Goal: Task Accomplishment & Management: Complete application form

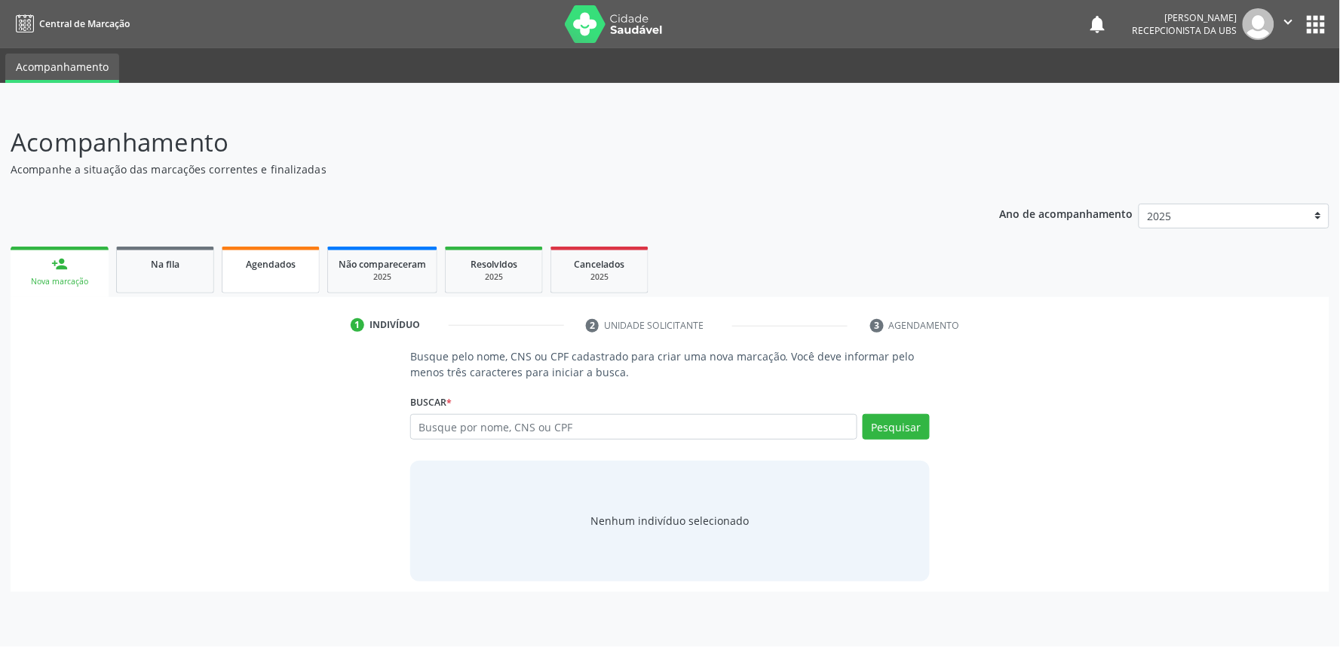
click at [294, 282] on link "Agendados" at bounding box center [271, 270] width 98 height 47
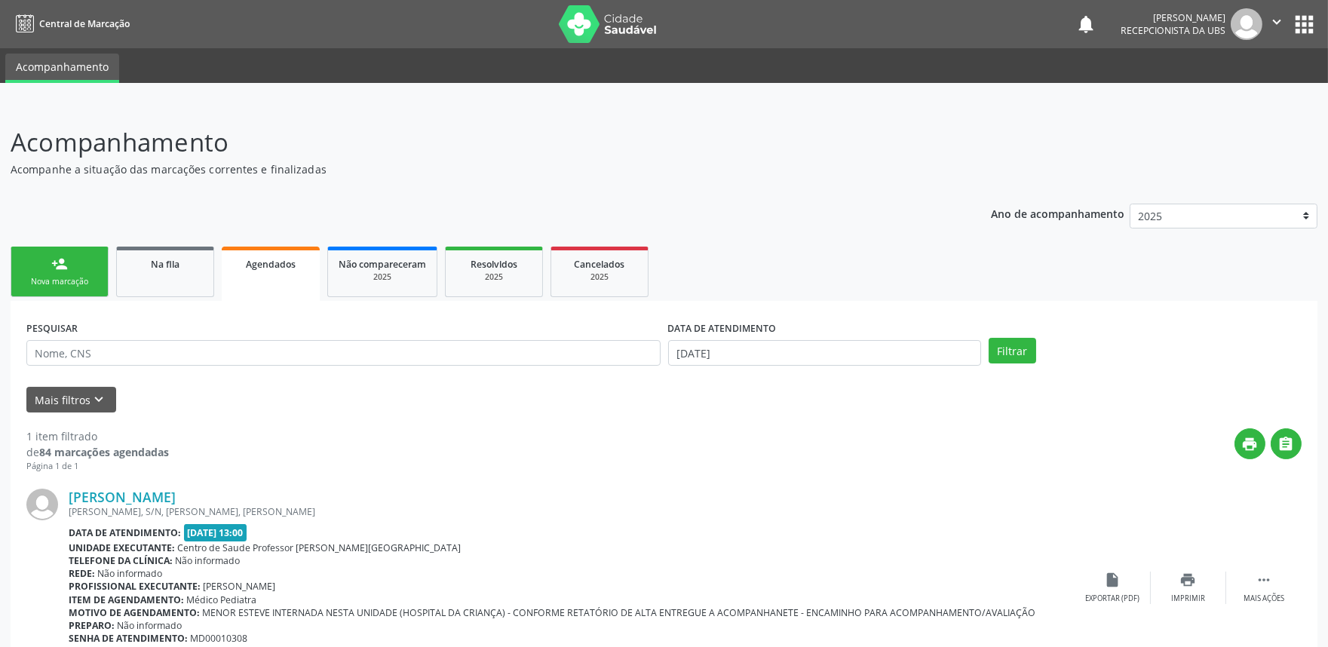
scroll to position [80, 0]
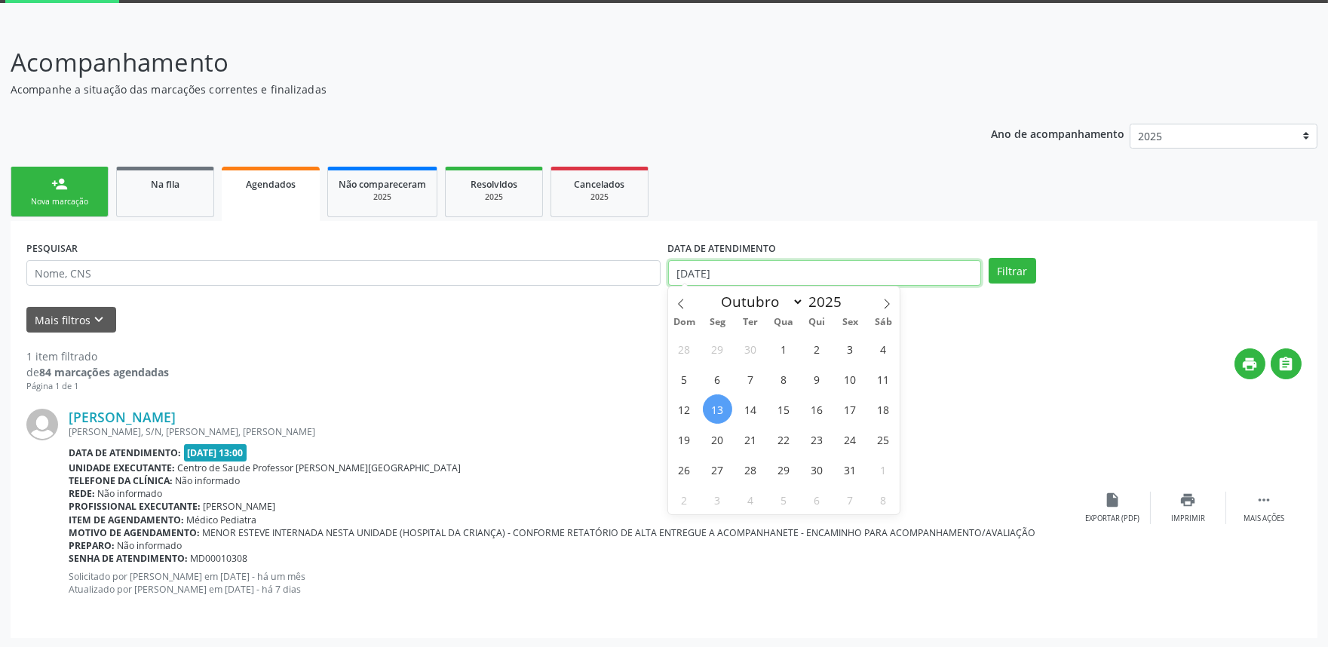
click at [800, 270] on input "13/10/2025" at bounding box center [824, 273] width 313 height 26
click at [714, 401] on span "13" at bounding box center [717, 409] width 29 height 29
type input "13/10/2025"
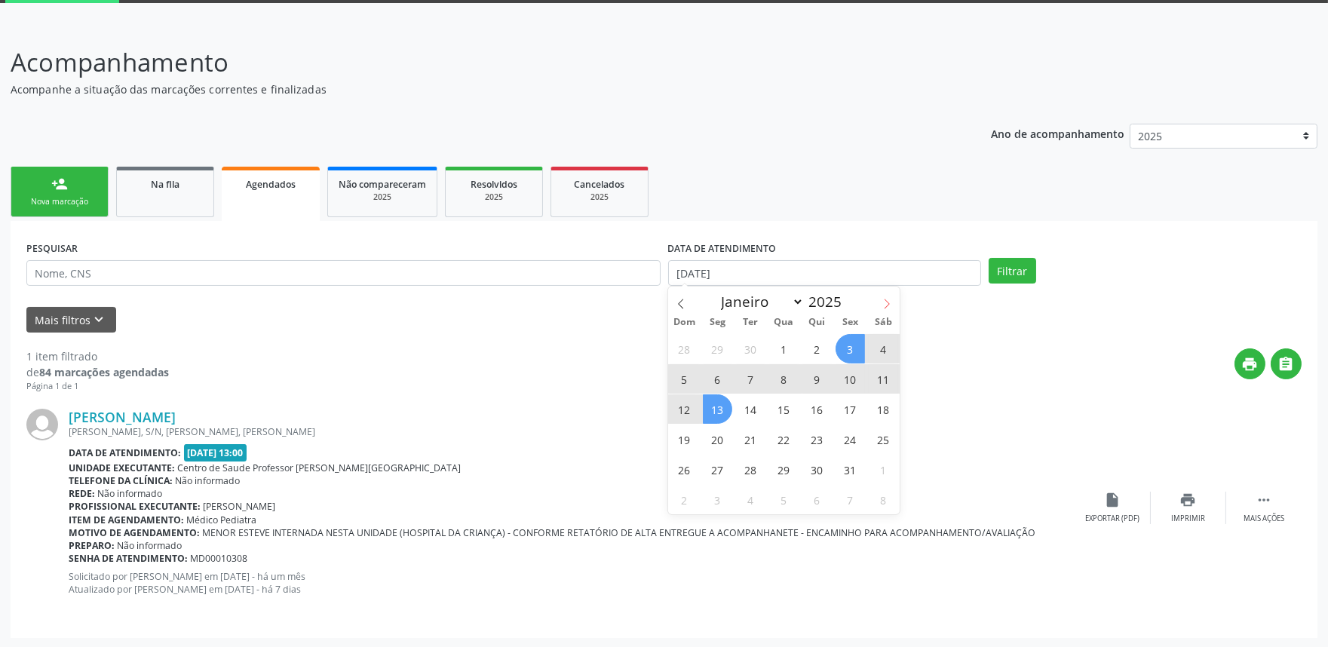
click at [887, 300] on icon at bounding box center [887, 304] width 5 height 10
select select "10"
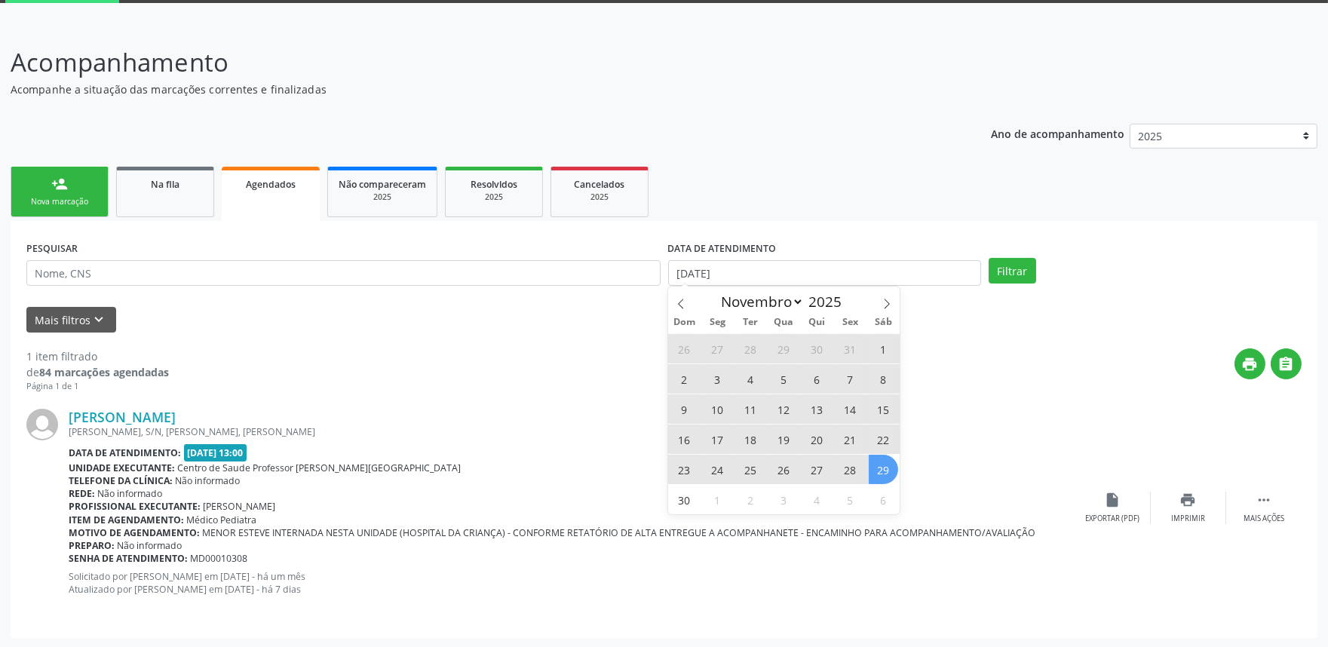
click at [886, 476] on span "29" at bounding box center [883, 469] width 29 height 29
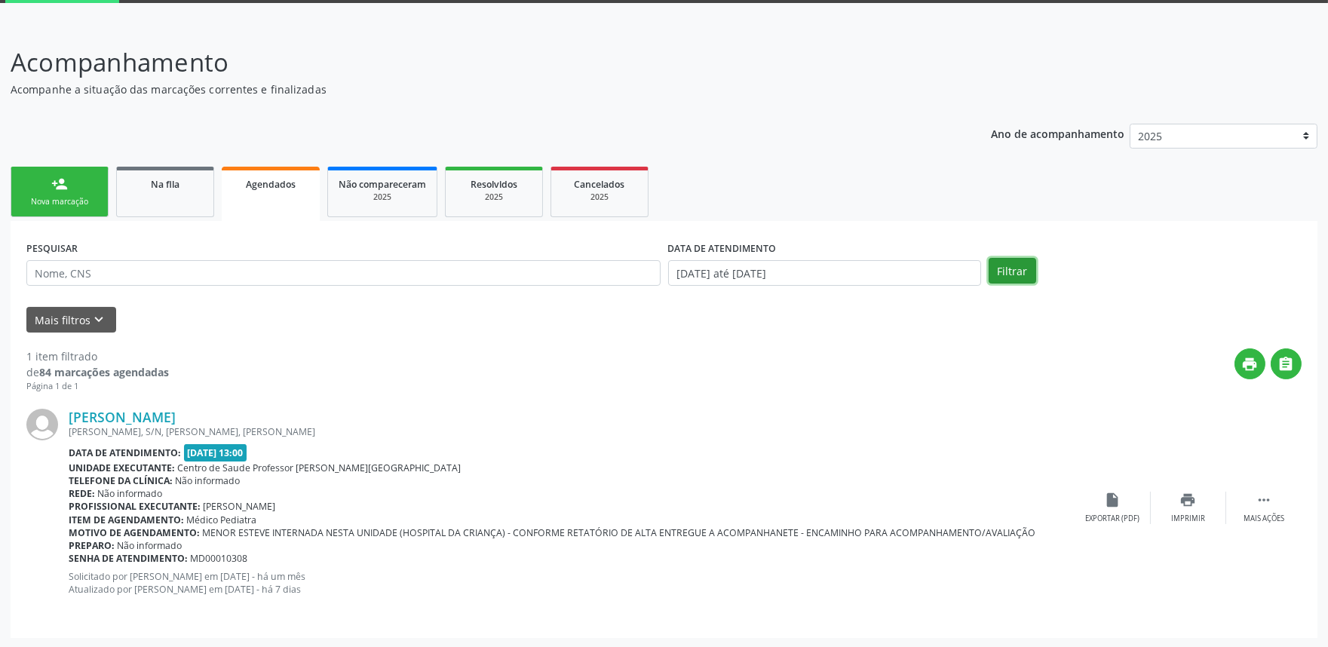
click at [1011, 266] on button "Filtrar" at bounding box center [1013, 271] width 48 height 26
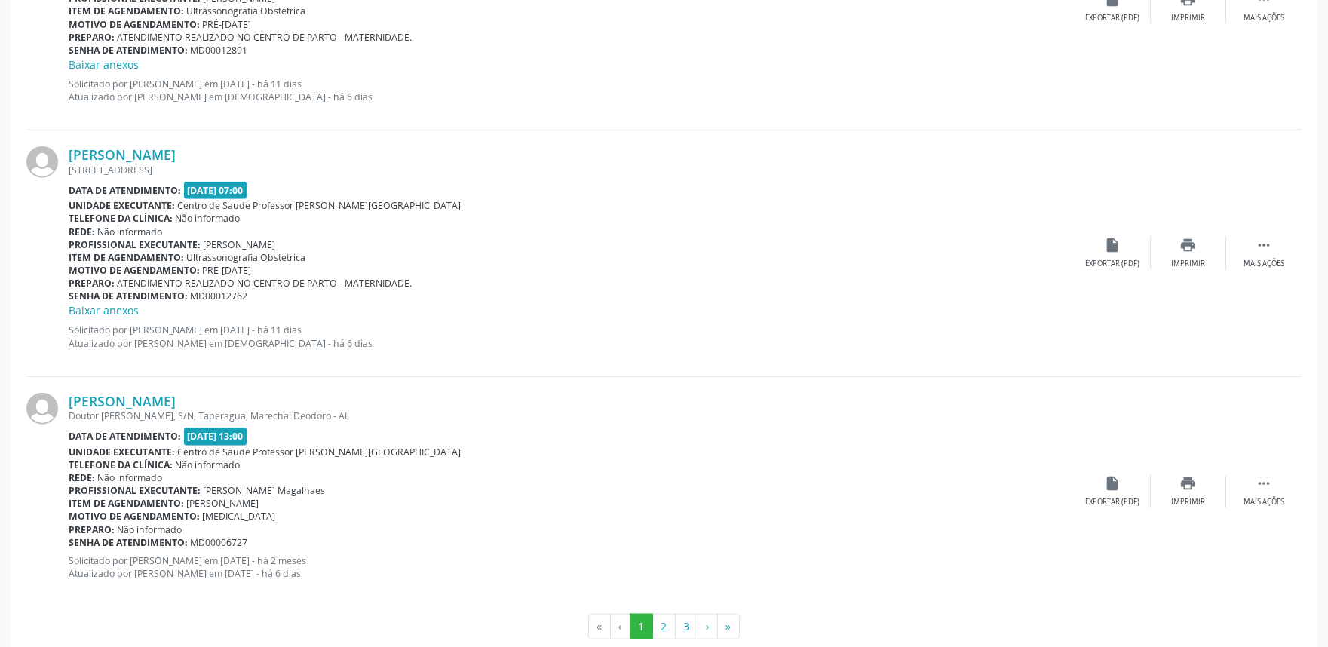
scroll to position [3397, 0]
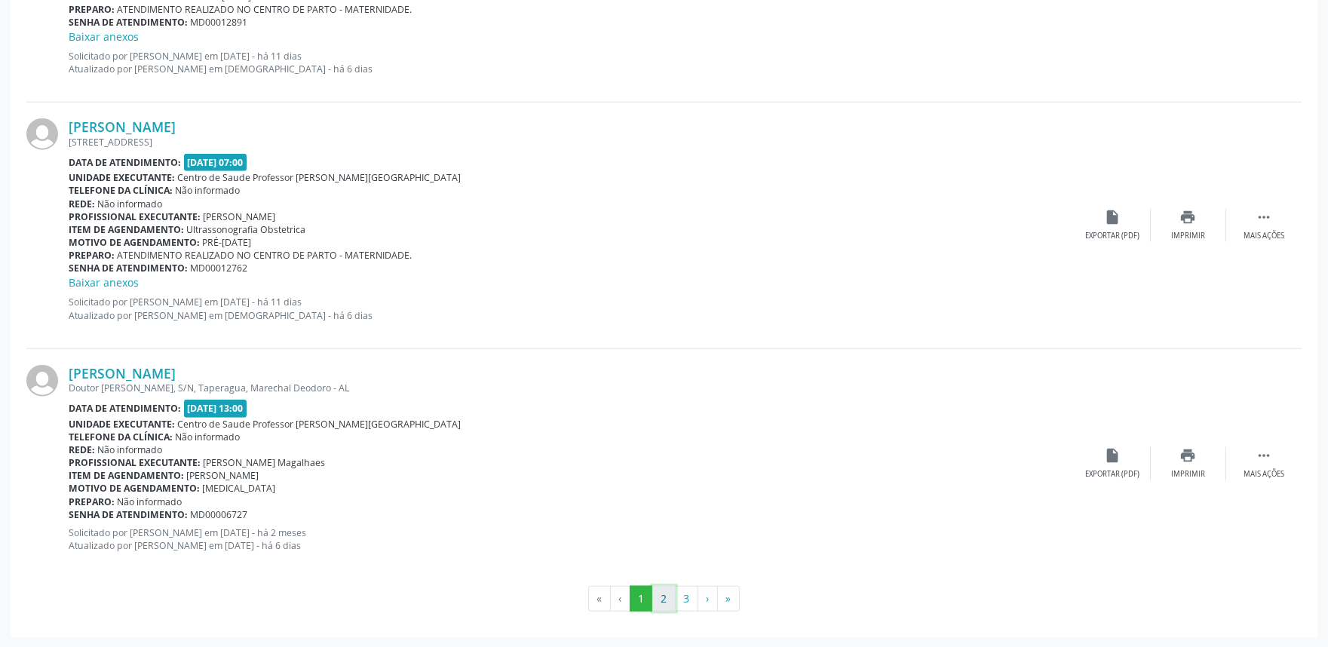
click at [659, 601] on button "2" at bounding box center [664, 599] width 23 height 26
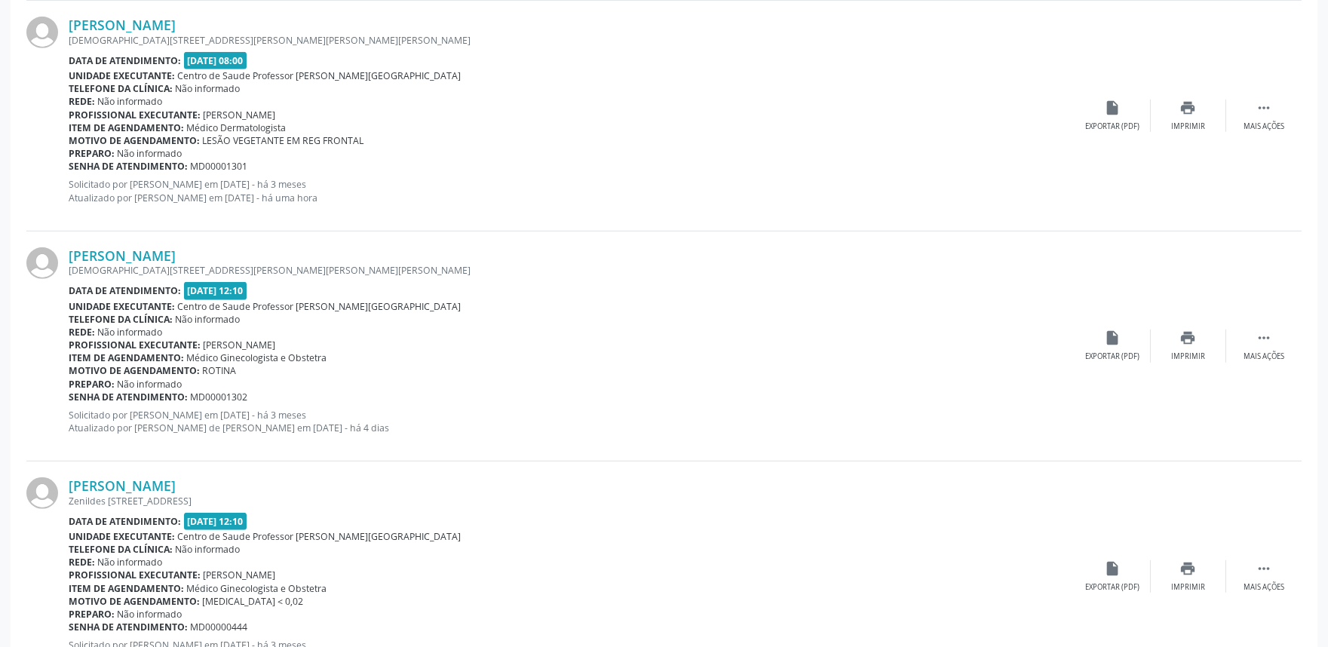
scroll to position [2335, 0]
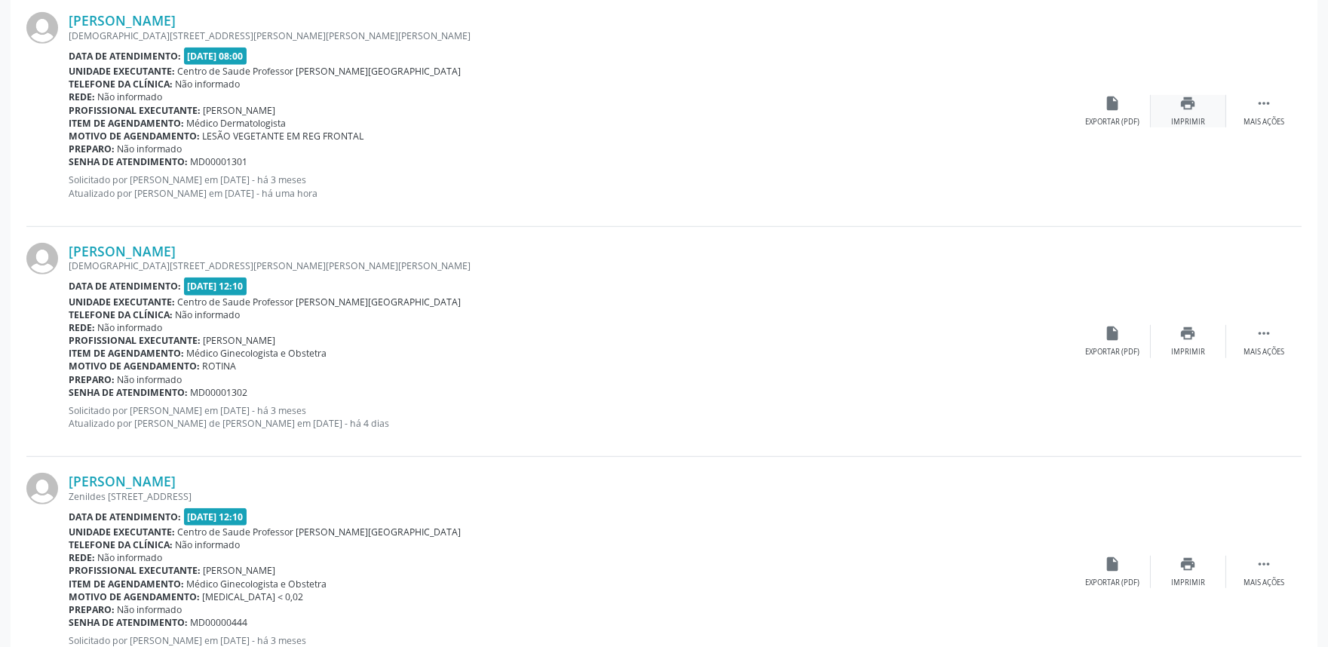
click at [1187, 100] on icon "print" at bounding box center [1189, 103] width 17 height 17
click at [176, 18] on link "Josefa Albertina Soares da Silva" at bounding box center [122, 20] width 107 height 17
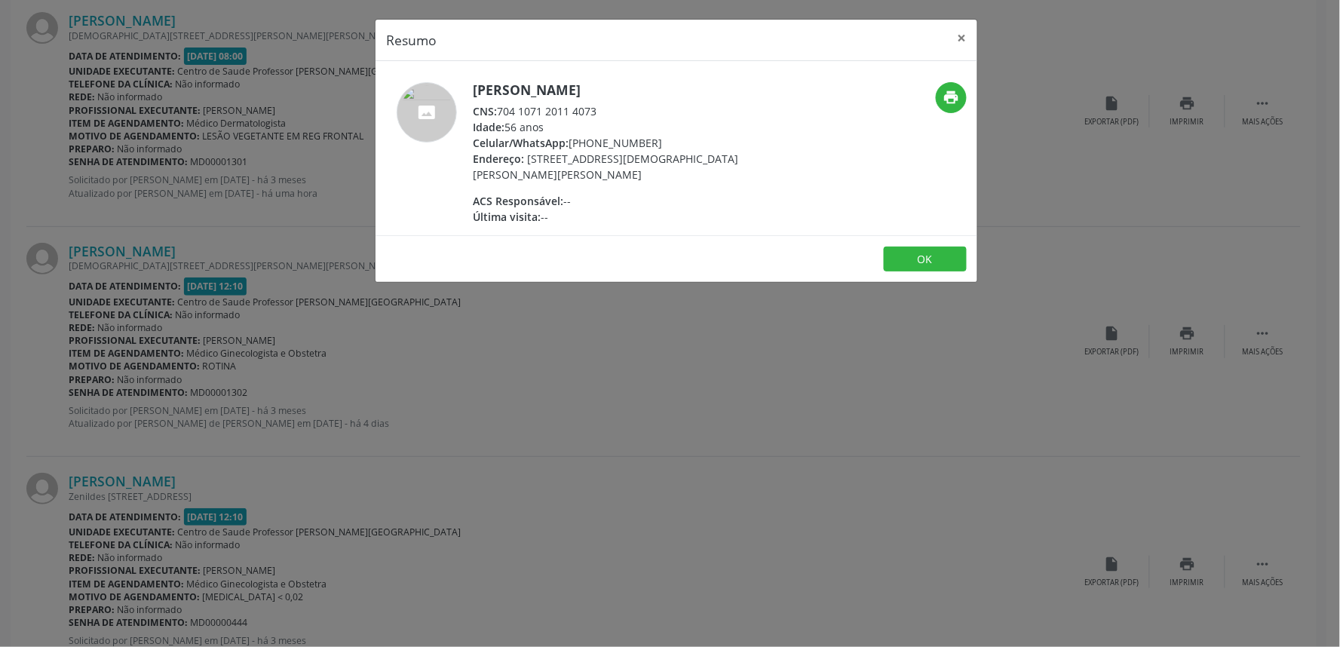
drag, startPoint x: 499, startPoint y: 108, endPoint x: 607, endPoint y: 114, distance: 107.3
click at [607, 114] on div "CNS: 704 1071 2011 4073" at bounding box center [619, 111] width 293 height 16
copy div "704 1071 2011 4073"
click at [480, 330] on div "Resumo × Josefa Albertina Soares da Silva CNS: 704 1071 2011 4073 Idade: 56 ano…" at bounding box center [670, 323] width 1340 height 647
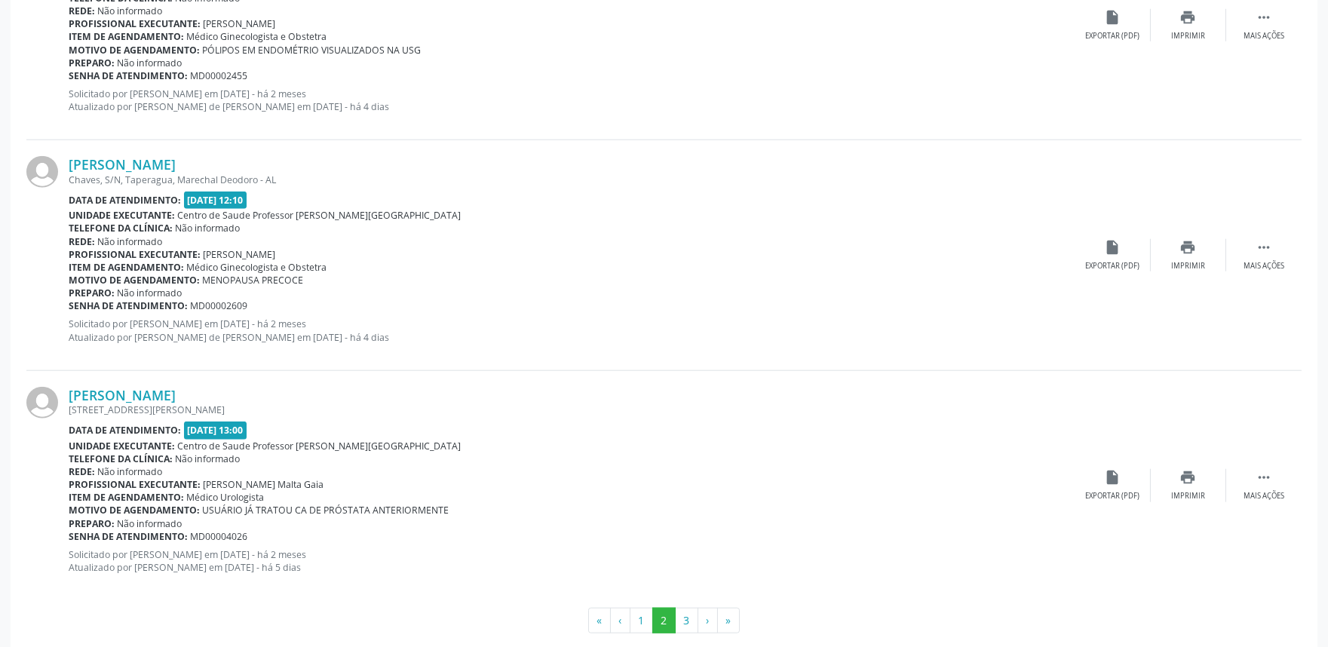
scroll to position [3365, 0]
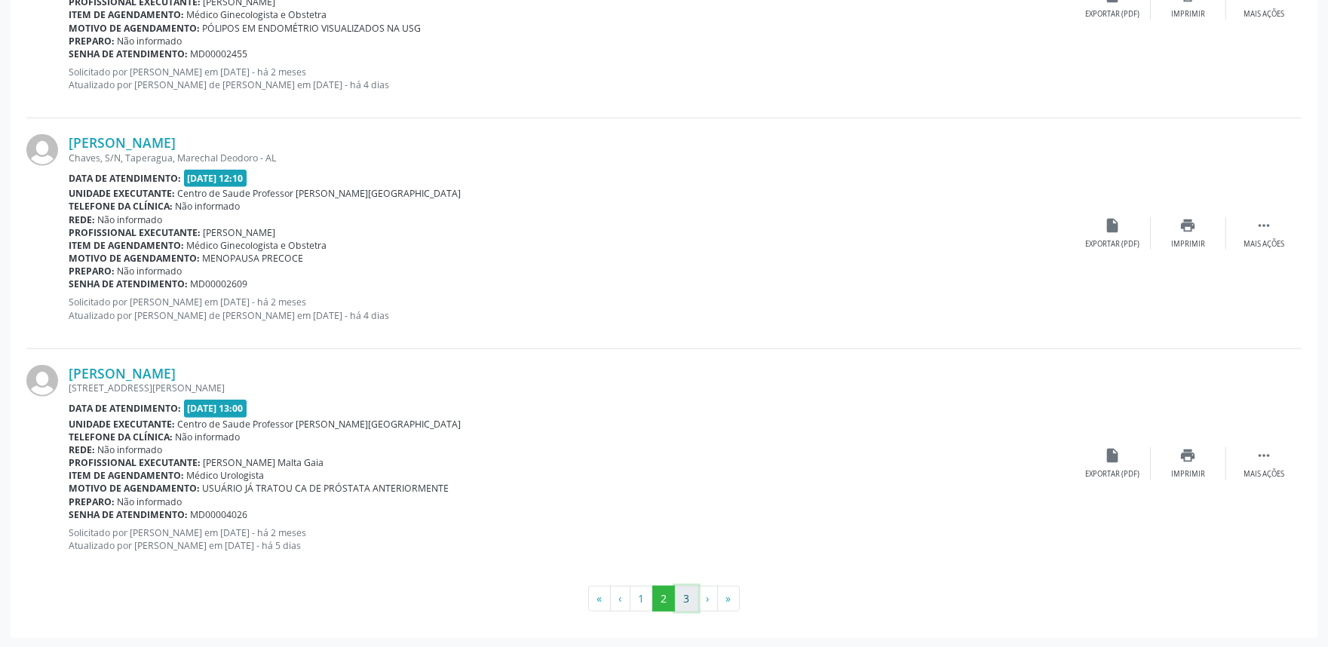
click at [683, 600] on button "3" at bounding box center [686, 599] width 23 height 26
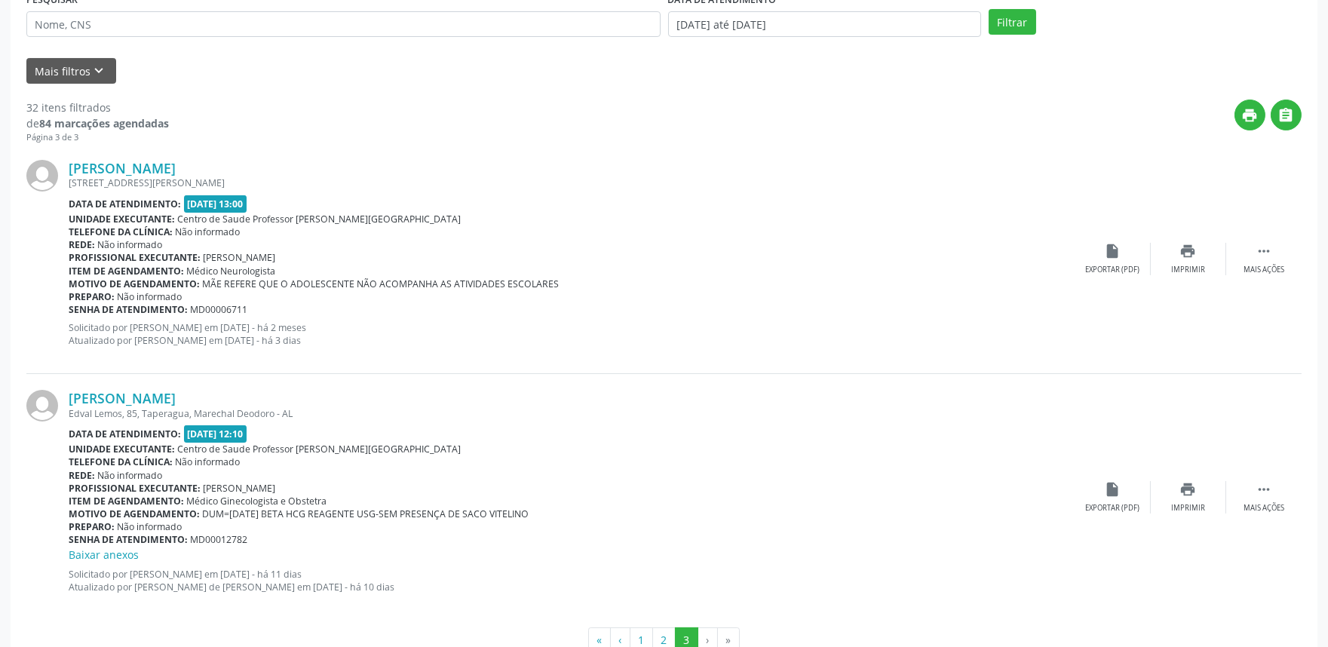
scroll to position [370, 0]
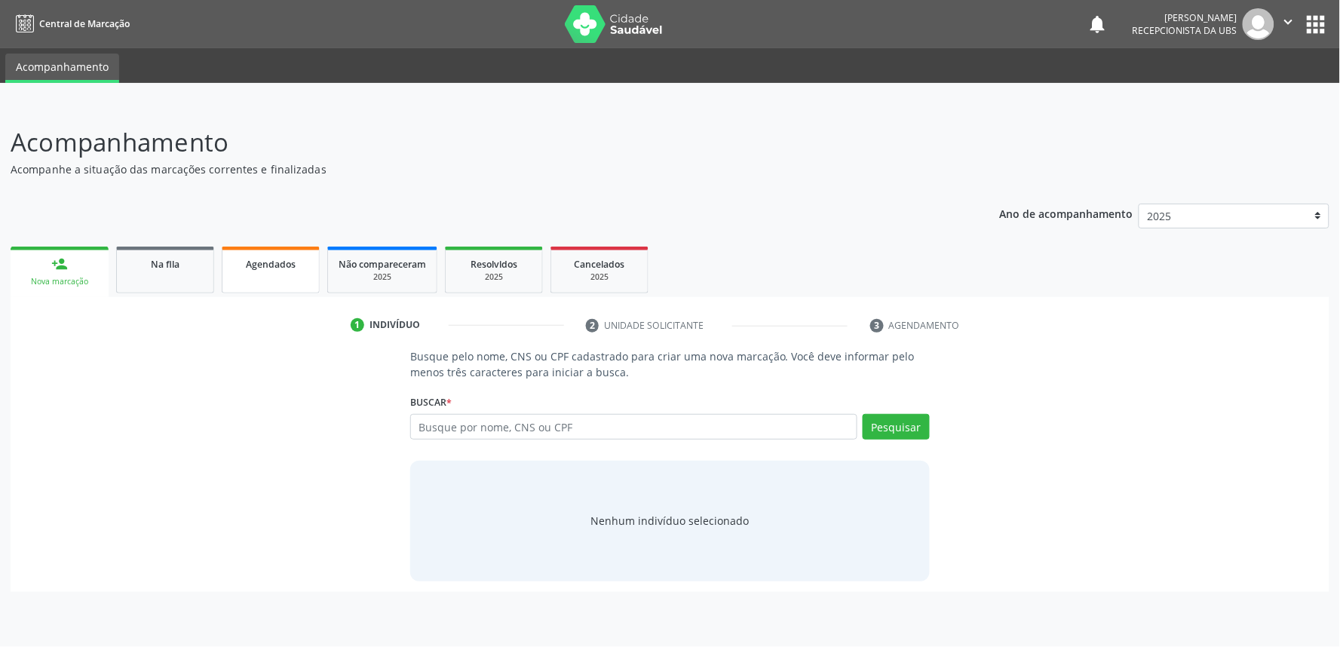
click at [269, 275] on link "Agendados" at bounding box center [271, 270] width 98 height 47
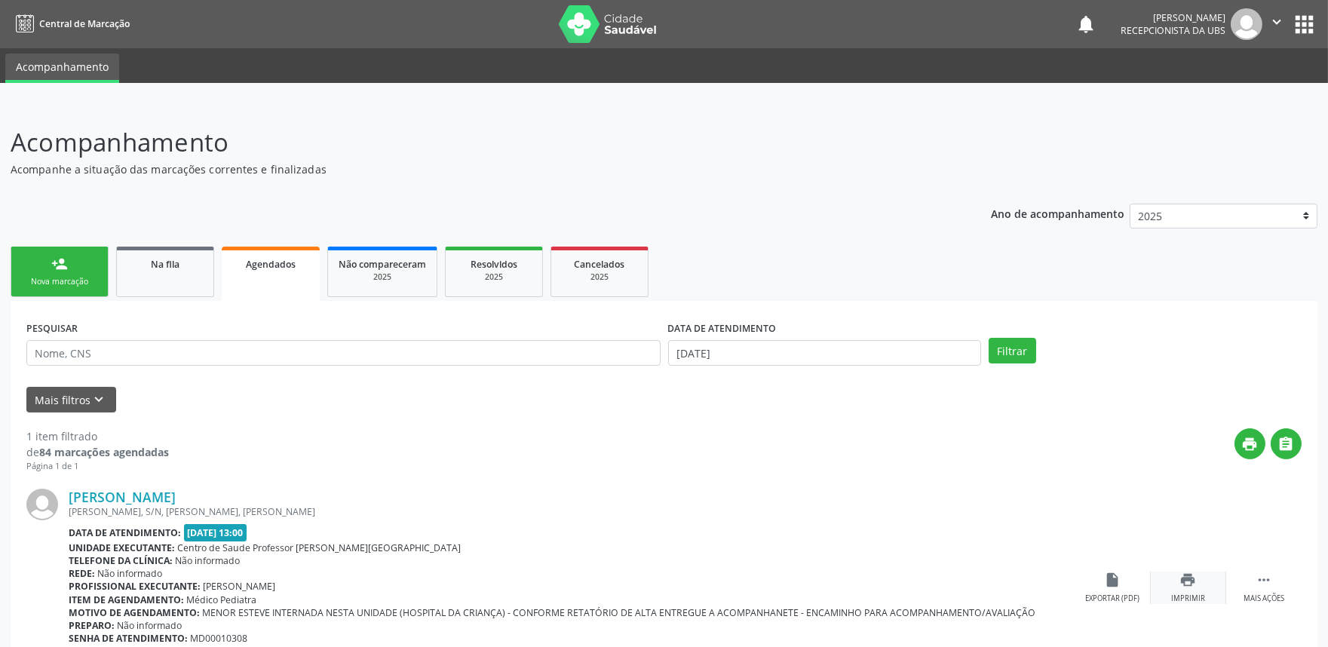
click at [1172, 585] on div "print Imprimir" at bounding box center [1188, 588] width 75 height 32
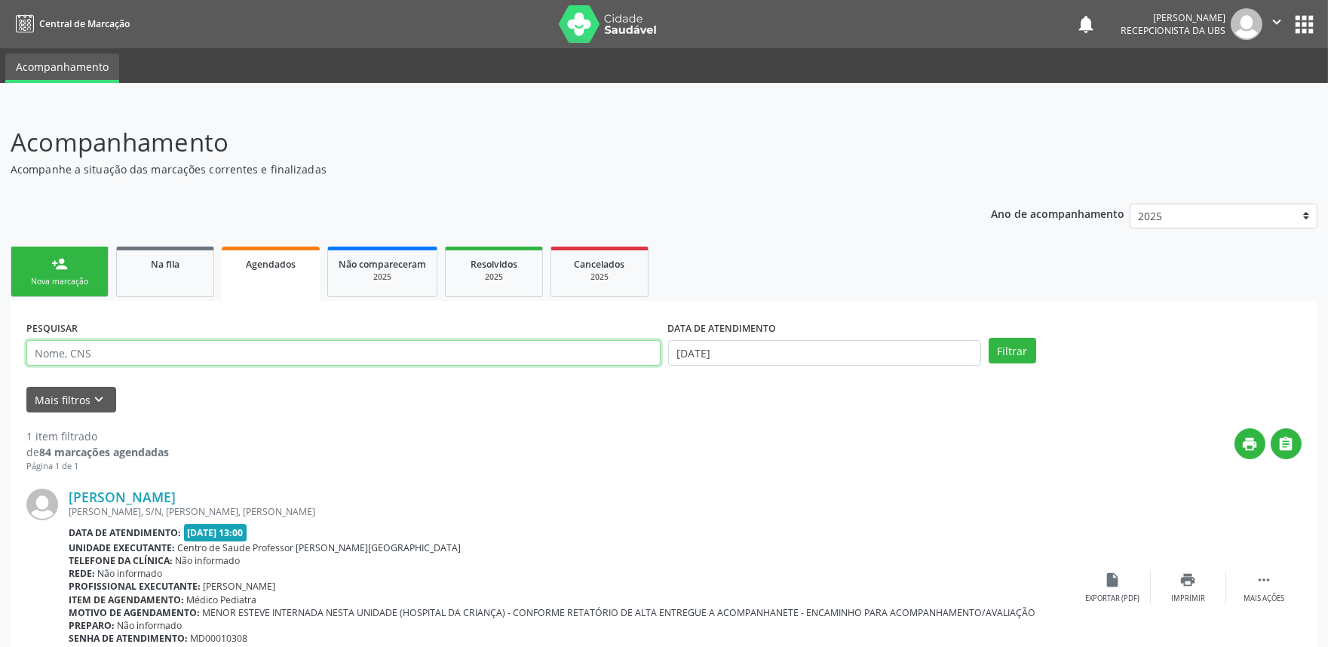
click at [315, 340] on input "text" at bounding box center [343, 353] width 634 height 26
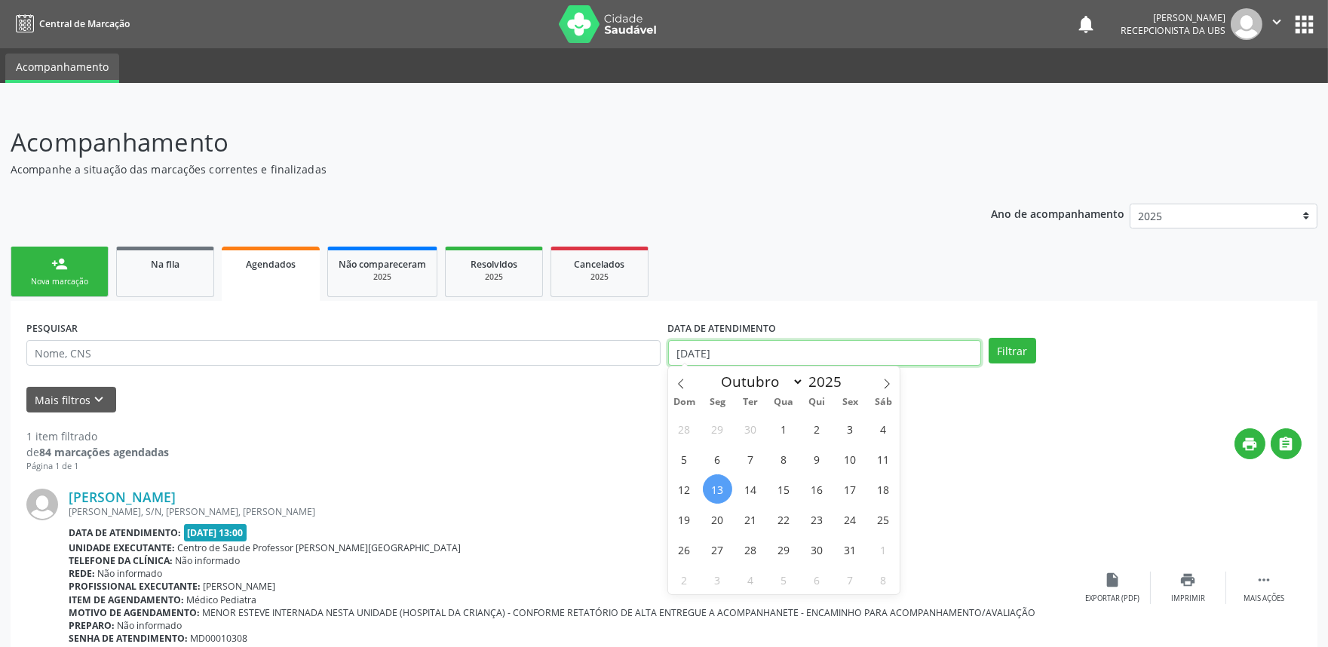
click at [771, 340] on input "13/10/2025" at bounding box center [824, 353] width 313 height 26
click at [717, 474] on span "13" at bounding box center [717, 488] width 29 height 29
type input "13/10/2025"
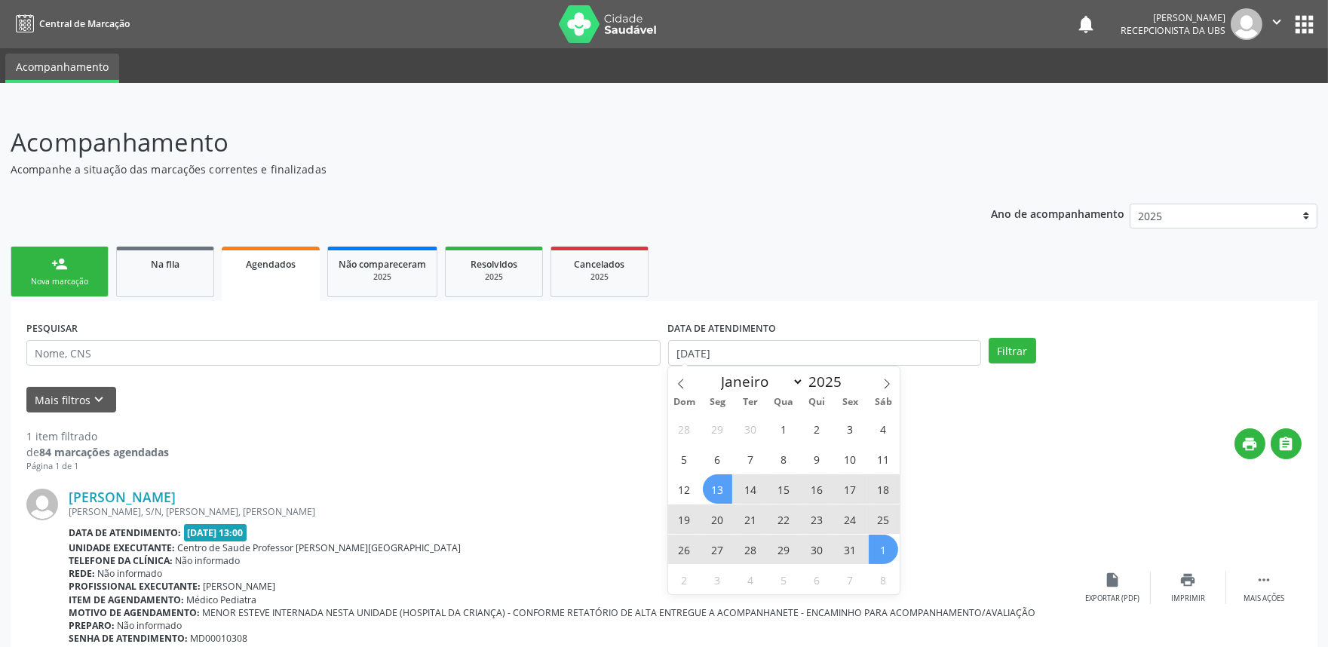
click at [880, 535] on span "1" at bounding box center [883, 549] width 29 height 29
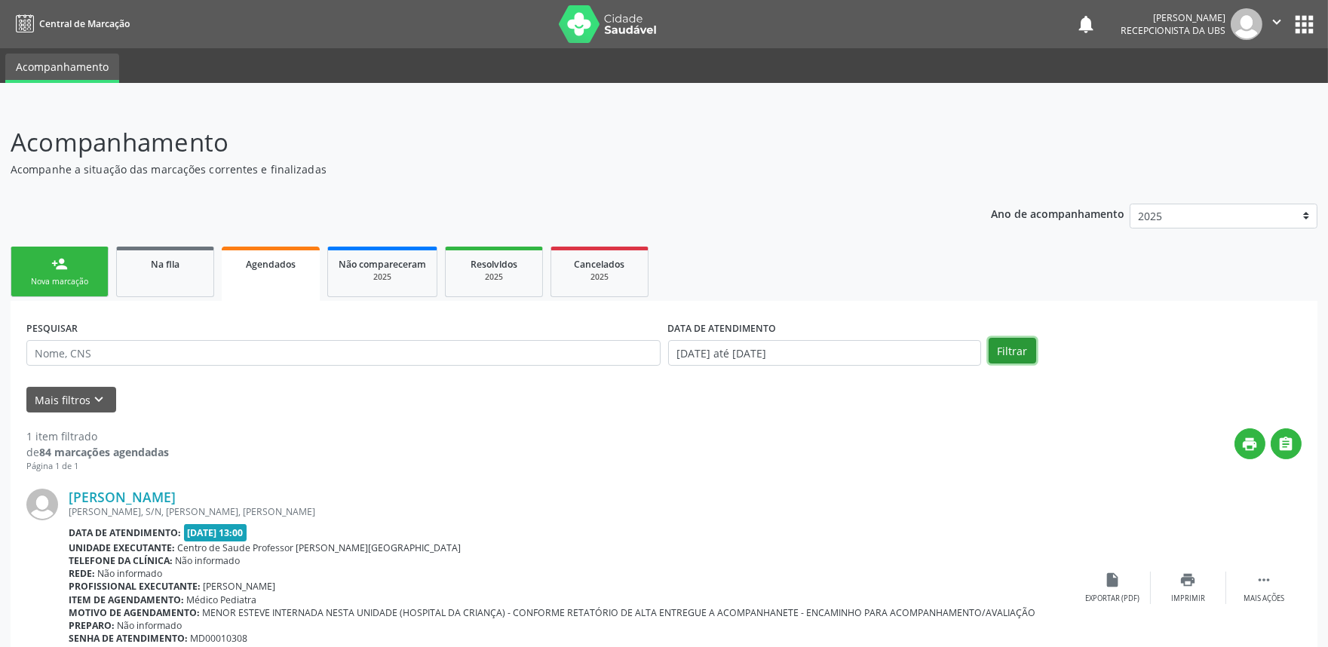
click at [1015, 338] on button "Filtrar" at bounding box center [1013, 351] width 48 height 26
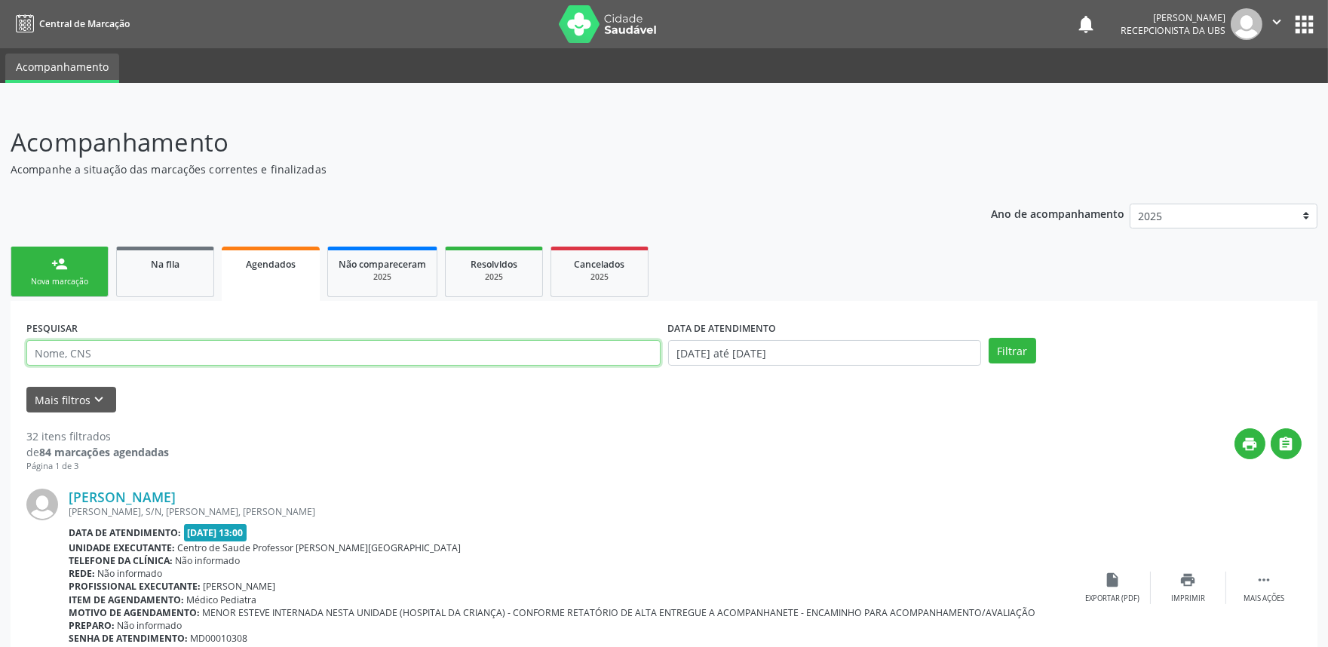
click at [357, 353] on input "text" at bounding box center [343, 353] width 634 height 26
paste input "704107120114073"
type input "704107120114073"
click at [989, 338] on button "Filtrar" at bounding box center [1013, 351] width 48 height 26
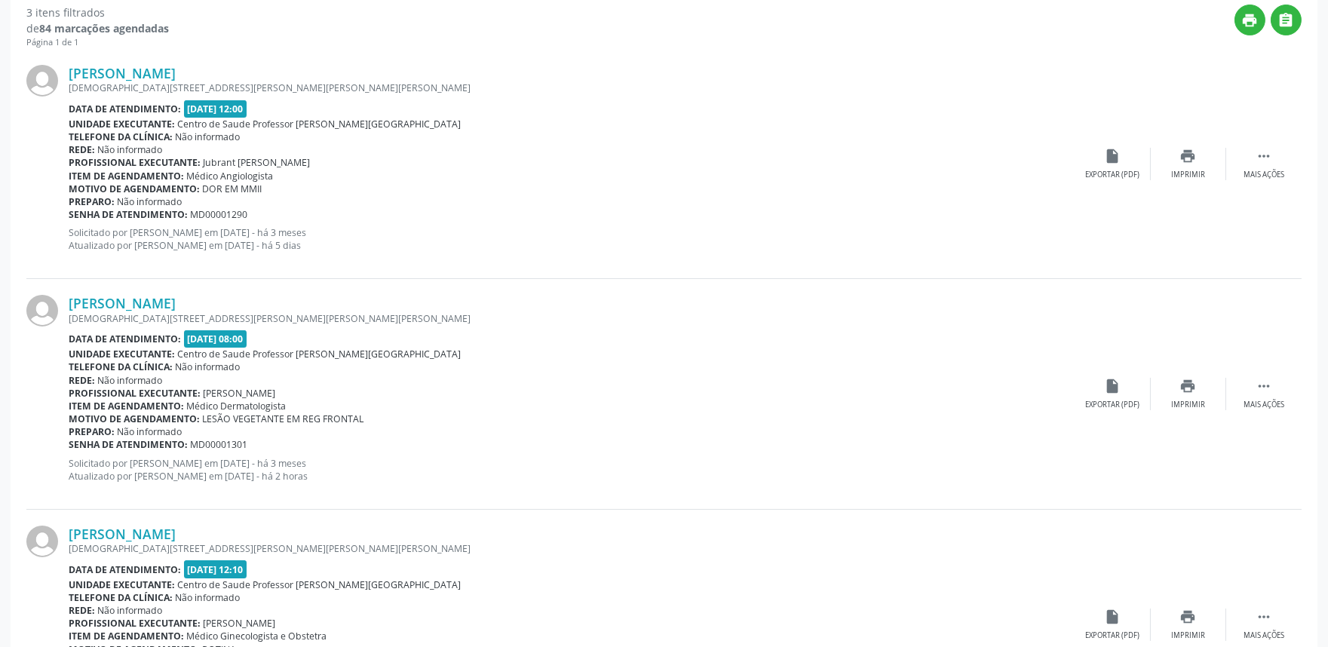
scroll to position [412, 0]
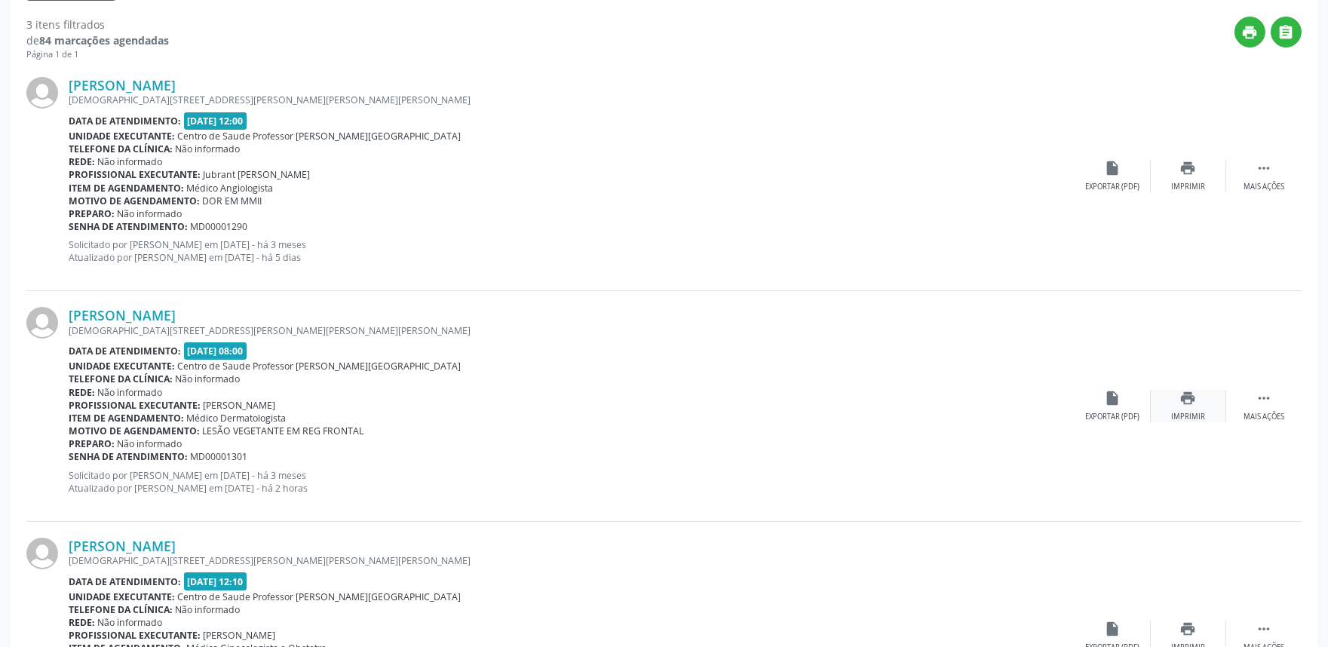
click at [1198, 416] on div "Imprimir" at bounding box center [1189, 417] width 34 height 11
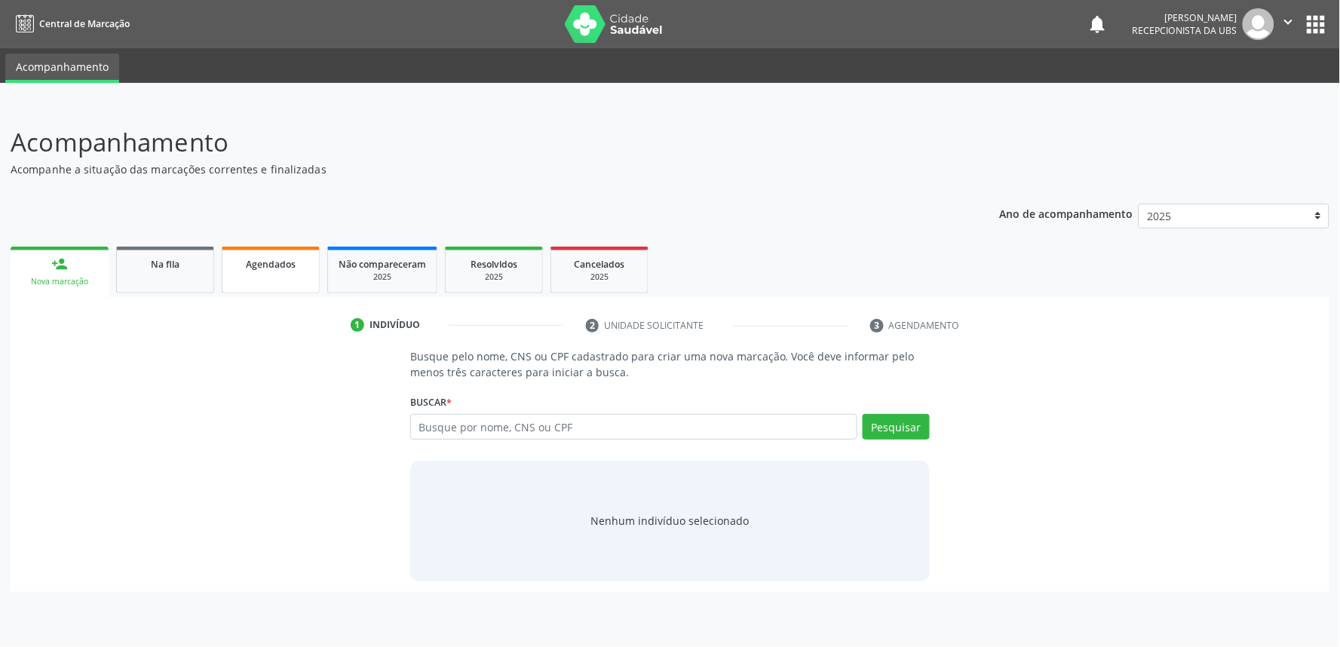
click at [272, 264] on span "Agendados" at bounding box center [271, 264] width 50 height 13
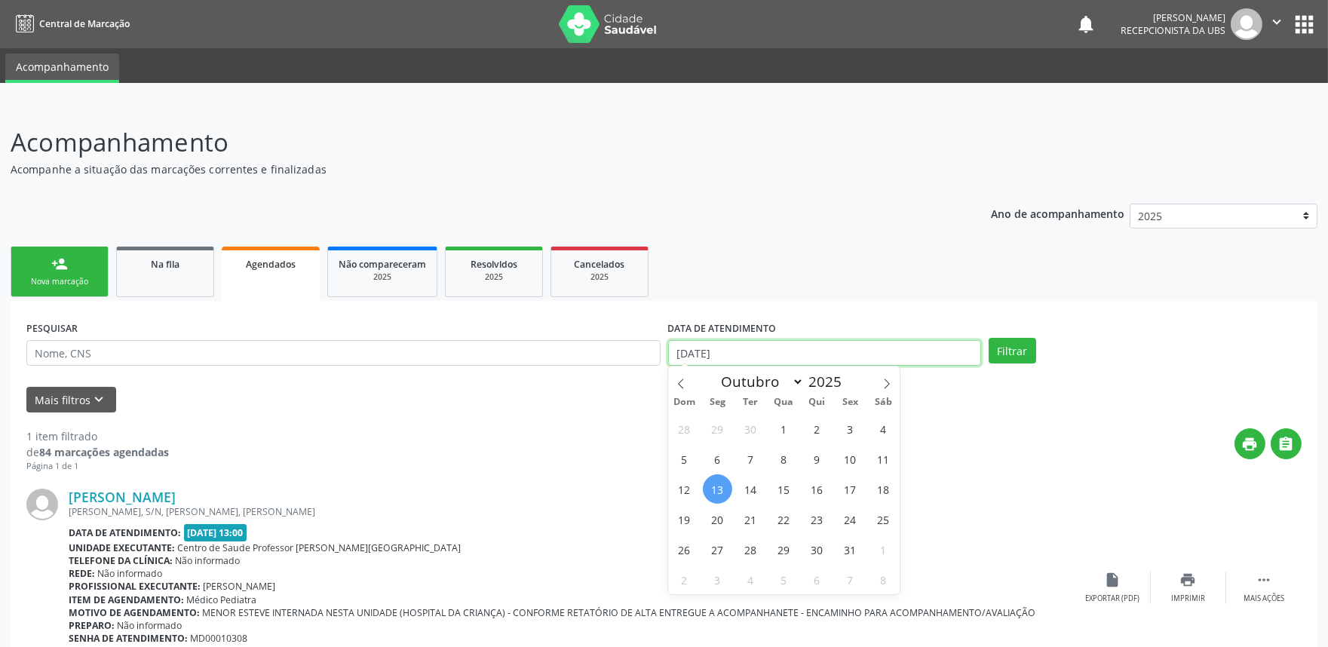
click at [751, 352] on input "13/10/2025" at bounding box center [824, 353] width 313 height 26
click at [717, 485] on span "13" at bounding box center [717, 488] width 29 height 29
type input "13/10/2025"
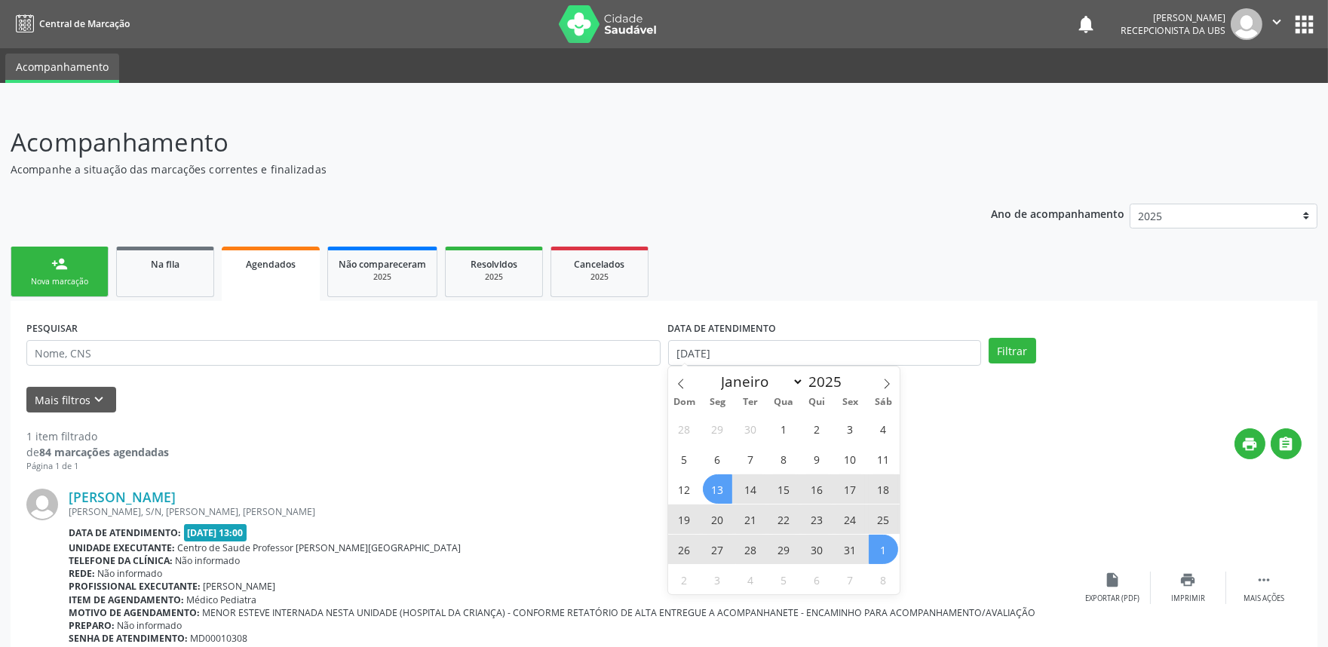
click at [877, 549] on span "1" at bounding box center [883, 549] width 29 height 29
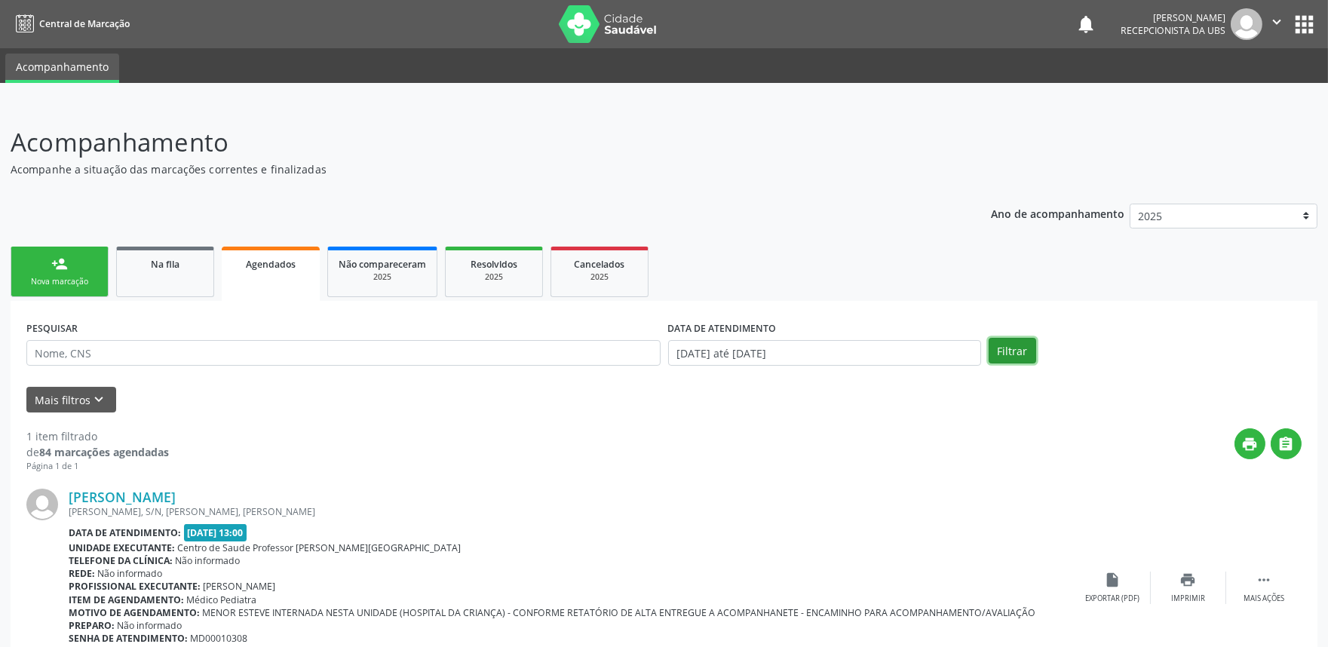
click at [1018, 352] on button "Filtrar" at bounding box center [1013, 351] width 48 height 26
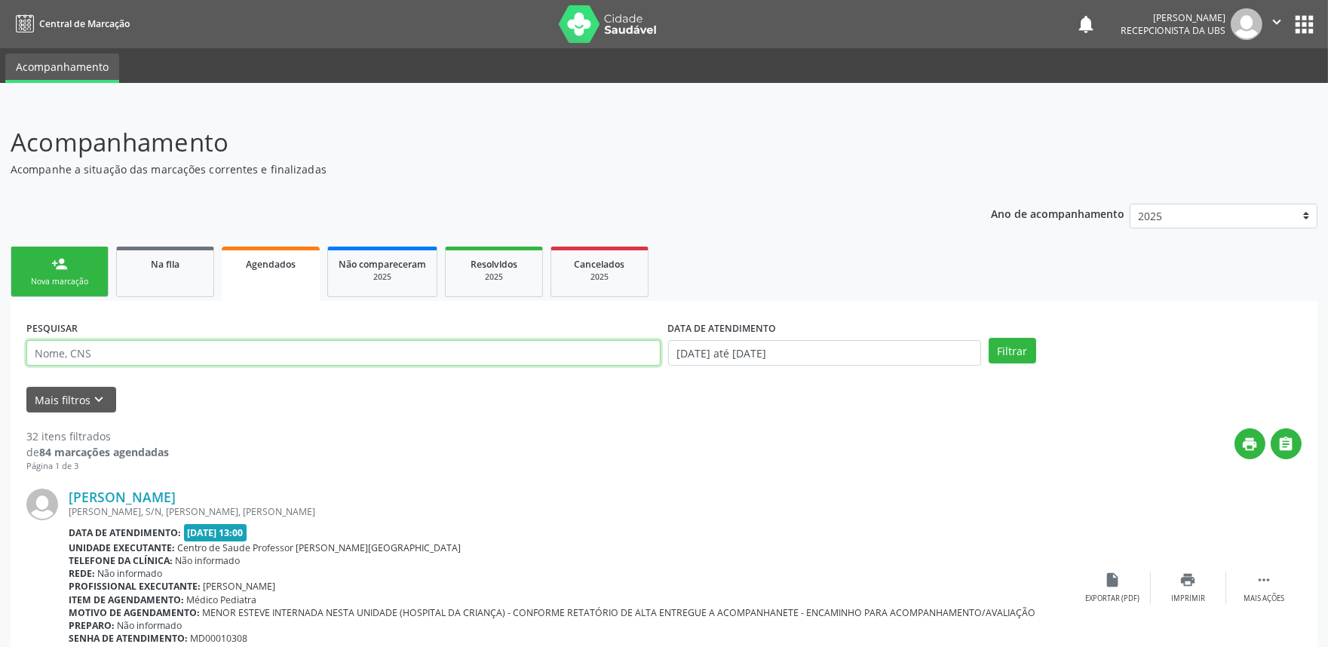
click at [487, 340] on input "text" at bounding box center [343, 353] width 634 height 26
paste input "704107120114073"
type input "704107120114073"
click at [989, 338] on button "Filtrar" at bounding box center [1013, 351] width 48 height 26
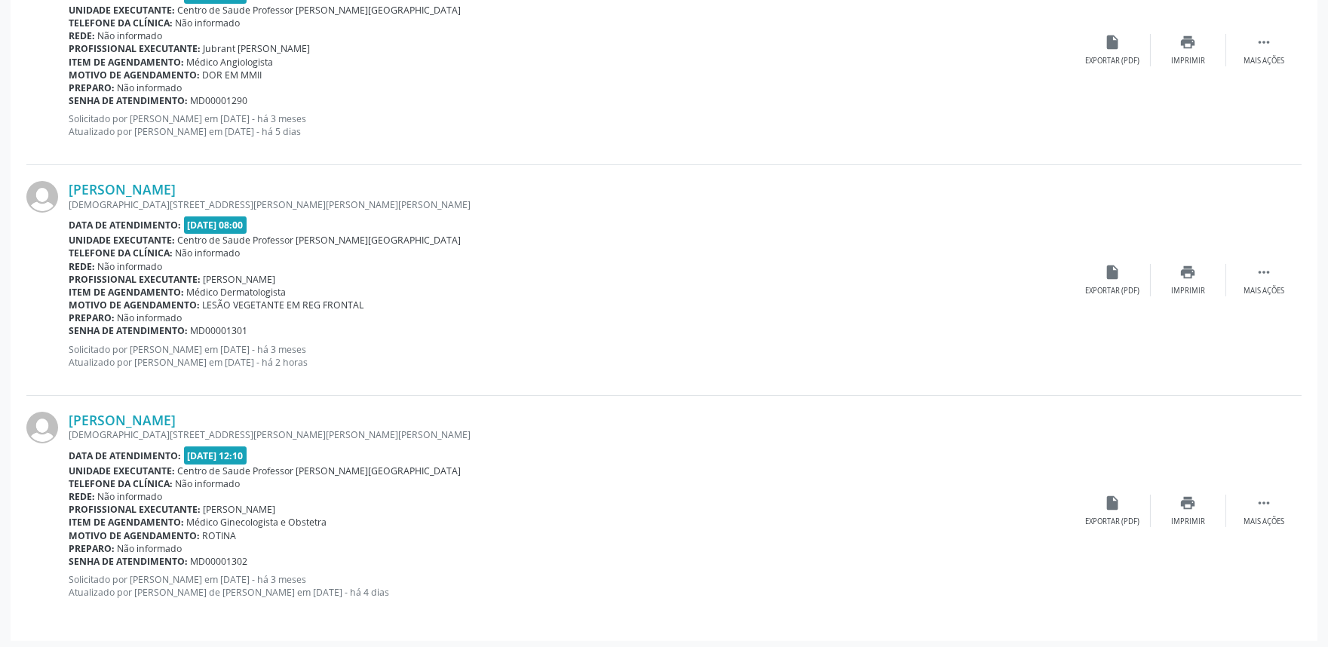
scroll to position [541, 0]
click at [1175, 275] on div "print Imprimir" at bounding box center [1188, 277] width 75 height 32
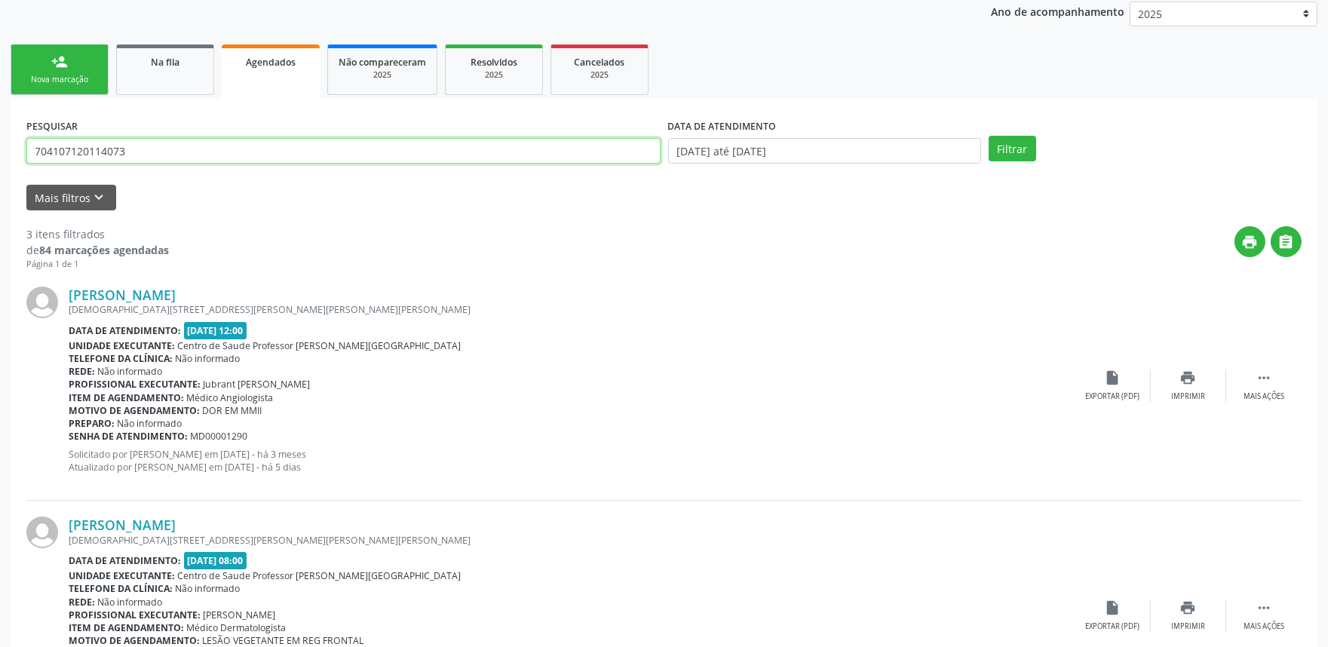
click at [377, 156] on input "704107120114073" at bounding box center [343, 151] width 634 height 26
click at [1009, 149] on button "Filtrar" at bounding box center [1013, 149] width 48 height 26
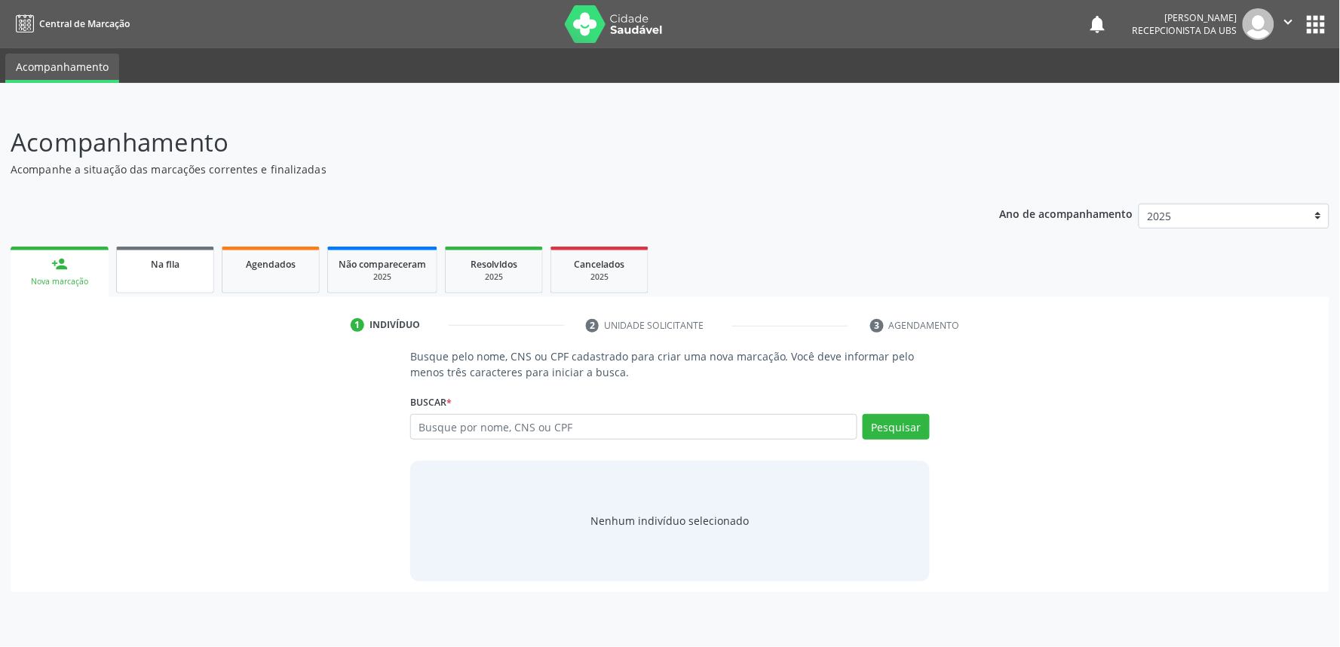
click at [192, 285] on link "Na fila" at bounding box center [165, 270] width 98 height 47
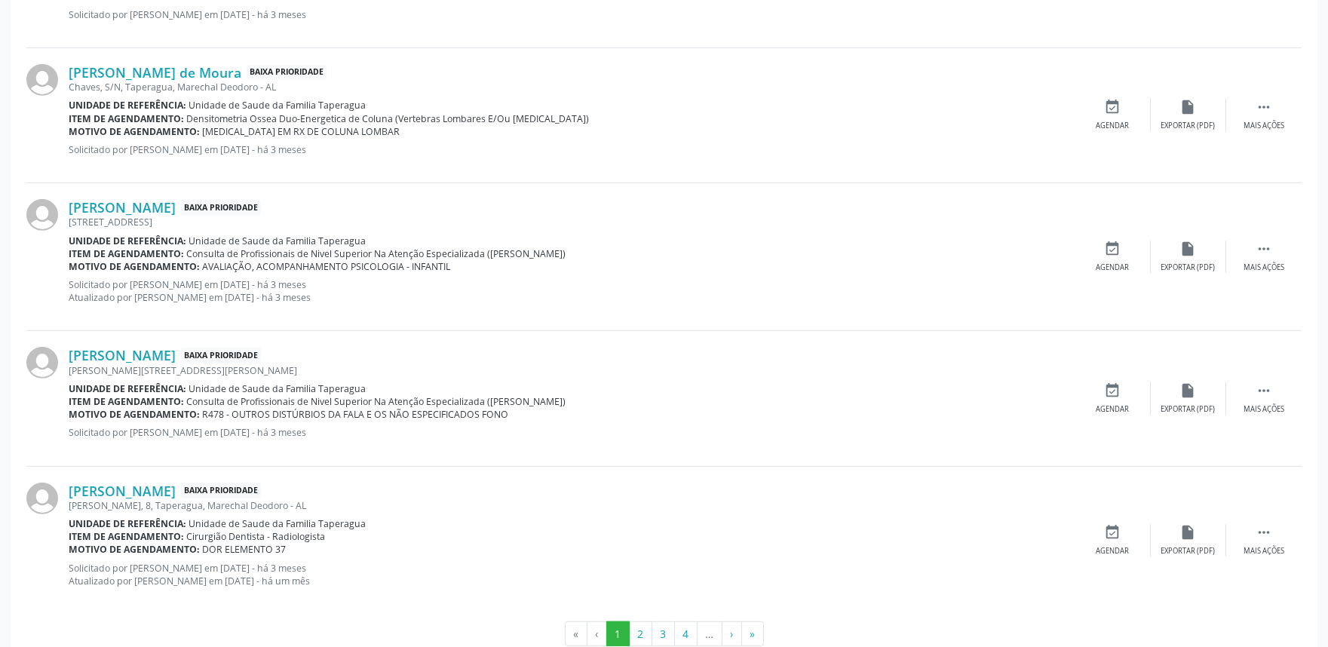
scroll to position [1973, 0]
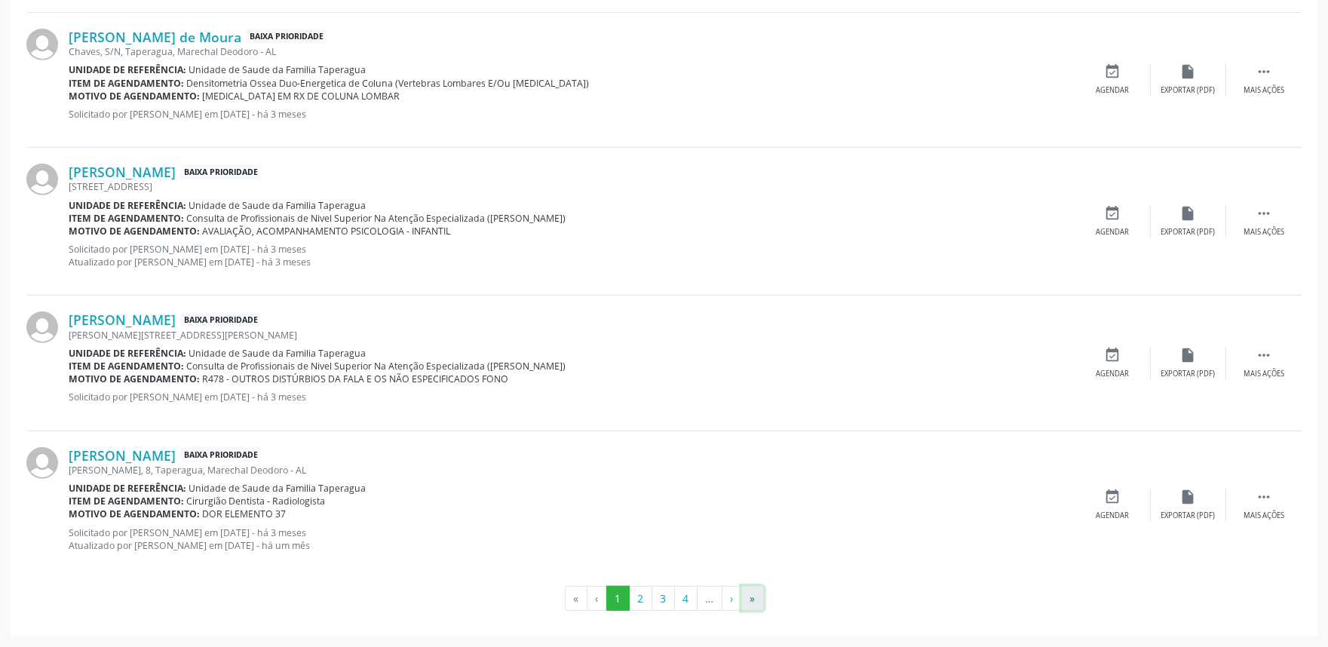
click at [751, 588] on button "»" at bounding box center [753, 599] width 23 height 26
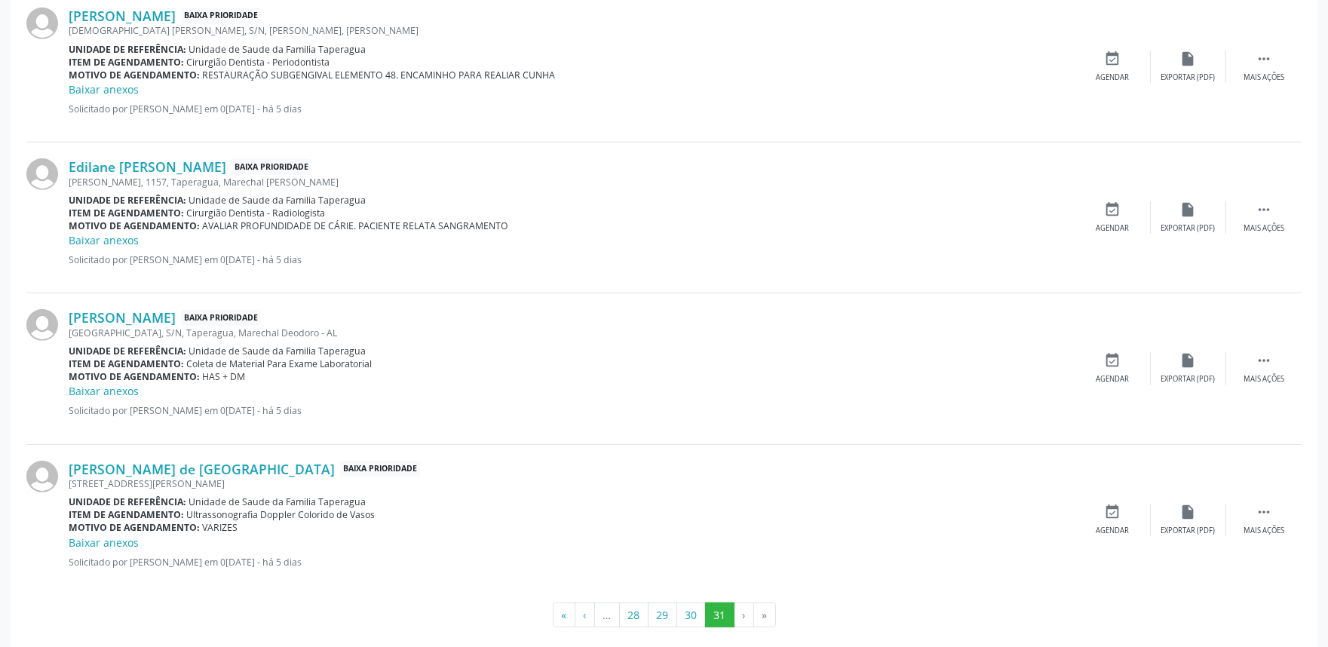
scroll to position [1844, 0]
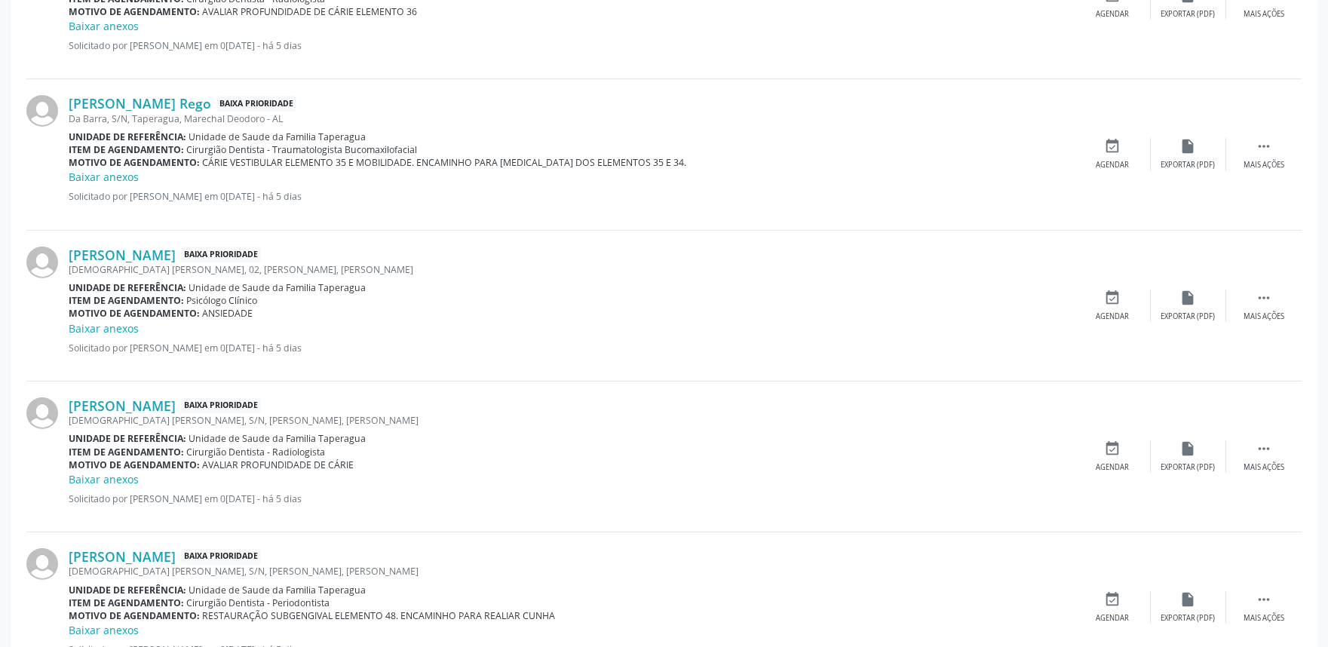
drag, startPoint x: 747, startPoint y: -73, endPoint x: 842, endPoint y: -73, distance: 95.0
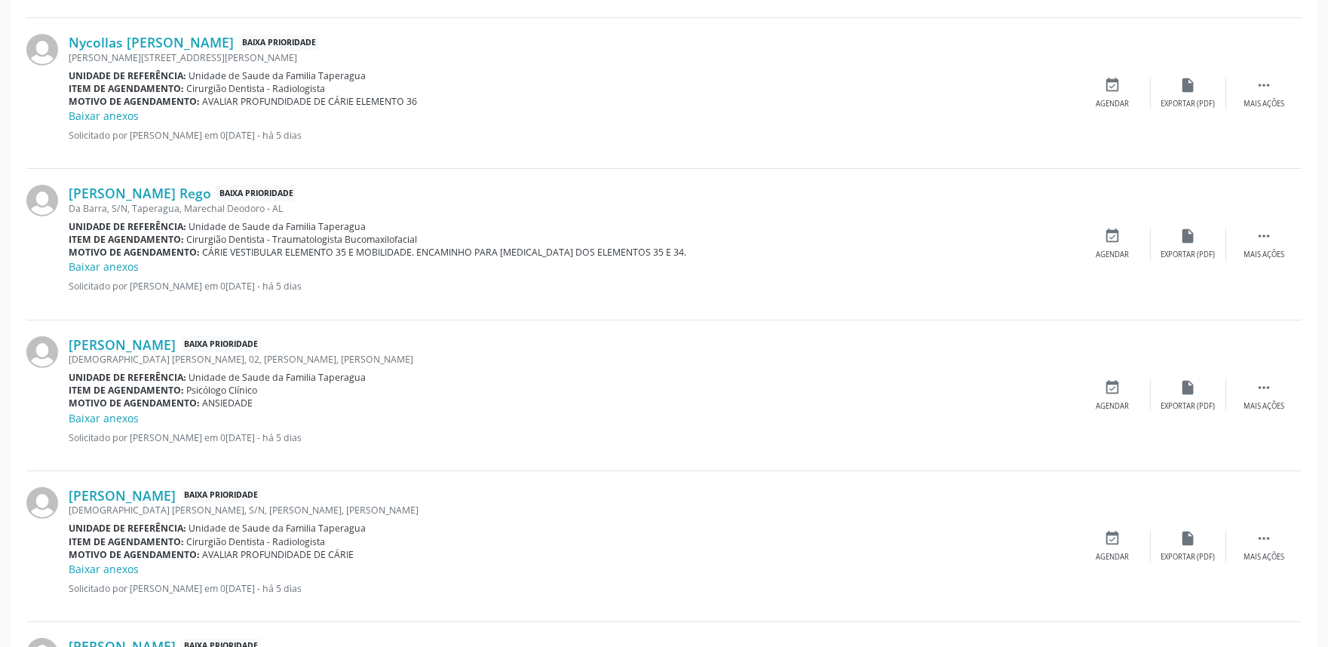
click at [657, 220] on div "Unidade de referência: Unidade de Saude da Familia Taperagua" at bounding box center [572, 226] width 1007 height 13
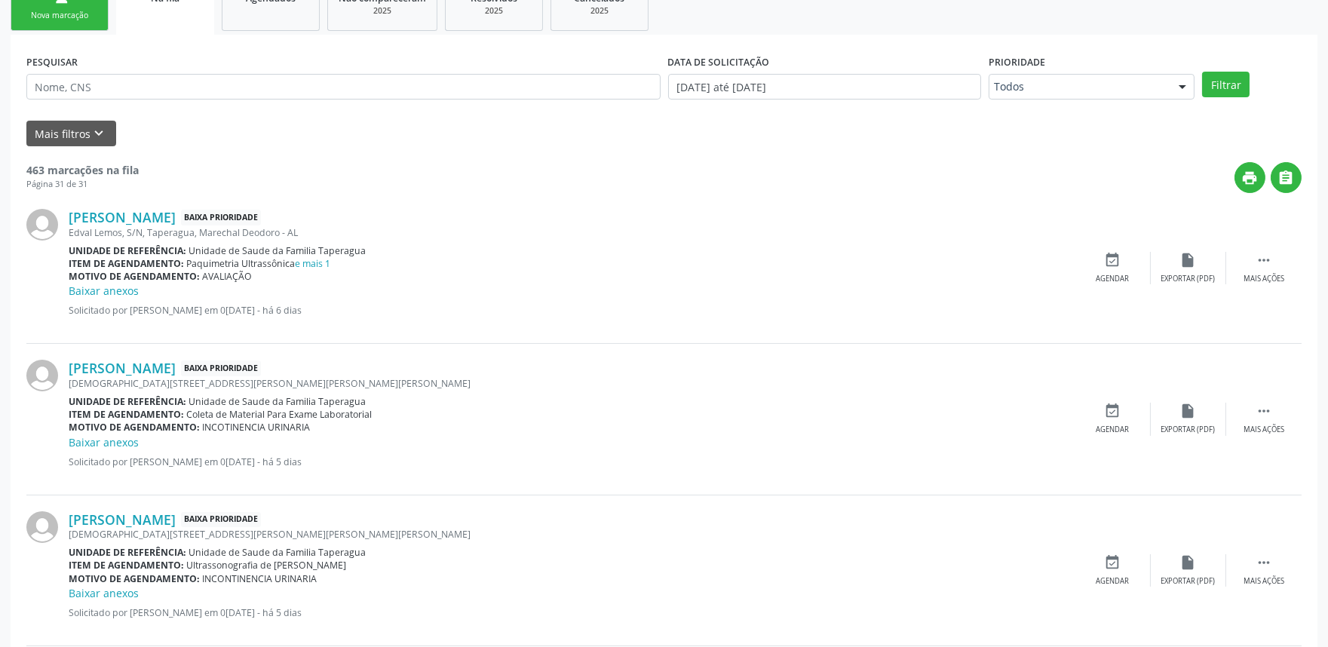
scroll to position [0, 0]
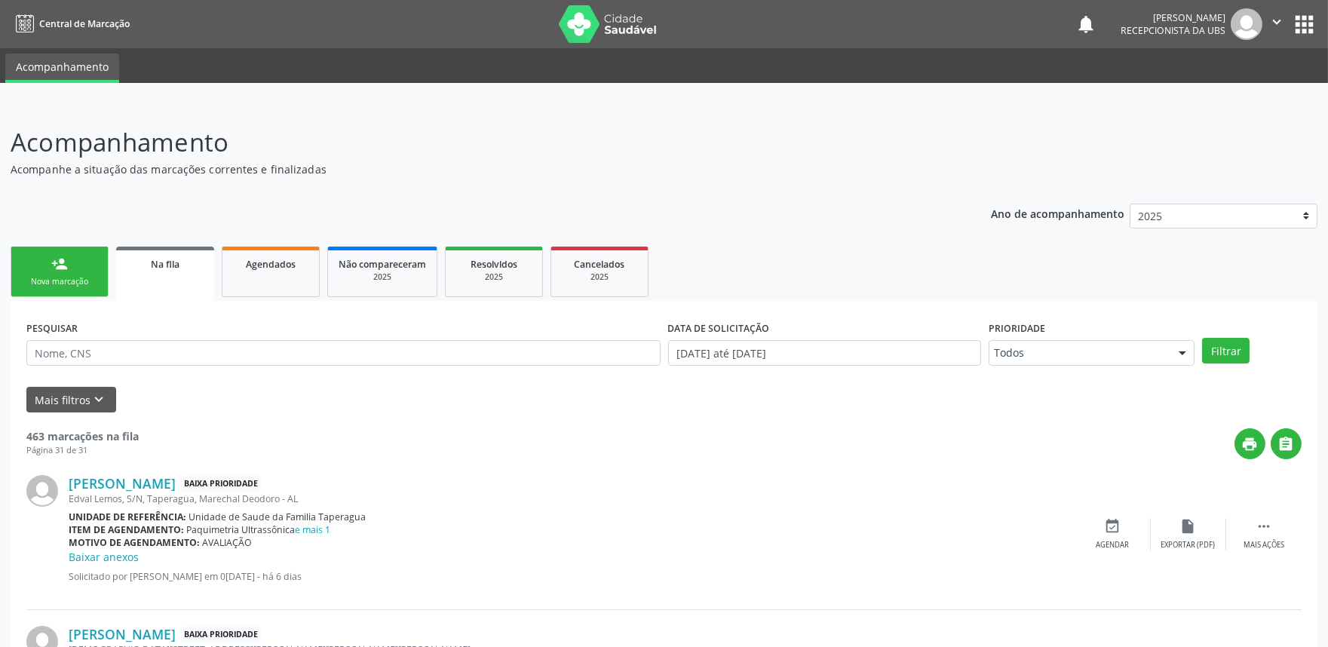
click at [64, 281] on div "Nova marcação" at bounding box center [59, 281] width 75 height 11
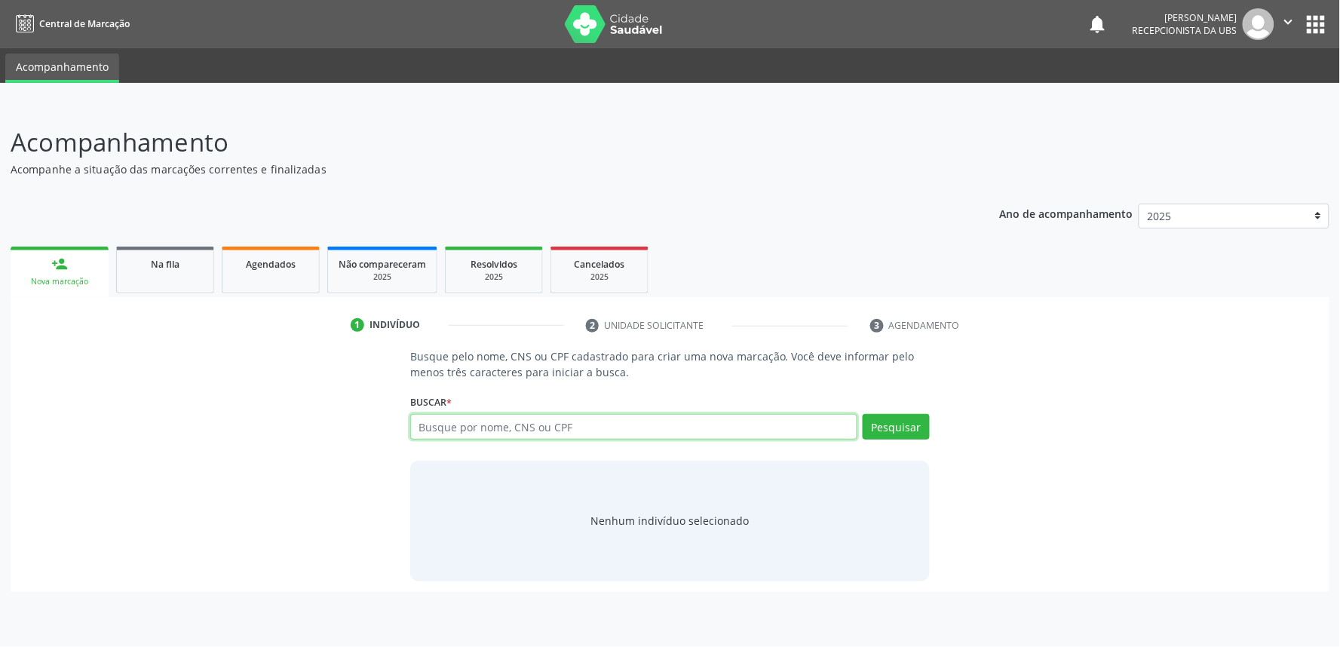
click at [468, 432] on input "text" at bounding box center [633, 427] width 447 height 26
paste input "706904147072734"
type input "706904147072734"
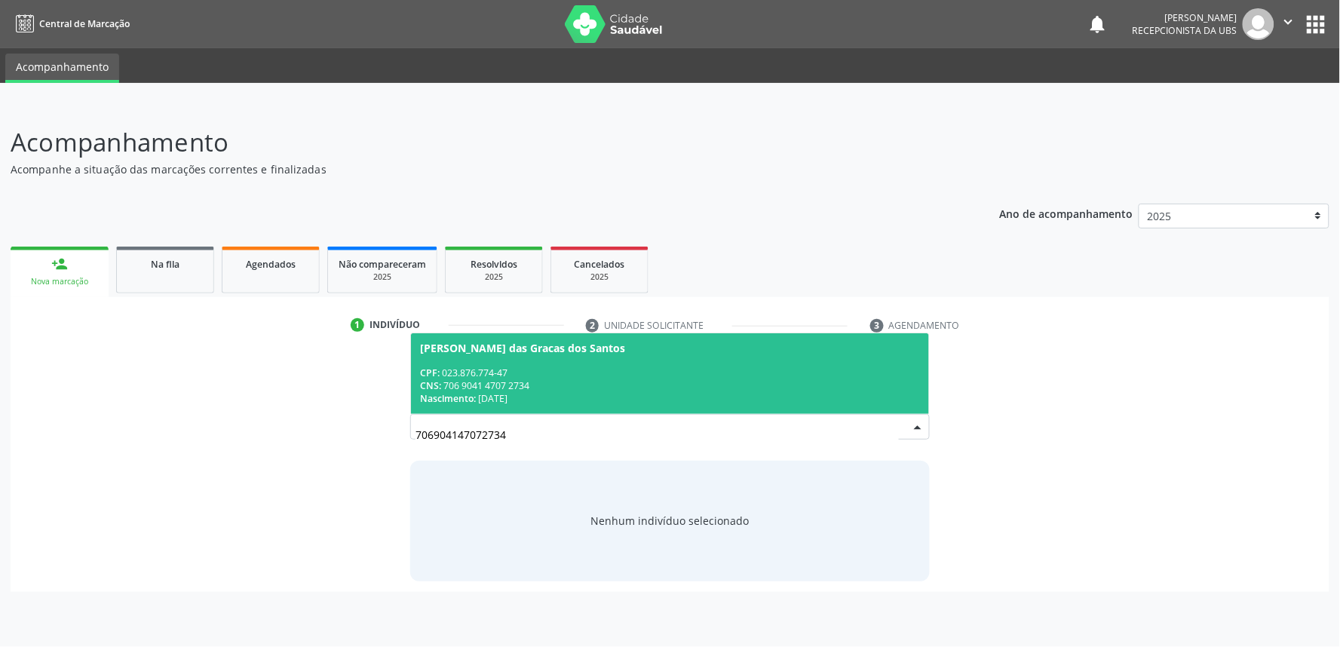
click at [586, 364] on span "[PERSON_NAME] das Gracas dos Santos CPF: 023.876.774-47 CNS: 706 9041 4707 2734…" at bounding box center [670, 373] width 518 height 81
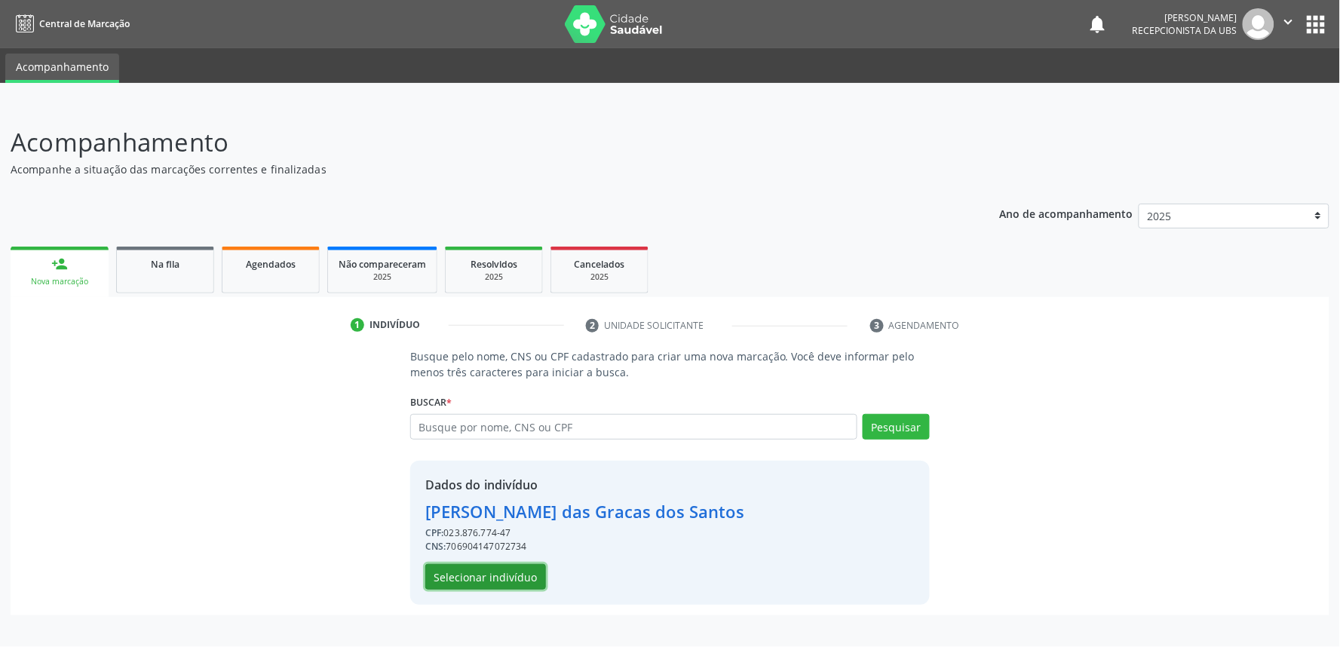
click at [515, 570] on button "Selecionar indivíduo" at bounding box center [485, 577] width 121 height 26
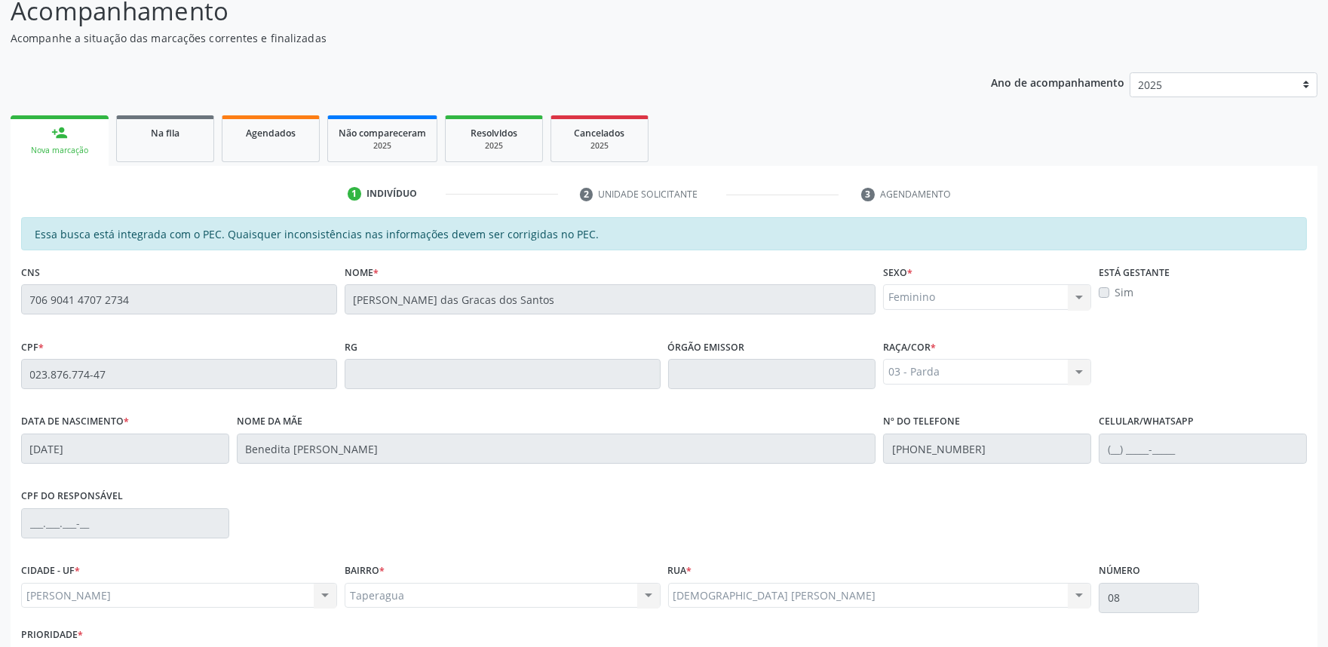
scroll to position [235, 0]
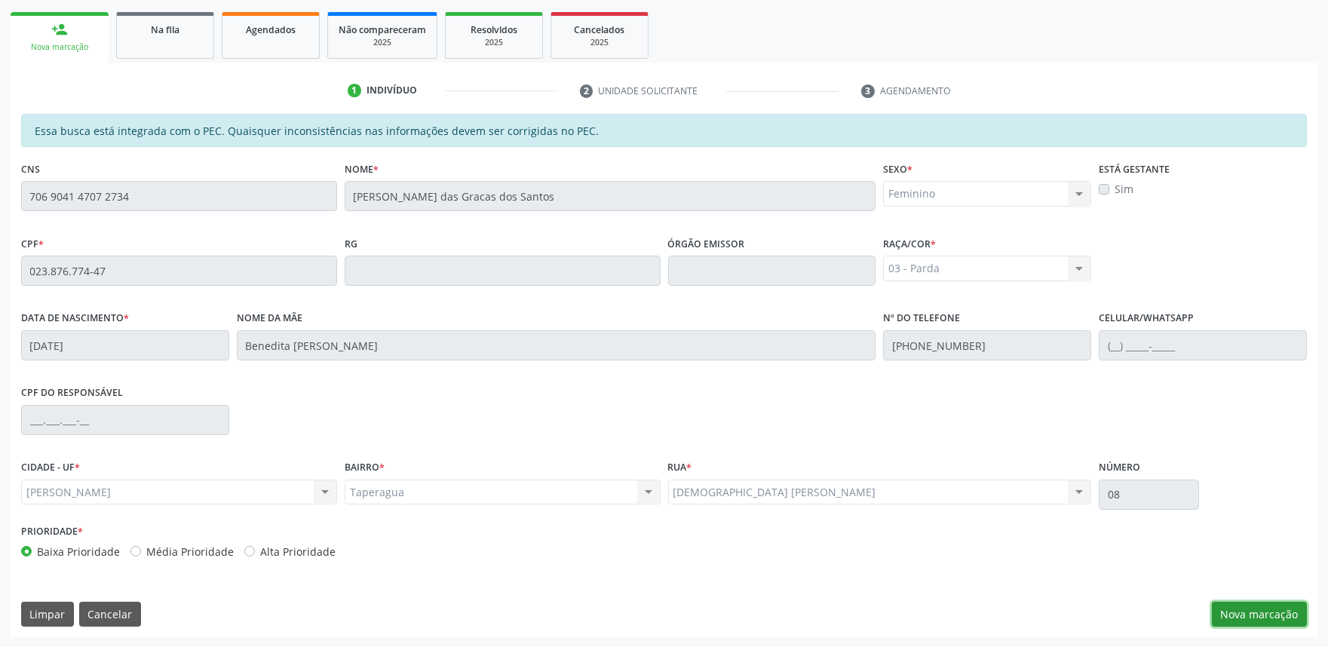
click at [1257, 611] on button "Nova marcação" at bounding box center [1259, 615] width 95 height 26
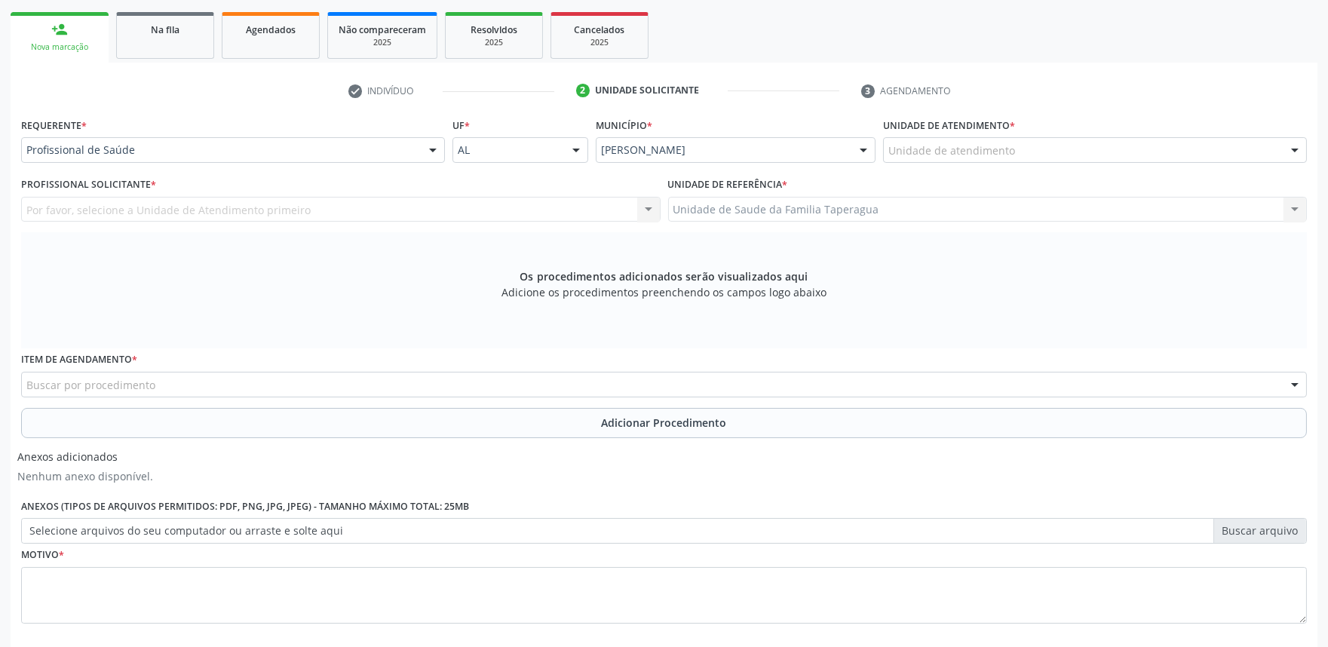
click at [1049, 144] on div "Unidade de atendimento" at bounding box center [1095, 150] width 424 height 26
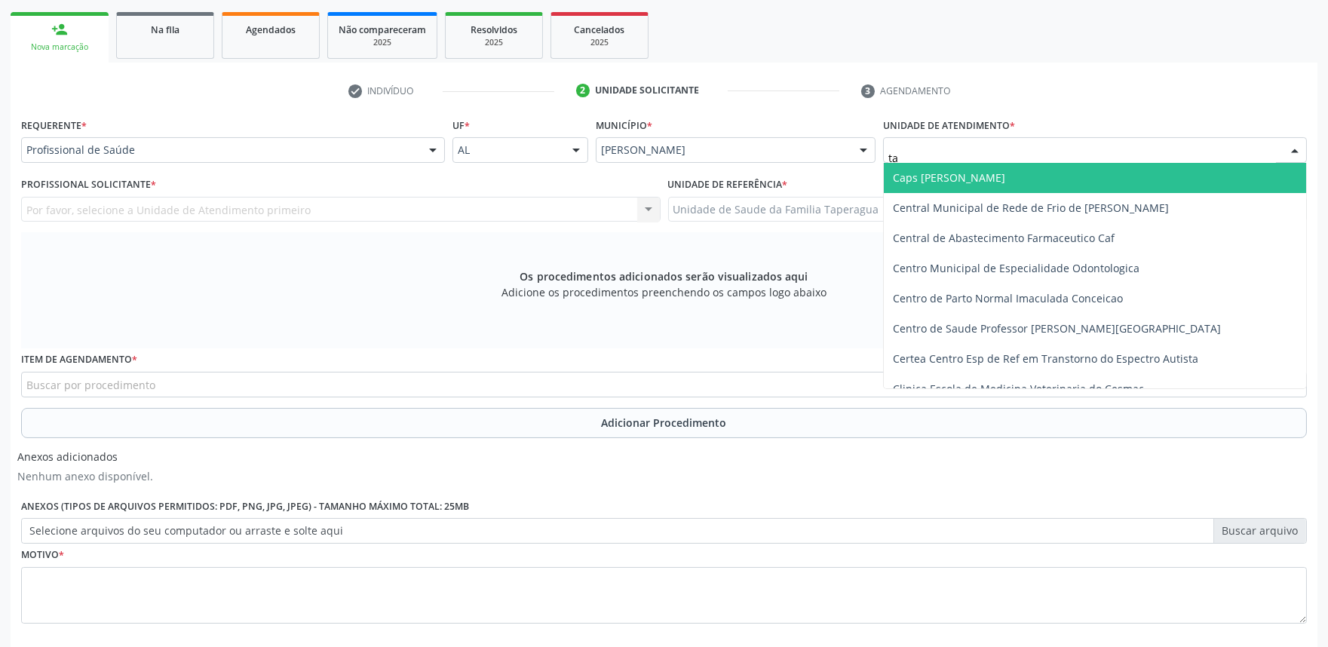
type input "tap"
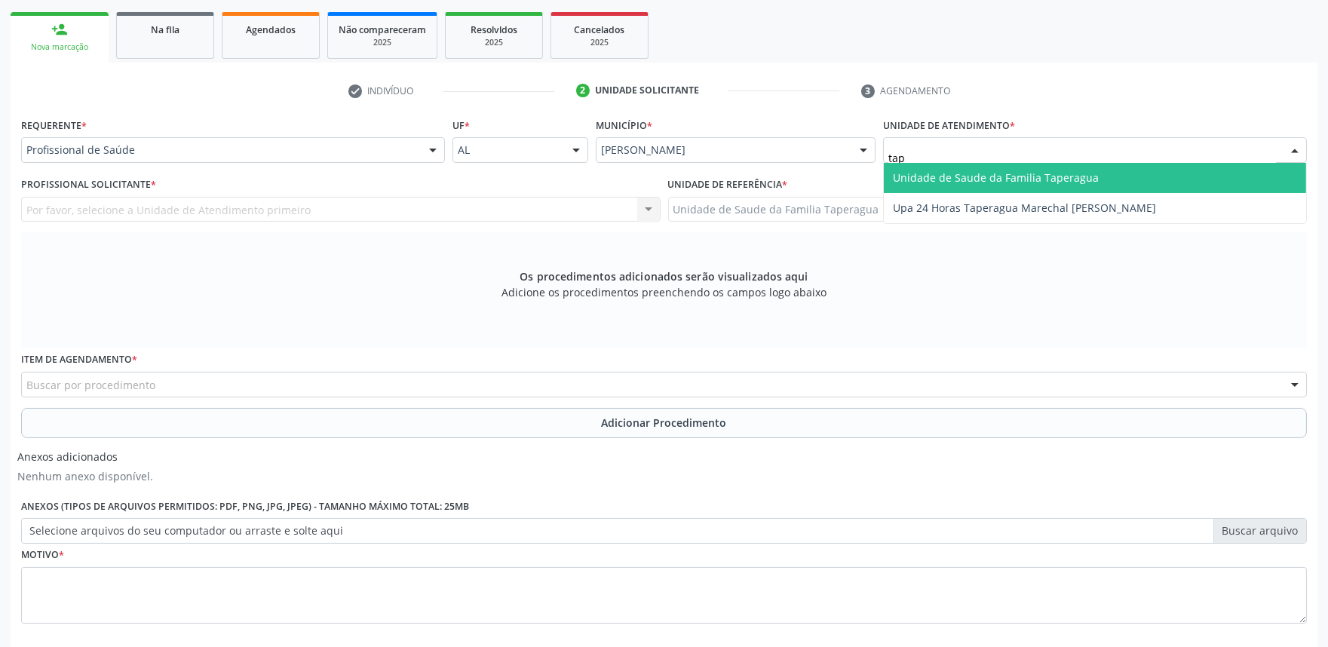
click at [1049, 176] on span "Unidade de Saude da Familia Taperagua" at bounding box center [996, 177] width 206 height 14
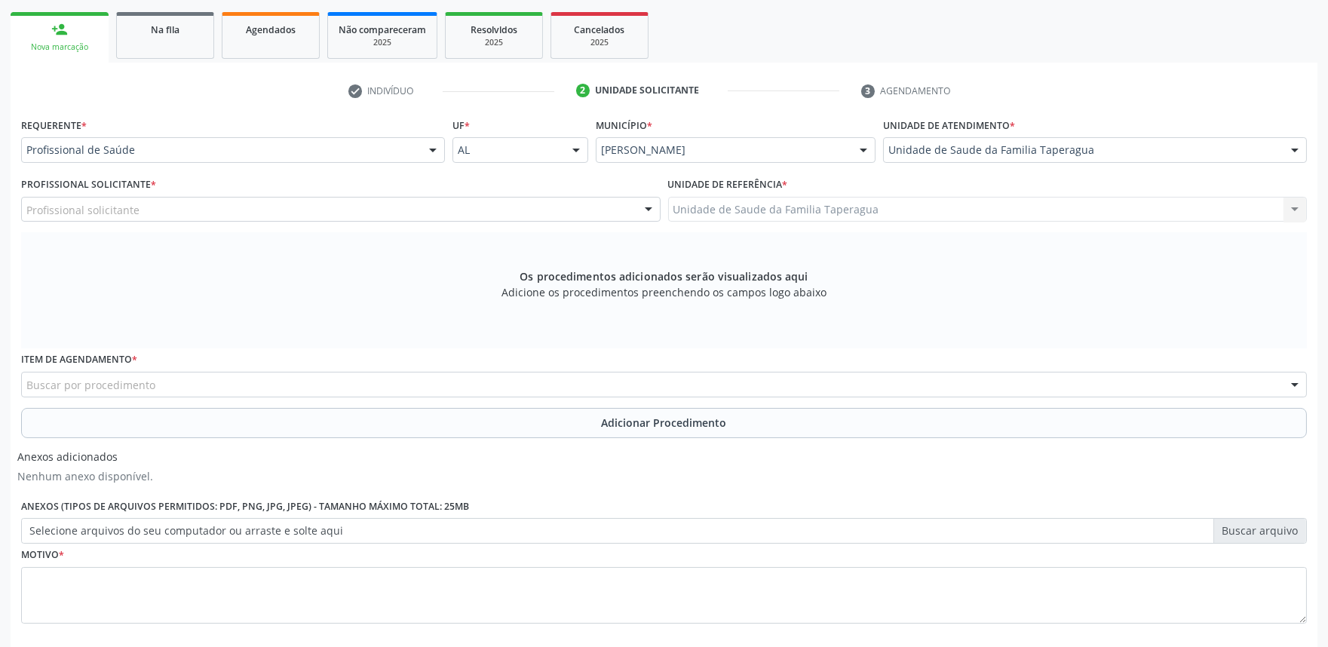
click at [262, 204] on div "Profissional solicitante" at bounding box center [341, 210] width 640 height 26
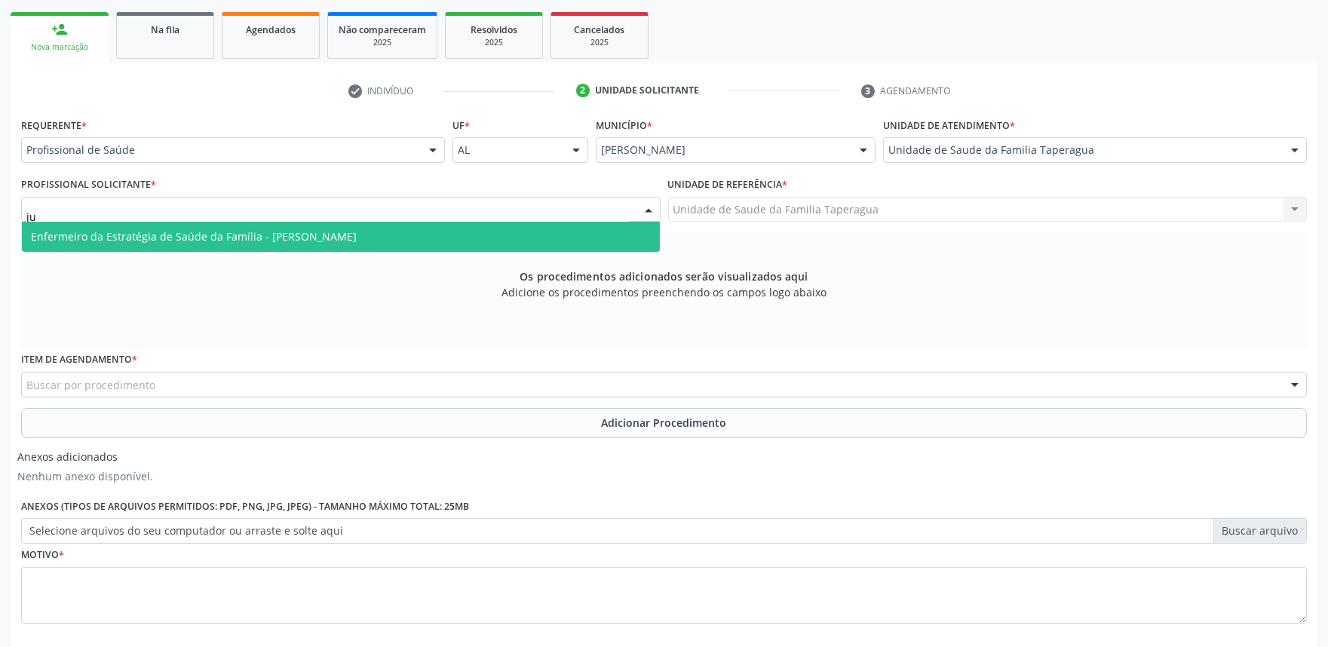
type input "[DATE]"
click at [268, 229] on span "Enfermeiro da Estratégia de Saúde da Família - [PERSON_NAME]" at bounding box center [194, 236] width 326 height 14
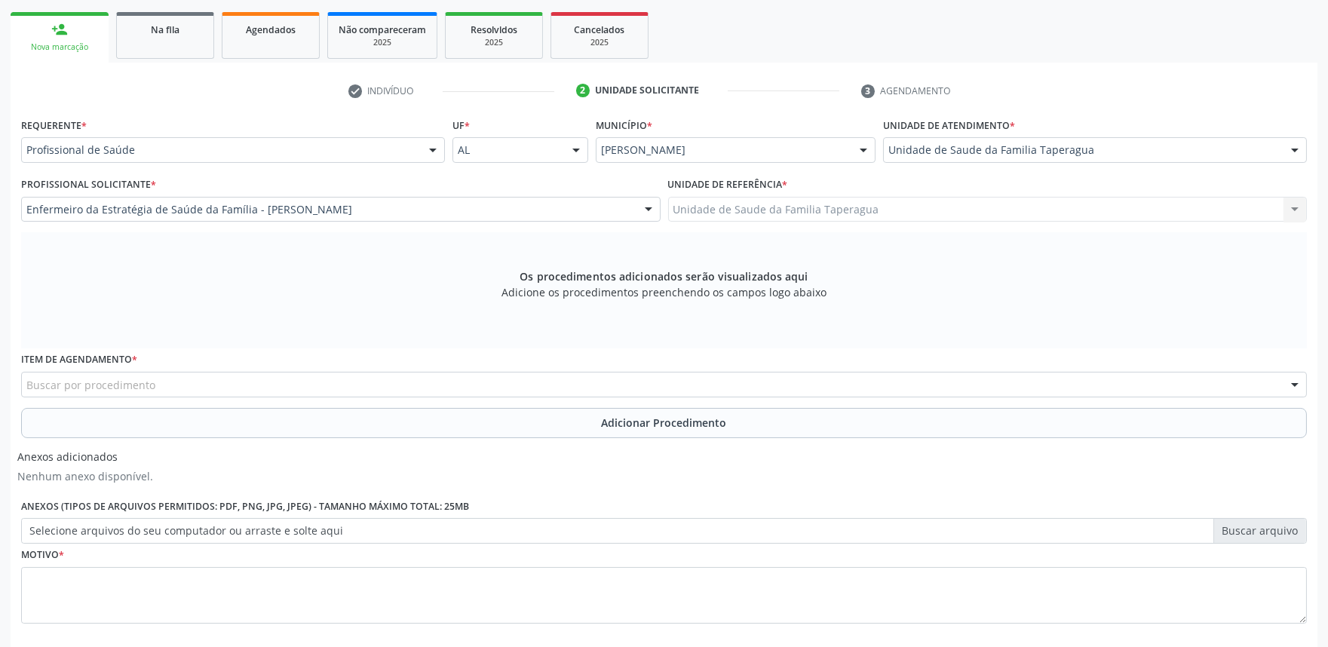
click at [268, 388] on div "Buscar por procedimento" at bounding box center [664, 385] width 1286 height 26
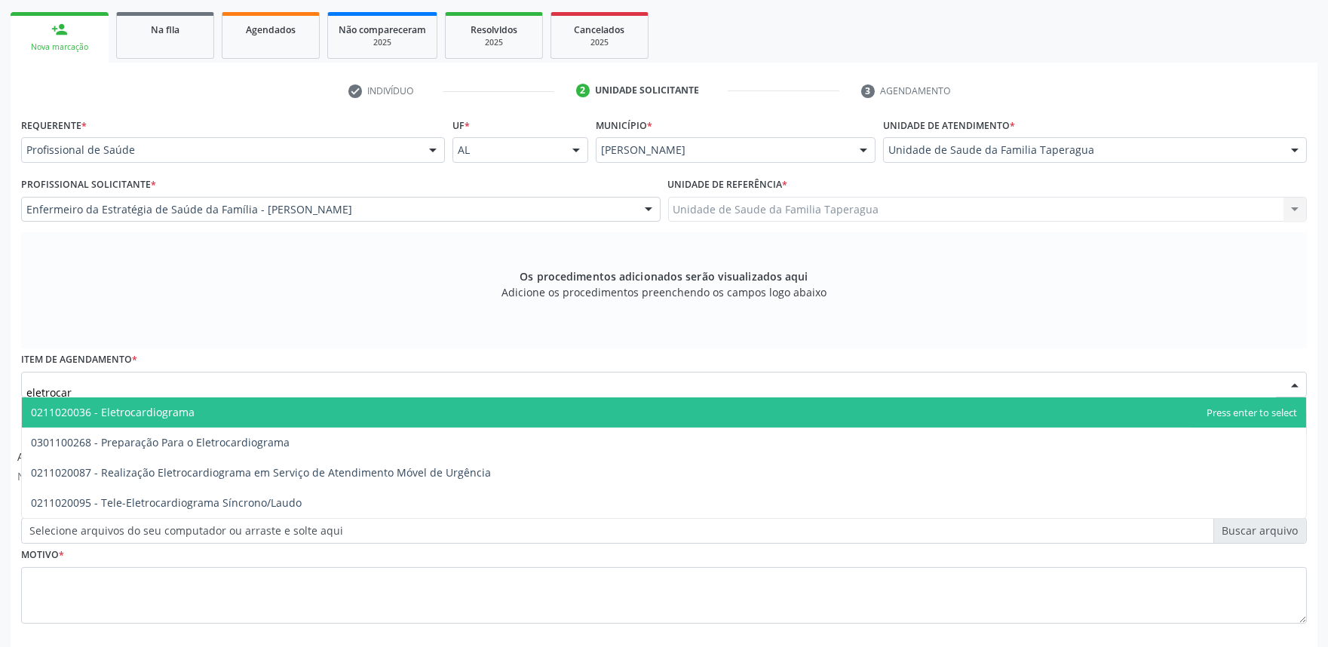
type input "eletrocard"
click at [272, 403] on span "0211020036 - Eletrocardiograma" at bounding box center [664, 413] width 1285 height 30
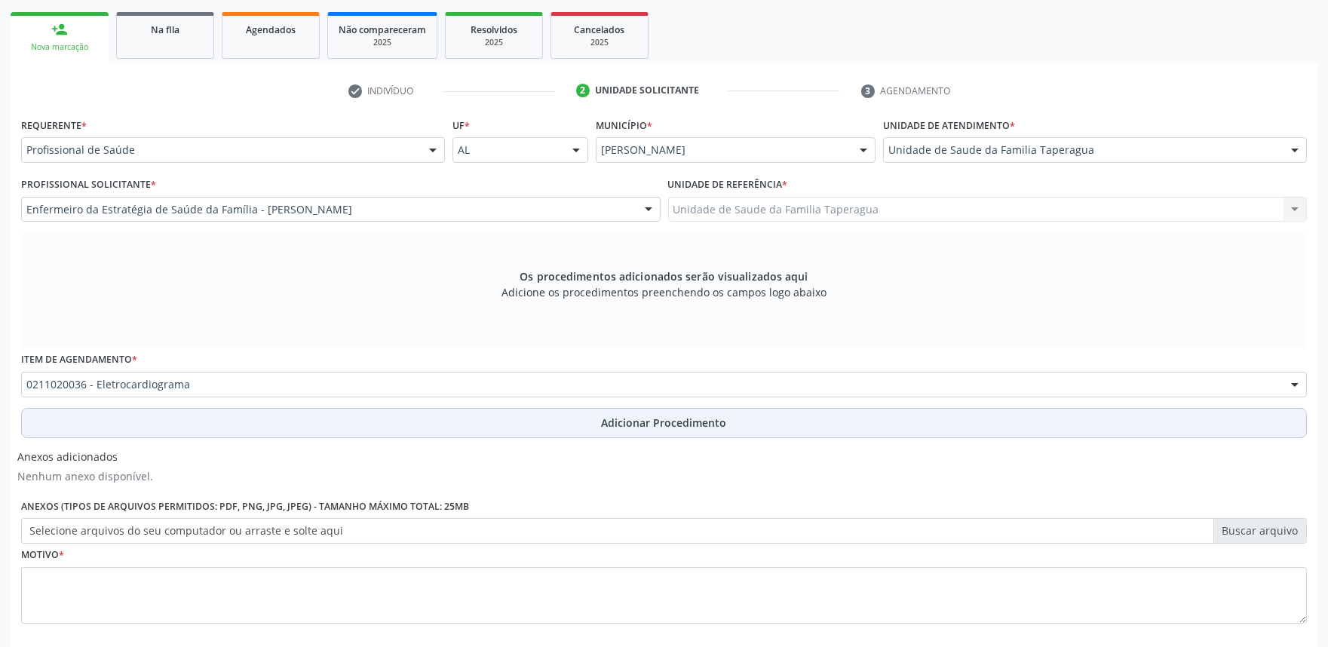
click at [274, 418] on button "Adicionar Procedimento" at bounding box center [664, 423] width 1286 height 30
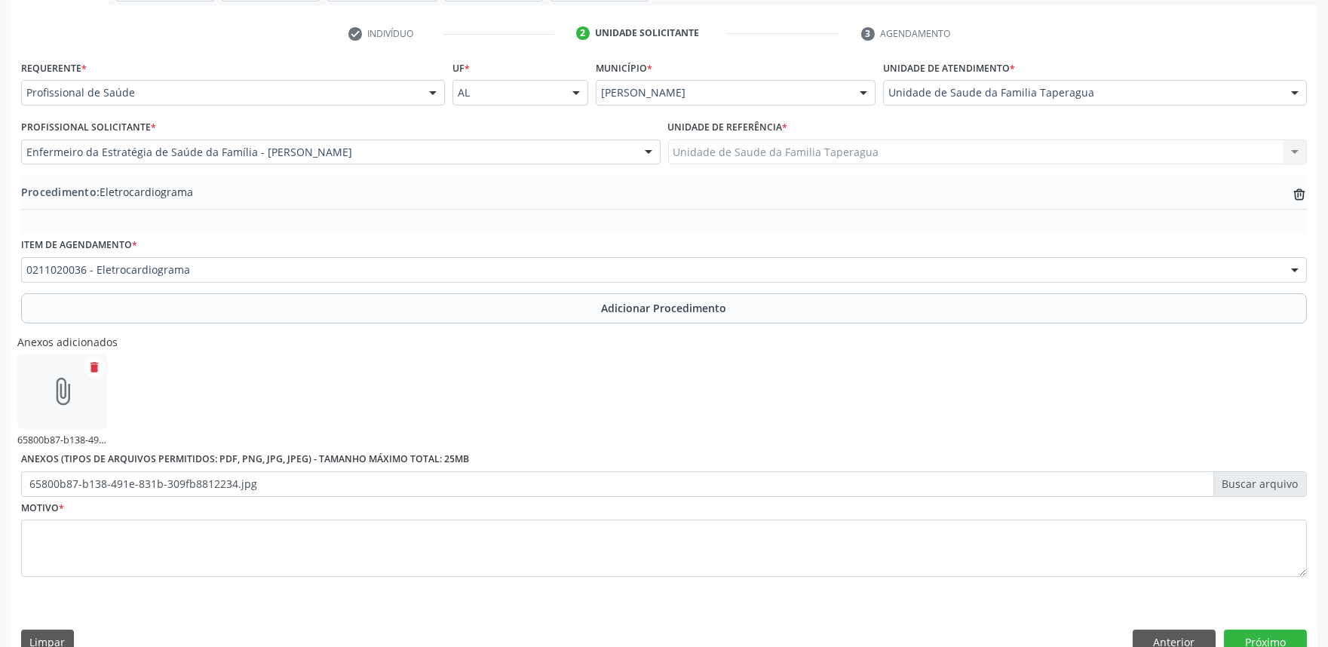
scroll to position [320, 0]
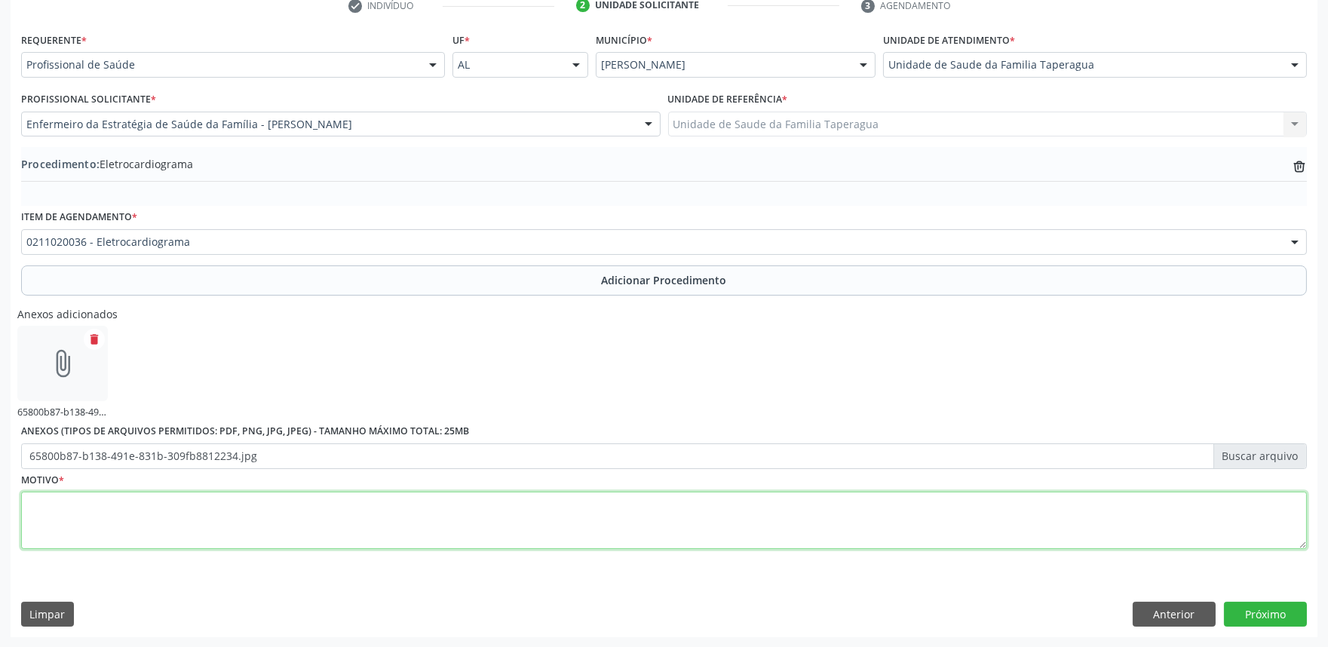
click at [522, 518] on textarea at bounding box center [664, 520] width 1286 height 57
type textarea "r"
type textarea "ROTINA"
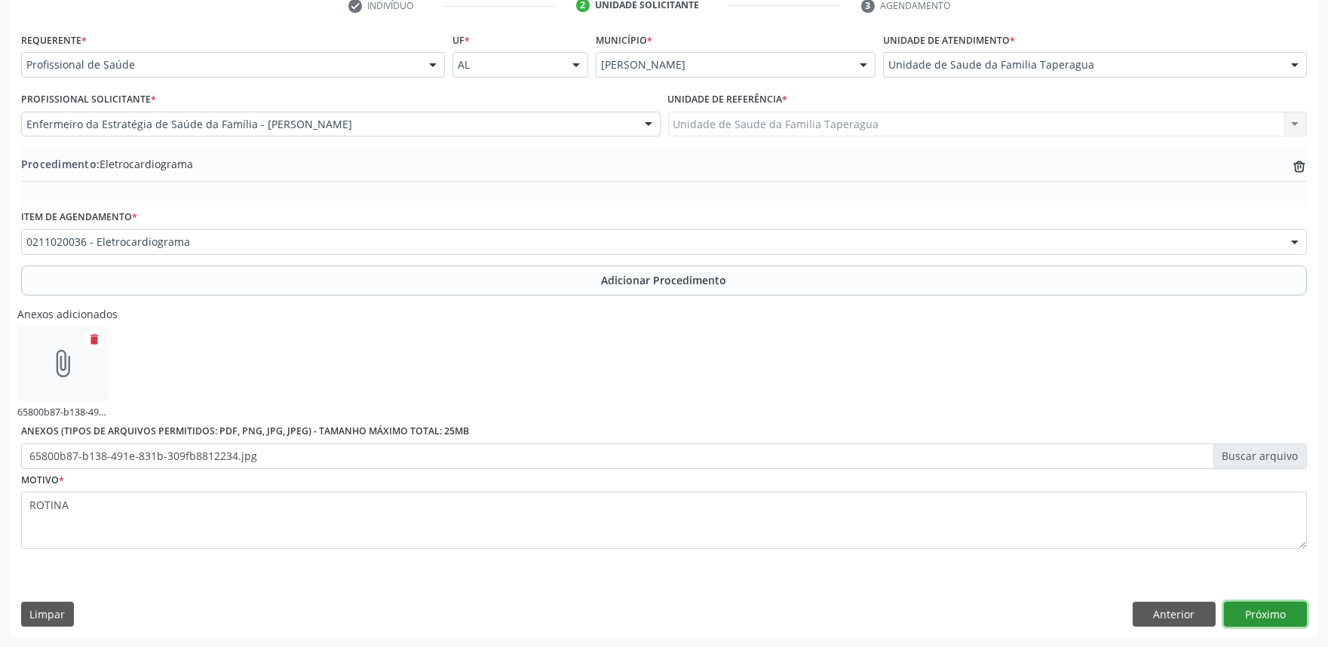
click at [1245, 609] on button "Próximo" at bounding box center [1265, 615] width 83 height 26
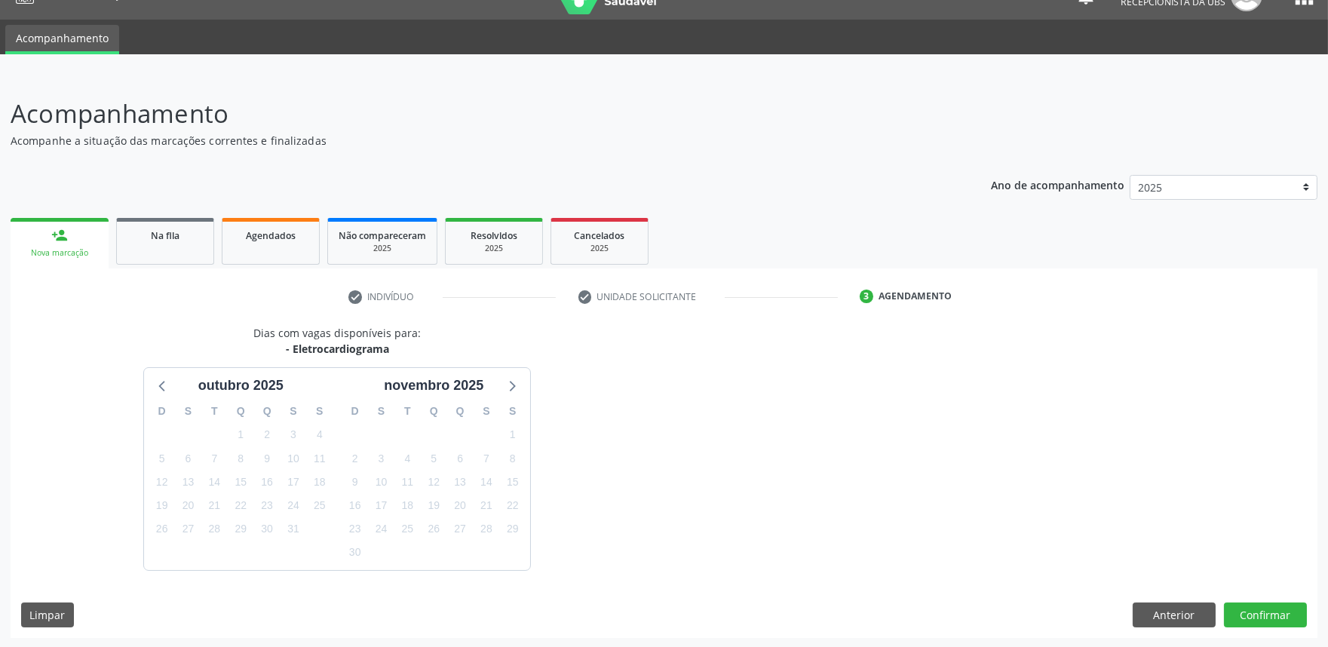
scroll to position [73, 0]
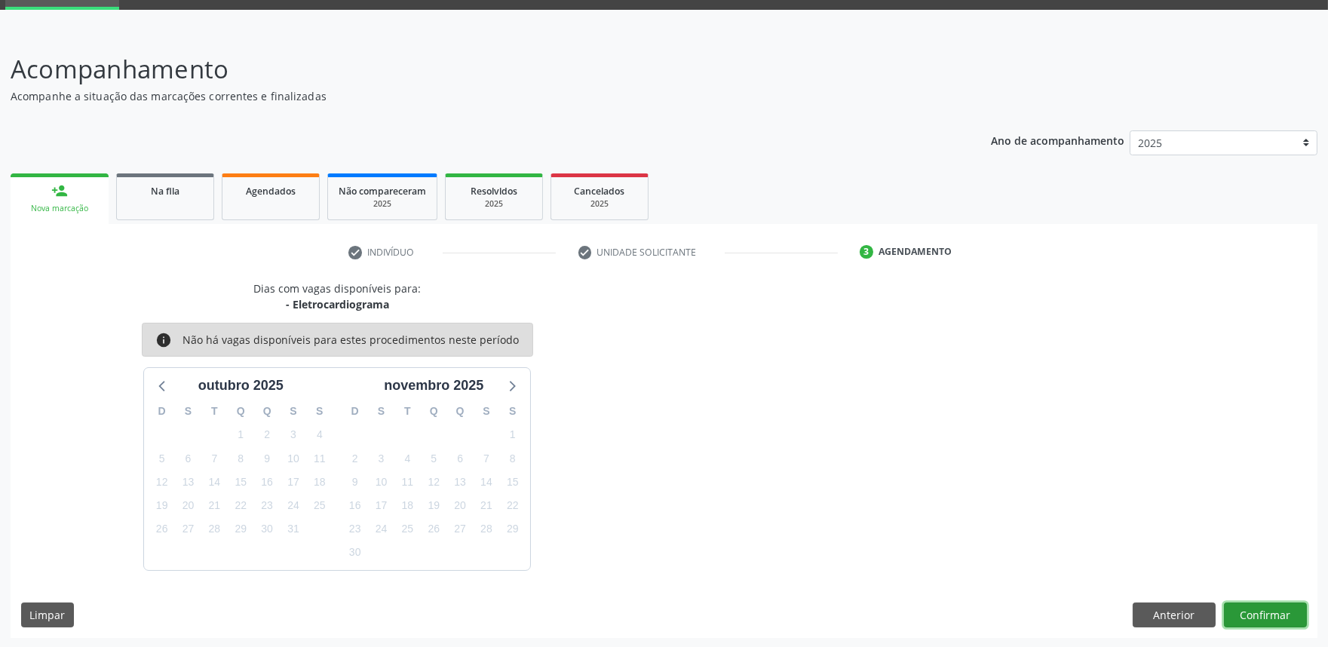
click at [1267, 611] on button "Confirmar" at bounding box center [1265, 616] width 83 height 26
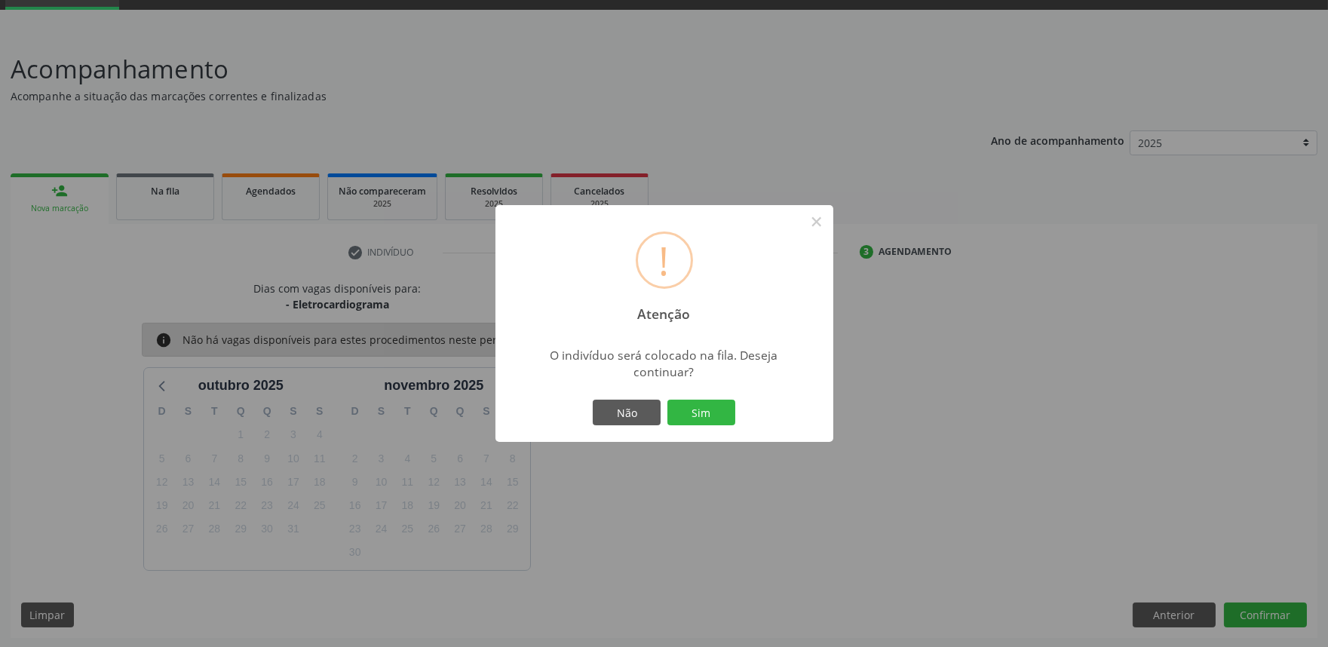
click at [668, 400] on button "Sim" at bounding box center [702, 413] width 68 height 26
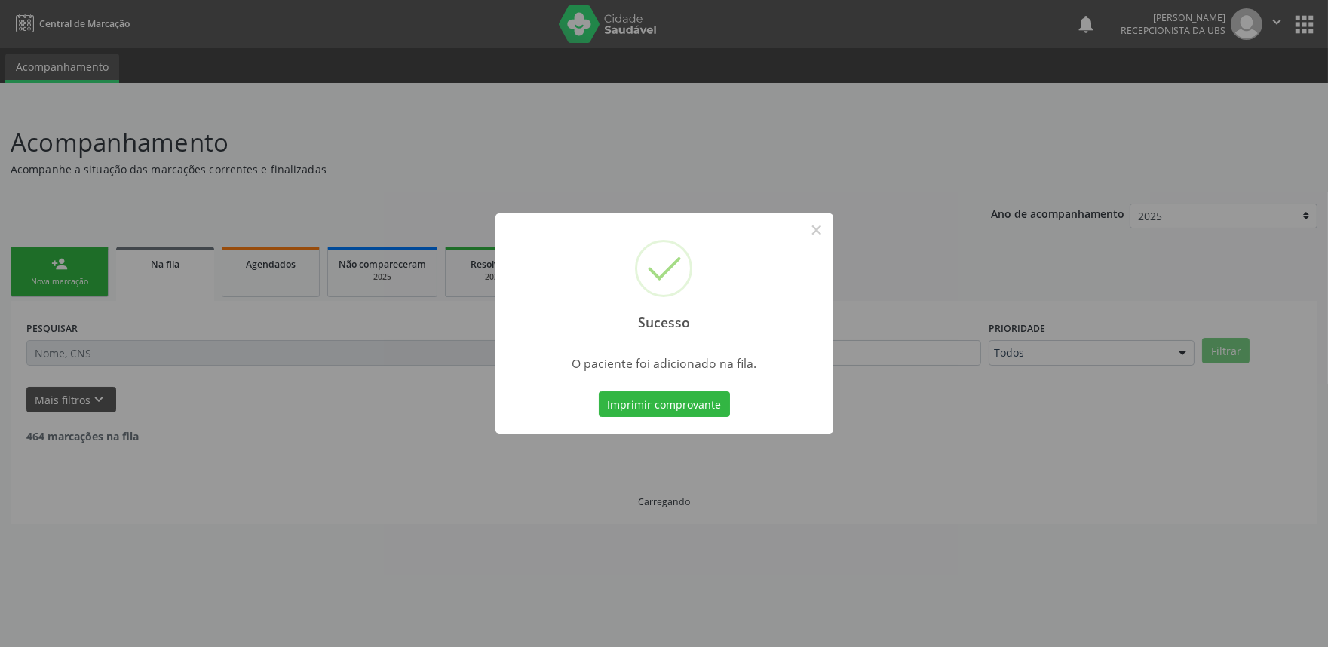
scroll to position [0, 0]
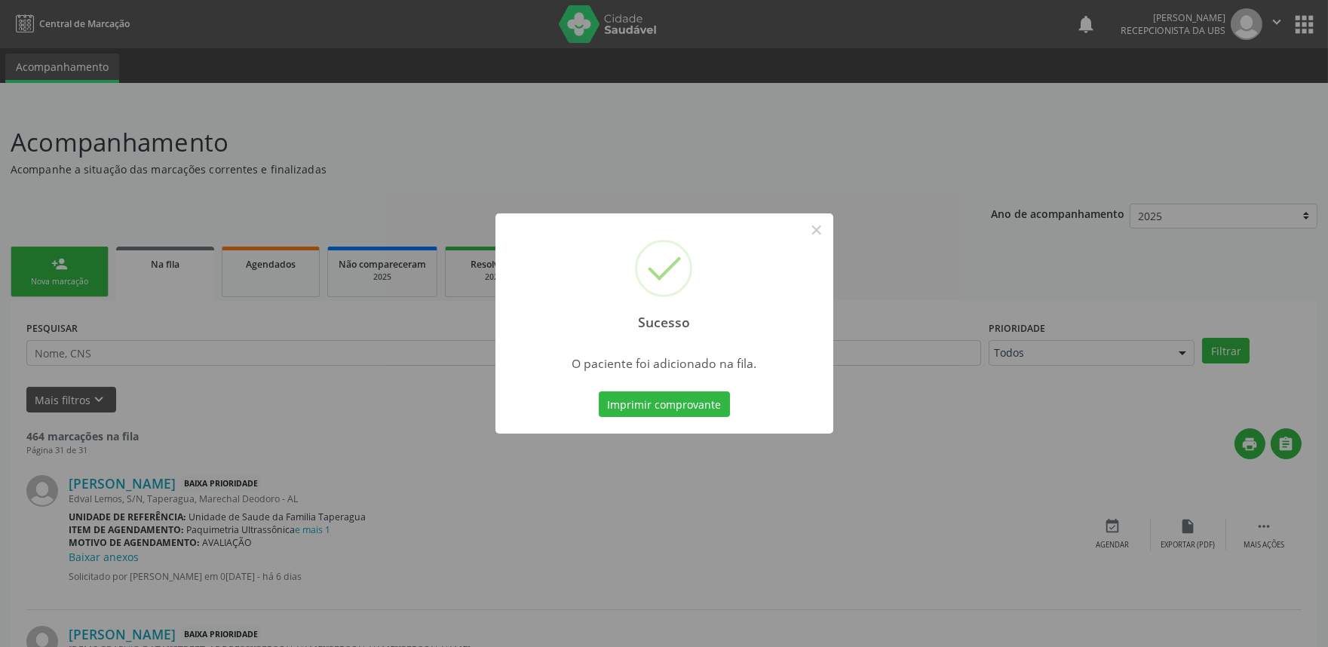
click at [1005, 278] on div "Sucesso × O paciente foi adicionado na fila. Imprimir comprovante Cancel" at bounding box center [664, 323] width 1328 height 647
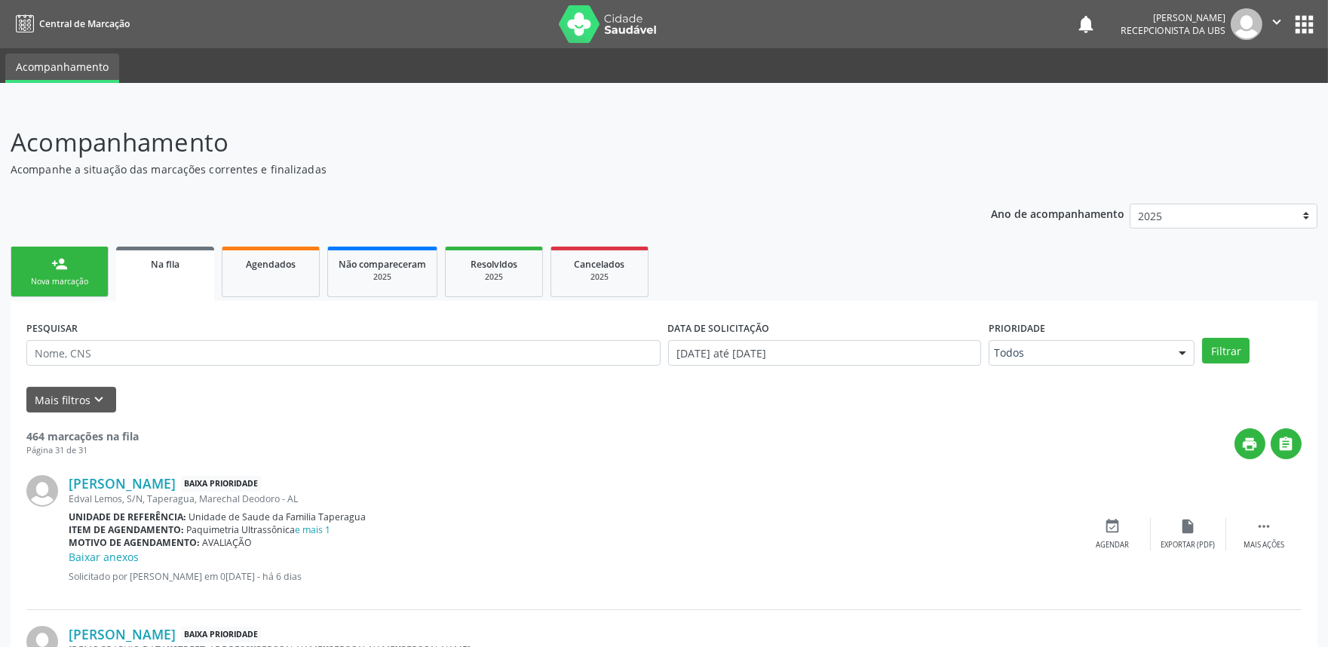
click at [85, 280] on div "Nova marcação" at bounding box center [59, 281] width 75 height 11
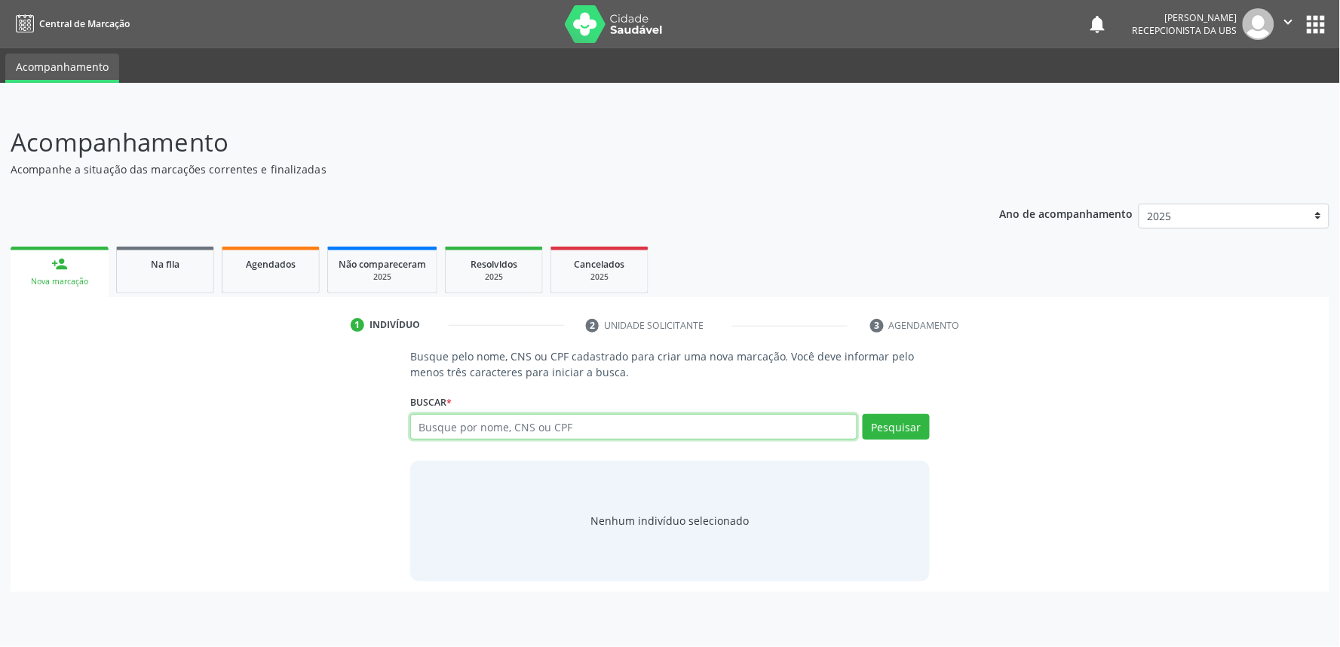
click at [470, 415] on input "text" at bounding box center [633, 427] width 447 height 26
paste input "706904147072734"
type input "706904147072734"
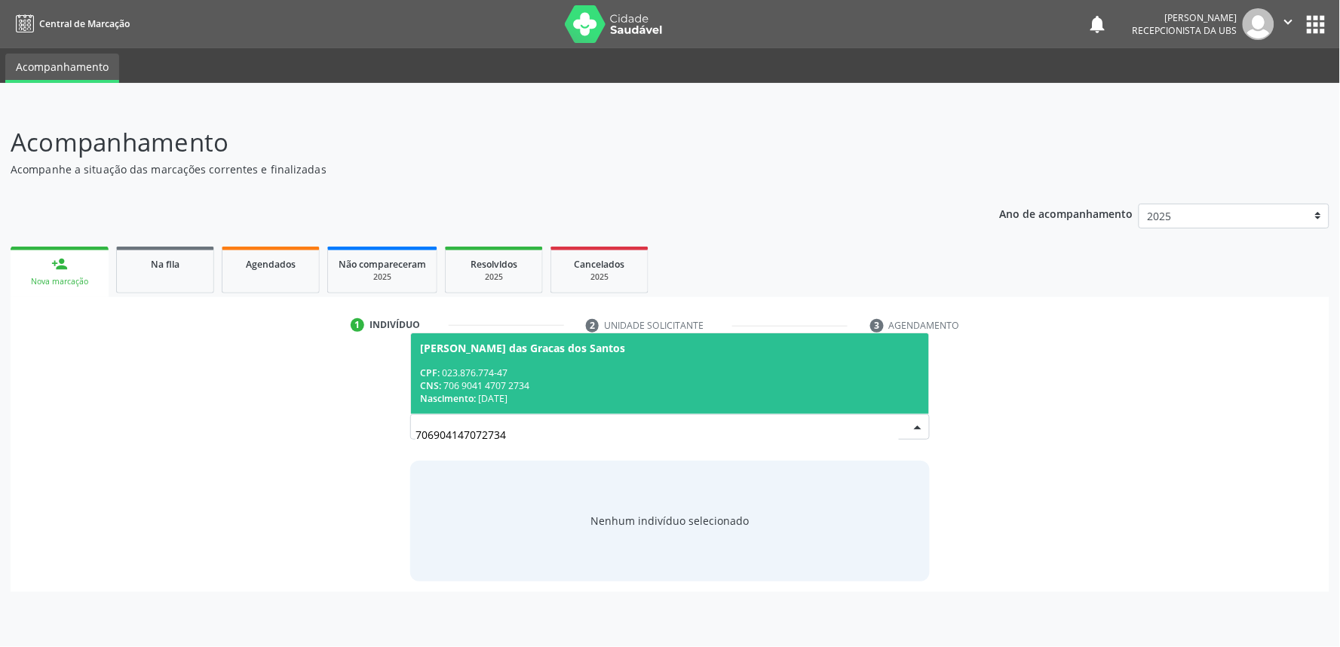
click at [582, 351] on div "[PERSON_NAME] das Gracas dos Santos" at bounding box center [670, 348] width 500 height 12
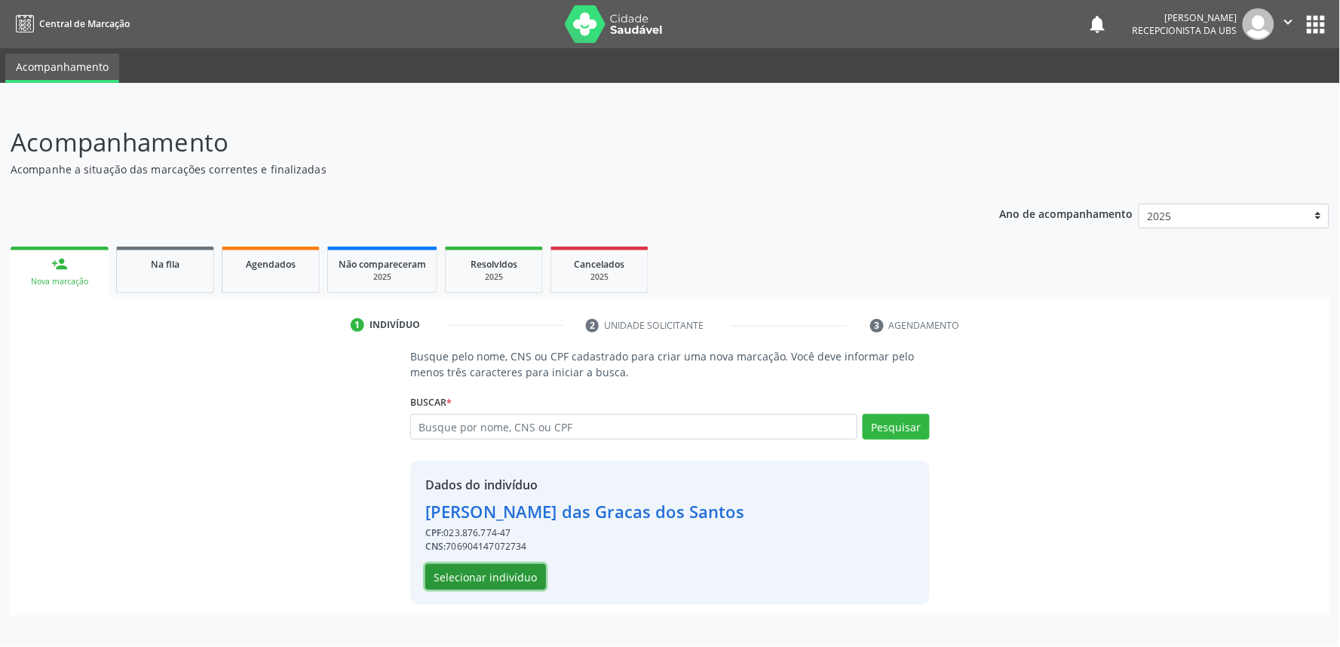
click at [532, 574] on button "Selecionar indivíduo" at bounding box center [485, 577] width 121 height 26
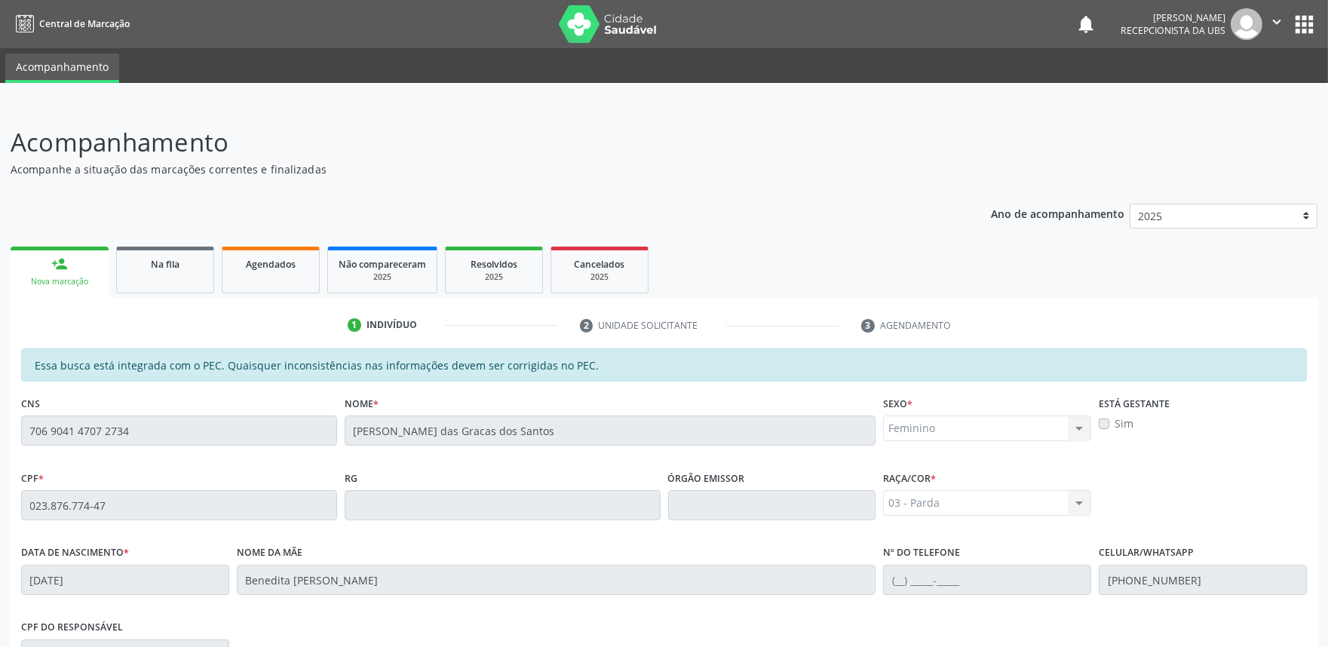
scroll to position [235, 0]
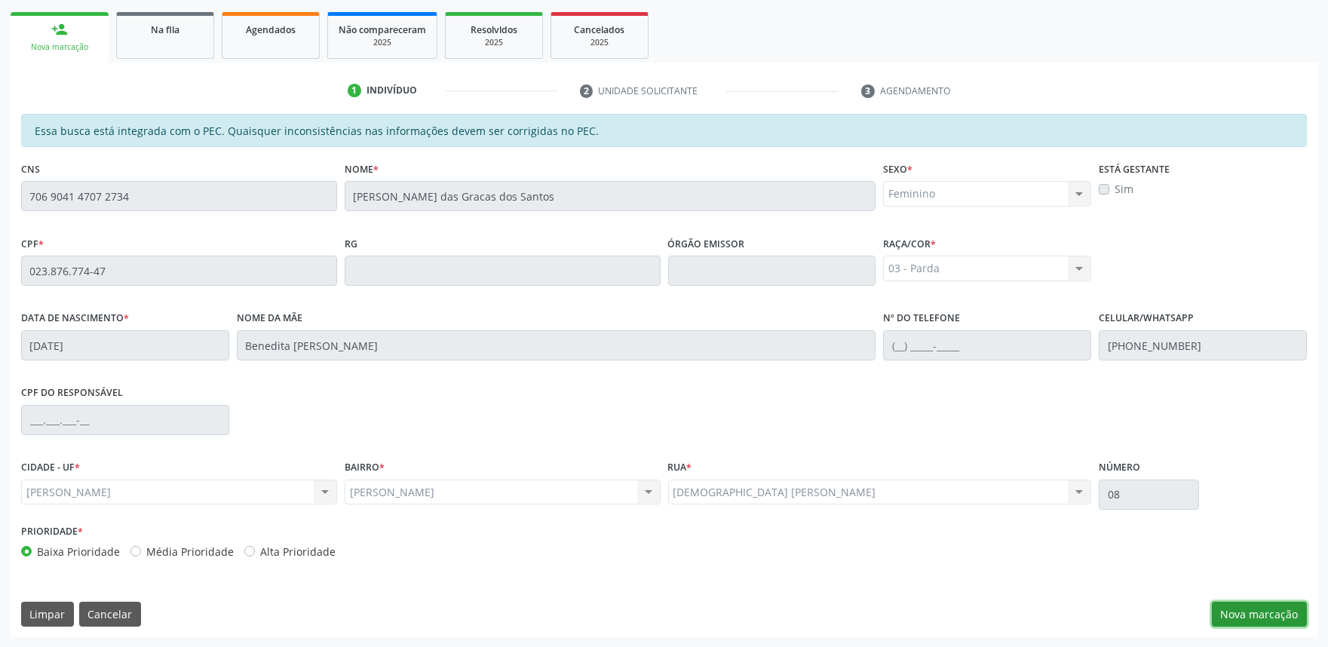
click at [1255, 617] on button "Nova marcação" at bounding box center [1259, 615] width 95 height 26
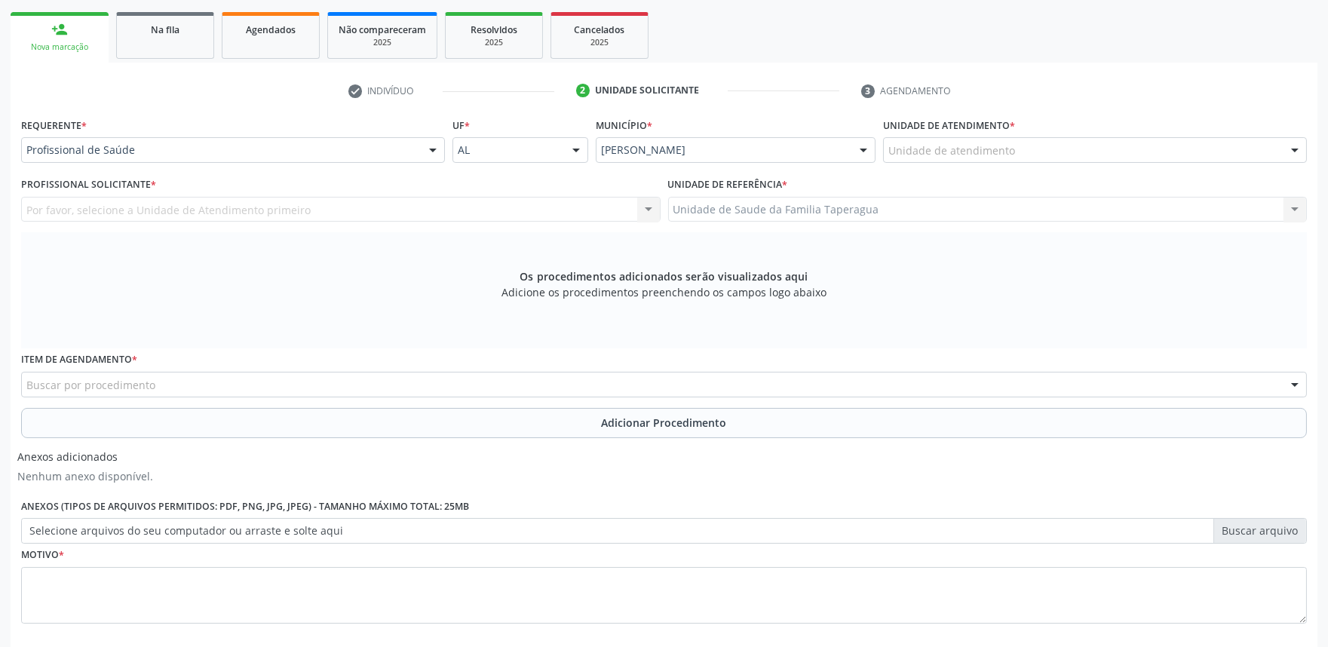
click at [1137, 155] on div "Unidade de atendimento" at bounding box center [1095, 150] width 424 height 26
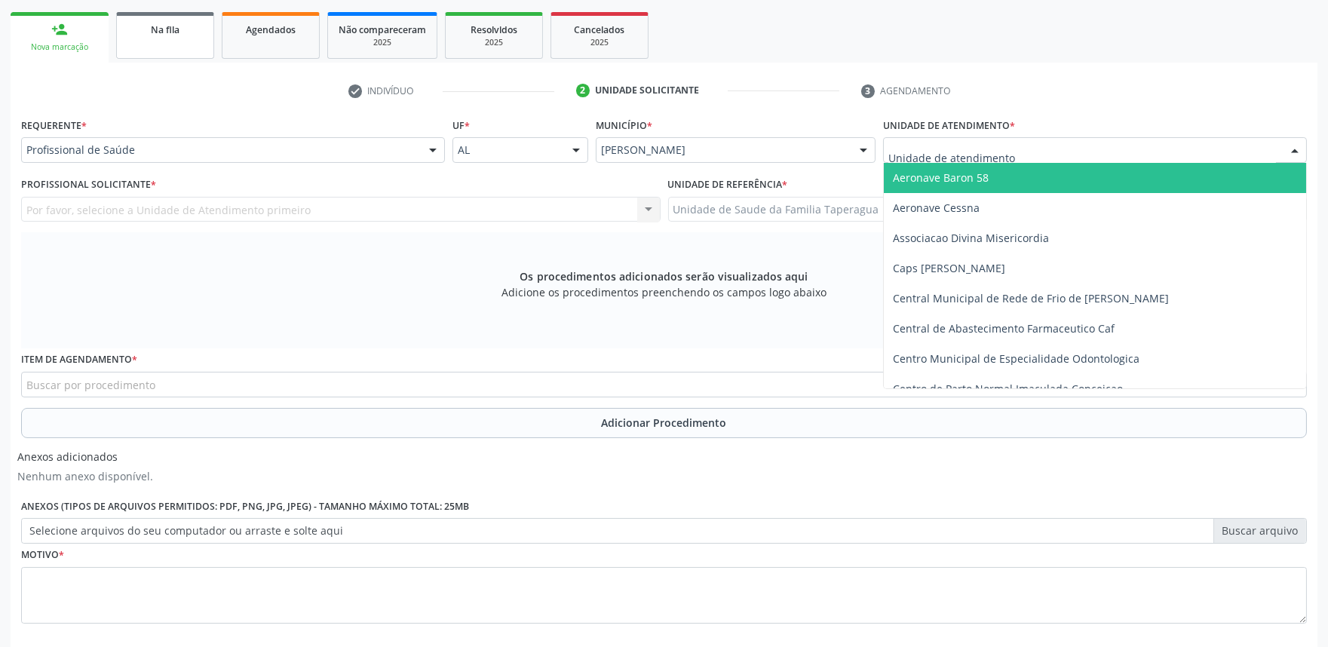
click at [152, 35] on link "Na fila" at bounding box center [165, 35] width 98 height 47
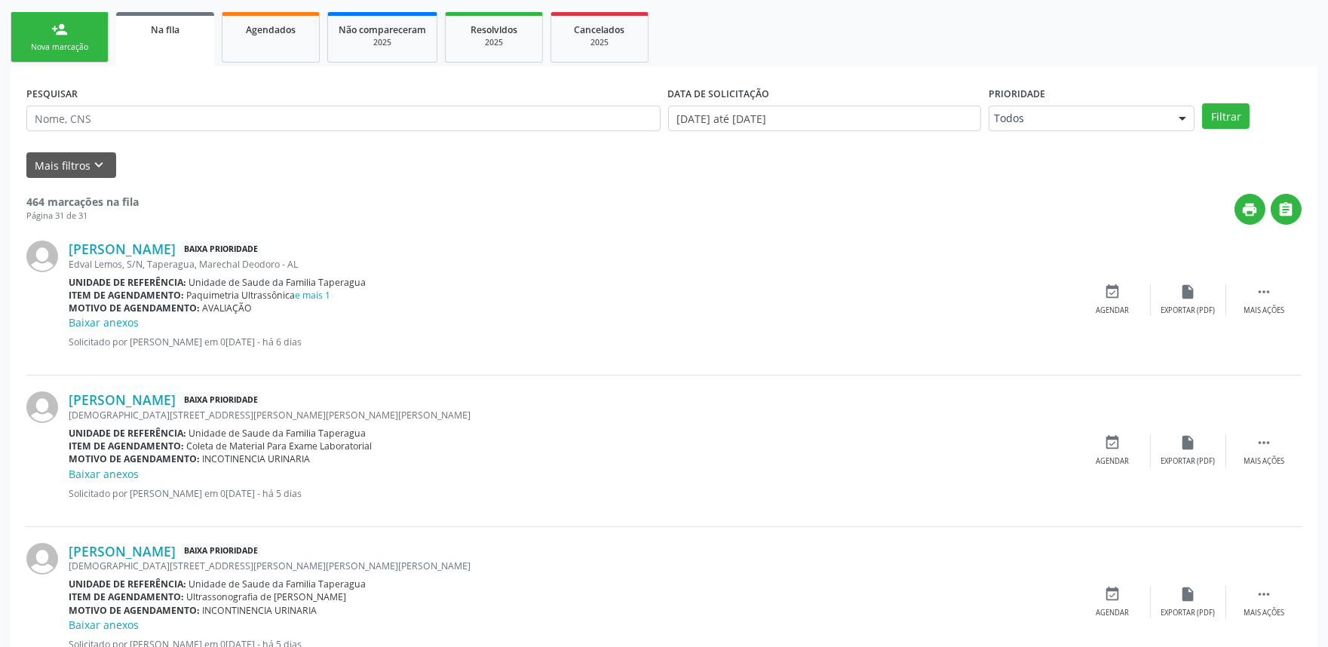
scroll to position [0, 0]
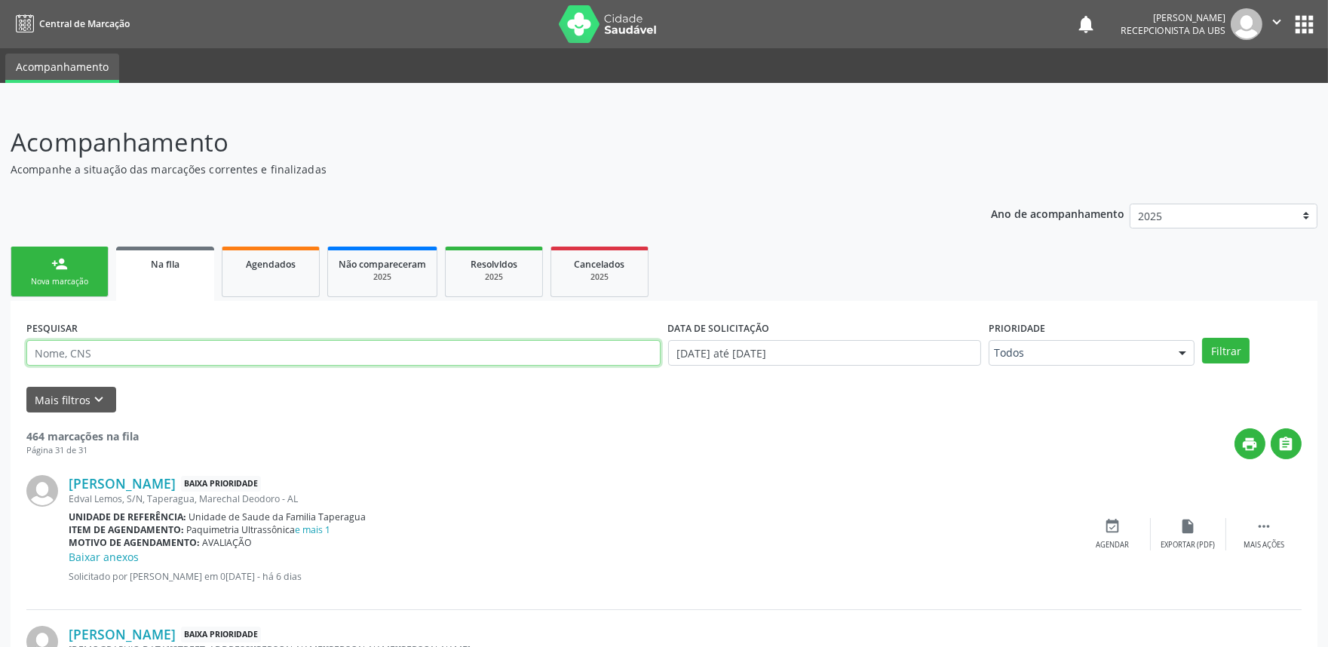
click at [259, 353] on input "text" at bounding box center [343, 353] width 634 height 26
type input "9"
type input "709806021781792"
click at [1202, 338] on button "Filtrar" at bounding box center [1226, 351] width 48 height 26
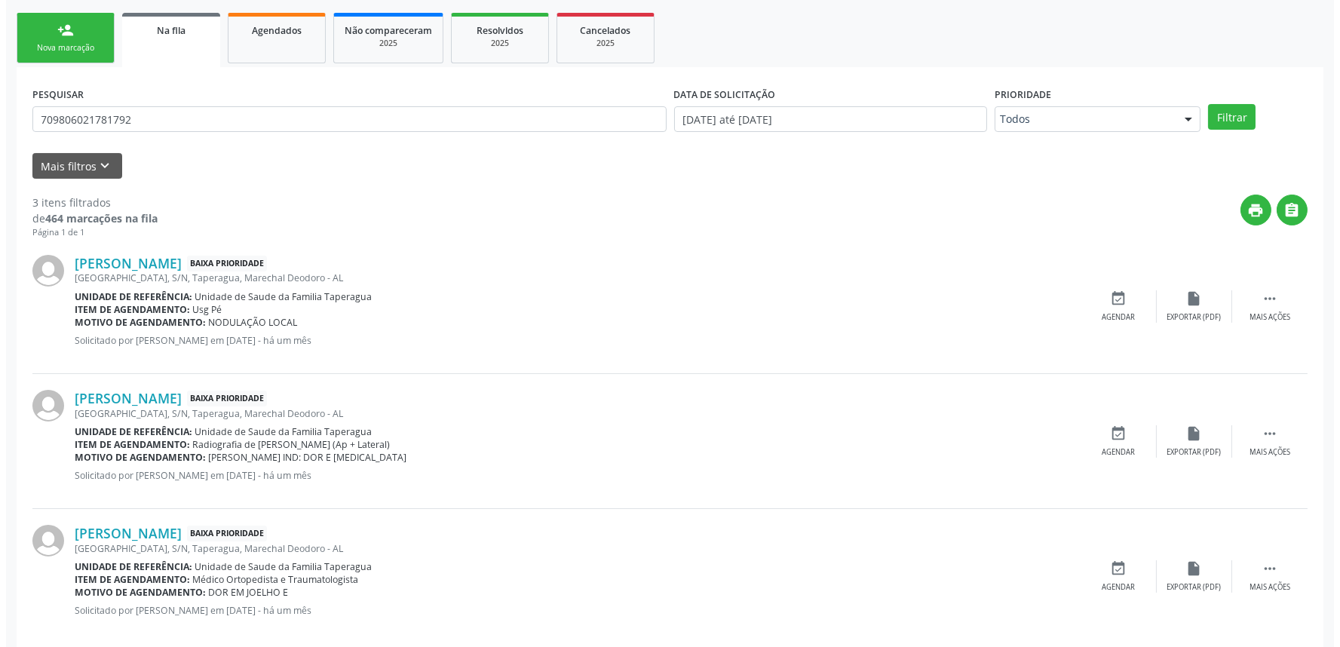
scroll to position [255, 0]
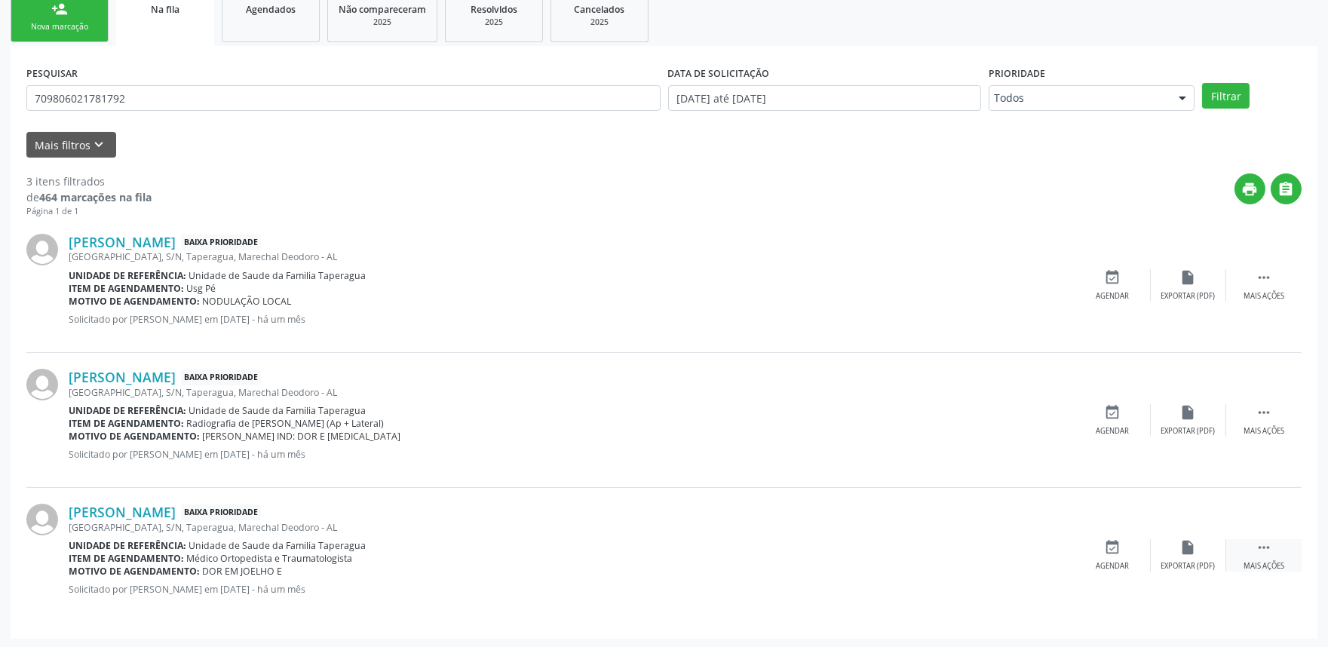
click at [1268, 539] on icon "" at bounding box center [1264, 547] width 17 height 17
click at [1116, 545] on icon "cancel" at bounding box center [1113, 547] width 17 height 17
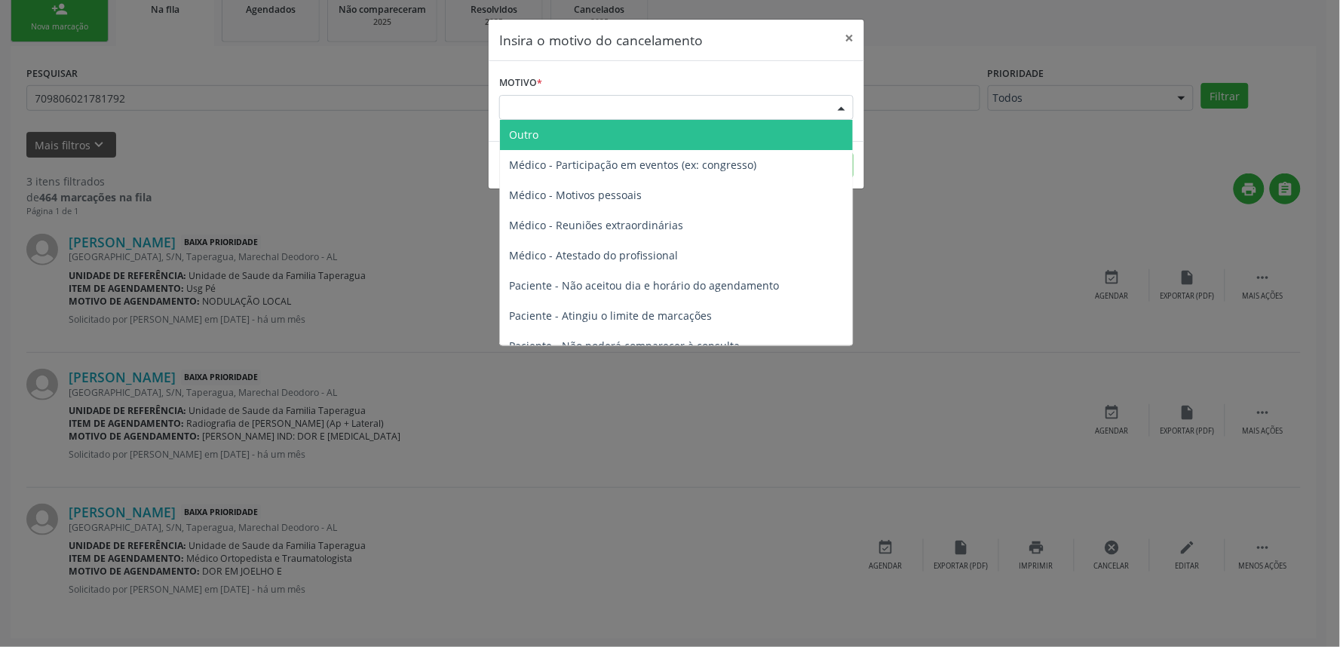
click at [563, 103] on div "Escolha o motivo" at bounding box center [676, 108] width 355 height 26
click at [615, 137] on span "Outro" at bounding box center [676, 135] width 353 height 30
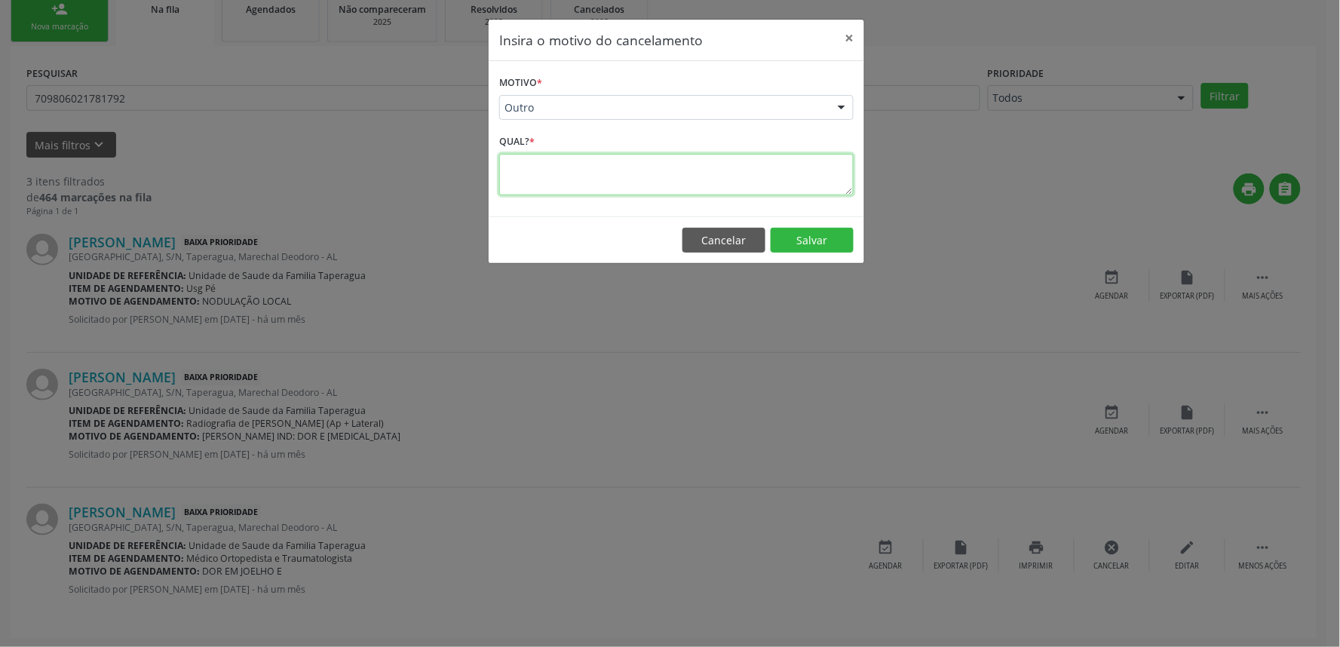
click at [609, 179] on textarea at bounding box center [676, 174] width 355 height 41
type textarea "PACIENTE REALIZOU CONSULTA NO PARTICULAR"
click at [806, 236] on button "Salvar" at bounding box center [812, 241] width 83 height 26
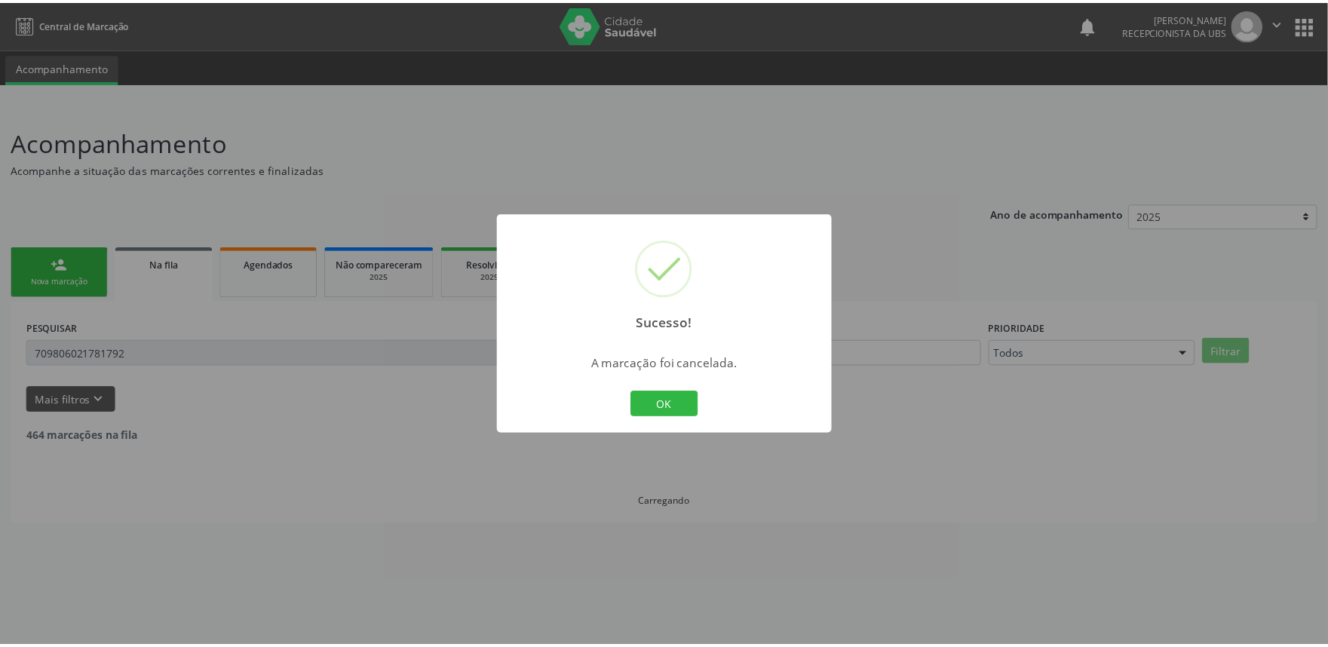
scroll to position [0, 0]
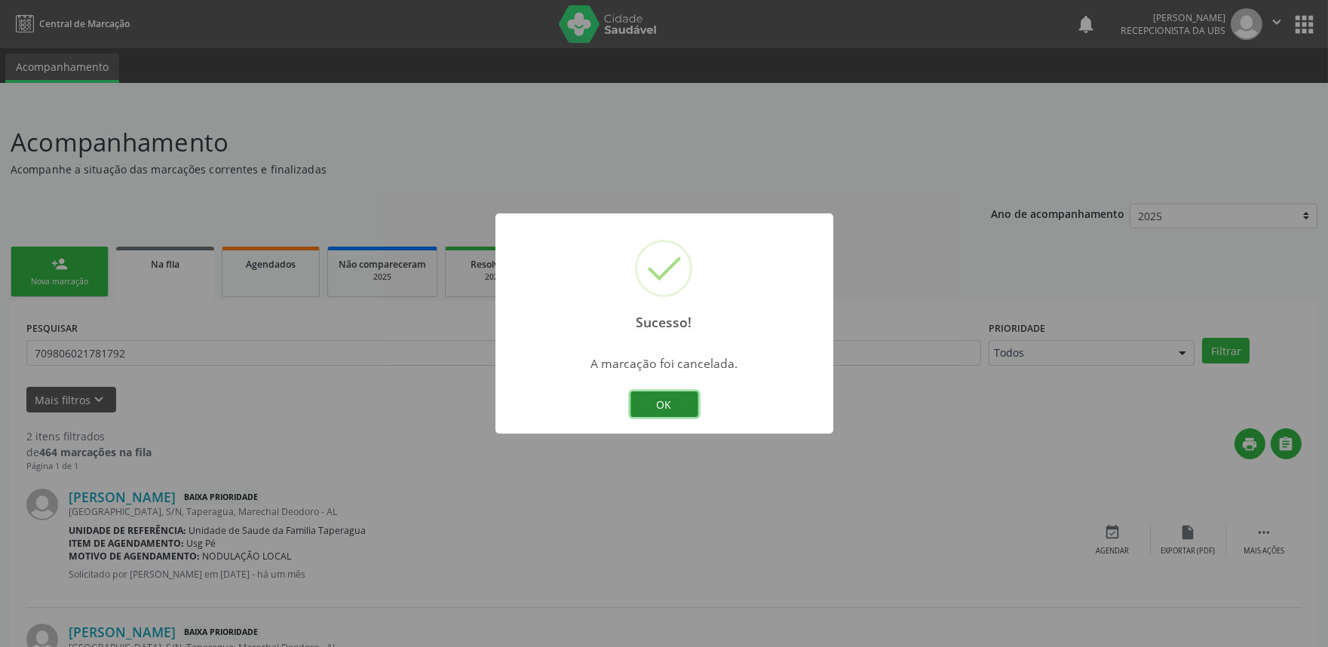
click at [656, 407] on button "OK" at bounding box center [665, 405] width 68 height 26
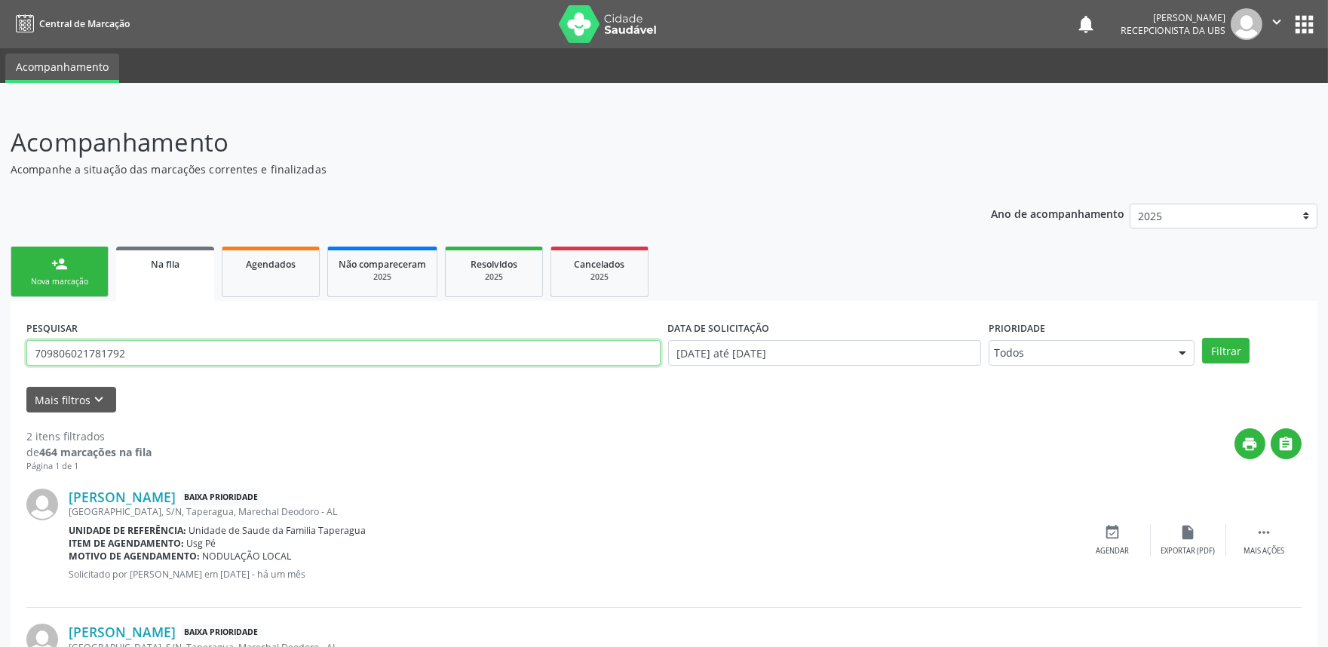
click at [524, 364] on input "709806021781792" at bounding box center [343, 353] width 634 height 26
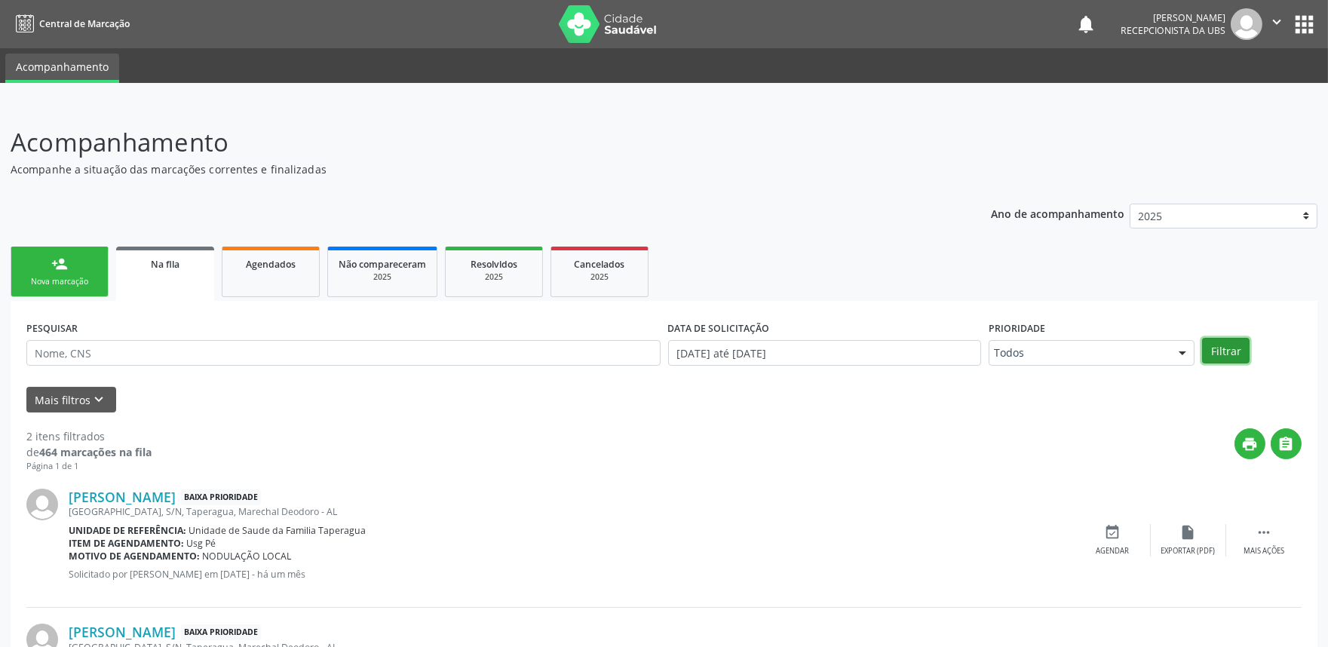
click at [1220, 350] on button "Filtrar" at bounding box center [1226, 351] width 48 height 26
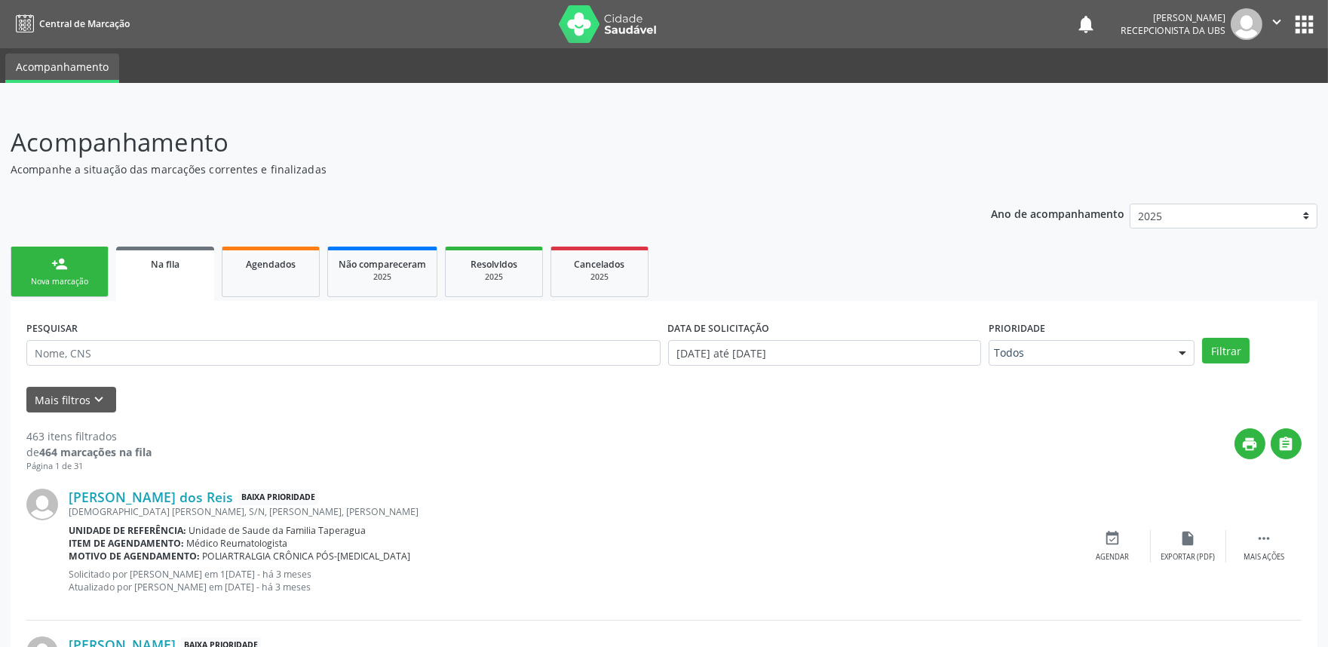
scroll to position [1986, 0]
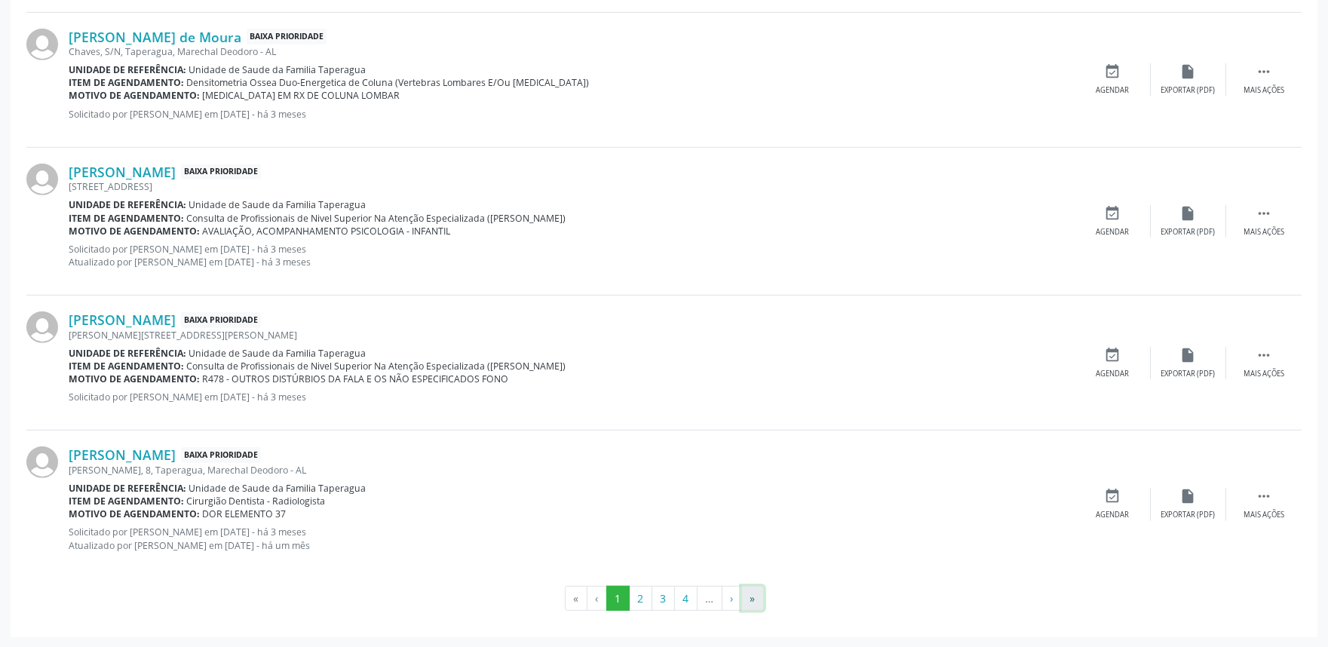
click at [751, 601] on button "»" at bounding box center [753, 599] width 23 height 26
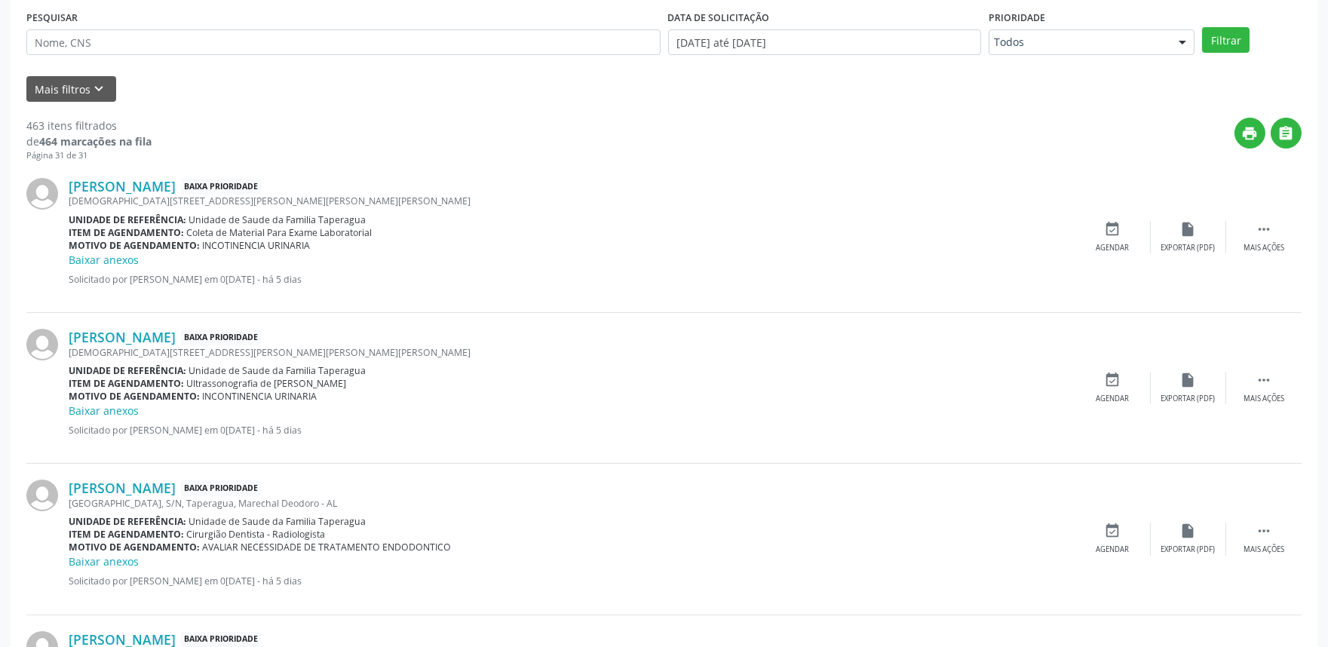
scroll to position [0, 0]
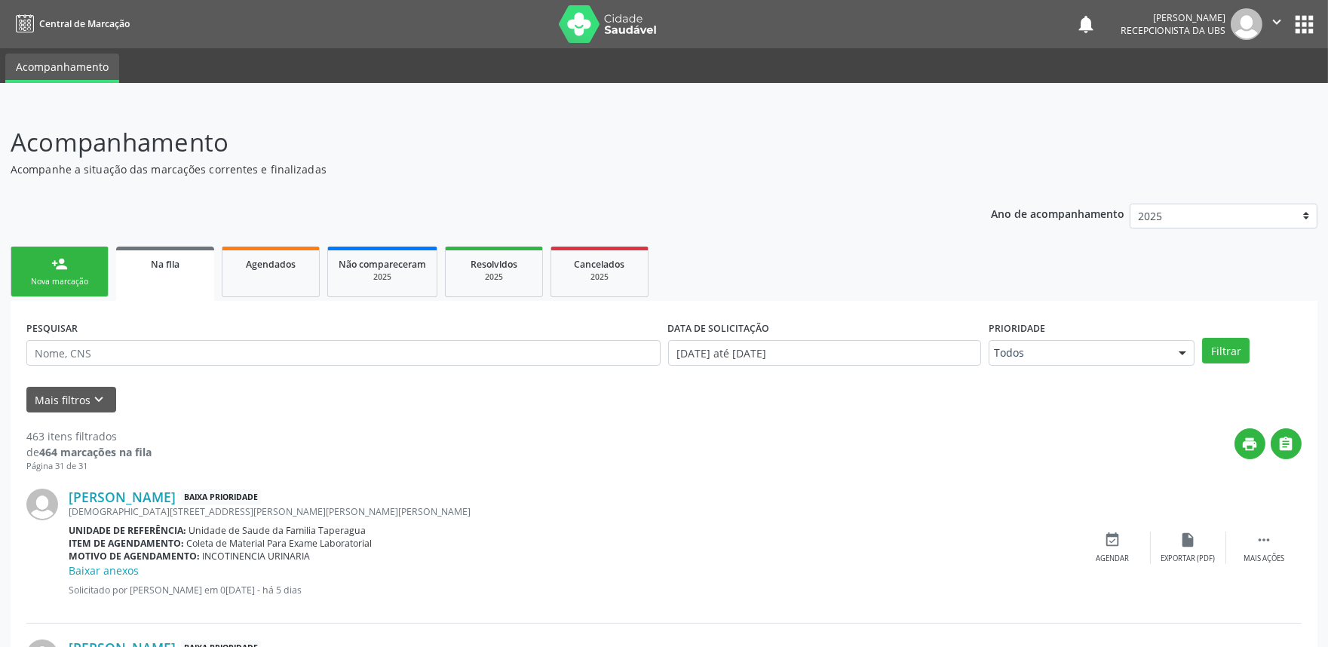
click at [57, 282] on div "Nova marcação" at bounding box center [59, 281] width 75 height 11
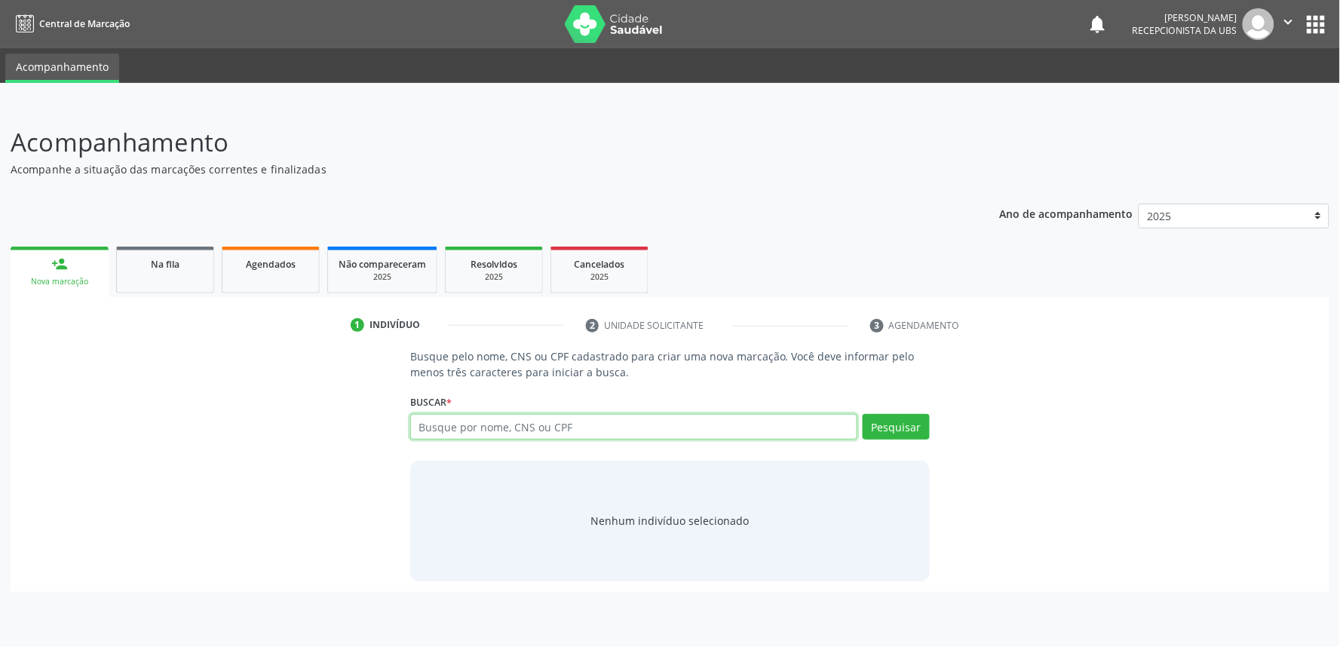
click at [557, 421] on input "text" at bounding box center [633, 427] width 447 height 26
paste input "706904147072734"
type input "706904147072734"
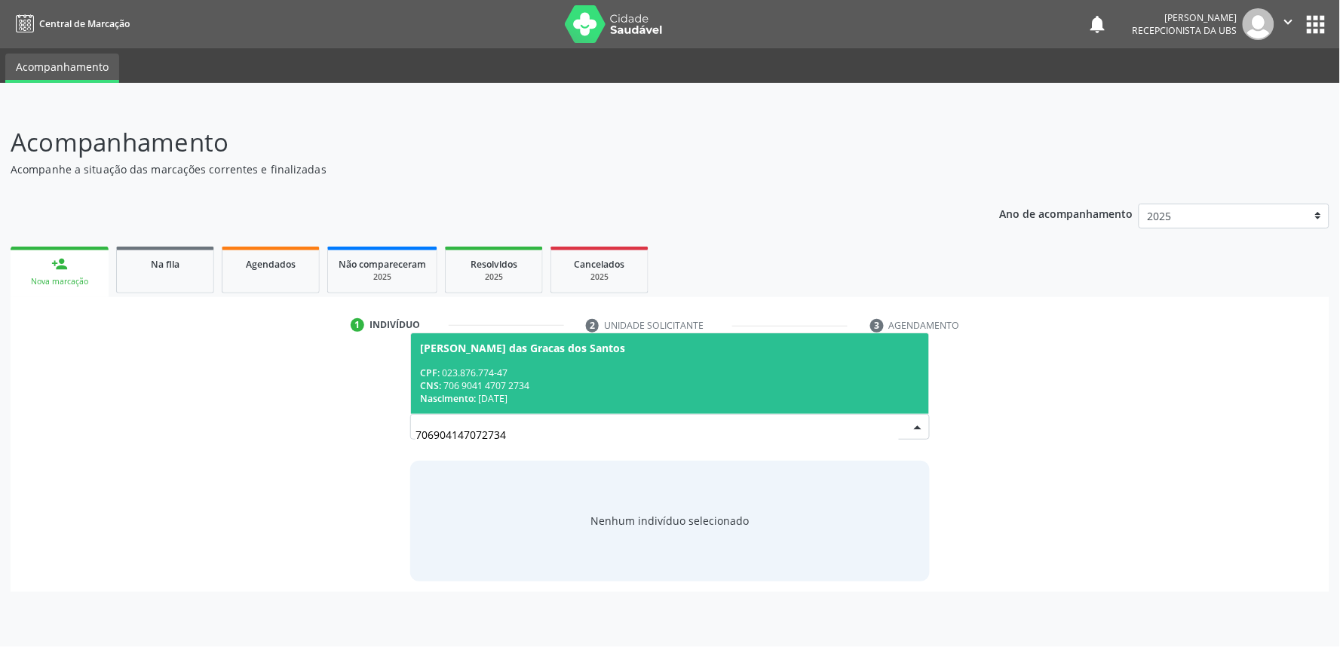
click at [671, 367] on div "CPF: 023.876.774-47" at bounding box center [670, 373] width 500 height 13
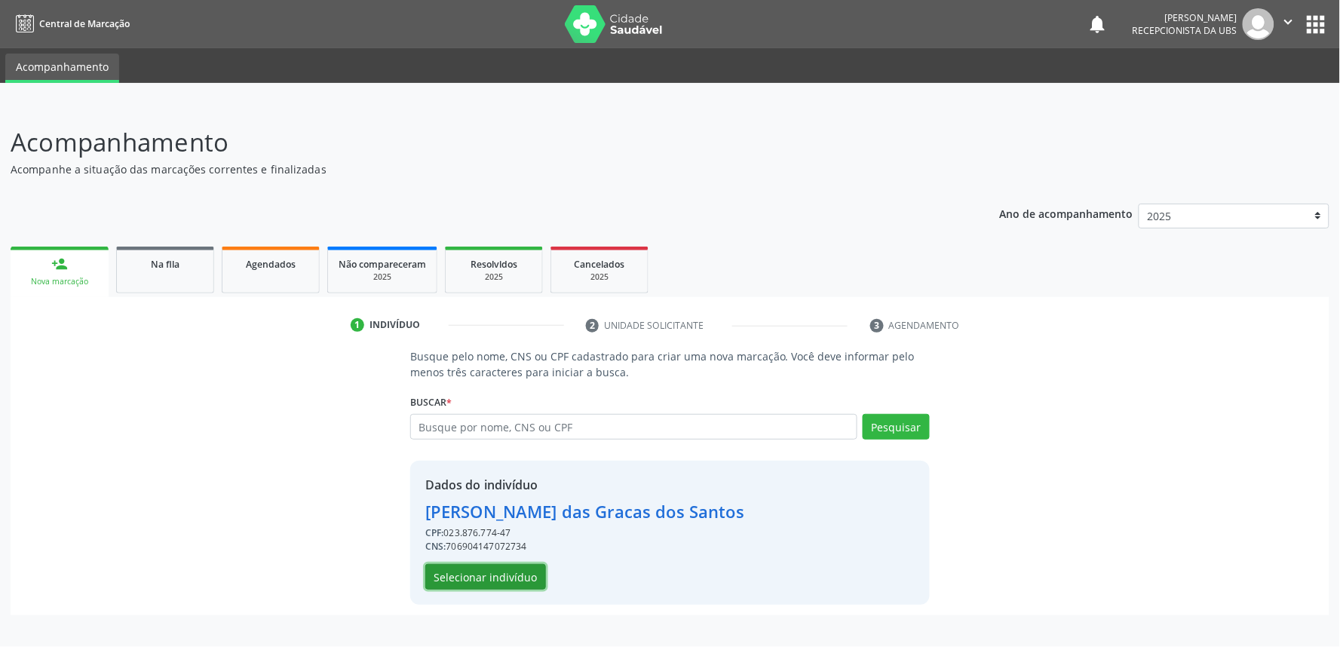
click at [498, 575] on button "Selecionar indivíduo" at bounding box center [485, 577] width 121 height 26
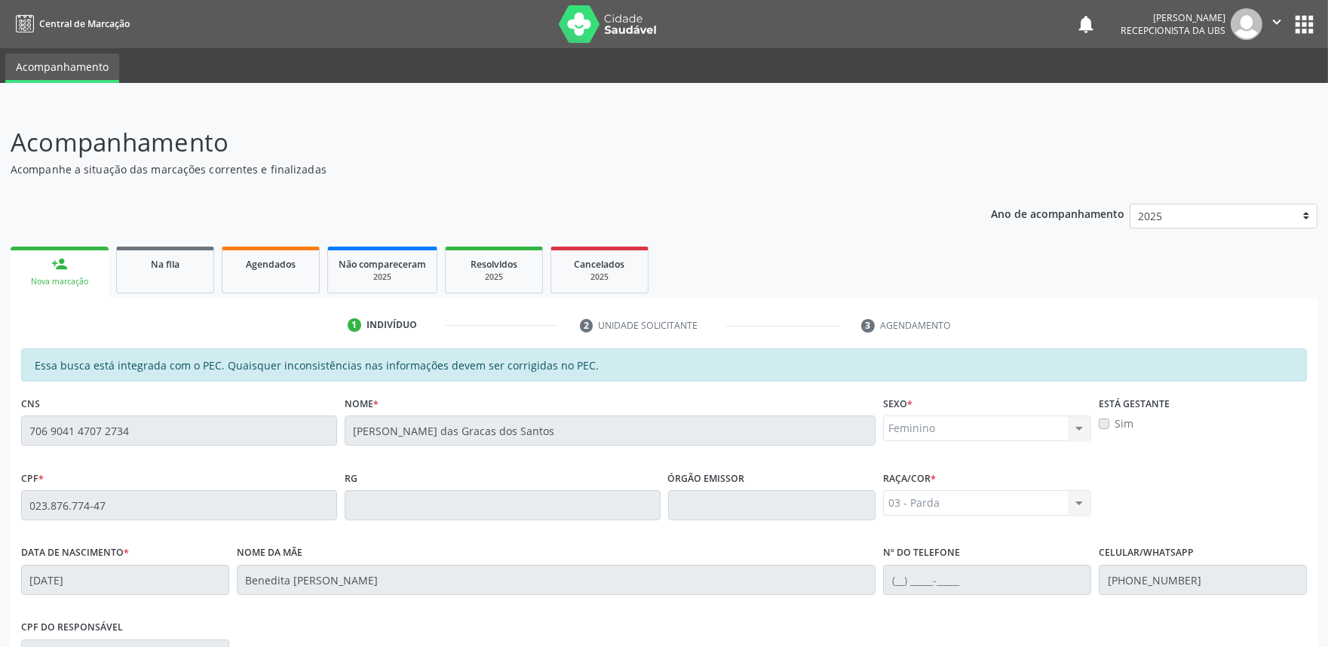
scroll to position [235, 0]
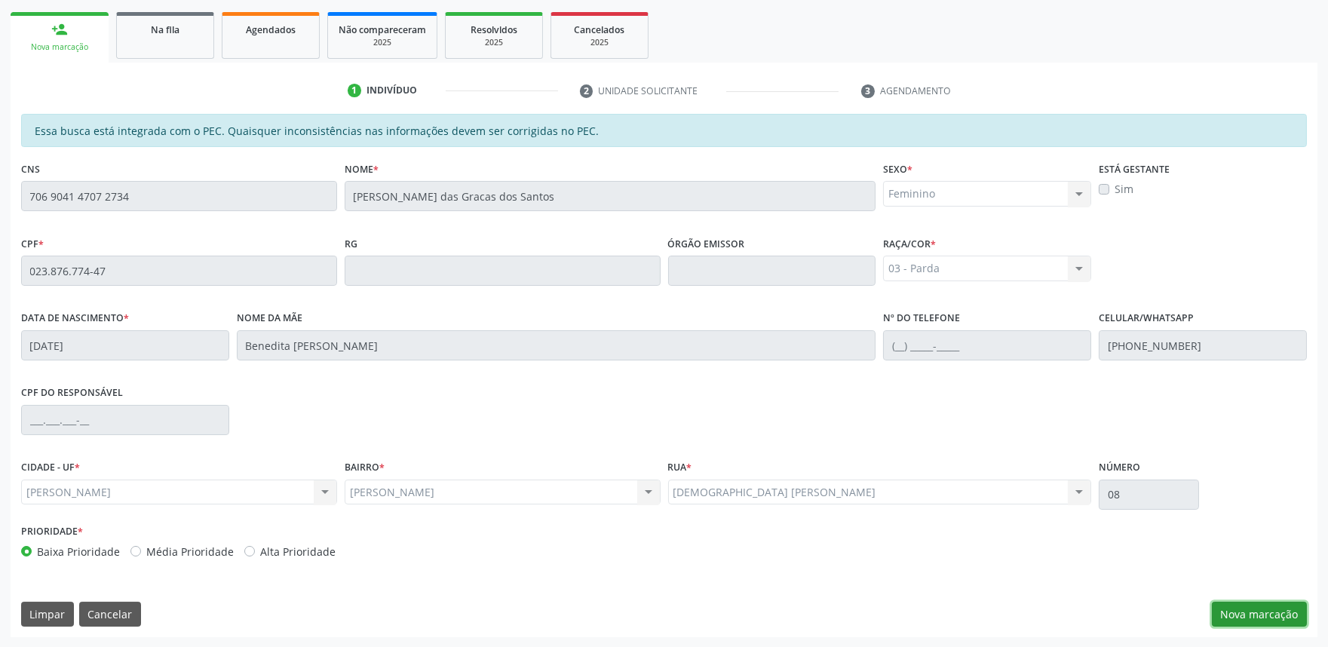
click at [1262, 611] on button "Nova marcação" at bounding box center [1259, 615] width 95 height 26
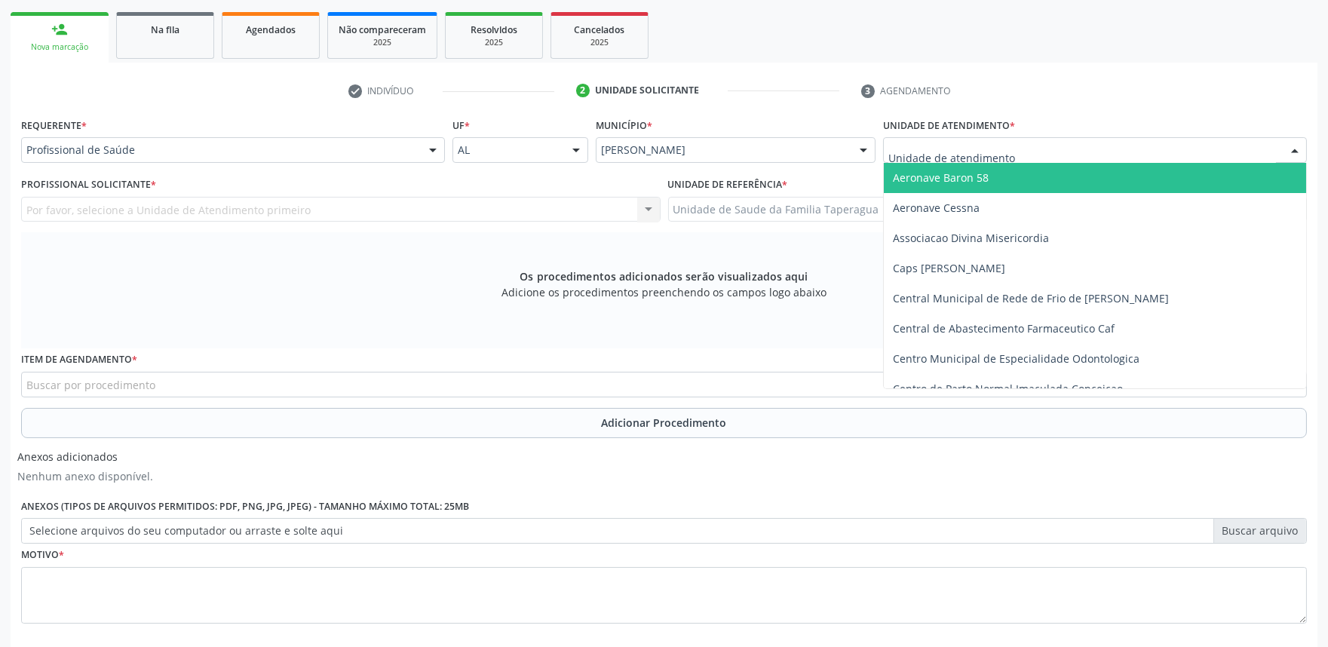
click at [1043, 152] on div at bounding box center [1095, 150] width 424 height 26
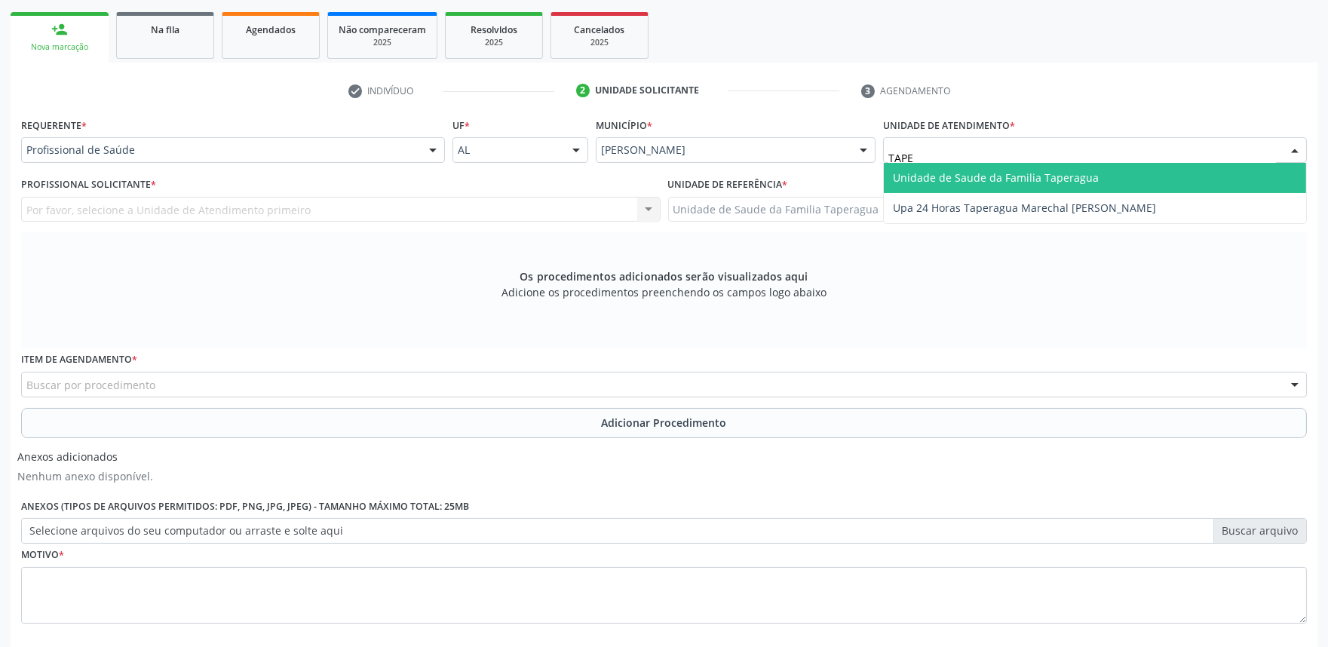
type input "TAPER"
click at [1043, 170] on span "Unidade de Saude da Familia Taperagua" at bounding box center [996, 177] width 206 height 14
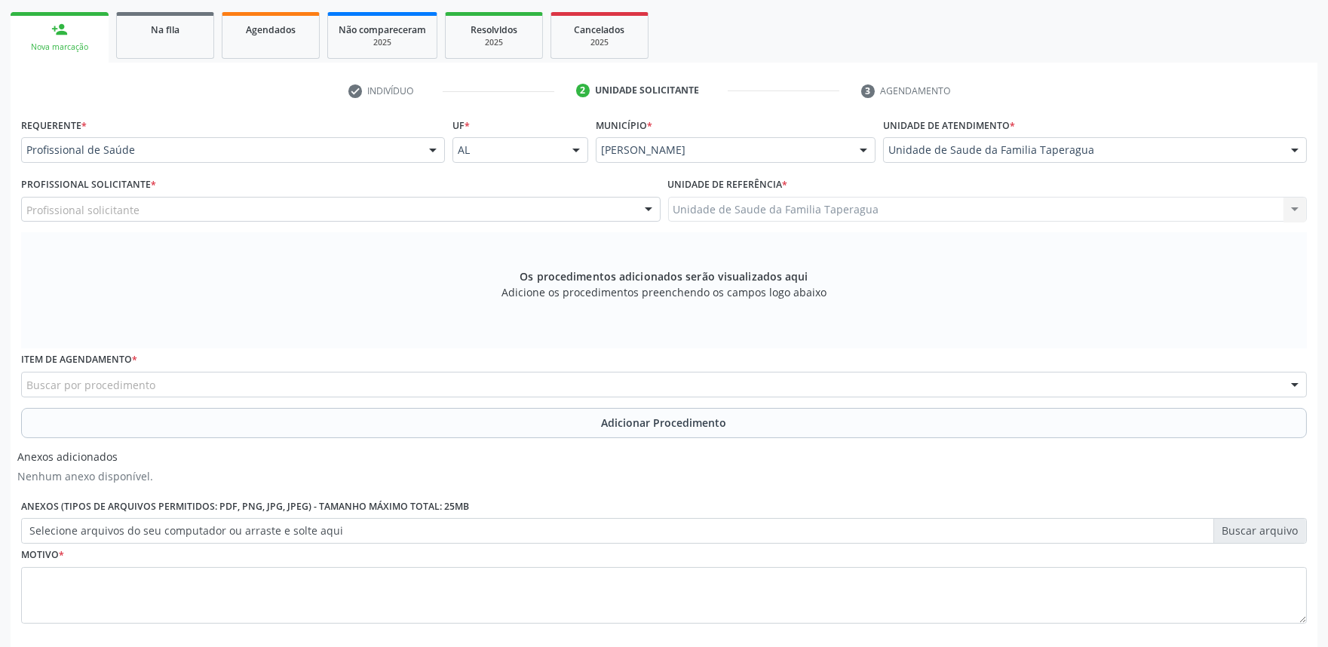
click at [191, 210] on div "Profissional solicitante" at bounding box center [341, 210] width 640 height 26
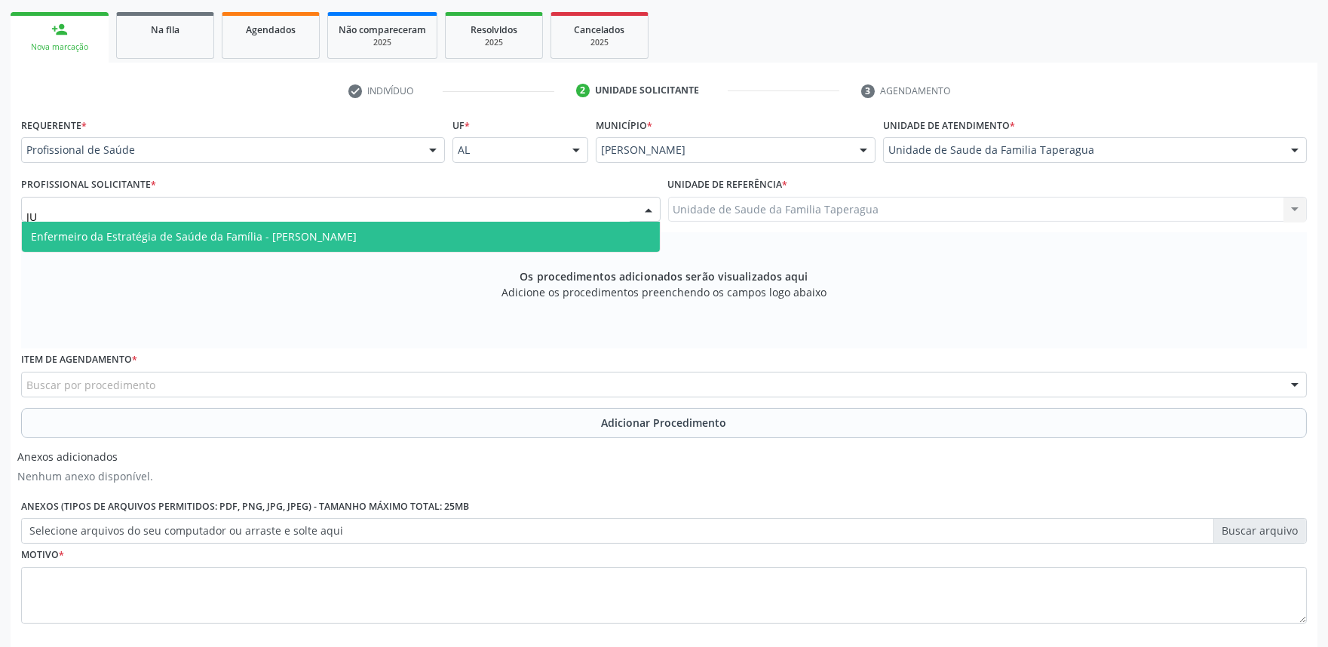
type input "[DATE]"
click at [196, 232] on span "Enfermeiro da Estratégia de Saúde da Família - [PERSON_NAME]" at bounding box center [194, 236] width 326 height 14
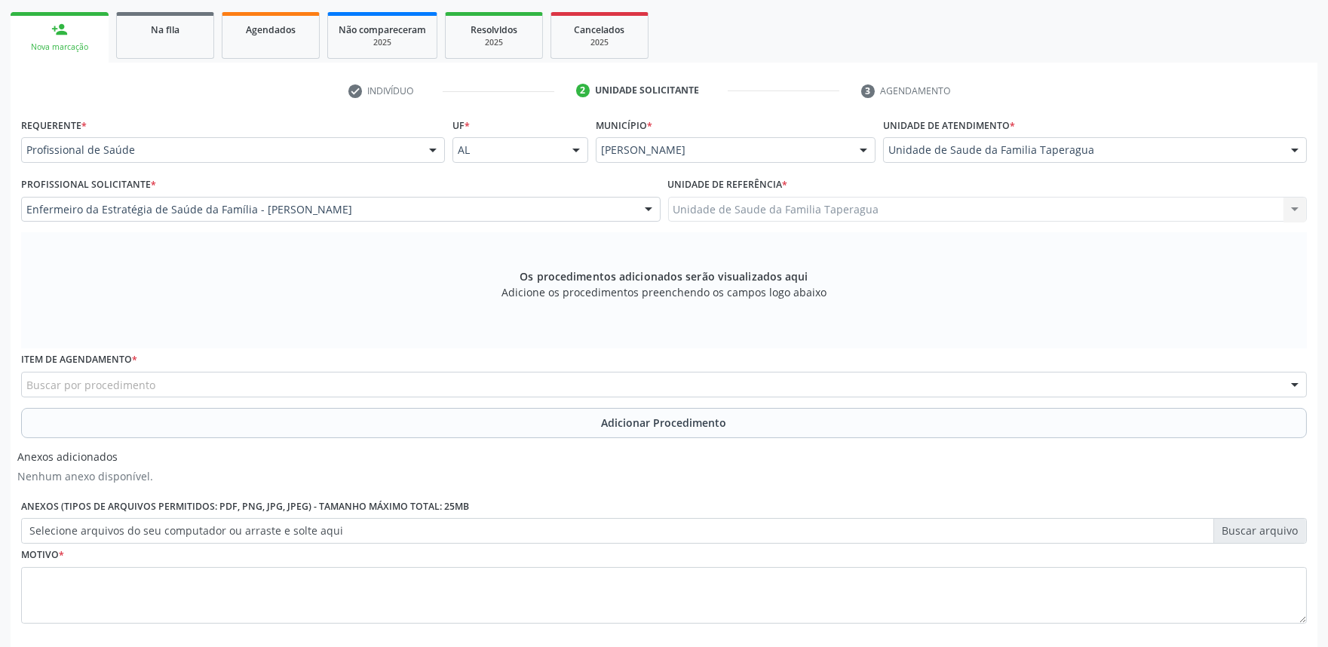
click at [179, 392] on div "Buscar por procedimento" at bounding box center [664, 385] width 1286 height 26
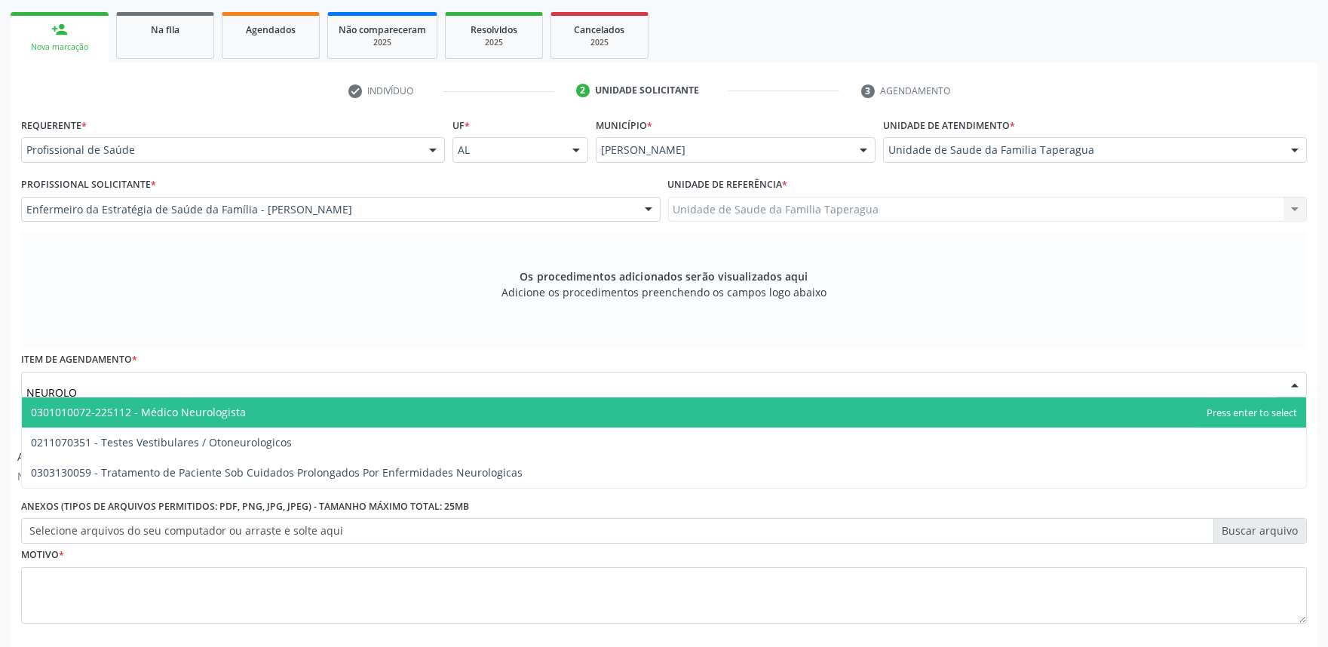
type input "NEUROLOG"
click at [184, 405] on span "0301010072-225112 - Médico Neurologista" at bounding box center [138, 412] width 215 height 14
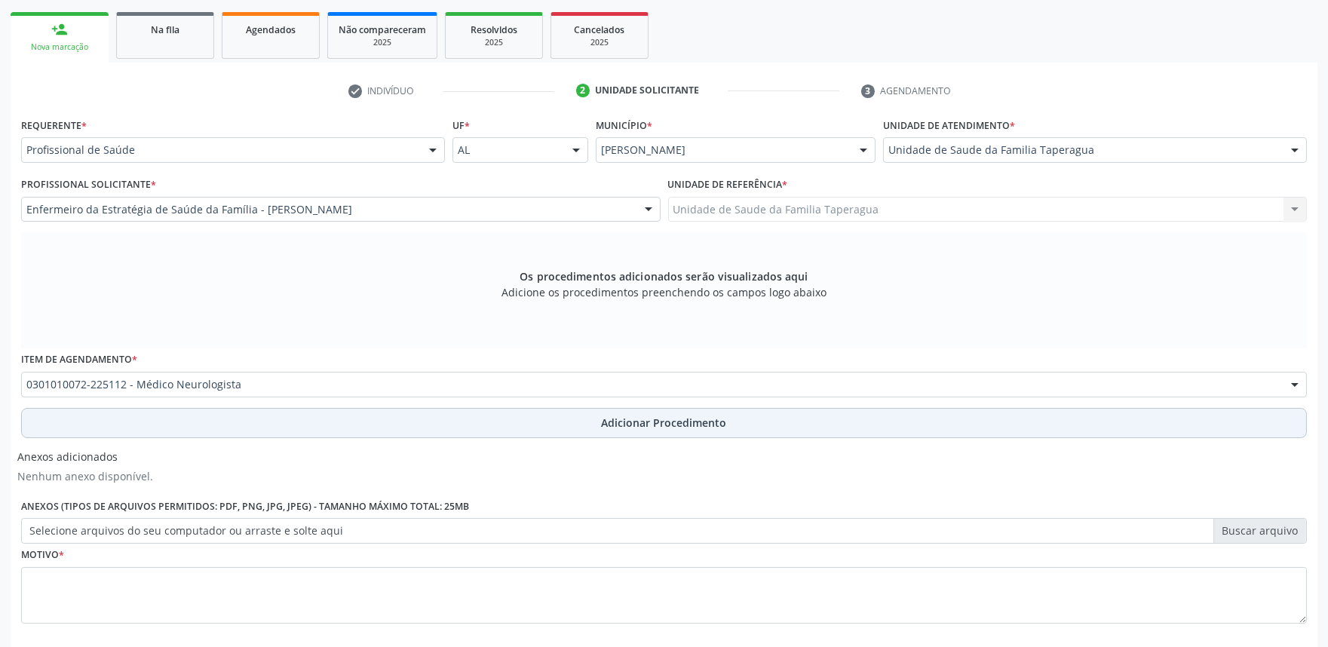
click at [192, 411] on button "Adicionar Procedimento" at bounding box center [664, 423] width 1286 height 30
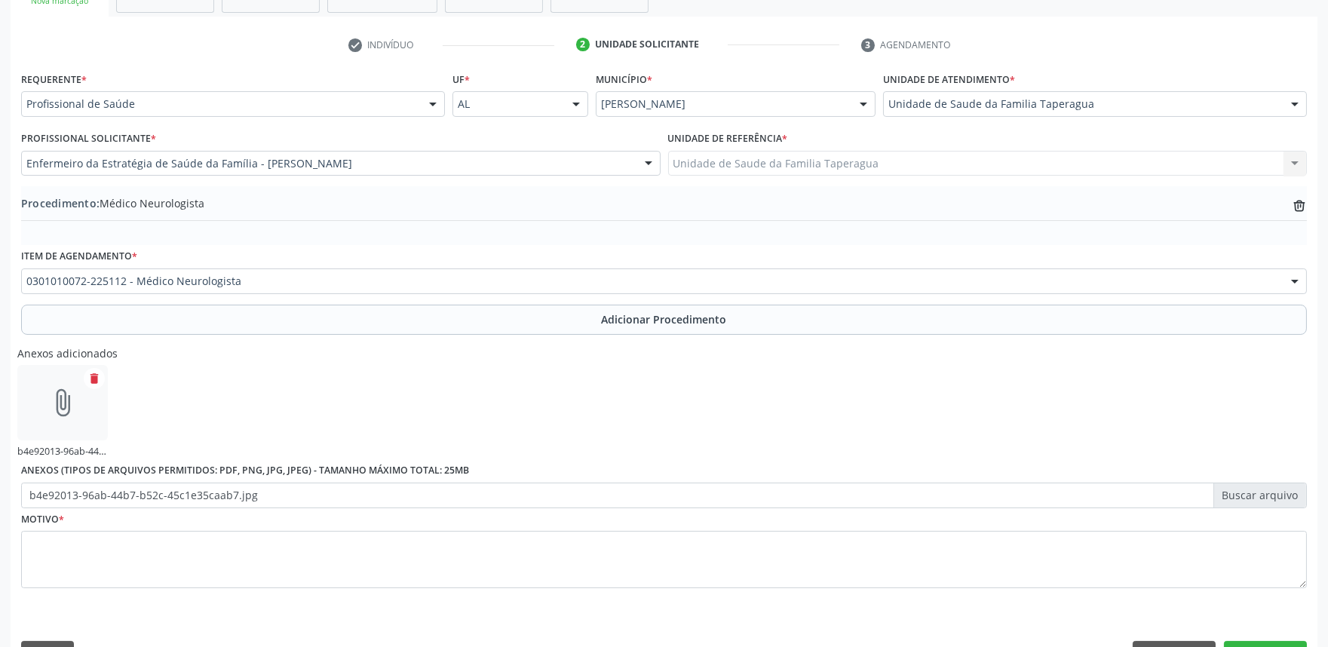
scroll to position [320, 0]
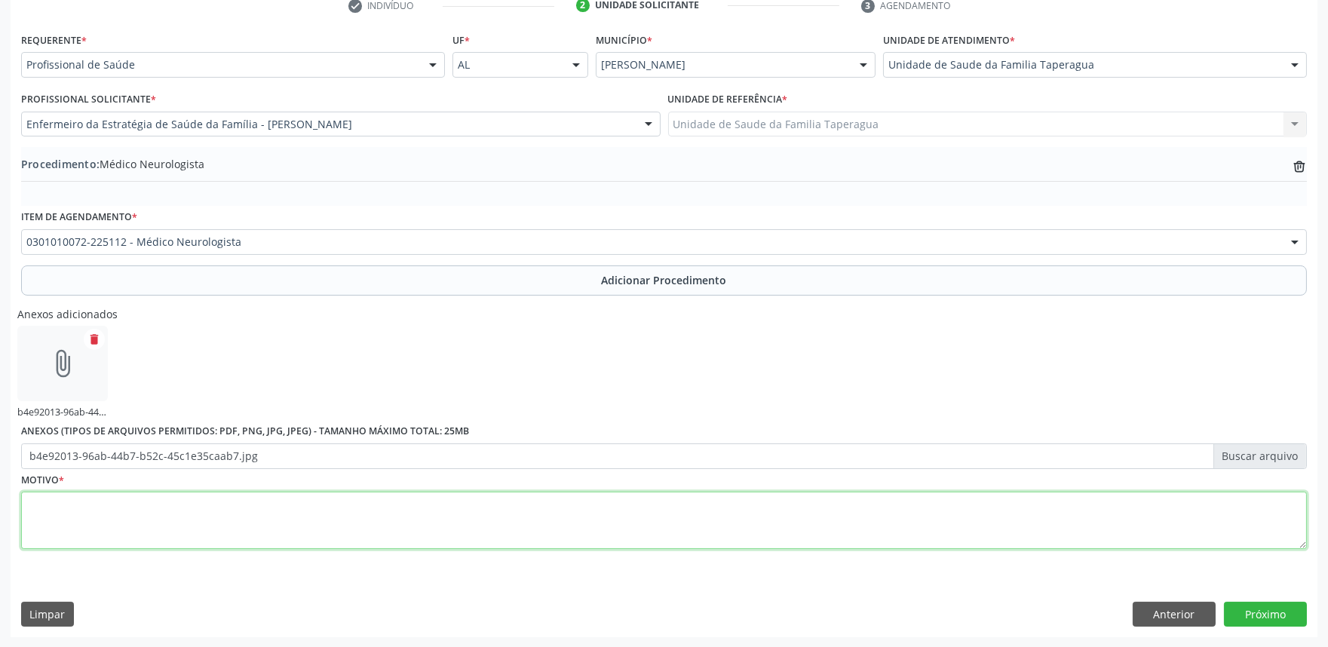
click at [884, 524] on textarea at bounding box center [664, 520] width 1286 height 57
type textarea "HÉRNIA DE DISCO - AVALIAÇÃO"
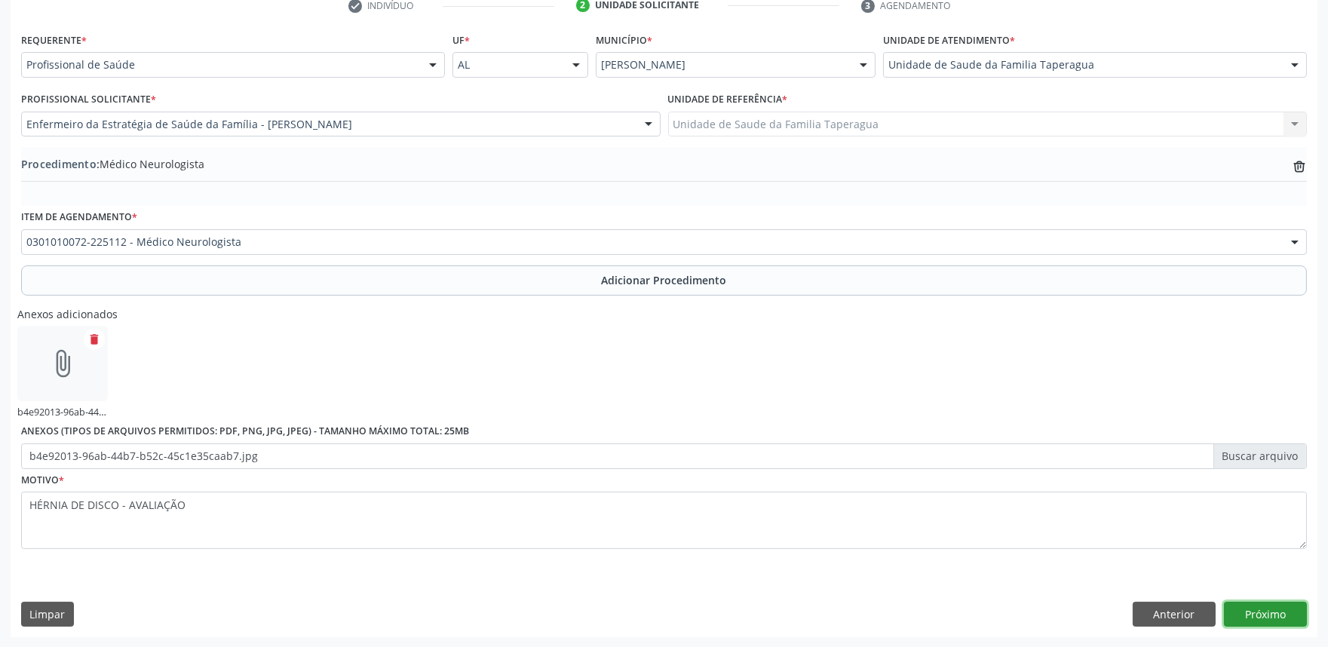
click at [1278, 604] on button "Próximo" at bounding box center [1265, 615] width 83 height 26
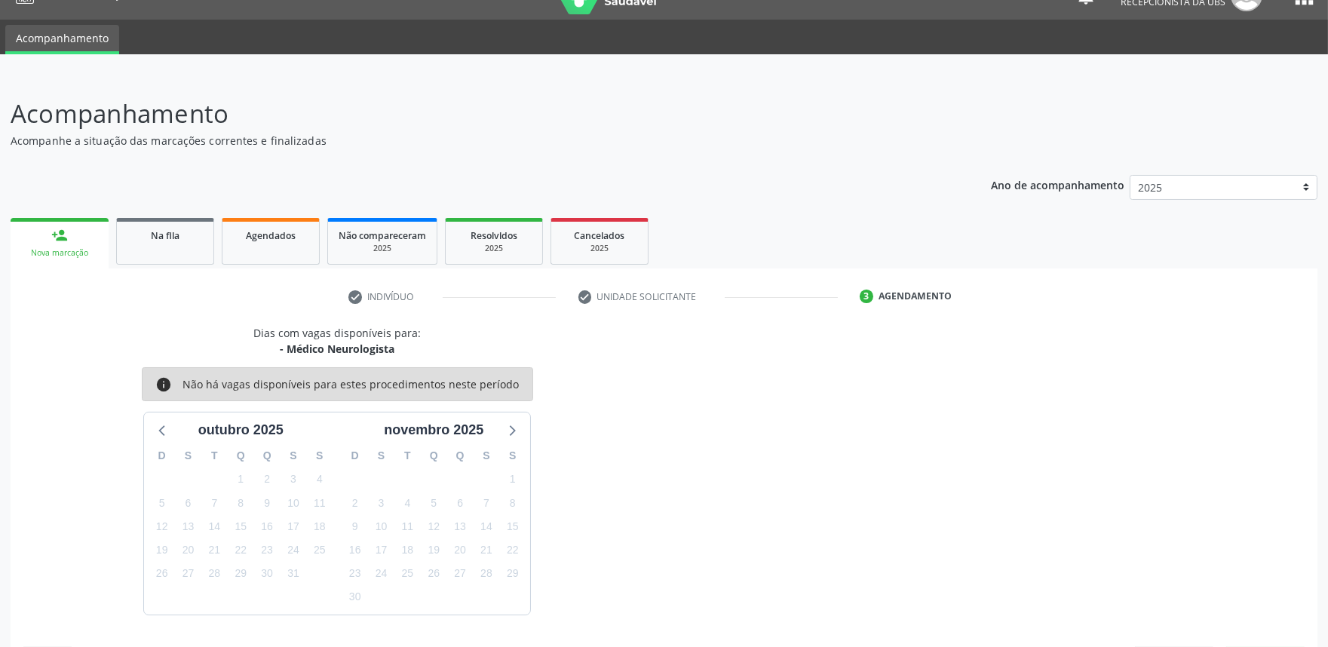
scroll to position [73, 0]
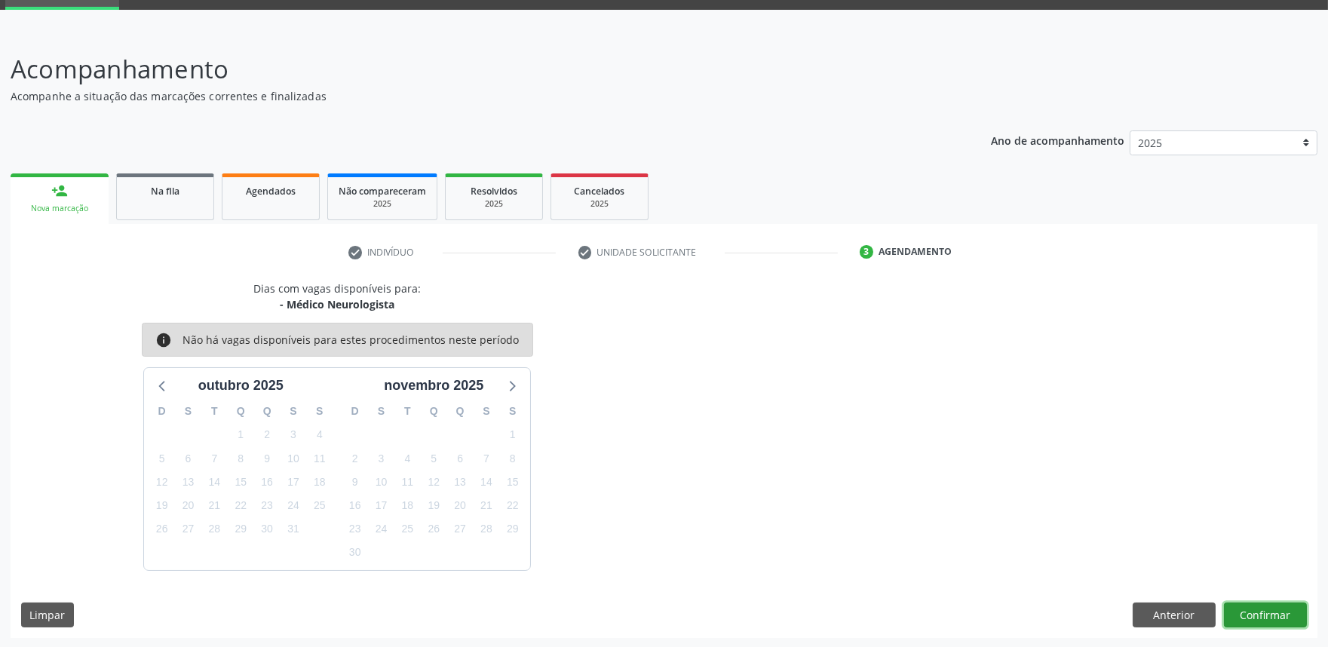
click at [1278, 604] on button "Confirmar" at bounding box center [1265, 616] width 83 height 26
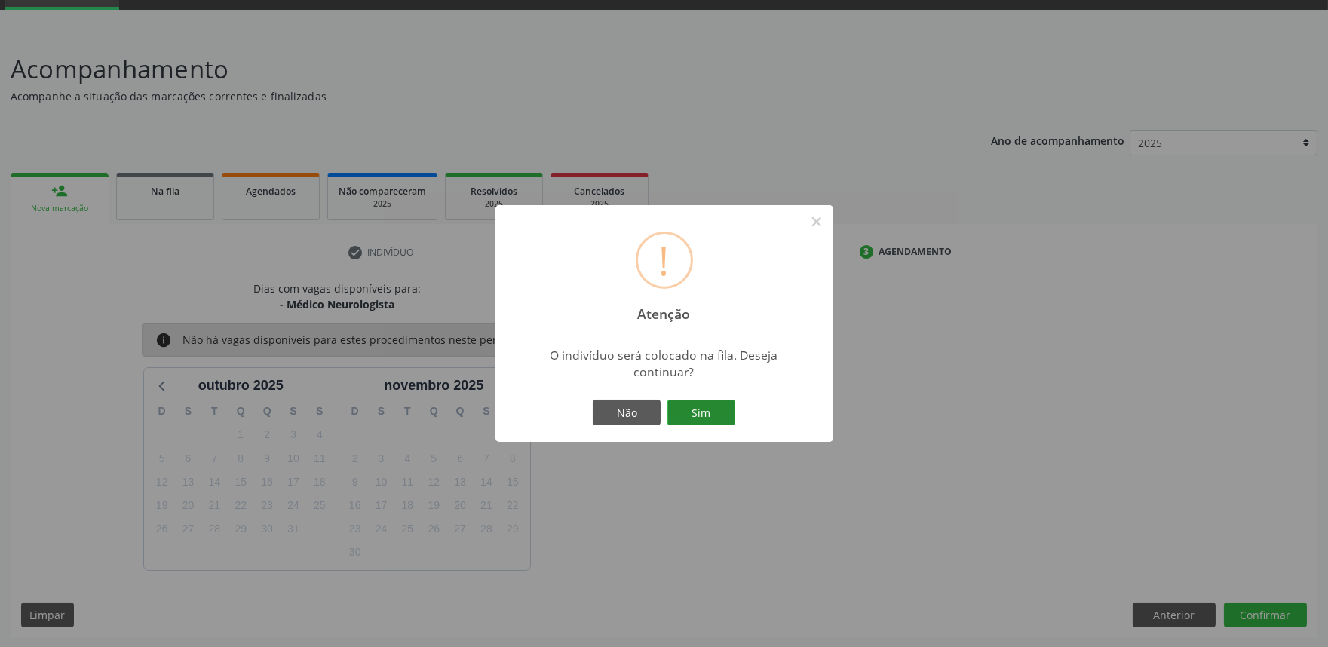
click at [726, 408] on button "Sim" at bounding box center [702, 413] width 68 height 26
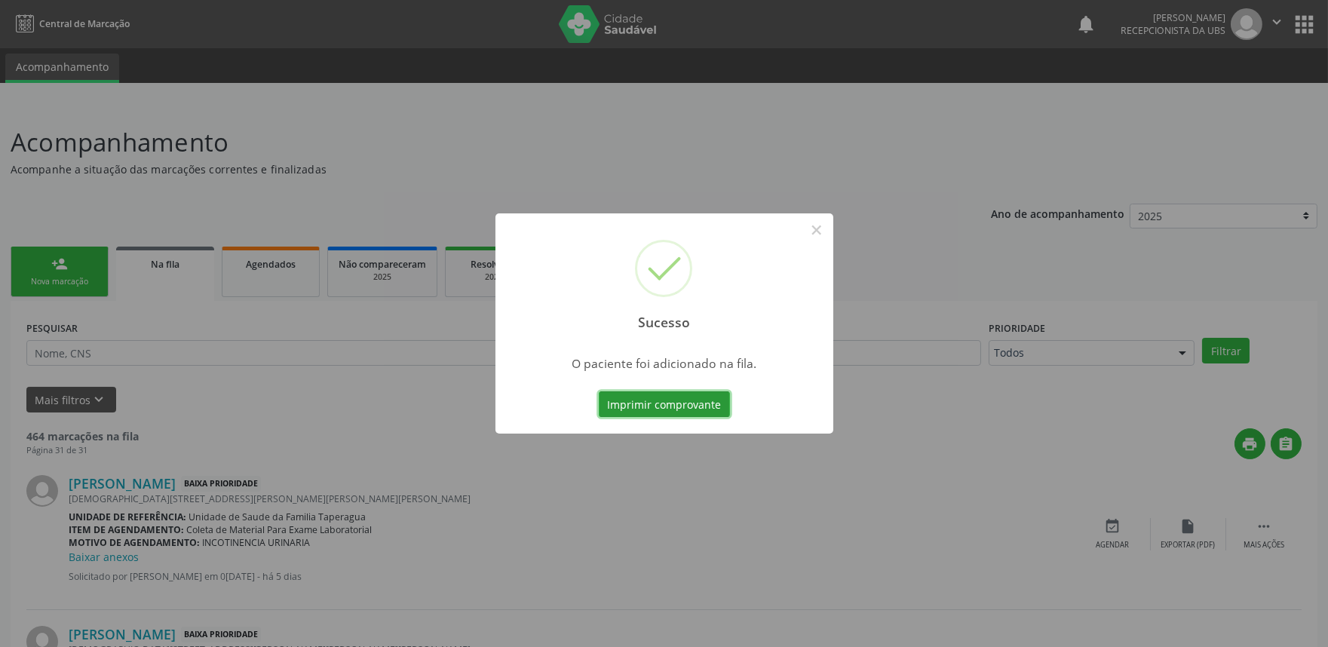
scroll to position [1995, 0]
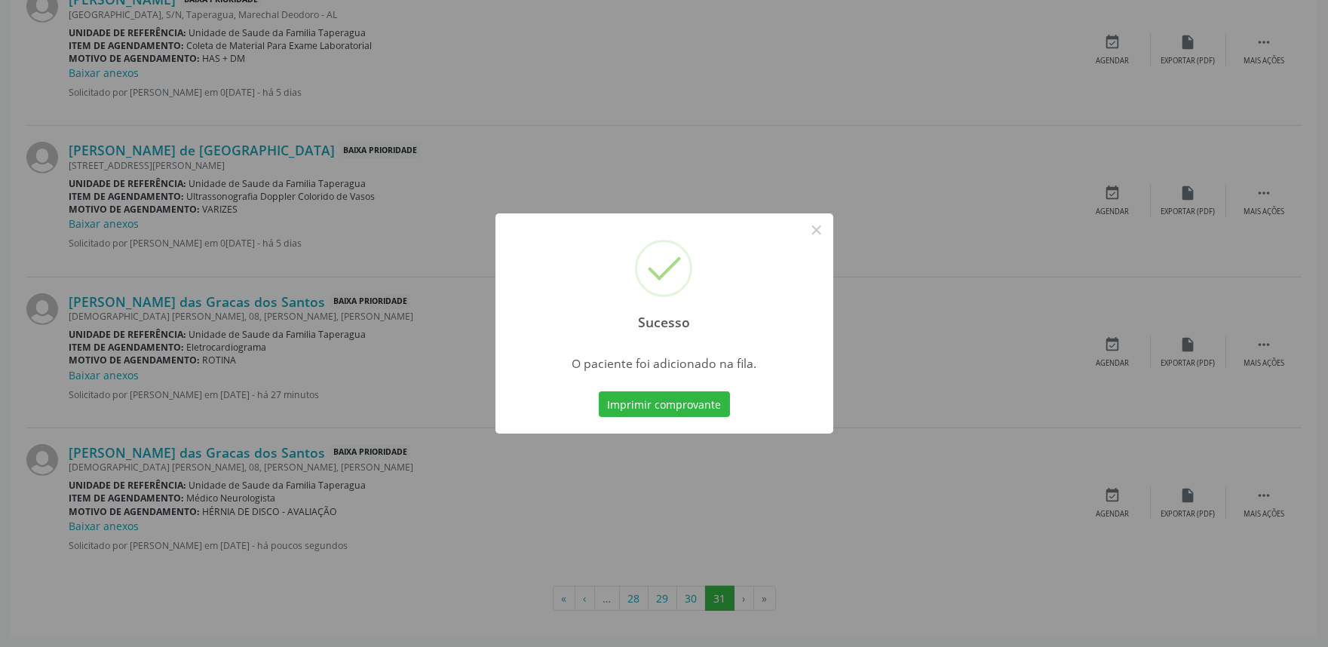
click at [966, 531] on div "Sucesso × O paciente foi adicionado na fila. Imprimir comprovante Cancel" at bounding box center [664, 323] width 1328 height 647
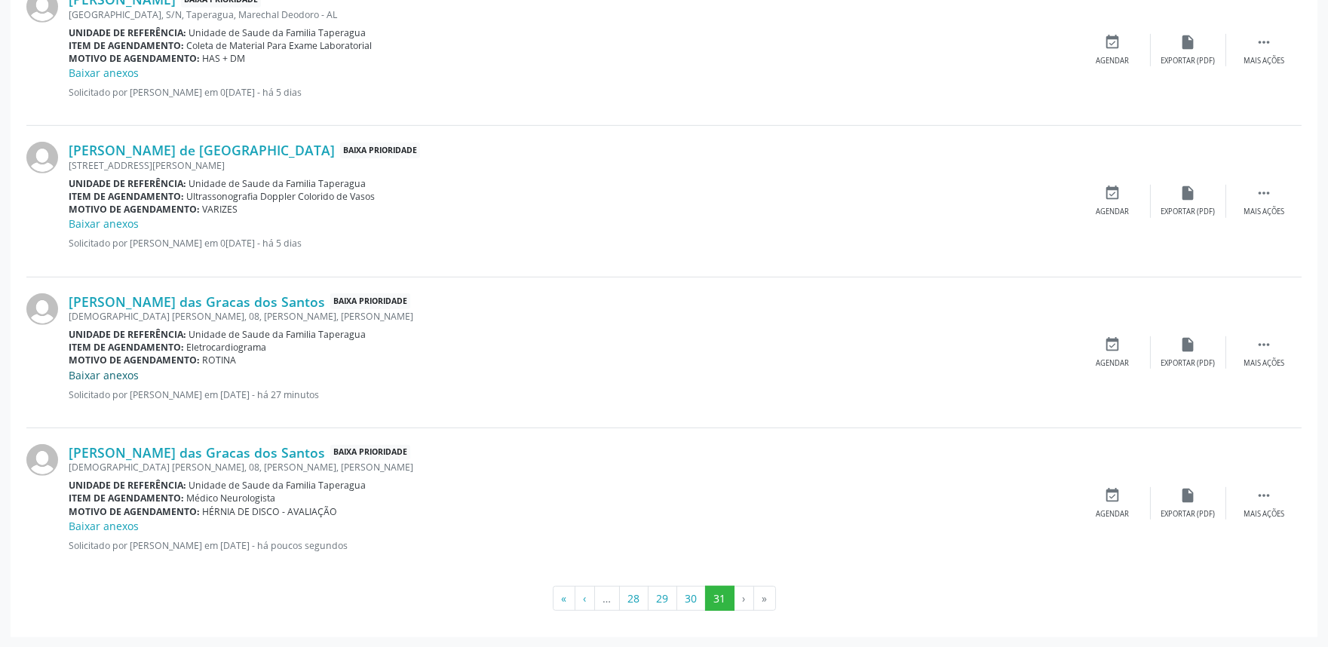
click at [111, 374] on link "Baixar anexos" at bounding box center [104, 375] width 70 height 14
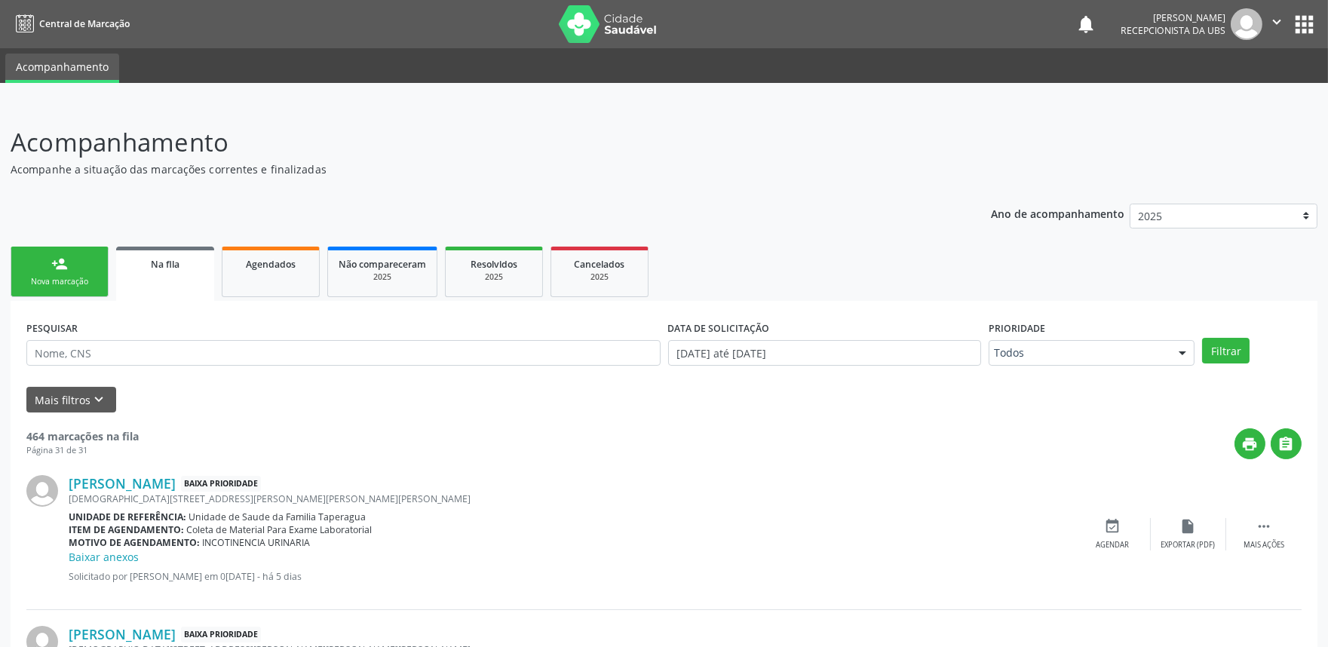
click at [77, 268] on link "person_add Nova marcação" at bounding box center [60, 272] width 98 height 51
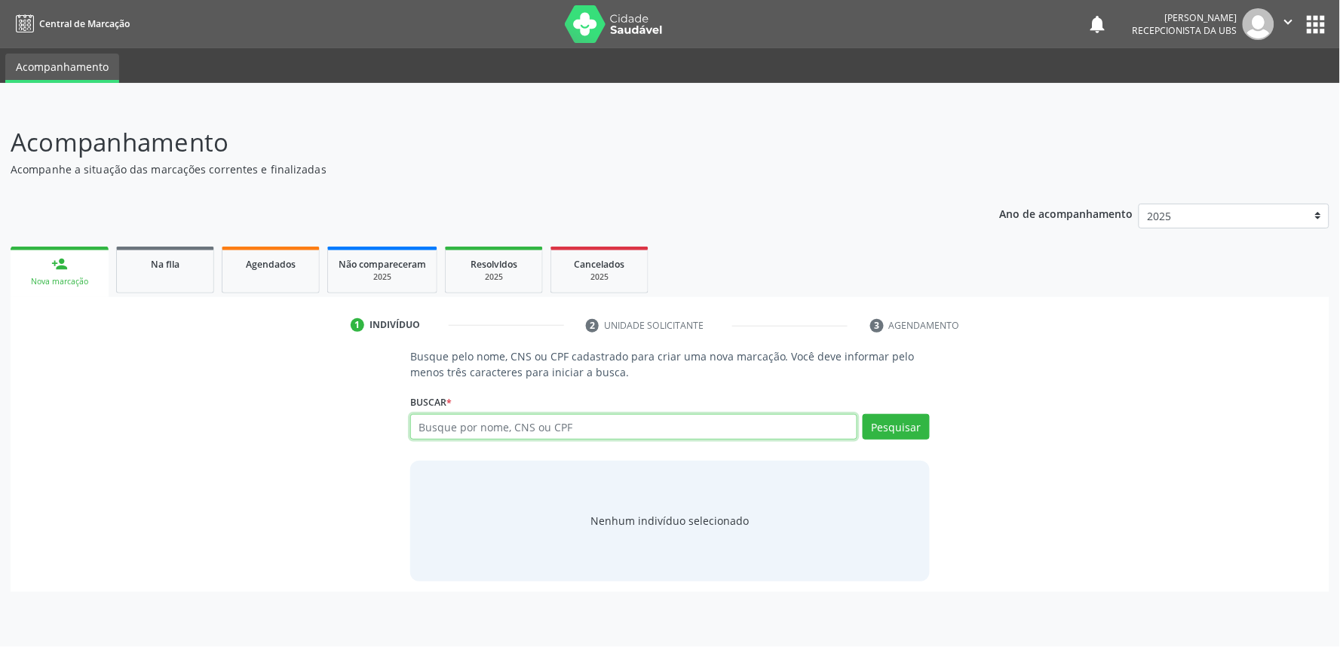
click at [508, 423] on input "text" at bounding box center [633, 427] width 447 height 26
paste input "706904147072734"
type input "706904147072734"
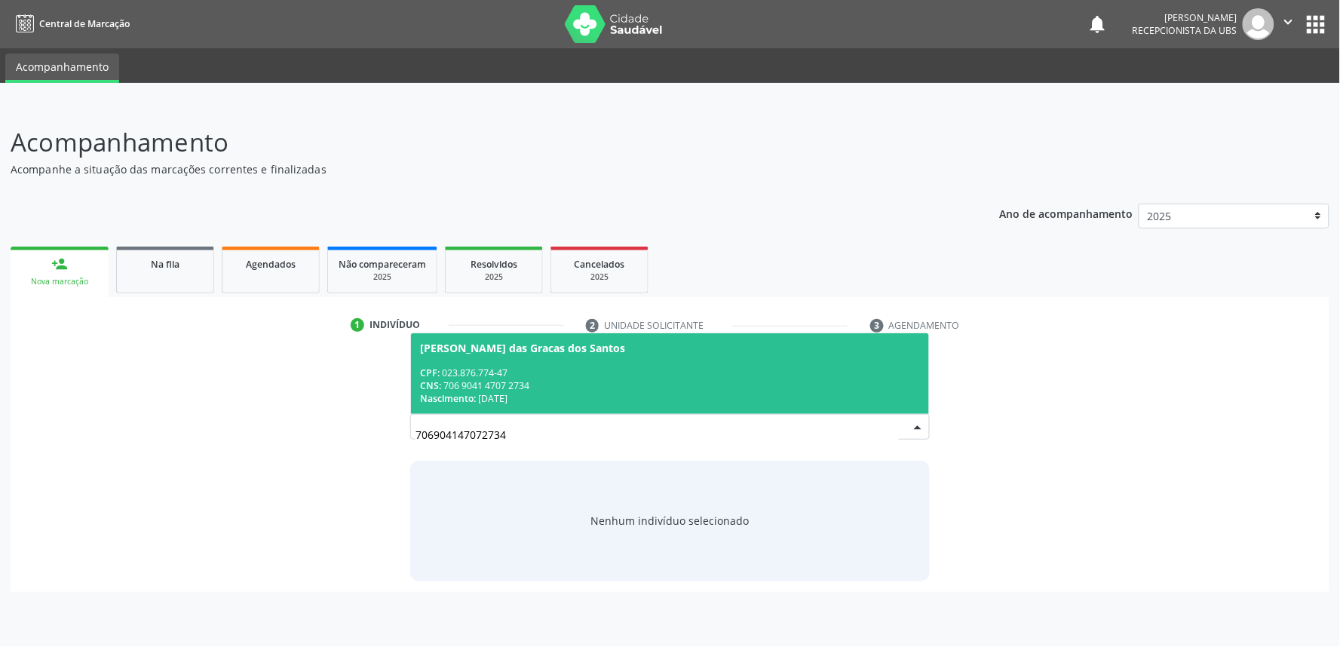
click at [579, 367] on div "CPF: 023.876.774-47" at bounding box center [670, 373] width 500 height 13
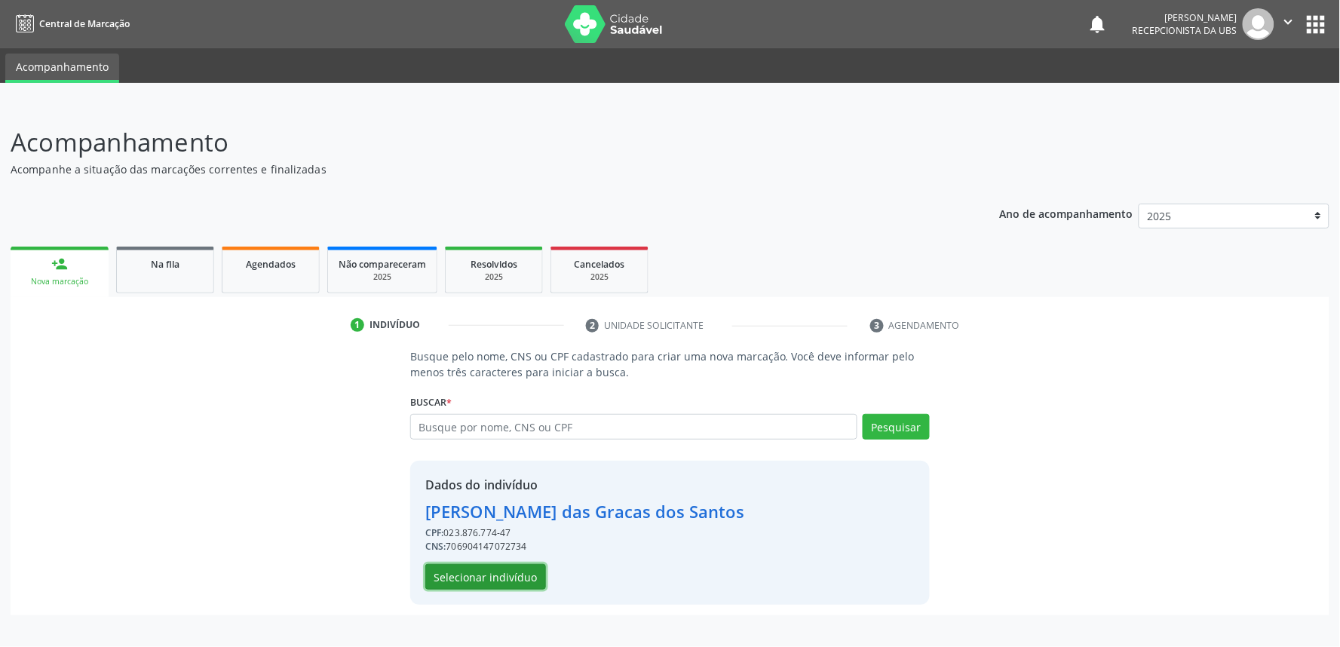
click at [511, 576] on button "Selecionar indivíduo" at bounding box center [485, 577] width 121 height 26
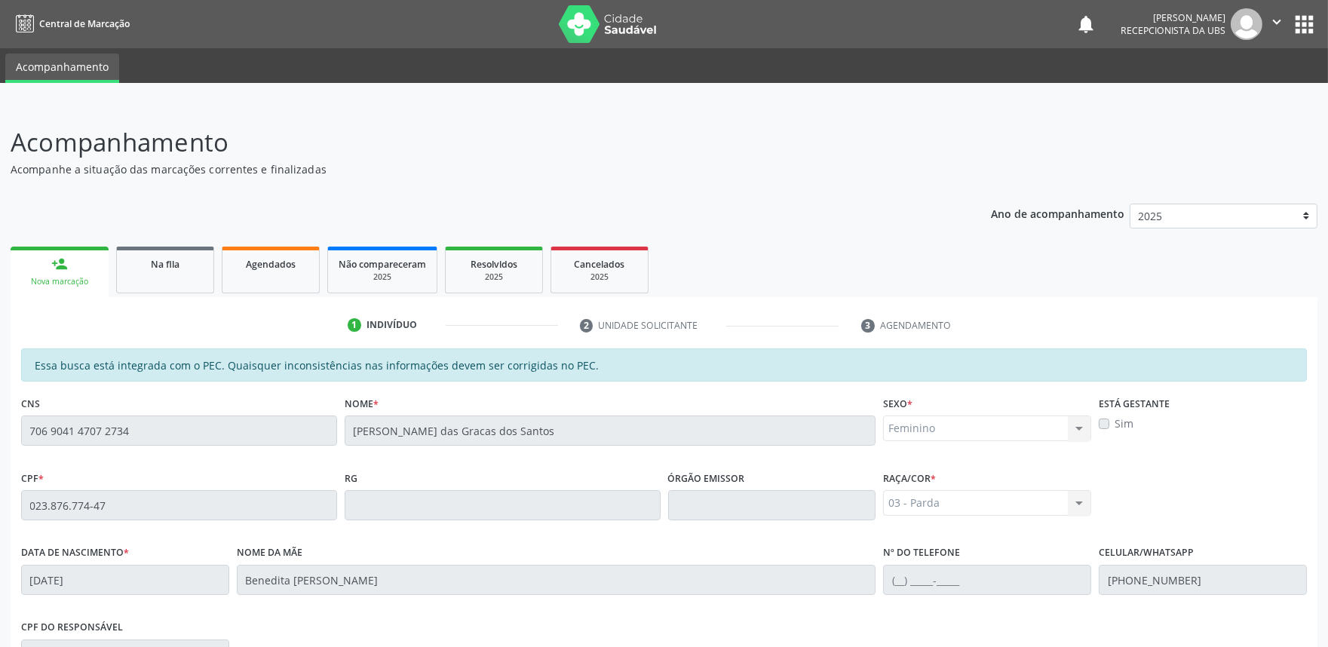
scroll to position [235, 0]
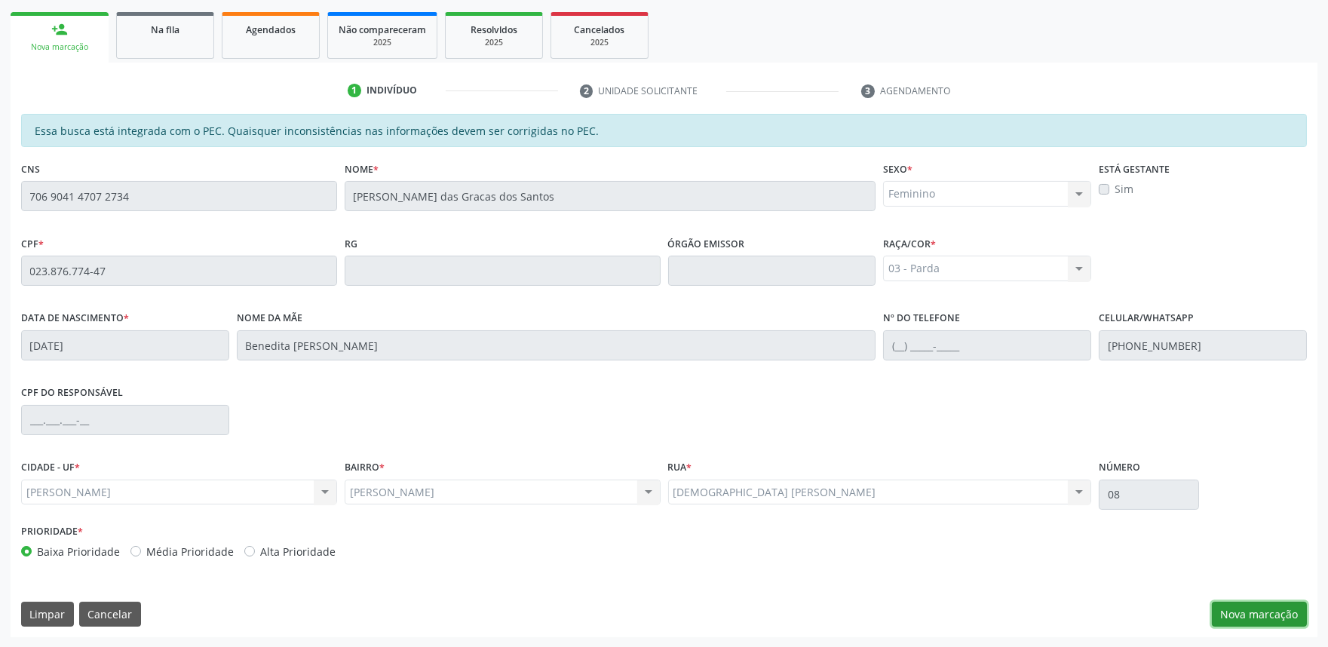
click at [1258, 604] on button "Nova marcação" at bounding box center [1259, 615] width 95 height 26
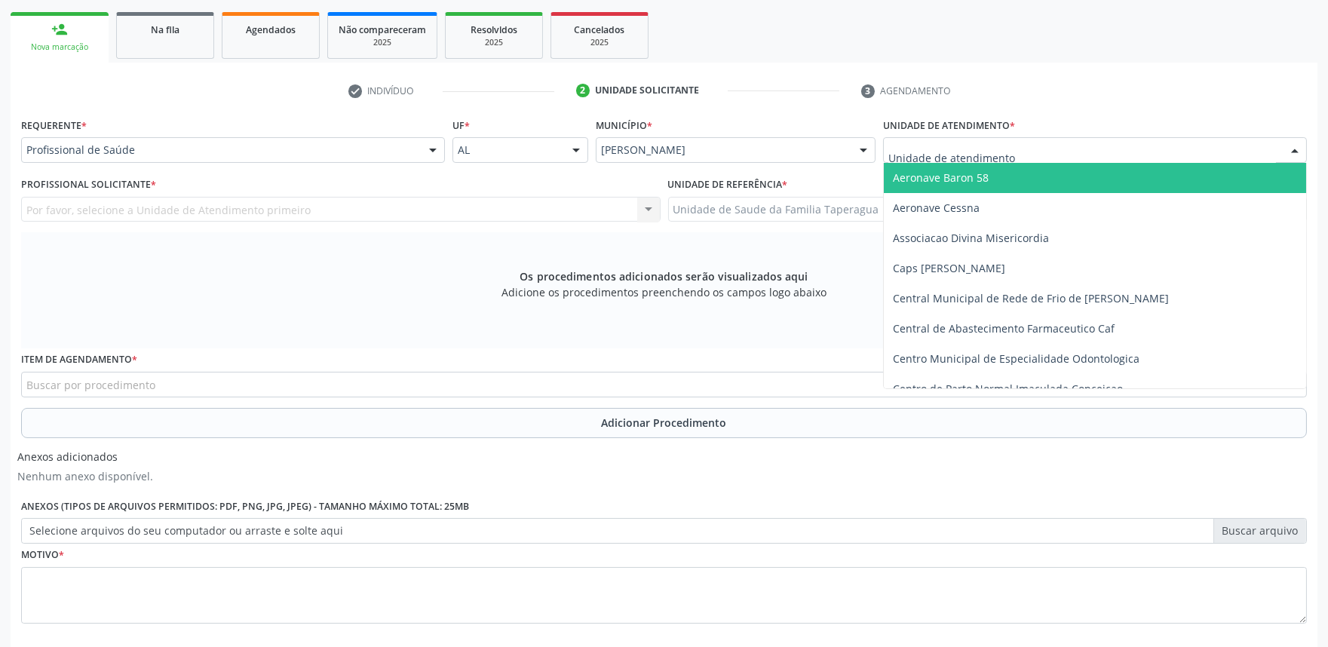
click at [997, 152] on input "text" at bounding box center [1083, 158] width 388 height 30
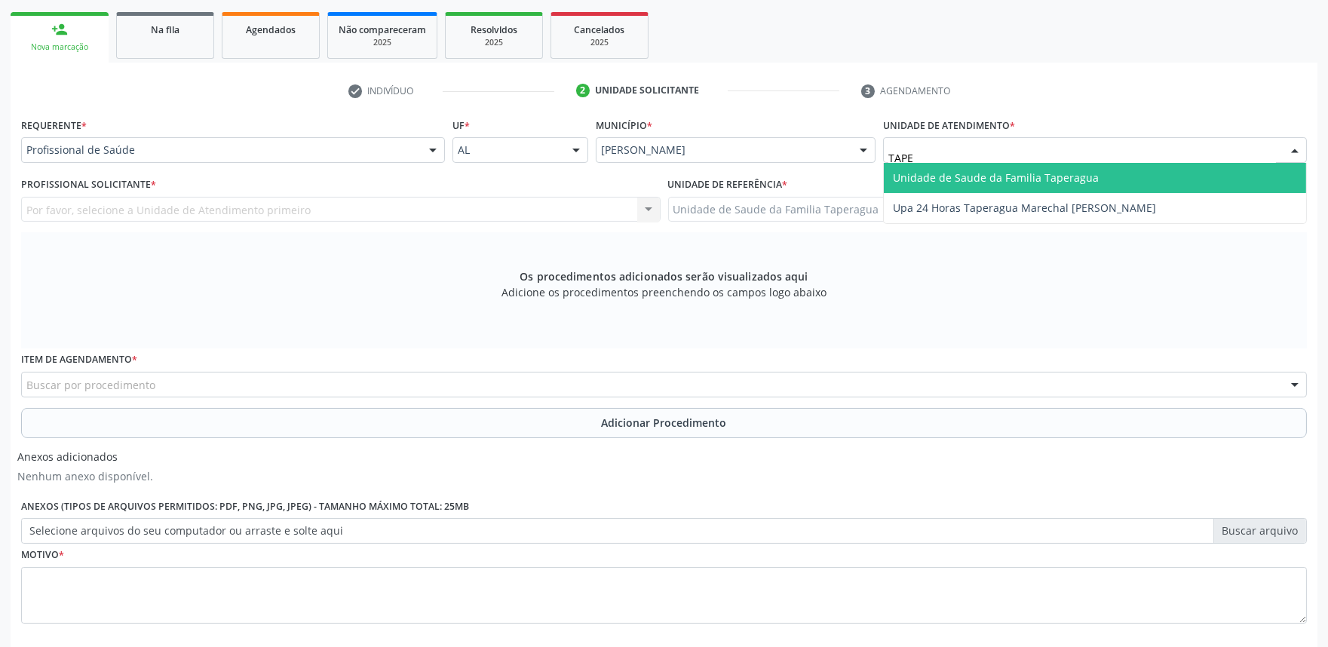
type input "TAPER"
click at [997, 176] on span "Unidade de Saude da Familia Taperagua" at bounding box center [996, 177] width 206 height 14
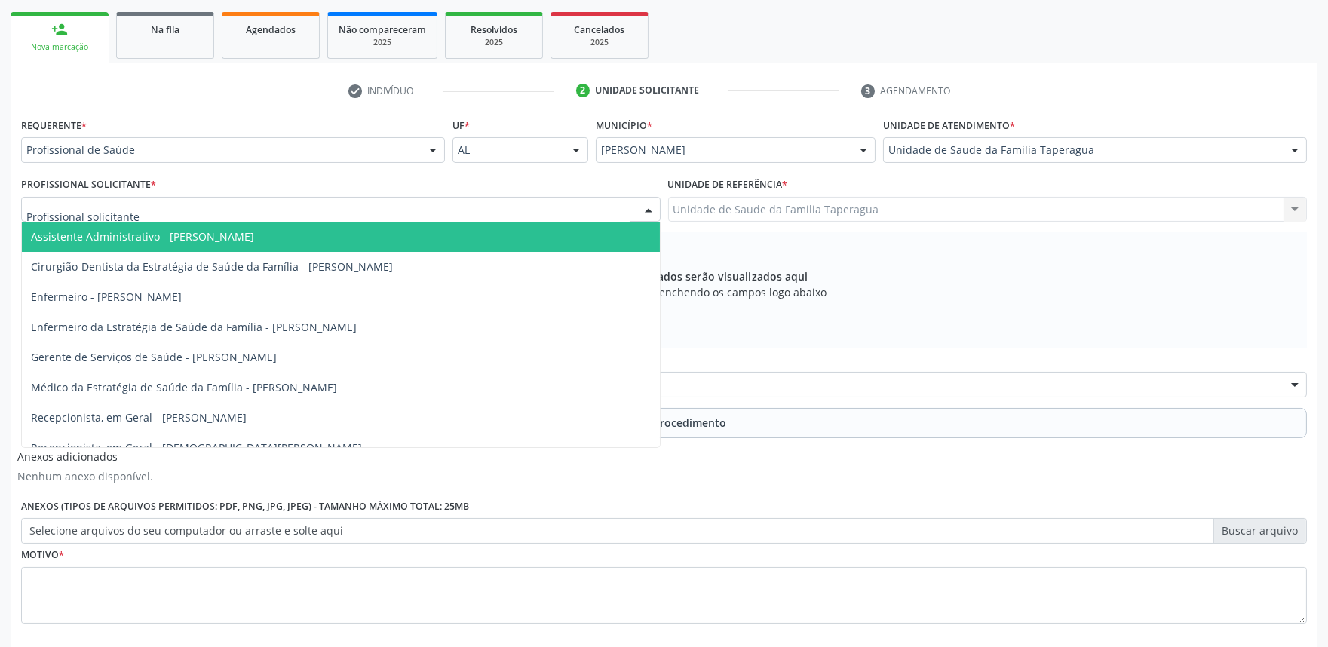
click at [475, 197] on div at bounding box center [341, 210] width 640 height 26
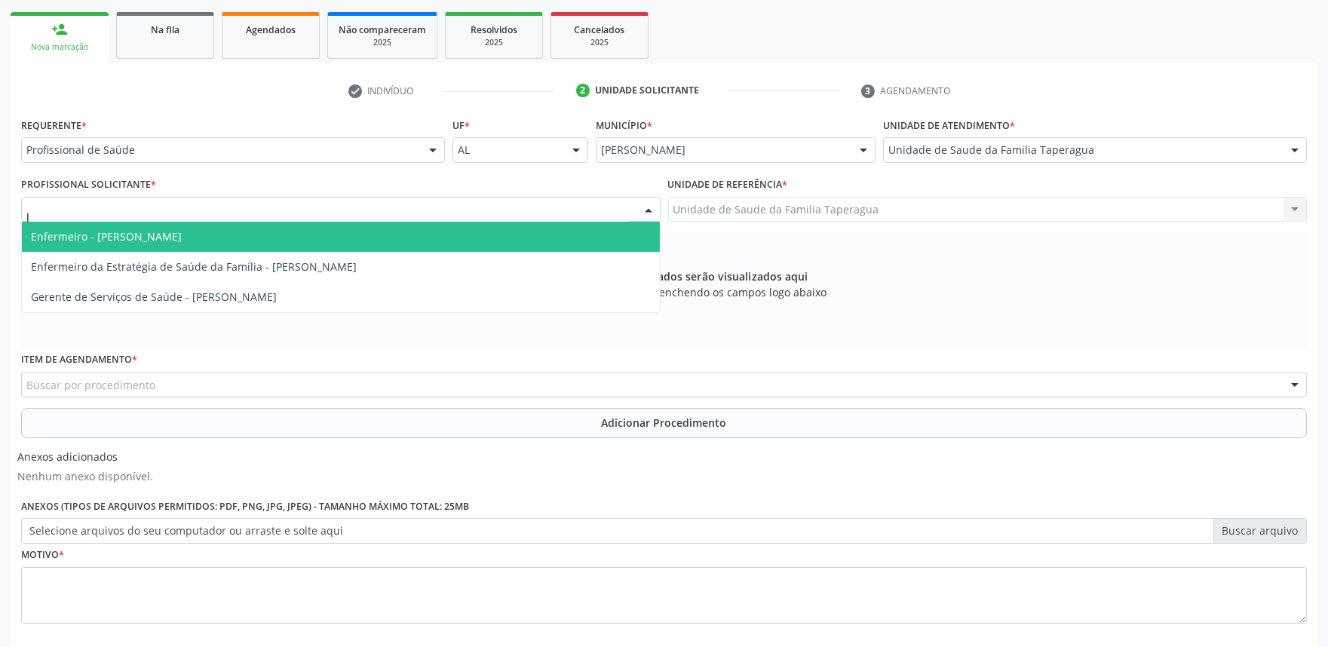
type input "JU"
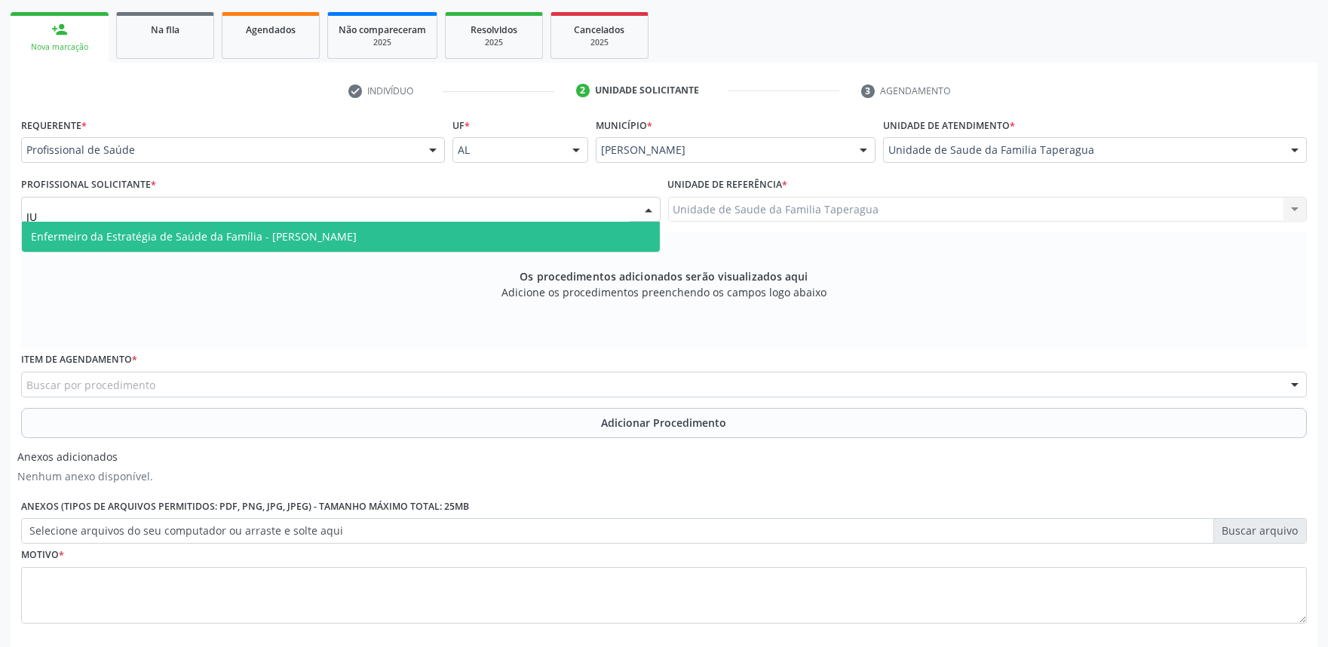
click at [469, 234] on span "Enfermeiro da Estratégia de Saúde da Família - [PERSON_NAME]" at bounding box center [341, 237] width 638 height 30
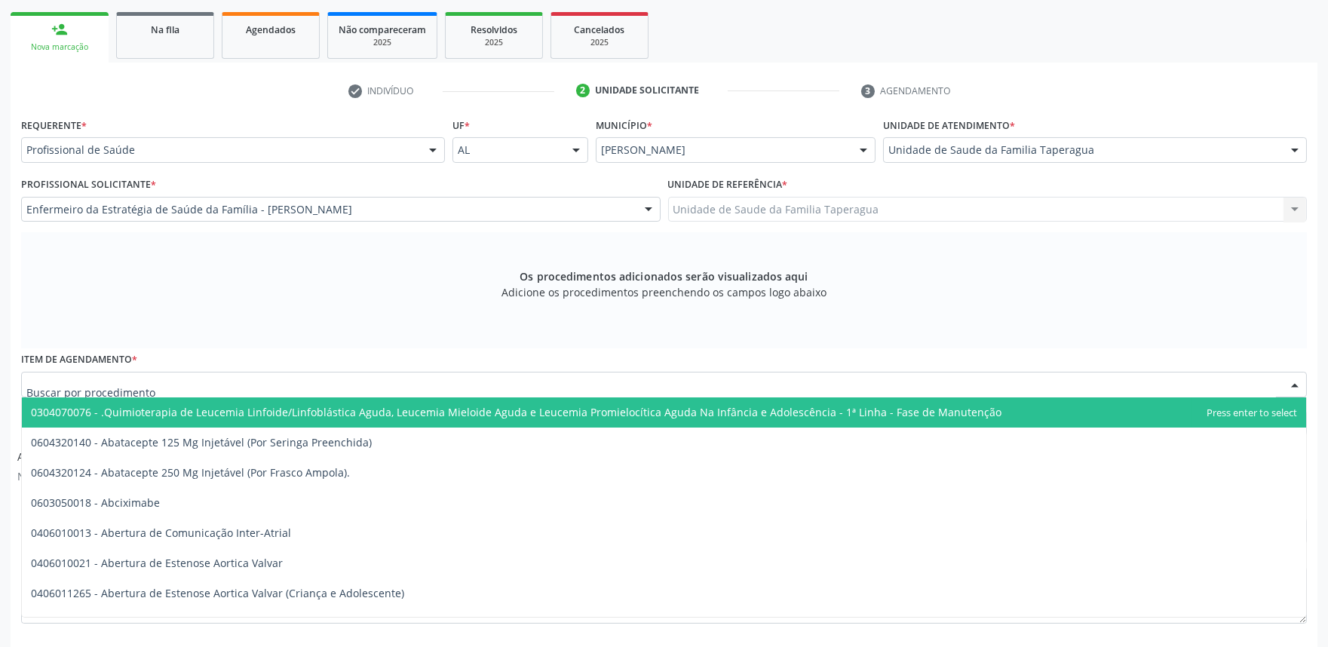
click at [454, 385] on div at bounding box center [664, 385] width 1286 height 26
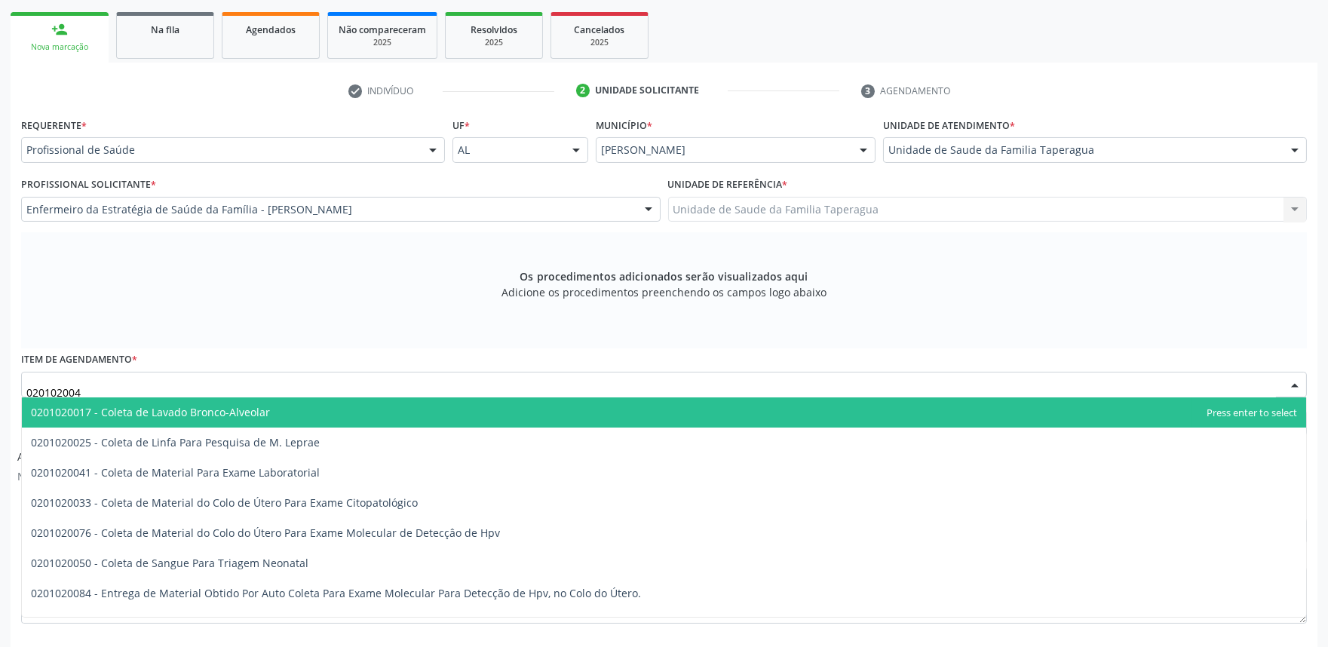
type input "0201020041"
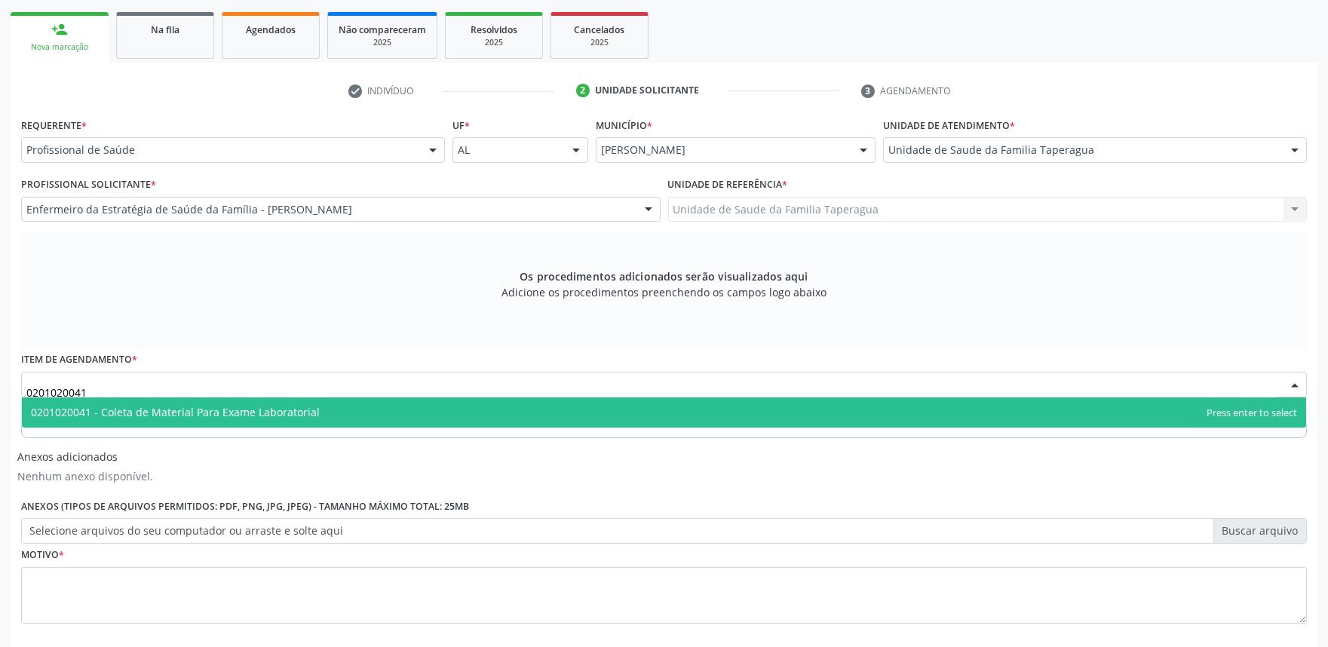
click at [454, 409] on span "0201020041 - Coleta de Material Para Exame Laboratorial" at bounding box center [664, 413] width 1285 height 30
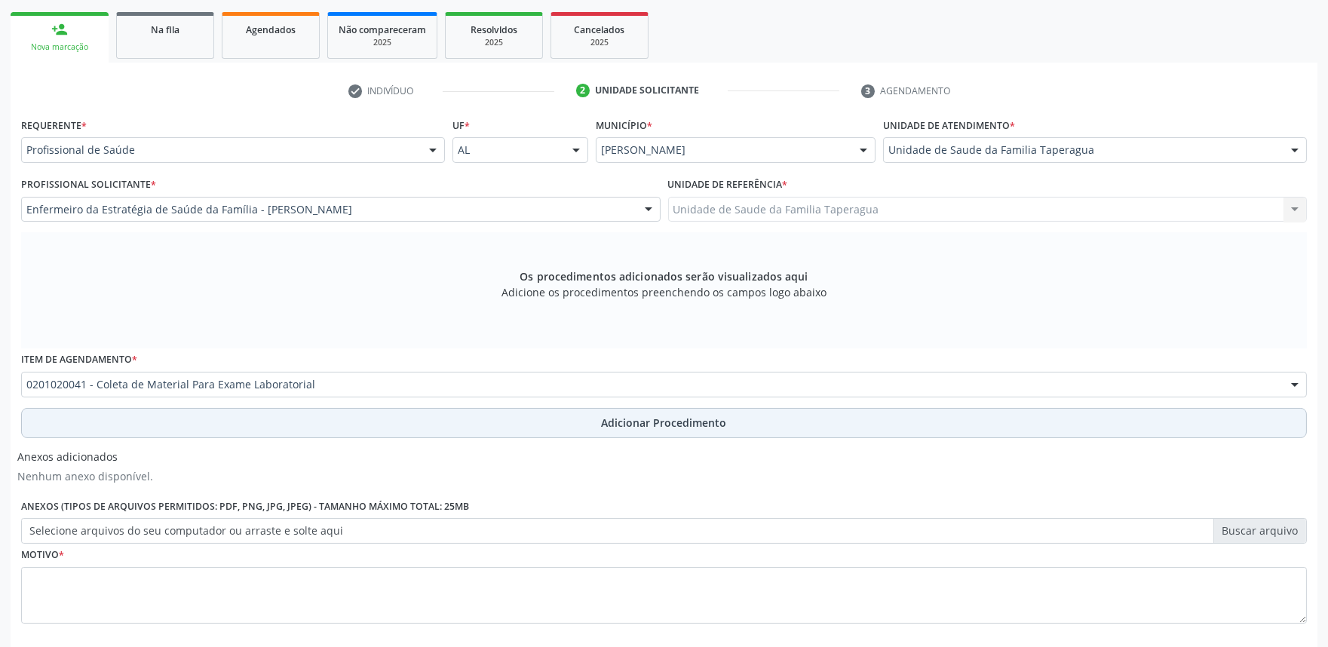
click at [454, 417] on button "Adicionar Procedimento" at bounding box center [664, 423] width 1286 height 30
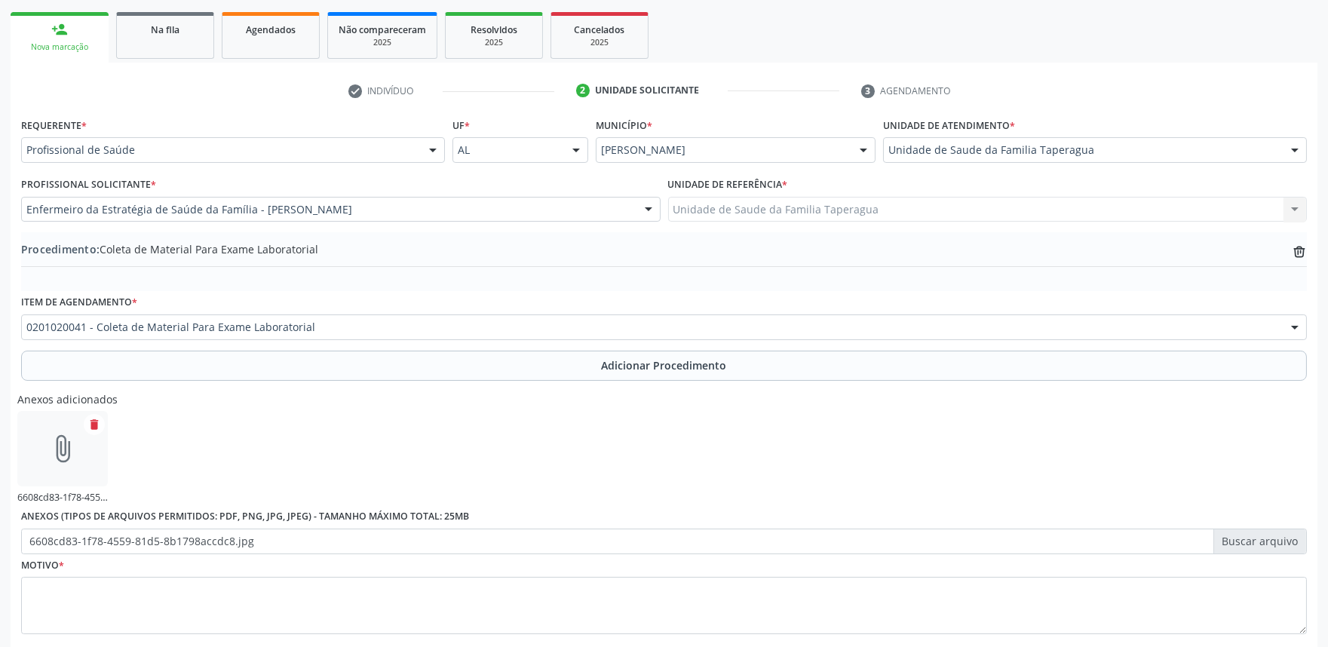
click at [1280, 536] on label "6608cd83-1f78-4559-81d5-8b1798accdc8.jpg" at bounding box center [664, 542] width 1286 height 26
click at [1280, 536] on input "6608cd83-1f78-4559-81d5-8b1798accdc8.jpg" at bounding box center [664, 542] width 1286 height 26
click at [302, 604] on textarea at bounding box center [664, 605] width 1286 height 57
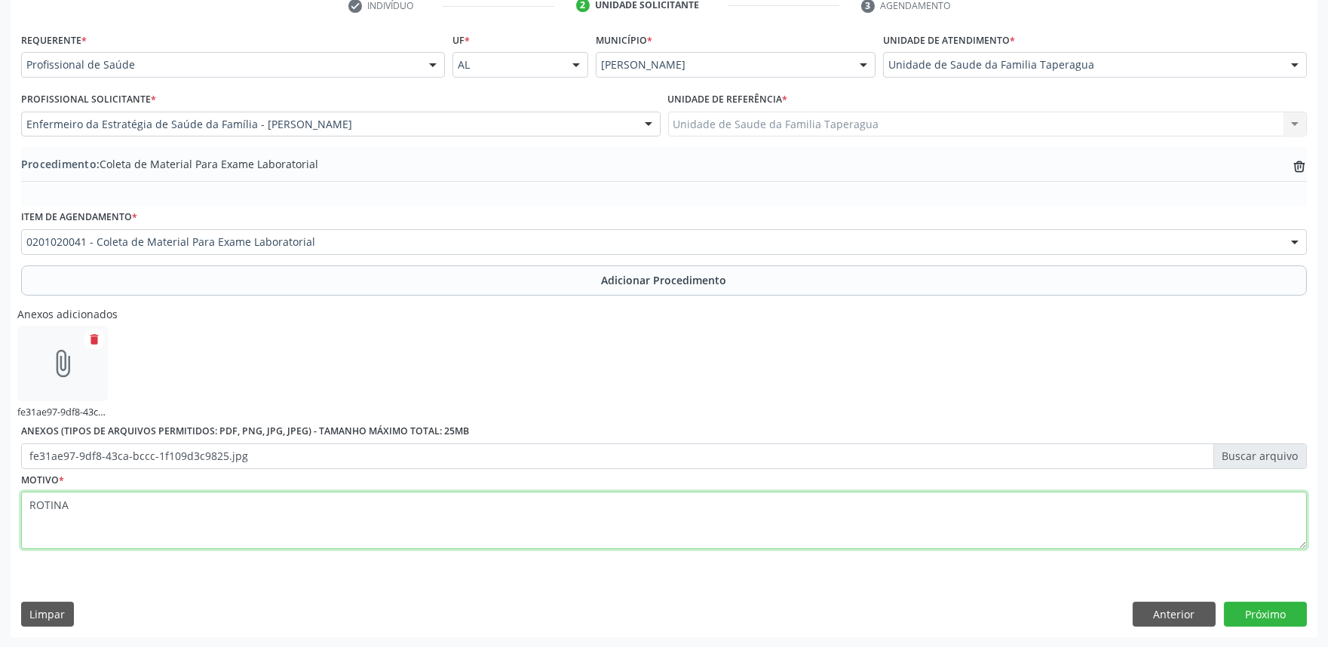
type textarea "ROTINA"
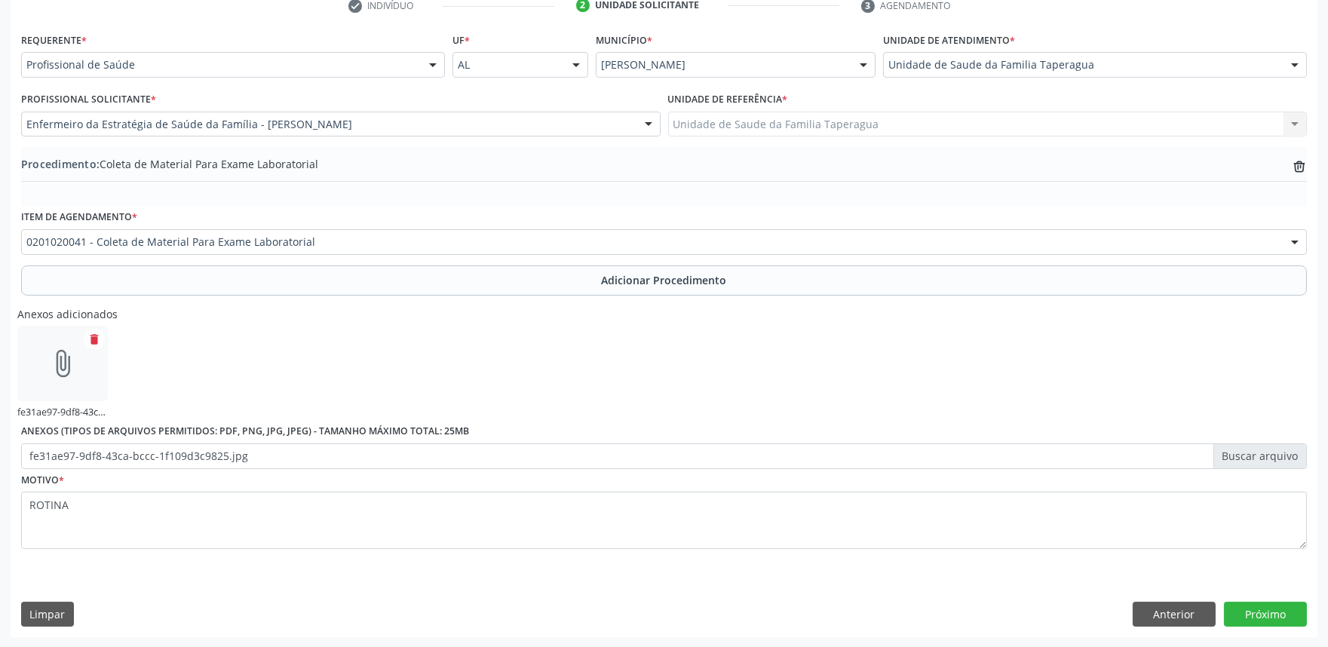
click at [78, 368] on div "attach_file" at bounding box center [62, 363] width 91 height 75
click at [318, 444] on label "fe31ae97-9df8-43ca-bccc-1f109d3c9825.jpg" at bounding box center [664, 457] width 1286 height 26
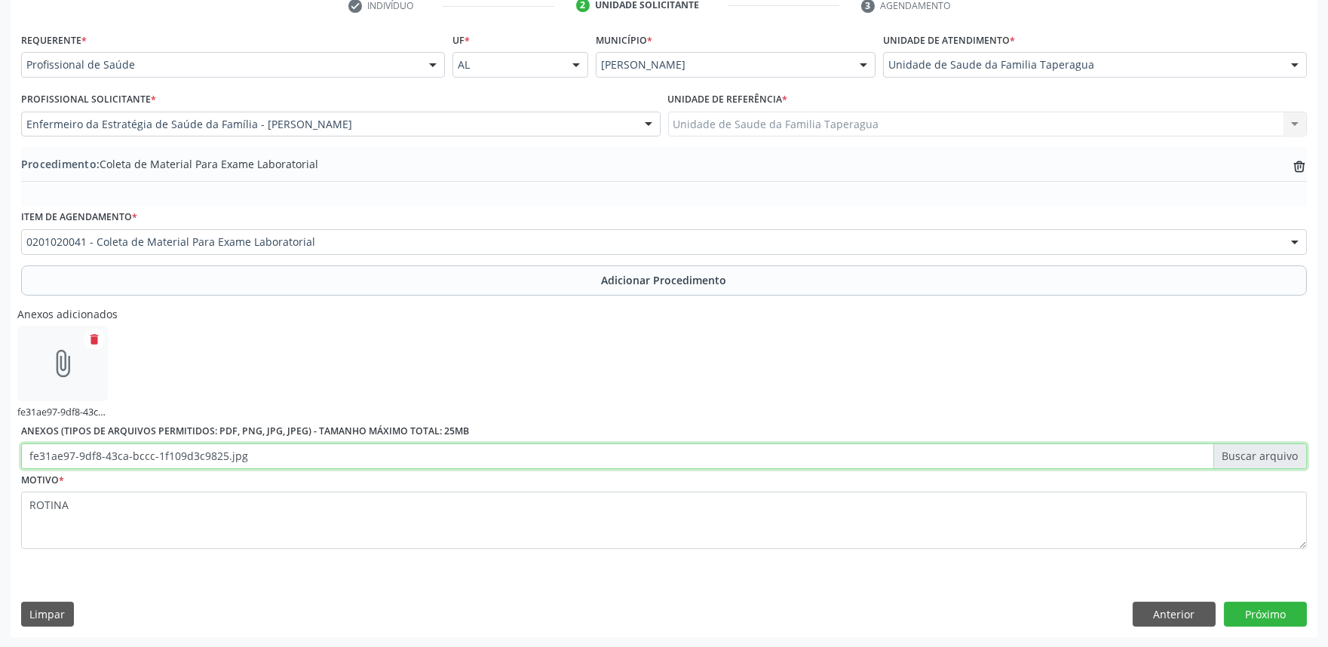
click at [318, 444] on input "fe31ae97-9df8-43ca-bccc-1f109d3c9825.jpg" at bounding box center [664, 457] width 1286 height 26
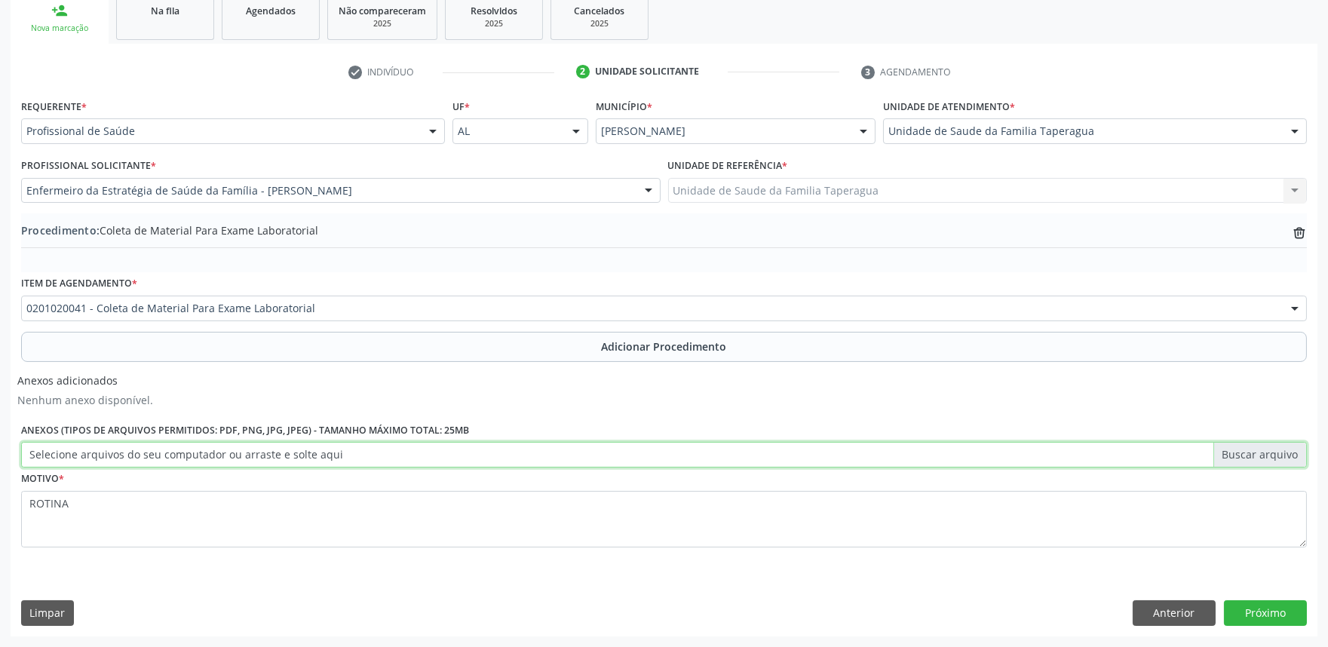
scroll to position [252, 0]
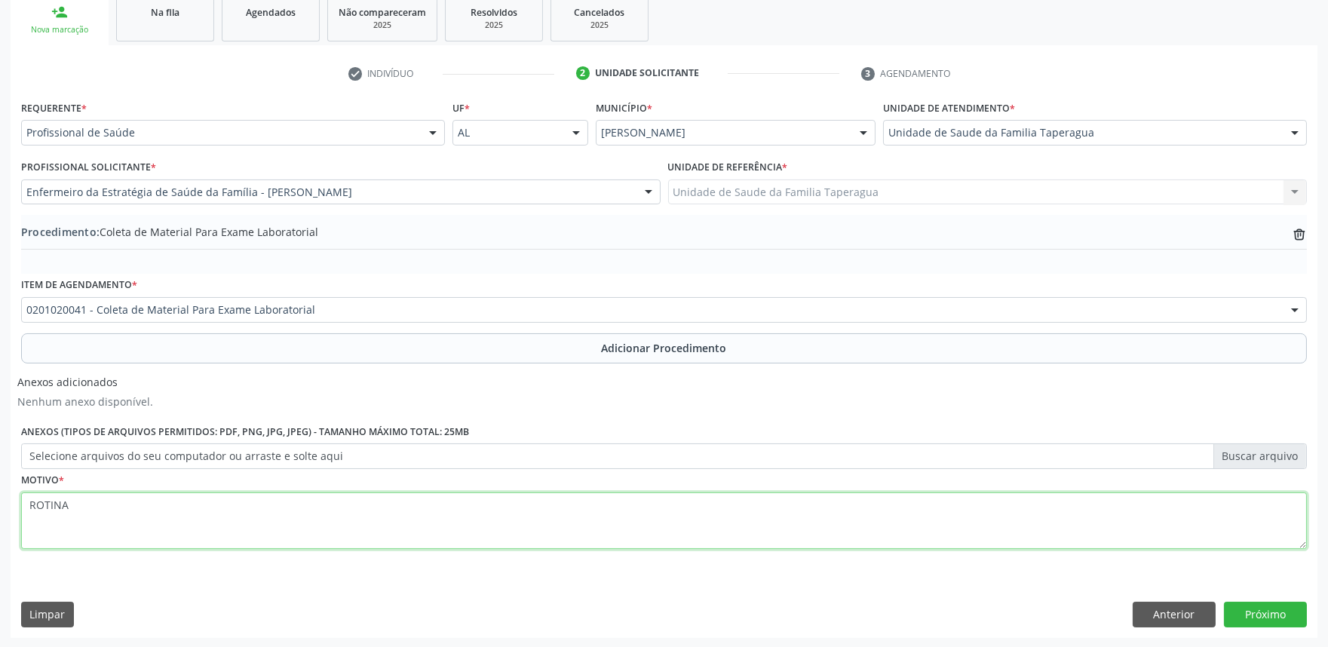
click at [668, 522] on textarea "ROTINA" at bounding box center [664, 521] width 1286 height 57
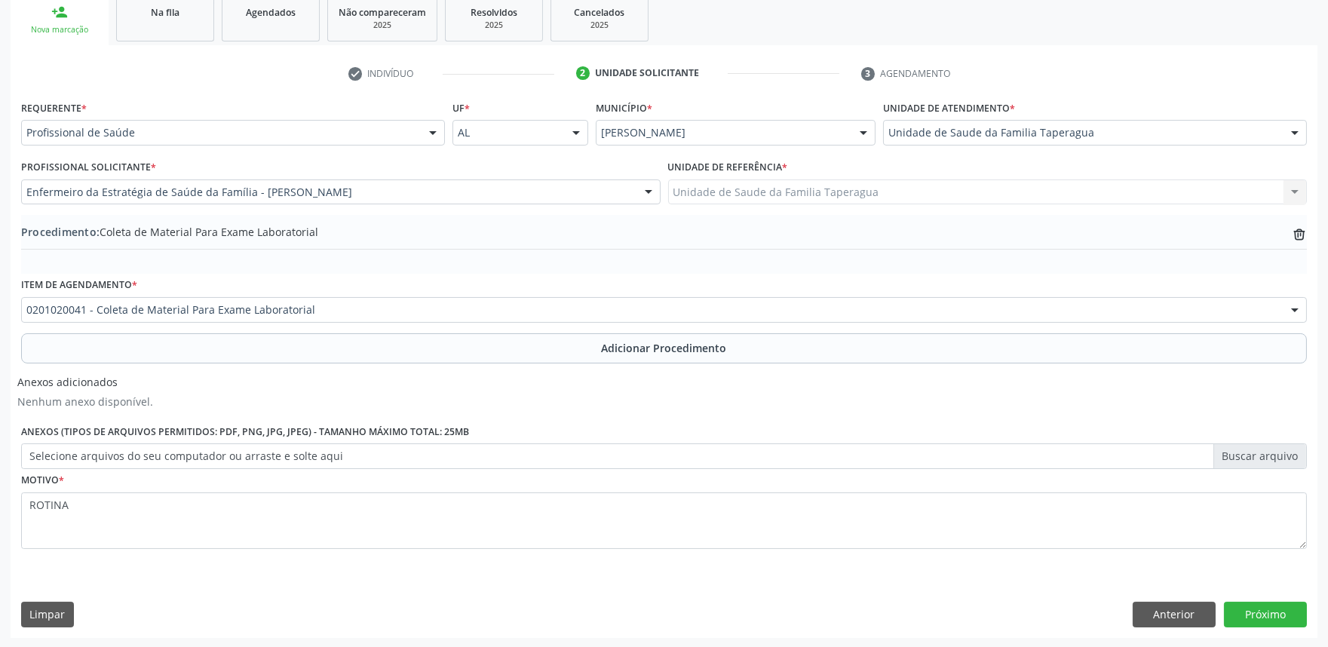
click at [570, 454] on label "Selecione arquivos do seu computador ou arraste e solte aqui" at bounding box center [664, 457] width 1286 height 26
click at [570, 454] on input "Selecione arquivos do seu computador ou arraste e solte aqui" at bounding box center [664, 457] width 1286 height 26
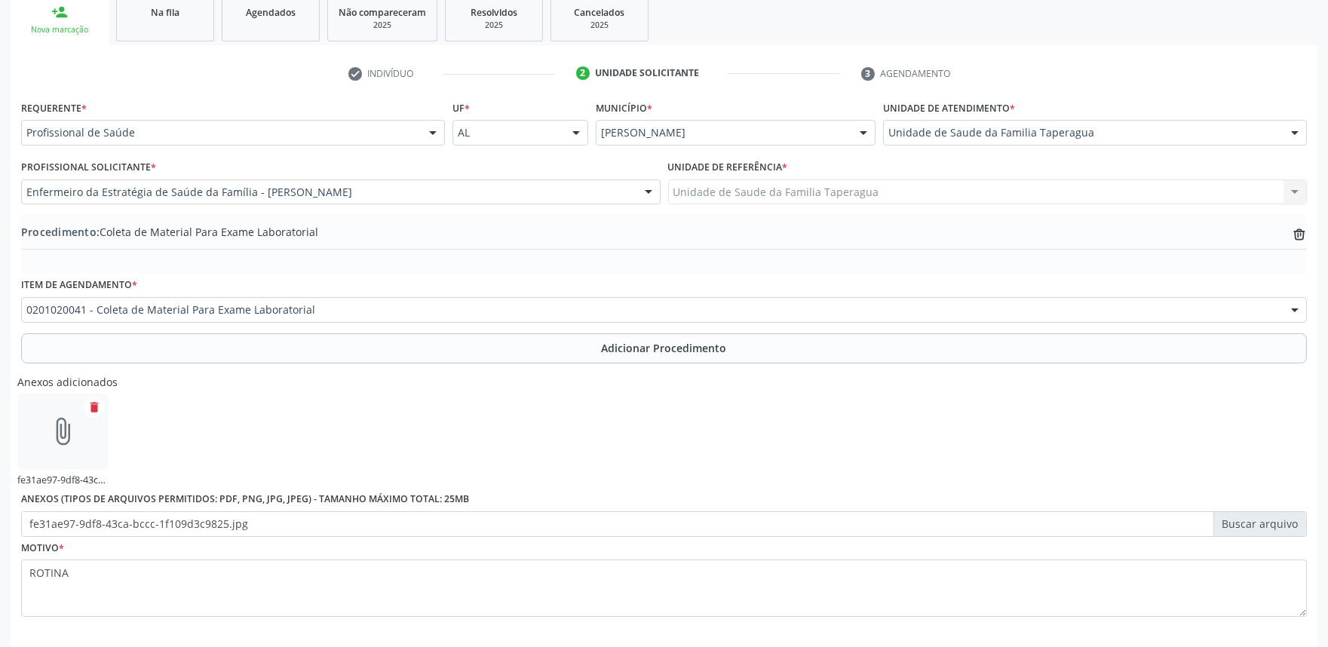
click at [83, 410] on div "attach_file" at bounding box center [62, 431] width 91 height 75
click at [91, 409] on icon "delete" at bounding box center [95, 408] width 14 height 14
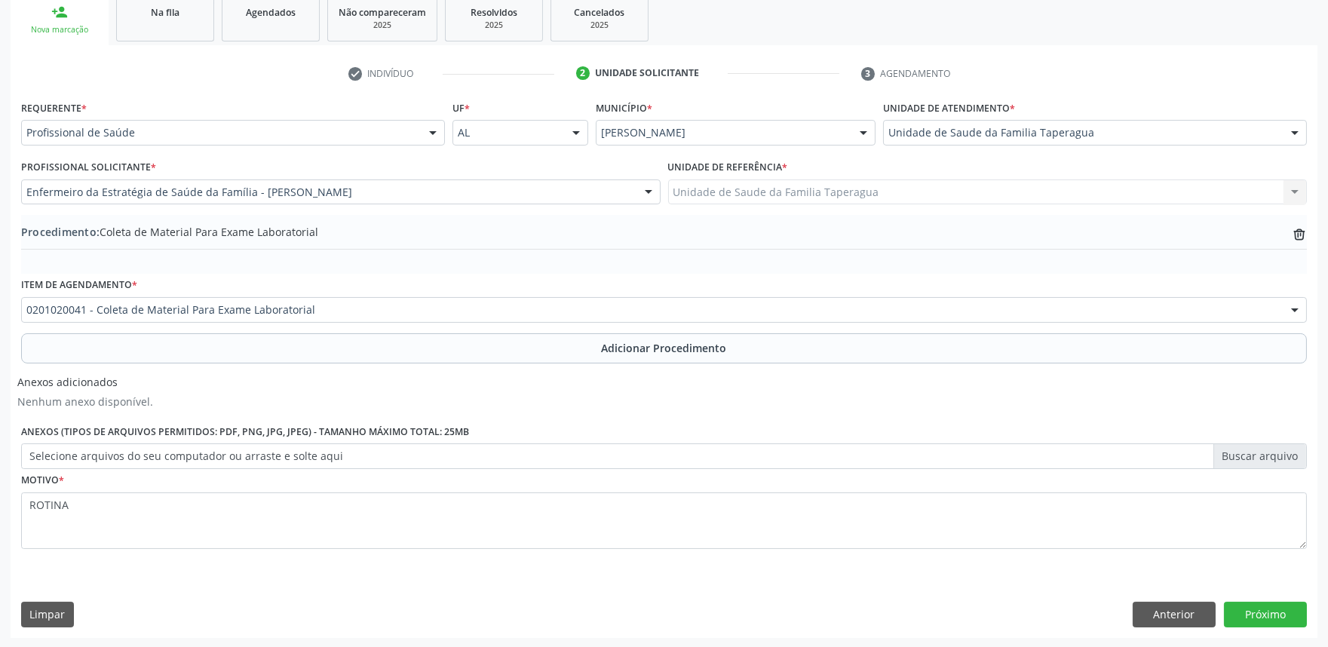
click at [1239, 450] on label "Selecione arquivos do seu computador ou arraste e solte aqui" at bounding box center [664, 457] width 1286 height 26
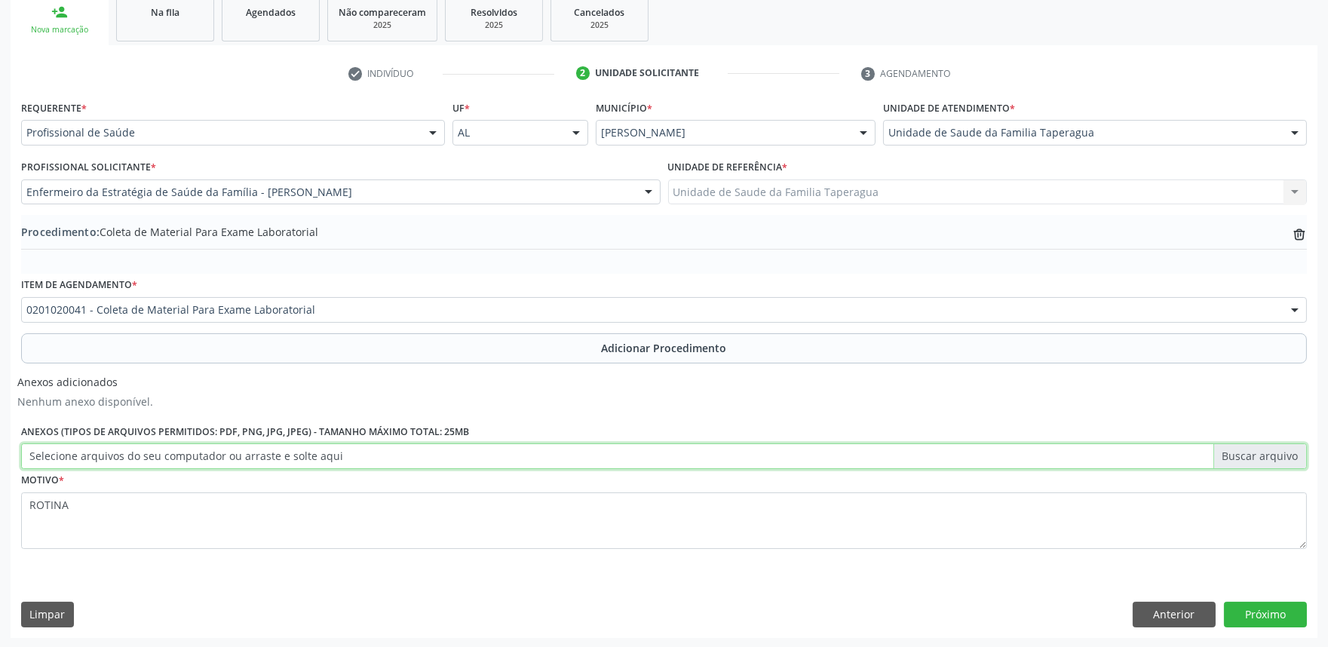
click at [1239, 450] on input "Selecione arquivos do seu computador ou arraste e solte aqui" at bounding box center [664, 457] width 1286 height 26
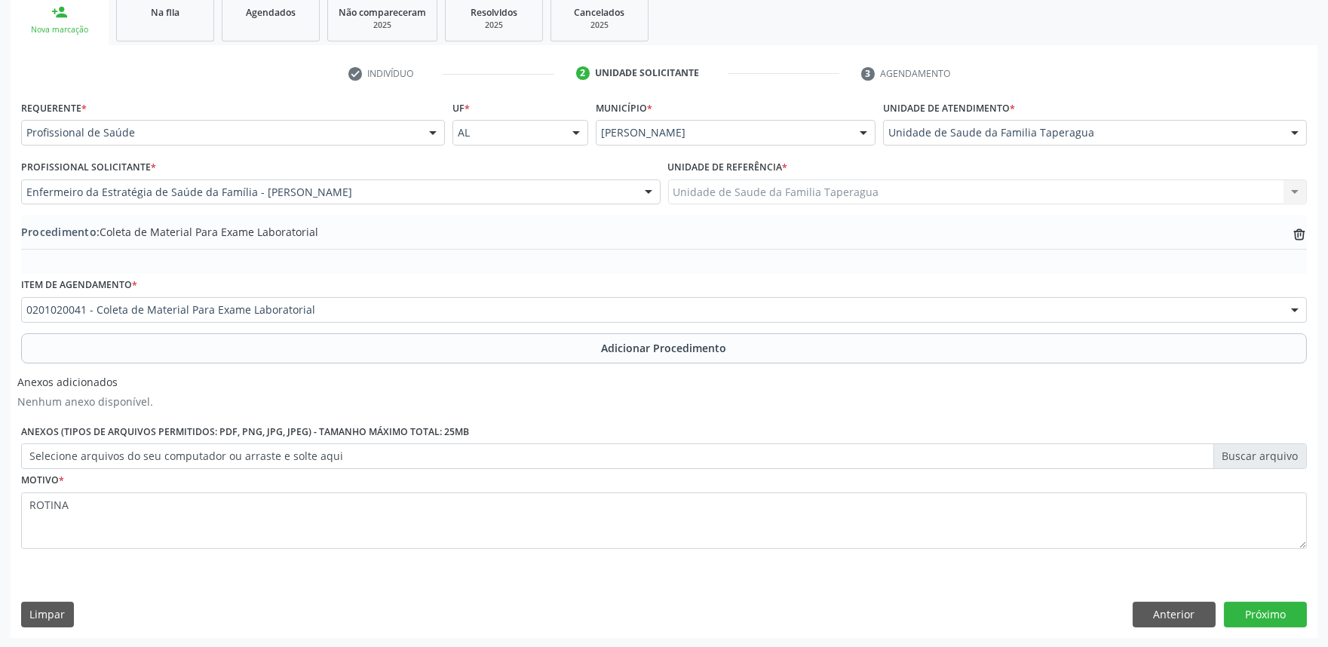
click at [1257, 449] on label "Selecione arquivos do seu computador ou arraste e solte aqui" at bounding box center [664, 457] width 1286 height 26
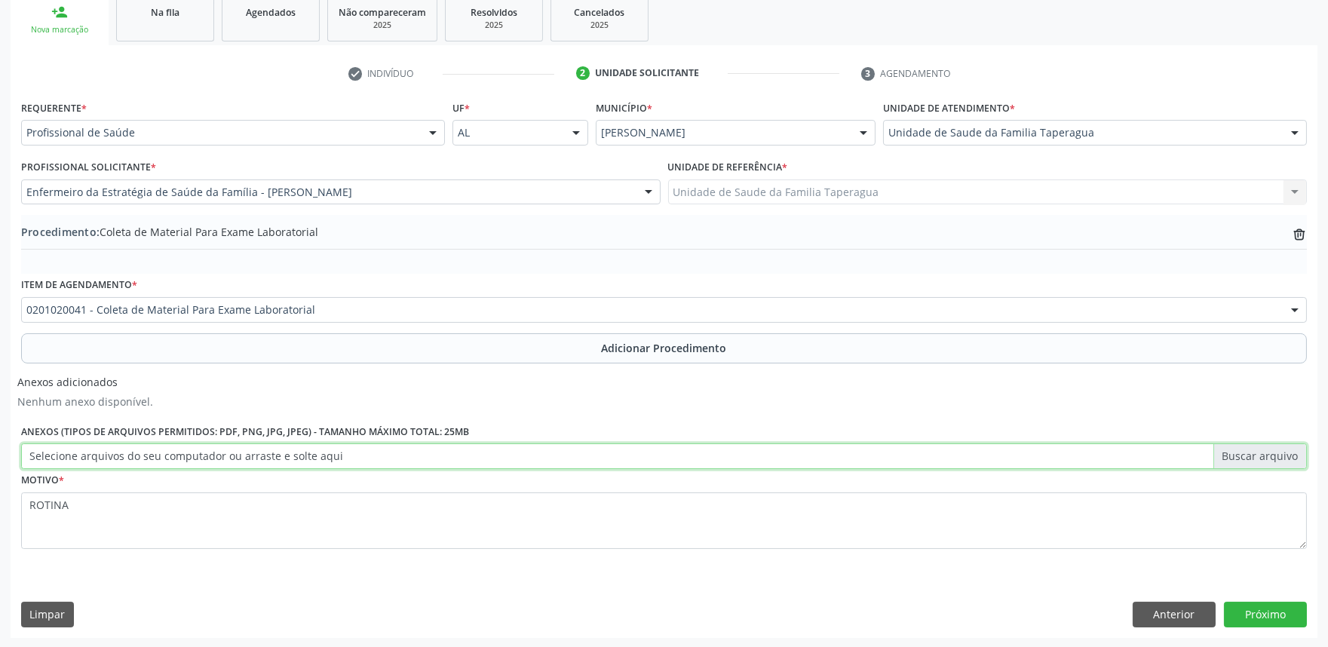
click at [1257, 449] on input "Selecione arquivos do seu computador ou arraste e solte aqui" at bounding box center [664, 457] width 1286 height 26
type input "C:\fakepath\WhatsApp Image [DATE] 11.20.59.jpeg"
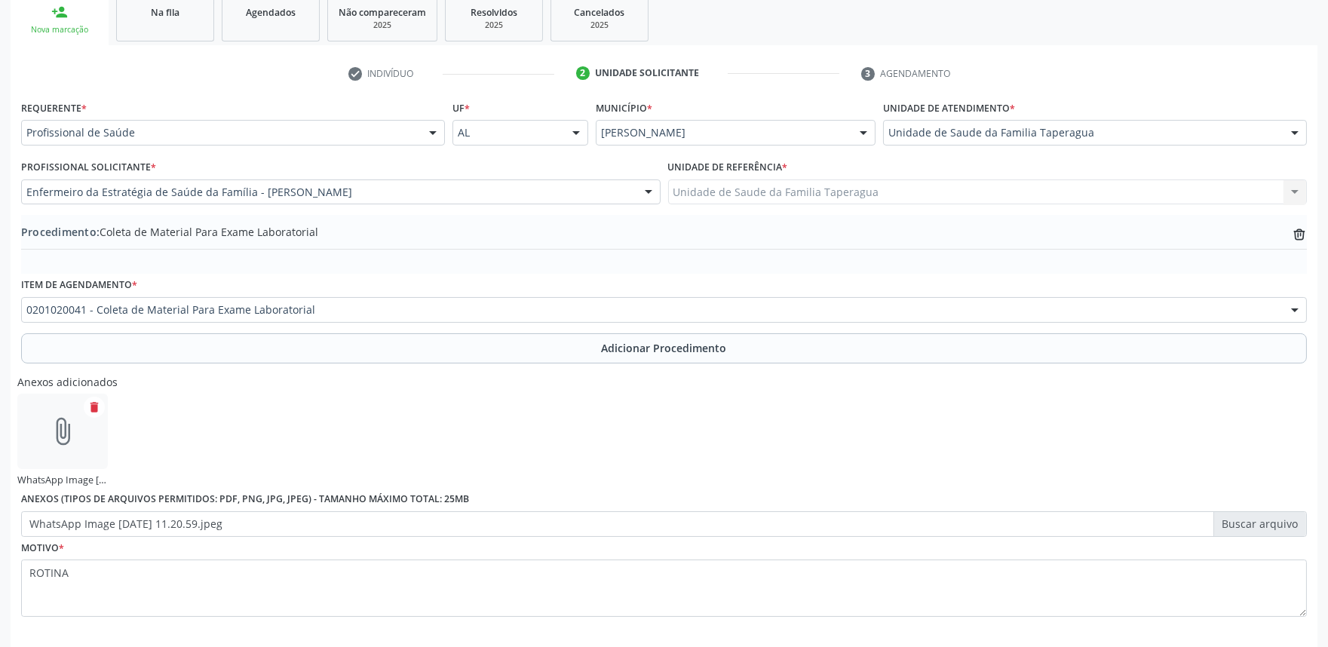
click at [1242, 521] on label "WhatsApp Image [DATE] 11.20.59.jpeg" at bounding box center [664, 524] width 1286 height 26
click at [1242, 521] on input "WhatsApp Image [DATE] 11.20.59.jpeg" at bounding box center [664, 524] width 1286 height 26
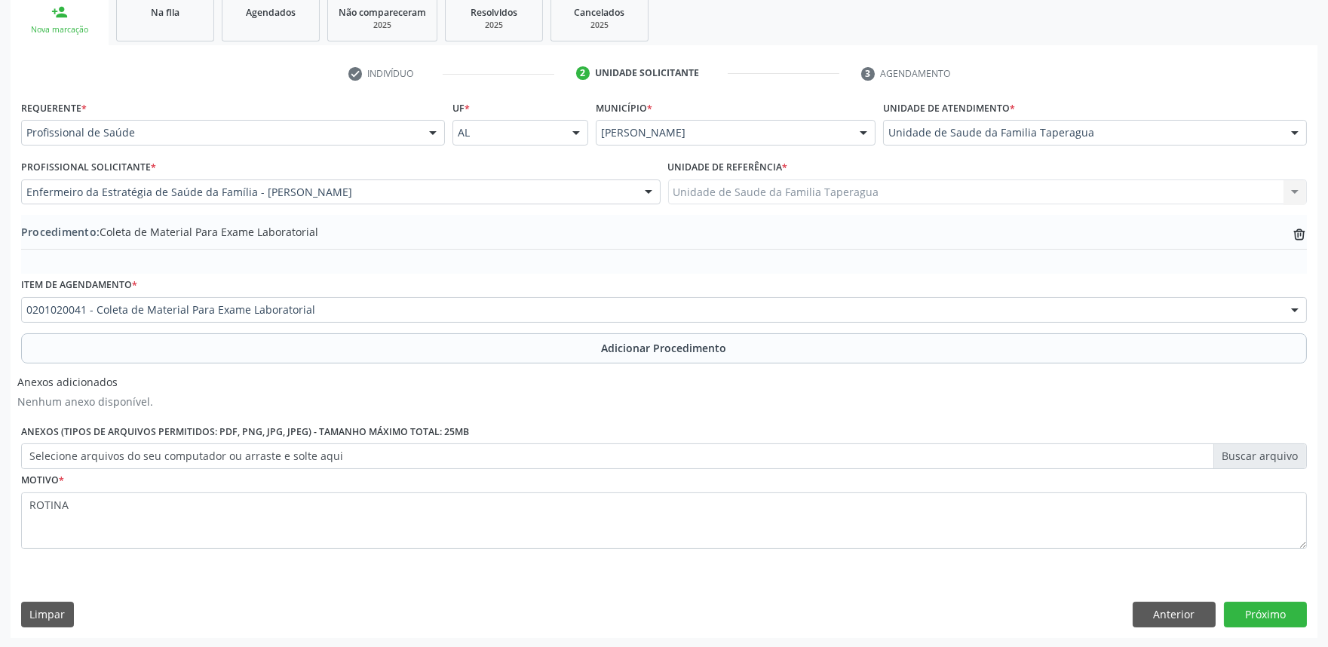
click at [1270, 453] on label "Selecione arquivos do seu computador ou arraste e solte aqui" at bounding box center [664, 457] width 1286 height 26
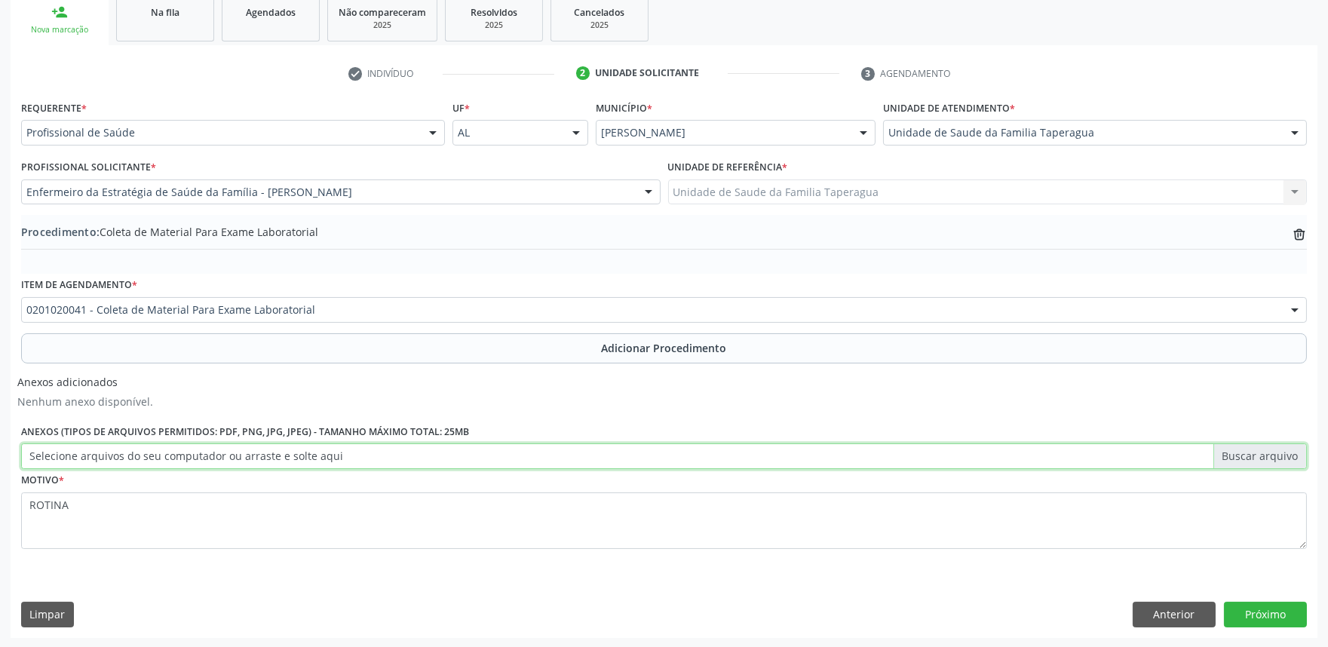
click at [1270, 453] on input "Selecione arquivos do seu computador ou arraste e solte aqui" at bounding box center [664, 457] width 1286 height 26
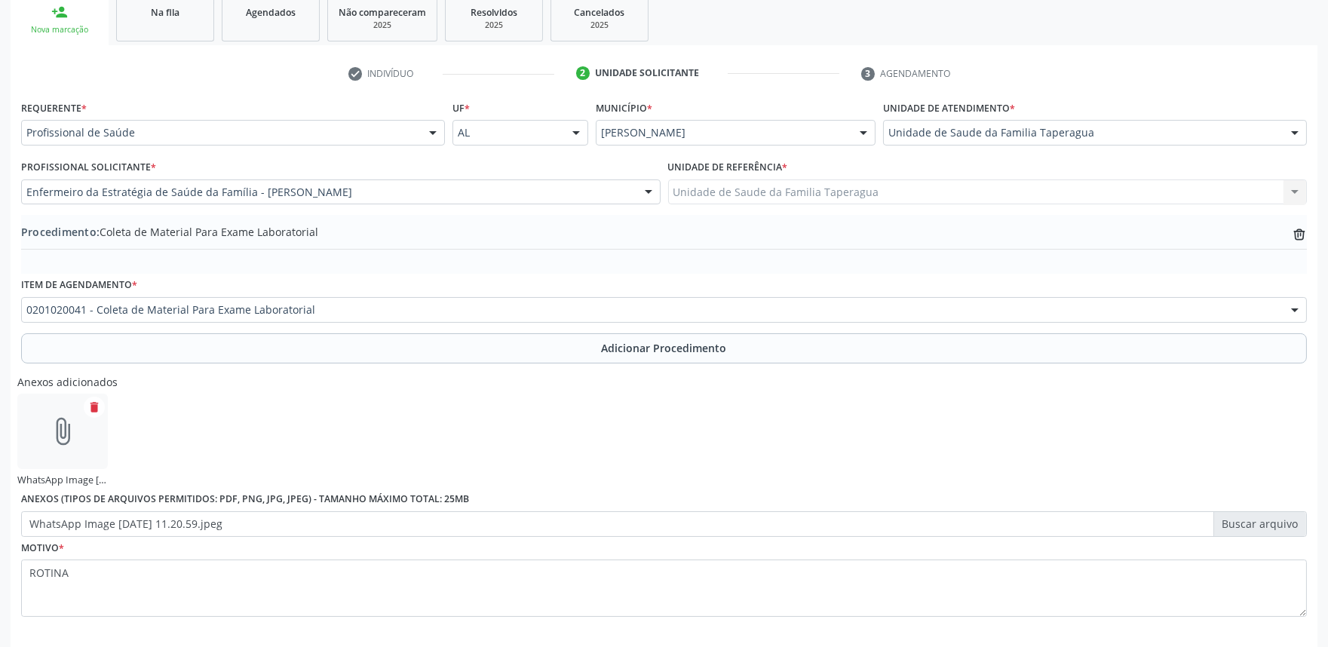
click at [1242, 519] on label "WhatsApp Image [DATE] 11.20.59.jpeg" at bounding box center [664, 524] width 1286 height 26
click at [1242, 519] on input "WhatsApp Image [DATE] 11.20.59.jpeg" at bounding box center [664, 524] width 1286 height 26
type input "C:\fakepath\WhatsApp Image [DATE] 11.19.15.jpeg"
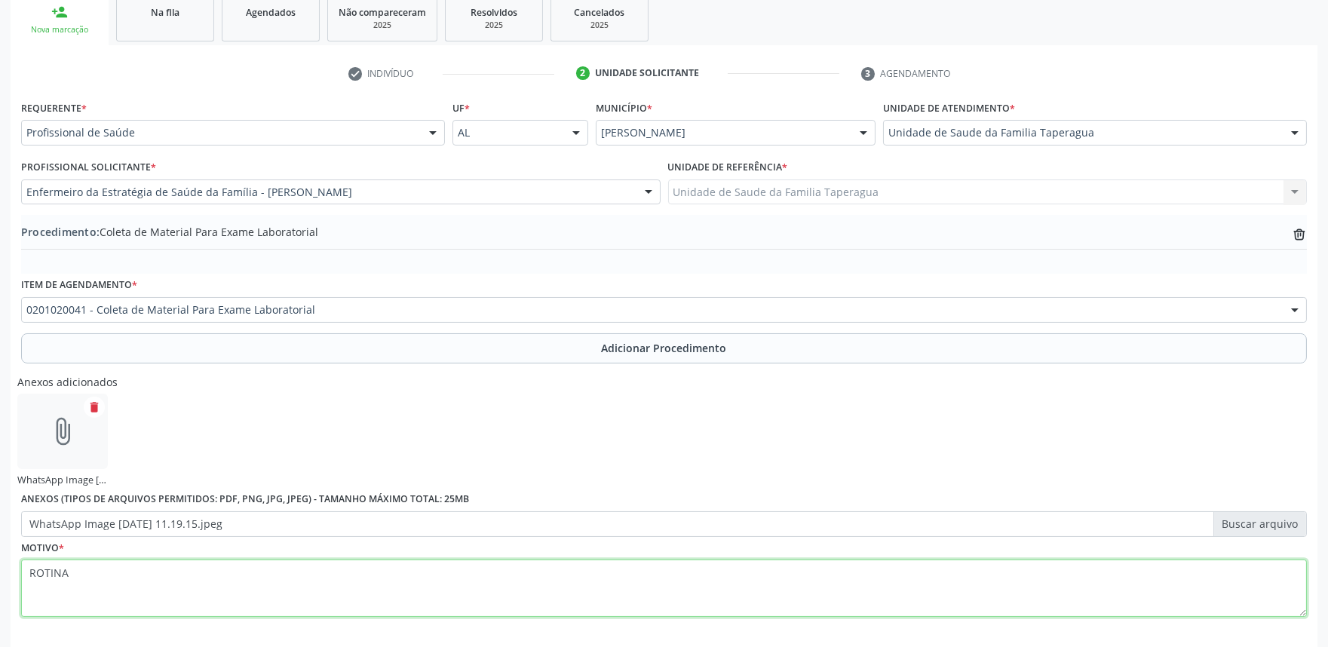
click at [537, 567] on textarea "ROTINA" at bounding box center [664, 588] width 1286 height 57
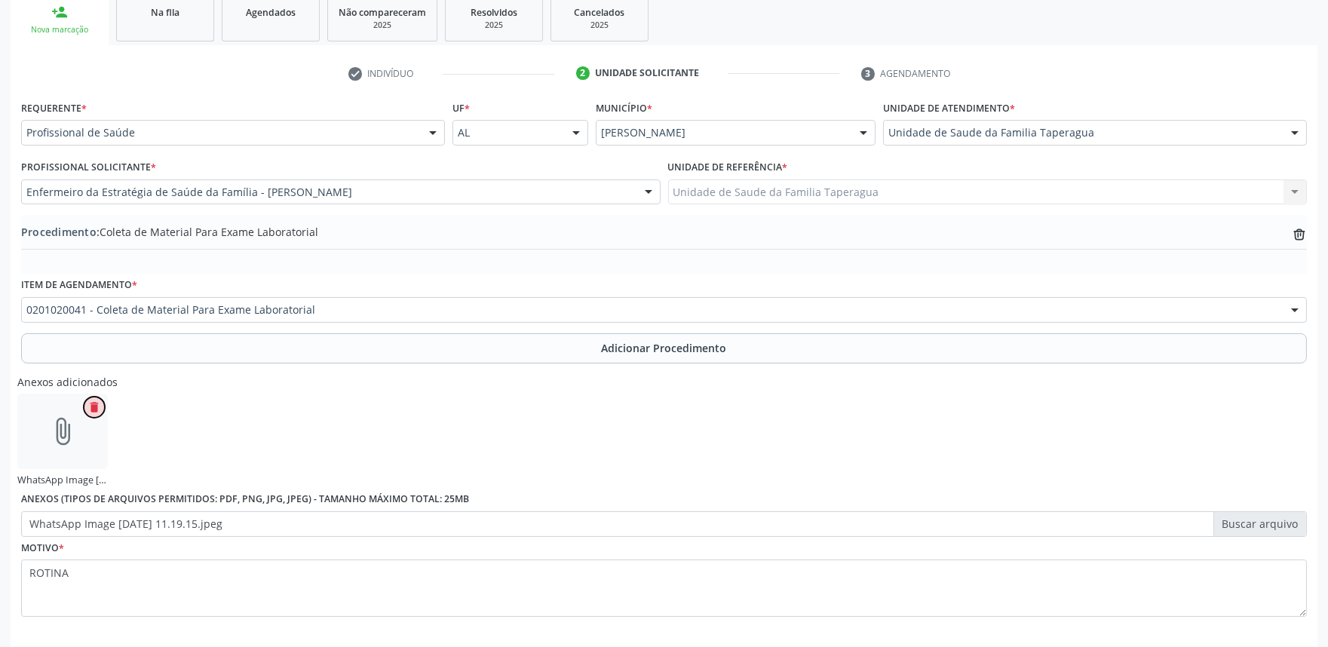
click at [88, 412] on icon "delete" at bounding box center [95, 408] width 14 height 14
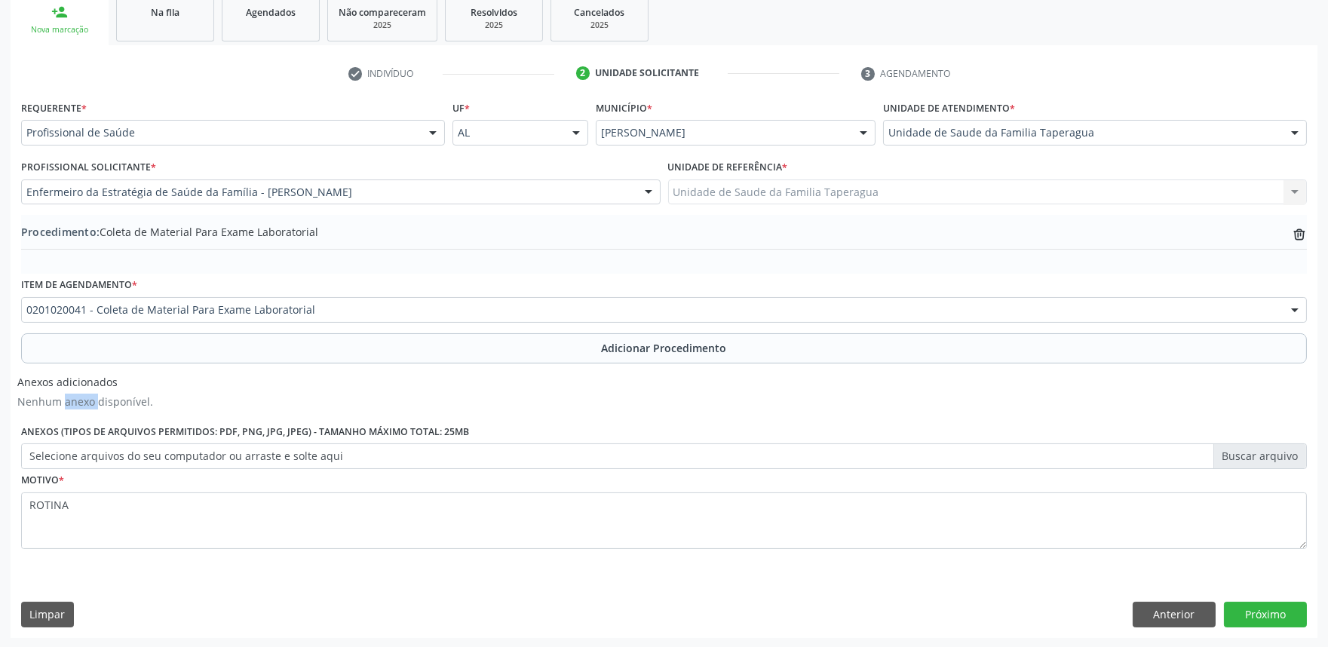
click at [88, 412] on div "Anexos adicionados Nenhum anexo disponível." at bounding box center [85, 395] width 136 height 52
click at [344, 371] on div "Anexos adicionados Nenhum anexo disponível. Anexos (Tipos de arquivos permitido…" at bounding box center [664, 419] width 1294 height 100
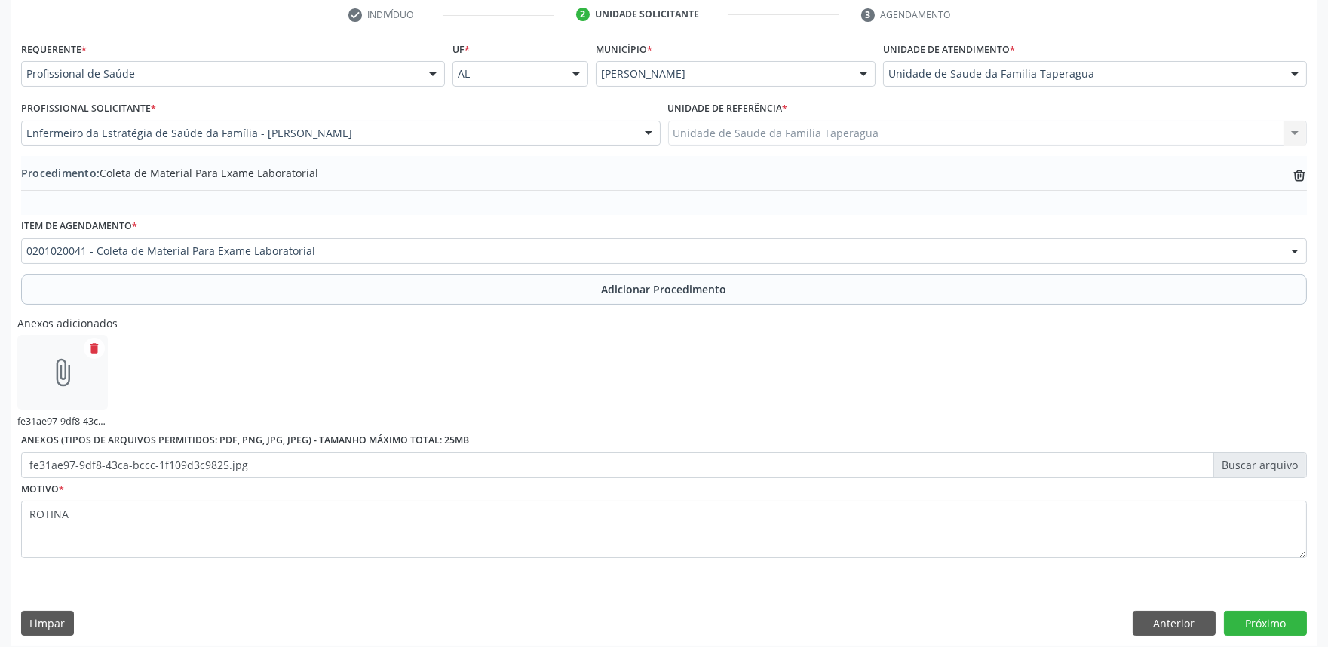
scroll to position [320, 0]
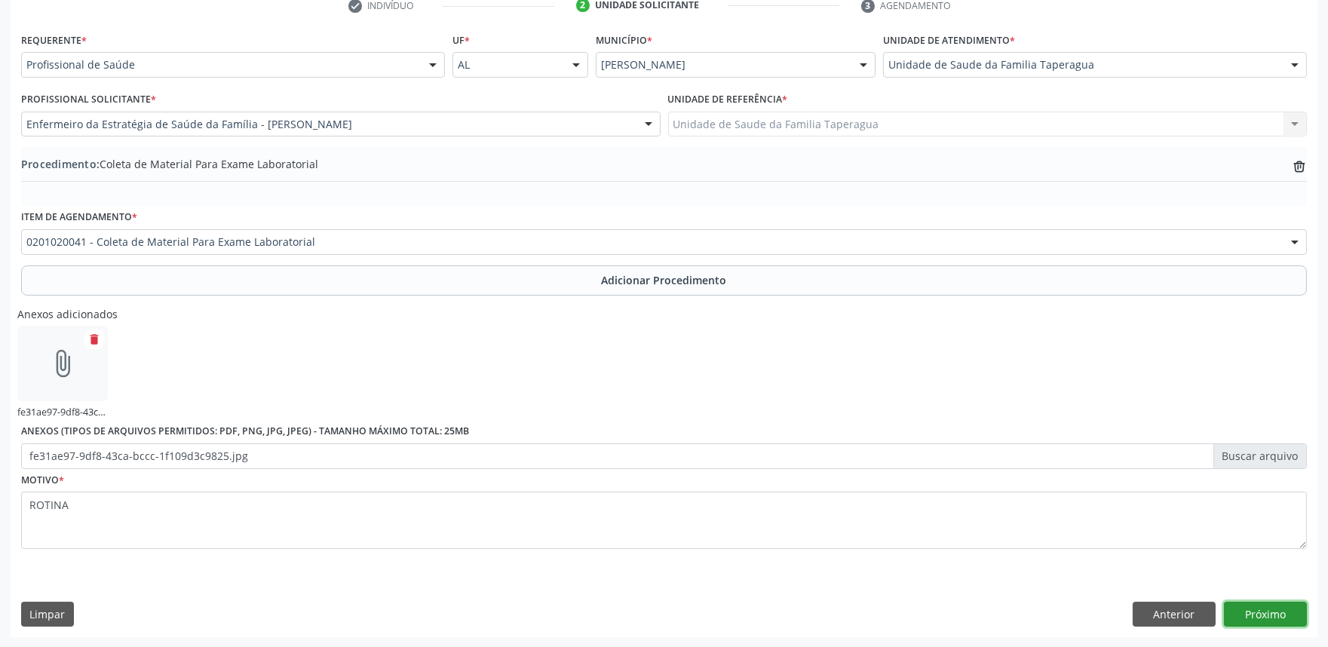
click at [1246, 605] on button "Próximo" at bounding box center [1265, 615] width 83 height 26
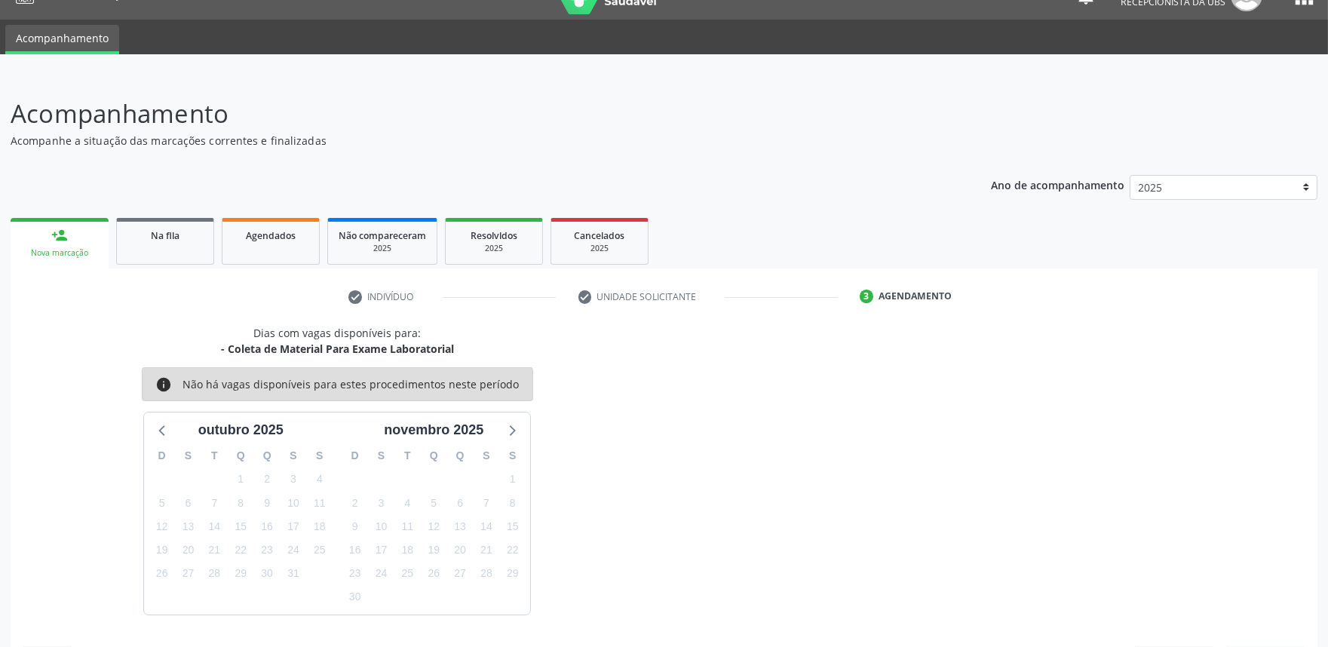
scroll to position [73, 0]
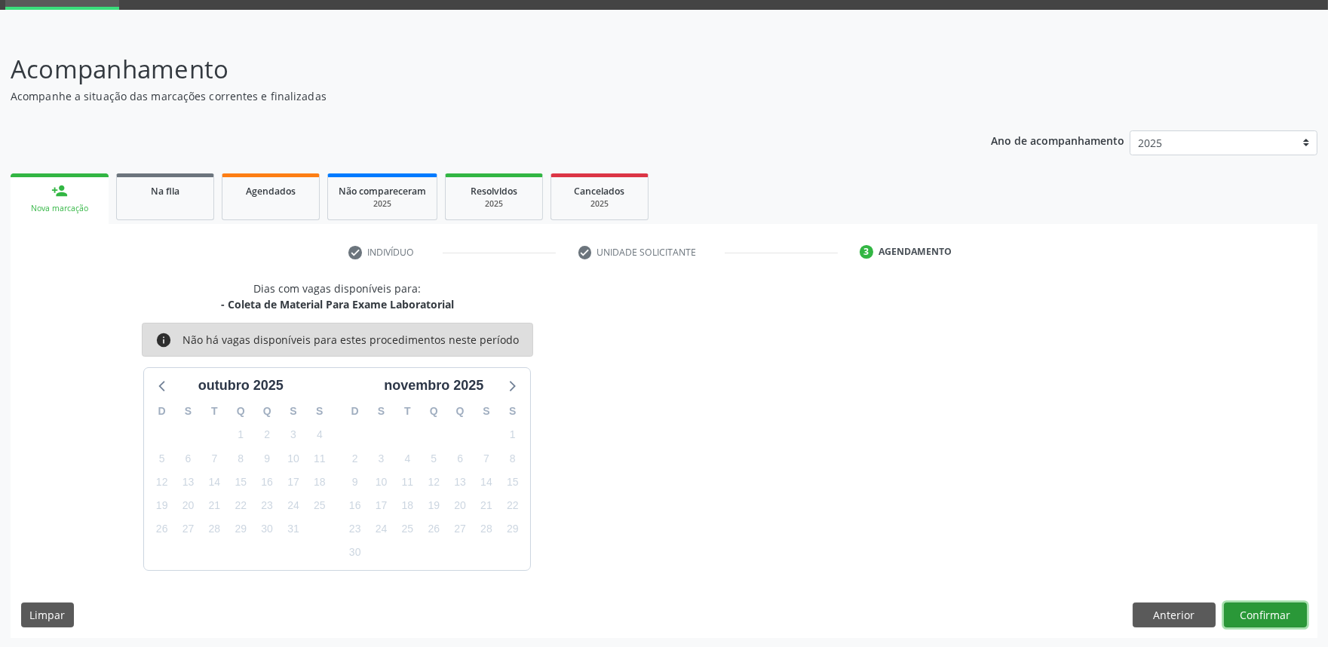
click at [1260, 603] on button "Confirmar" at bounding box center [1265, 616] width 83 height 26
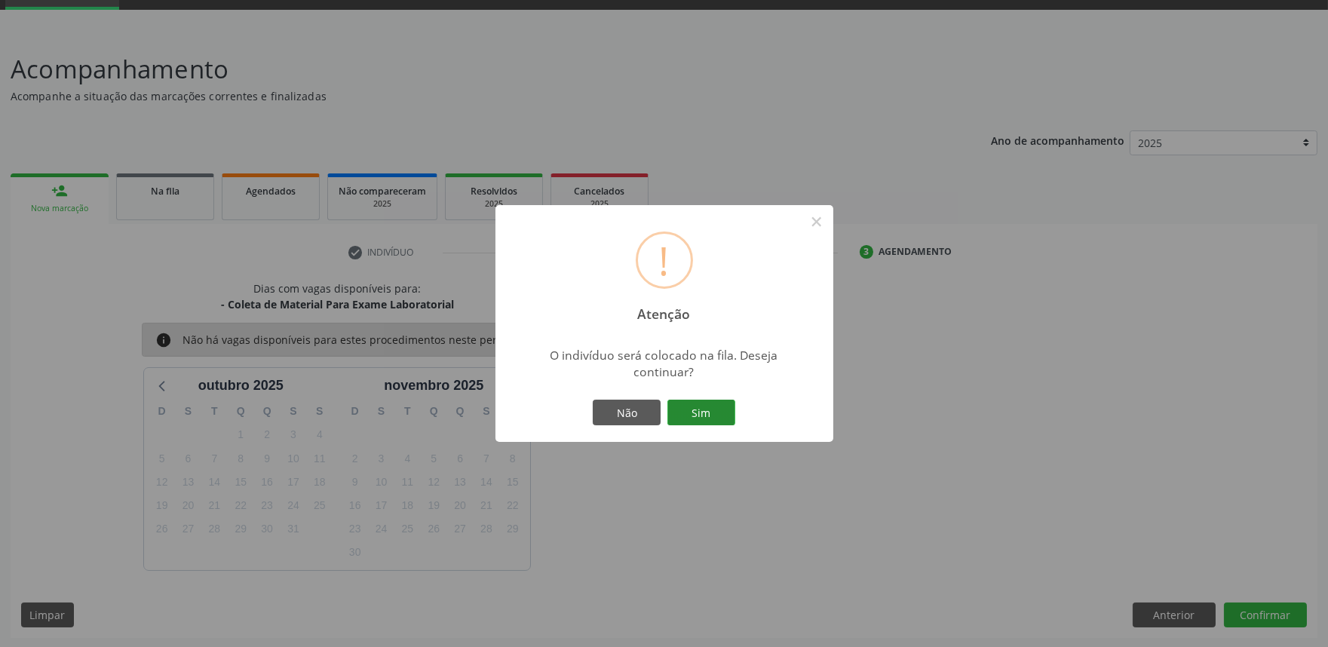
click at [720, 415] on button "Sim" at bounding box center [702, 413] width 68 height 26
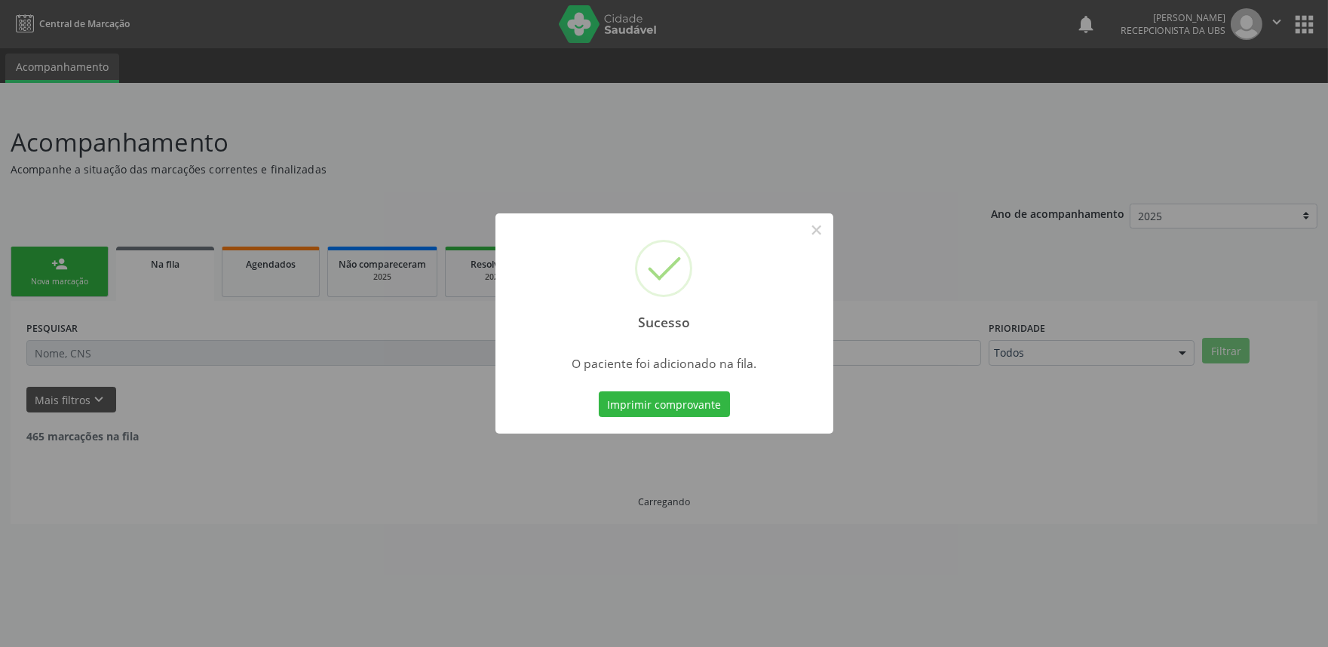
scroll to position [0, 0]
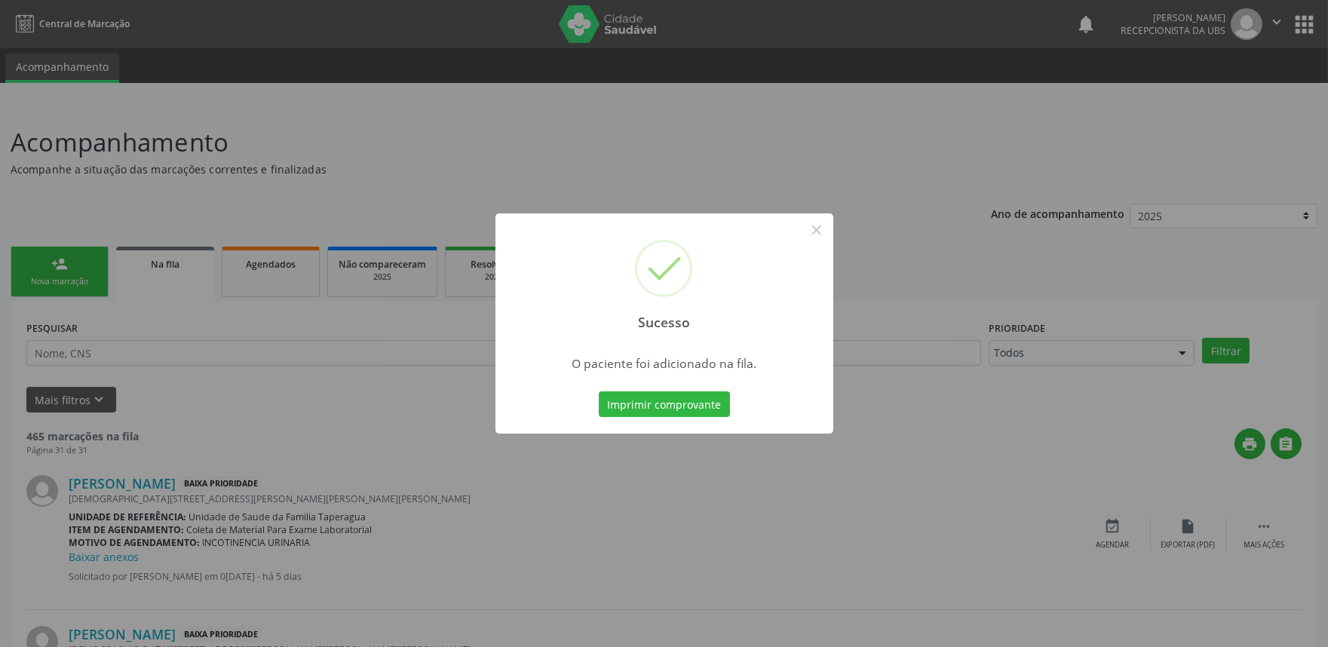
click at [1040, 244] on div "Sucesso × O paciente foi adicionado na fila. Imprimir comprovante Cancel" at bounding box center [664, 323] width 1328 height 647
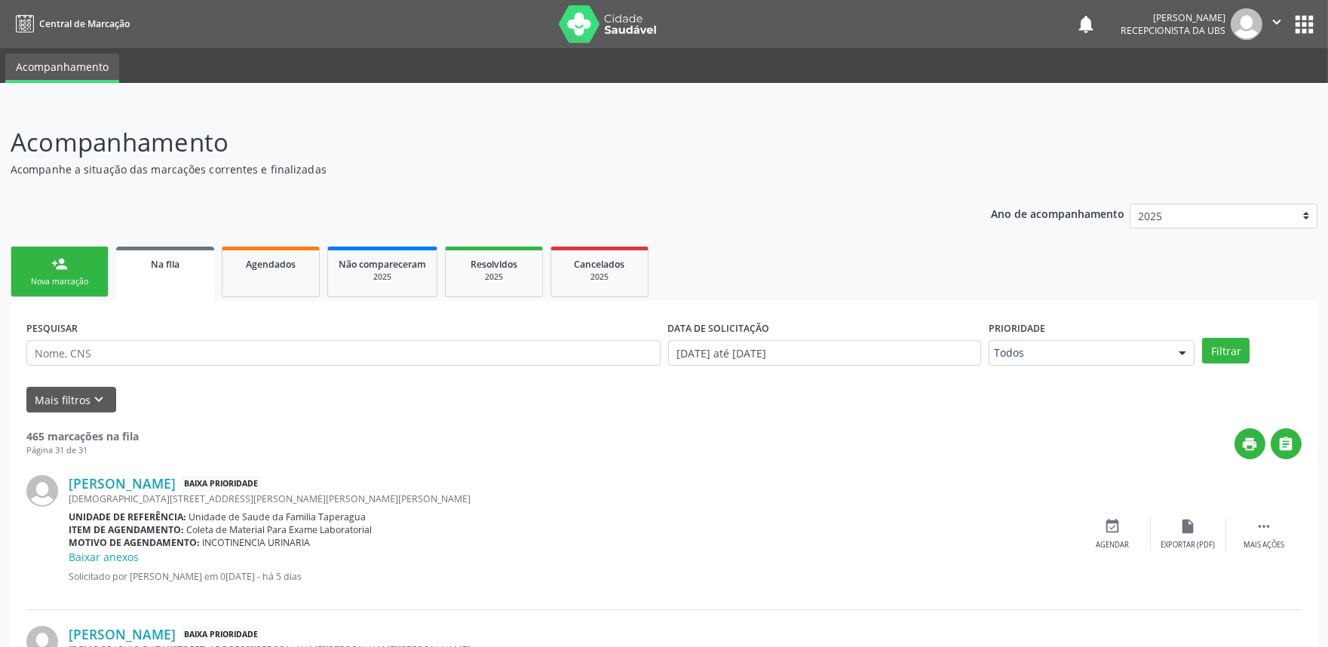
click at [84, 267] on link "person_add Nova marcação" at bounding box center [60, 272] width 98 height 51
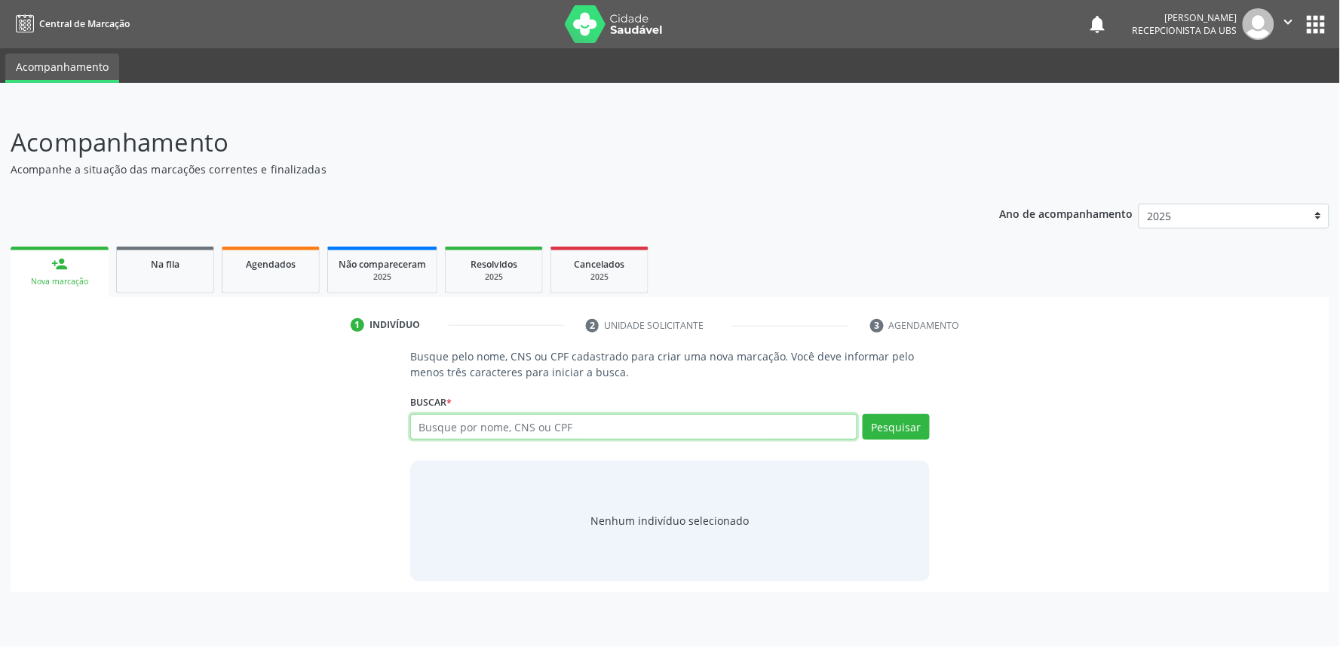
click at [552, 414] on input "text" at bounding box center [633, 427] width 447 height 26
paste input "704009331896767"
type input "704009331896767"
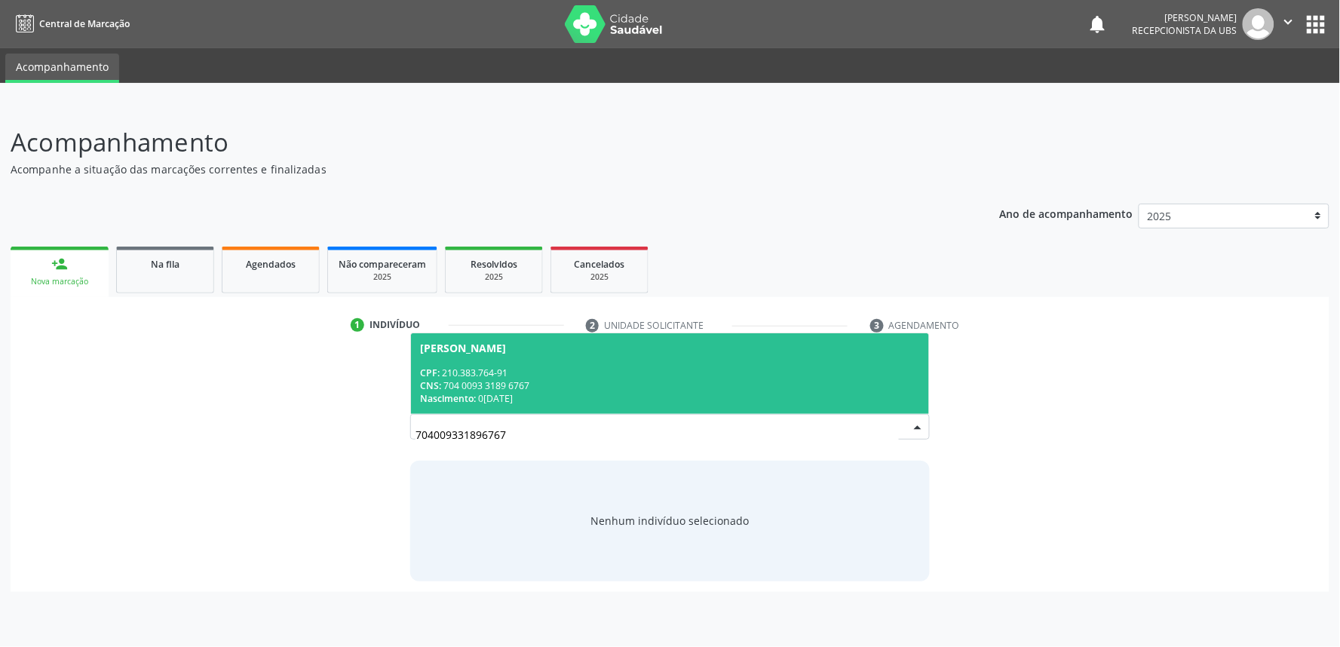
click at [533, 379] on div "CNS: 704 0093 3189 6767" at bounding box center [670, 385] width 500 height 13
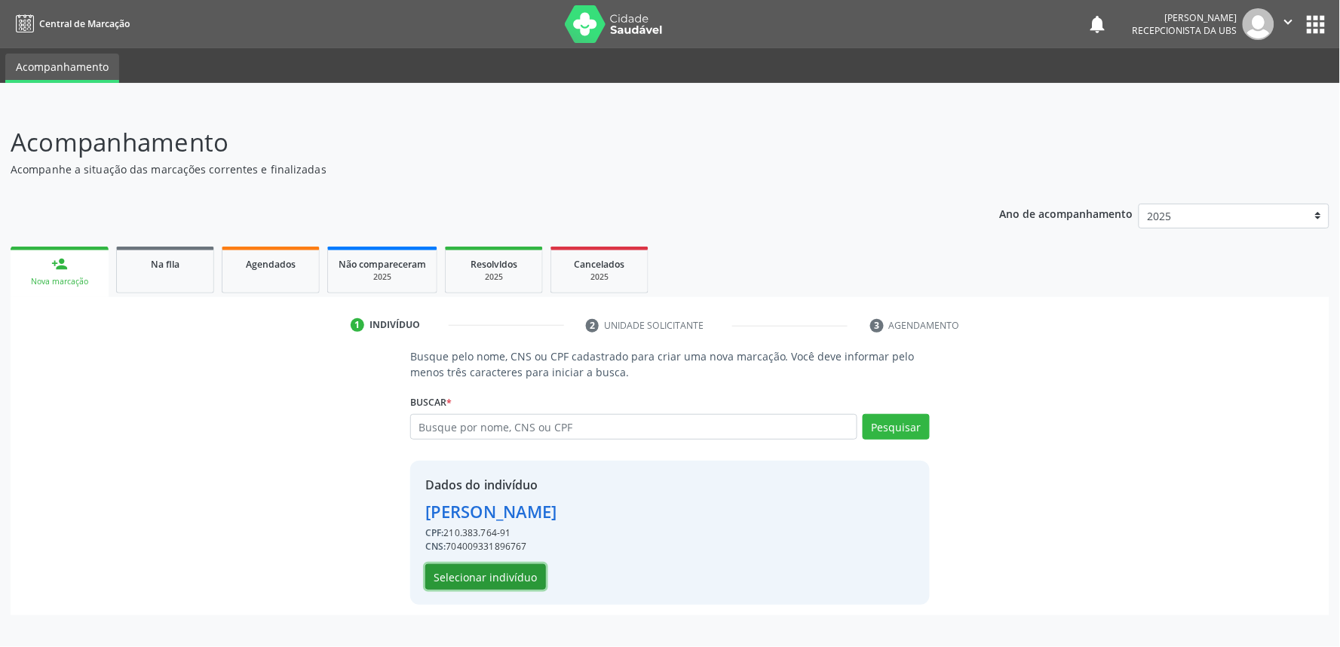
click at [505, 582] on button "Selecionar indivíduo" at bounding box center [485, 577] width 121 height 26
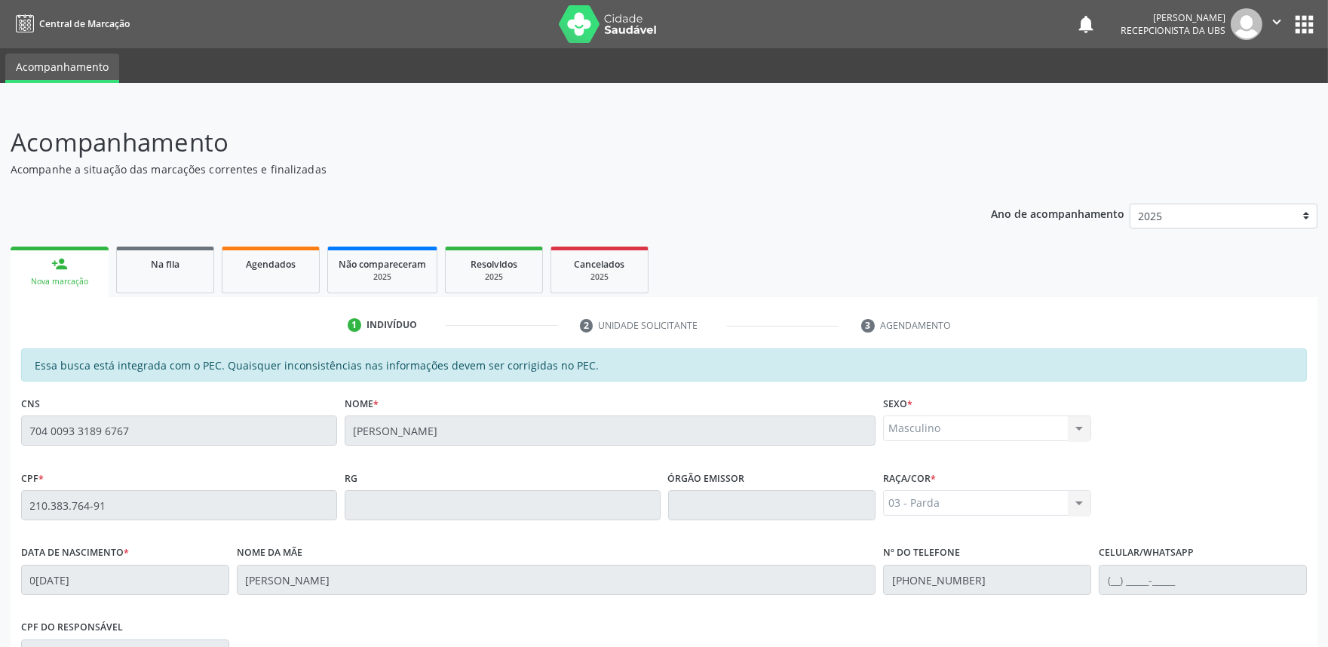
scroll to position [235, 0]
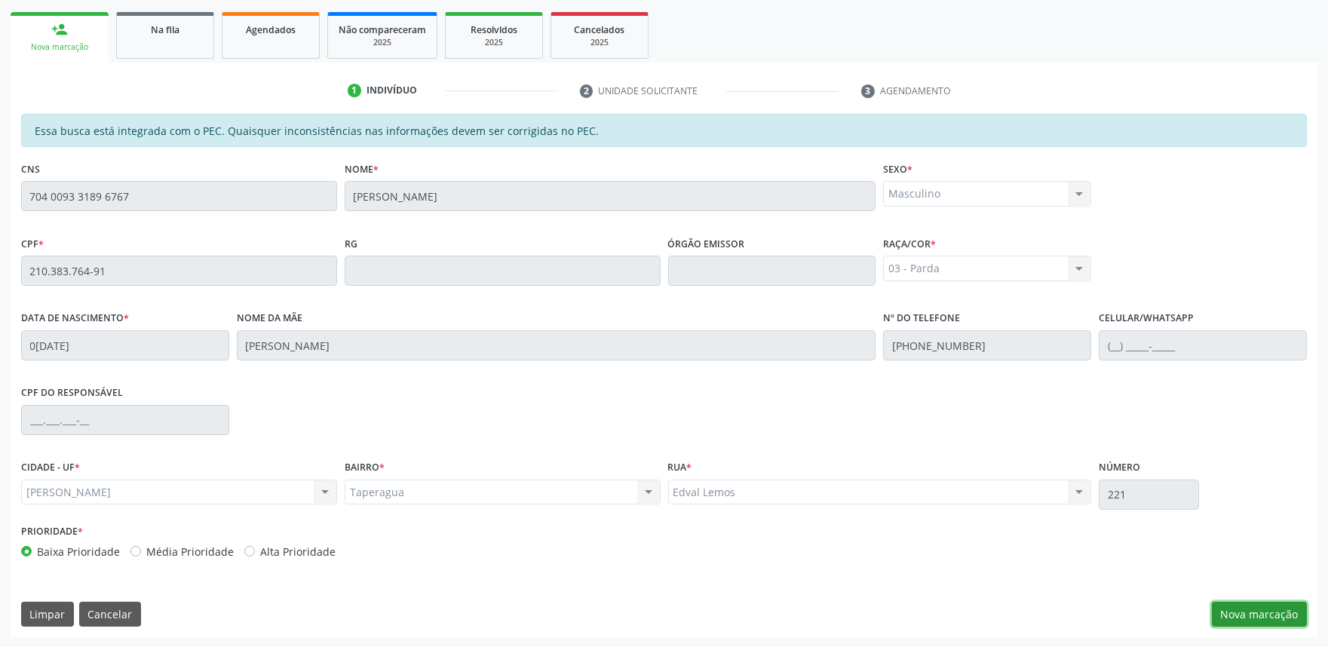
click at [1252, 609] on button "Nova marcação" at bounding box center [1259, 615] width 95 height 26
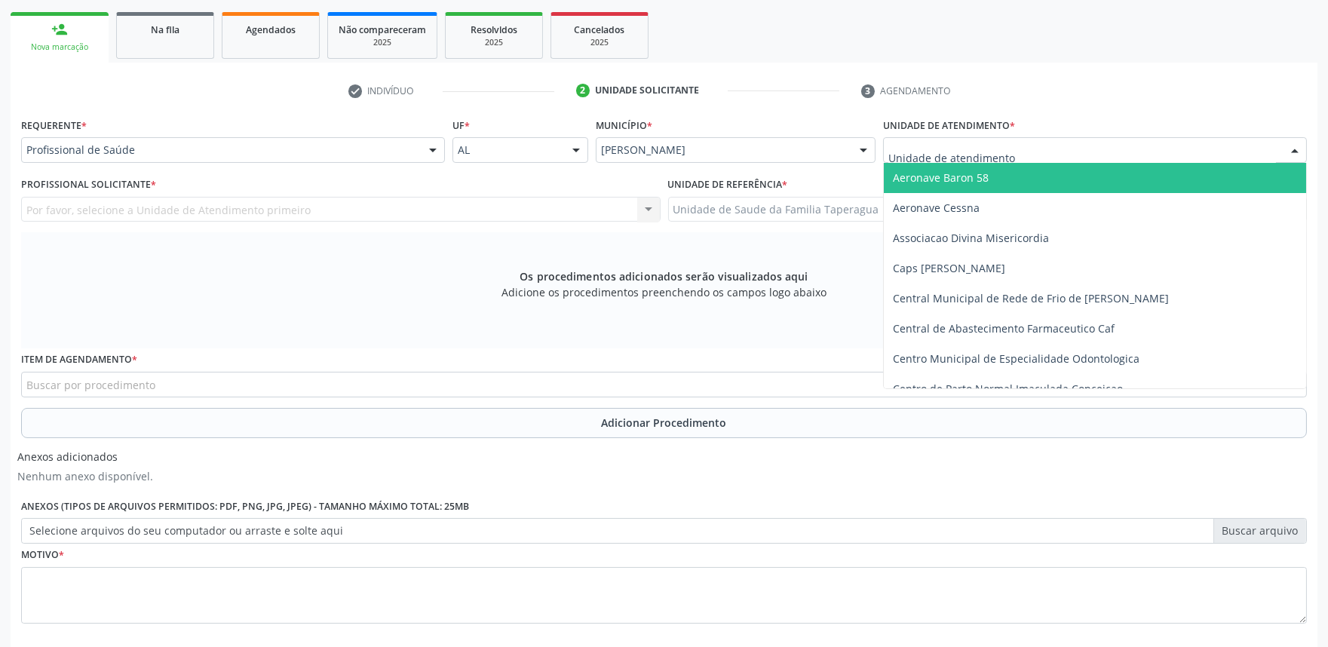
click at [1016, 149] on div at bounding box center [1095, 150] width 424 height 26
click at [1016, 149] on input "text" at bounding box center [1083, 158] width 388 height 30
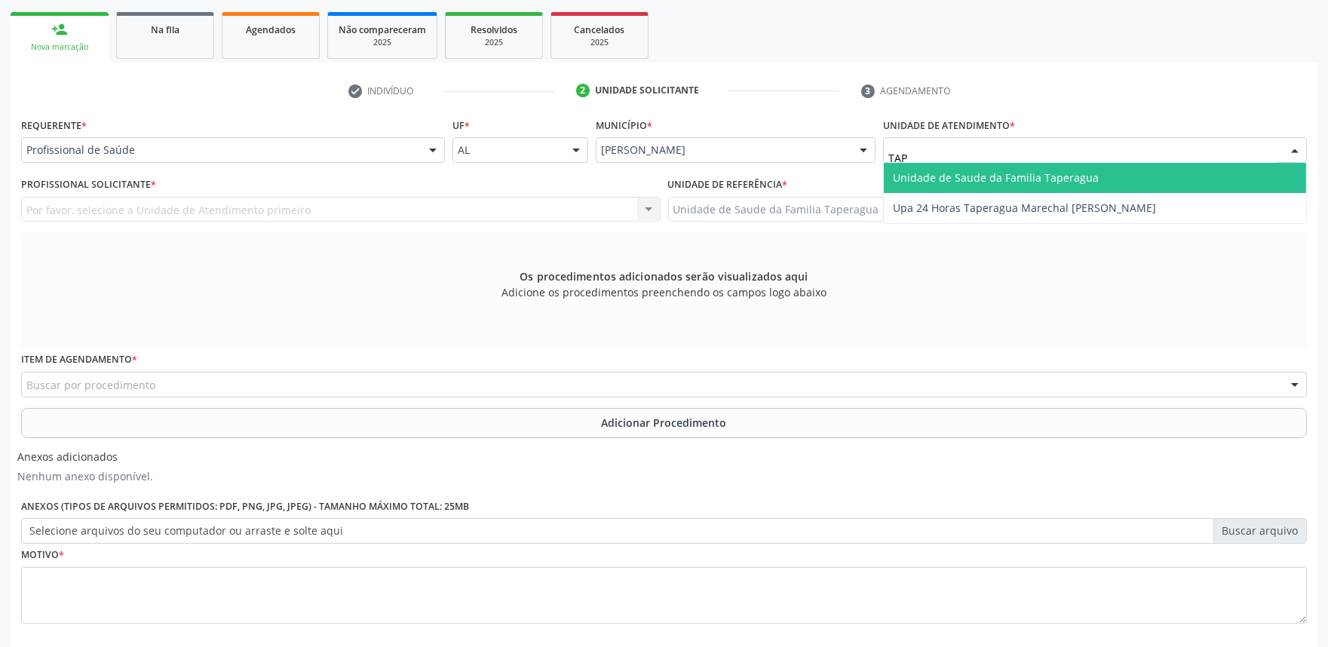
click at [1015, 158] on input "TAP" at bounding box center [1083, 158] width 388 height 30
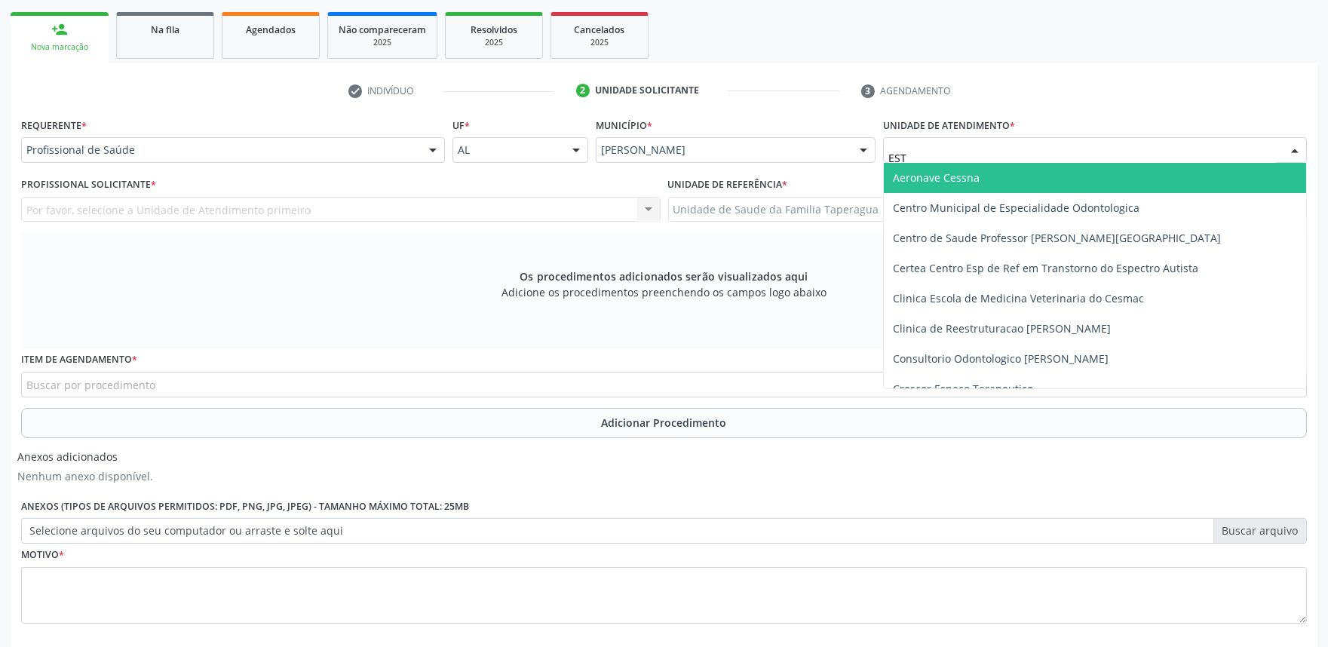
type input "ESTA"
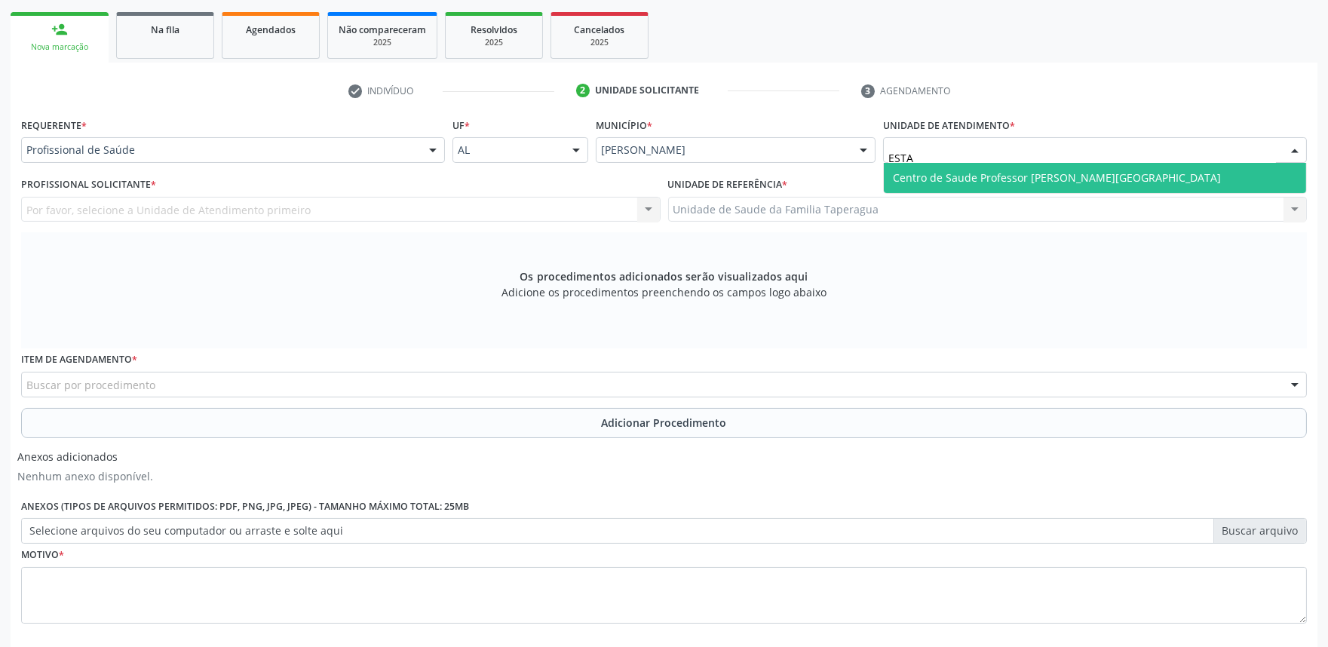
click at [1016, 177] on span "Centro de Saude Professor [PERSON_NAME][GEOGRAPHIC_DATA]" at bounding box center [1057, 177] width 328 height 14
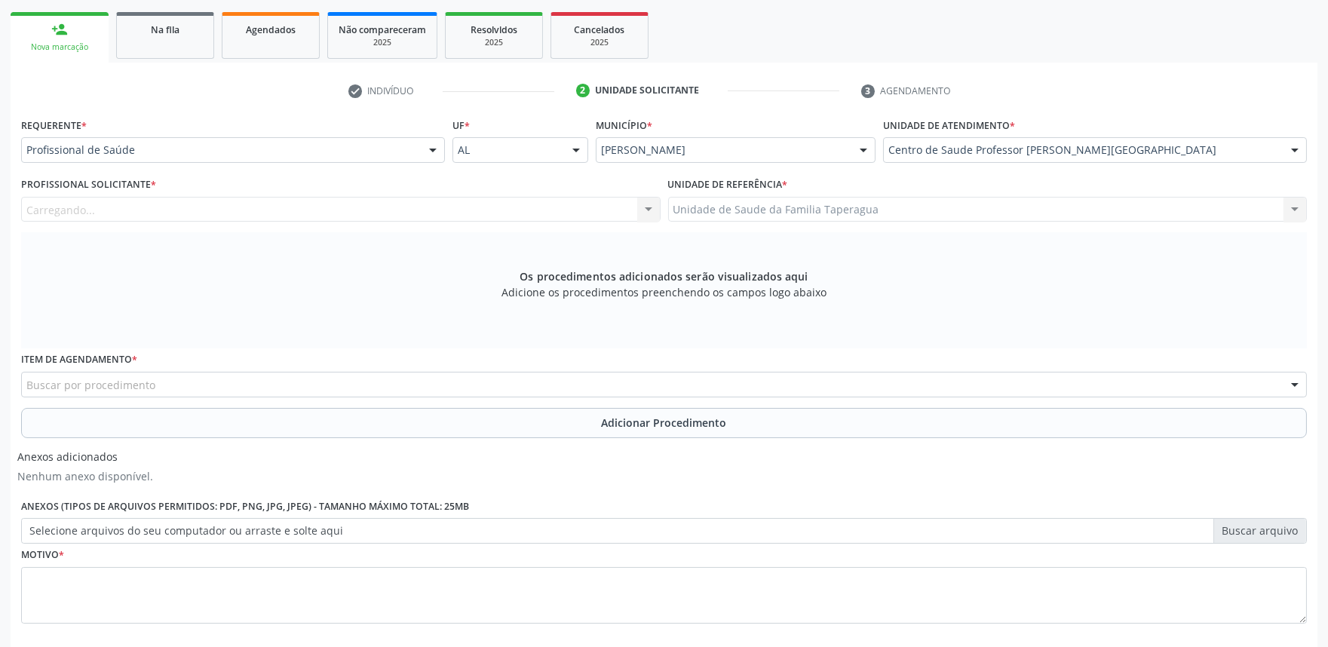
click at [379, 210] on div "Carregando... Nenhum resultado encontrado para: " " Não há nenhuma opção para s…" at bounding box center [341, 210] width 640 height 26
click at [379, 207] on div "Profissional solicitante" at bounding box center [341, 210] width 640 height 26
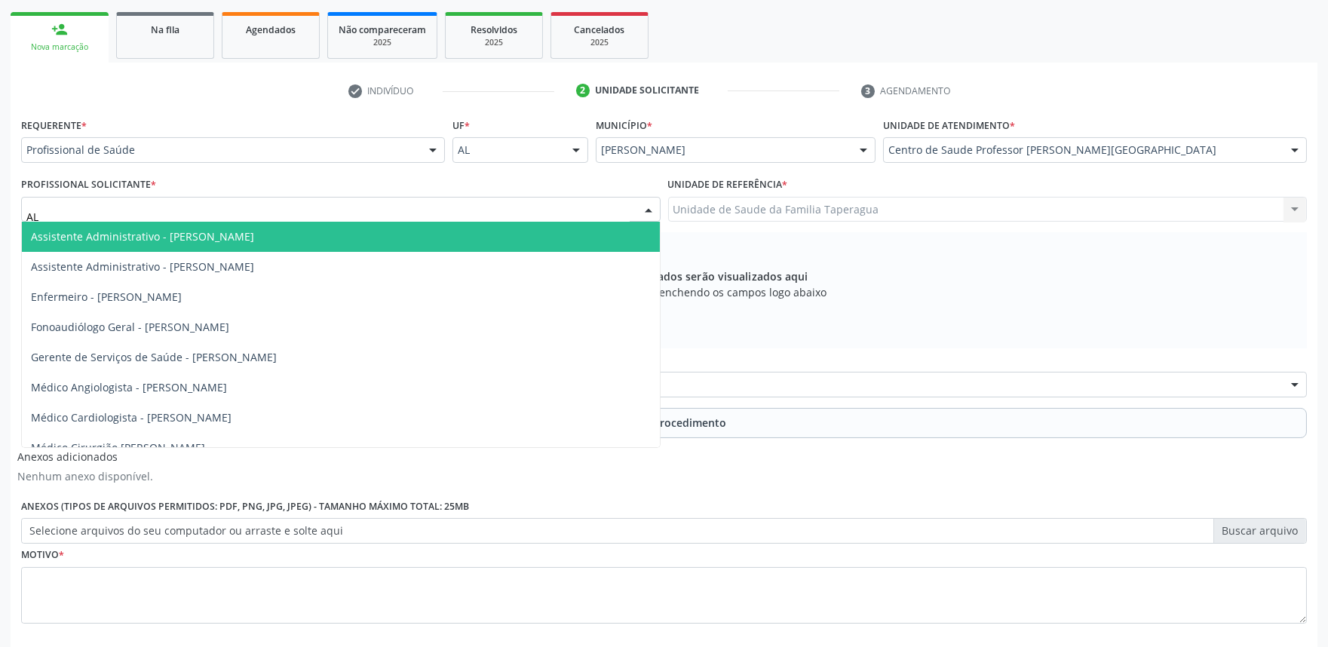
type input "ALE"
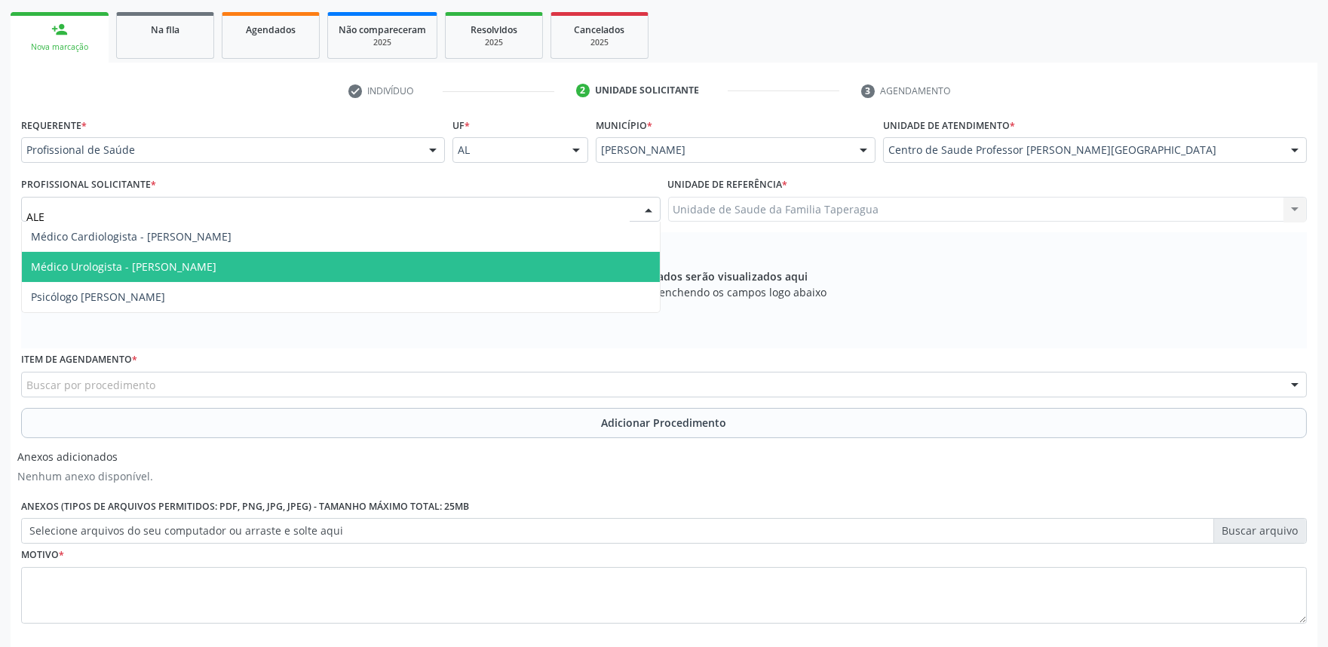
click at [202, 259] on span "Médico Urologista - [PERSON_NAME]" at bounding box center [124, 266] width 186 height 14
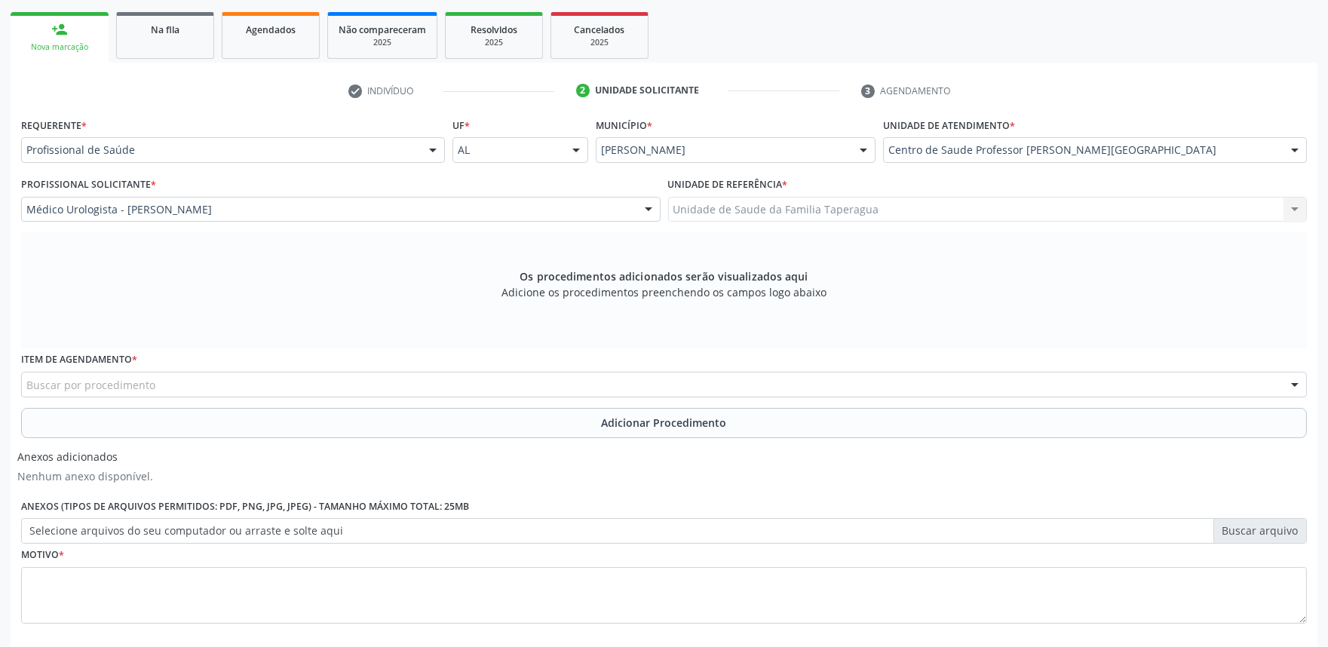
click at [367, 392] on div "Buscar por procedimento" at bounding box center [664, 385] width 1286 height 26
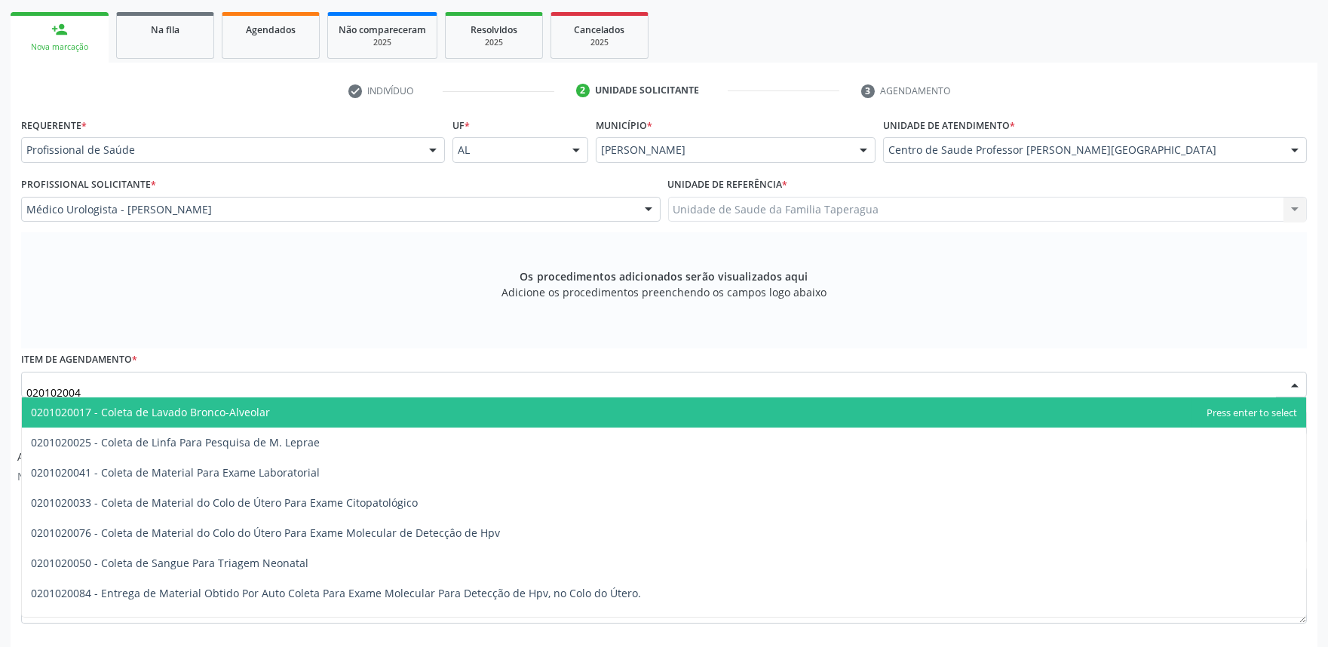
type input "0201020041"
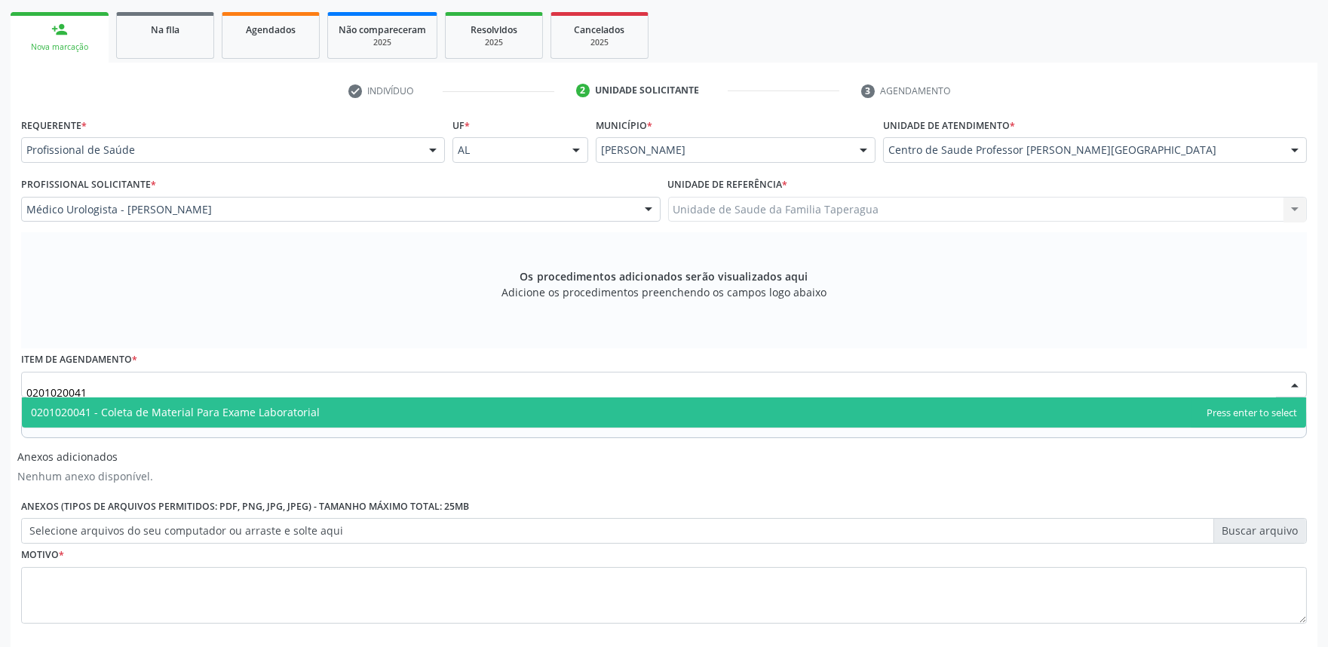
click at [371, 404] on span "0201020041 - Coleta de Material Para Exame Laboratorial" at bounding box center [664, 413] width 1285 height 30
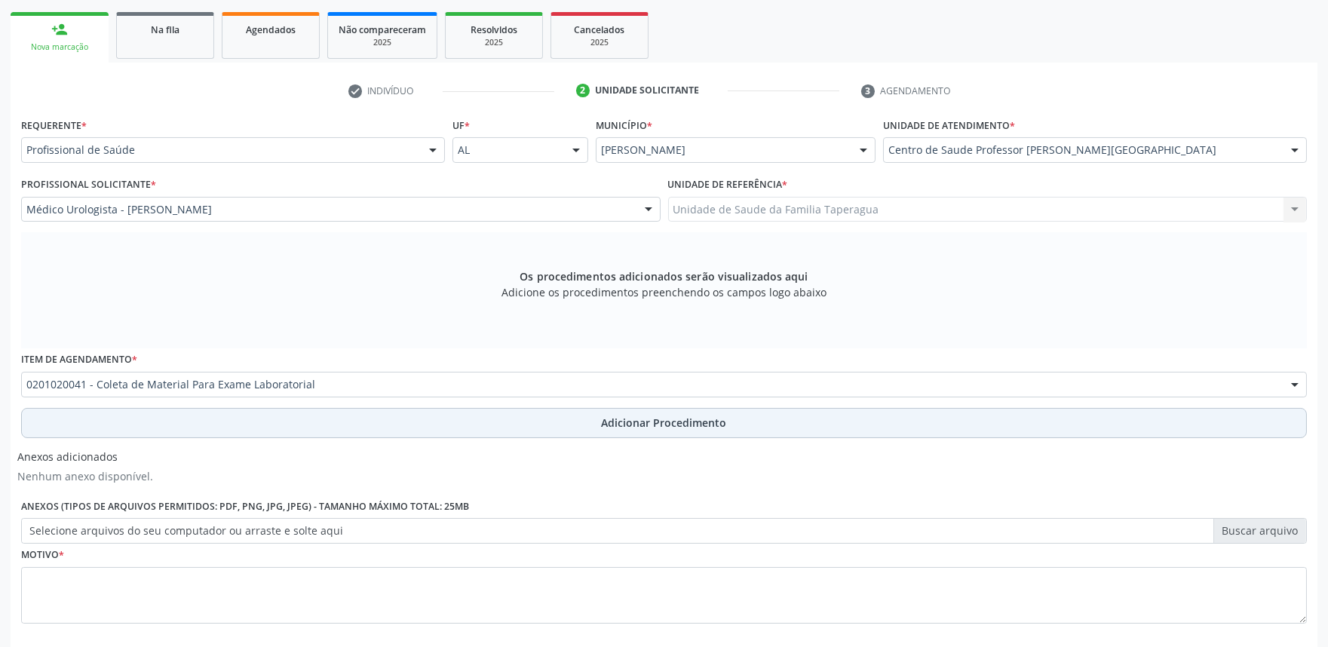
click at [372, 413] on button "Adicionar Procedimento" at bounding box center [664, 423] width 1286 height 30
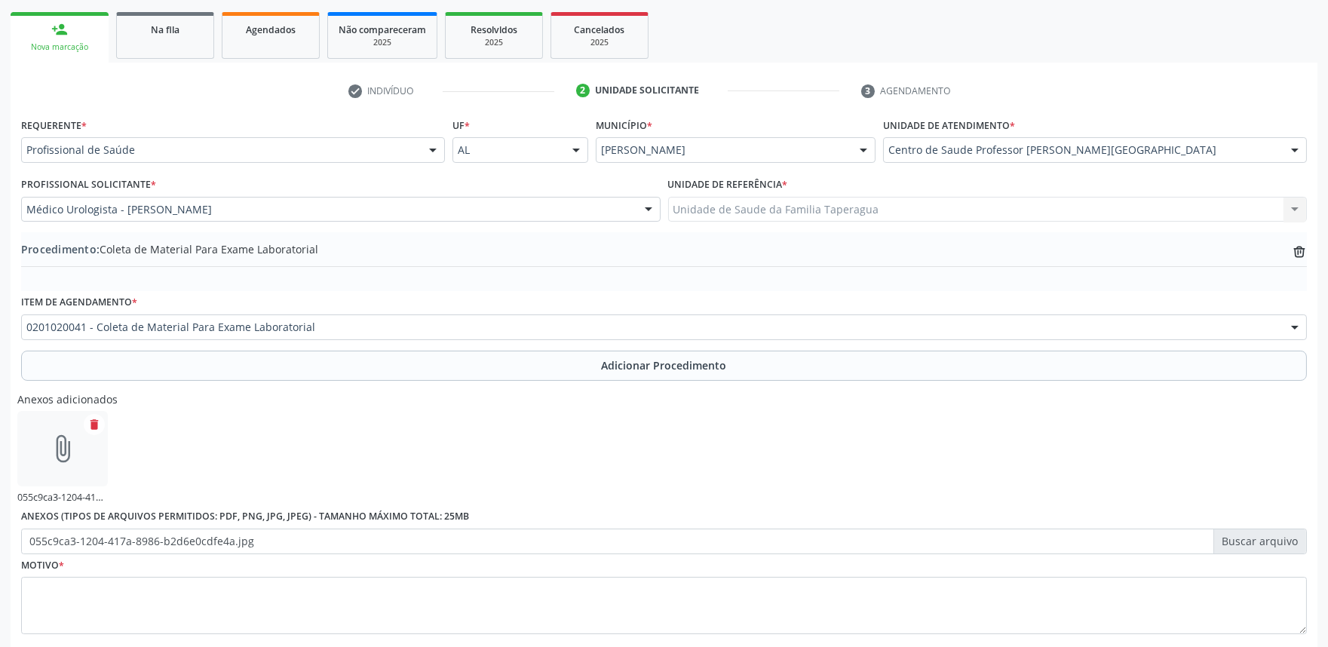
scroll to position [320, 0]
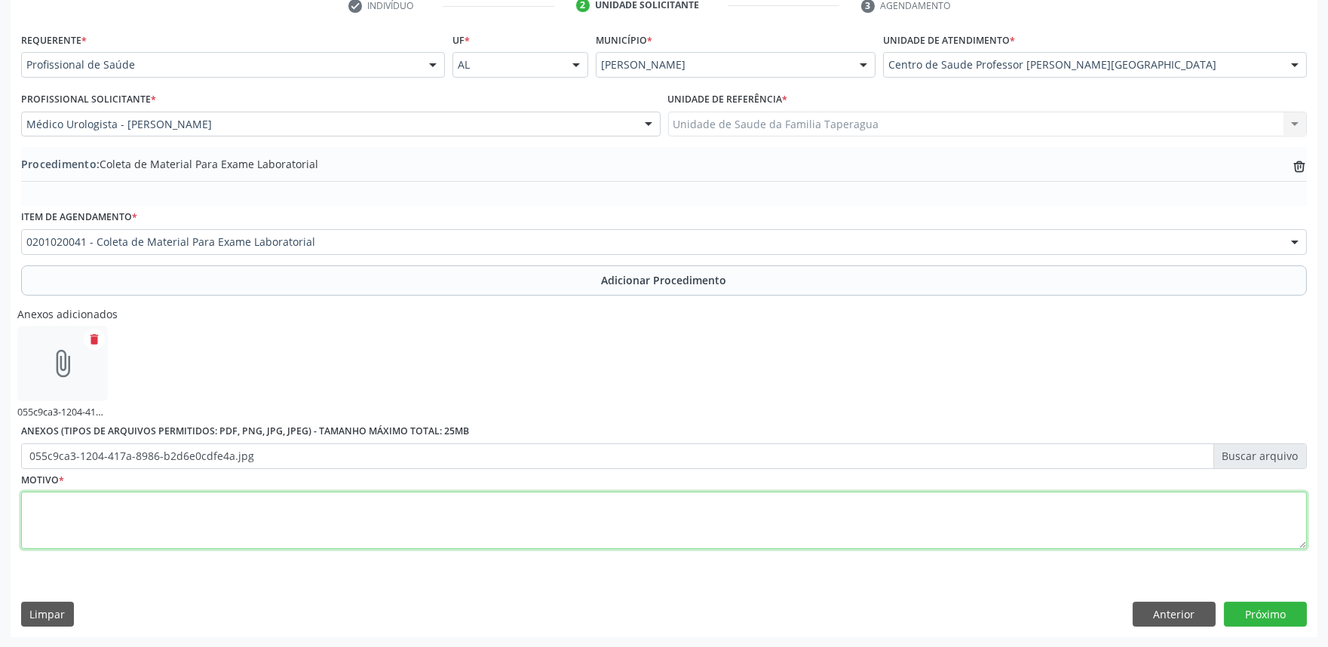
click at [889, 496] on textarea at bounding box center [664, 520] width 1286 height 57
type textarea "ROTINA"
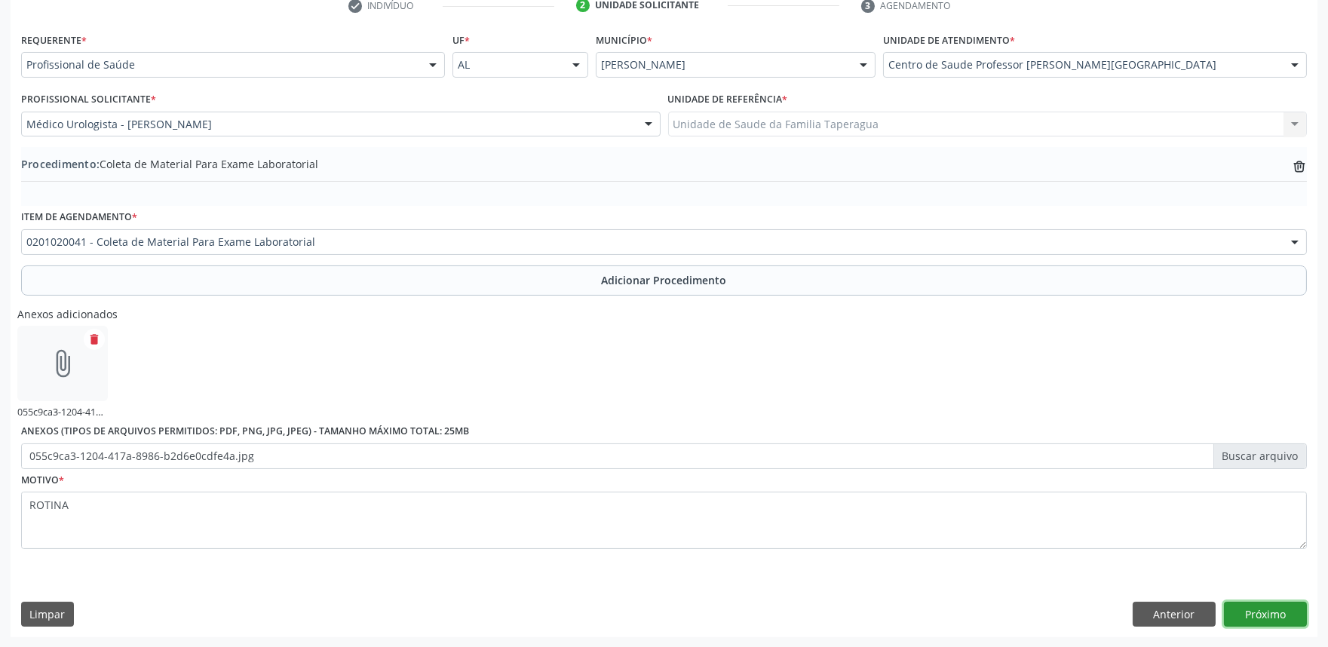
click at [1285, 610] on button "Próximo" at bounding box center [1265, 615] width 83 height 26
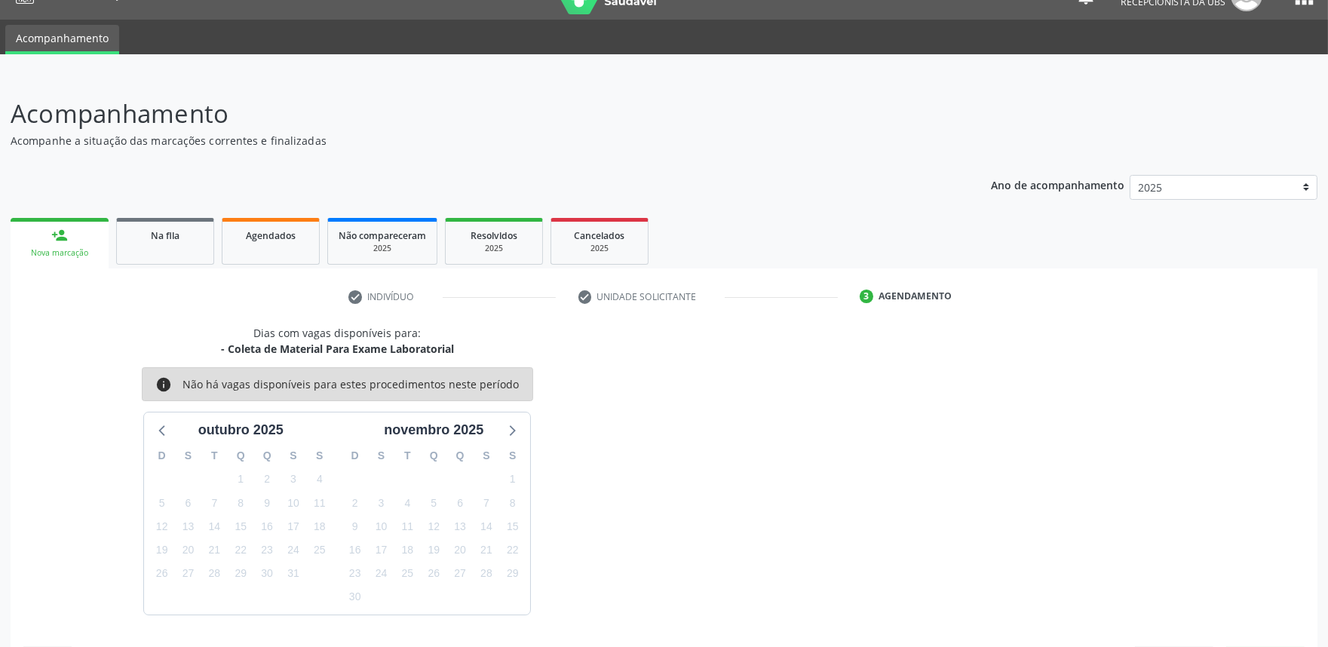
scroll to position [73, 0]
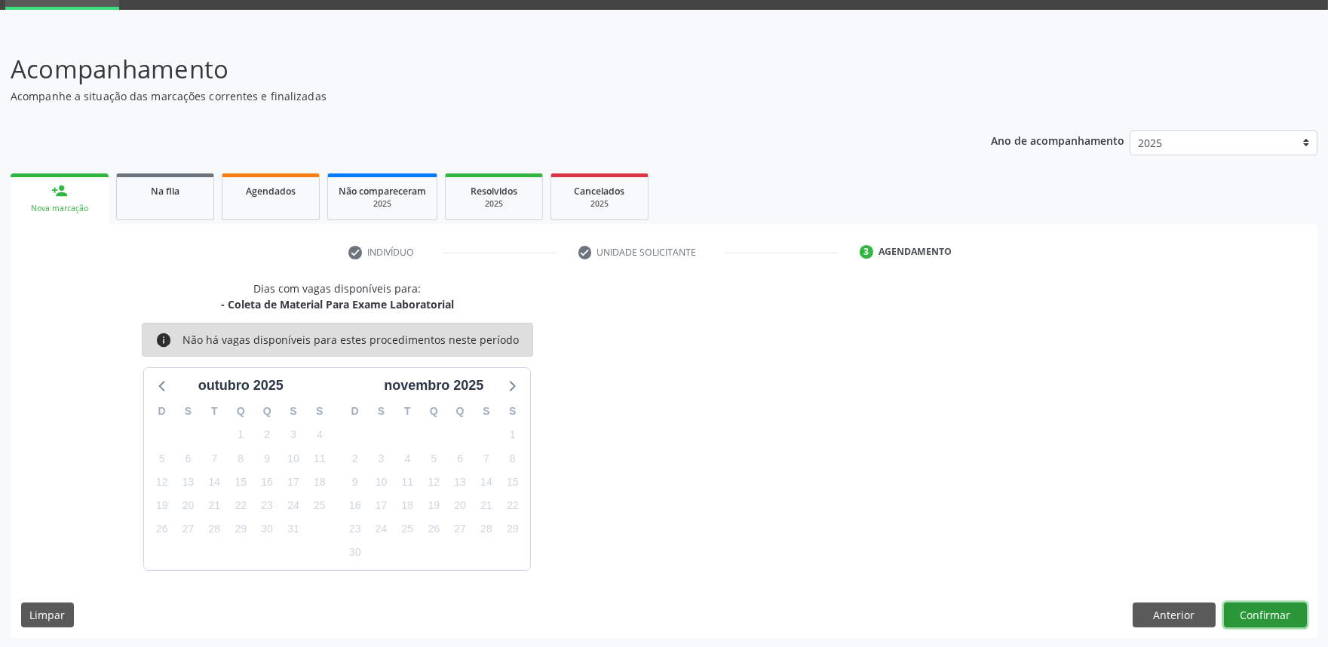
click at [1270, 611] on button "Confirmar" at bounding box center [1265, 616] width 83 height 26
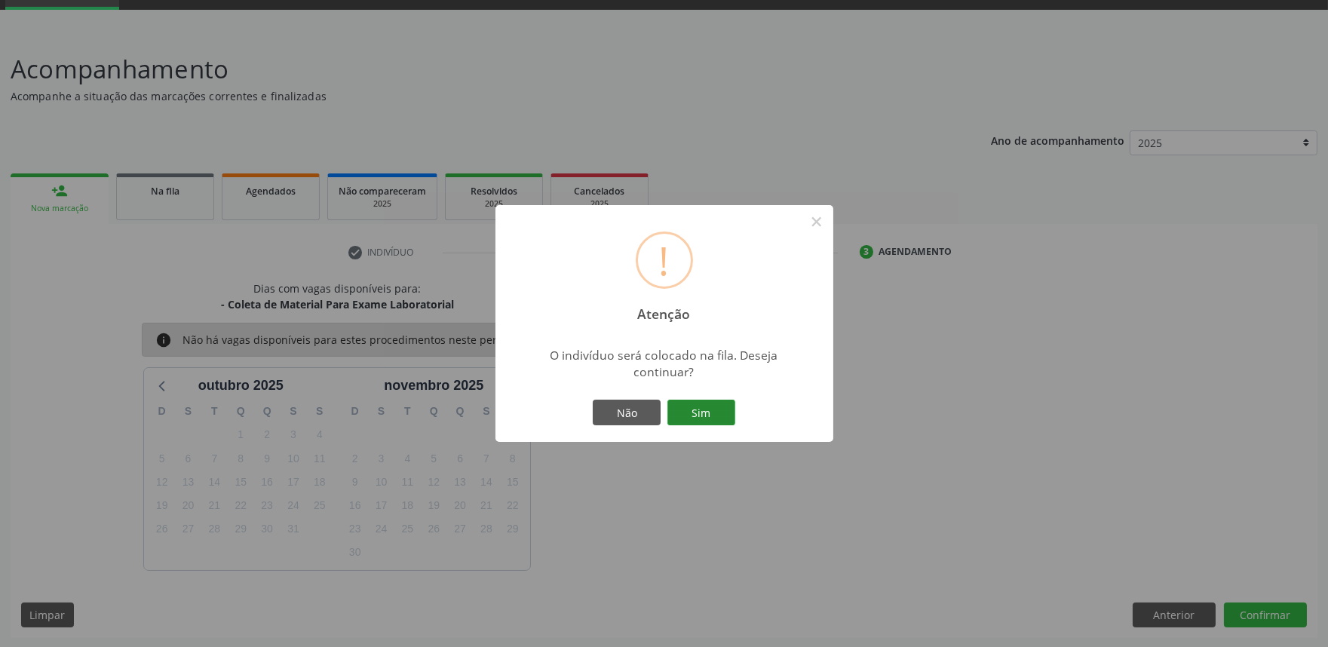
click at [697, 409] on button "Sim" at bounding box center [702, 413] width 68 height 26
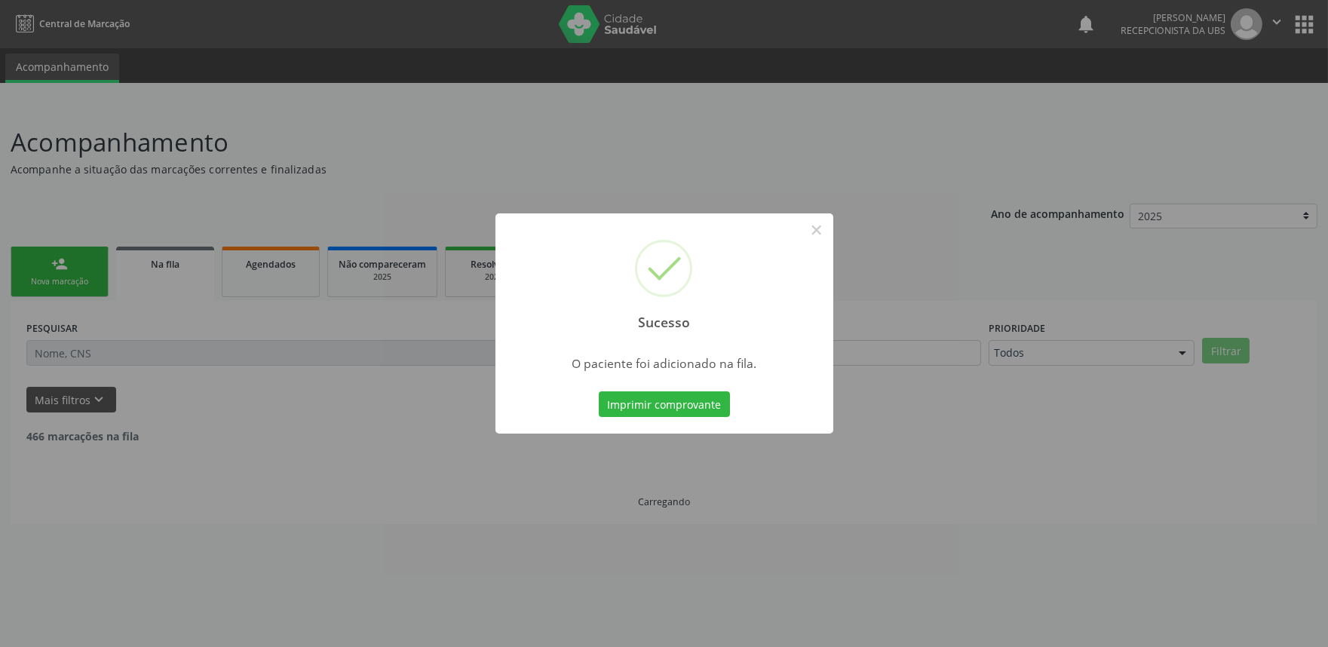
scroll to position [0, 0]
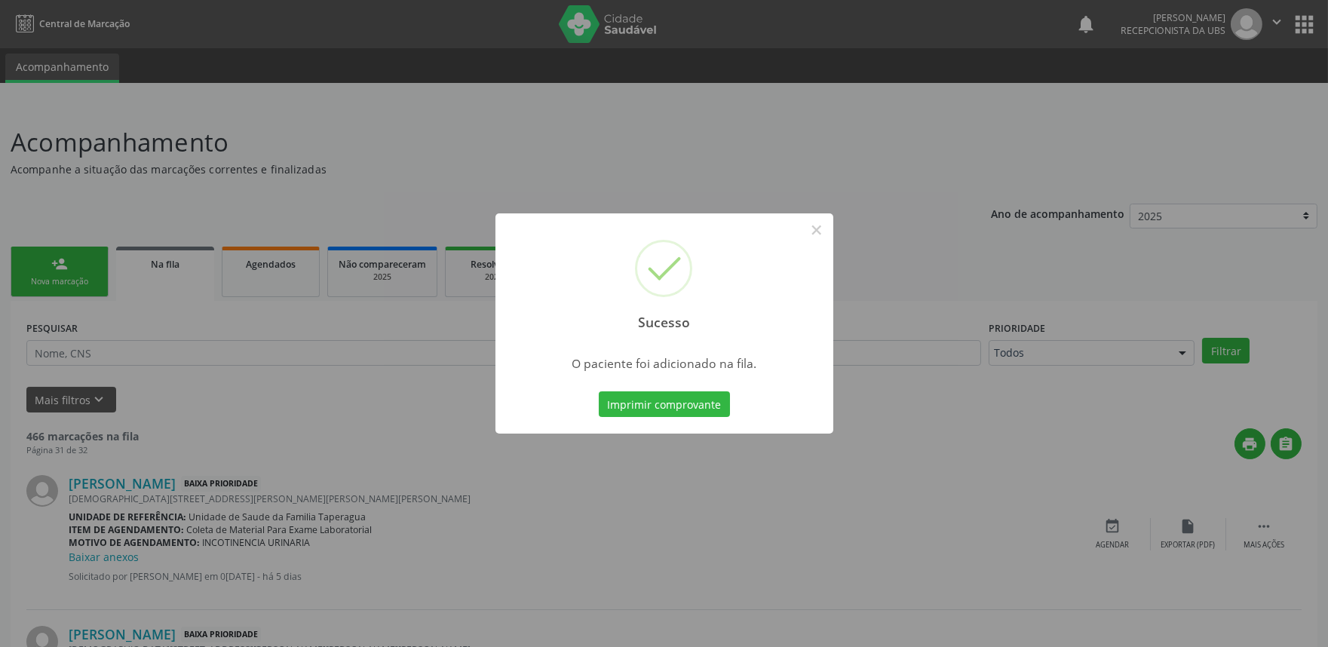
click at [1103, 313] on div "Sucesso × O paciente foi adicionado na fila. Imprimir comprovante Cancel" at bounding box center [664, 323] width 1328 height 647
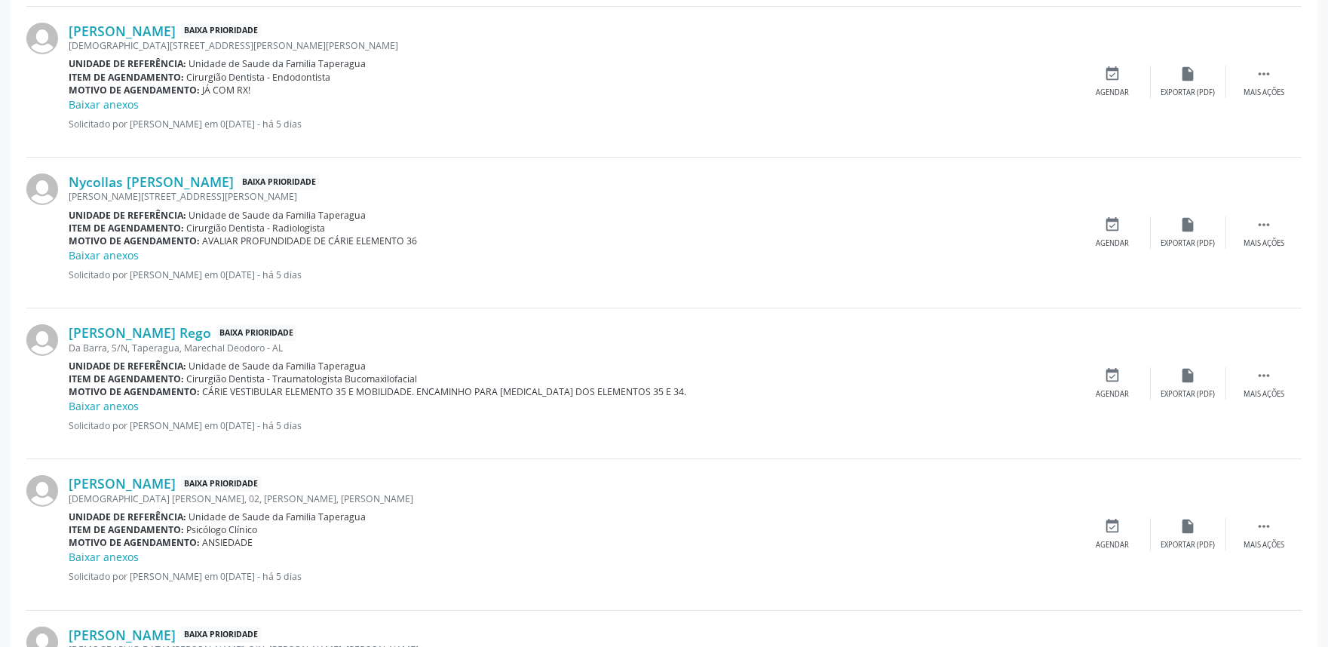
scroll to position [2145, 0]
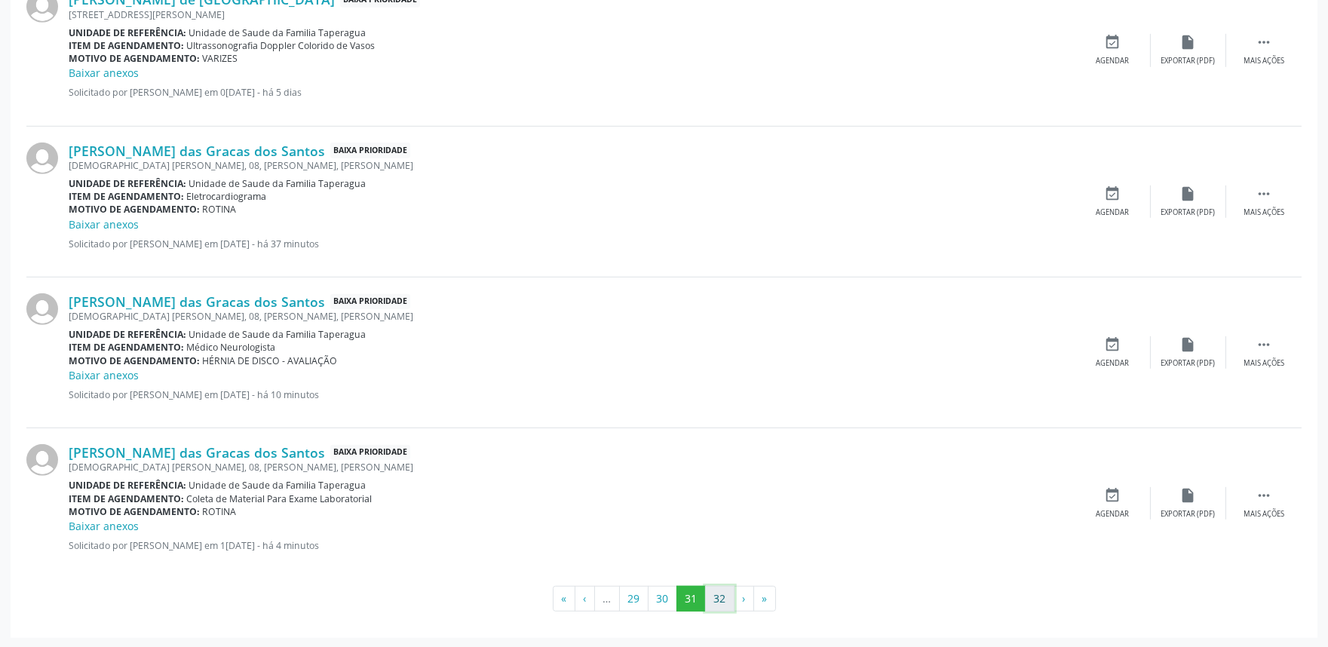
click at [714, 597] on button "32" at bounding box center [719, 599] width 29 height 26
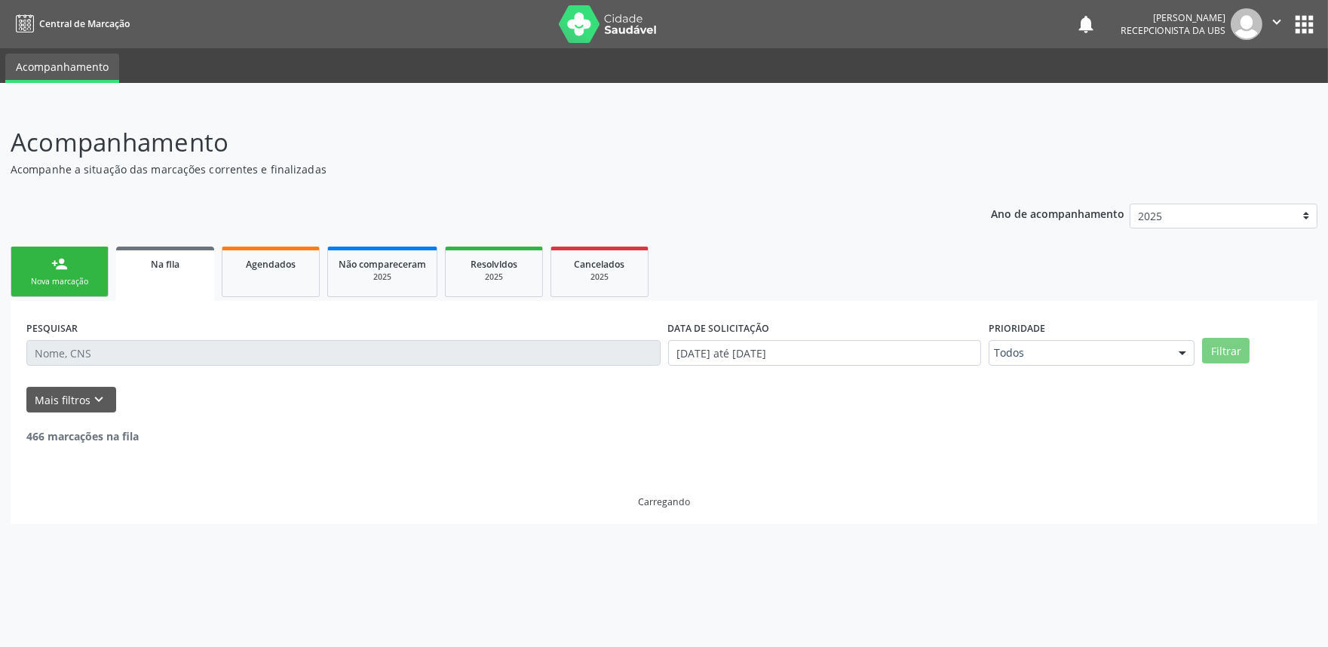
scroll to position [0, 0]
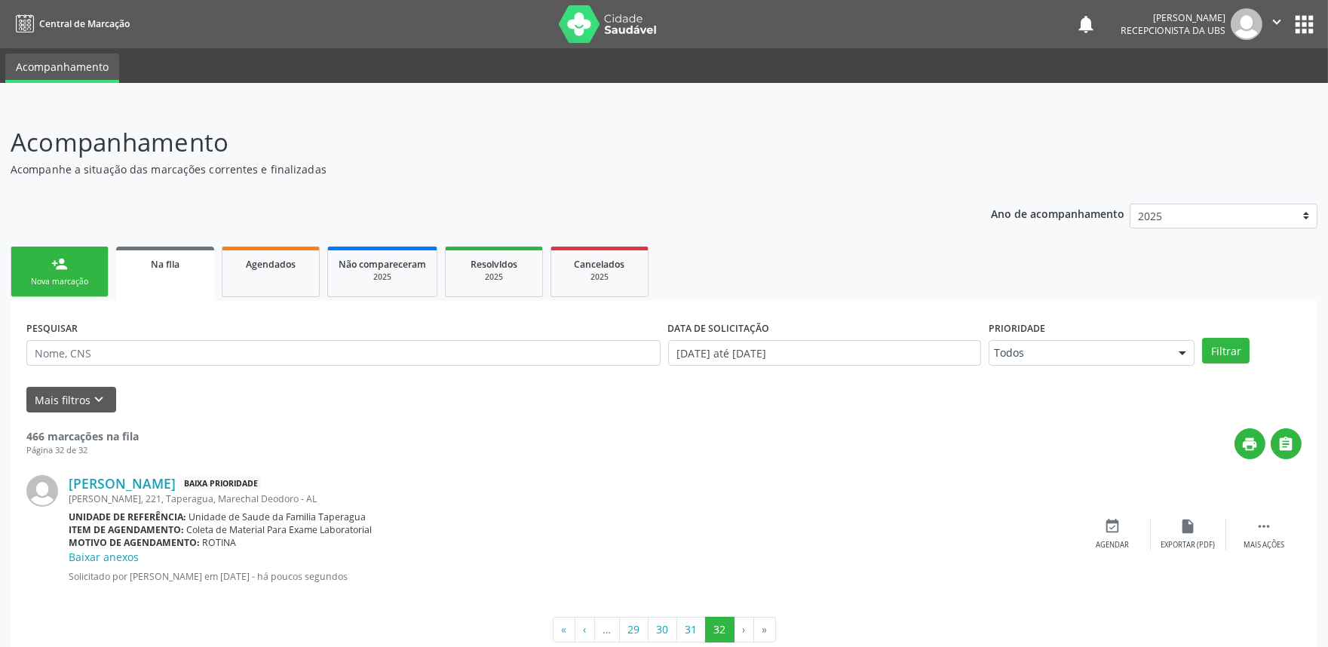
click at [68, 287] on div "Nova marcação" at bounding box center [59, 281] width 75 height 11
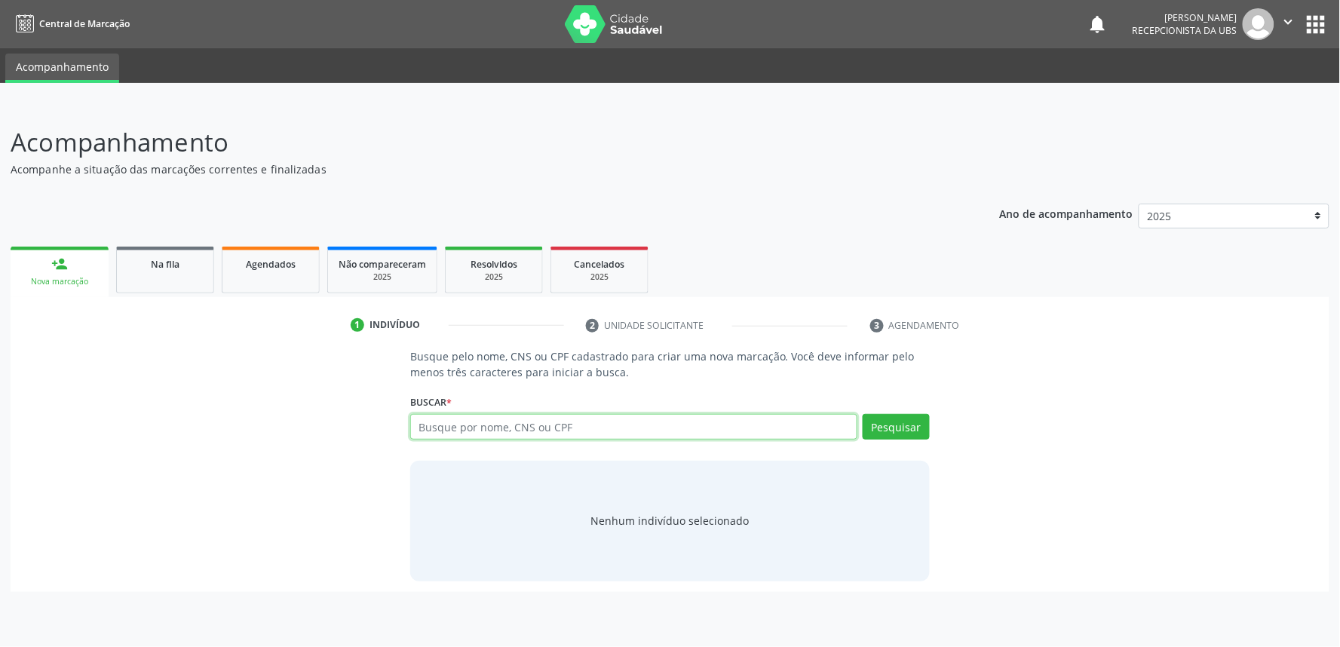
click at [487, 425] on input "text" at bounding box center [633, 427] width 447 height 26
paste input "700508750809059"
type input "700508750809059"
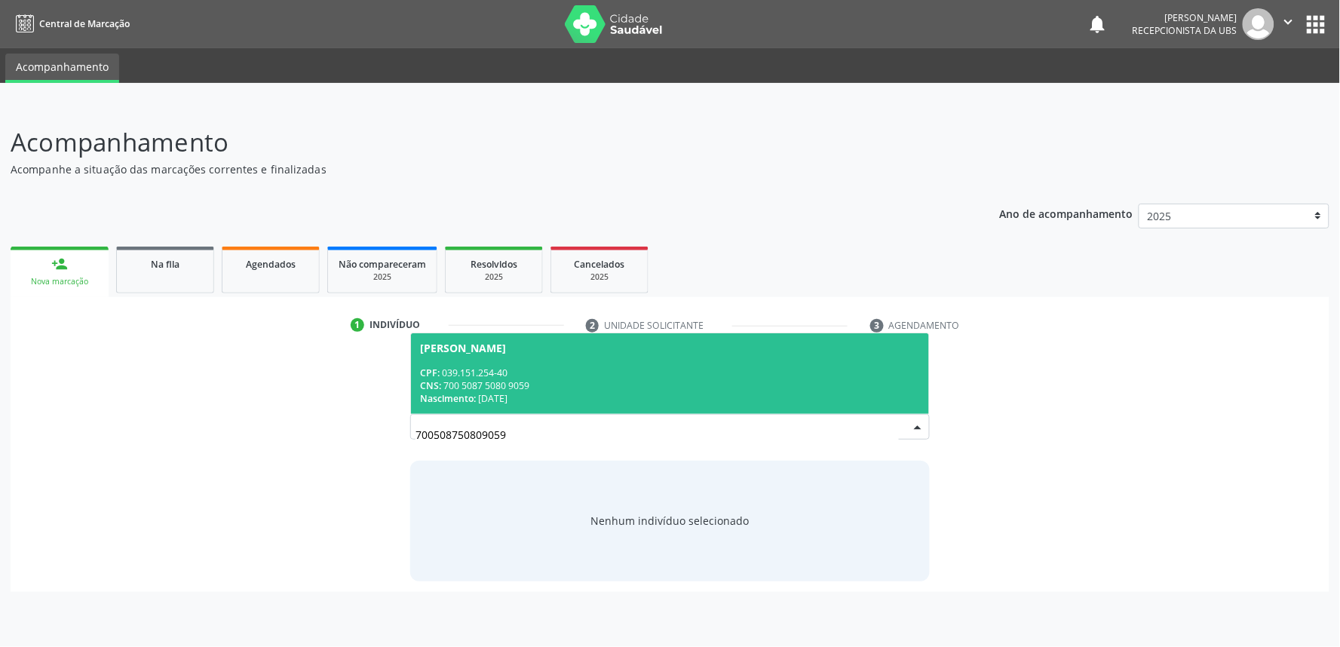
click at [521, 367] on div "CPF: 039.151.254-40" at bounding box center [670, 373] width 500 height 13
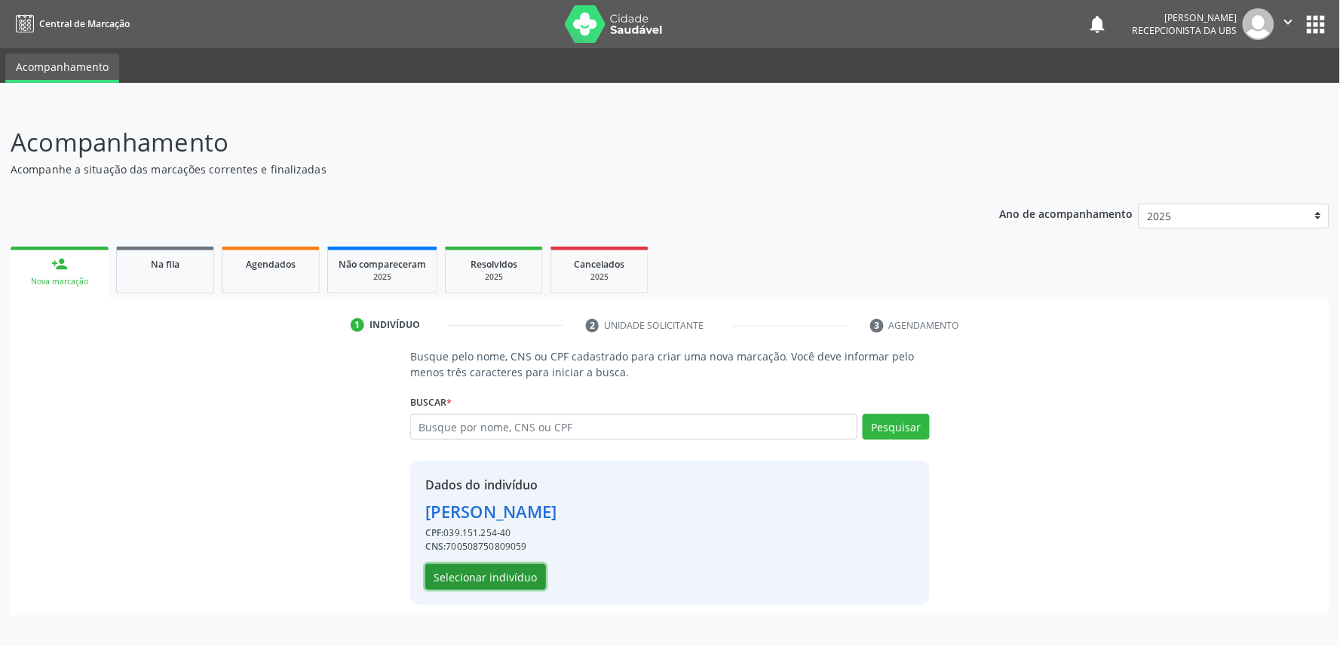
click at [485, 570] on button "Selecionar indivíduo" at bounding box center [485, 577] width 121 height 26
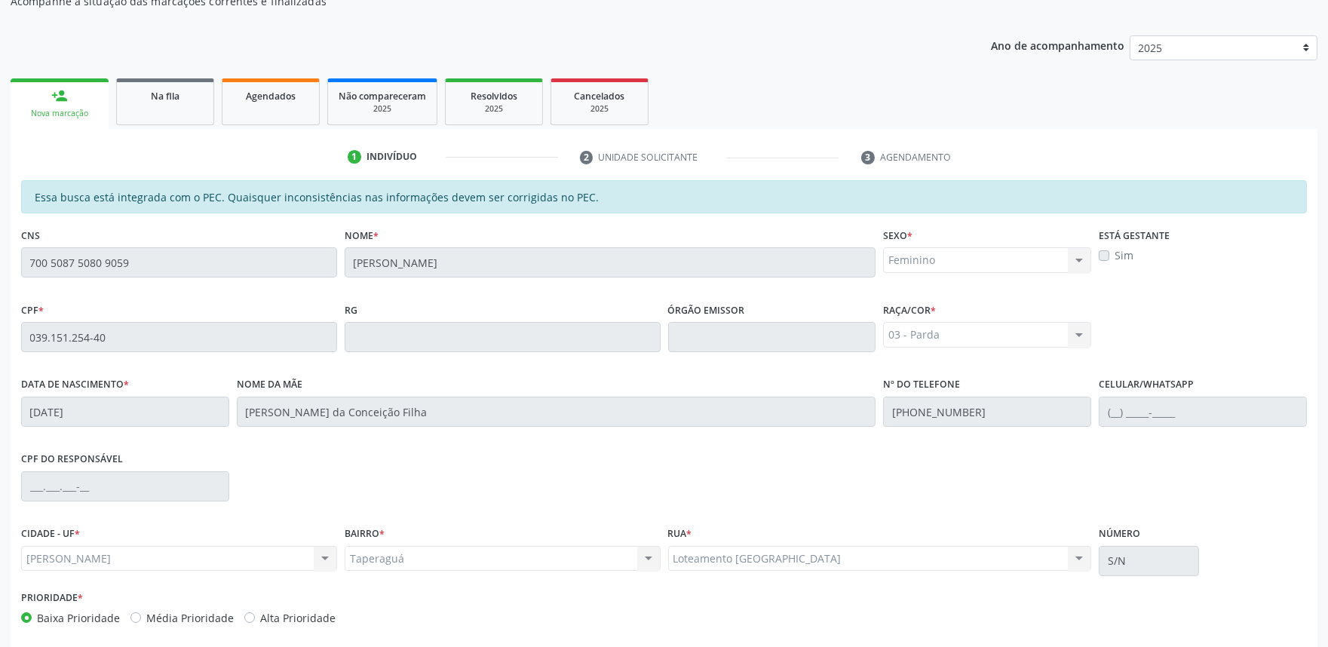
scroll to position [235, 0]
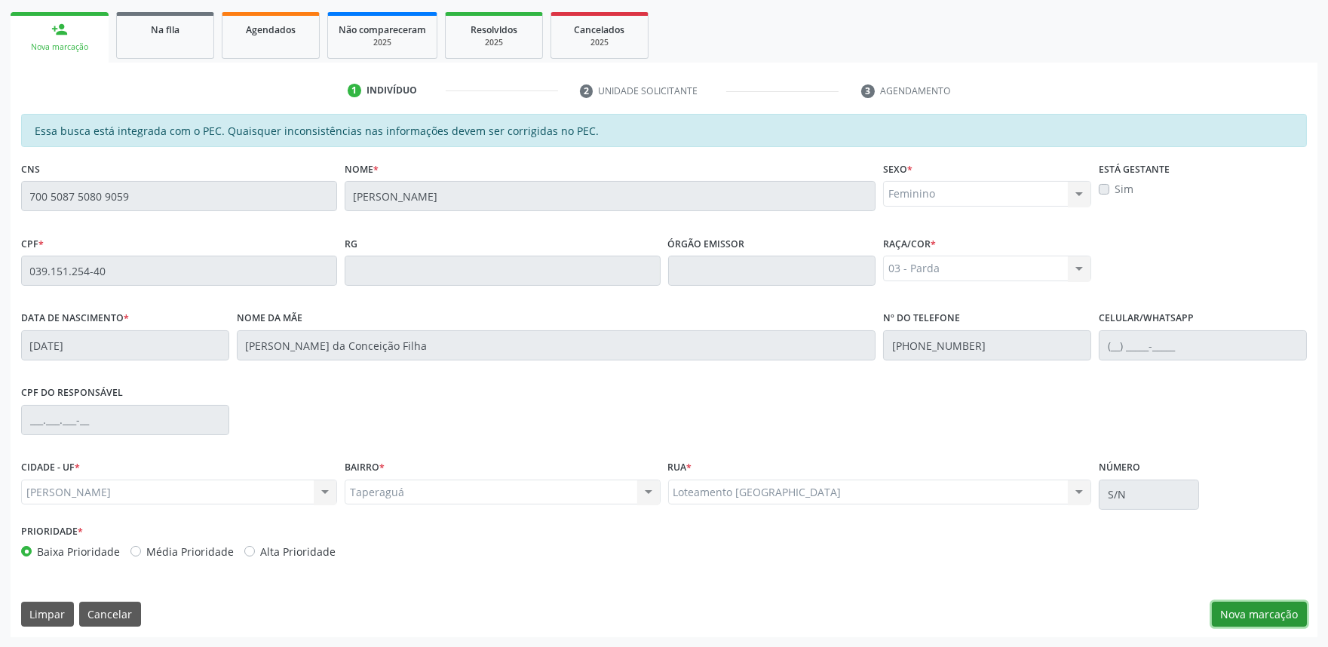
click at [1255, 607] on button "Nova marcação" at bounding box center [1259, 615] width 95 height 26
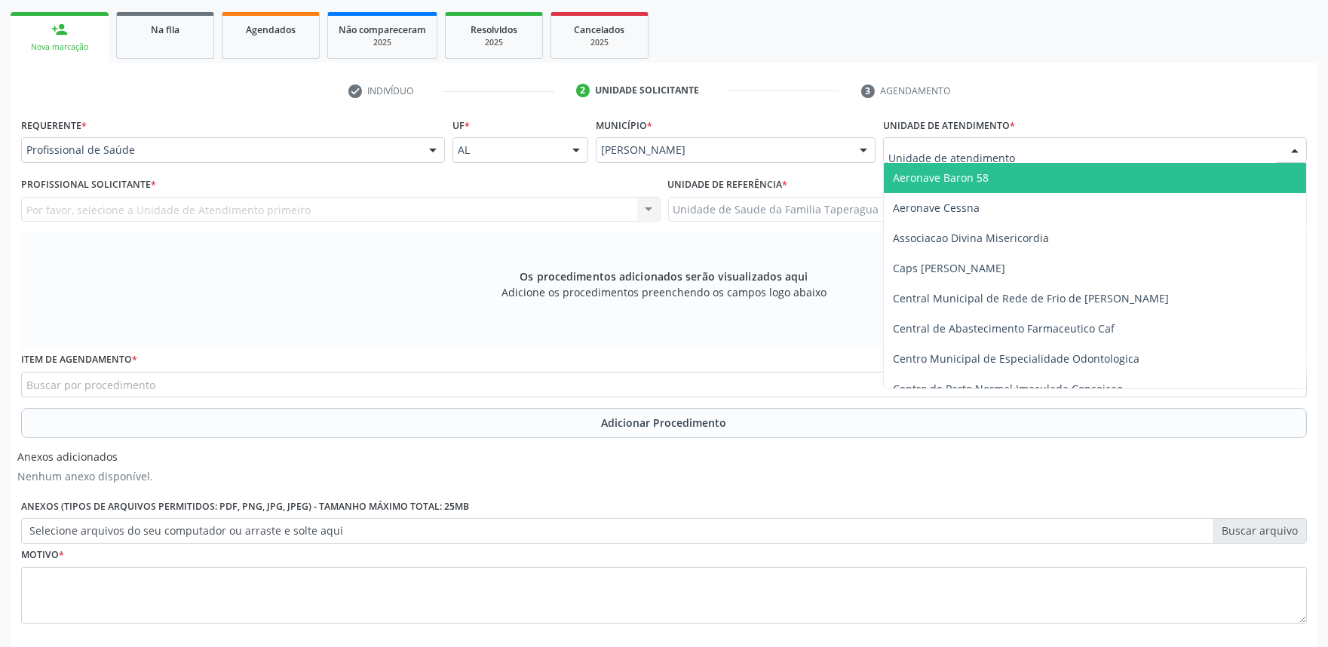
click at [1050, 147] on div at bounding box center [1095, 150] width 424 height 26
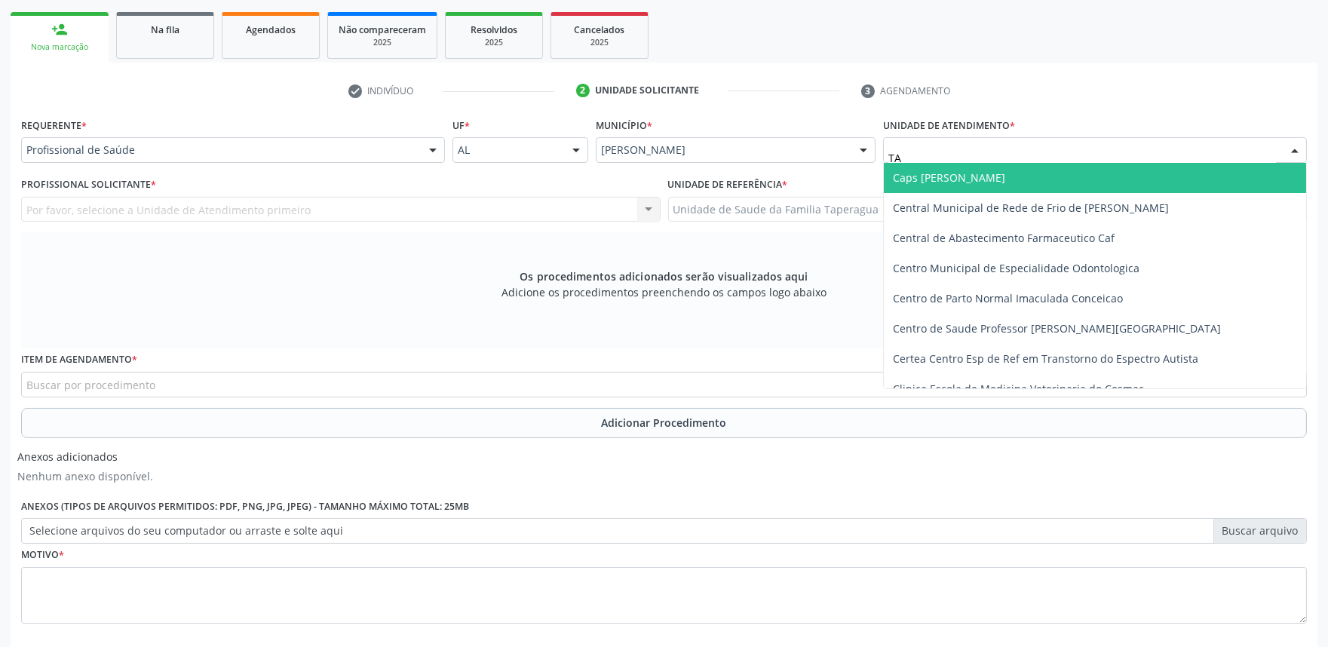
type input "TAP"
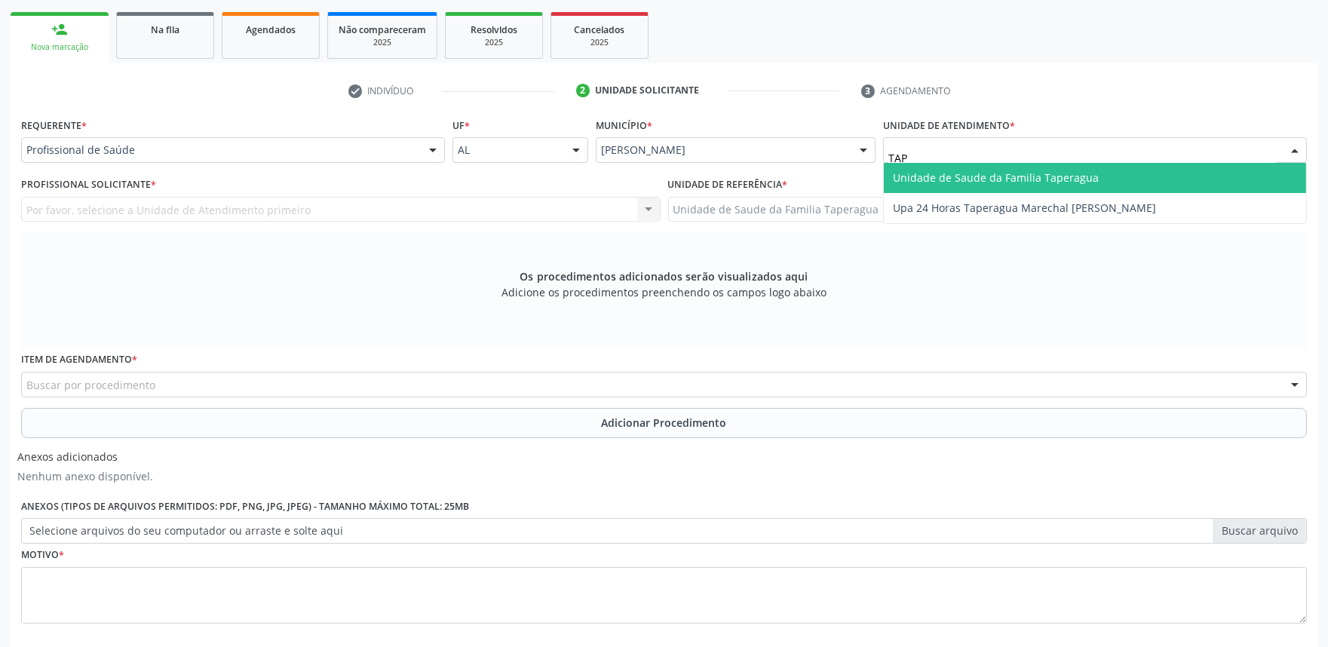
click at [1049, 167] on span "Unidade de Saude da Familia Taperagua" at bounding box center [1095, 178] width 422 height 30
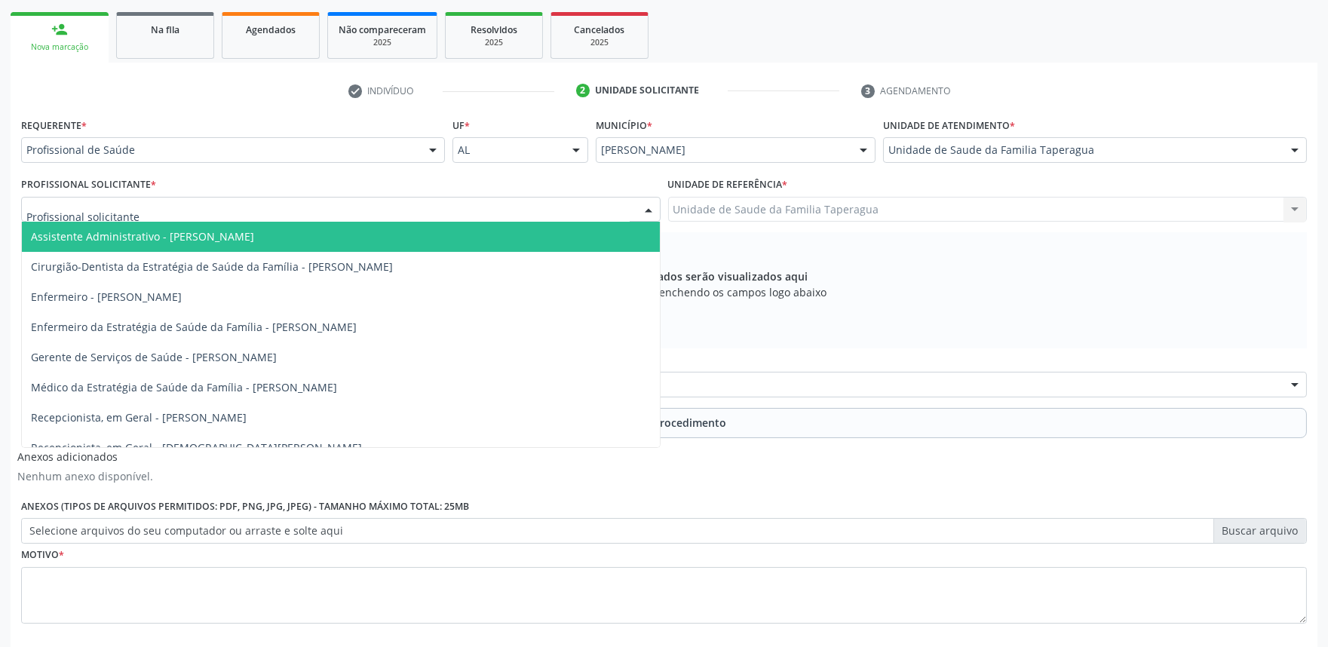
click at [440, 213] on div at bounding box center [341, 210] width 640 height 26
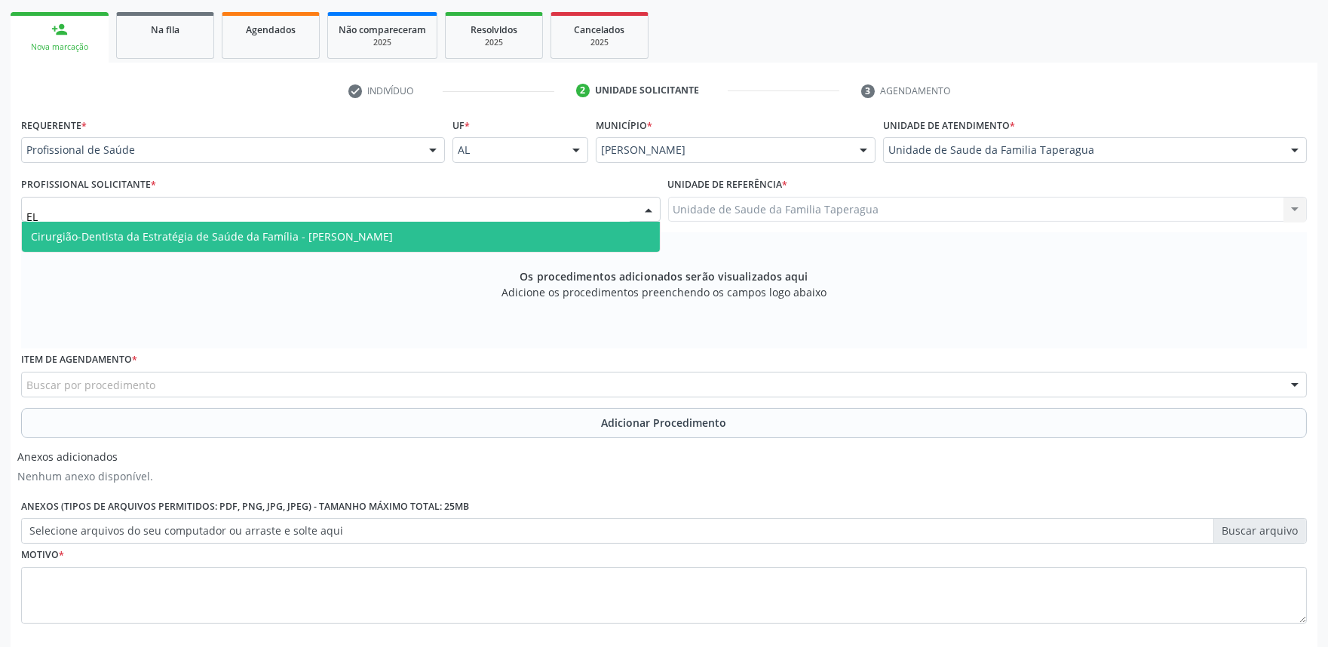
type input "E"
type input "U"
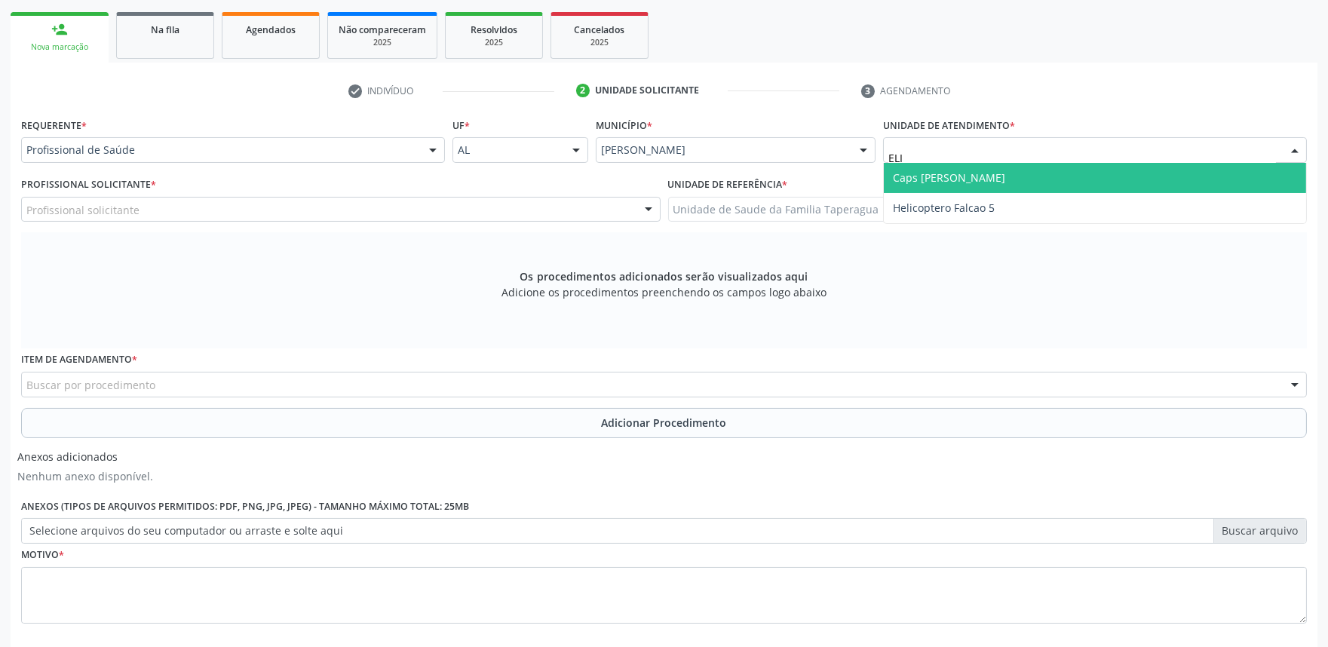
click at [1064, 143] on input "ELI" at bounding box center [1083, 158] width 388 height 30
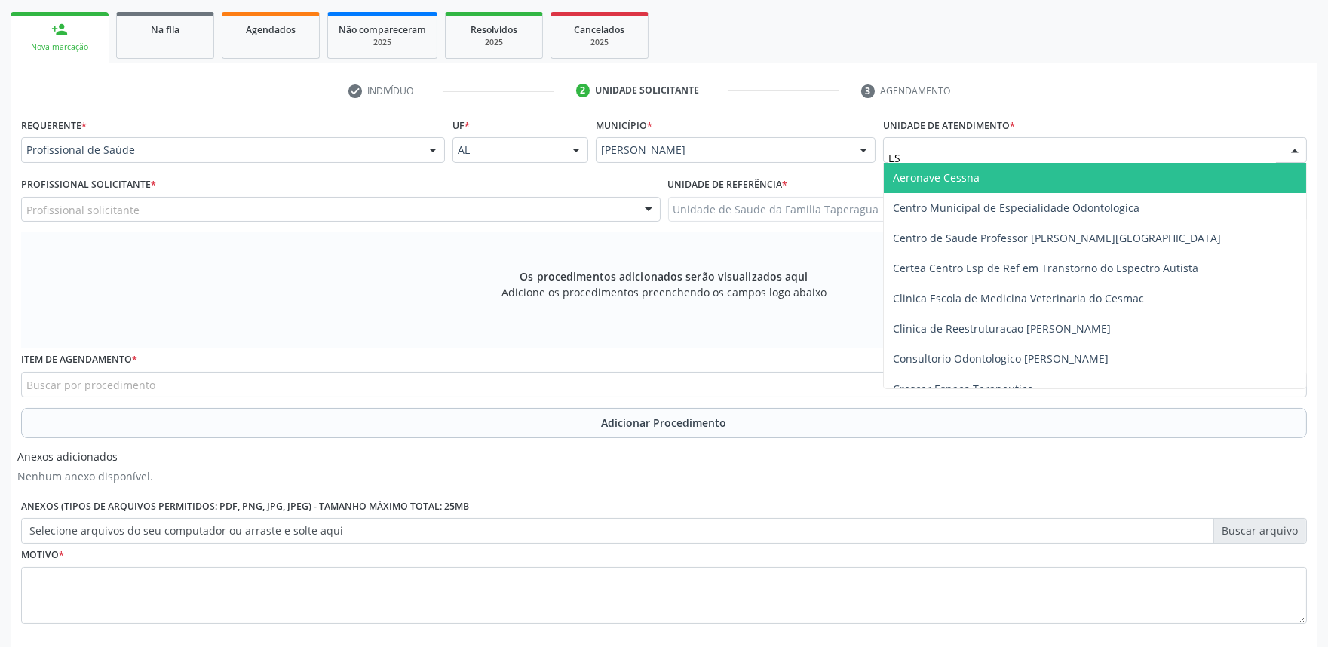
type input "EST"
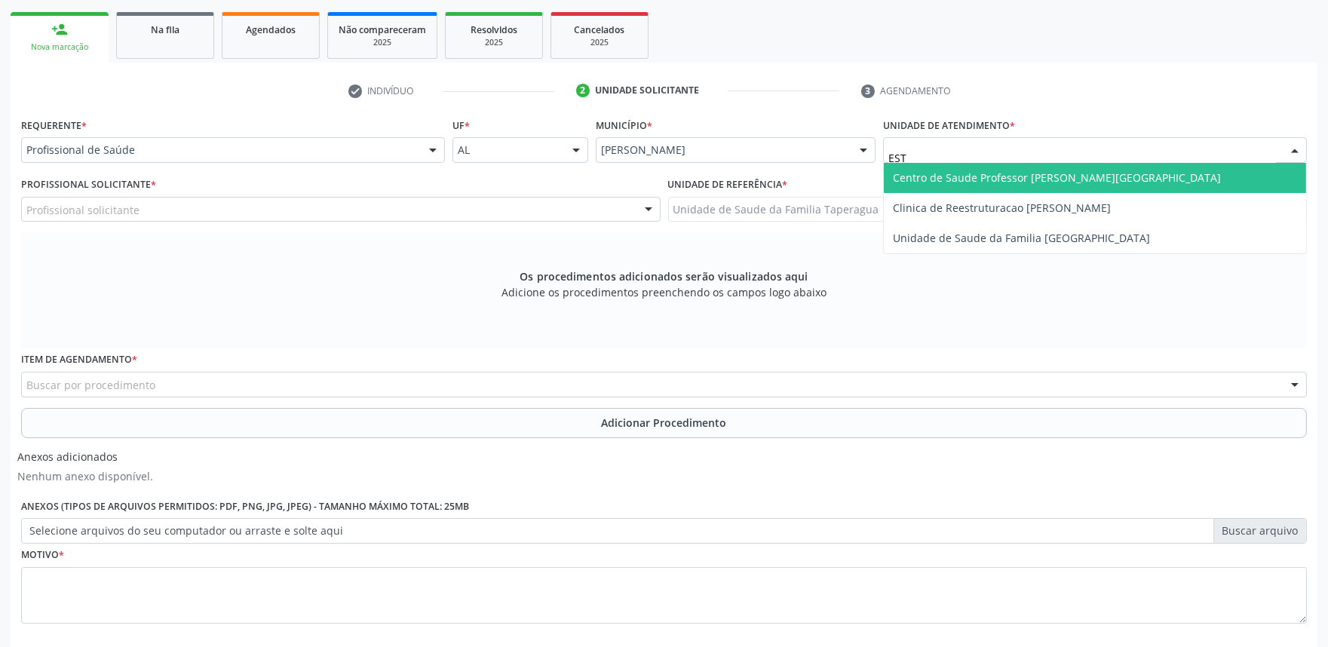
click at [1145, 181] on span "Centro de Saude Professor [PERSON_NAME][GEOGRAPHIC_DATA]" at bounding box center [1095, 178] width 422 height 30
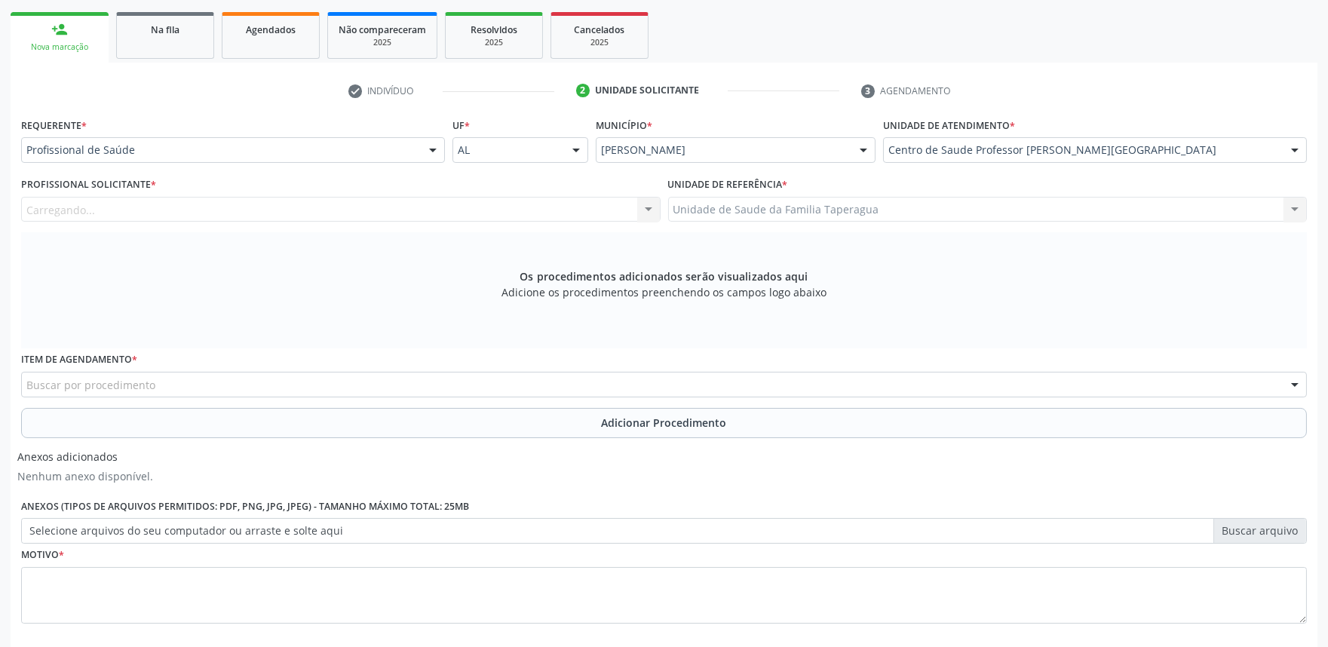
click at [457, 214] on div "Carregando... Assistente Administrativo - [PERSON_NAME] Cirurgião-Dentista da E…" at bounding box center [341, 210] width 640 height 26
click at [436, 213] on div "Profissional solicitante" at bounding box center [341, 210] width 640 height 26
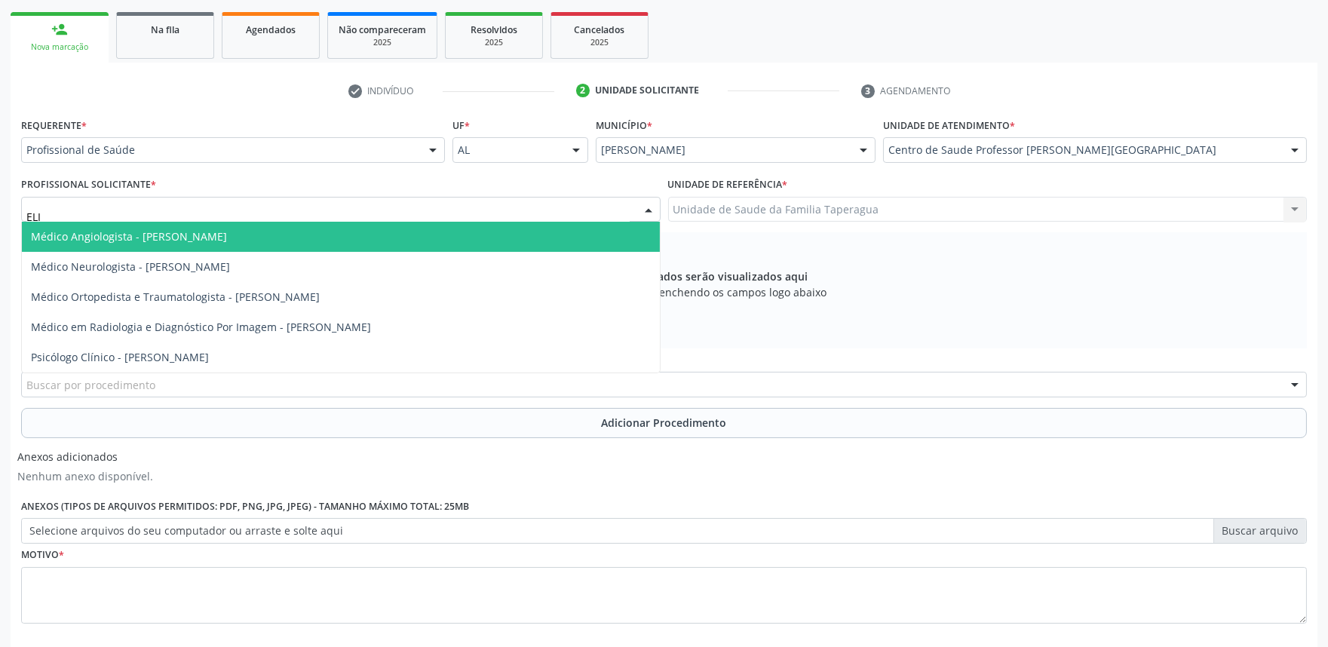
type input "[PERSON_NAME]"
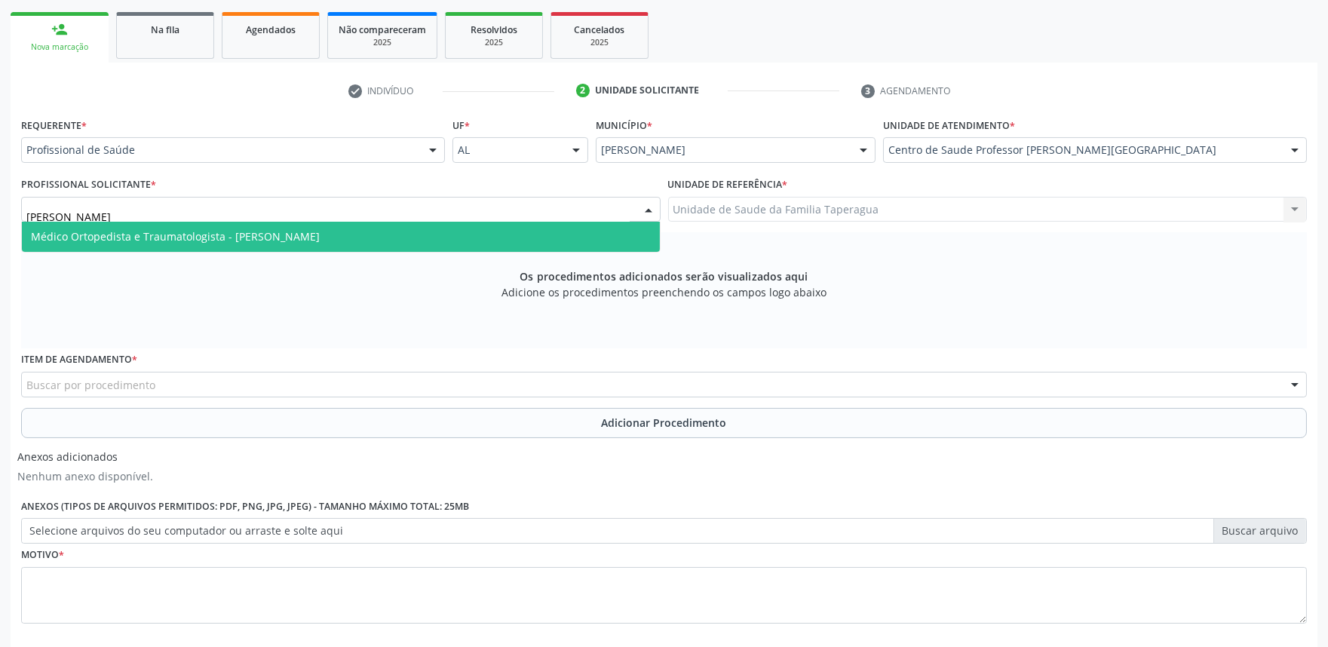
click at [426, 229] on span "Médico Ortopedista e Traumatologista - [PERSON_NAME]" at bounding box center [341, 237] width 638 height 30
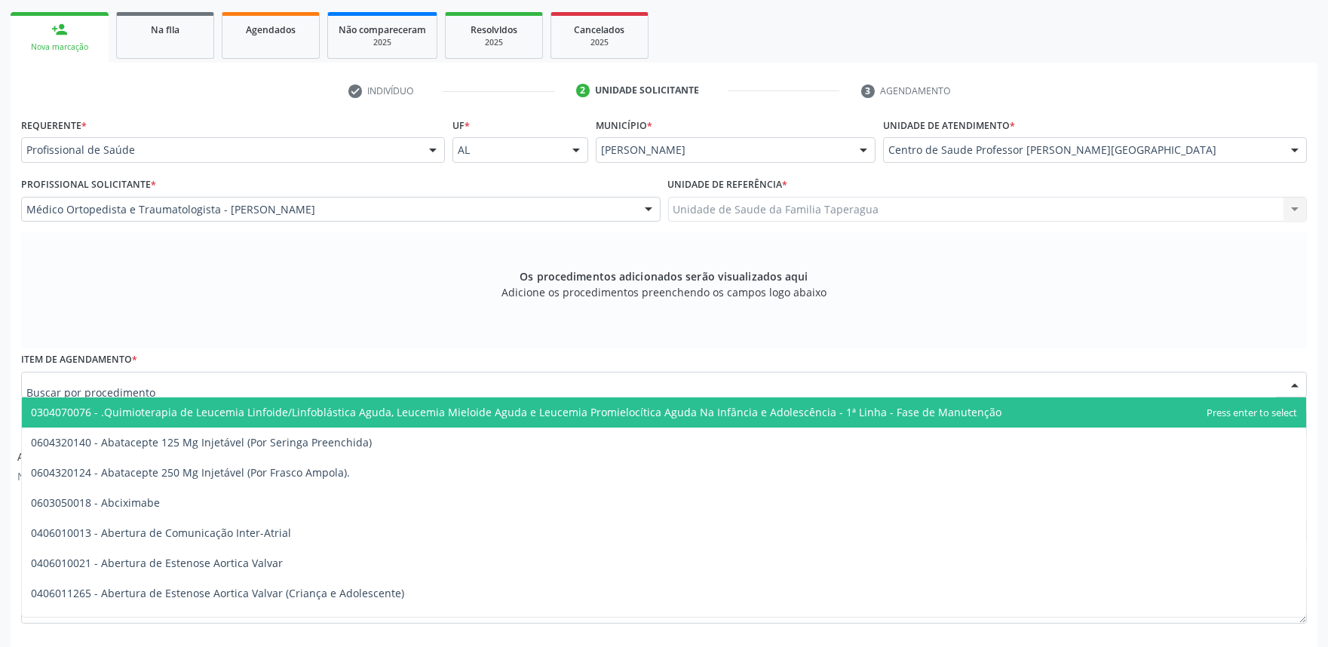
click at [417, 374] on div at bounding box center [664, 385] width 1286 height 26
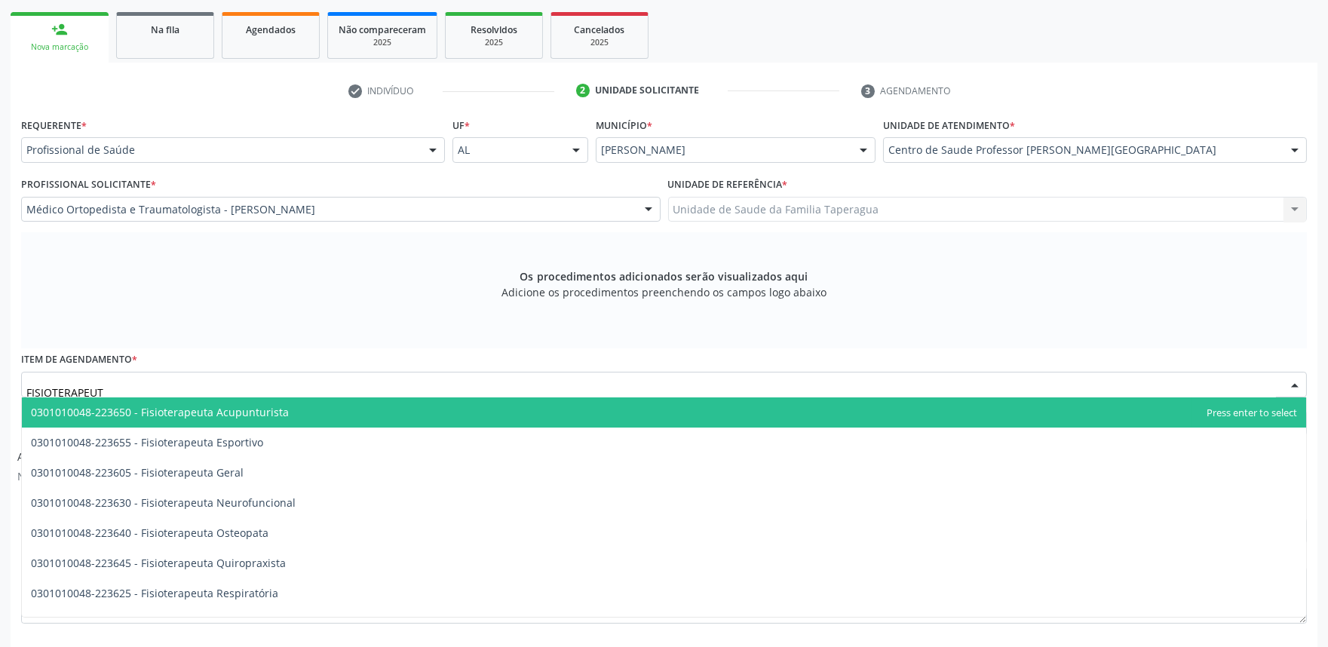
type input "FISIOTERAPEUTA"
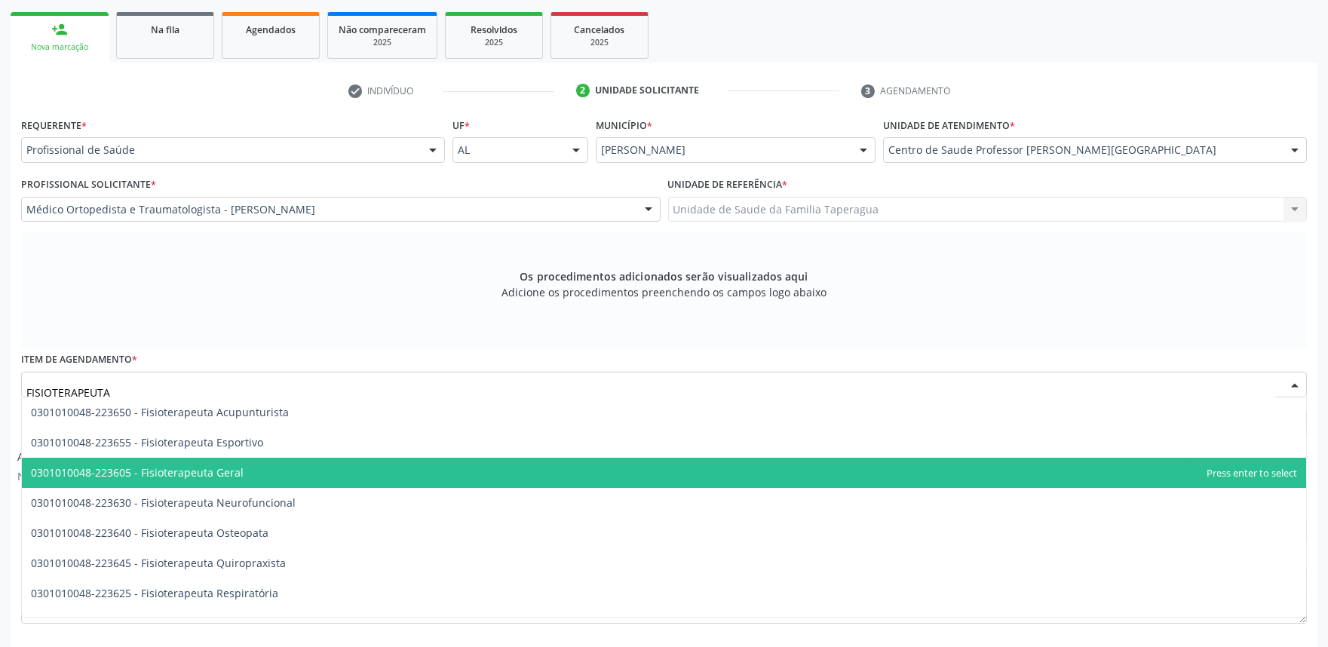
click at [381, 469] on span "0301010048-223605 - Fisioterapeuta Geral" at bounding box center [664, 473] width 1285 height 30
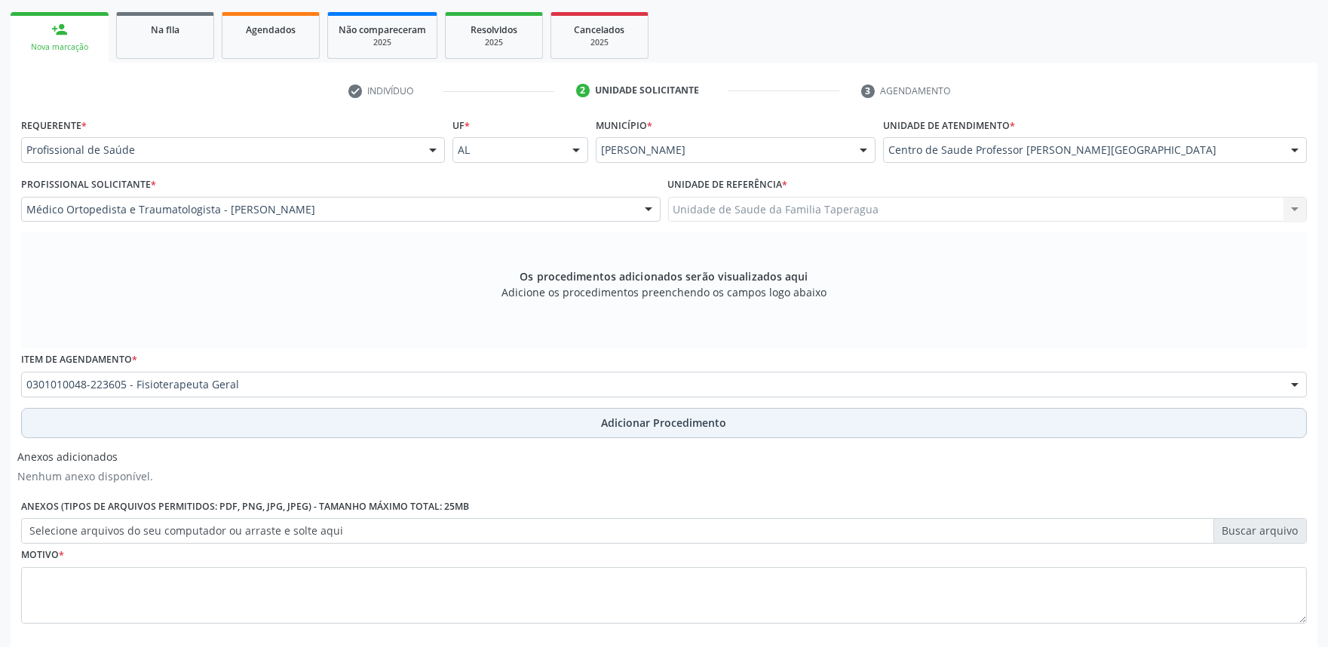
click at [489, 425] on button "Adicionar Procedimento" at bounding box center [664, 423] width 1286 height 30
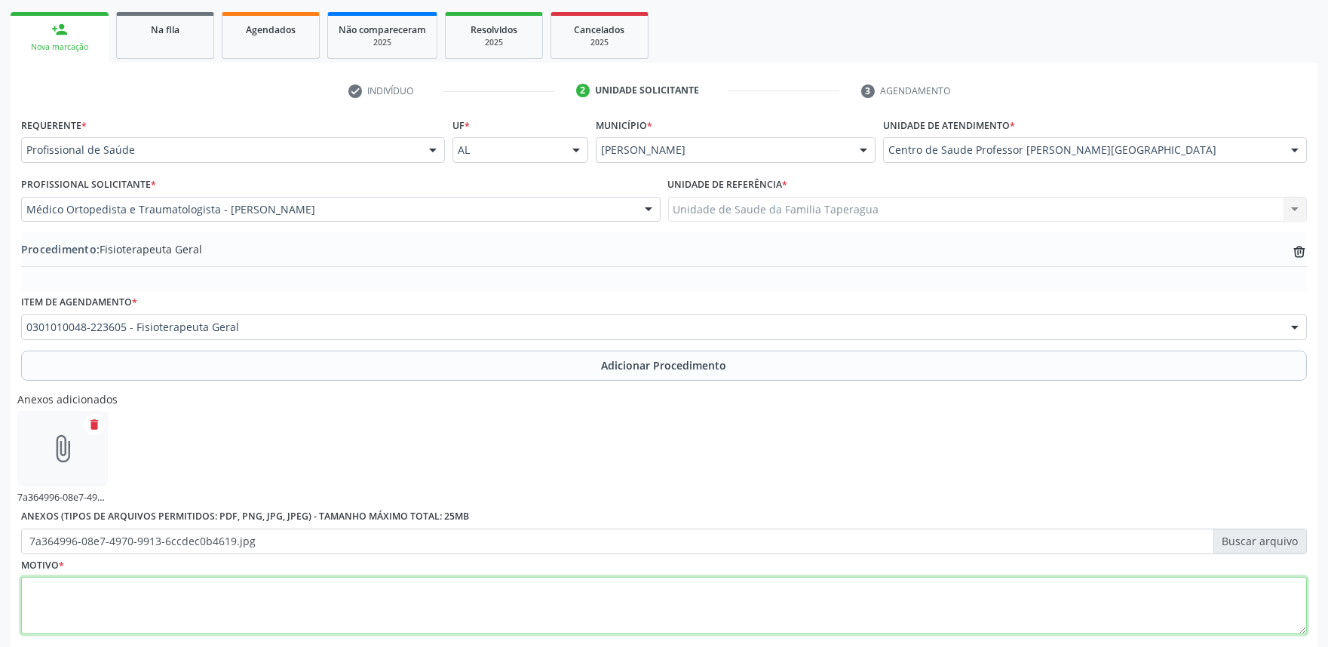
click at [496, 597] on textarea at bounding box center [664, 605] width 1286 height 57
click at [61, 586] on textarea "TENDIOPATIA" at bounding box center [664, 605] width 1286 height 57
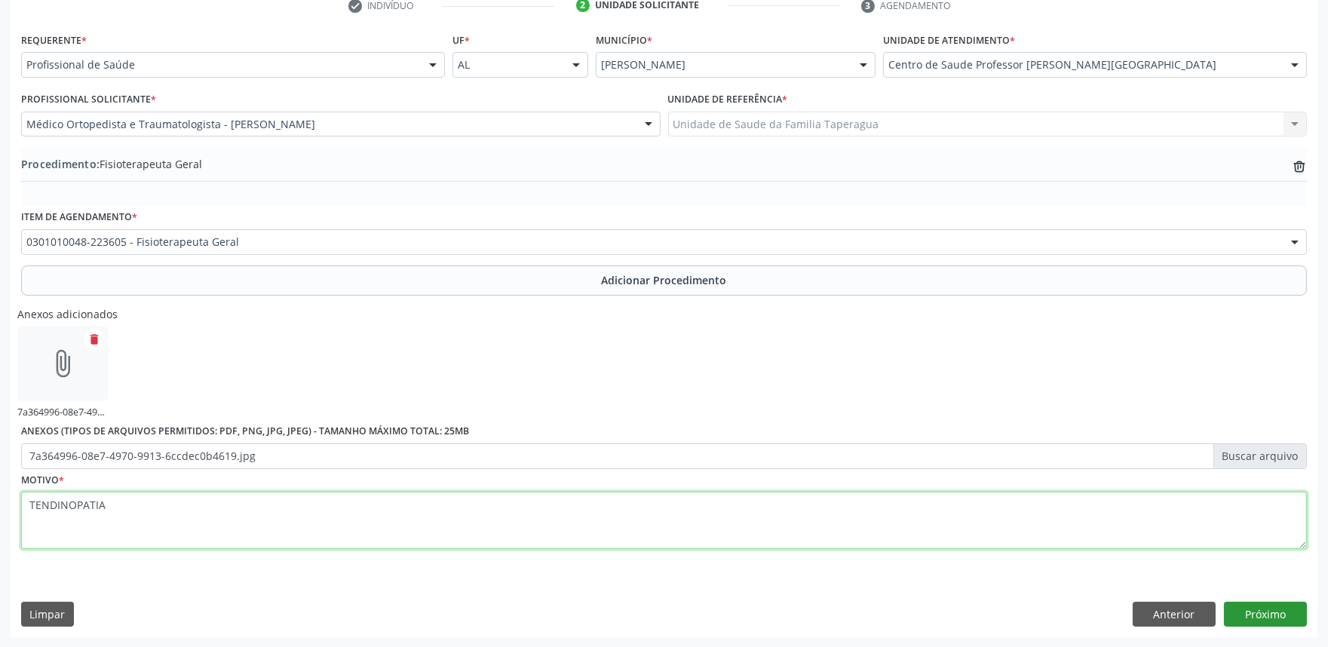
type textarea "TENDINOPATIA"
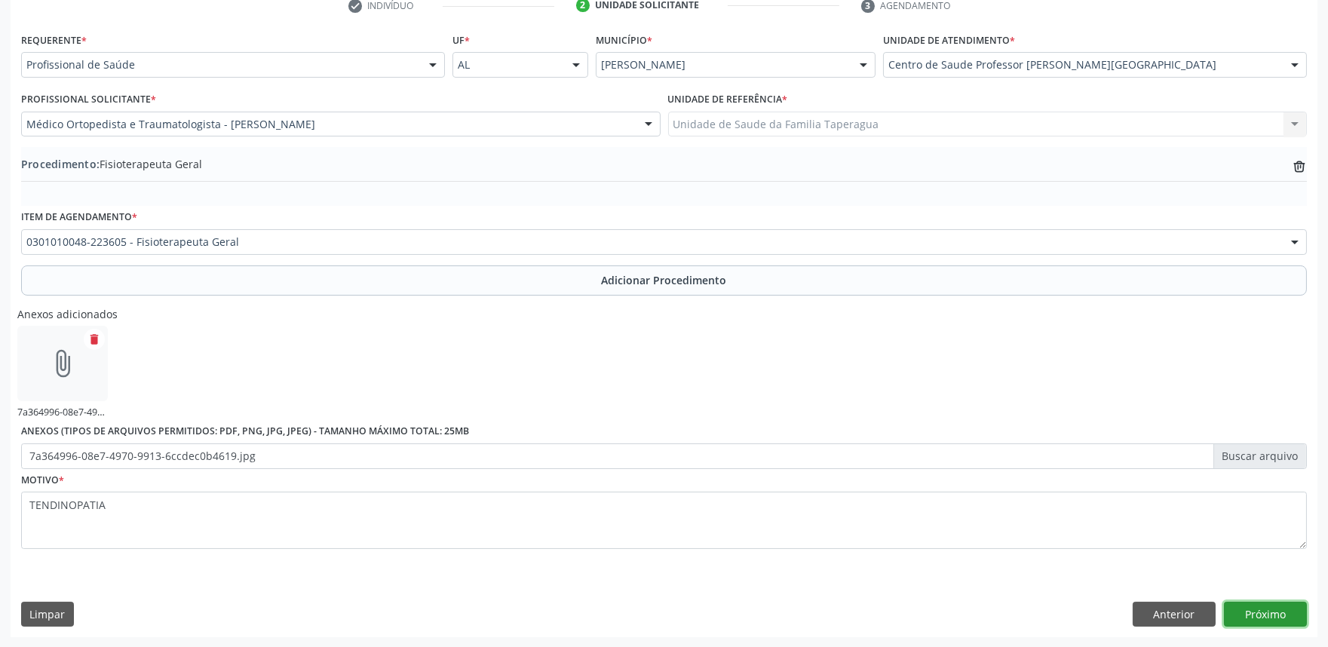
click at [1285, 603] on button "Próximo" at bounding box center [1265, 615] width 83 height 26
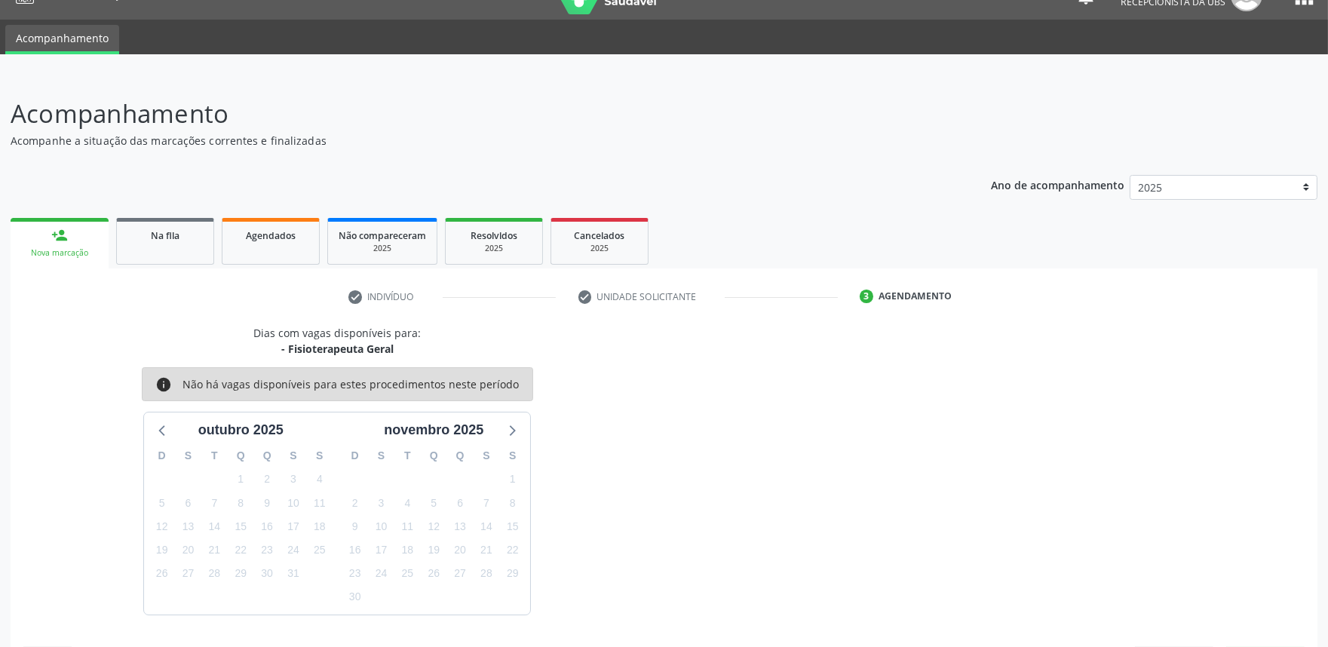
scroll to position [73, 0]
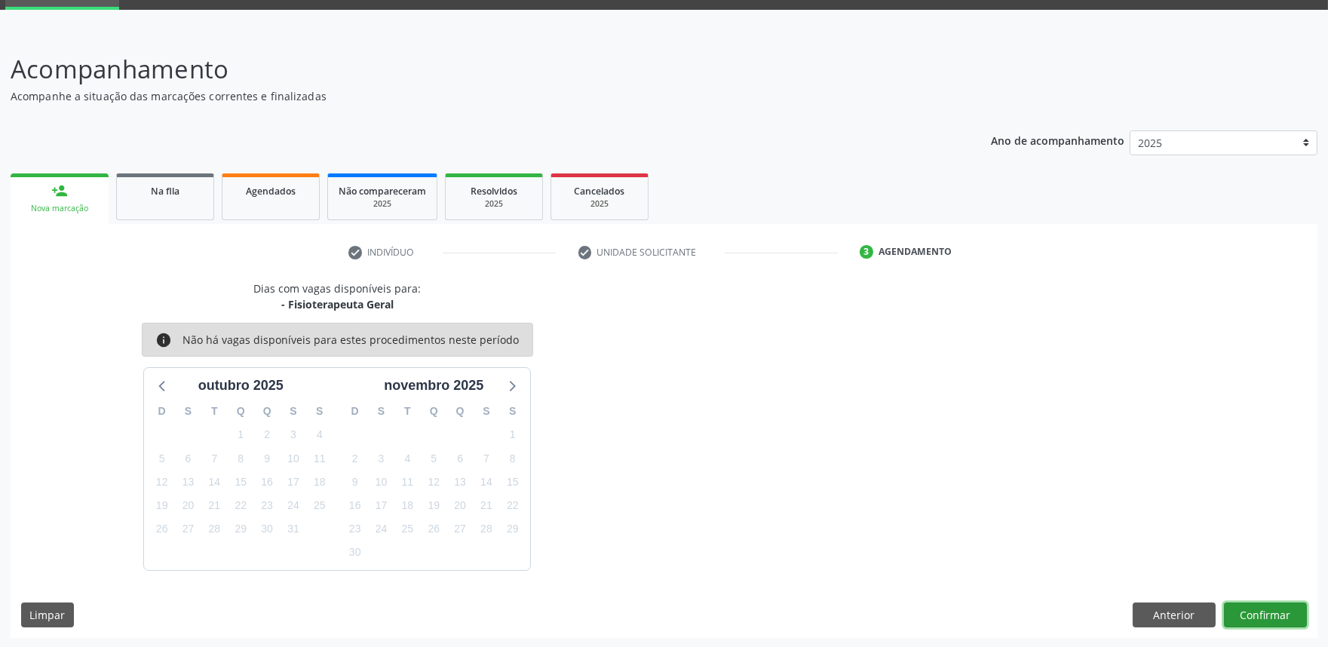
click at [1269, 611] on button "Confirmar" at bounding box center [1265, 616] width 83 height 26
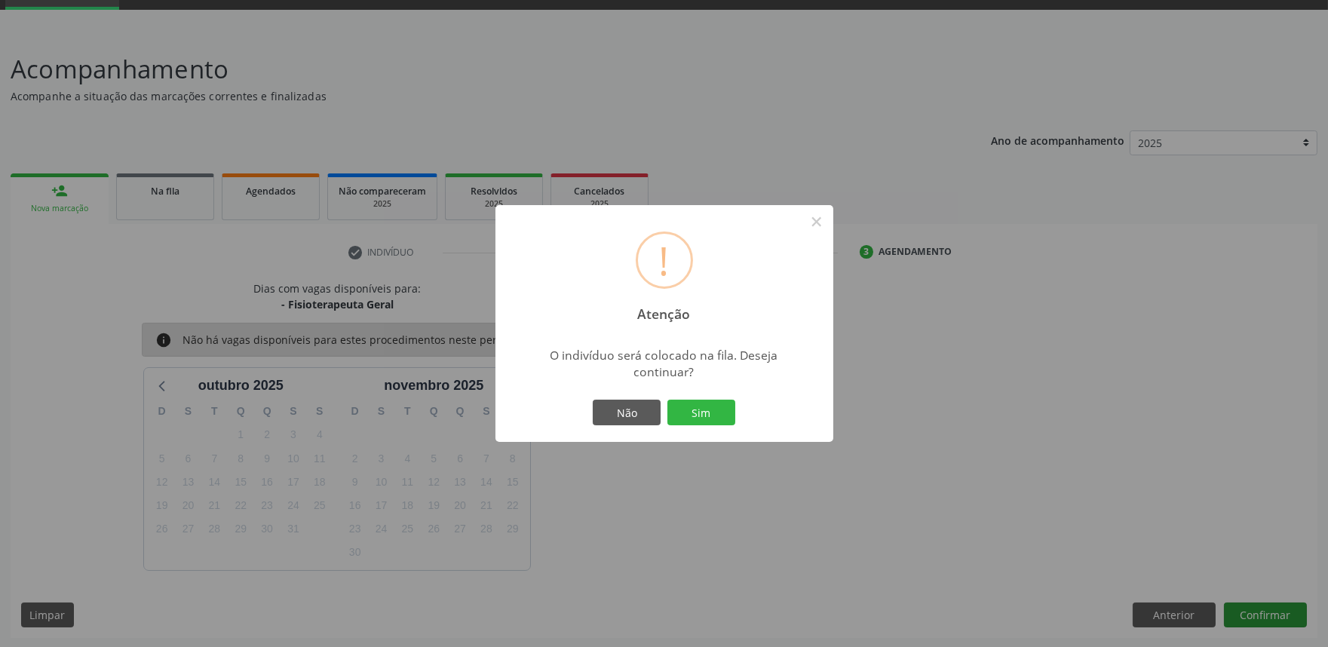
click at [668, 400] on button "Sim" at bounding box center [702, 413] width 68 height 26
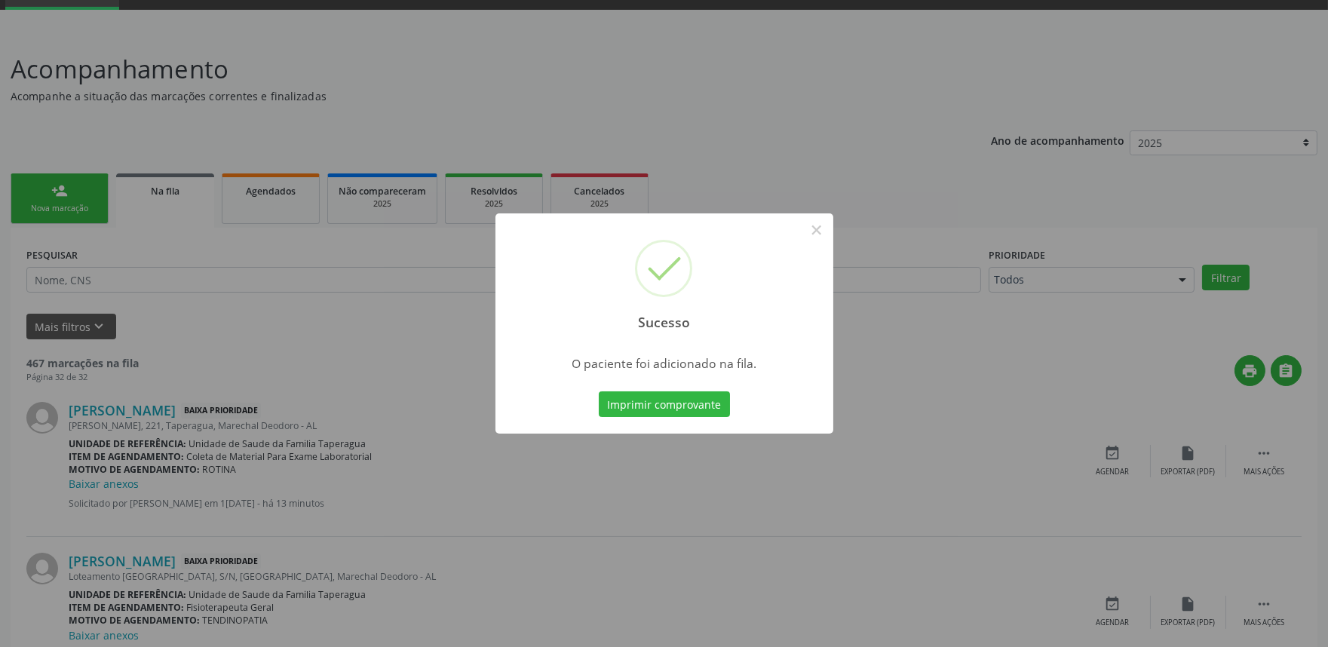
scroll to position [0, 0]
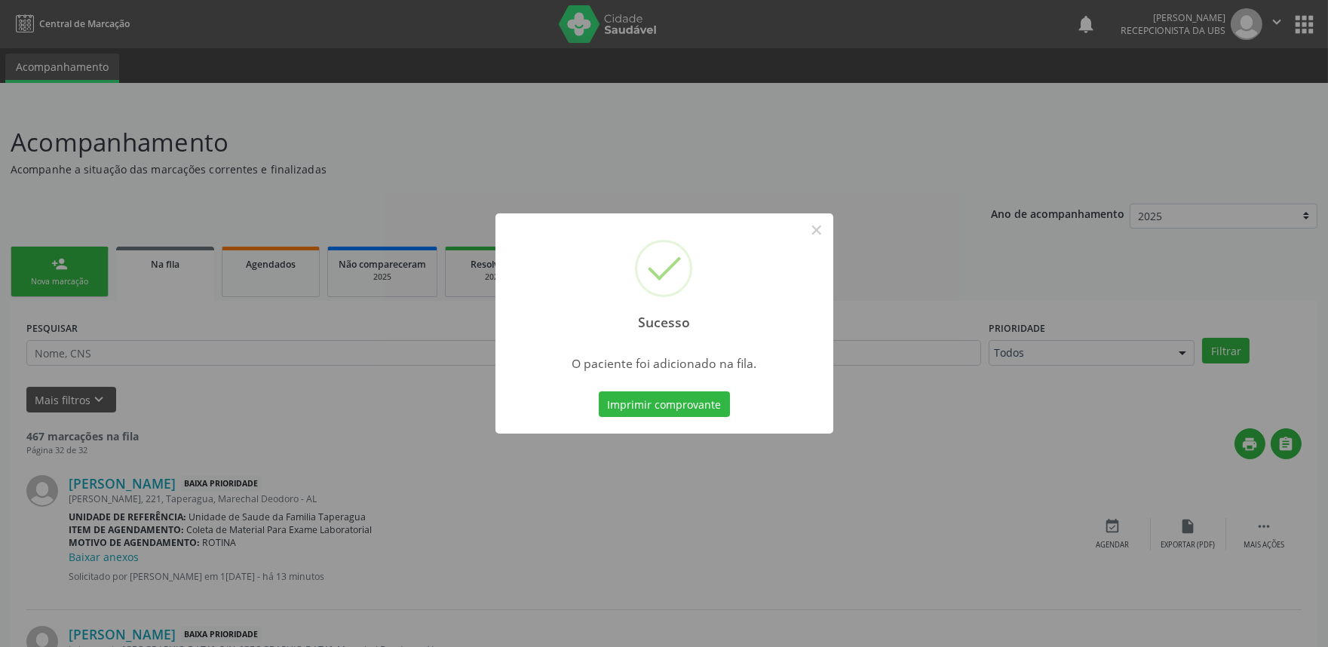
click at [1080, 253] on div "Sucesso × O paciente foi adicionado na fila. Imprimir comprovante Cancel" at bounding box center [664, 323] width 1328 height 647
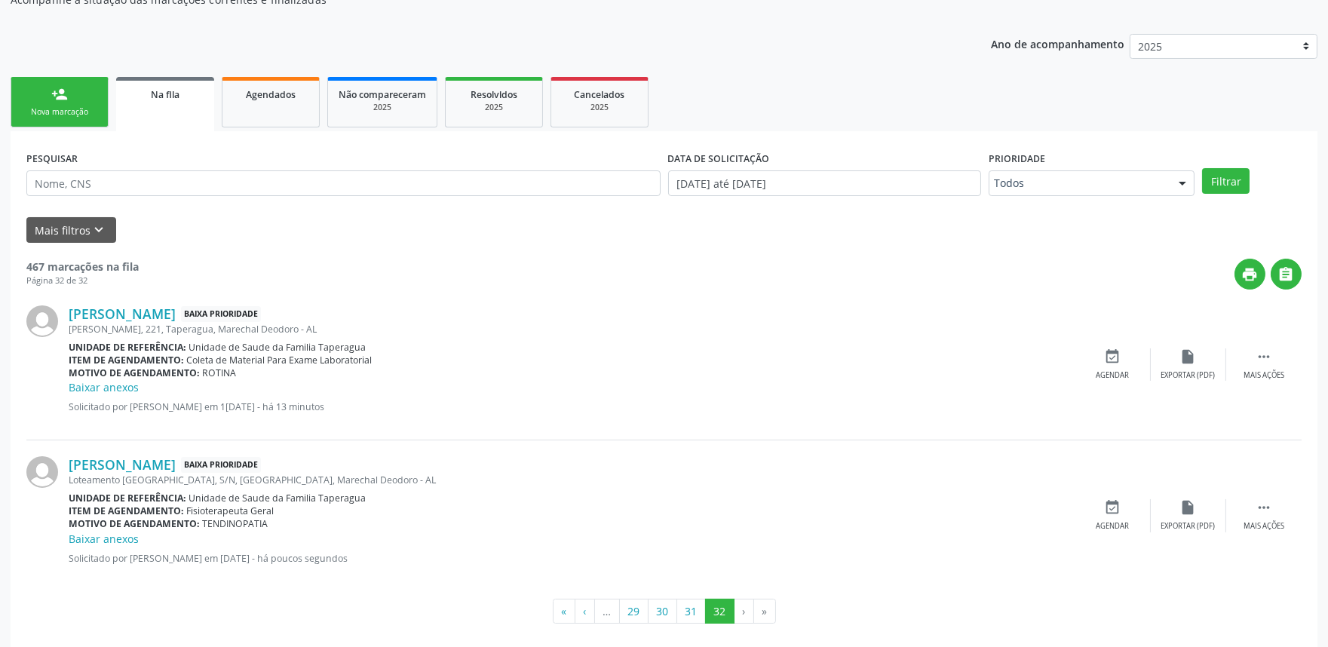
scroll to position [183, 0]
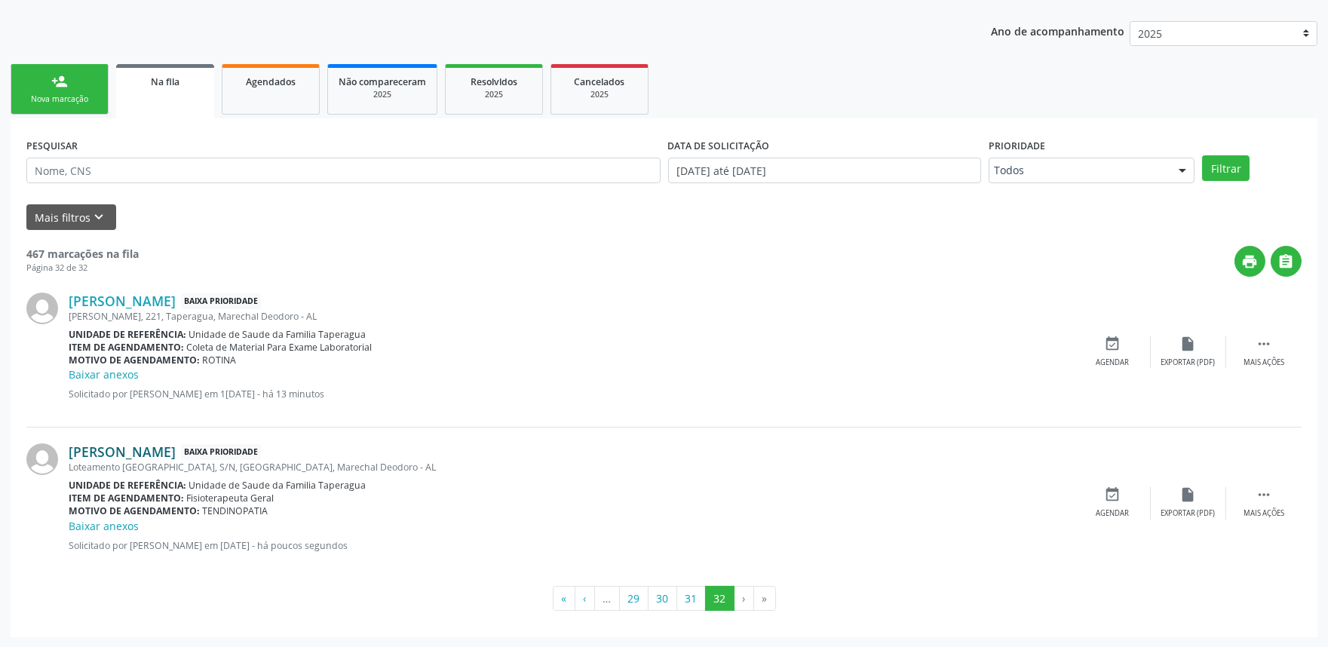
click at [159, 456] on link "[PERSON_NAME]" at bounding box center [122, 452] width 107 height 17
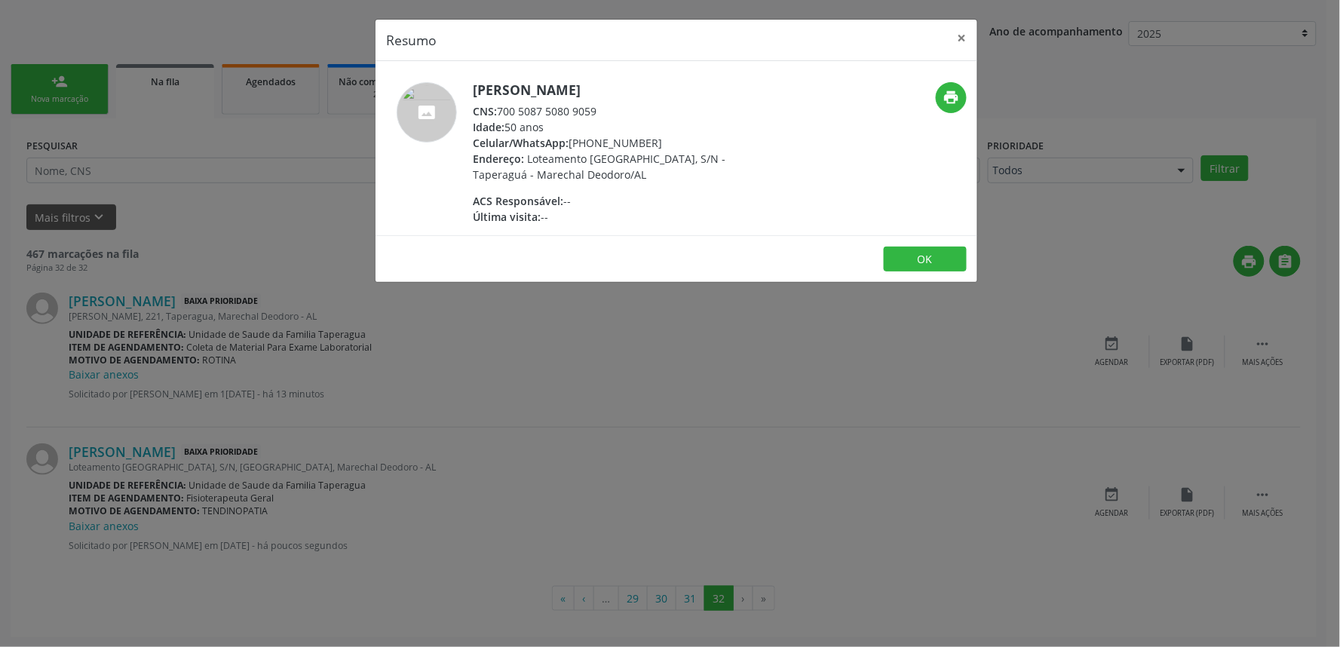
click at [388, 476] on div "Resumo × [PERSON_NAME] CNS: 700 5087 5080 9059 Idade: 50 anos Celular/WhatsApp:…" at bounding box center [670, 323] width 1340 height 647
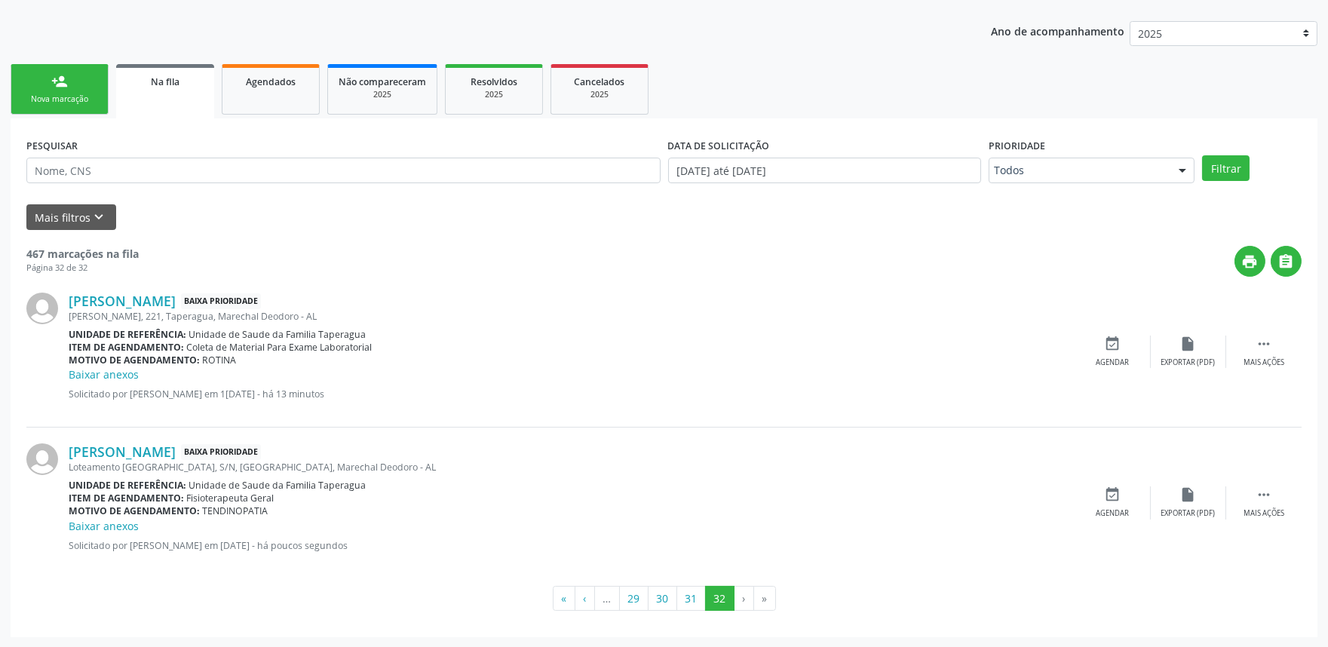
click at [65, 103] on div "Nova marcação" at bounding box center [59, 99] width 75 height 11
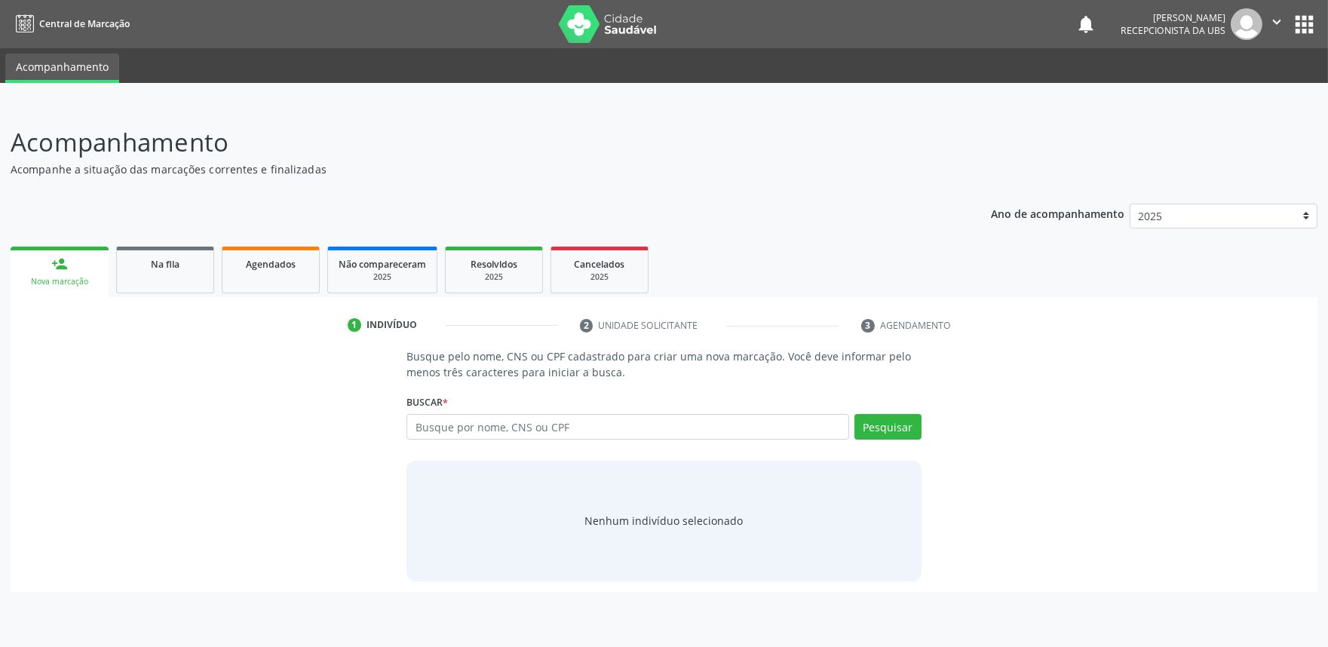
scroll to position [0, 0]
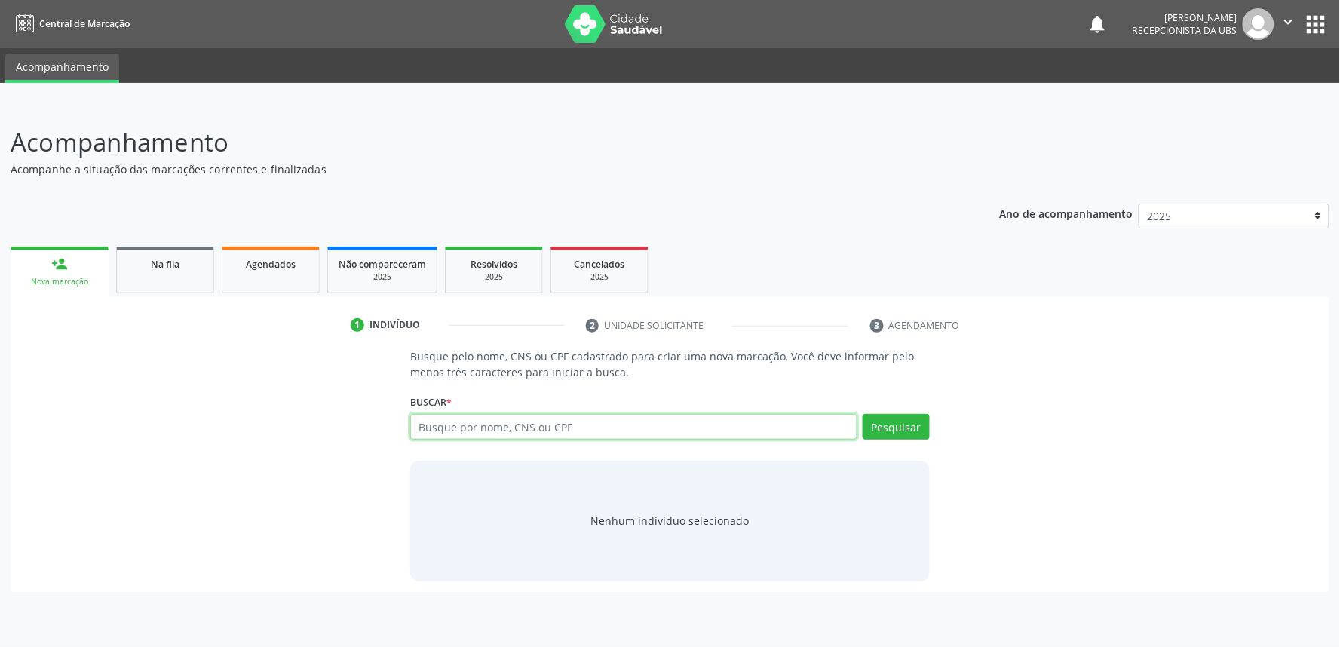
click at [552, 425] on input "text" at bounding box center [633, 427] width 447 height 26
paste input "700003923909408"
type input "700003923909408"
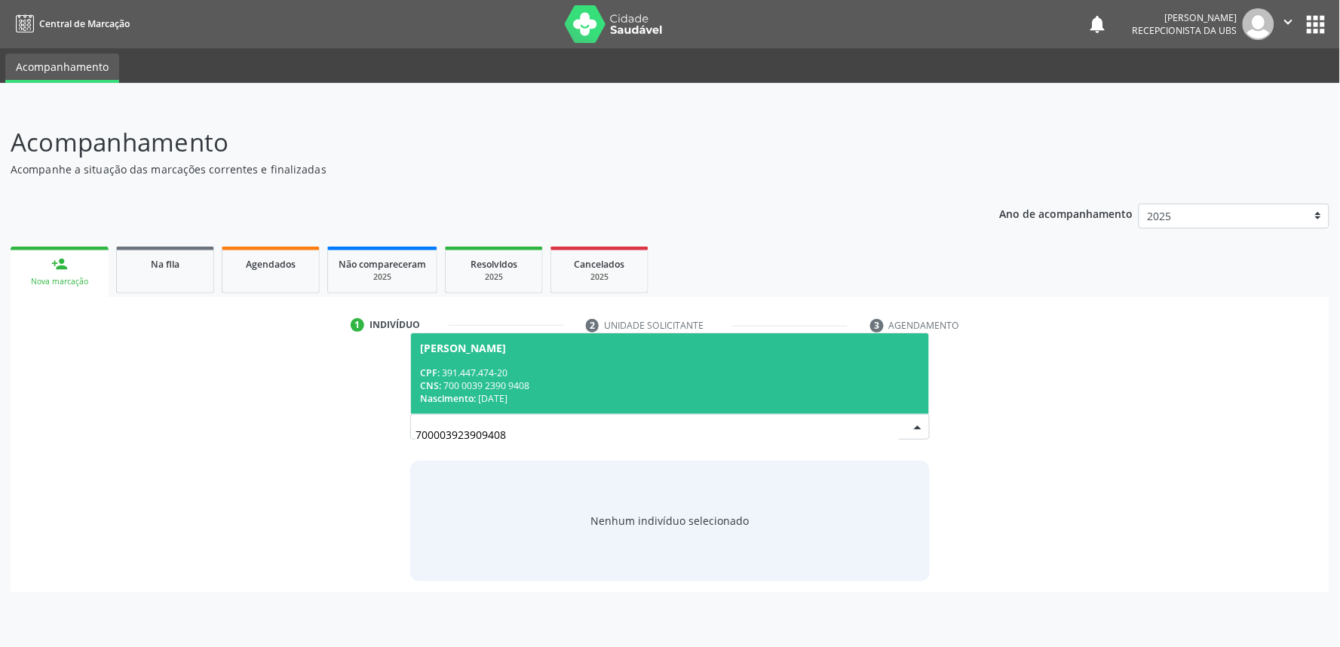
click at [560, 377] on div "CPF: 391.447.474-20" at bounding box center [670, 373] width 500 height 13
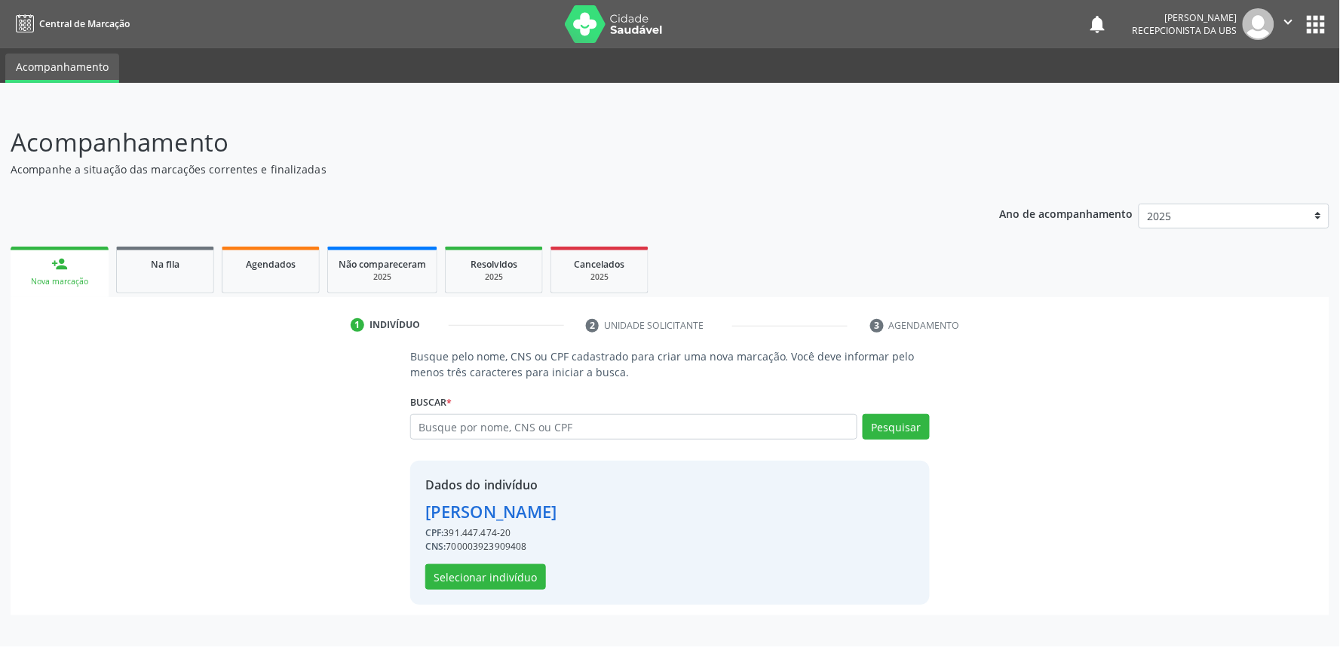
click at [511, 592] on div "Dados do indivíduo [PERSON_NAME] CPF: 391.447.474-20 CNS: 700003923909408 Selec…" at bounding box center [670, 533] width 520 height 144
click at [511, 579] on button "Selecionar indivíduo" at bounding box center [485, 577] width 121 height 26
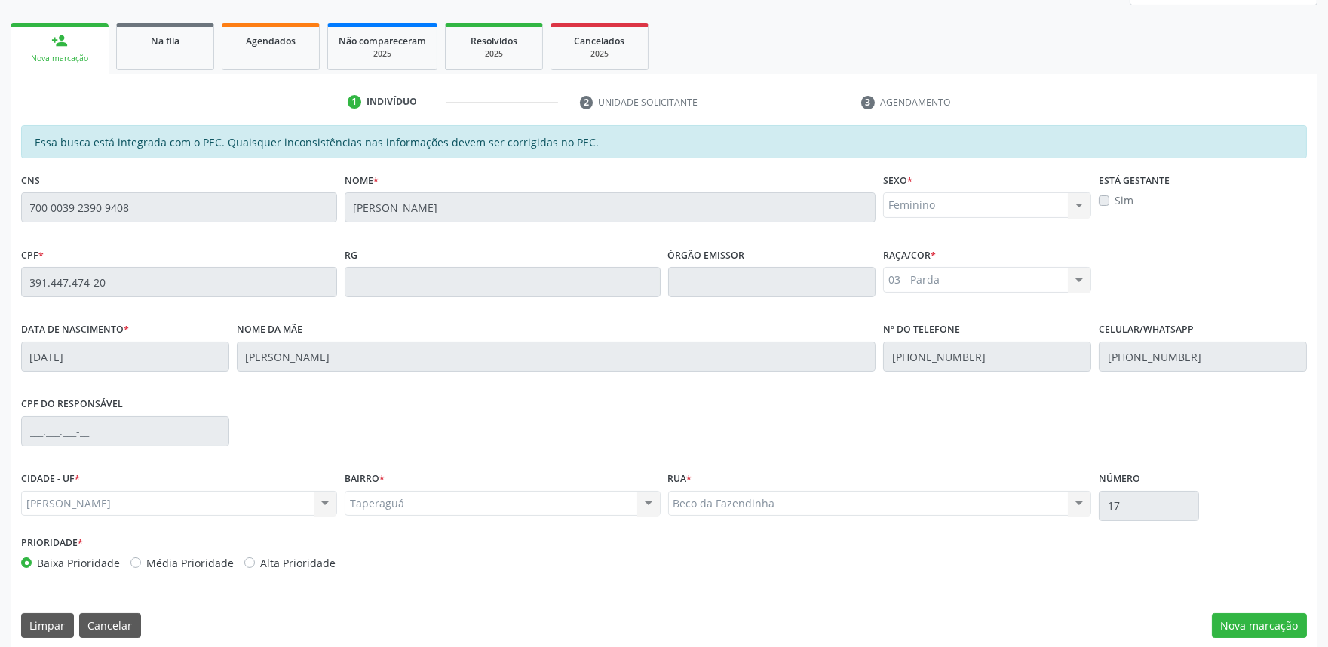
scroll to position [235, 0]
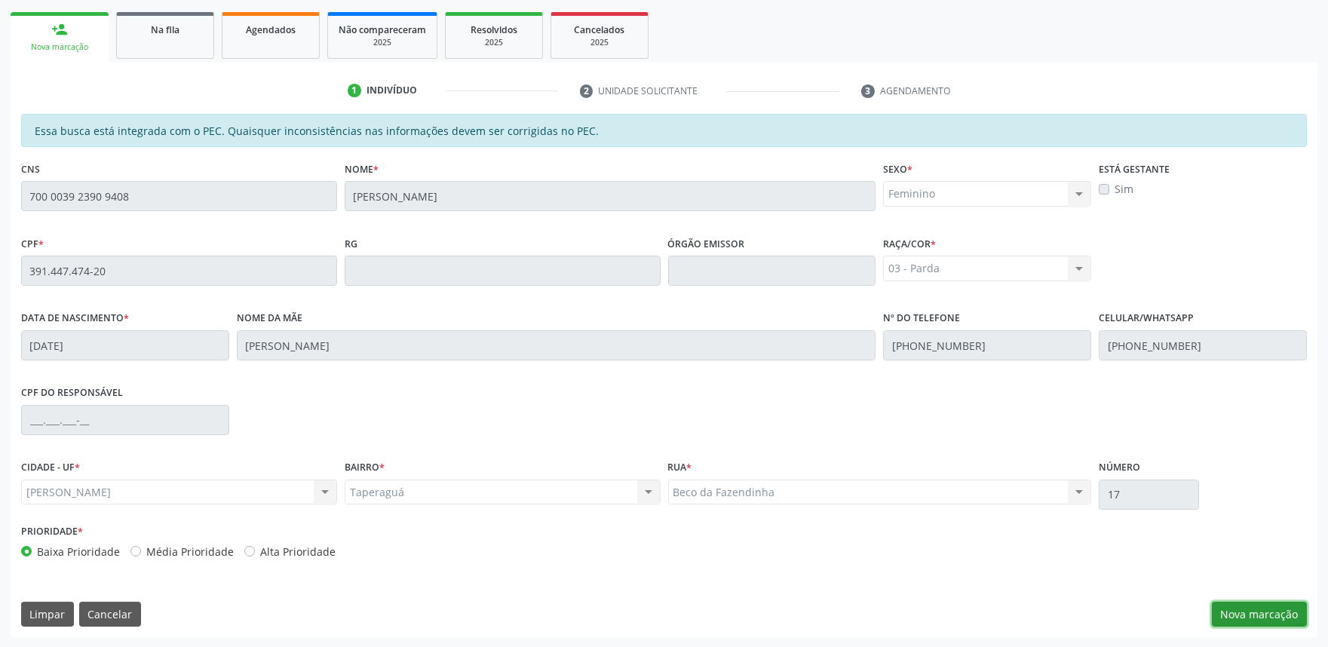
click at [1243, 609] on button "Nova marcação" at bounding box center [1259, 615] width 95 height 26
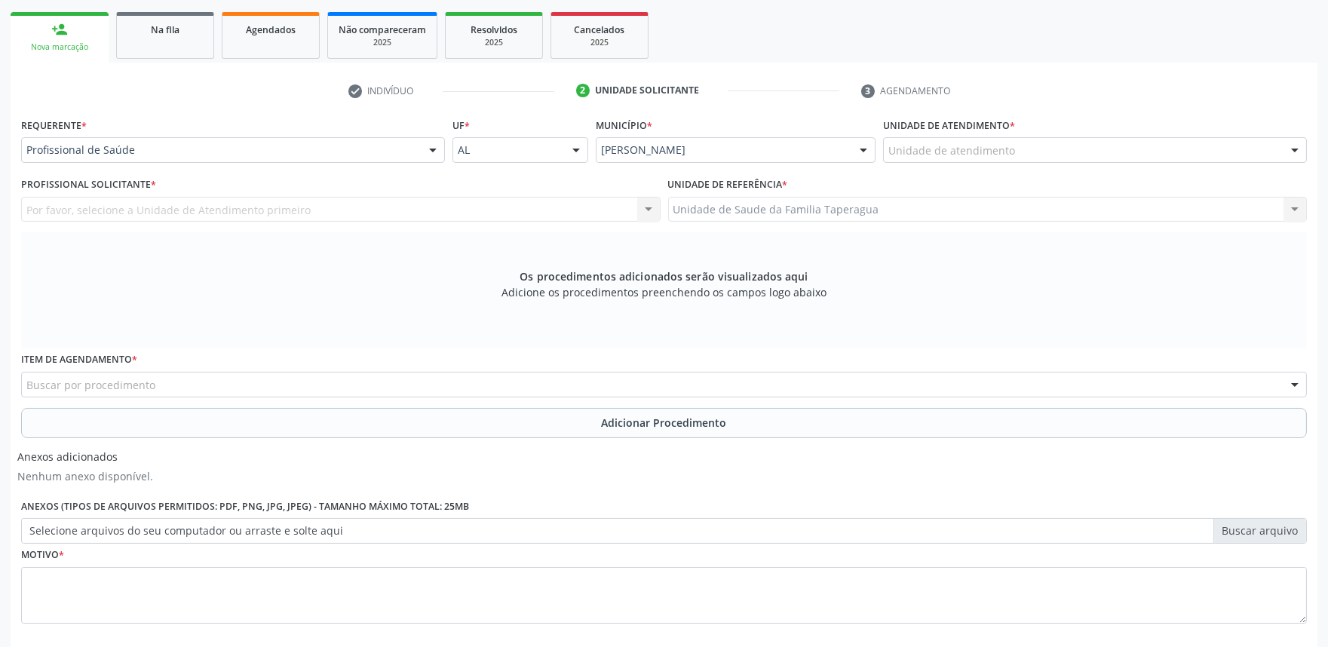
click at [1084, 131] on div "Unidade de atendimento * Unidade de atendimento Aeronave Baron 58 Aeronave Cess…" at bounding box center [1095, 138] width 424 height 48
click at [1084, 141] on div "Unidade de atendimento" at bounding box center [1095, 150] width 424 height 26
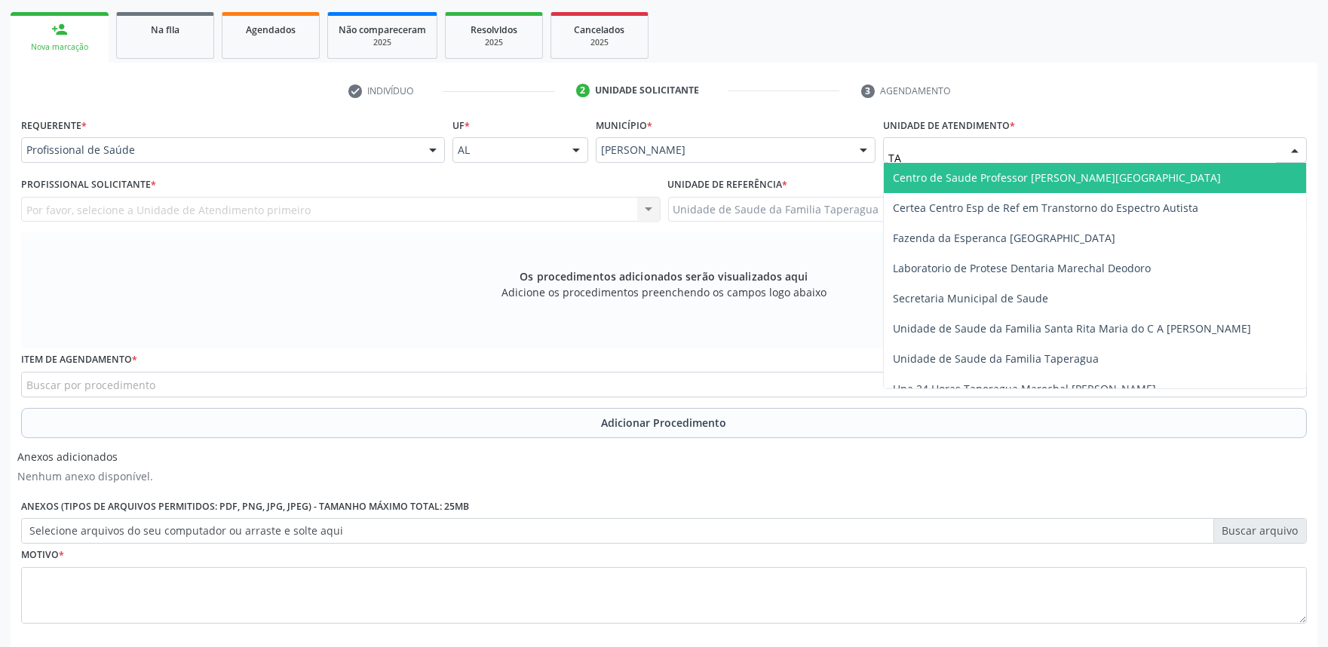
type input "T"
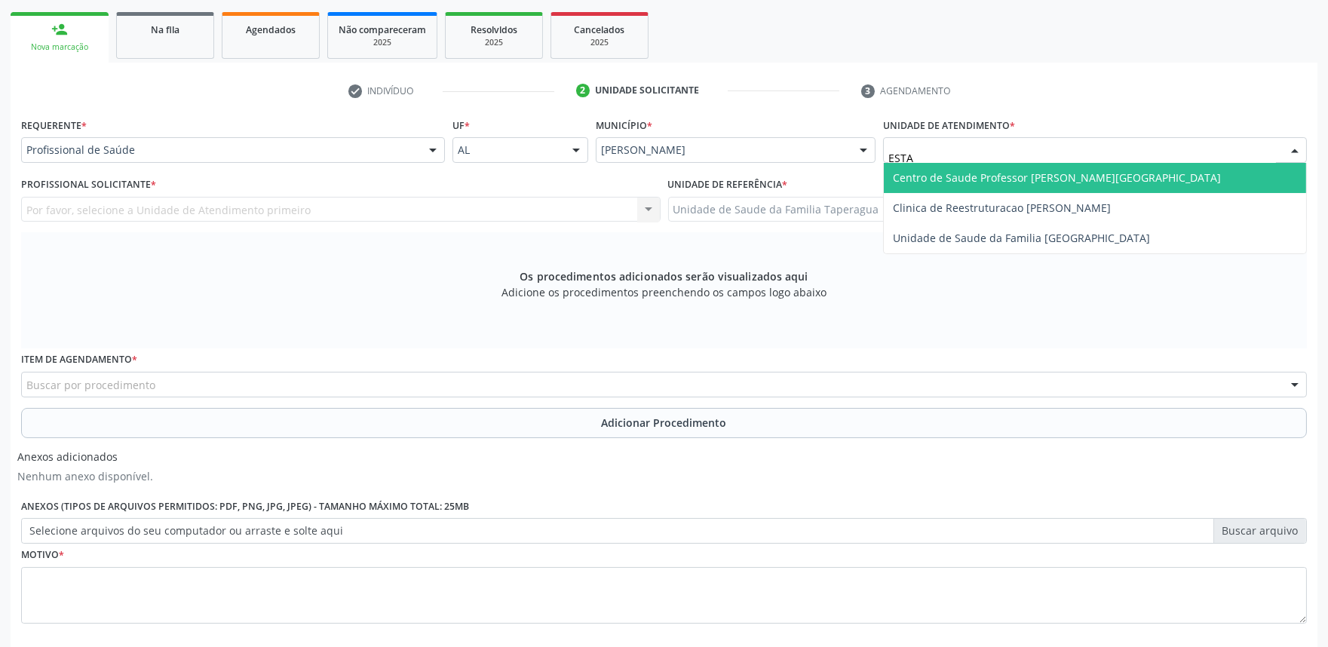
type input "ESTAC"
click at [1082, 163] on span "Centro de Saude Professor [PERSON_NAME][GEOGRAPHIC_DATA]" at bounding box center [1095, 178] width 422 height 30
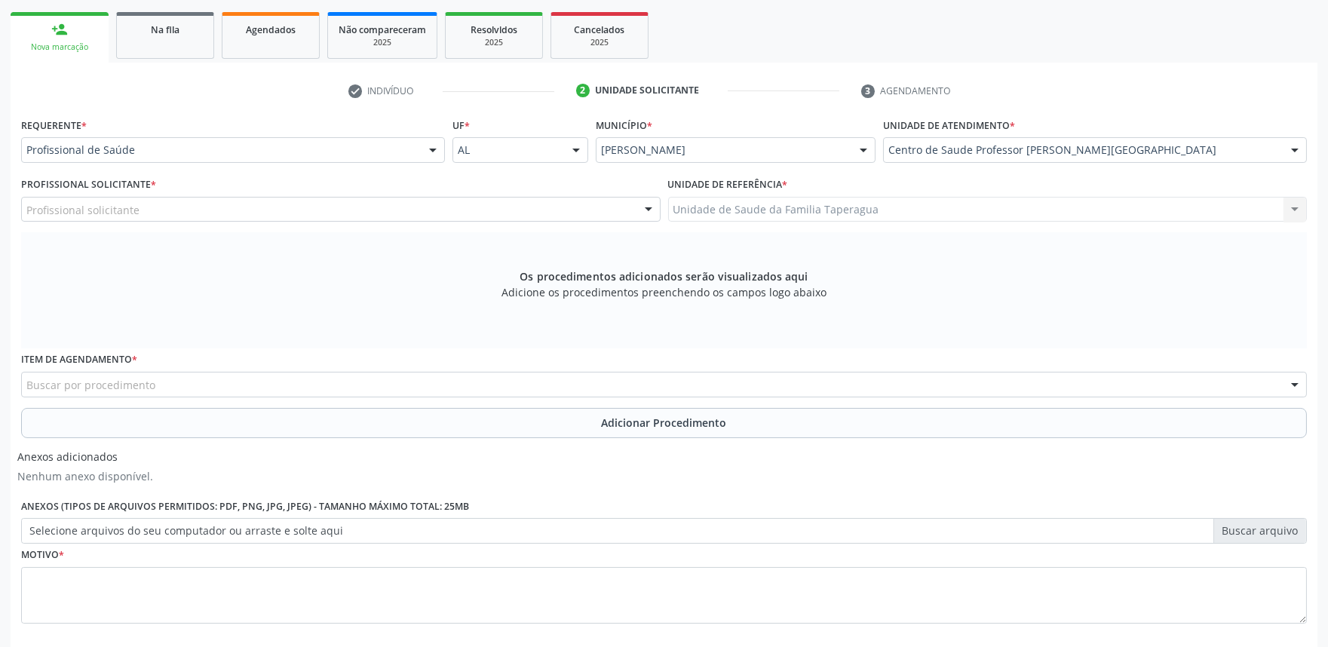
click at [438, 202] on div "Profissional solicitante" at bounding box center [341, 210] width 640 height 26
click at [438, 202] on input "US" at bounding box center [327, 217] width 603 height 30
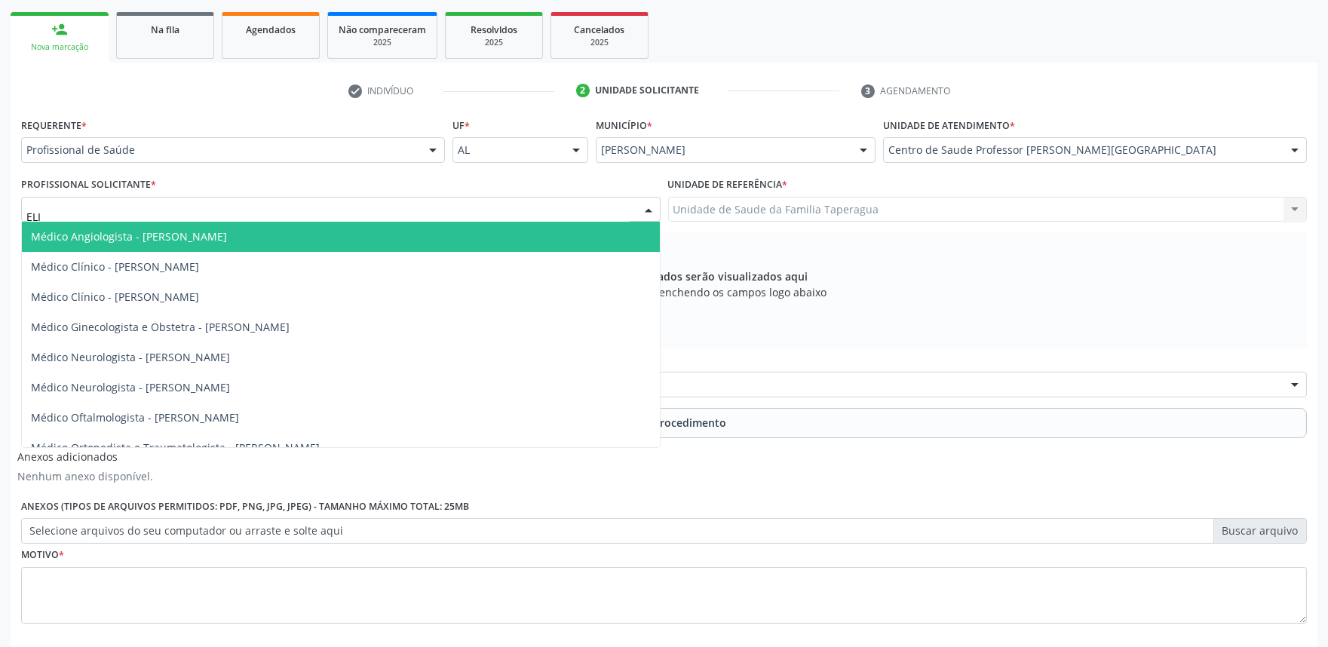
type input "[PERSON_NAME]"
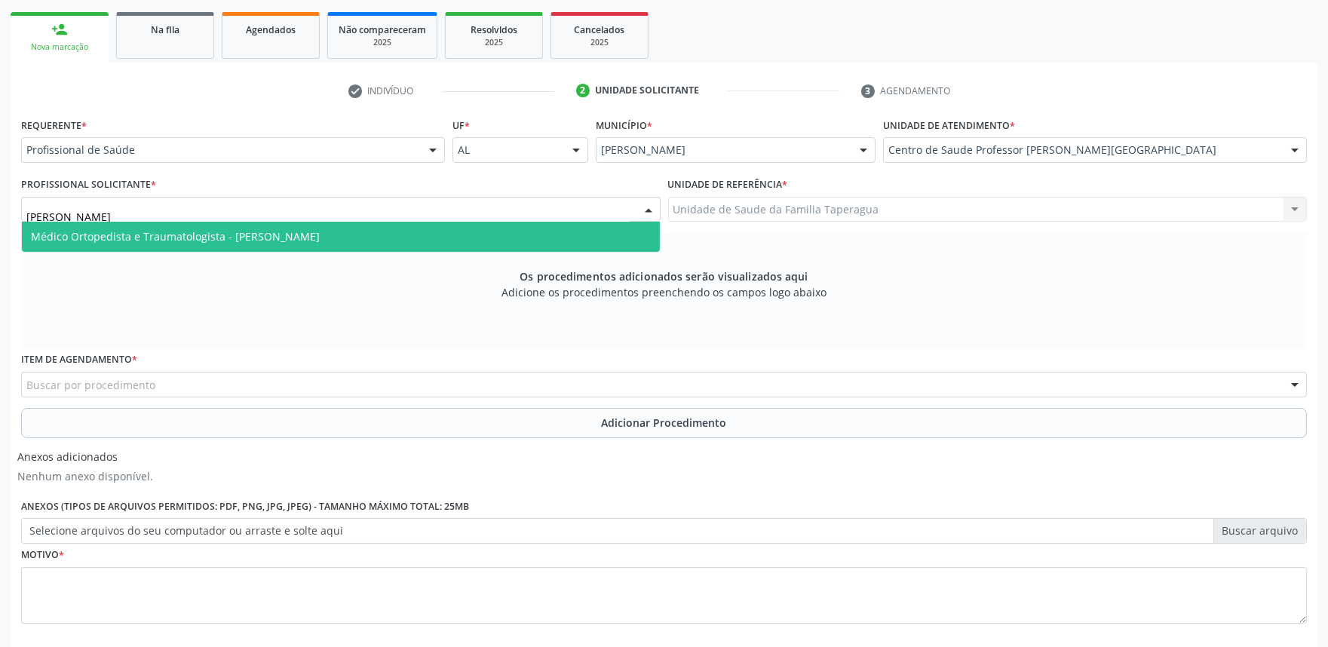
click at [413, 235] on span "Médico Ortopedista e Traumatologista - [PERSON_NAME]" at bounding box center [341, 237] width 638 height 30
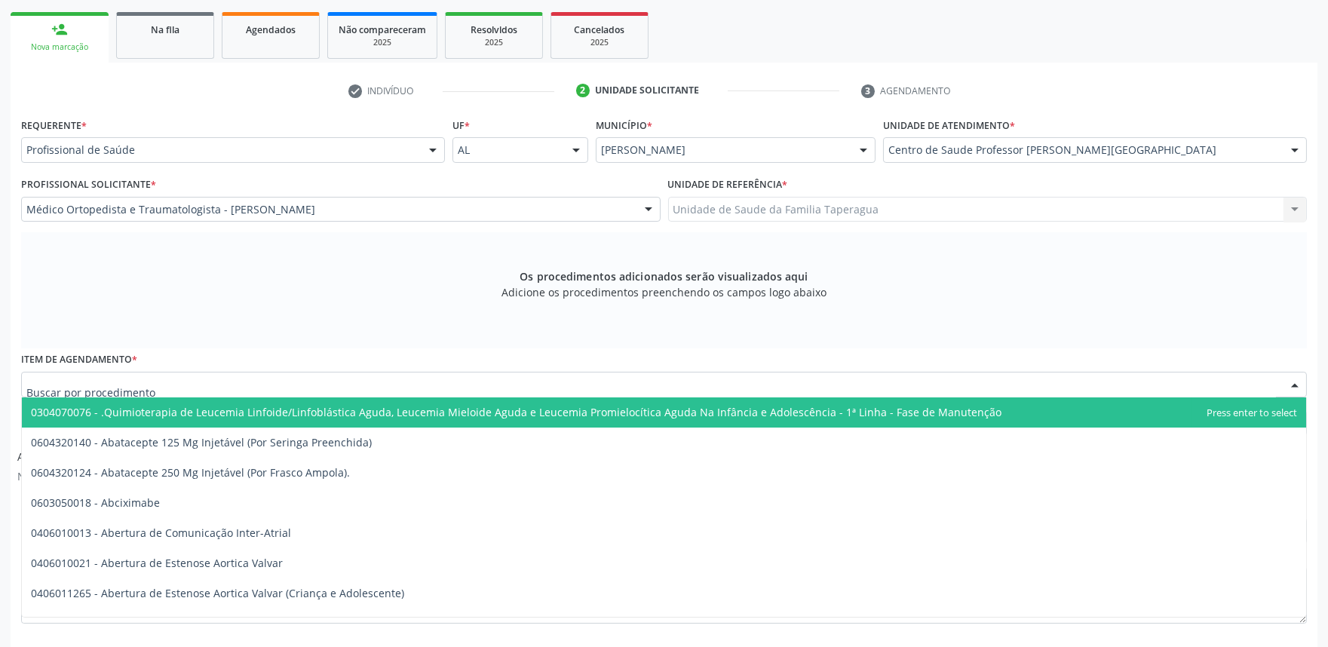
click at [419, 378] on div at bounding box center [664, 385] width 1286 height 26
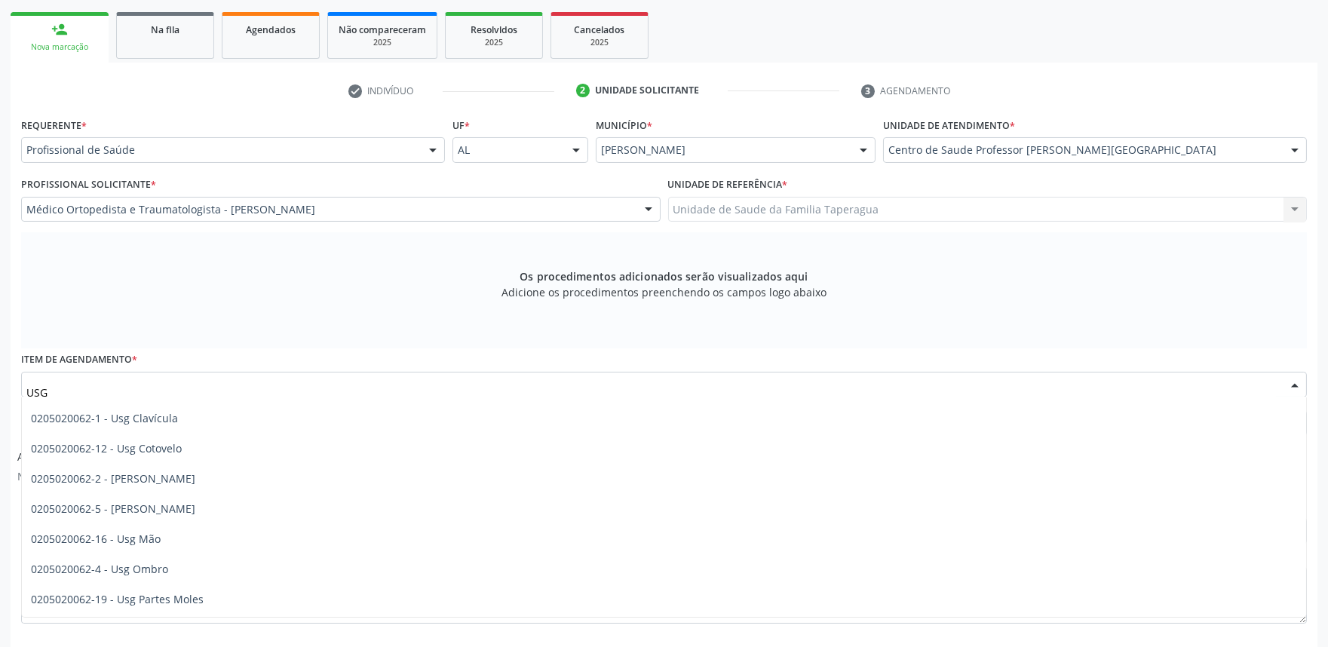
scroll to position [134, 0]
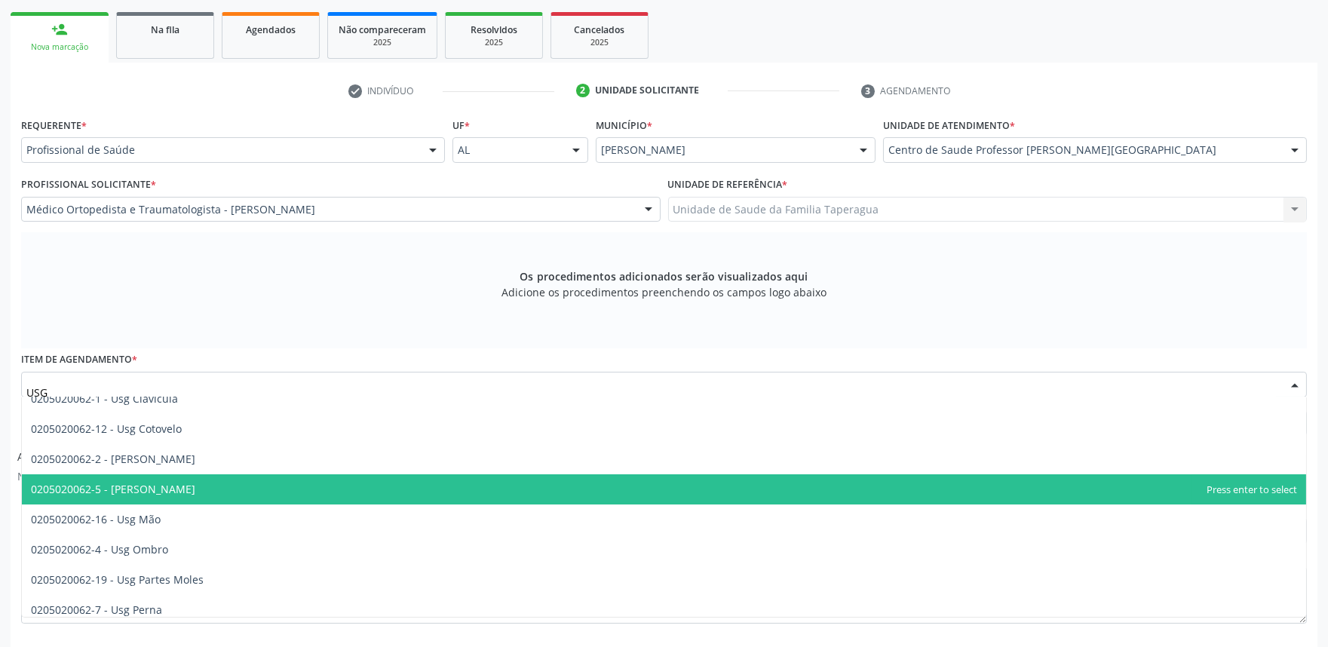
click at [684, 481] on span "0205020062-5 - [PERSON_NAME]" at bounding box center [664, 489] width 1285 height 30
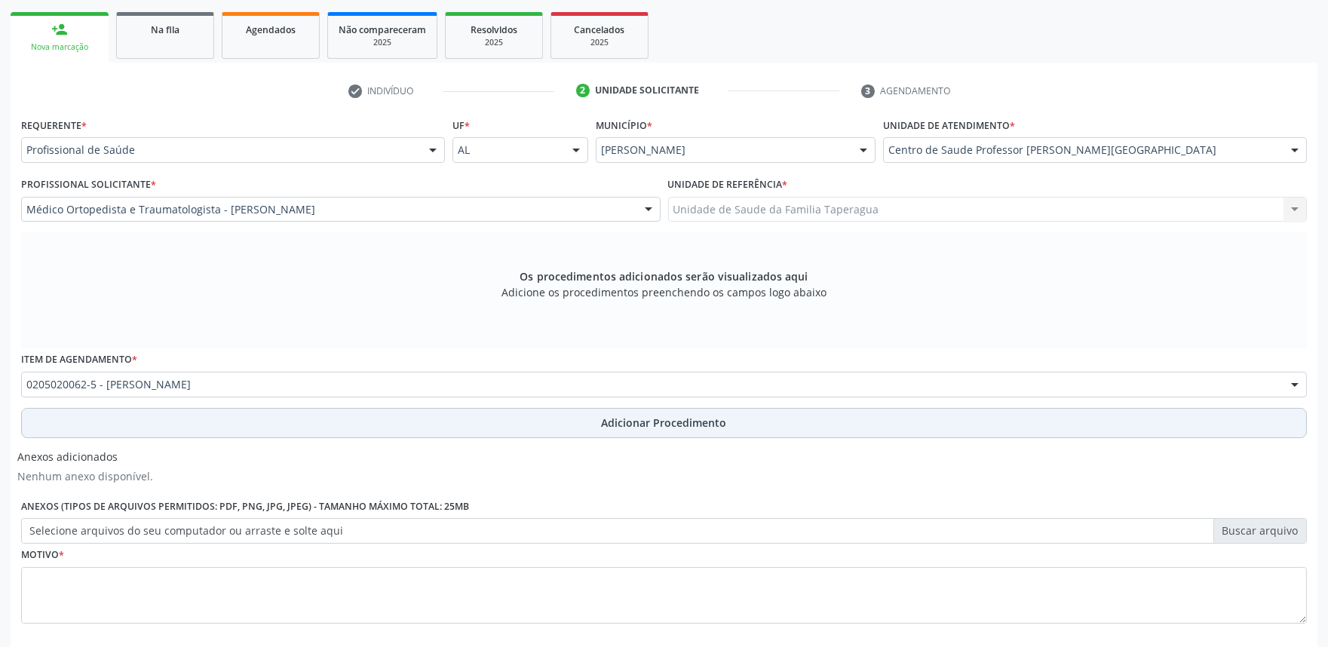
click at [643, 415] on span "Adicionar Procedimento" at bounding box center [664, 423] width 125 height 16
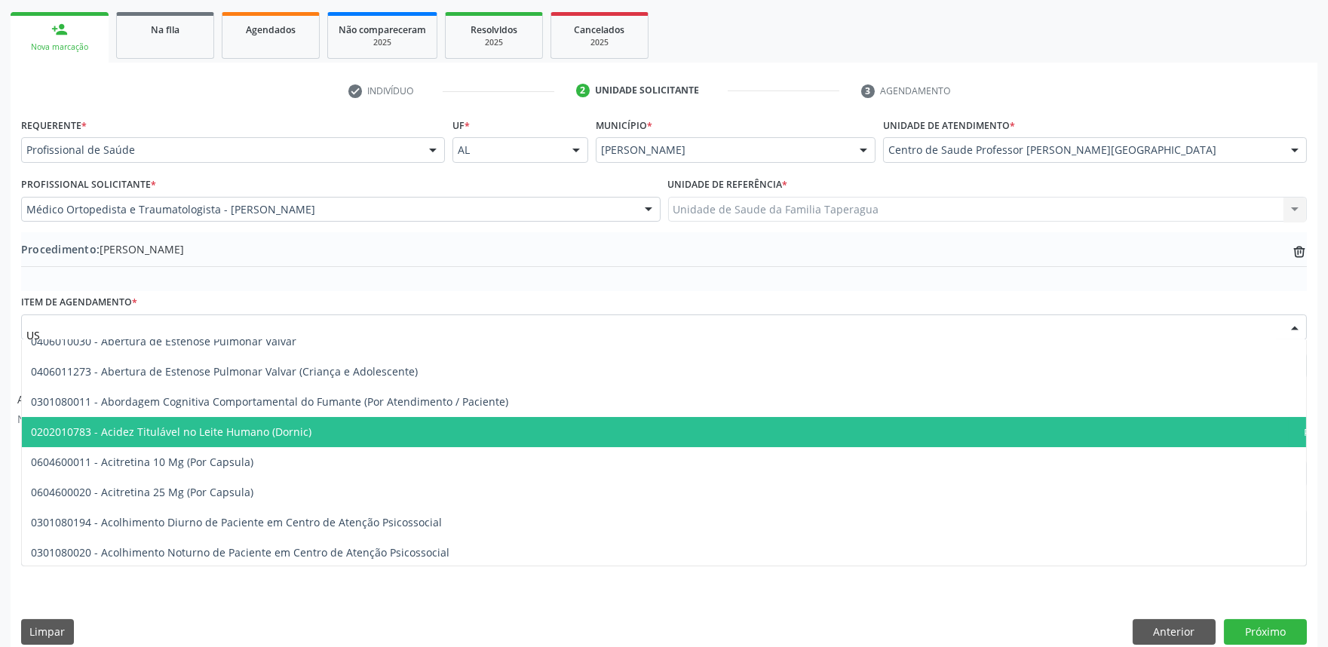
type input "USG"
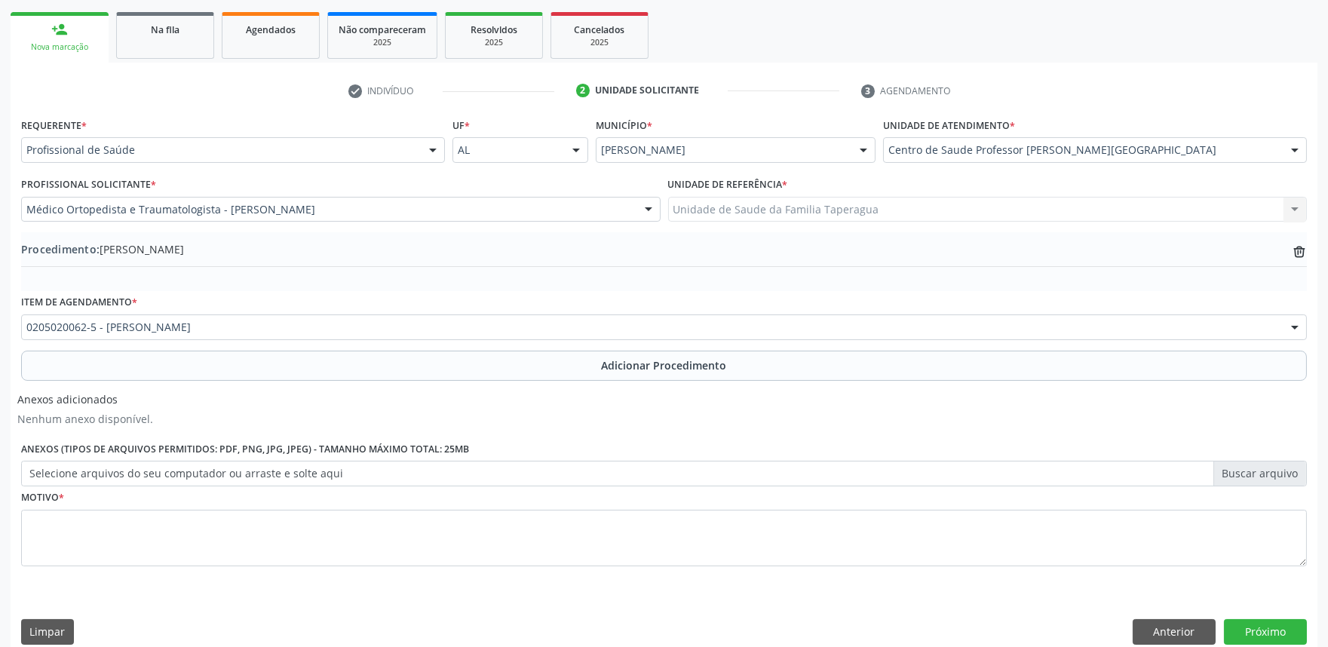
click at [945, 590] on div "Requerente * Profissional de Saúde Profissional de Saúde Paciente Nenhum result…" at bounding box center [664, 384] width 1307 height 541
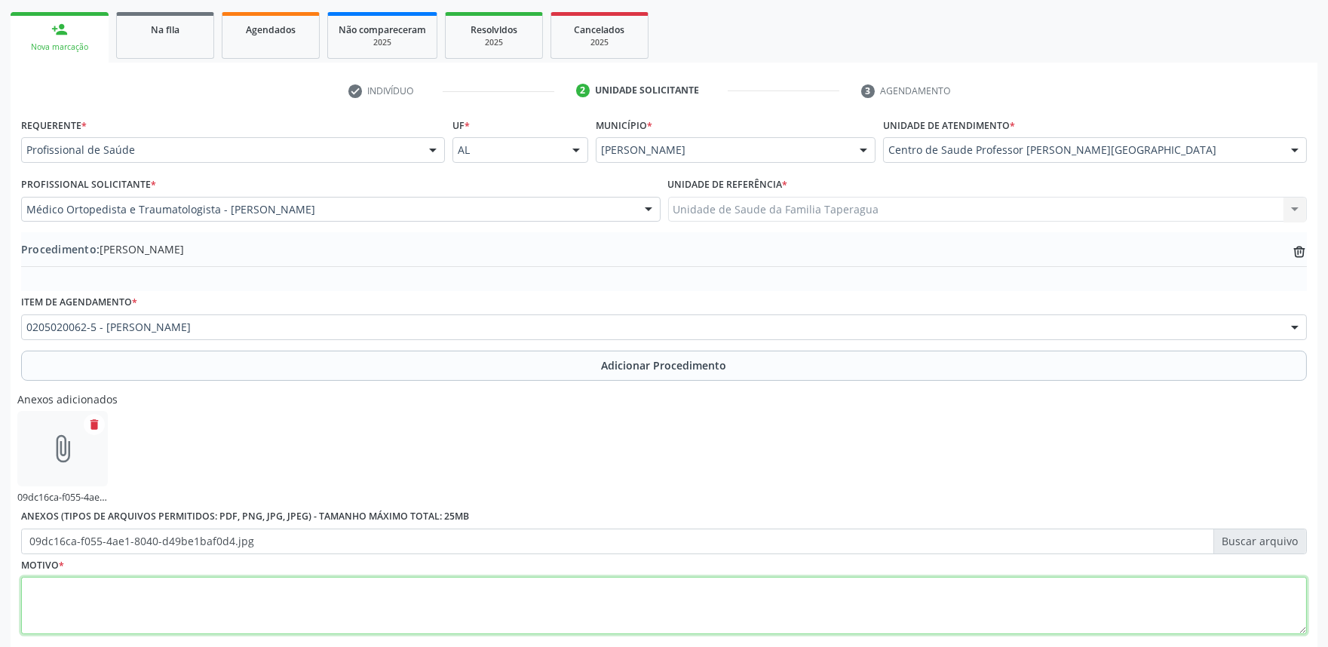
click at [315, 613] on textarea at bounding box center [664, 605] width 1286 height 57
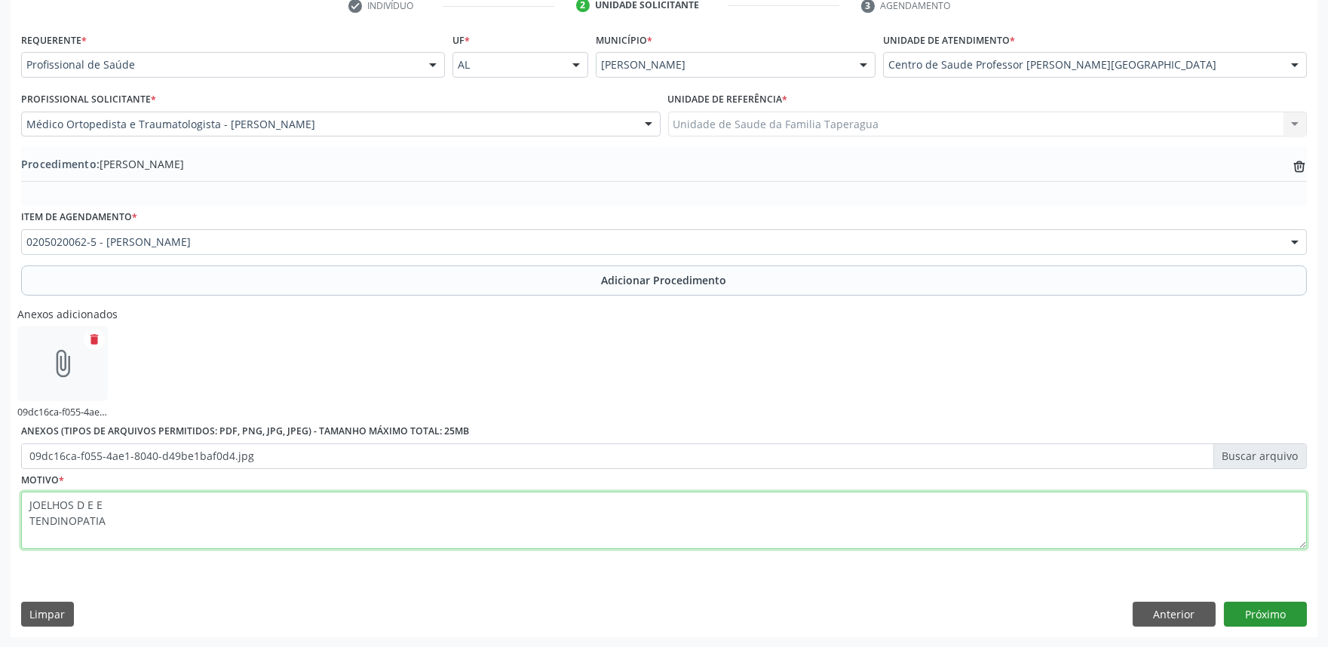
type textarea "JOELHOS D E E TENDINOPATIA"
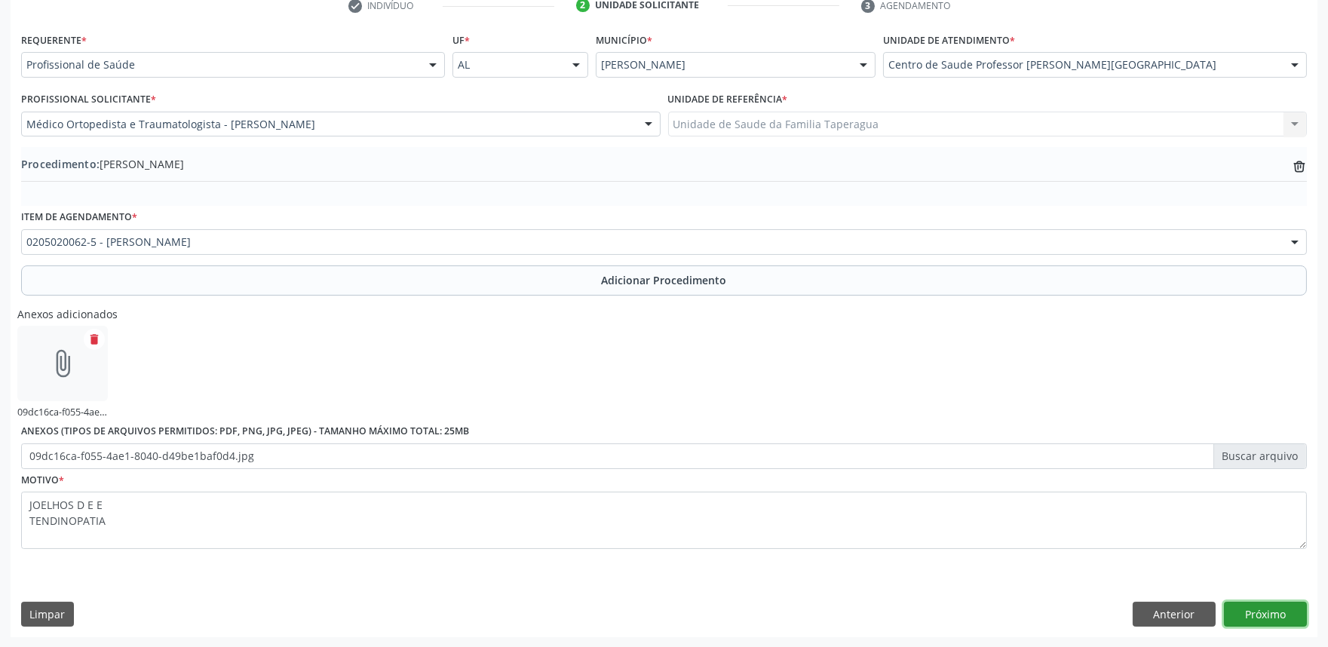
click at [1260, 612] on button "Próximo" at bounding box center [1265, 615] width 83 height 26
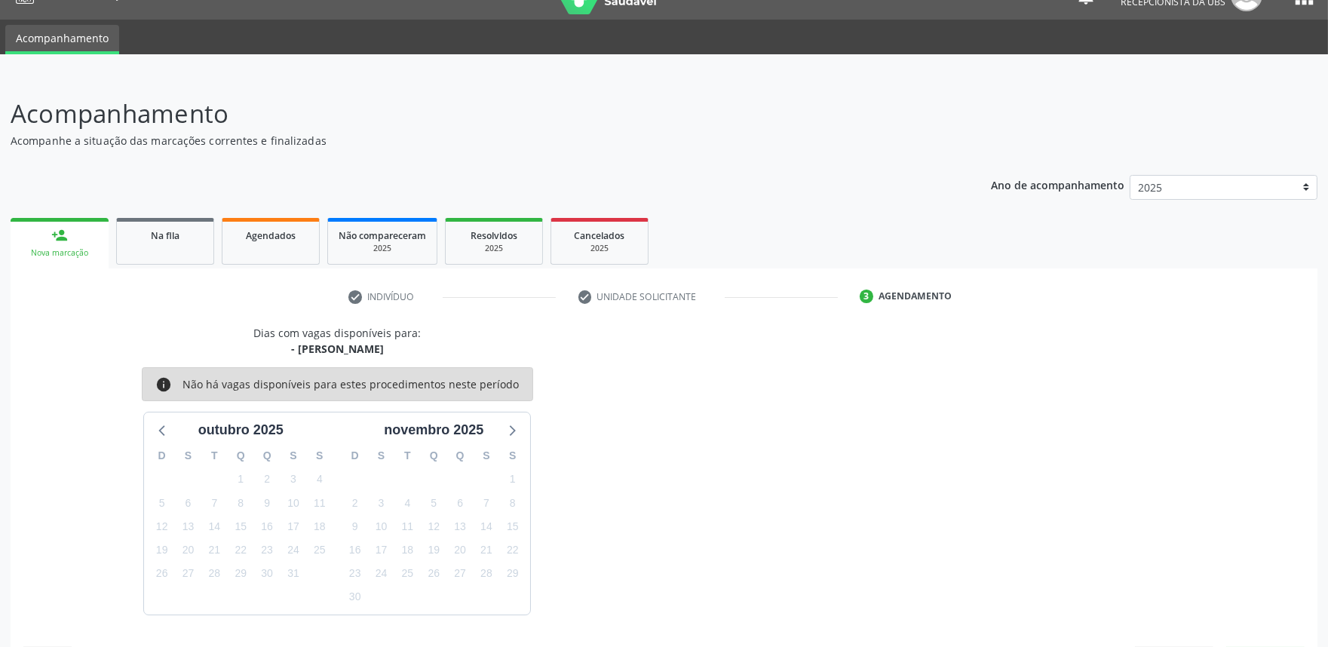
scroll to position [73, 0]
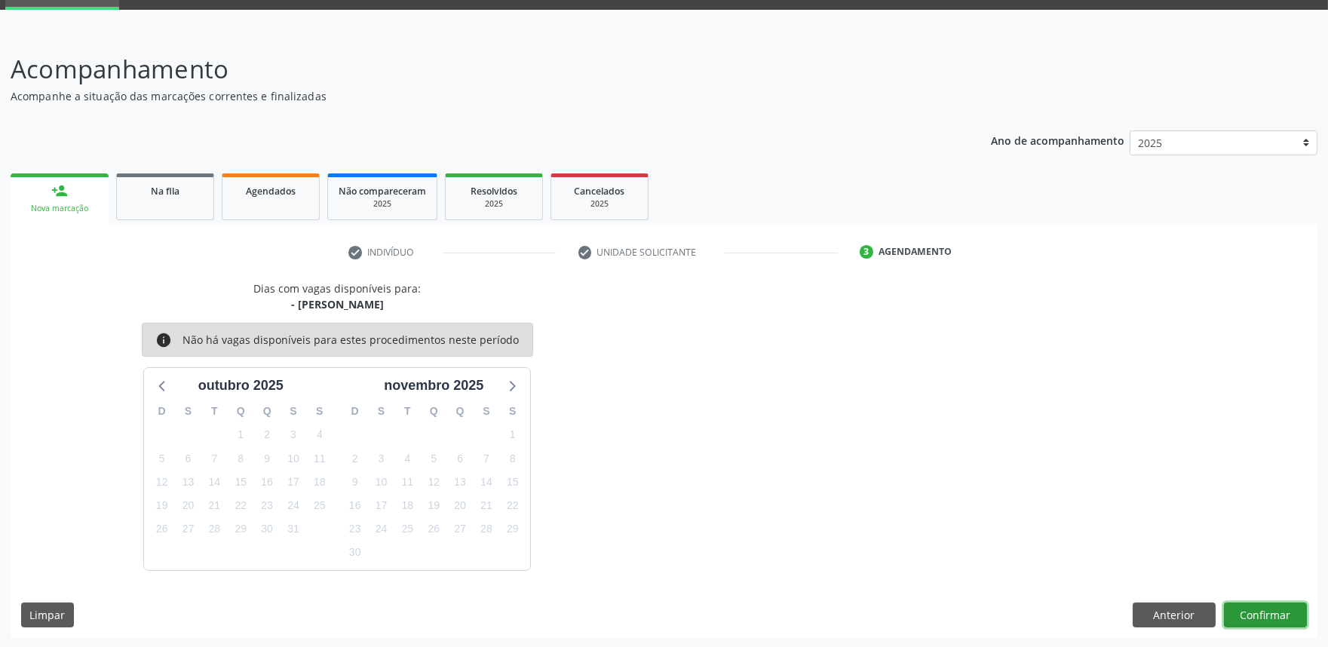
click at [1262, 622] on button "Confirmar" at bounding box center [1265, 616] width 83 height 26
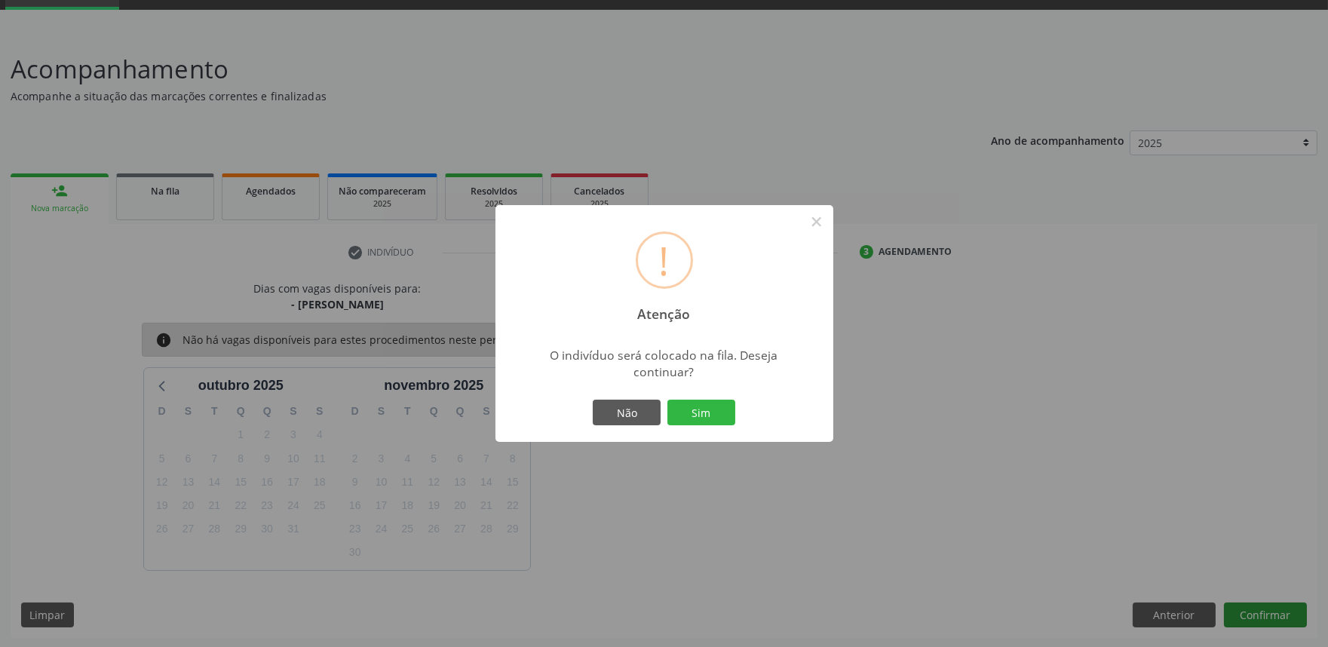
click at [668, 400] on button "Sim" at bounding box center [702, 413] width 68 height 26
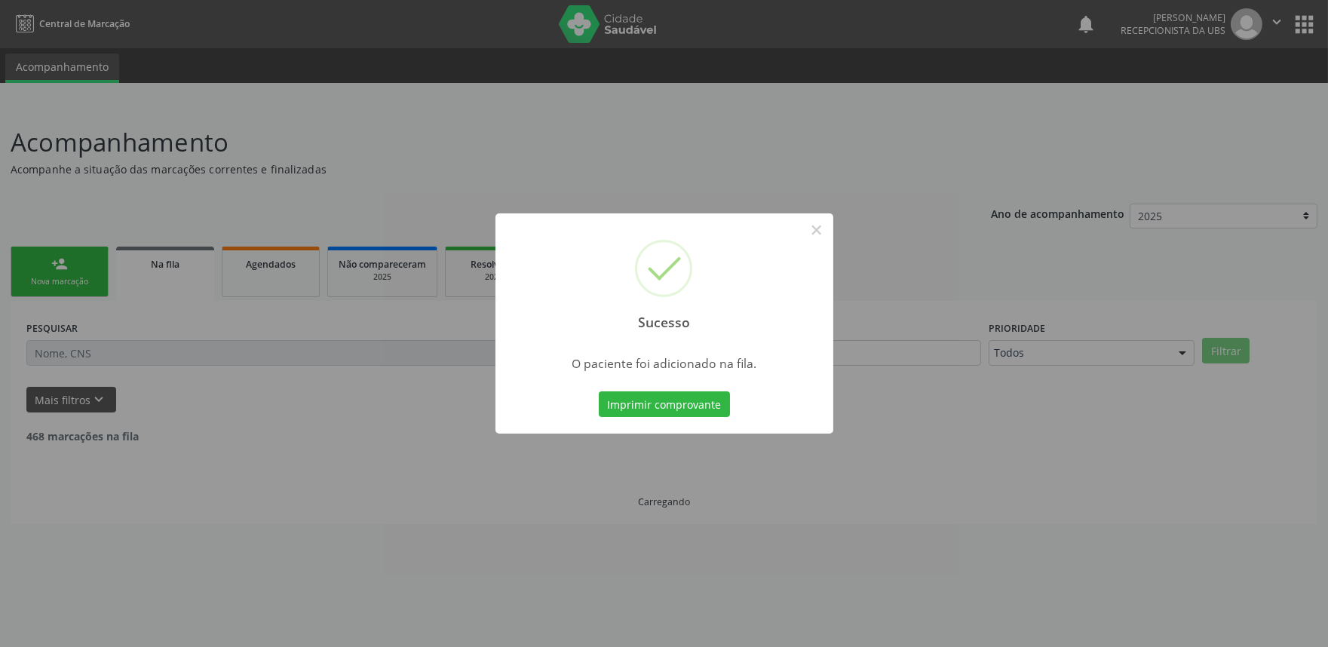
scroll to position [0, 0]
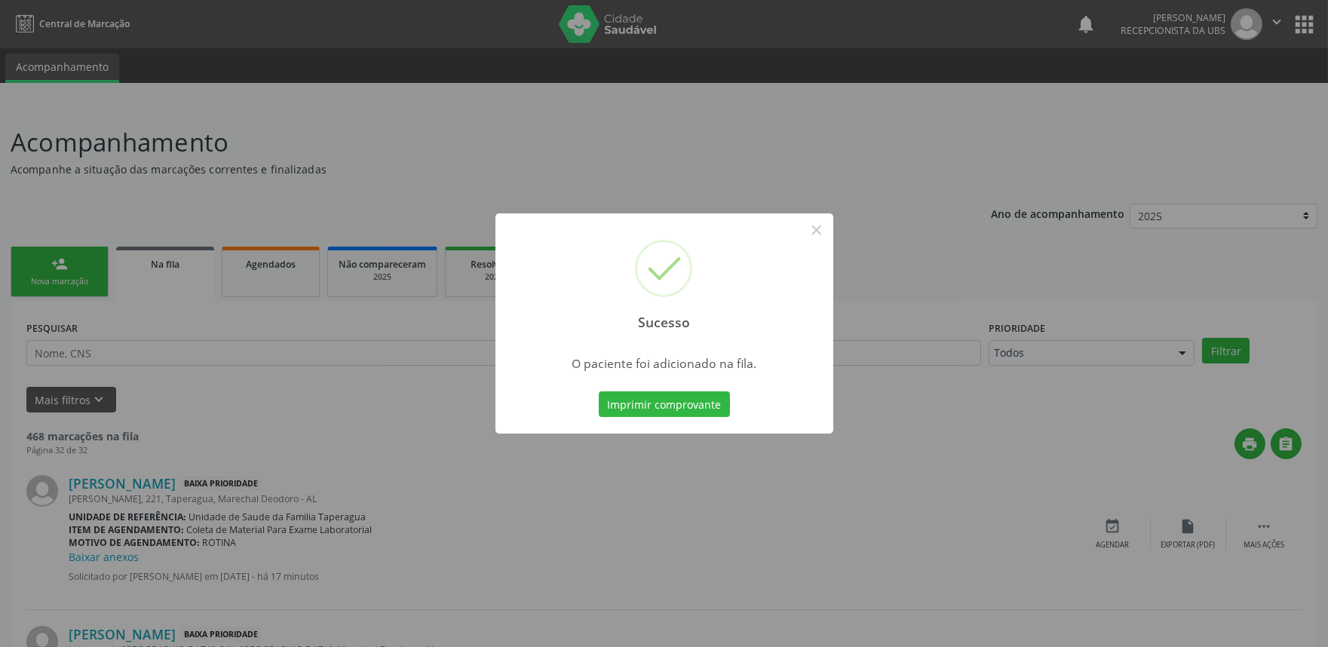
click at [939, 287] on div "Sucesso × O paciente foi adicionado na fila. Imprimir comprovante Cancel" at bounding box center [664, 323] width 1328 height 647
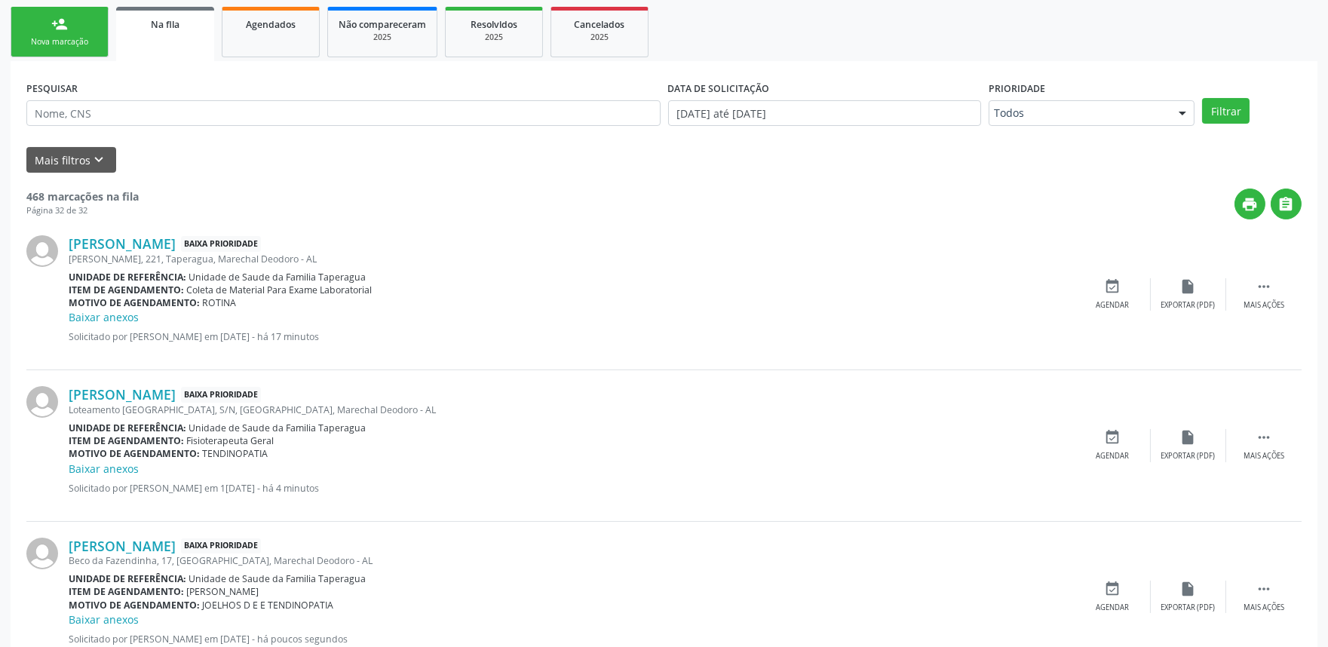
scroll to position [209, 0]
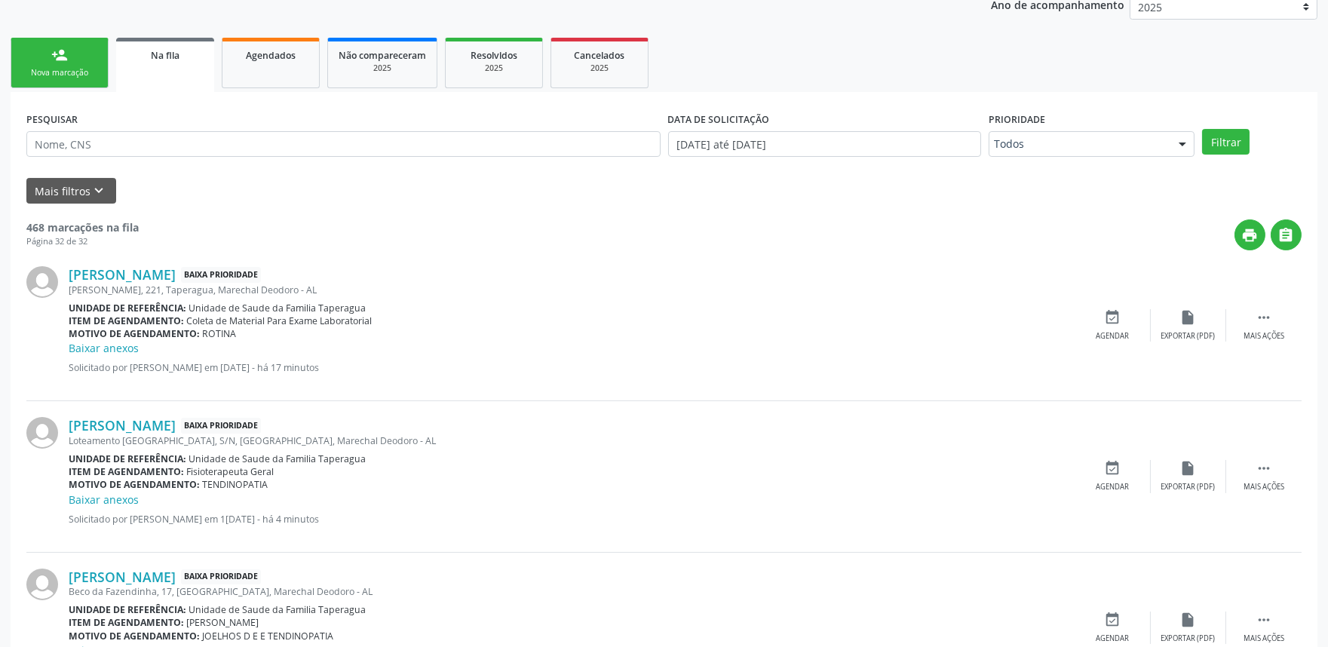
click at [88, 68] on div "Nova marcação" at bounding box center [59, 72] width 75 height 11
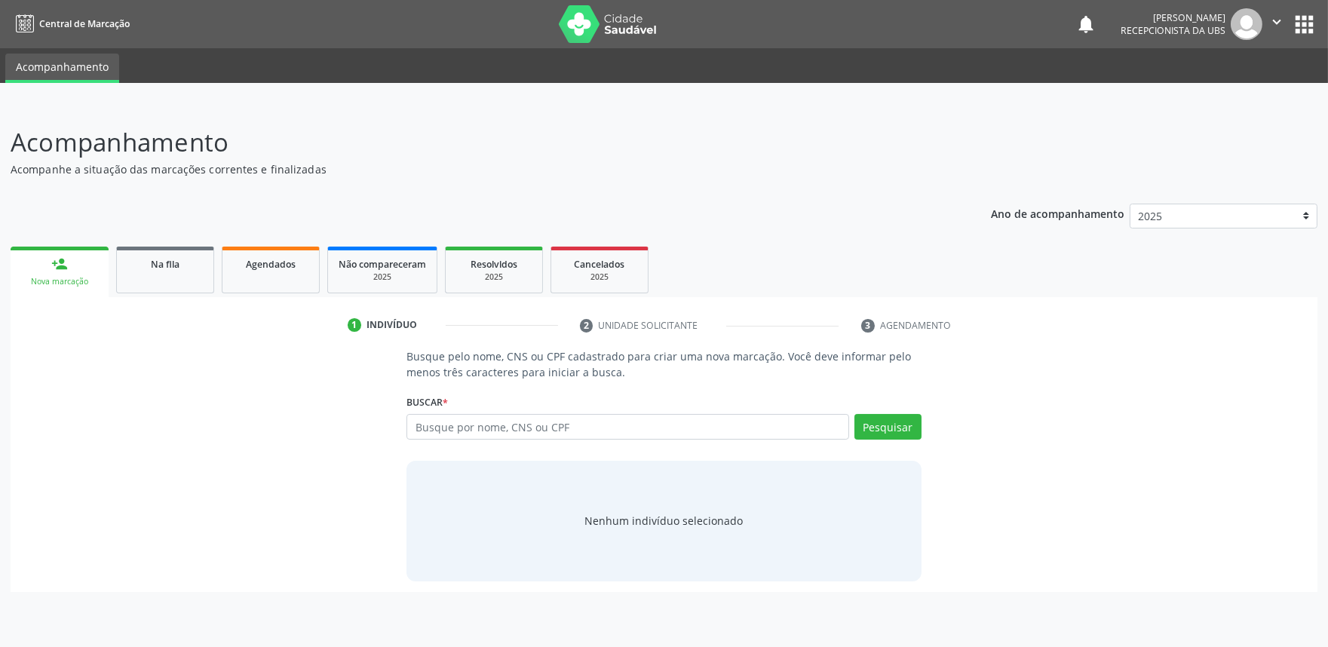
scroll to position [0, 0]
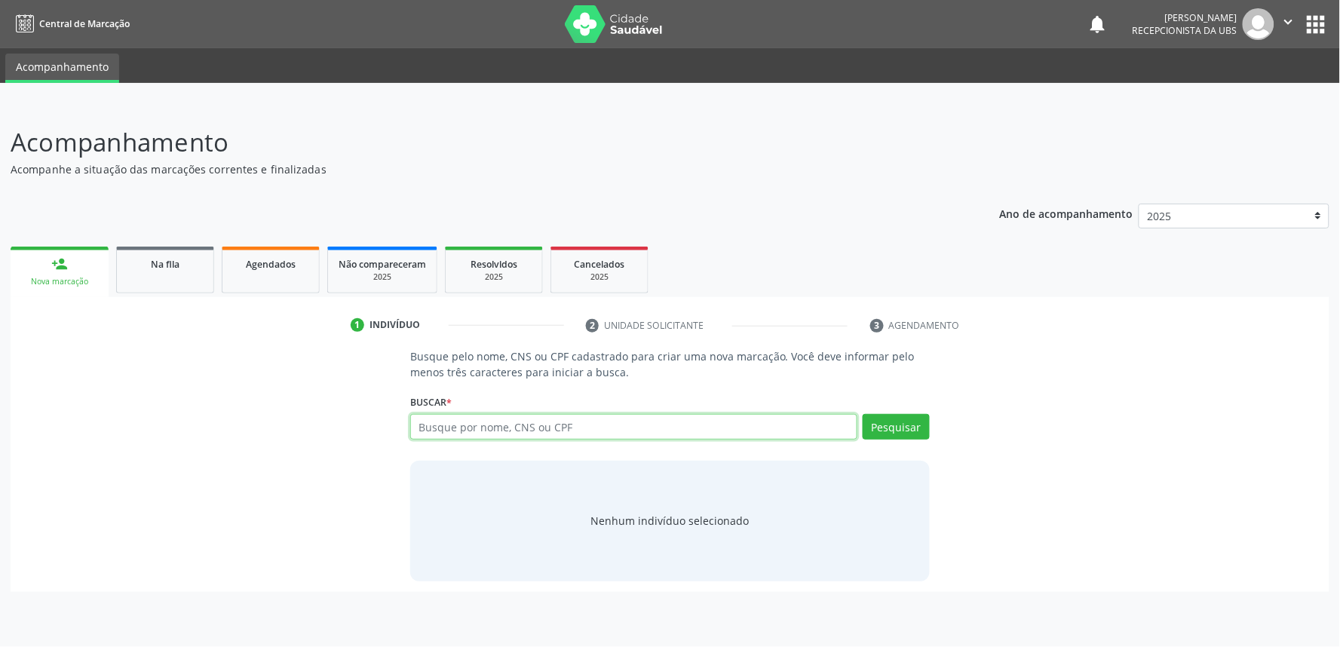
click at [606, 438] on input "text" at bounding box center [633, 427] width 447 height 26
paste input "700003923909408"
type input "700003923909408"
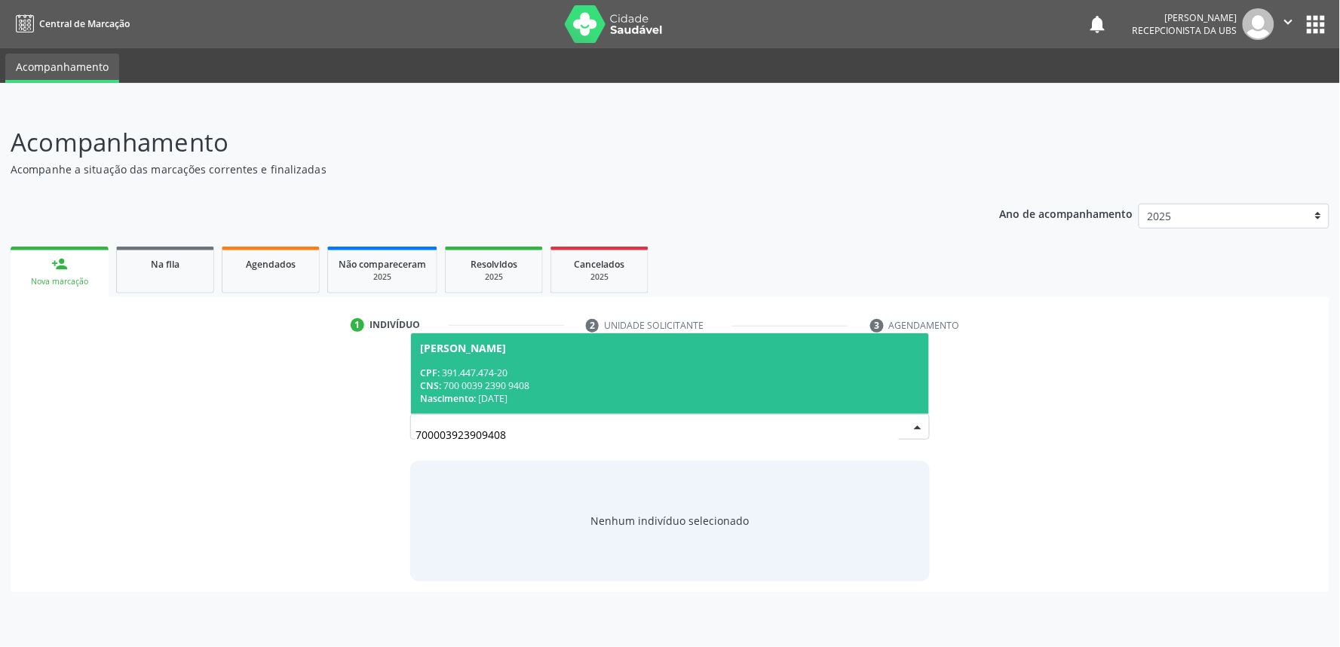
click at [619, 367] on div "CPF: 391.447.474-20" at bounding box center [670, 373] width 500 height 13
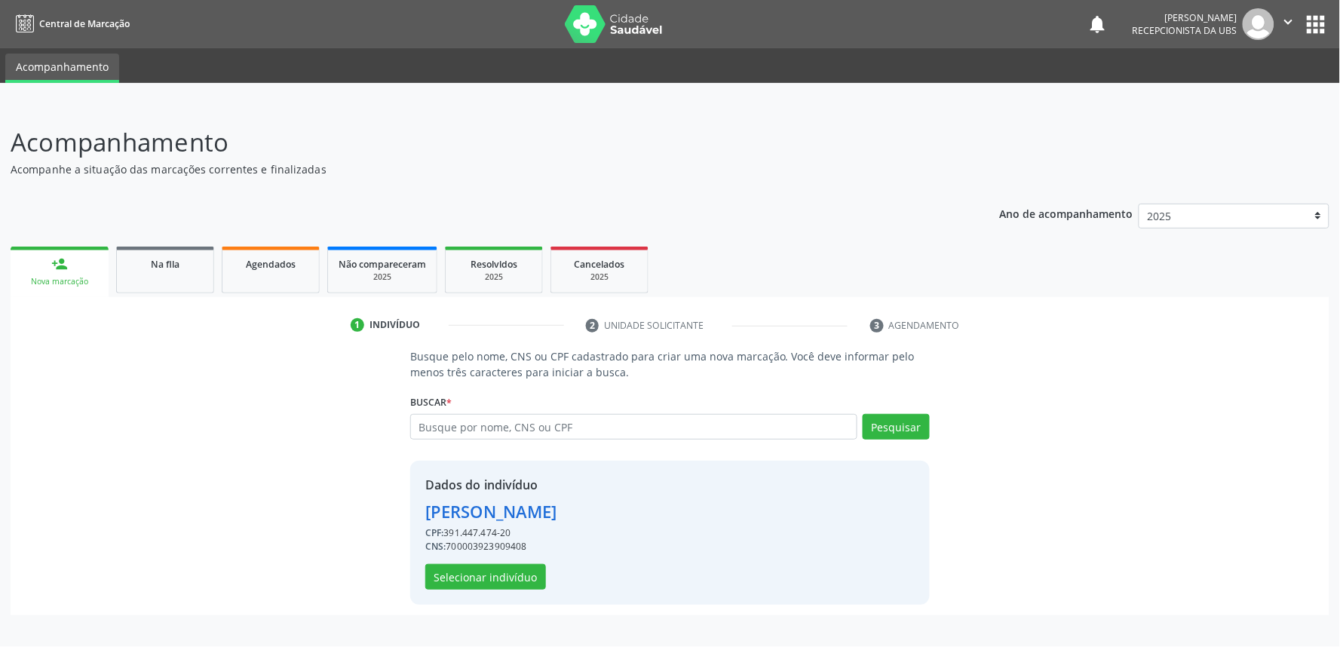
click at [493, 560] on div "Dados do indivíduo [PERSON_NAME] CPF: 391.447.474-20 CNS: 700003923909408 Selec…" at bounding box center [491, 533] width 132 height 114
click at [493, 574] on button "Selecionar indivíduo" at bounding box center [485, 577] width 121 height 26
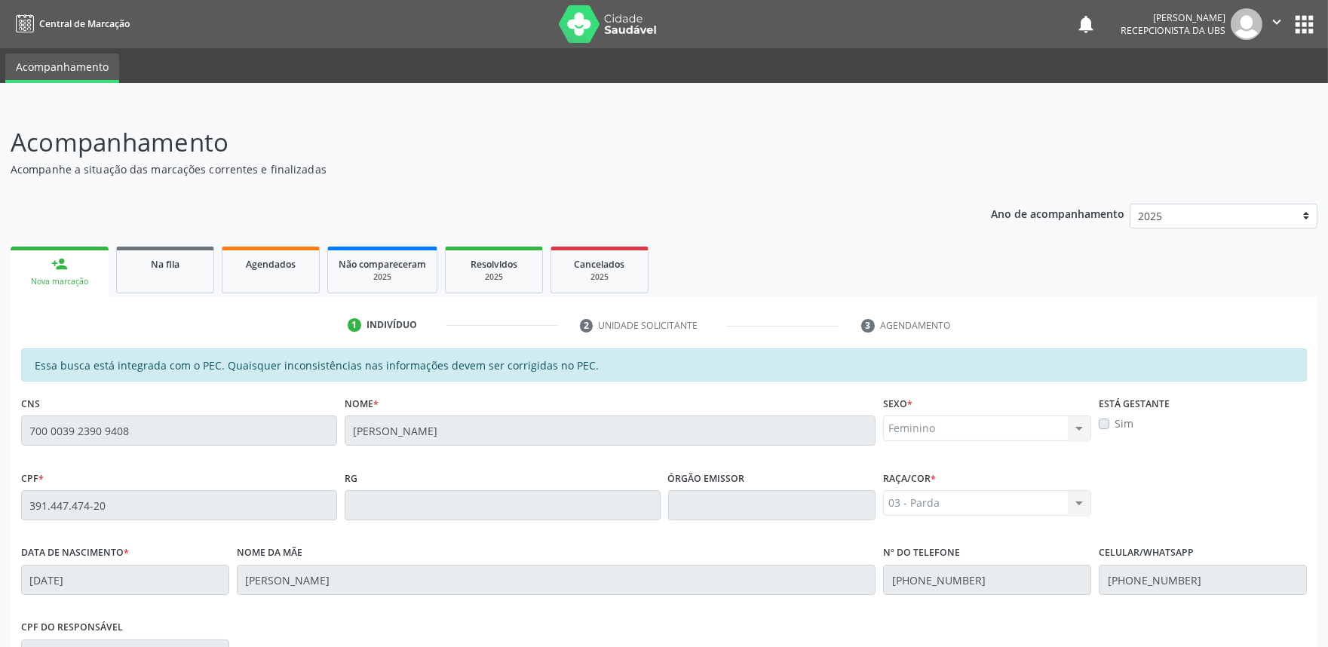
scroll to position [235, 0]
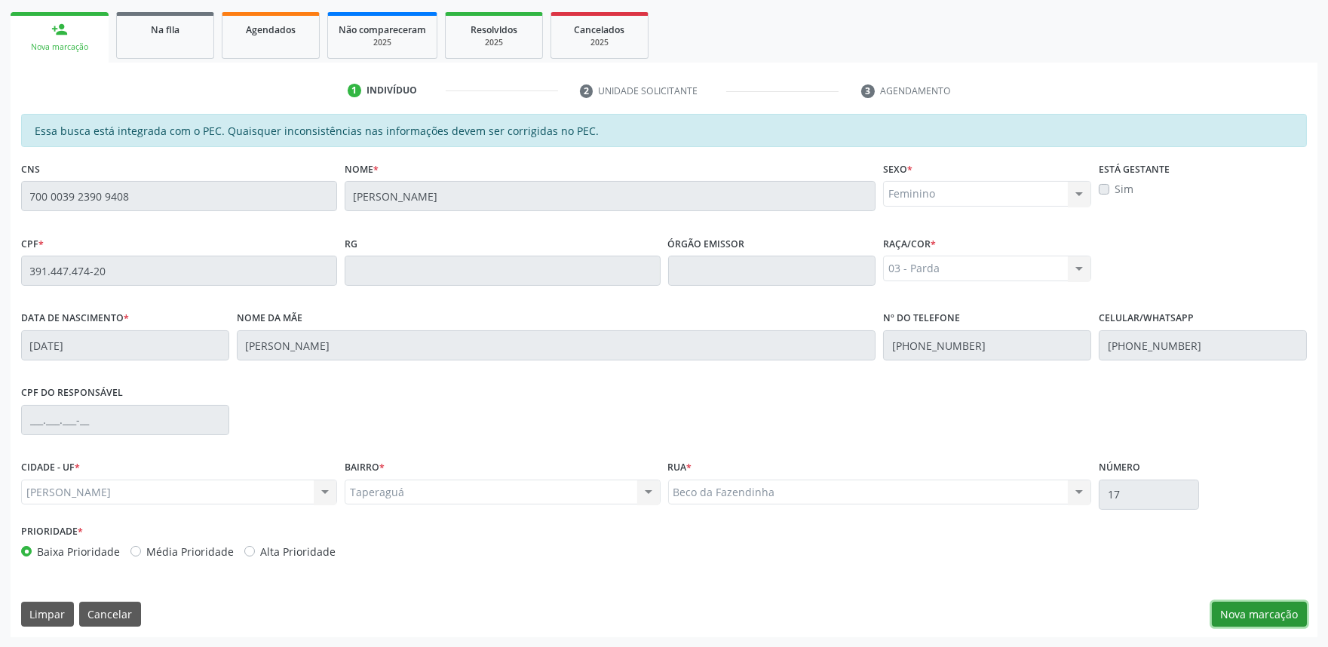
click at [1227, 608] on button "Nova marcação" at bounding box center [1259, 615] width 95 height 26
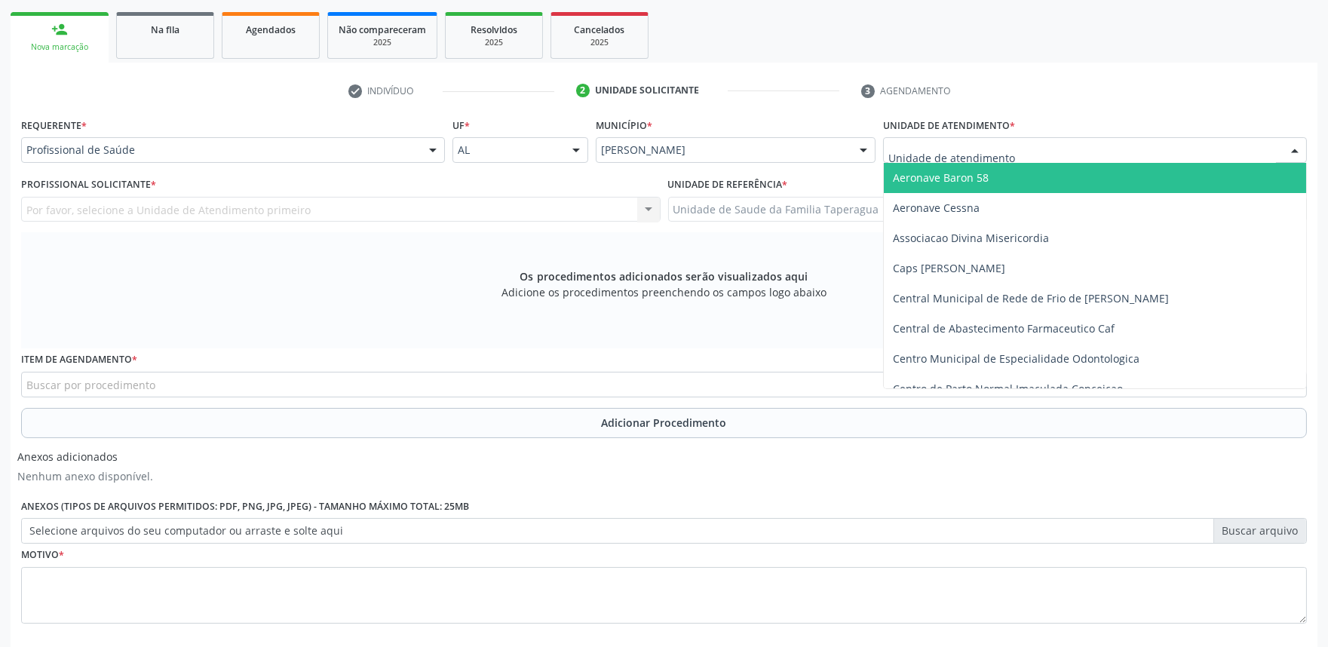
click at [1038, 146] on div at bounding box center [1095, 150] width 424 height 26
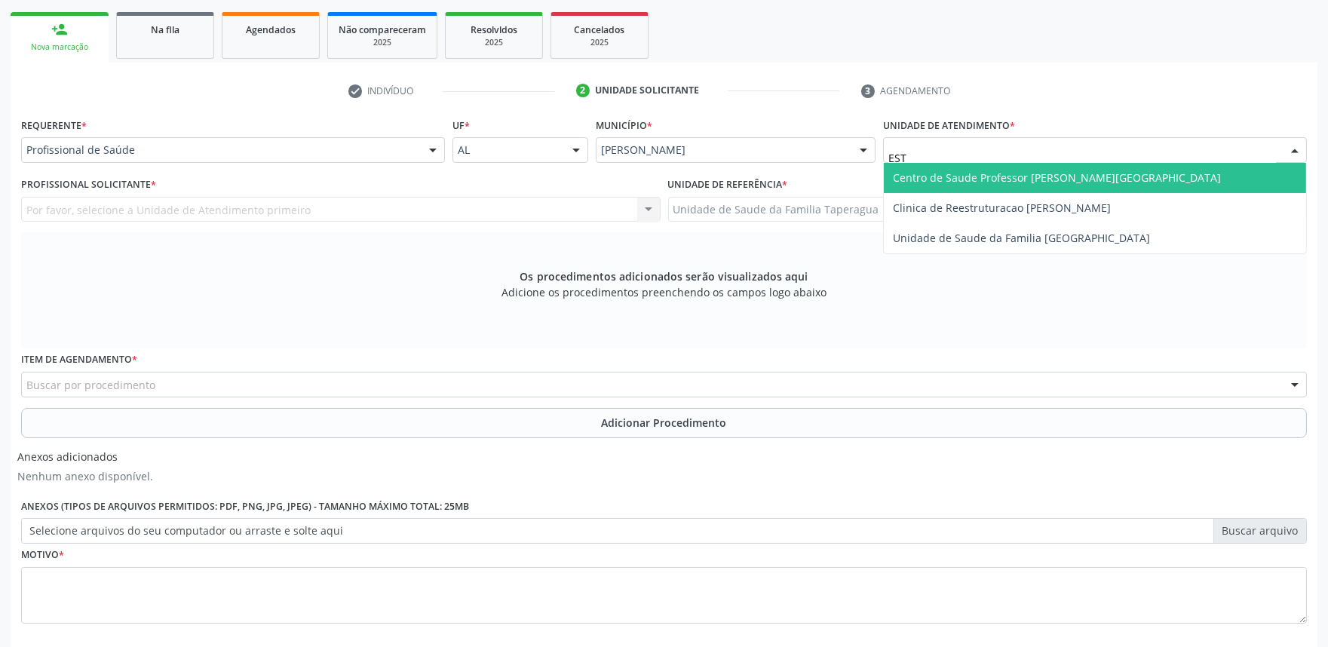
type input "ESTA"
click at [1038, 167] on span "Centro de Saude Professor [PERSON_NAME][GEOGRAPHIC_DATA]" at bounding box center [1095, 178] width 422 height 30
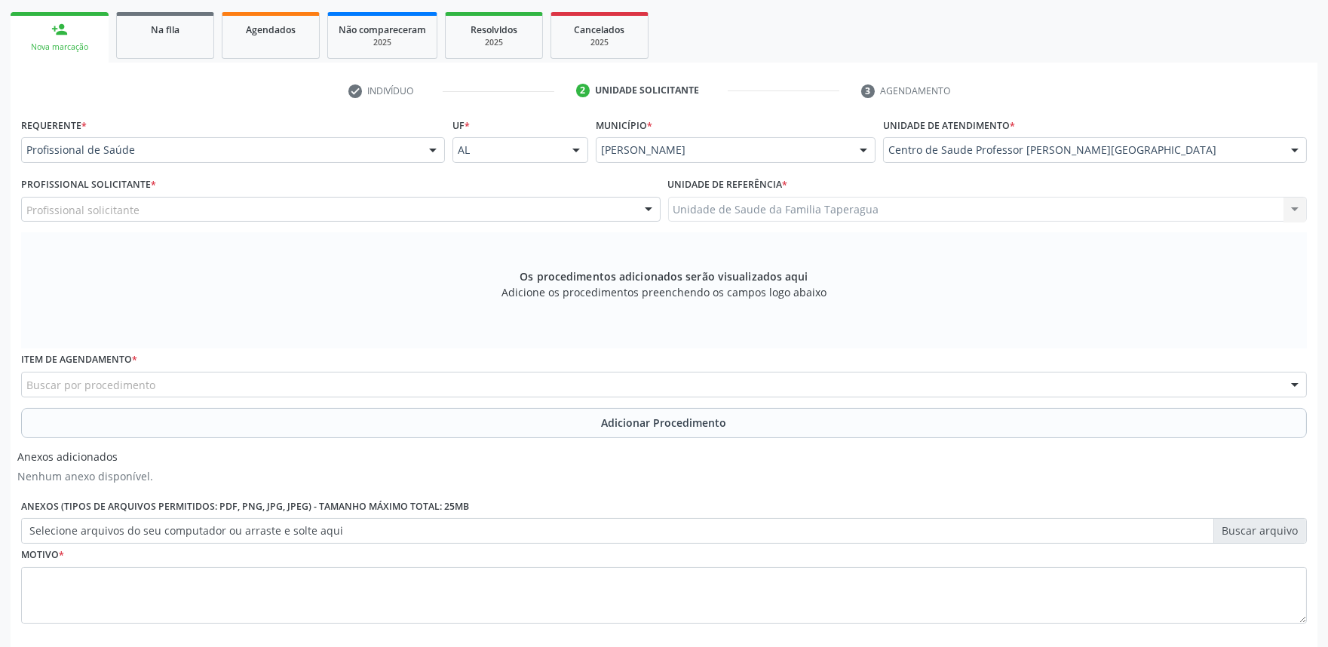
click at [378, 206] on div "Profissional solicitante" at bounding box center [341, 210] width 640 height 26
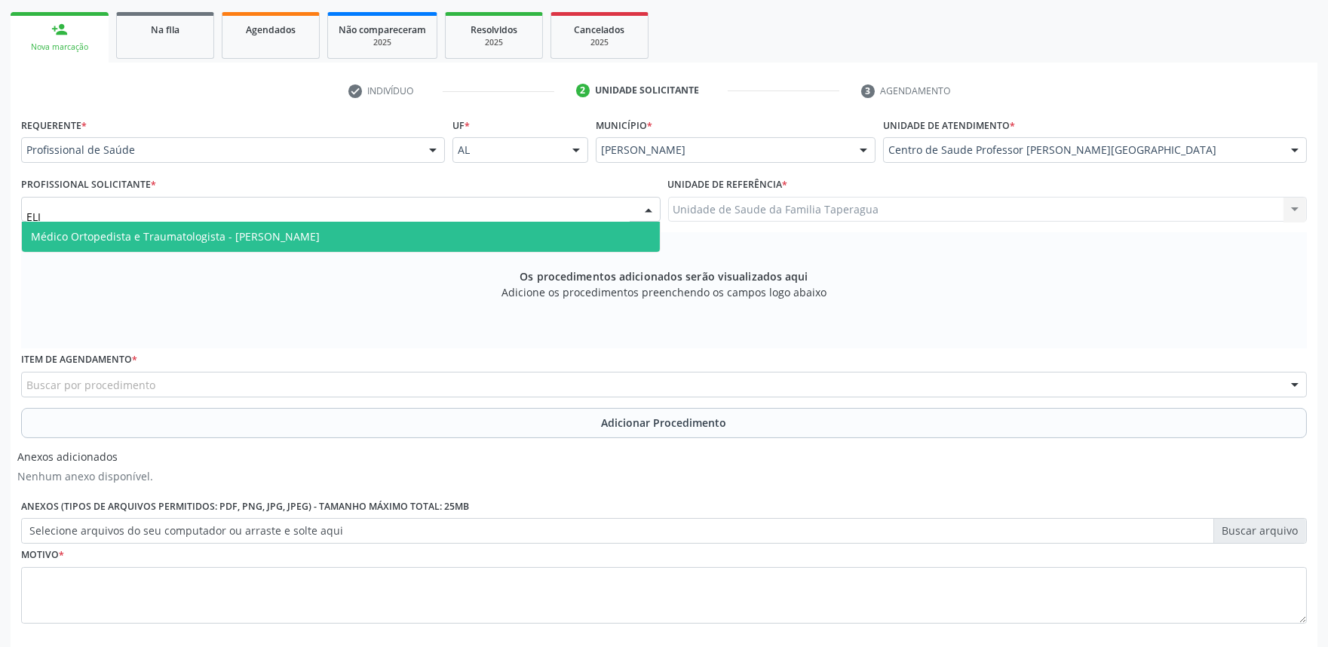
type input "[PERSON_NAME]"
click at [376, 231] on span "Médico Ortopedista e Traumatologista - [PERSON_NAME]" at bounding box center [341, 237] width 638 height 30
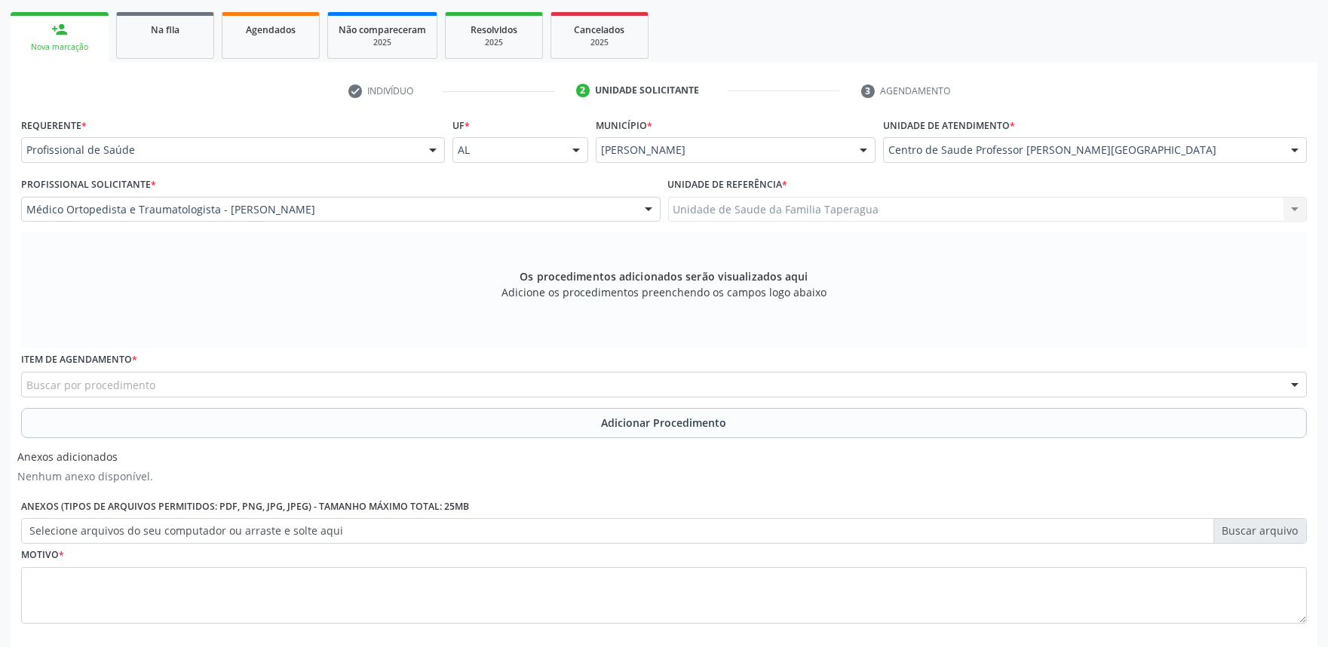
click at [342, 379] on div "Buscar por procedimento" at bounding box center [664, 385] width 1286 height 26
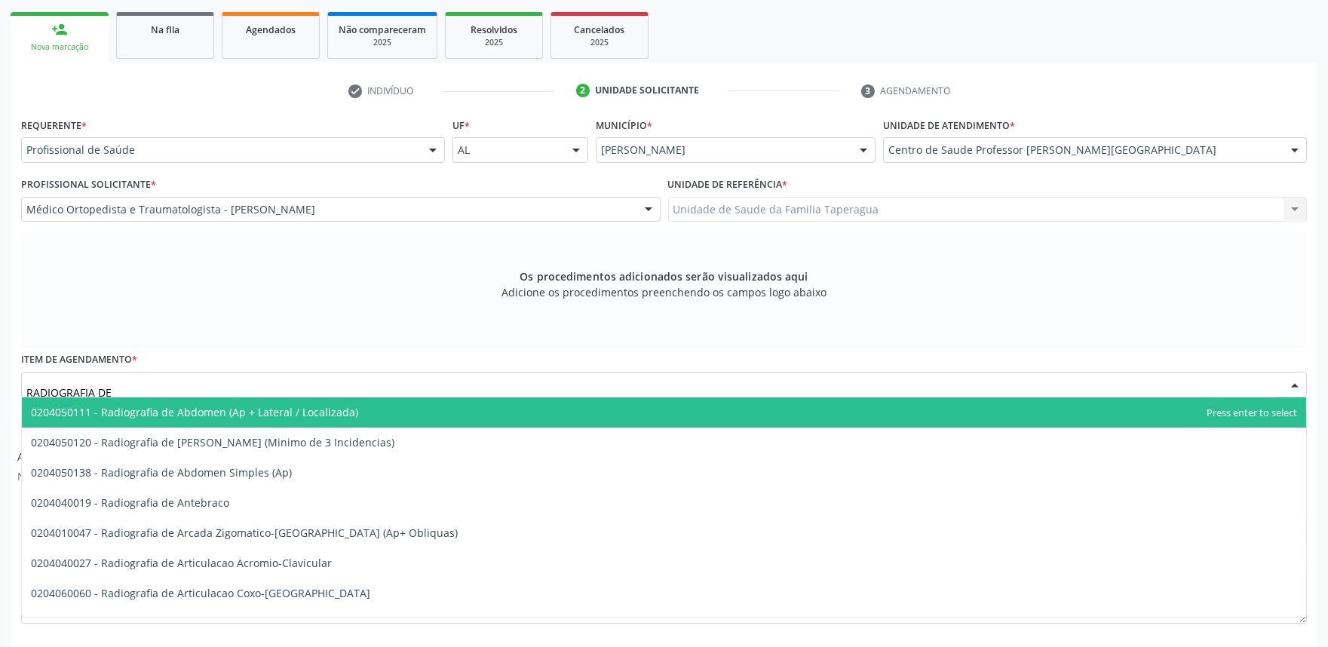
type input "RADIOGRAFIA DE J"
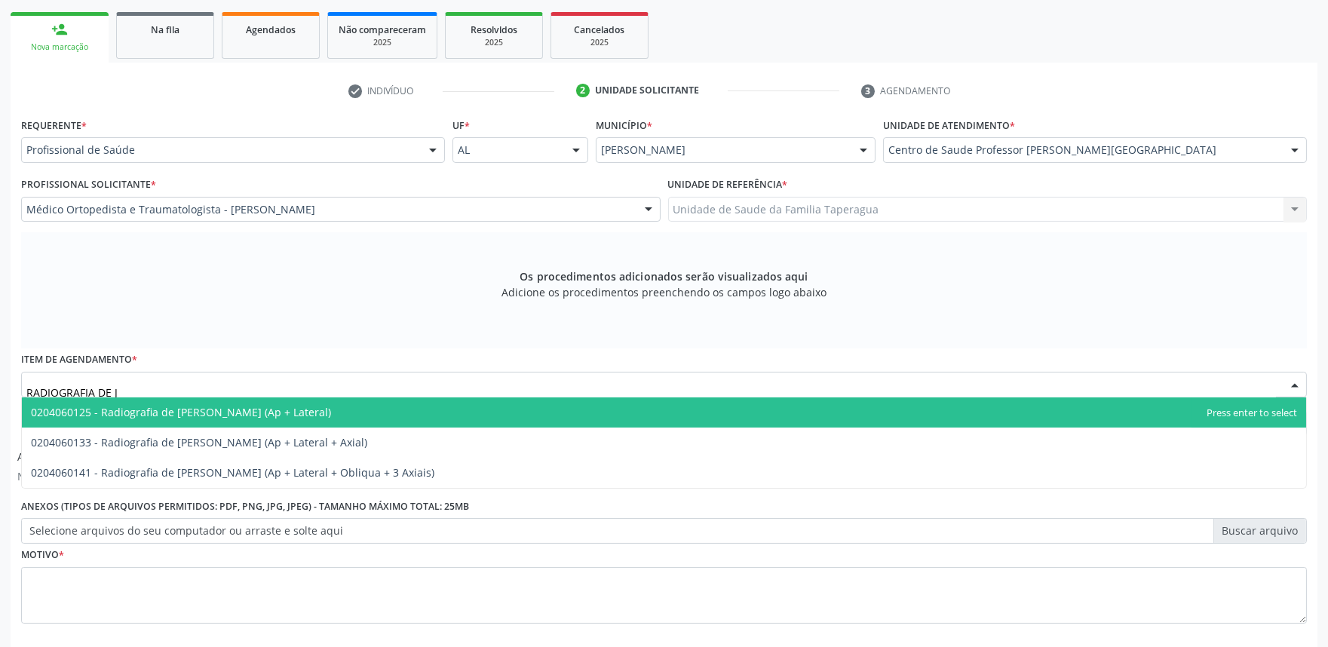
click at [336, 410] on span "0204060125 - Radiografia de [PERSON_NAME] (Ap + Lateral)" at bounding box center [664, 413] width 1285 height 30
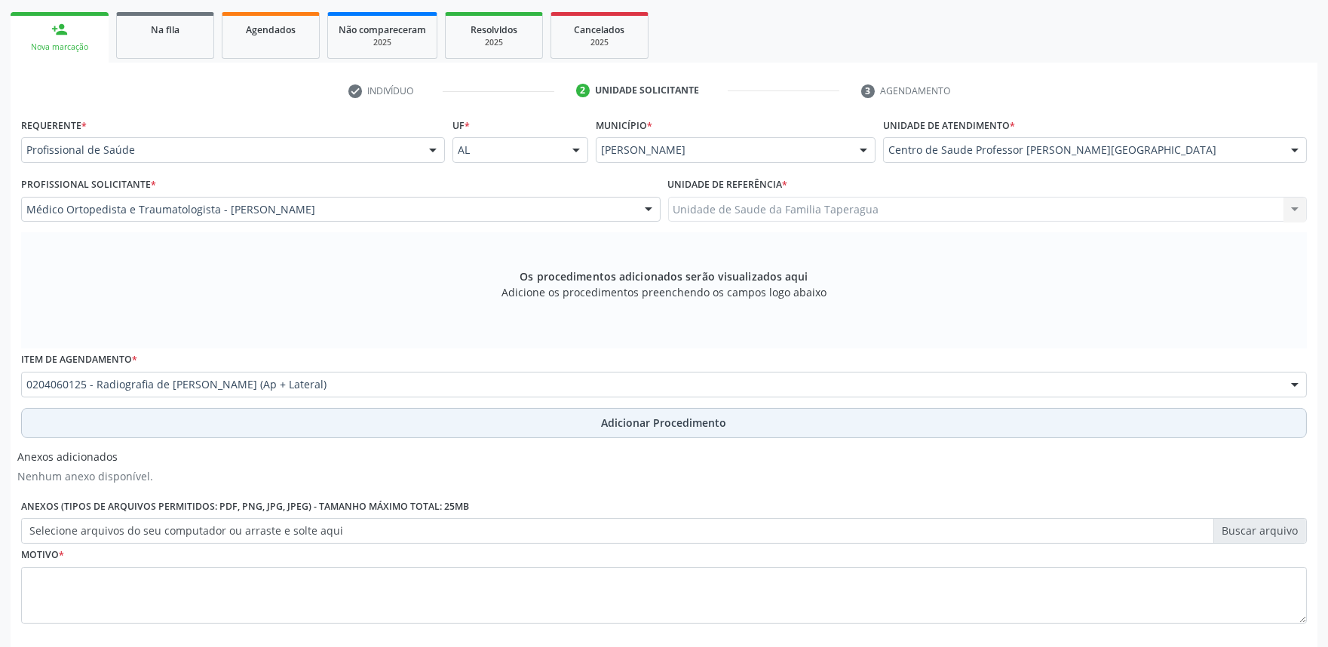
click at [336, 421] on button "Adicionar Procedimento" at bounding box center [664, 423] width 1286 height 30
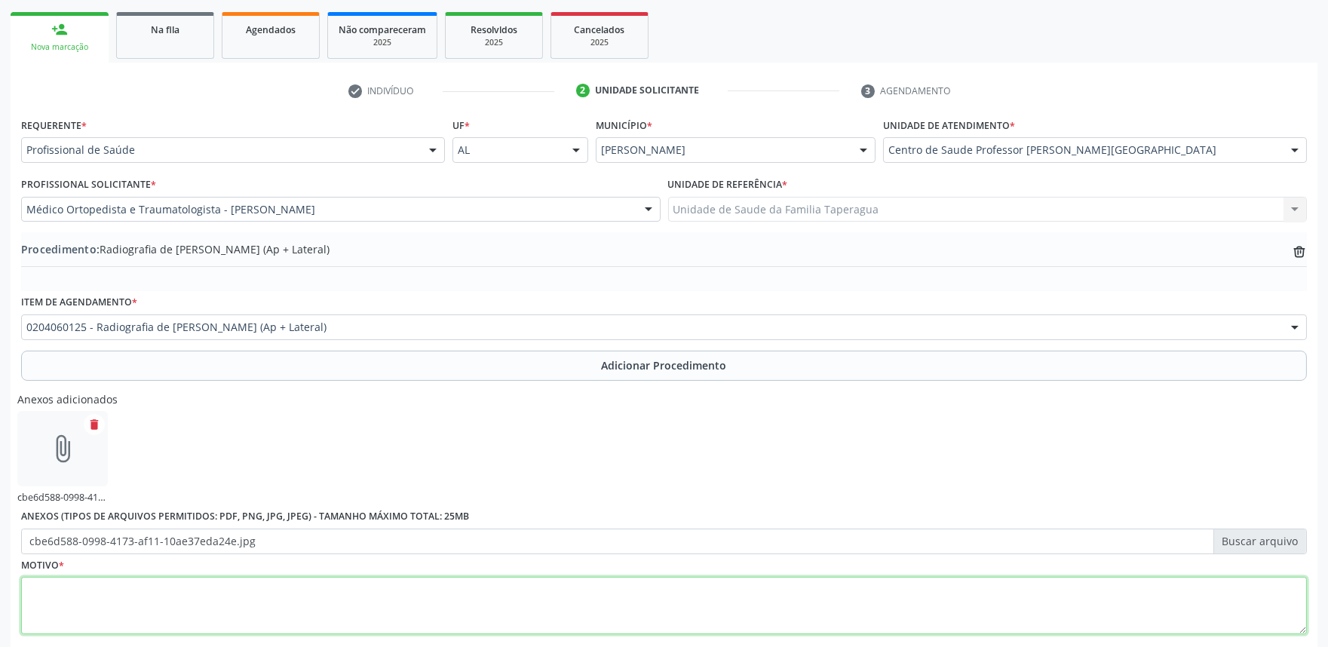
click at [440, 601] on textarea at bounding box center [664, 605] width 1286 height 57
type textarea "G"
paste textarea "Gonartrose"
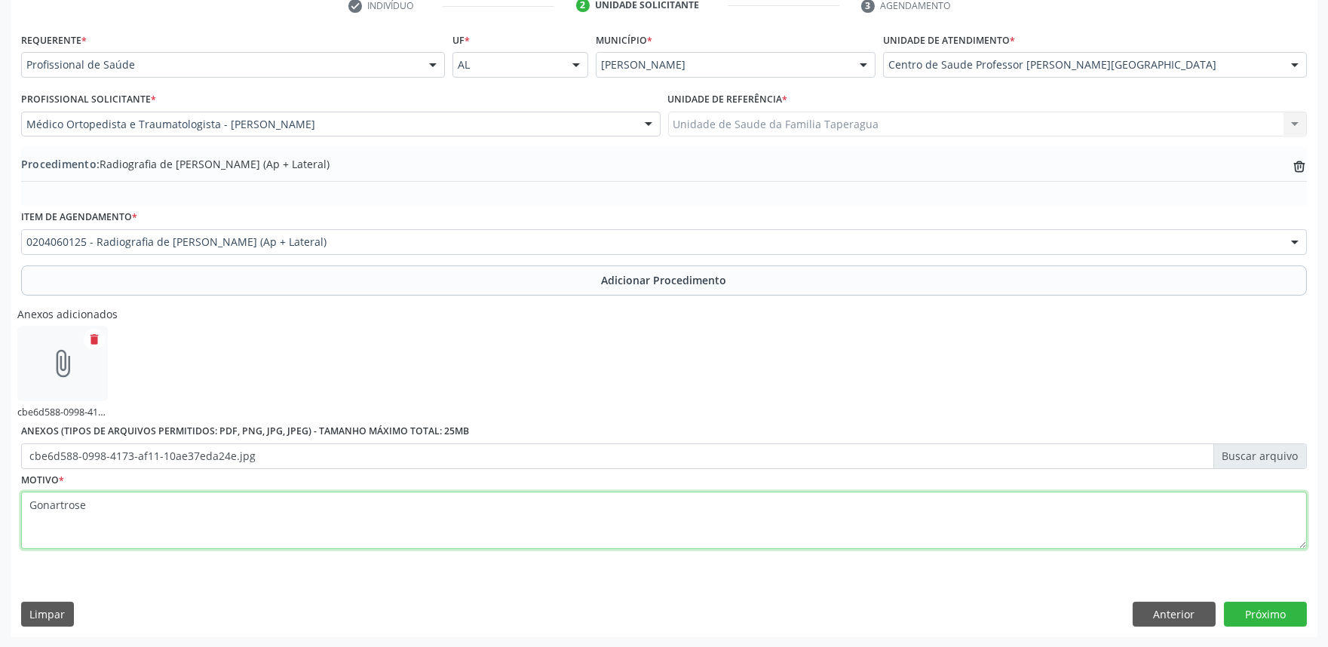
click at [25, 504] on textarea "Gonartrose" at bounding box center [664, 520] width 1286 height 57
click at [96, 504] on textarea "JOELHOS D E E Gonartrose" at bounding box center [664, 520] width 1286 height 57
type textarea "JOELHOS D e E Gonartrose"
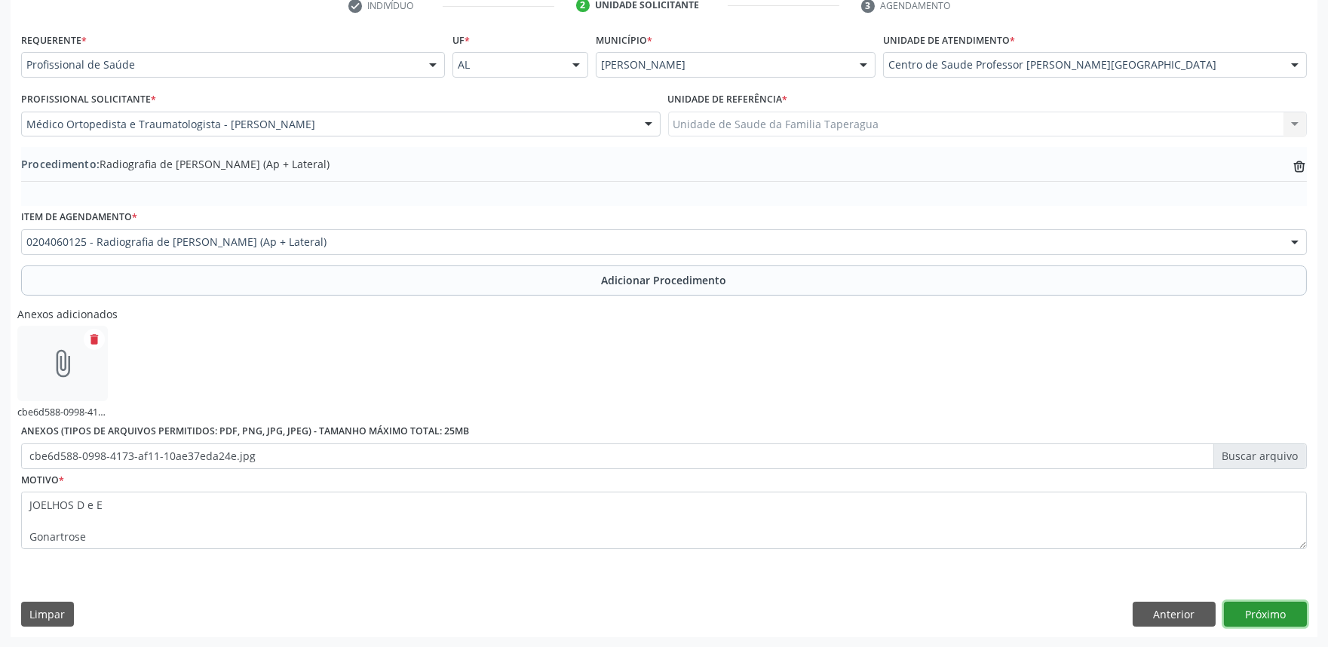
click at [1258, 613] on button "Próximo" at bounding box center [1265, 615] width 83 height 26
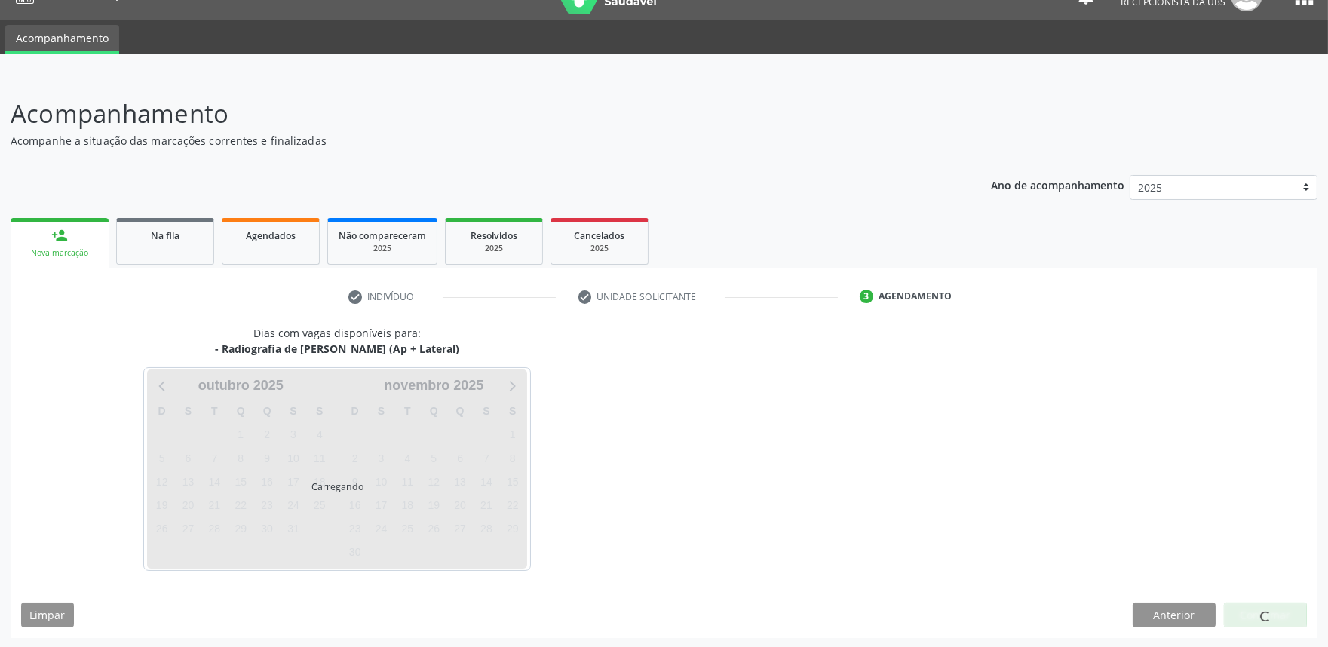
scroll to position [73, 0]
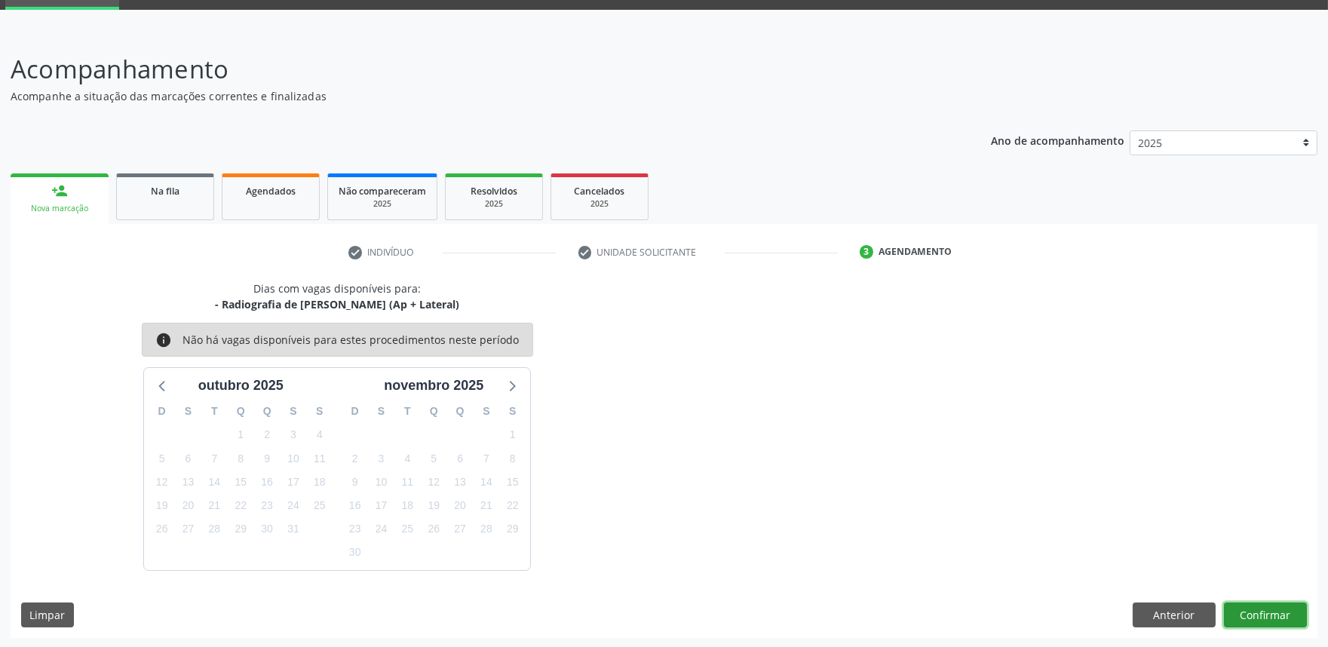
click at [1258, 607] on button "Confirmar" at bounding box center [1265, 616] width 83 height 26
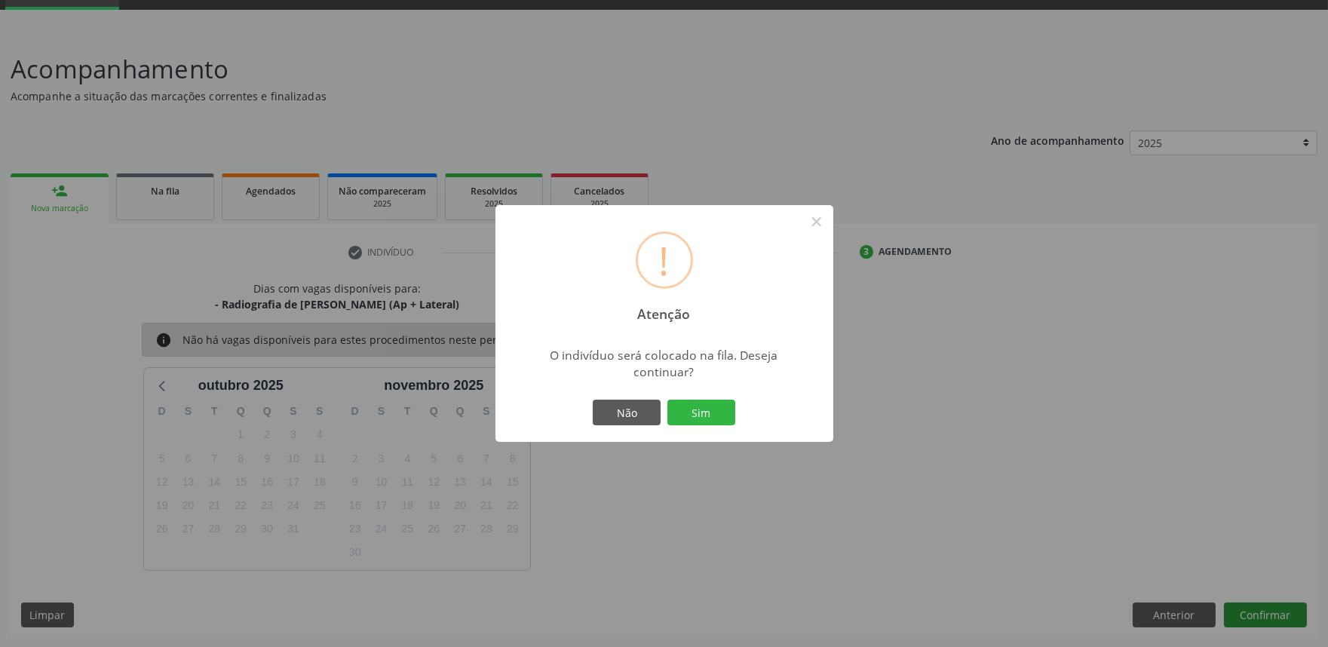
click at [668, 400] on button "Sim" at bounding box center [702, 413] width 68 height 26
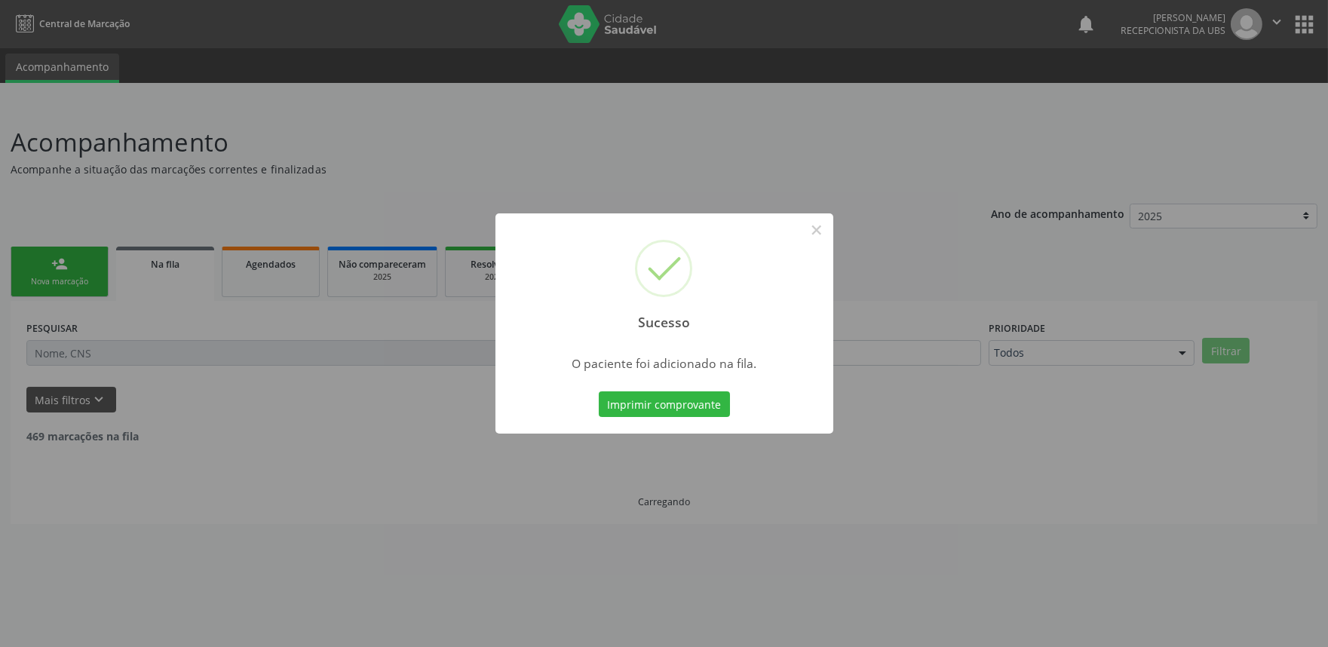
scroll to position [0, 0]
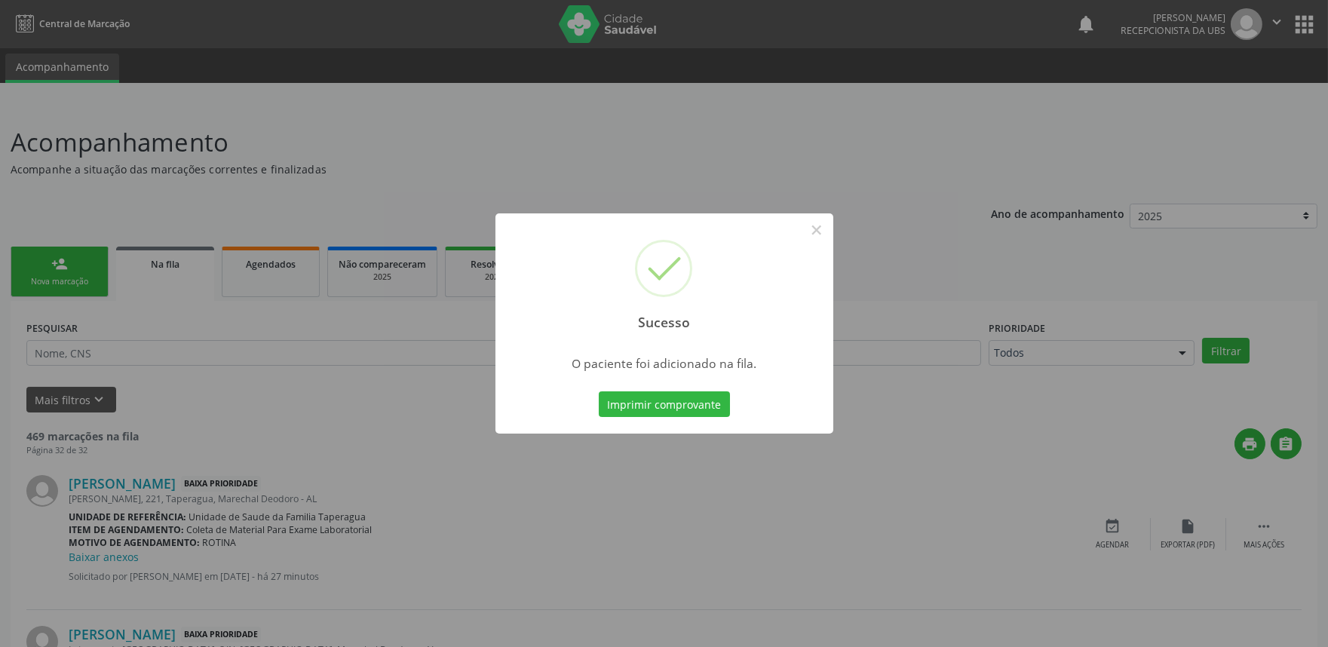
click at [355, 253] on div "Sucesso × O paciente foi adicionado na fila. Imprimir comprovante Cancel" at bounding box center [664, 323] width 1328 height 647
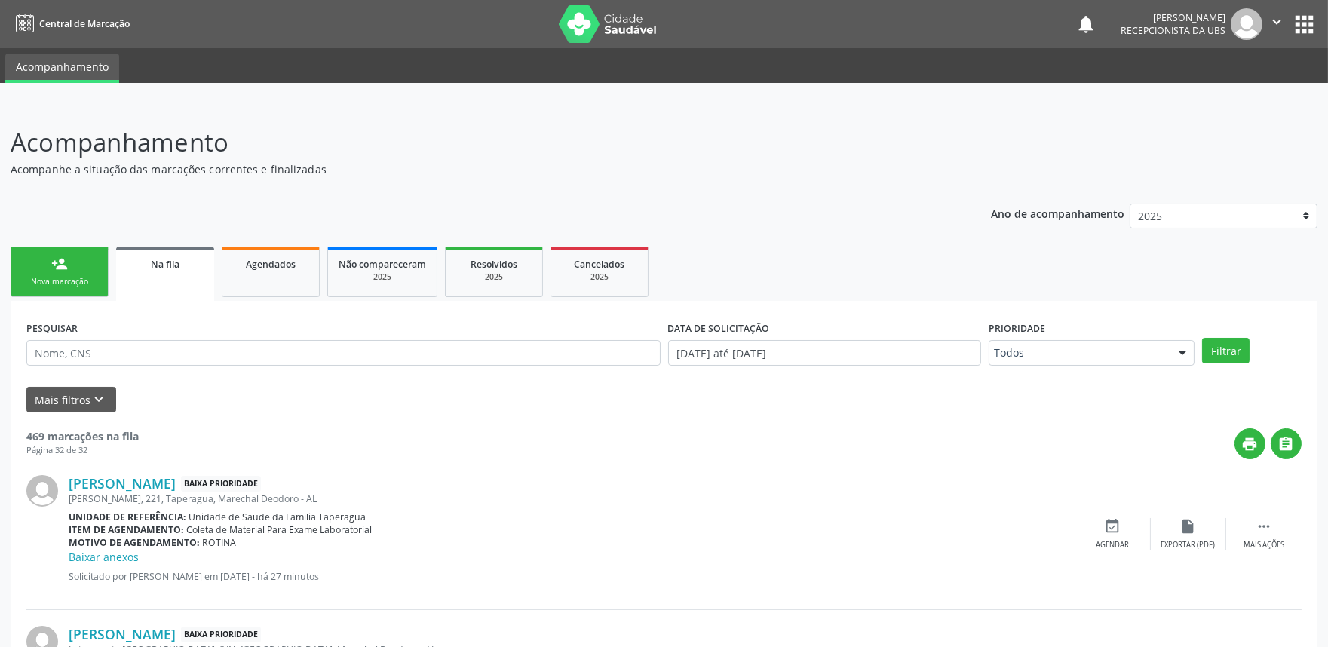
click at [51, 258] on div "person_add" at bounding box center [59, 264] width 17 height 17
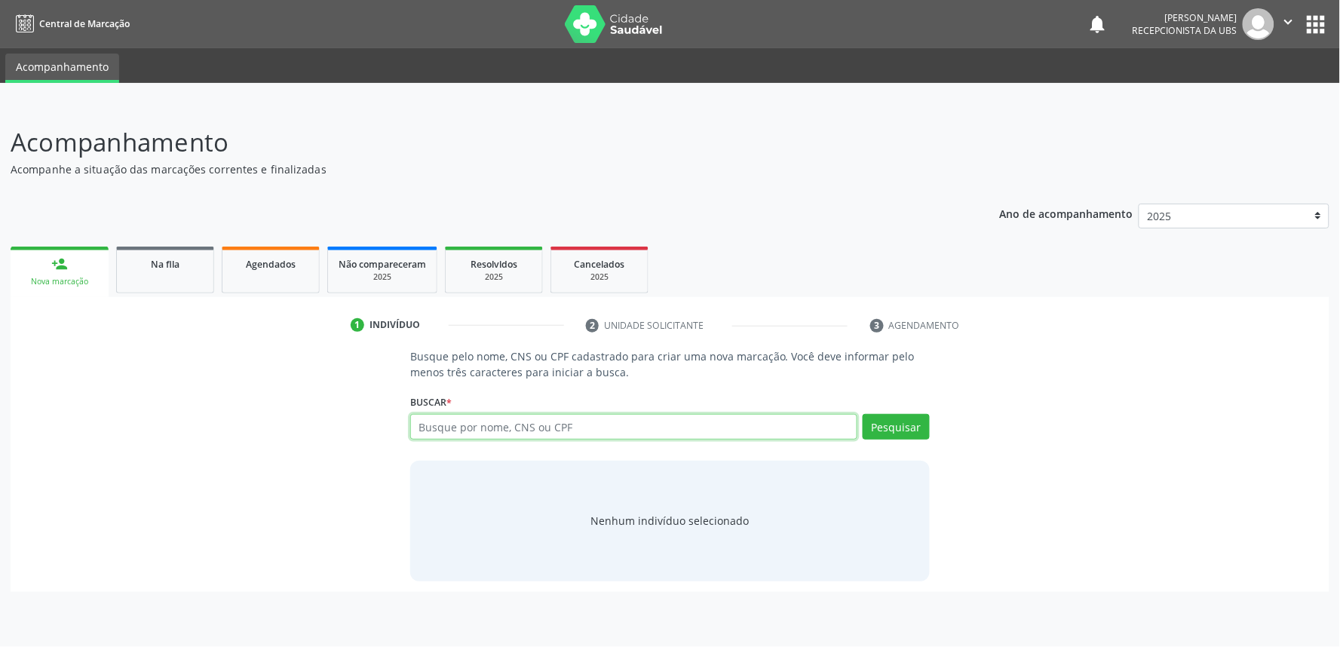
click at [579, 428] on input "text" at bounding box center [633, 427] width 447 height 26
paste input "704607183001425"
type input "704607183001425"
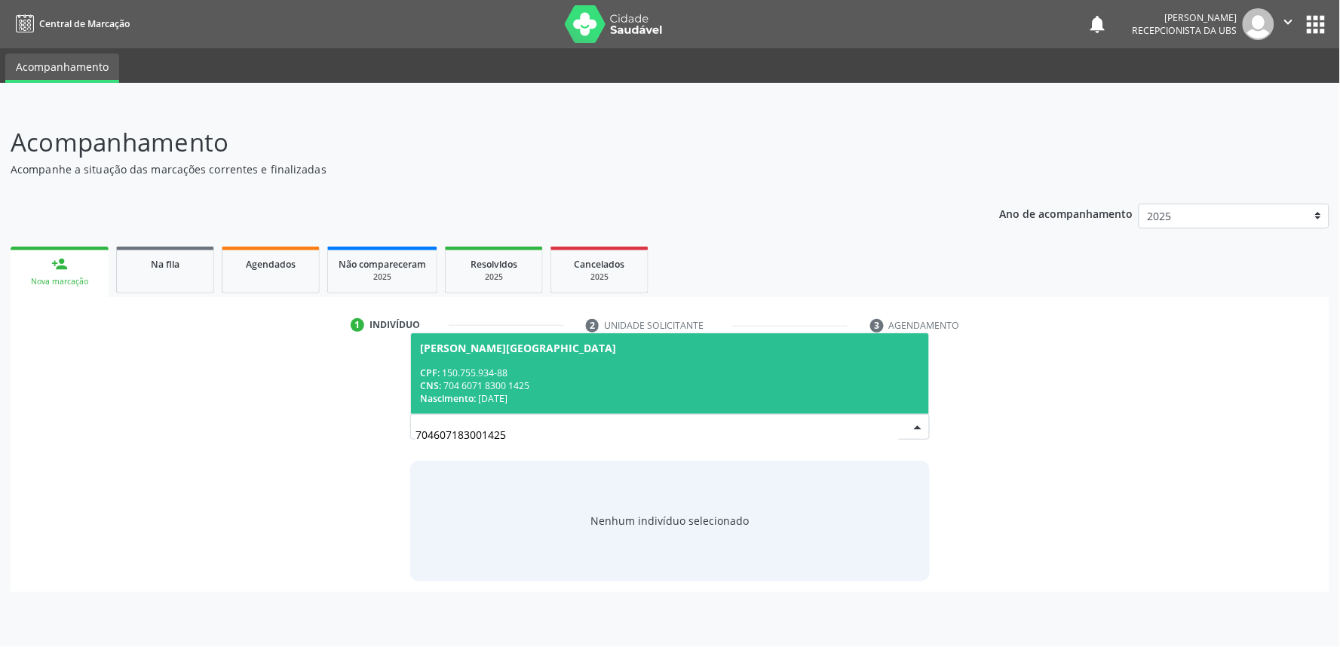
click at [579, 393] on div "Nascimento: [DATE]" at bounding box center [670, 398] width 500 height 13
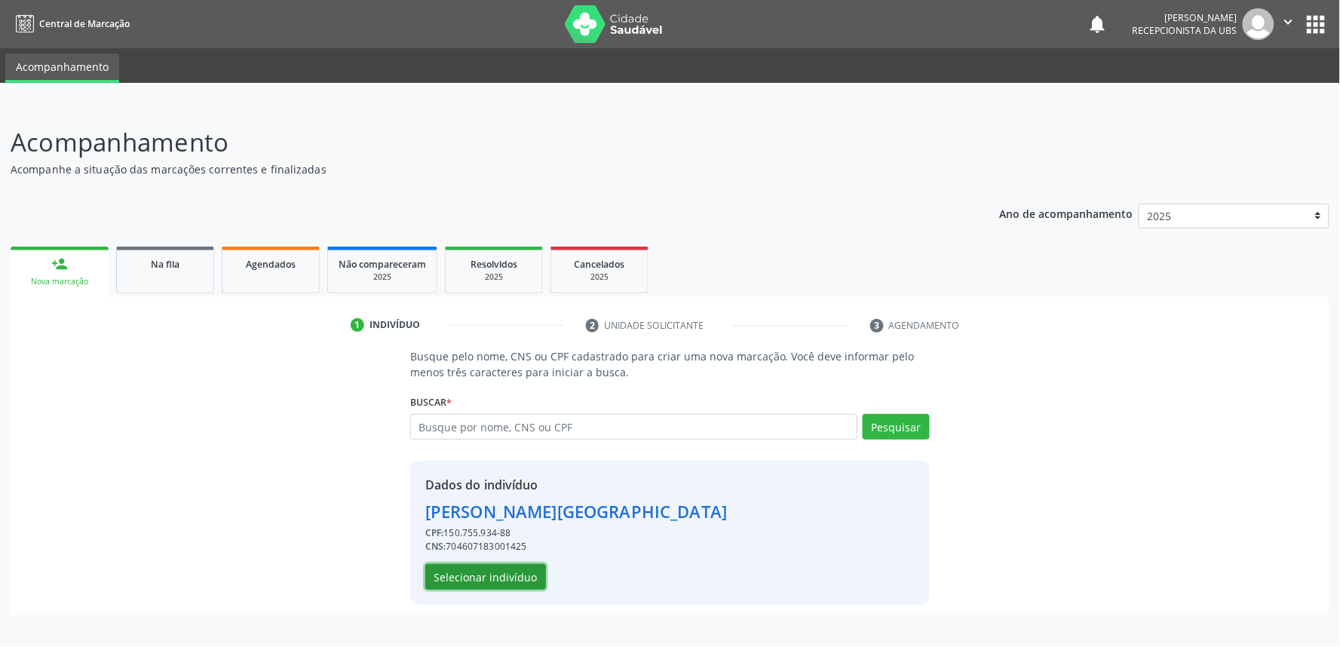
click at [508, 575] on button "Selecionar indivíduo" at bounding box center [485, 577] width 121 height 26
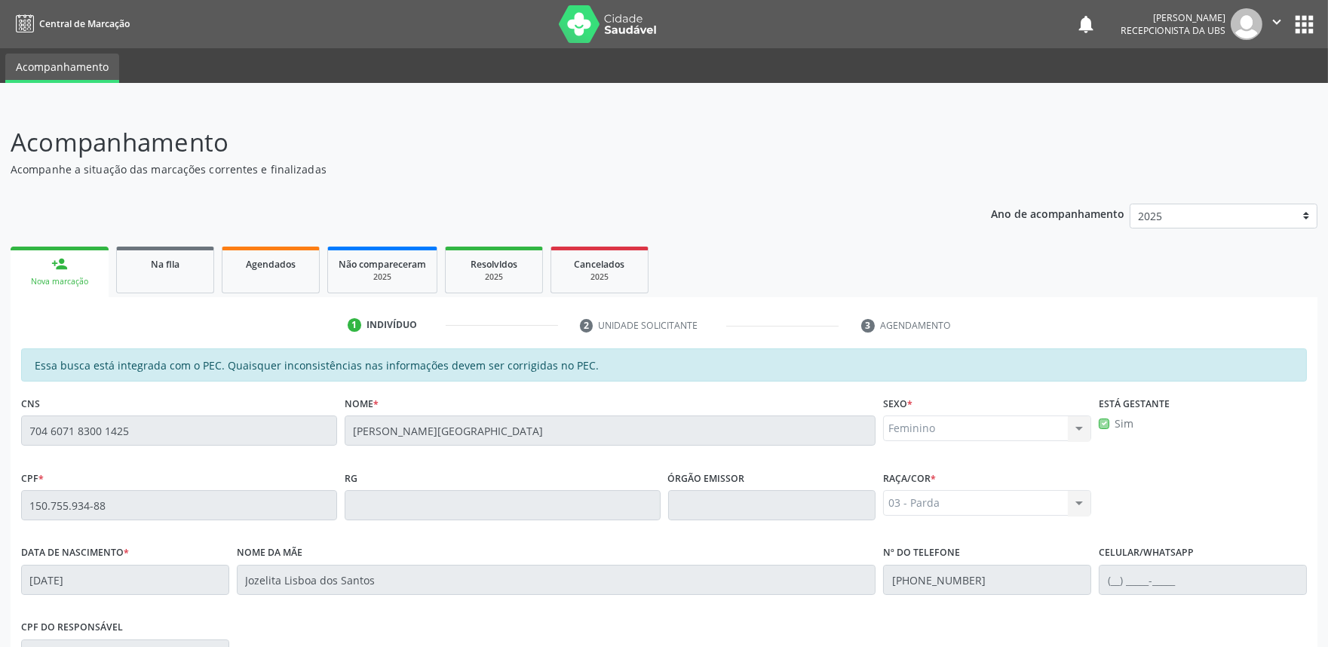
scroll to position [235, 0]
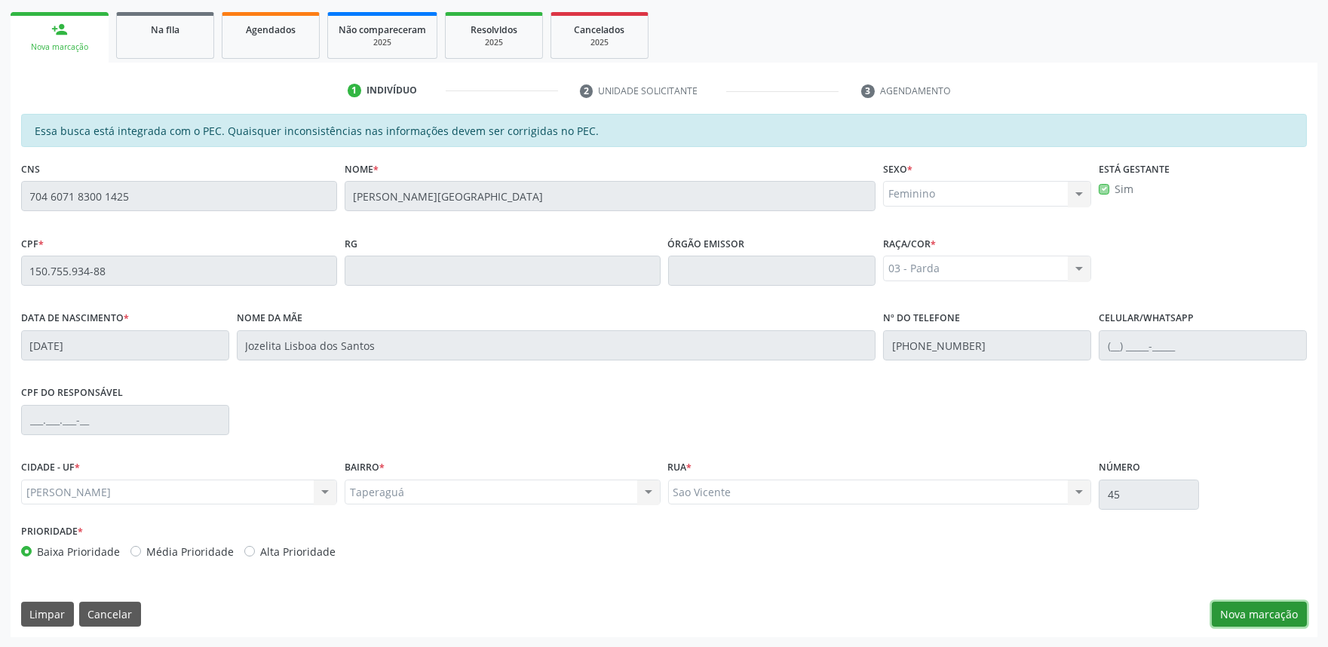
click at [1255, 610] on button "Nova marcação" at bounding box center [1259, 615] width 95 height 26
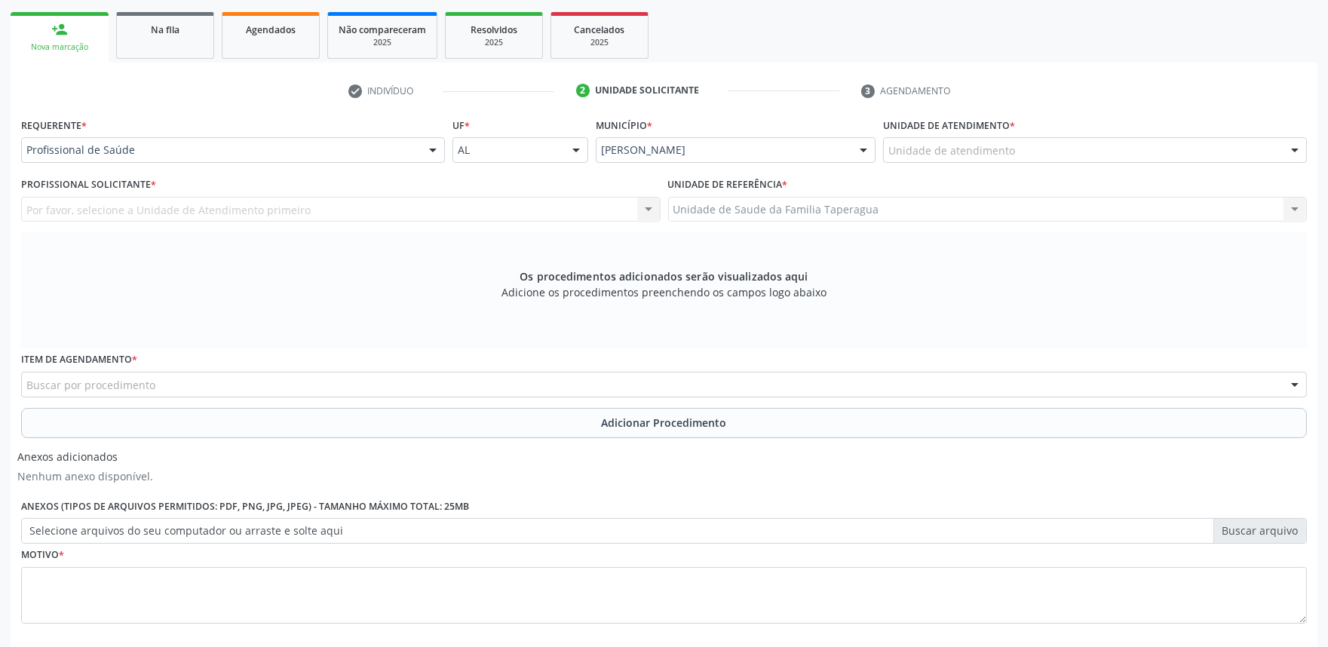
click at [982, 159] on div "Unidade de atendimento" at bounding box center [1095, 150] width 424 height 26
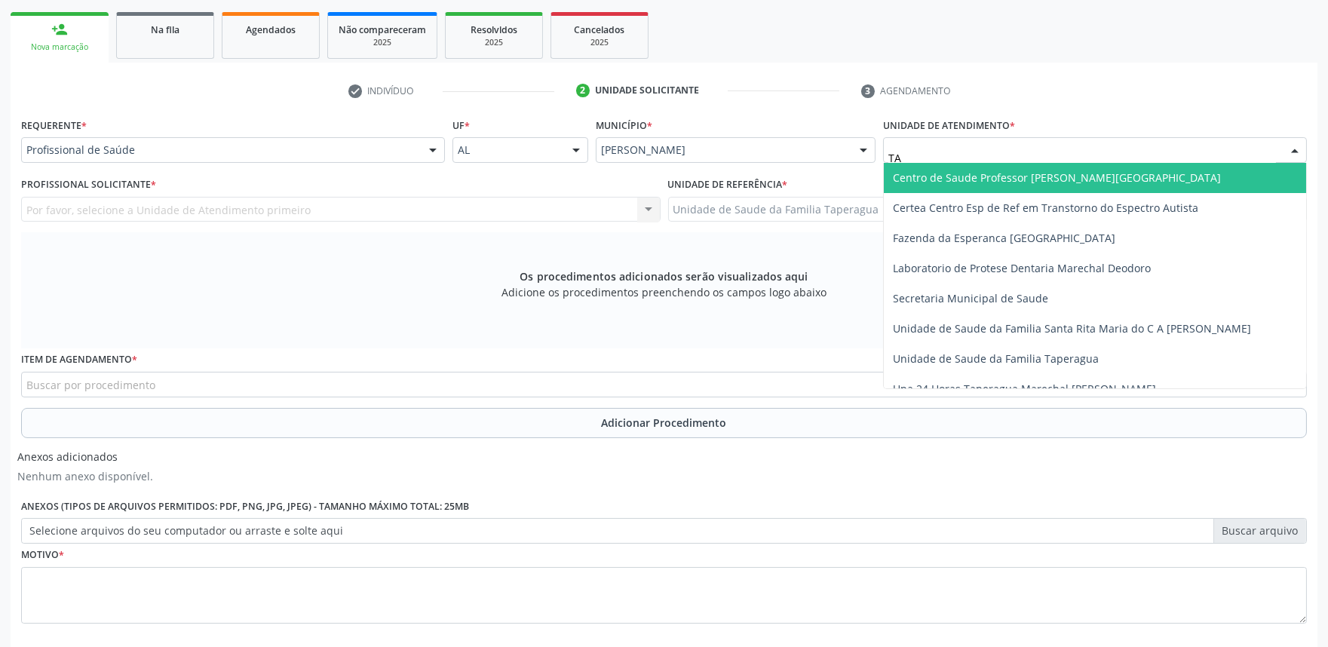
type input "TAP"
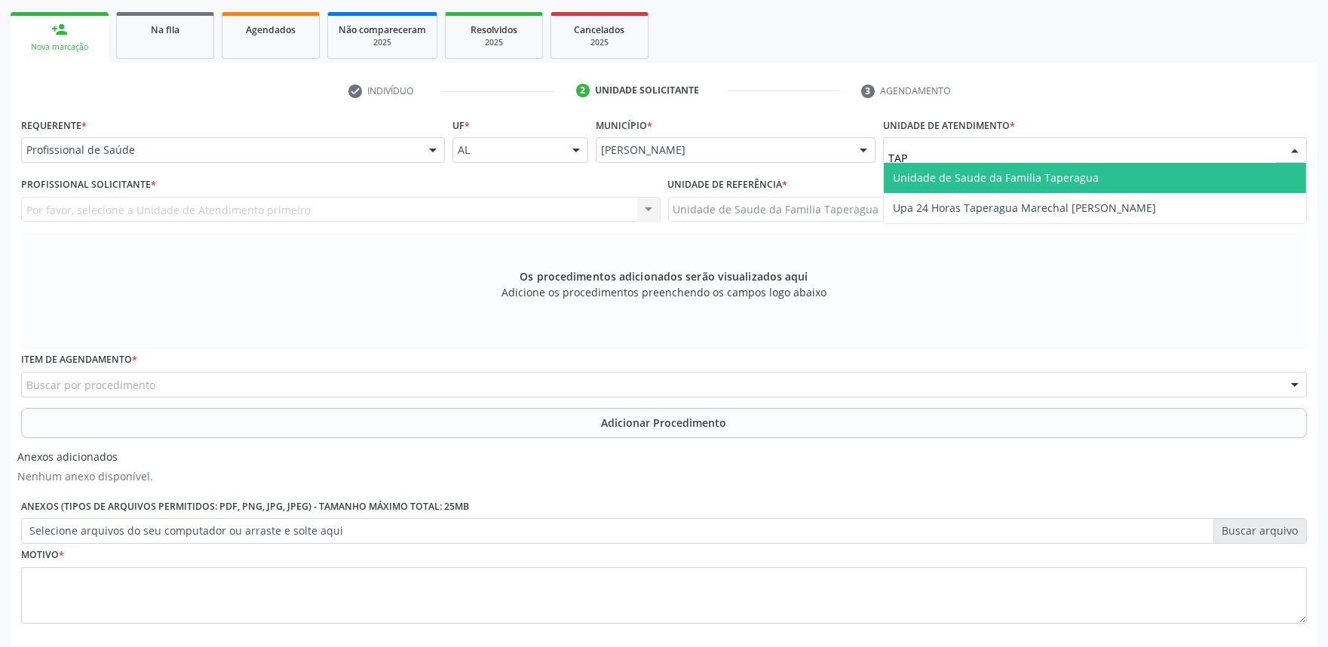
click at [984, 174] on span "Unidade de Saude da Familia Taperagua" at bounding box center [996, 177] width 206 height 14
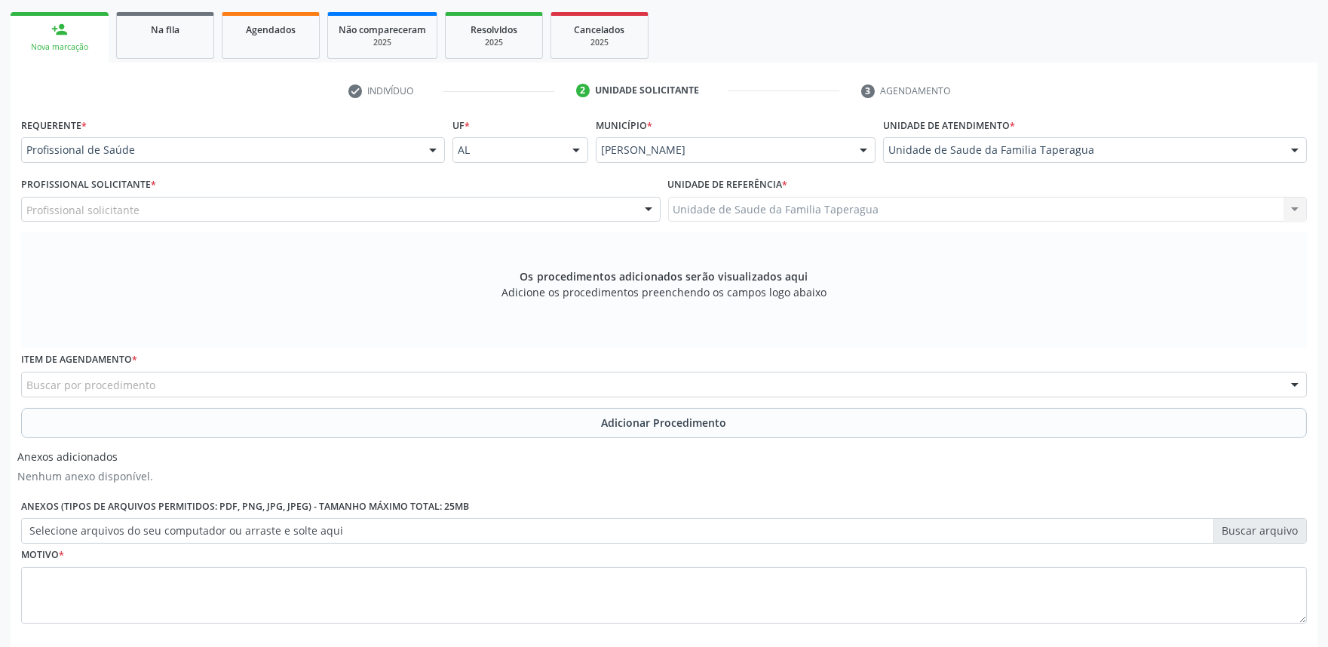
click at [349, 207] on div "Profissional solicitante" at bounding box center [341, 210] width 640 height 26
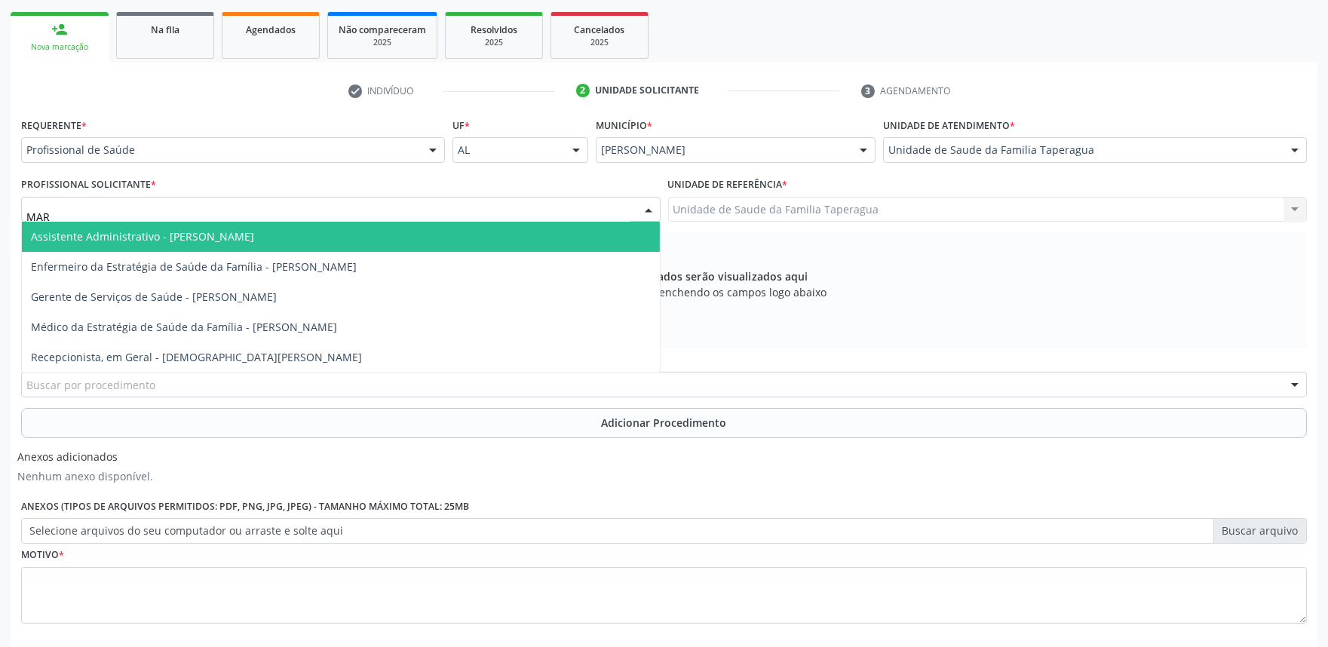
type input "MART"
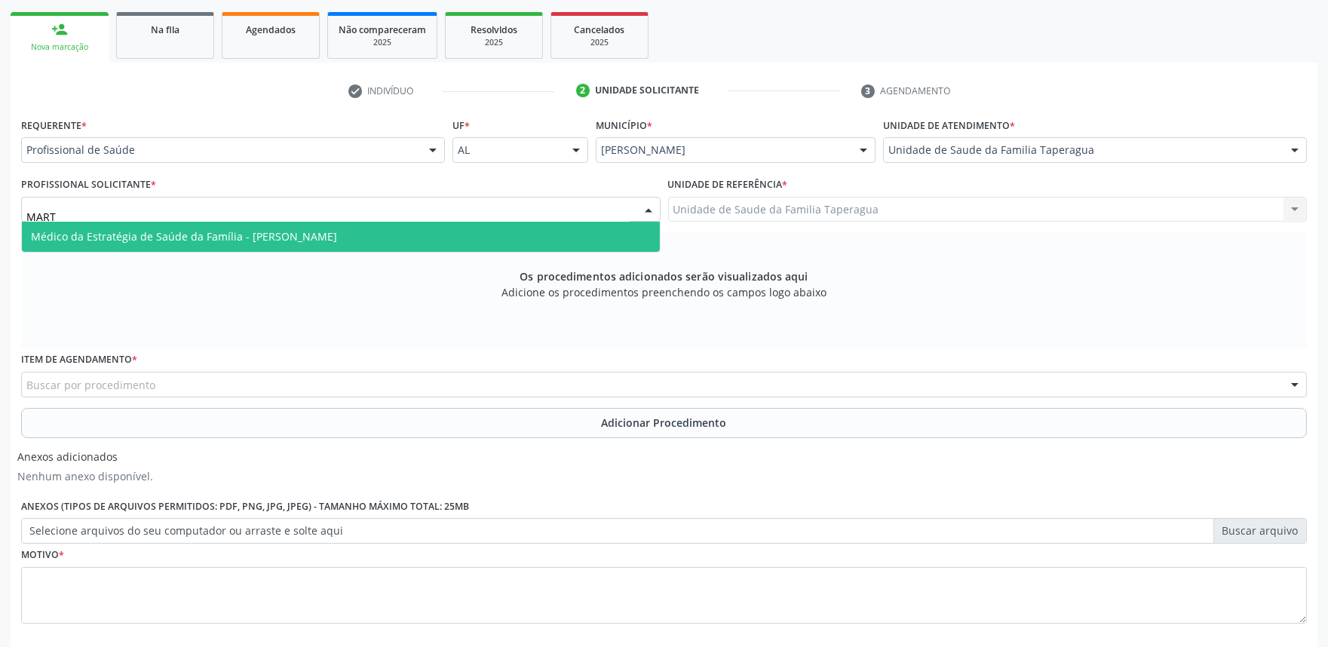
click at [337, 235] on span "Médico da Estratégia de Saúde da Família - [PERSON_NAME]" at bounding box center [184, 236] width 306 height 14
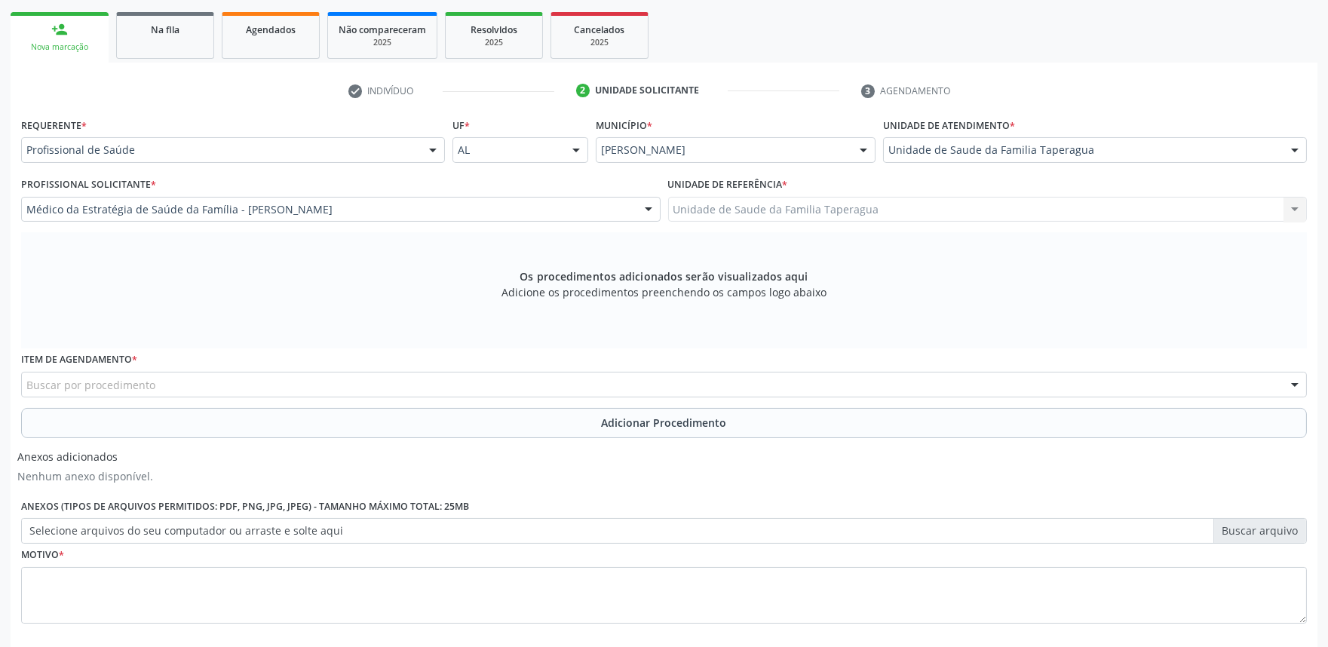
click at [339, 380] on div "Buscar por procedimento" at bounding box center [664, 385] width 1286 height 26
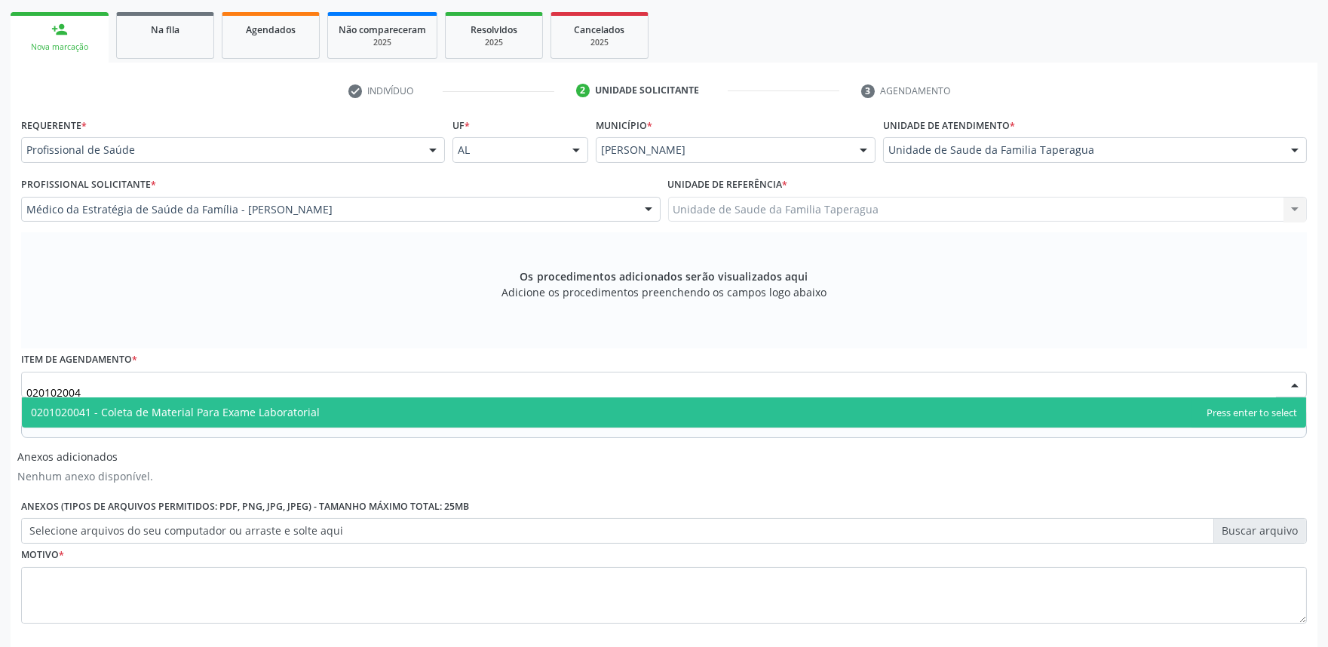
type input "0201020041"
click at [342, 404] on span "0201020041 - Coleta de Material Para Exame Laboratorial" at bounding box center [664, 413] width 1285 height 30
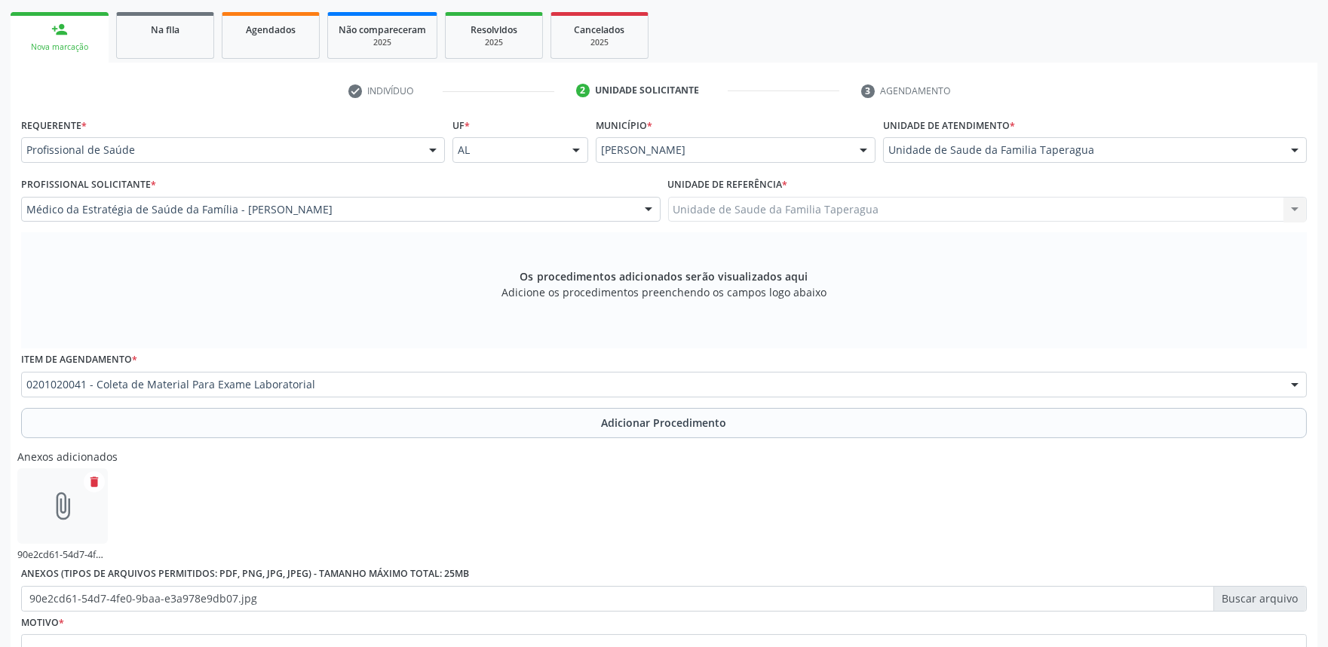
scroll to position [377, 0]
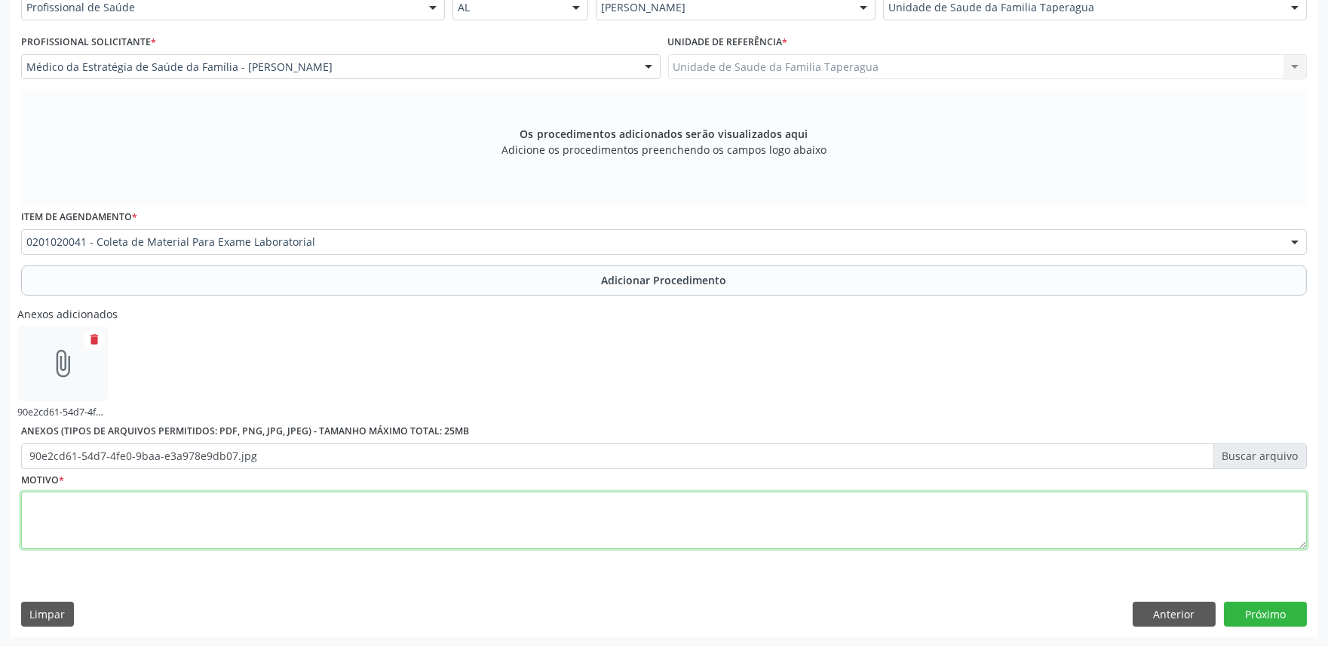
click at [321, 515] on textarea at bounding box center [664, 520] width 1286 height 57
type textarea "METRORRAGIA E DISMENORREIA"
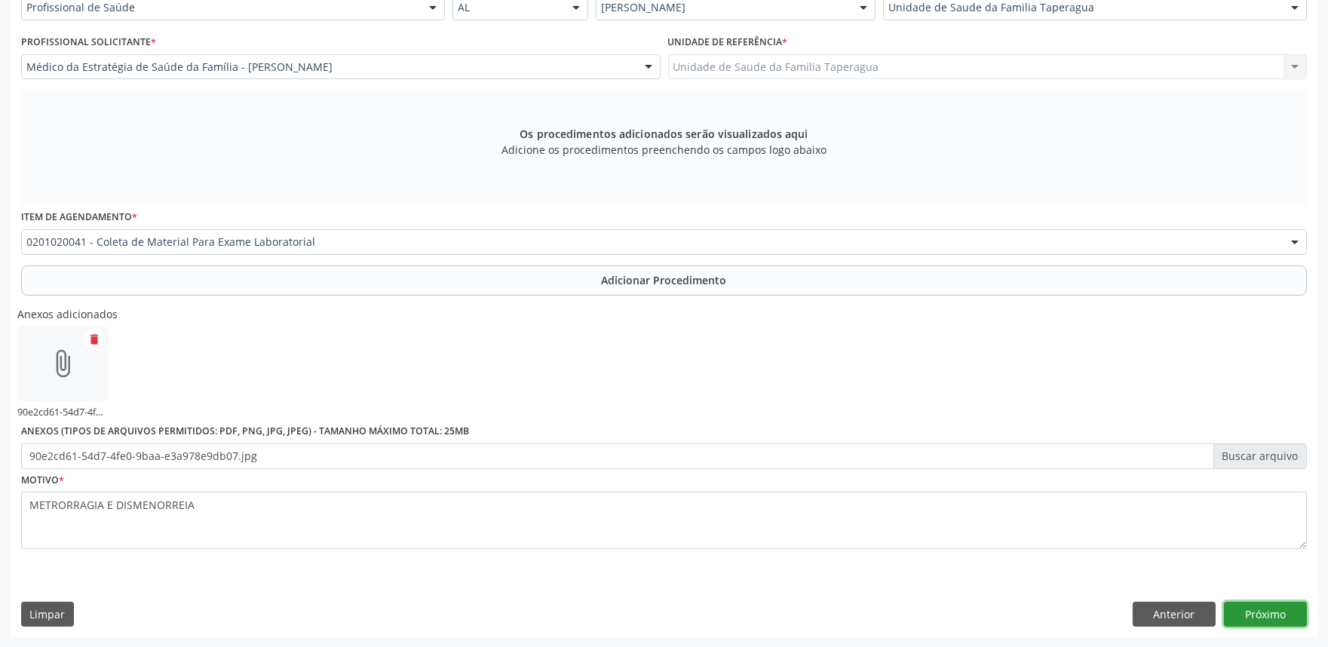
click at [1261, 607] on button "Próximo" at bounding box center [1265, 615] width 83 height 26
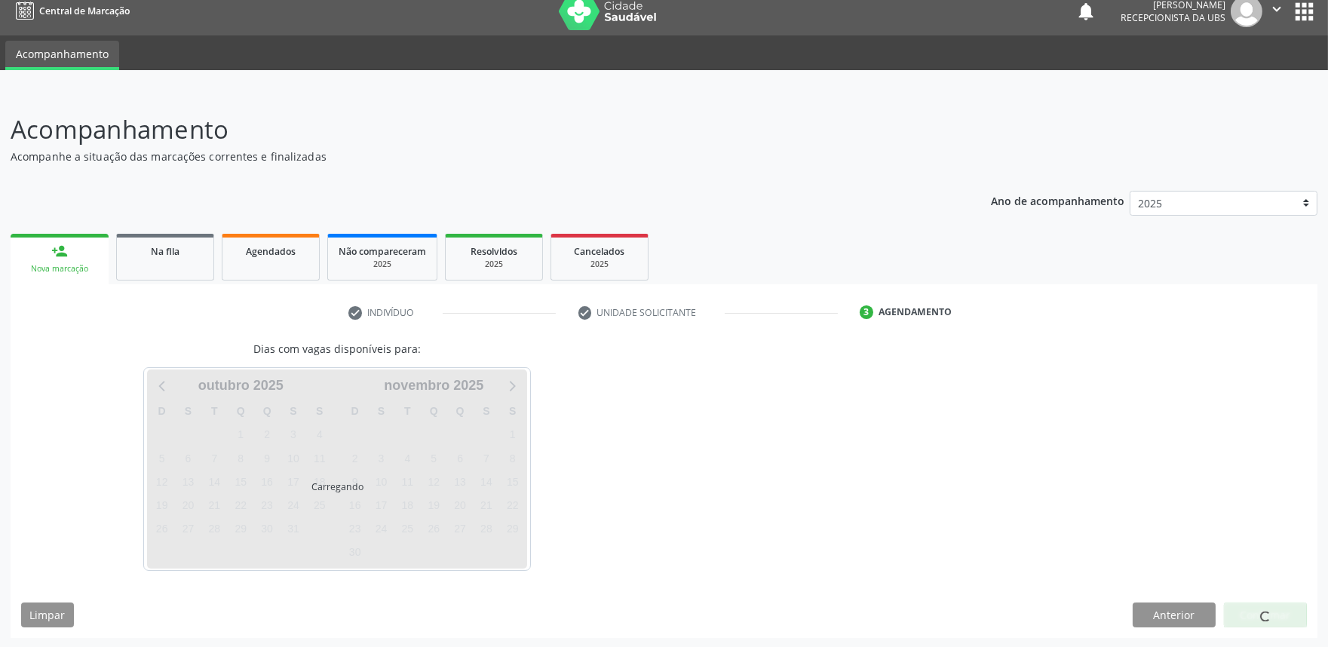
scroll to position [57, 0]
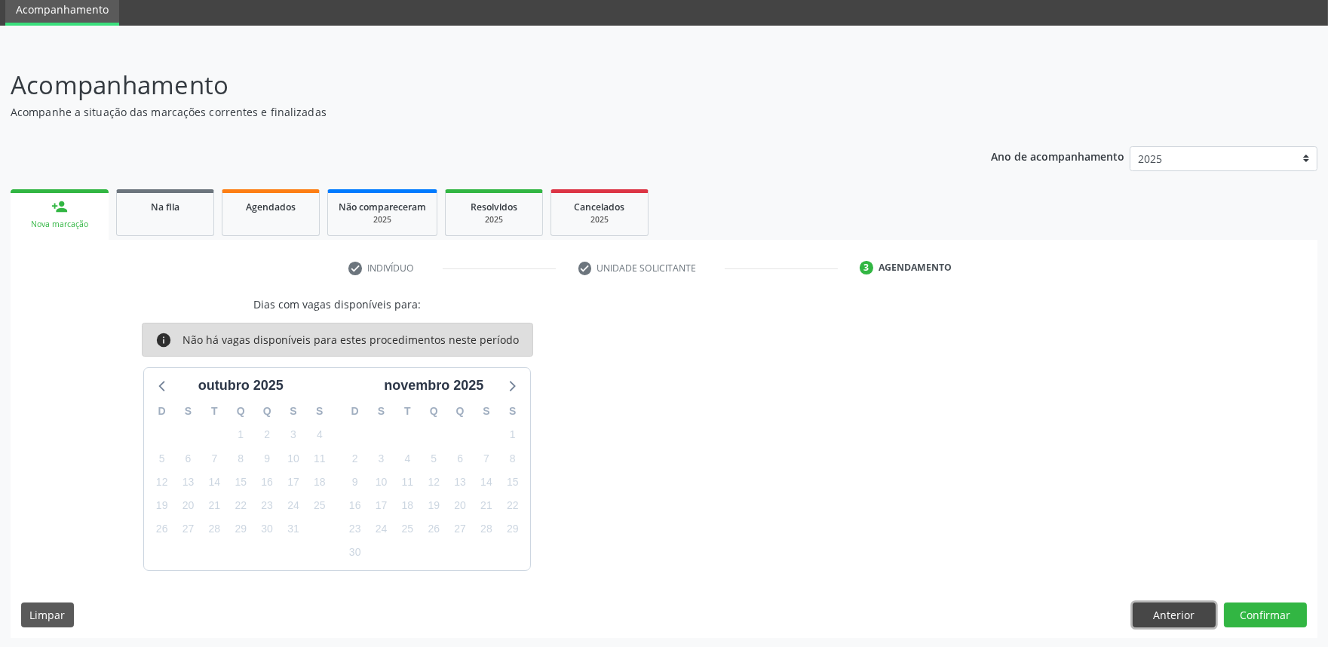
click at [1181, 605] on button "Anterior" at bounding box center [1174, 616] width 83 height 26
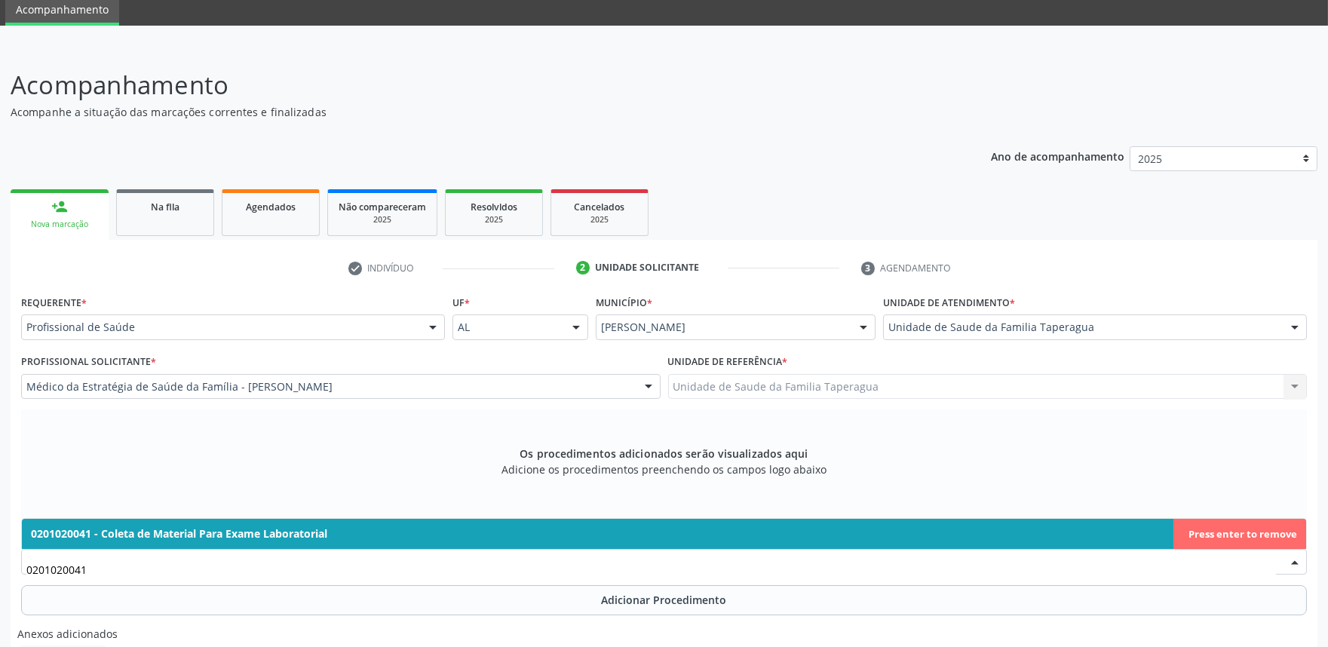
click at [1216, 530] on span "0201020041 - Coleta de Material Para Exame Laboratorial" at bounding box center [664, 534] width 1285 height 30
type input "0201020041"
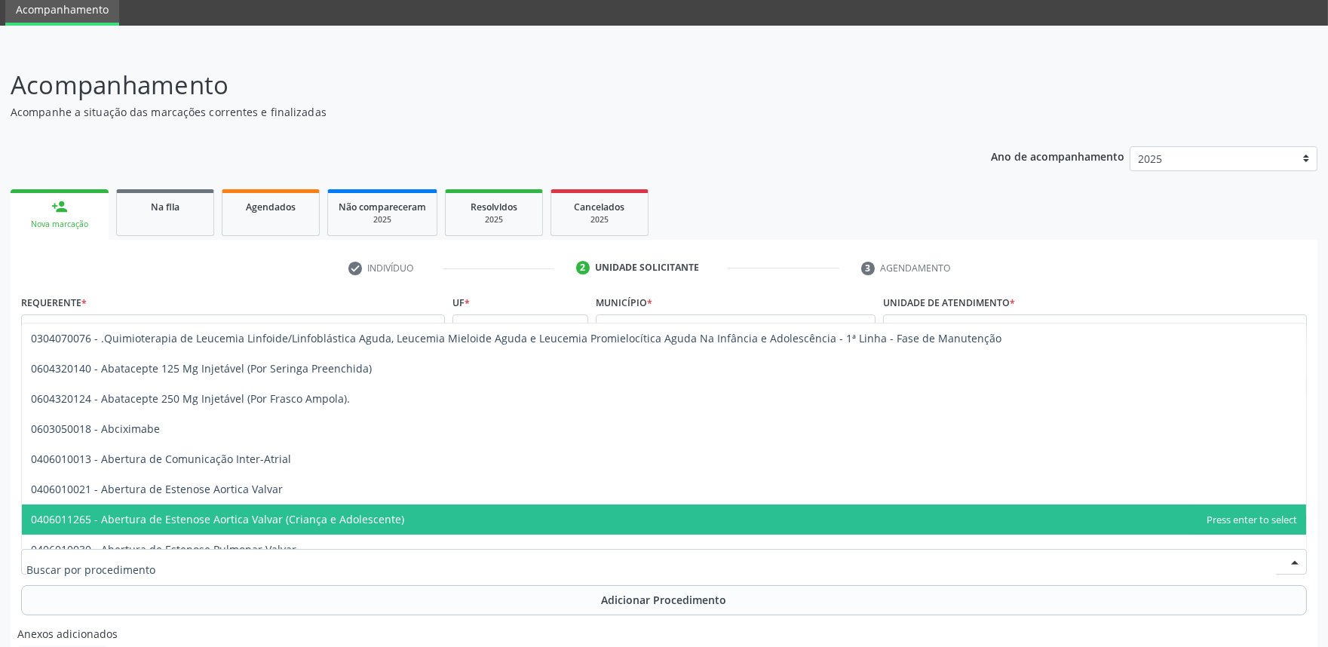
click at [667, 560] on div at bounding box center [664, 562] width 1286 height 26
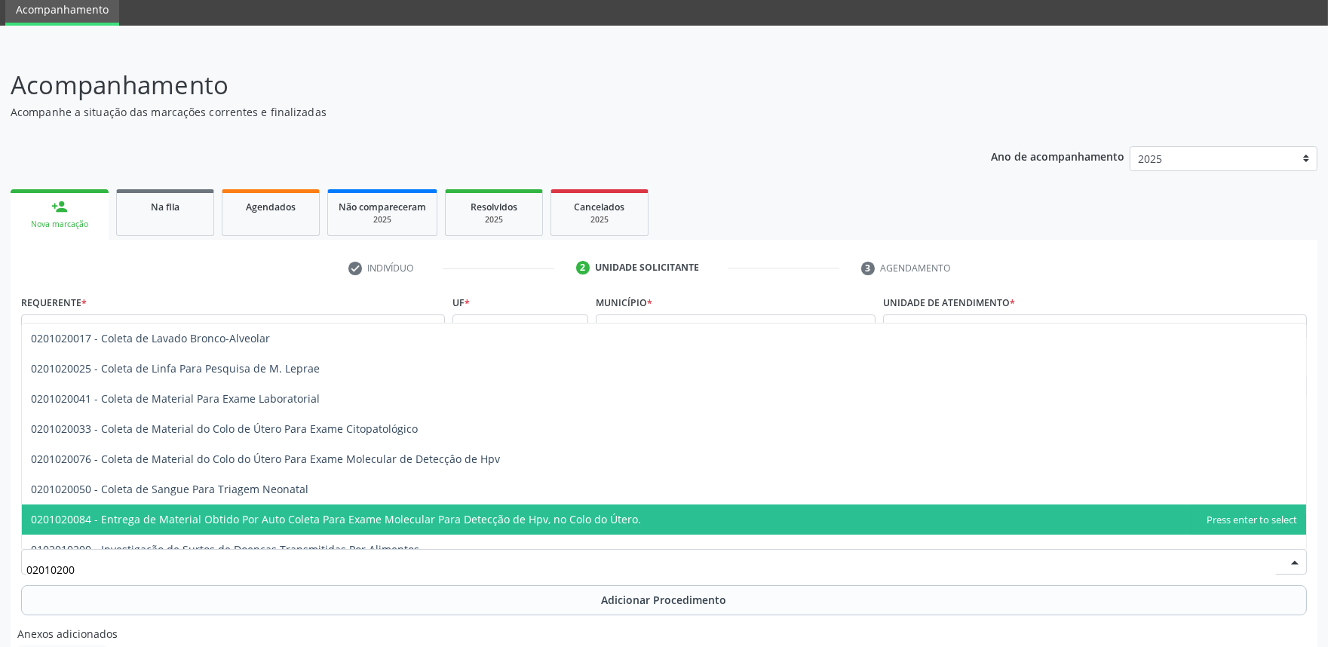
type input "020102004"
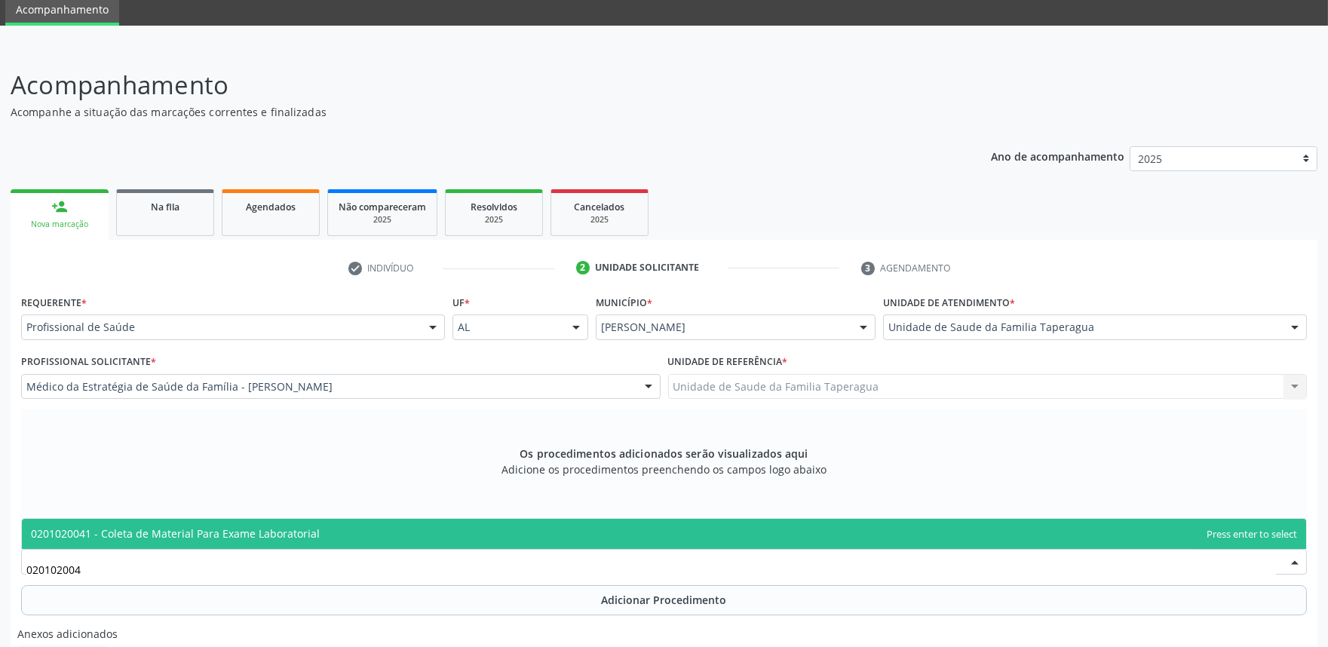
click at [662, 539] on span "0201020041 - Coleta de Material Para Exame Laboratorial" at bounding box center [664, 534] width 1285 height 30
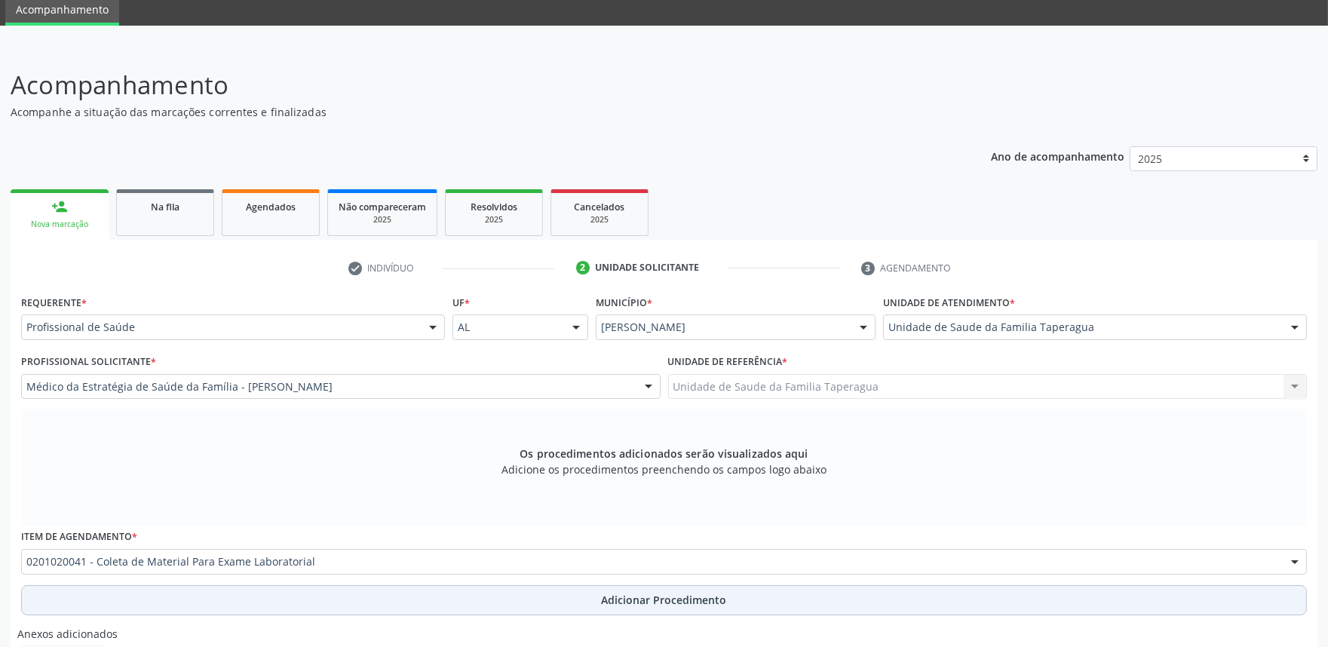
click at [667, 597] on span "Adicionar Procedimento" at bounding box center [664, 600] width 125 height 16
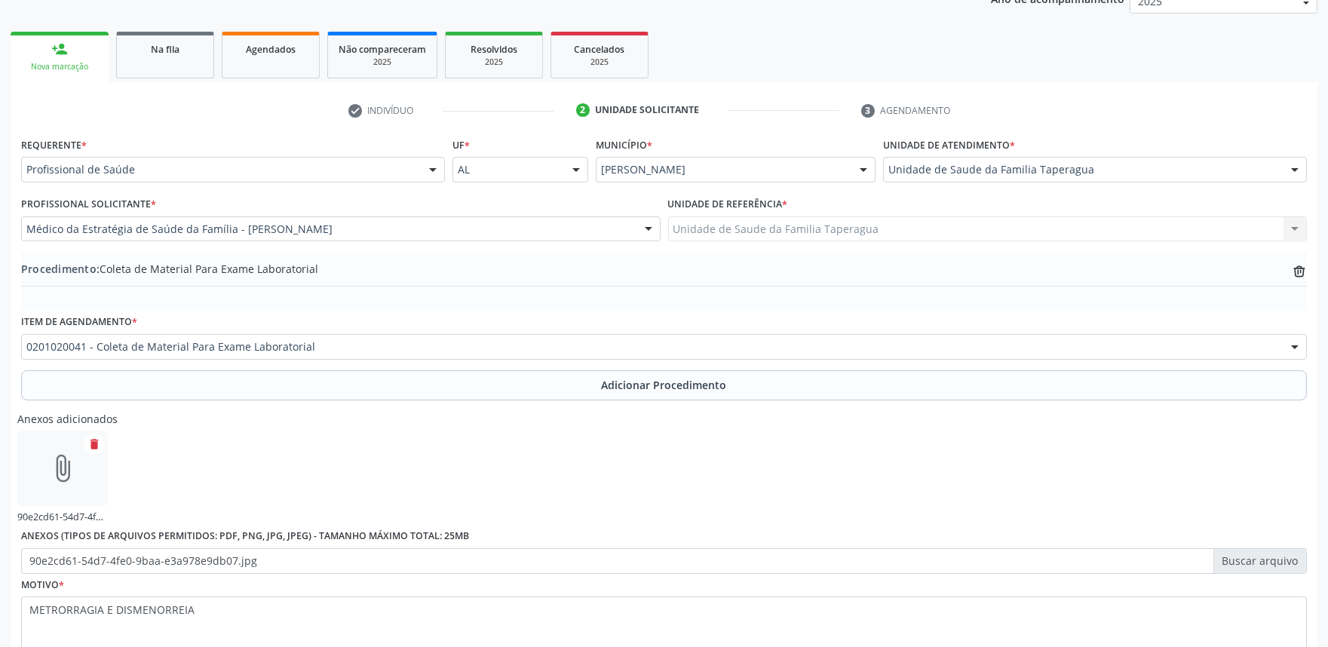
scroll to position [320, 0]
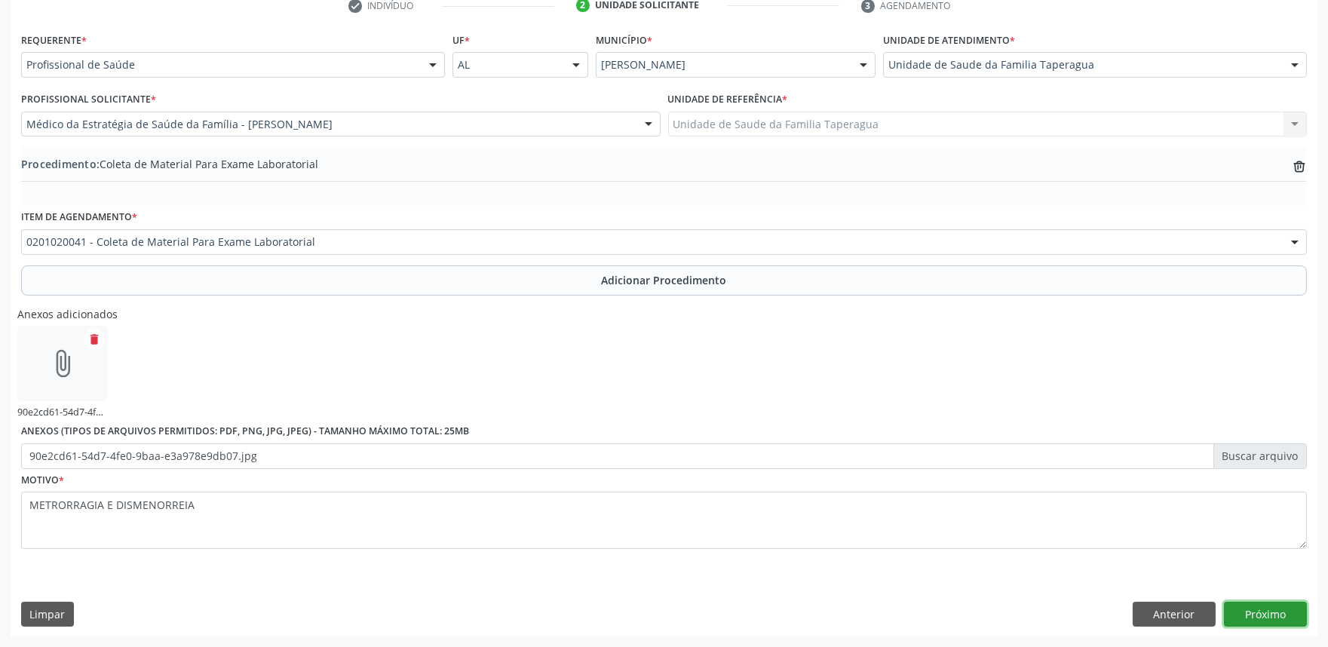
click at [1266, 614] on button "Próximo" at bounding box center [1265, 615] width 83 height 26
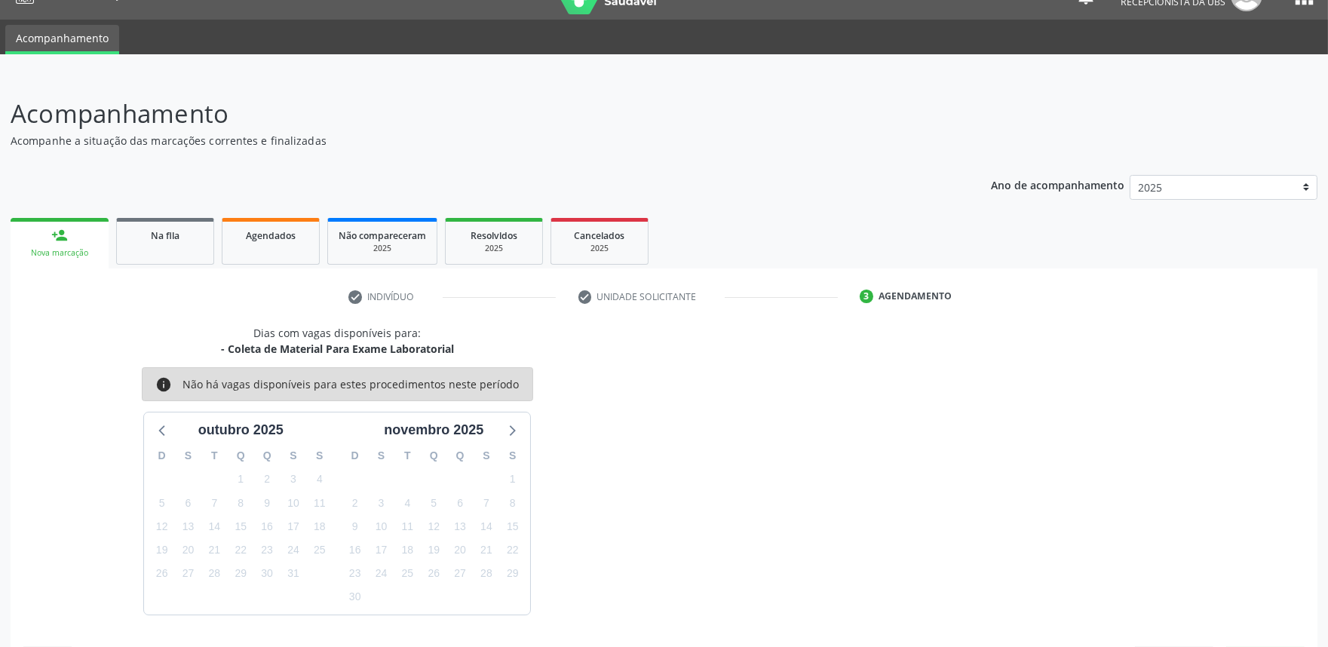
scroll to position [73, 0]
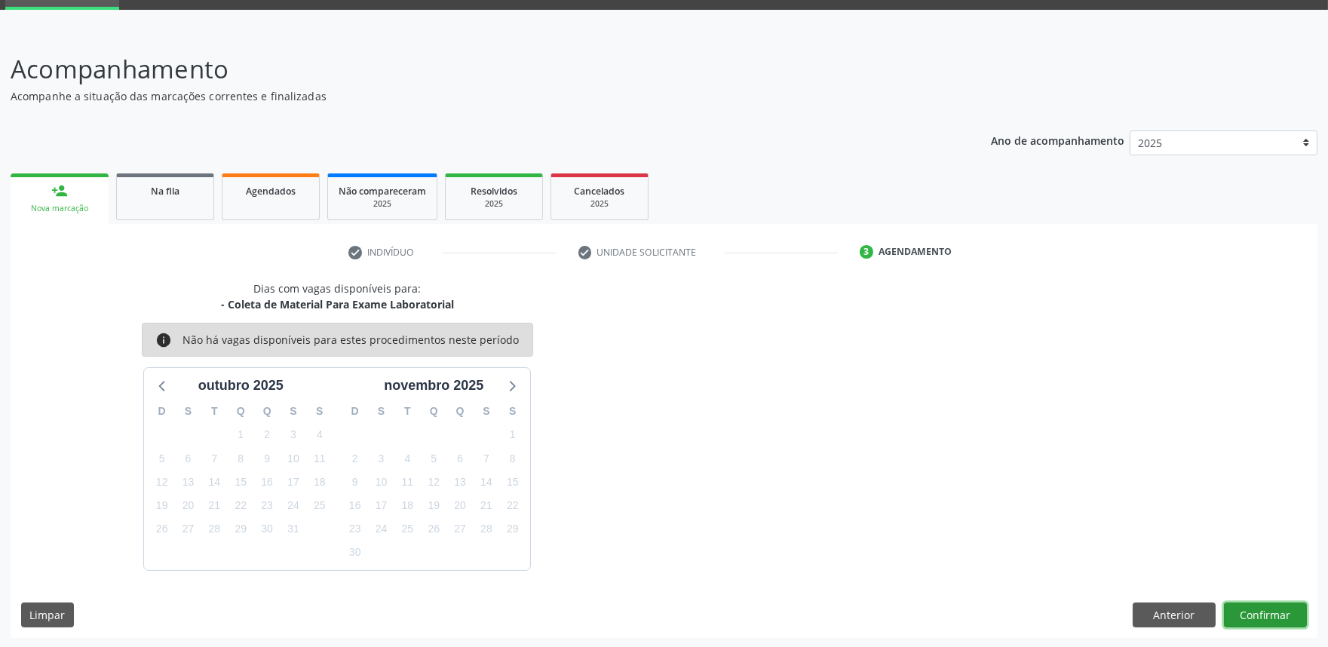
click at [1264, 603] on button "Confirmar" at bounding box center [1265, 616] width 83 height 26
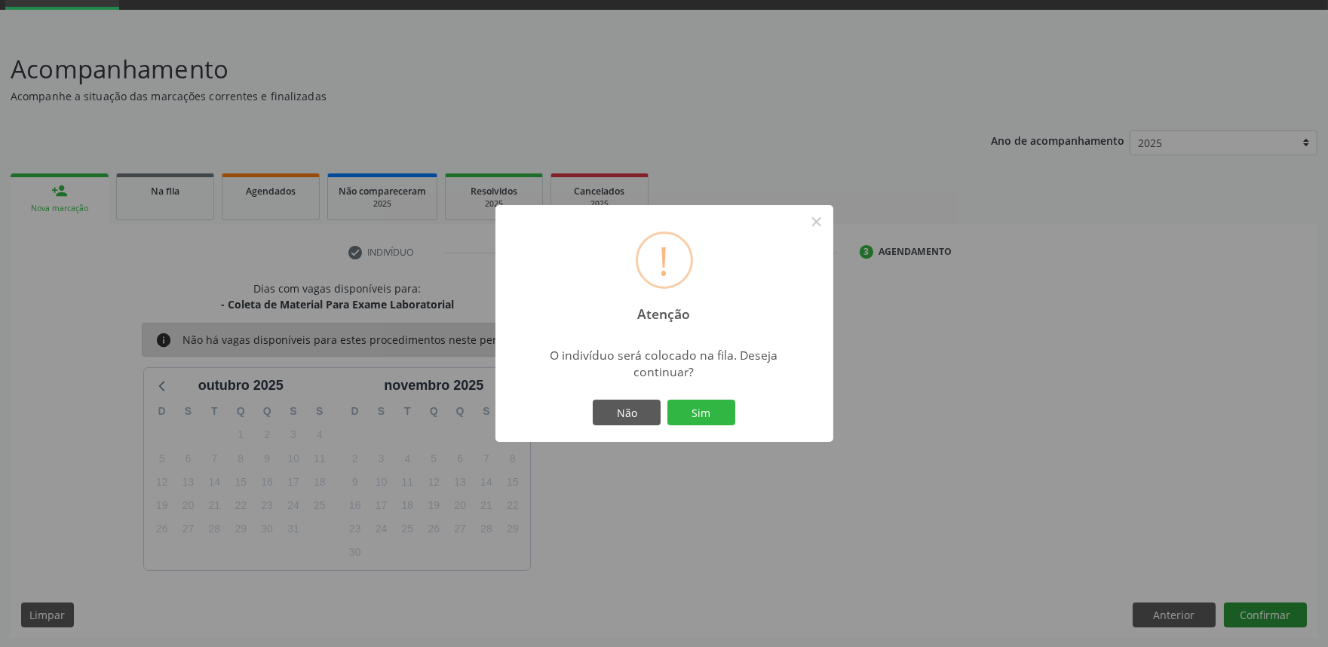
click at [668, 400] on button "Sim" at bounding box center [702, 413] width 68 height 26
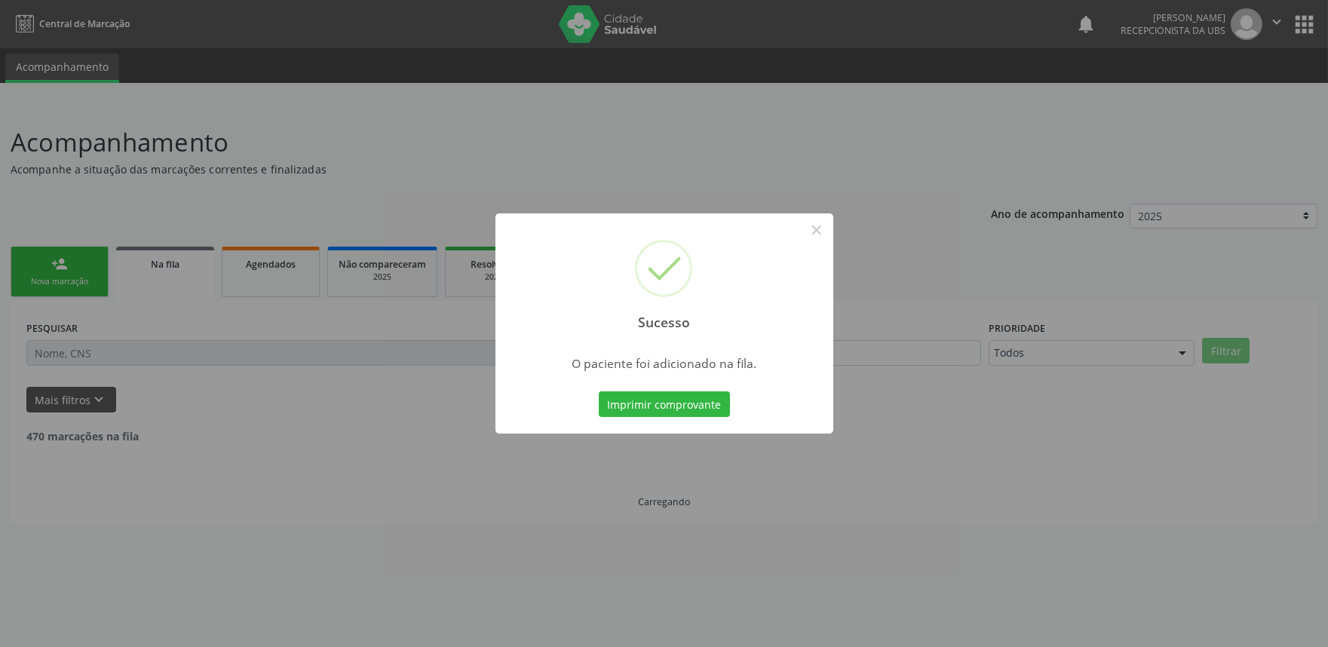
scroll to position [0, 0]
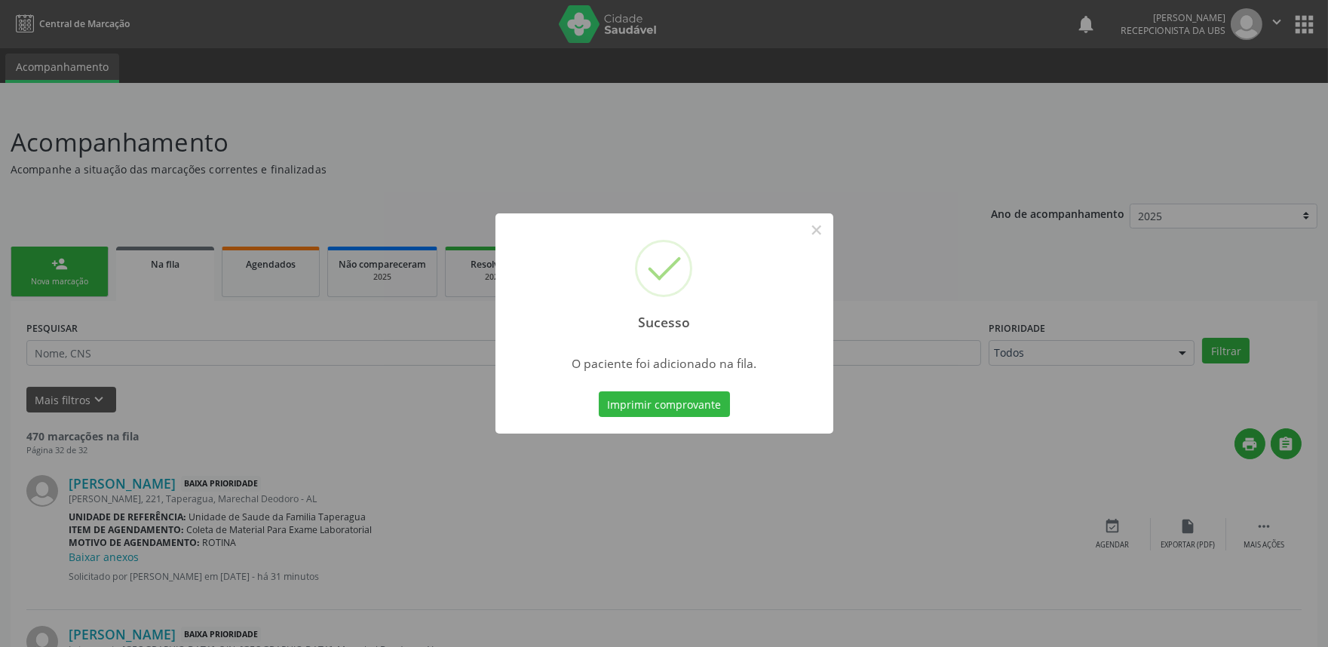
click at [1272, 238] on div "Sucesso × O paciente foi adicionado na fila. Imprimir comprovante Cancel" at bounding box center [664, 323] width 1328 height 647
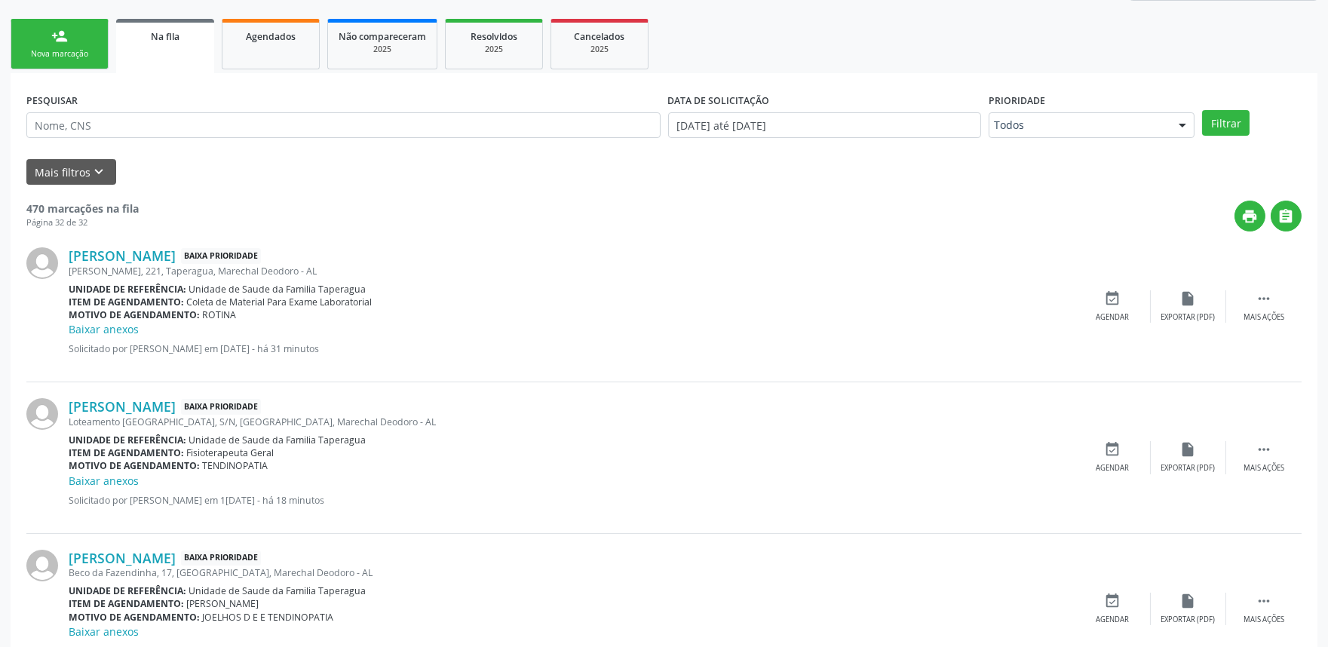
scroll to position [635, 0]
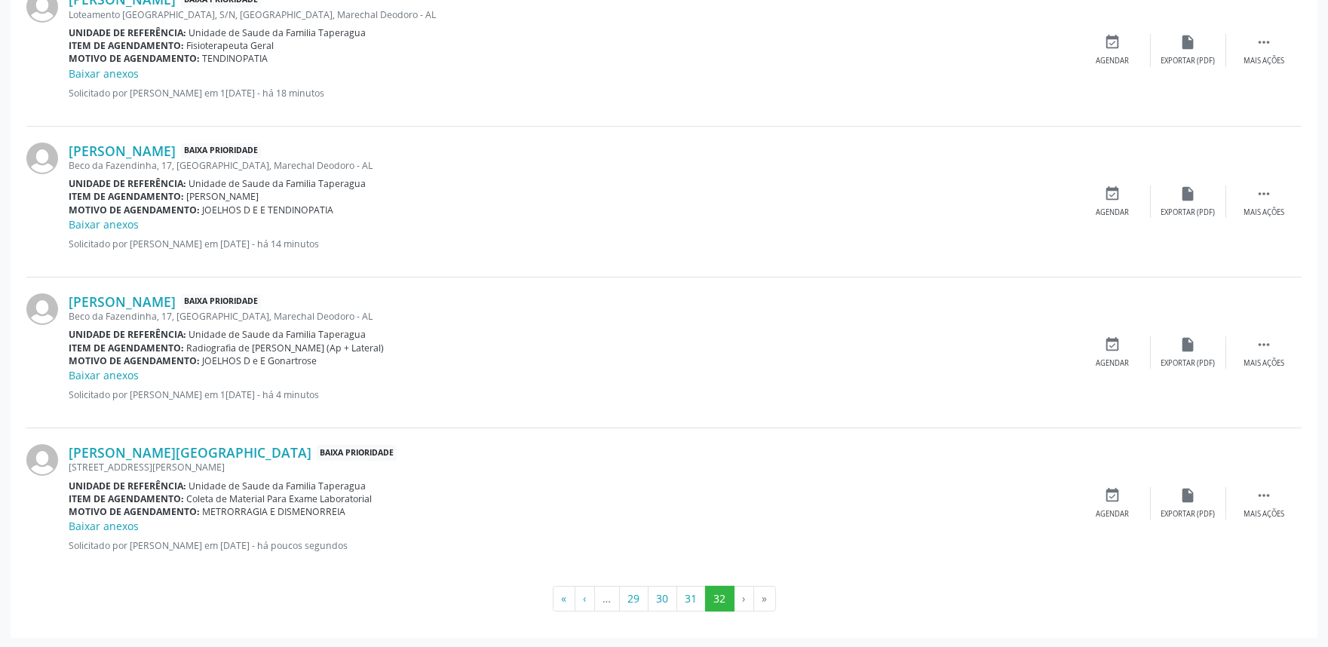
click at [404, 425] on div "[PERSON_NAME] Baixa Prioridade Beco da Fazendinha, [STREET_ADDRESS][PERSON_NAME…" at bounding box center [664, 353] width 1276 height 151
click at [159, 462] on div "[STREET_ADDRESS][PERSON_NAME]" at bounding box center [572, 467] width 1007 height 13
click at [168, 451] on link "[PERSON_NAME][GEOGRAPHIC_DATA]" at bounding box center [190, 452] width 243 height 17
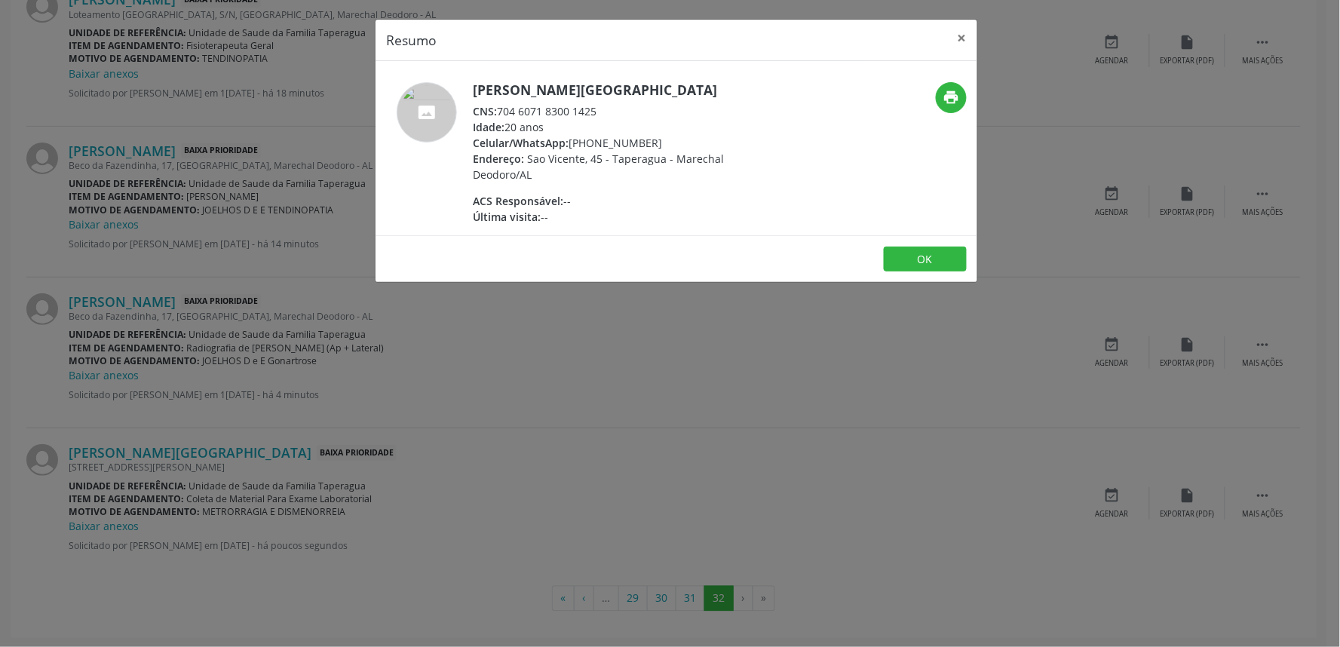
drag, startPoint x: 473, startPoint y: 92, endPoint x: 718, endPoint y: 97, distance: 245.2
click at [718, 97] on h5 "[PERSON_NAME][GEOGRAPHIC_DATA]" at bounding box center [619, 90] width 293 height 16
copy h5 "[PERSON_NAME][GEOGRAPHIC_DATA]"
drag, startPoint x: 499, startPoint y: 109, endPoint x: 609, endPoint y: 109, distance: 109.4
click at [609, 109] on div "CNS: 704 6071 8300 1425" at bounding box center [619, 111] width 293 height 16
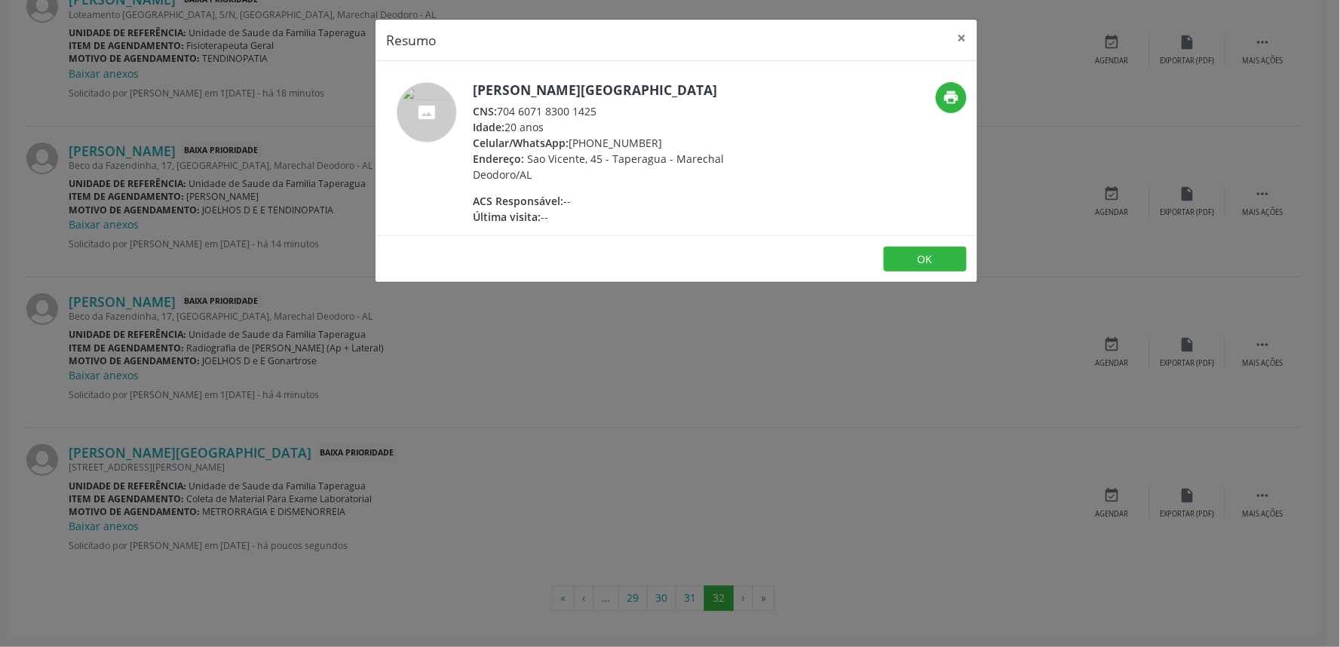
copy div "704 6071 8300 1425"
click at [694, 395] on div "Resumo × [PERSON_NAME][GEOGRAPHIC_DATA] CNS: 704 6071 8300 1425 Idade: 20 anos …" at bounding box center [670, 323] width 1340 height 647
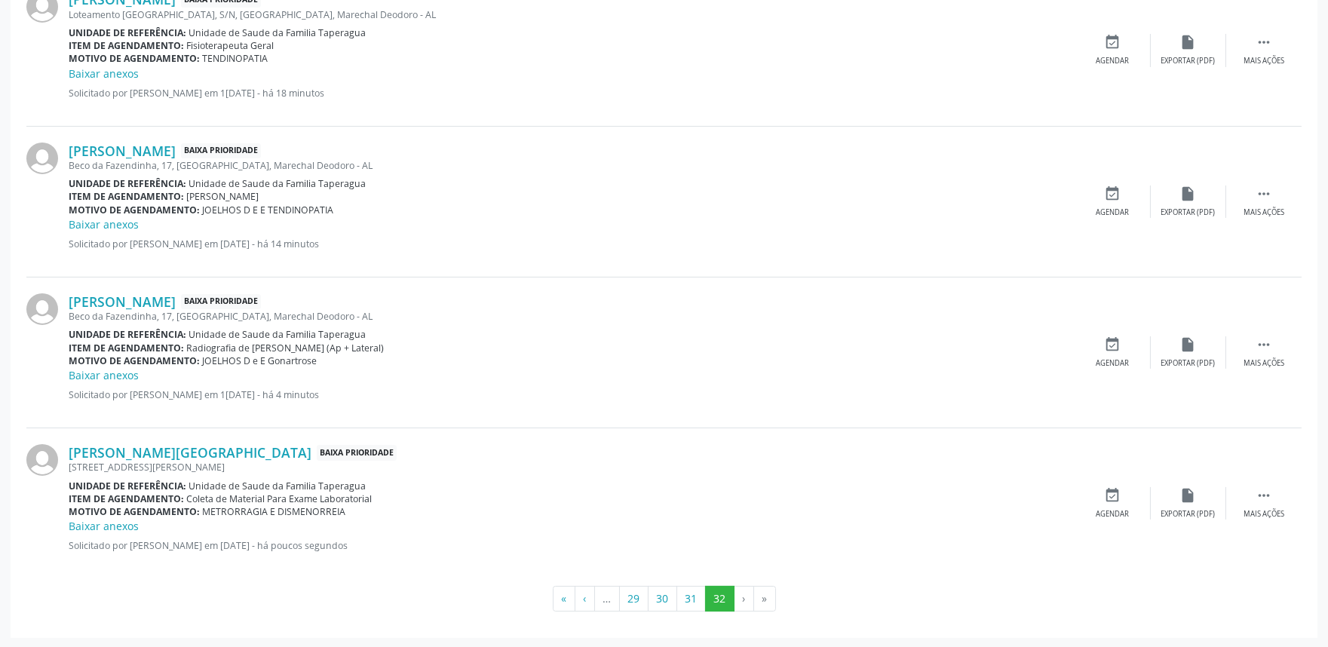
scroll to position [0, 0]
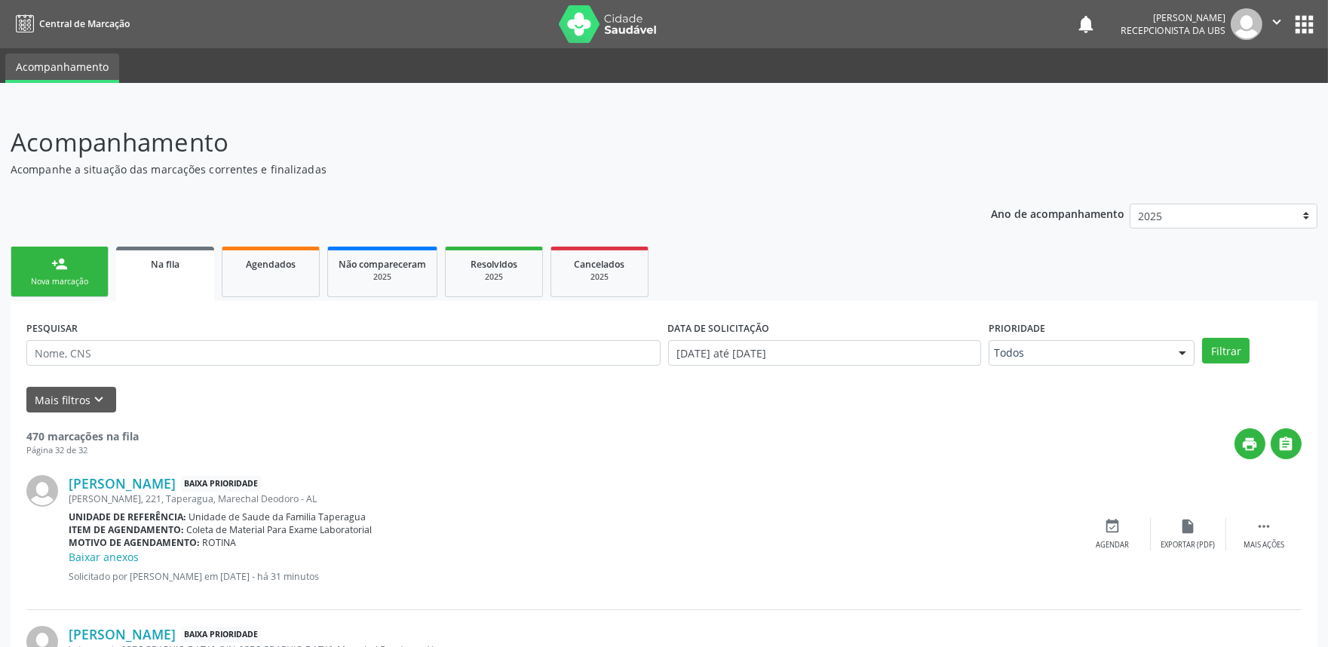
click at [74, 269] on link "person_add Nova marcação" at bounding box center [60, 272] width 98 height 51
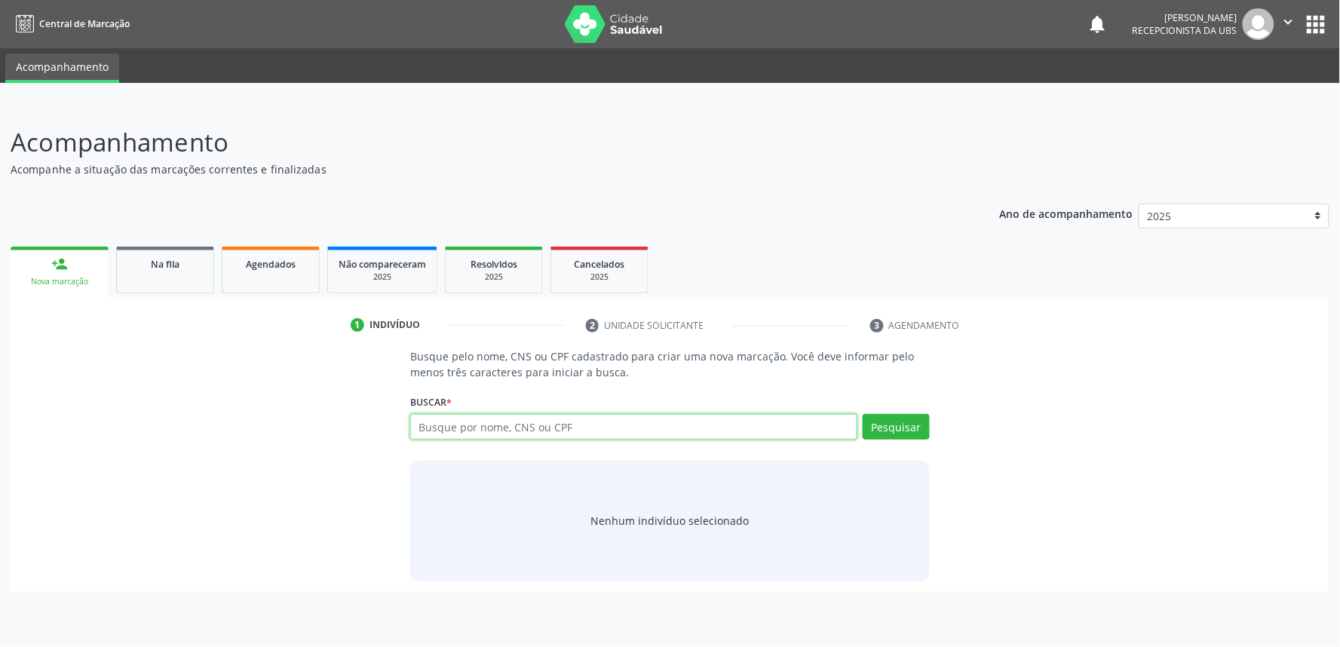
click at [496, 431] on input "text" at bounding box center [633, 427] width 447 height 26
paste input "708009312303120"
type input "708009312303120"
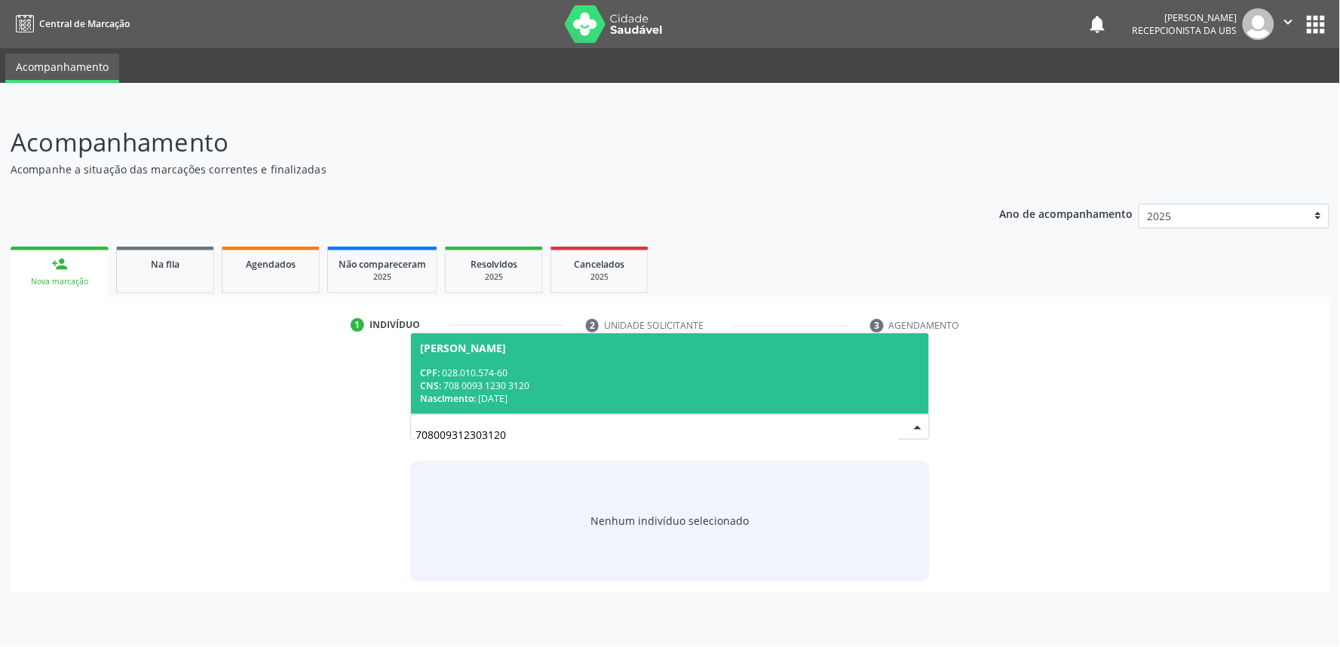
click at [524, 379] on div "CNS: 708 0093 1230 3120" at bounding box center [670, 385] width 500 height 13
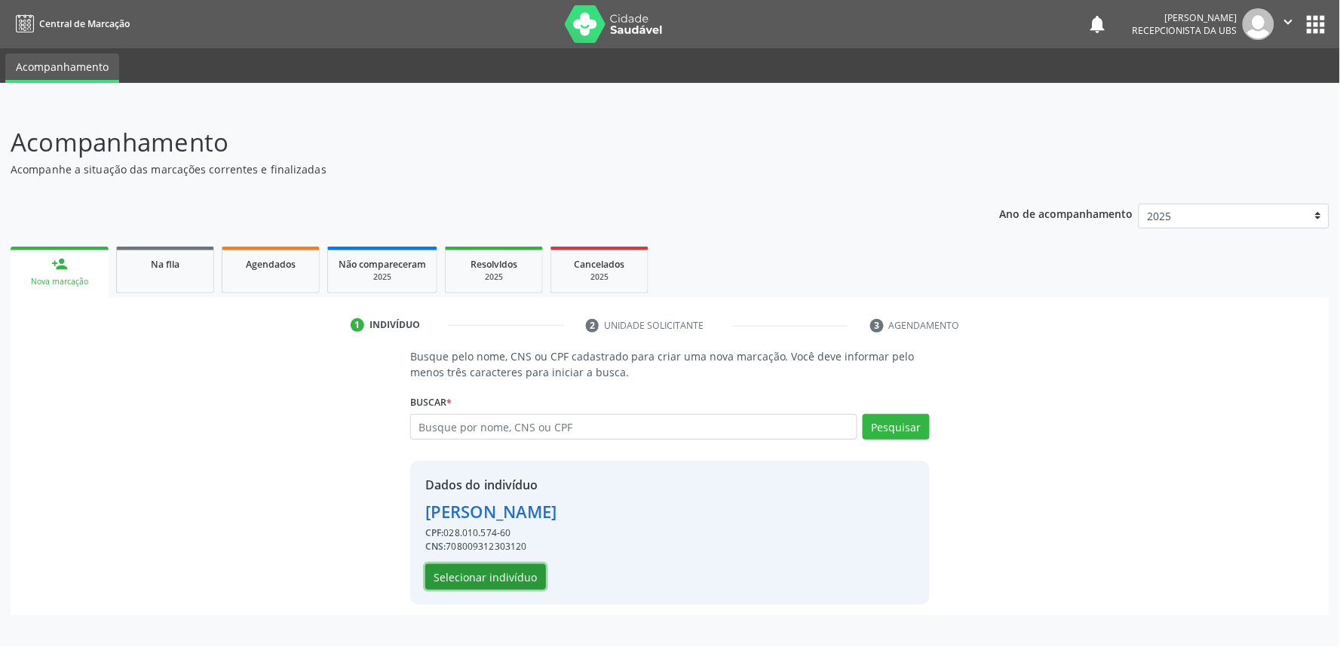
click at [473, 582] on button "Selecionar indivíduo" at bounding box center [485, 577] width 121 height 26
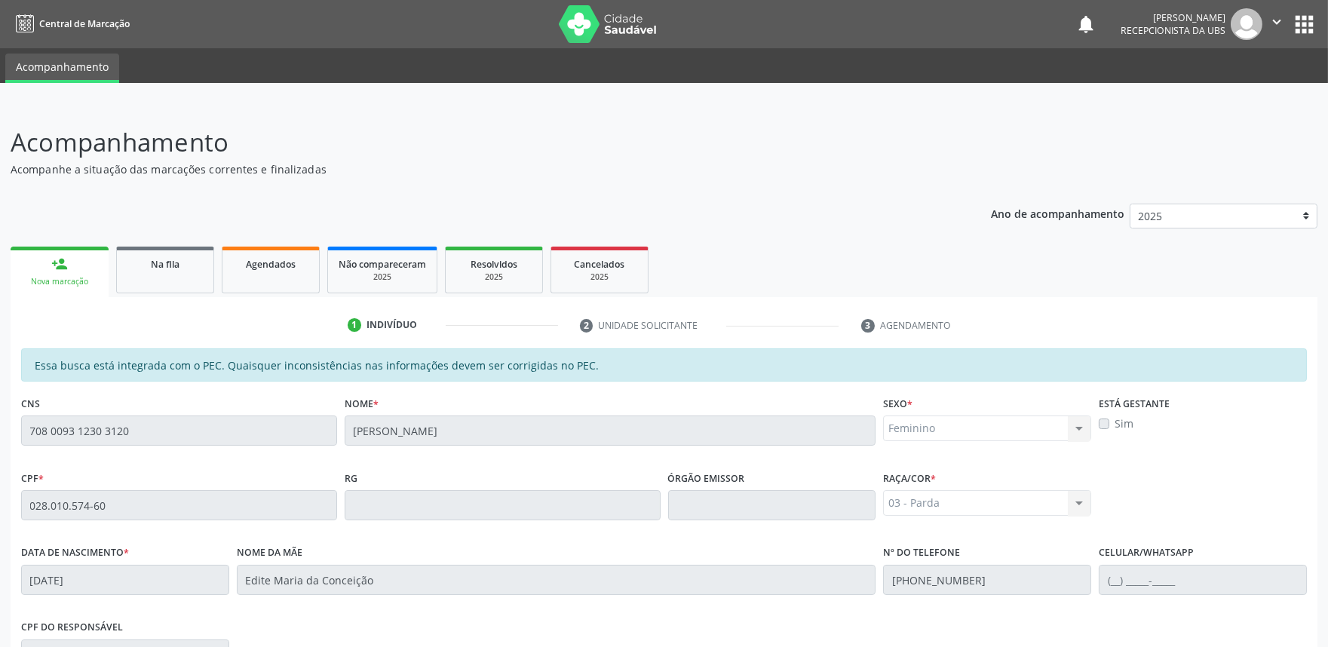
scroll to position [235, 0]
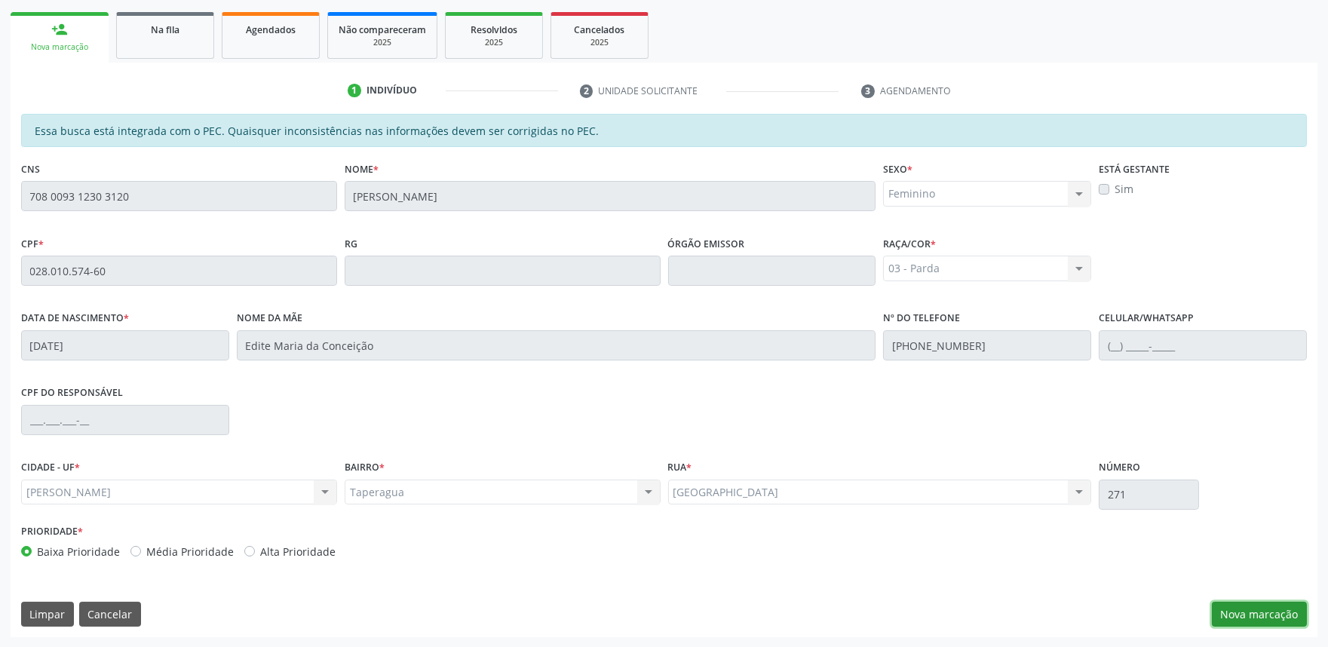
click at [1250, 621] on button "Nova marcação" at bounding box center [1259, 615] width 95 height 26
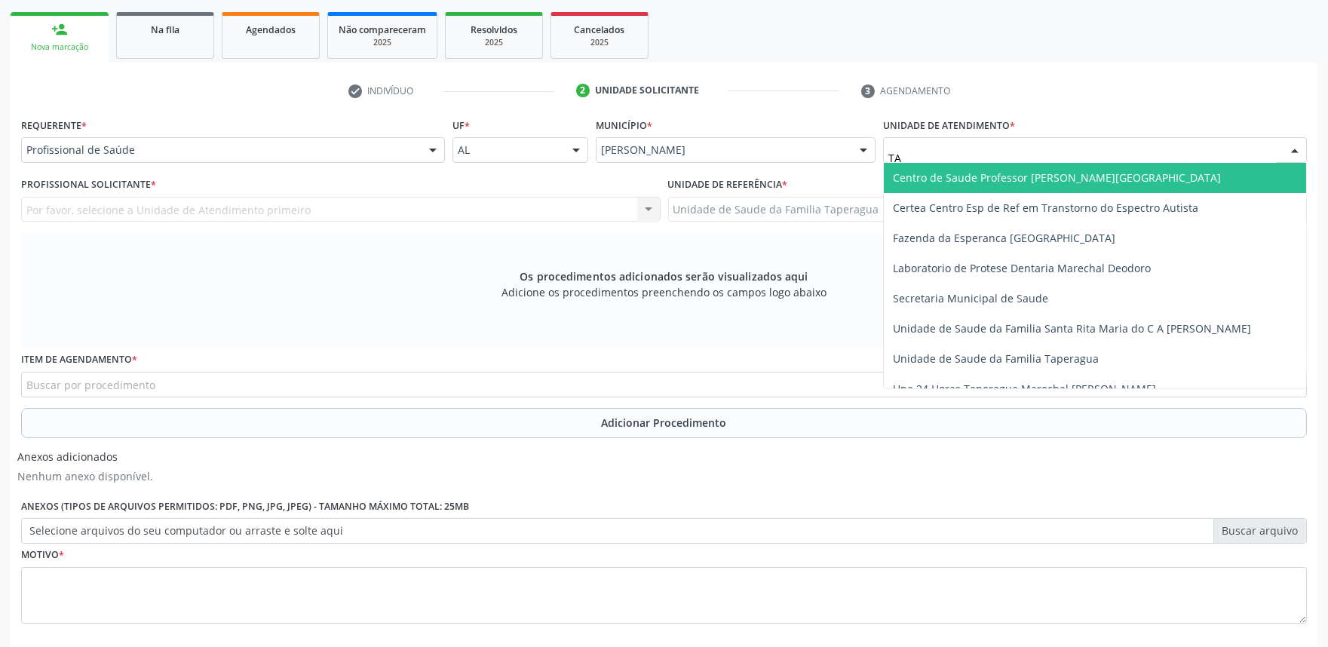
type input "TAP"
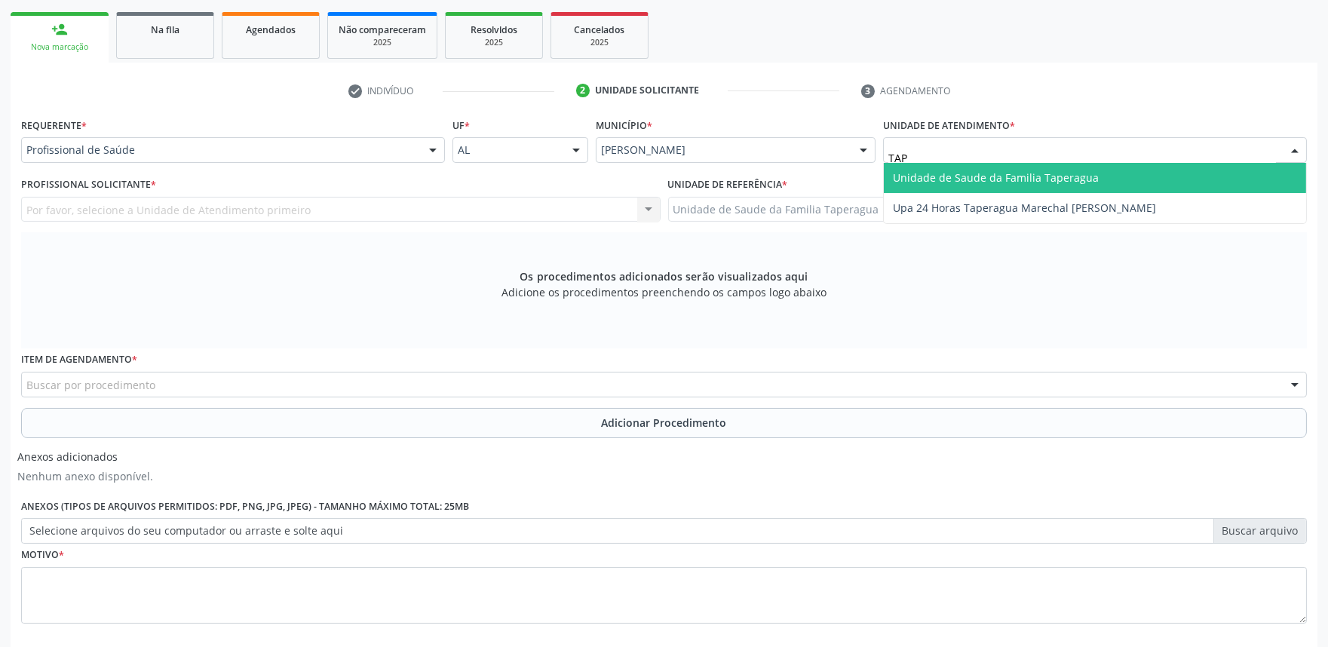
click at [1009, 167] on span "Unidade de Saude da Familia Taperagua" at bounding box center [1095, 178] width 422 height 30
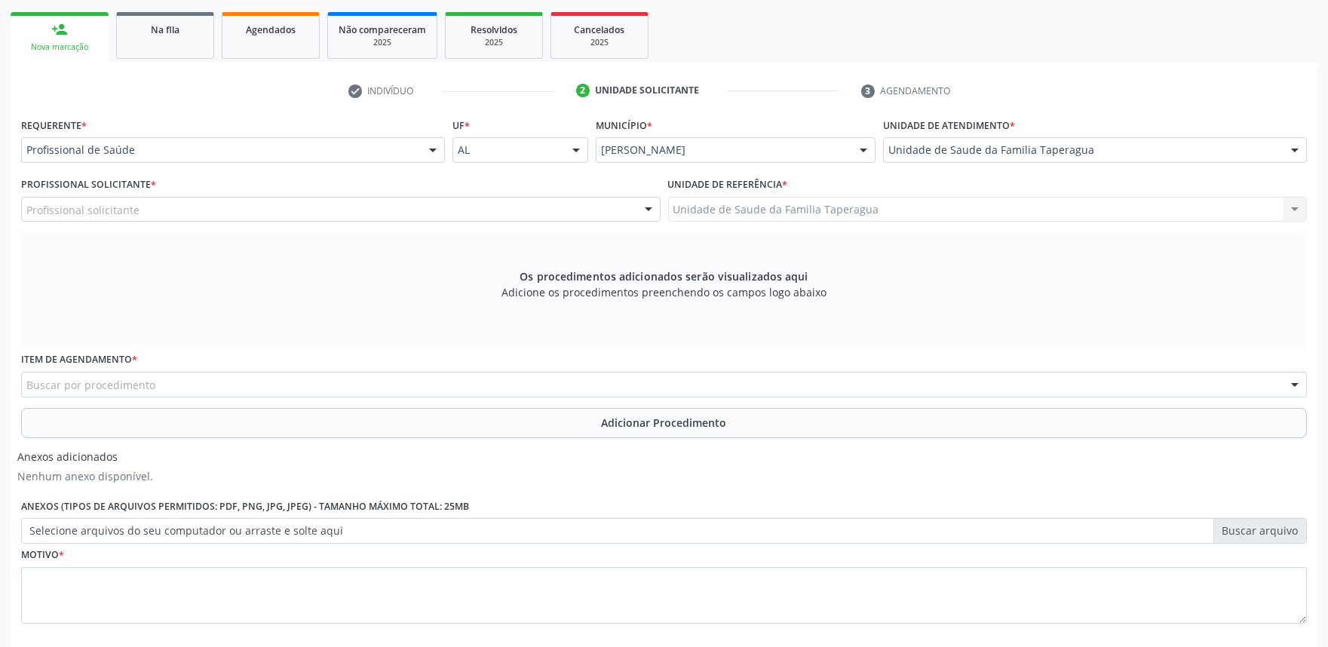
click at [296, 205] on div "Profissional solicitante" at bounding box center [341, 210] width 640 height 26
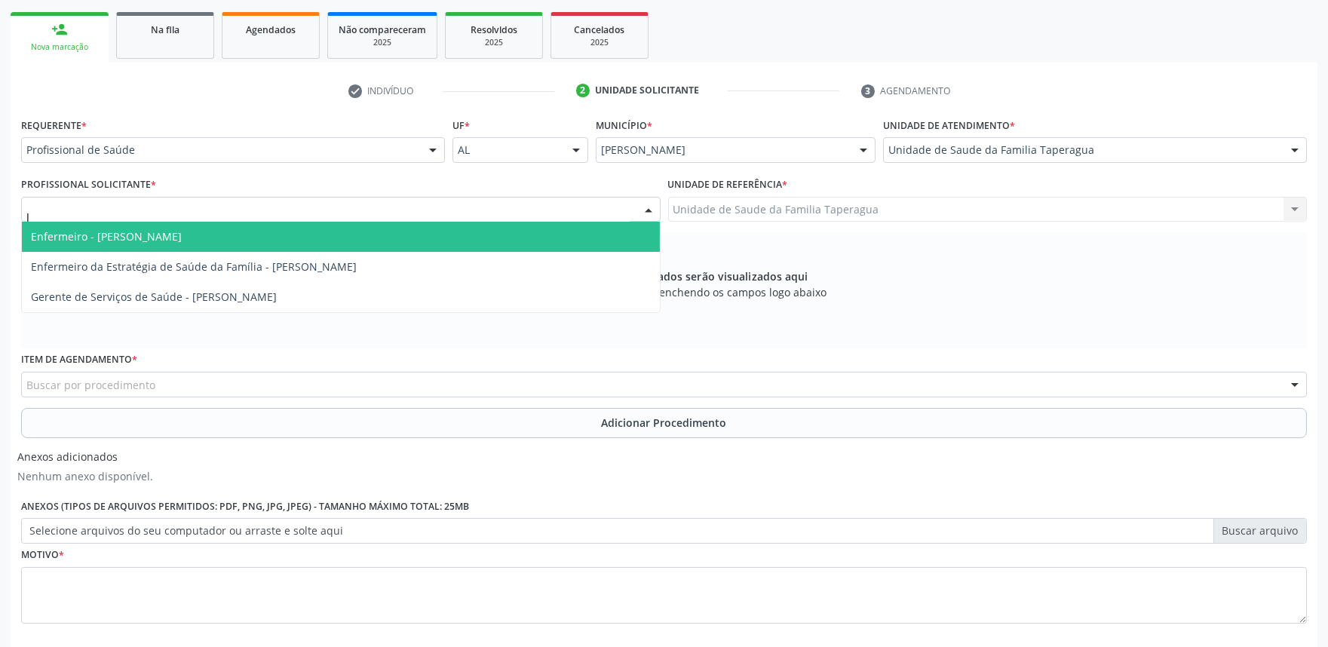
type input "JU"
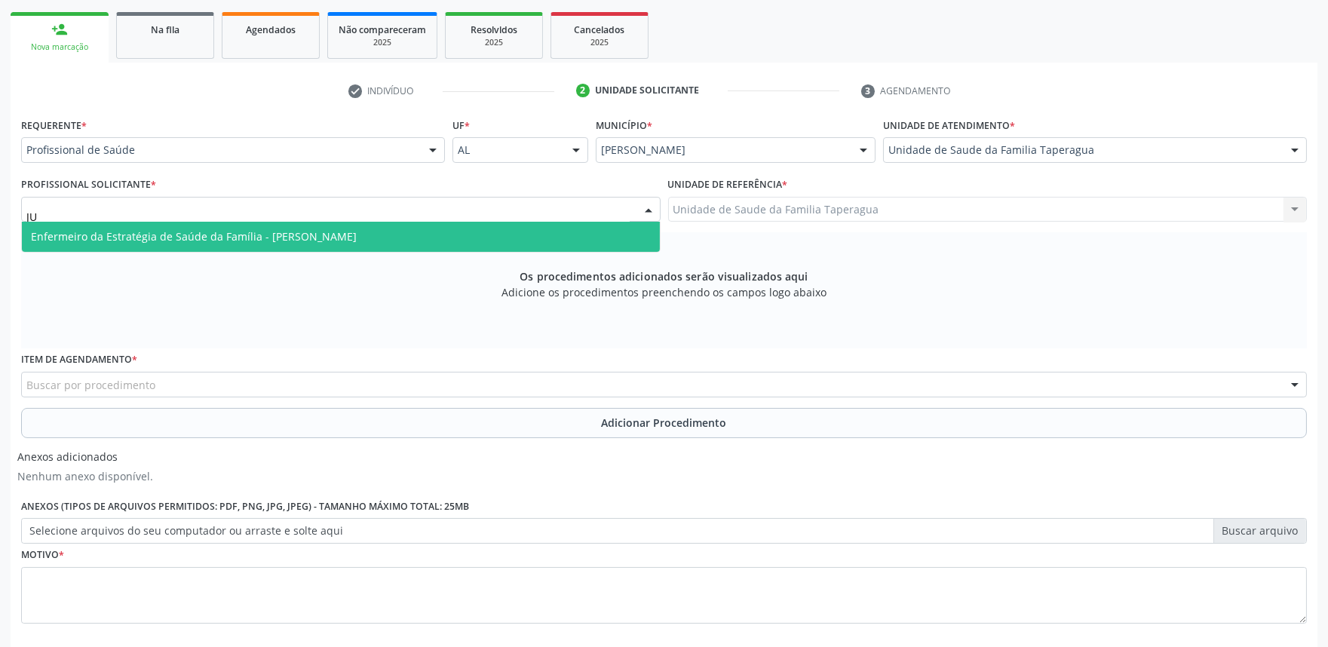
click at [296, 227] on span "Enfermeiro da Estratégia de Saúde da Família - [PERSON_NAME]" at bounding box center [341, 237] width 638 height 30
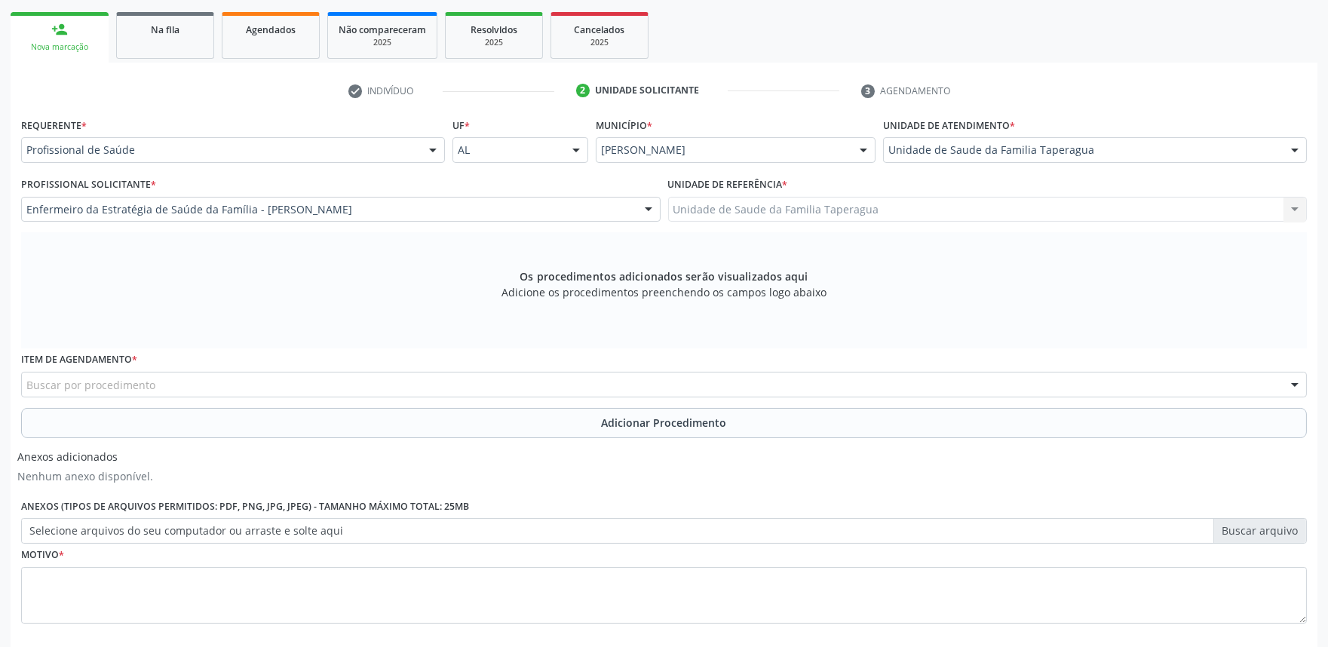
click at [299, 380] on div "Buscar por procedimento" at bounding box center [664, 385] width 1286 height 26
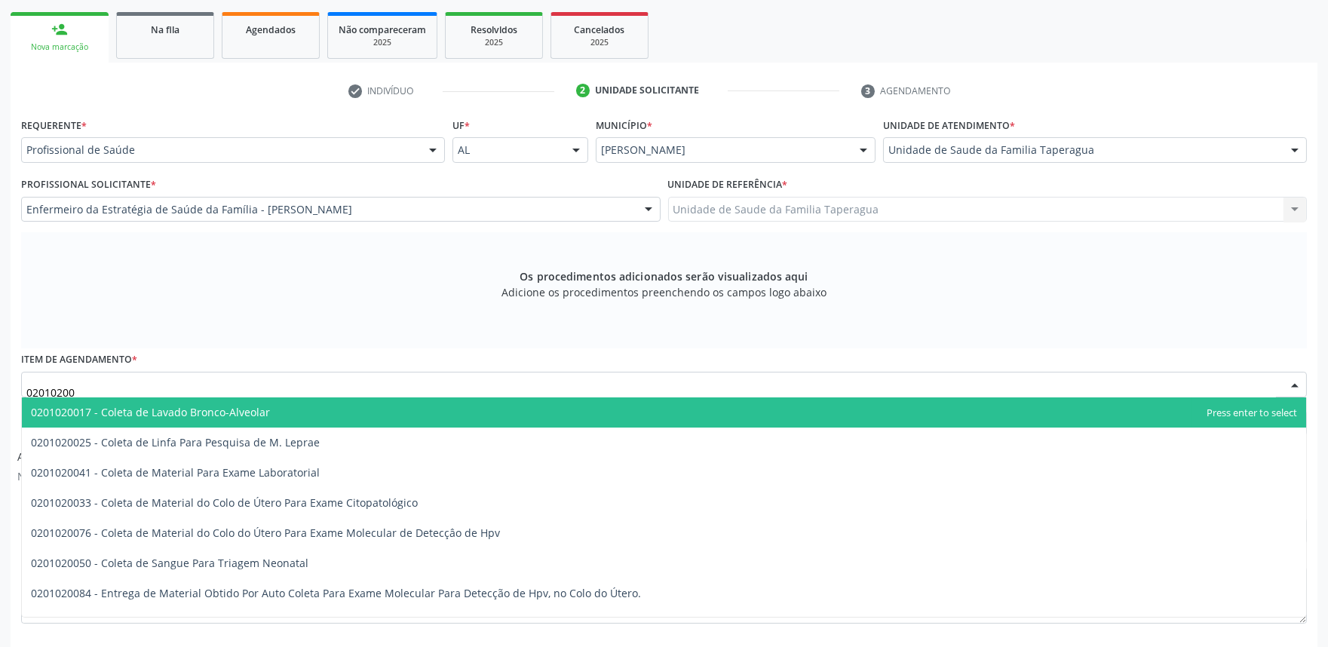
type input "020102004"
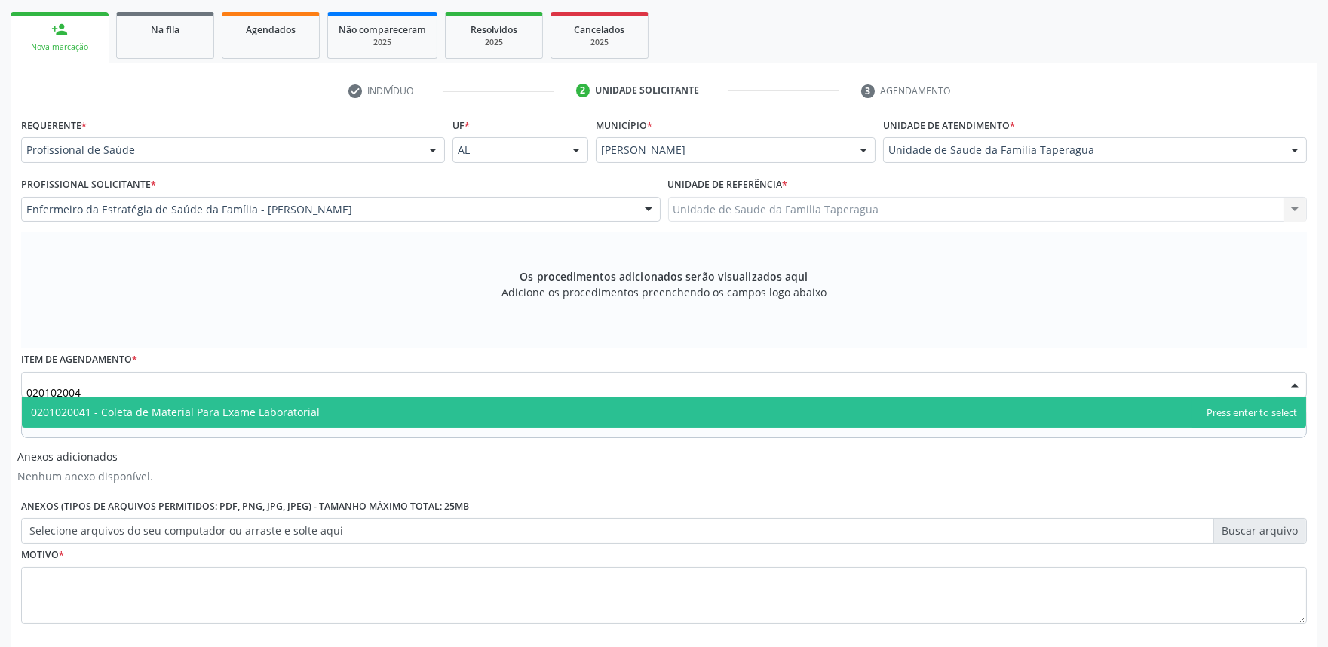
click at [309, 413] on span "0201020041 - Coleta de Material Para Exame Laboratorial" at bounding box center [175, 412] width 289 height 14
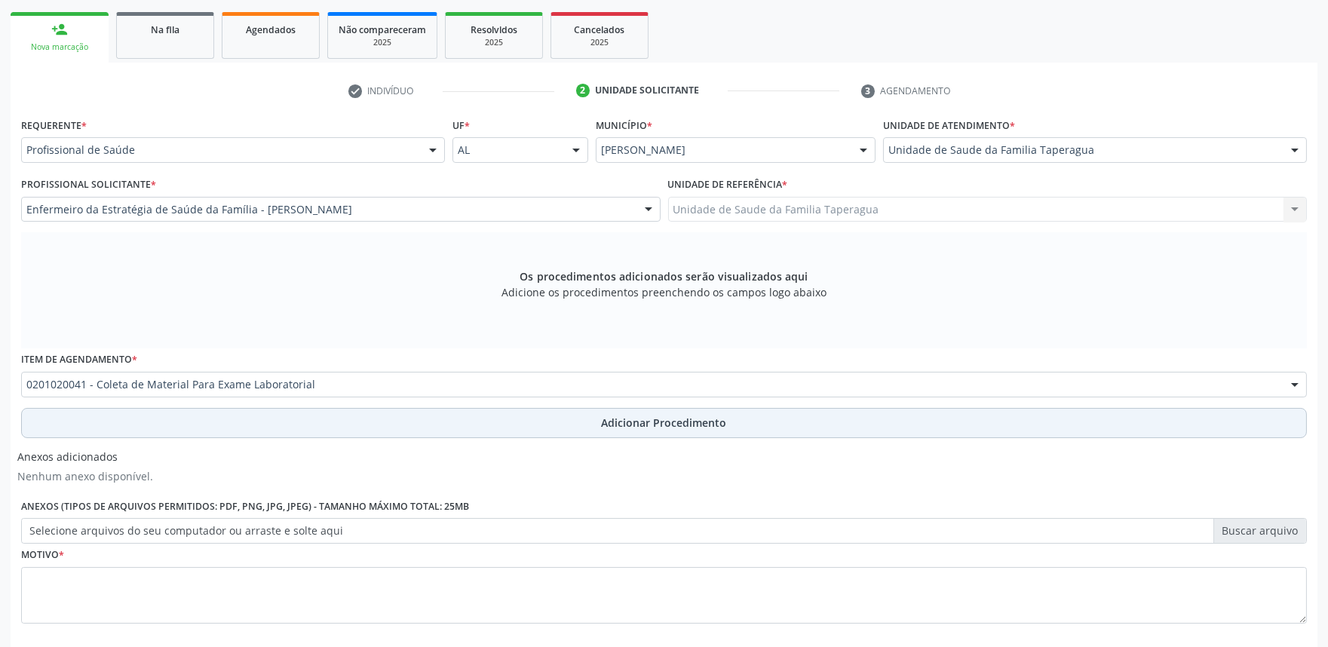
click at [320, 412] on button "Adicionar Procedimento" at bounding box center [664, 423] width 1286 height 30
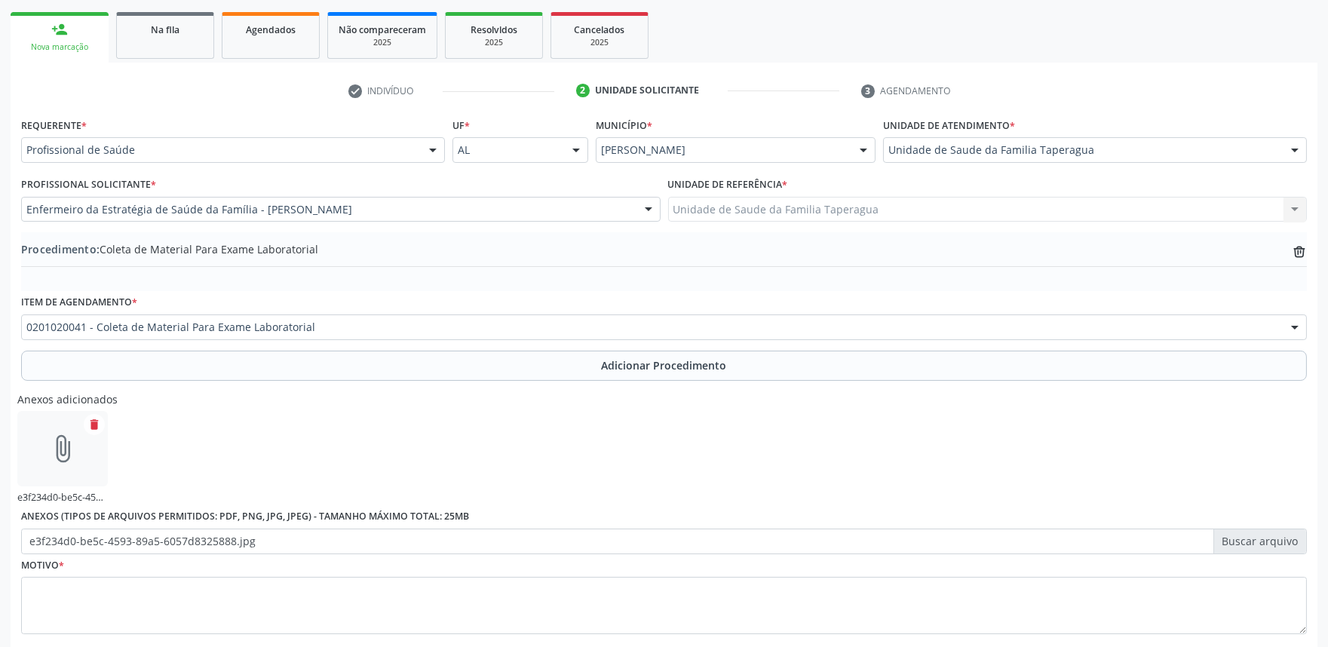
click at [511, 543] on label "e3f234d0-be5c-4593-89a5-6057d8325888.jpg" at bounding box center [664, 542] width 1286 height 26
click at [511, 543] on input "e3f234d0-be5c-4593-89a5-6057d8325888.jpg" at bounding box center [664, 542] width 1286 height 26
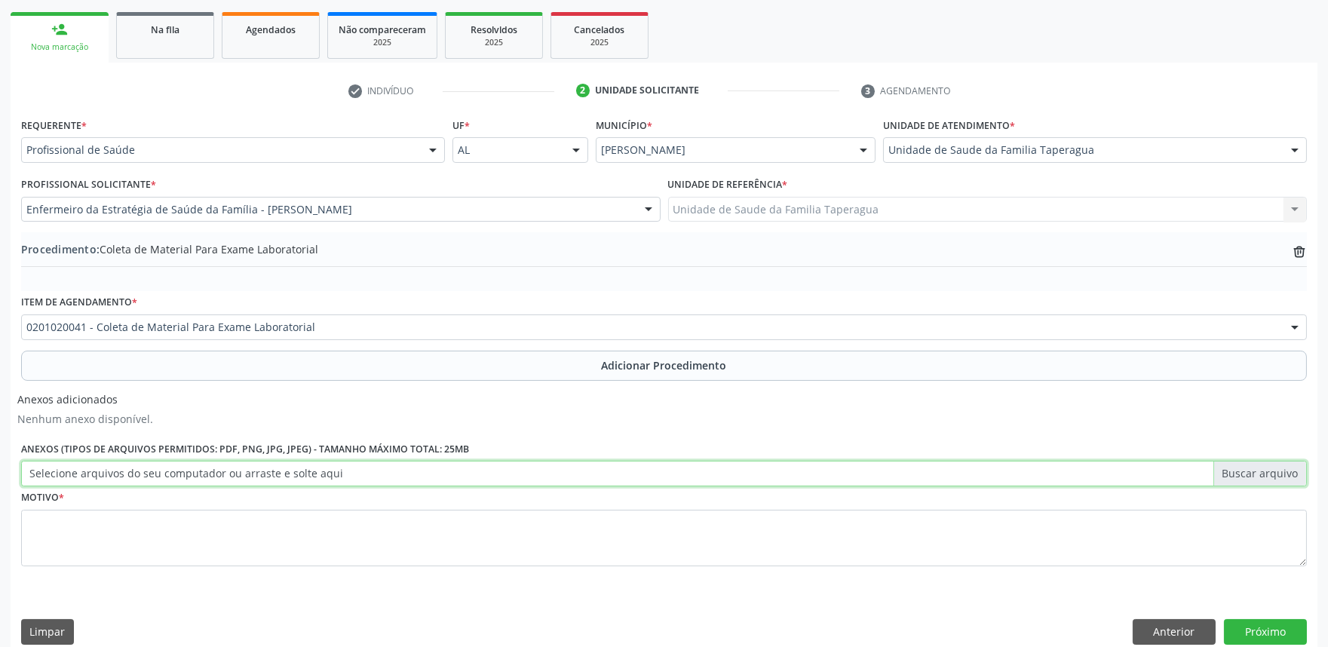
scroll to position [252, 0]
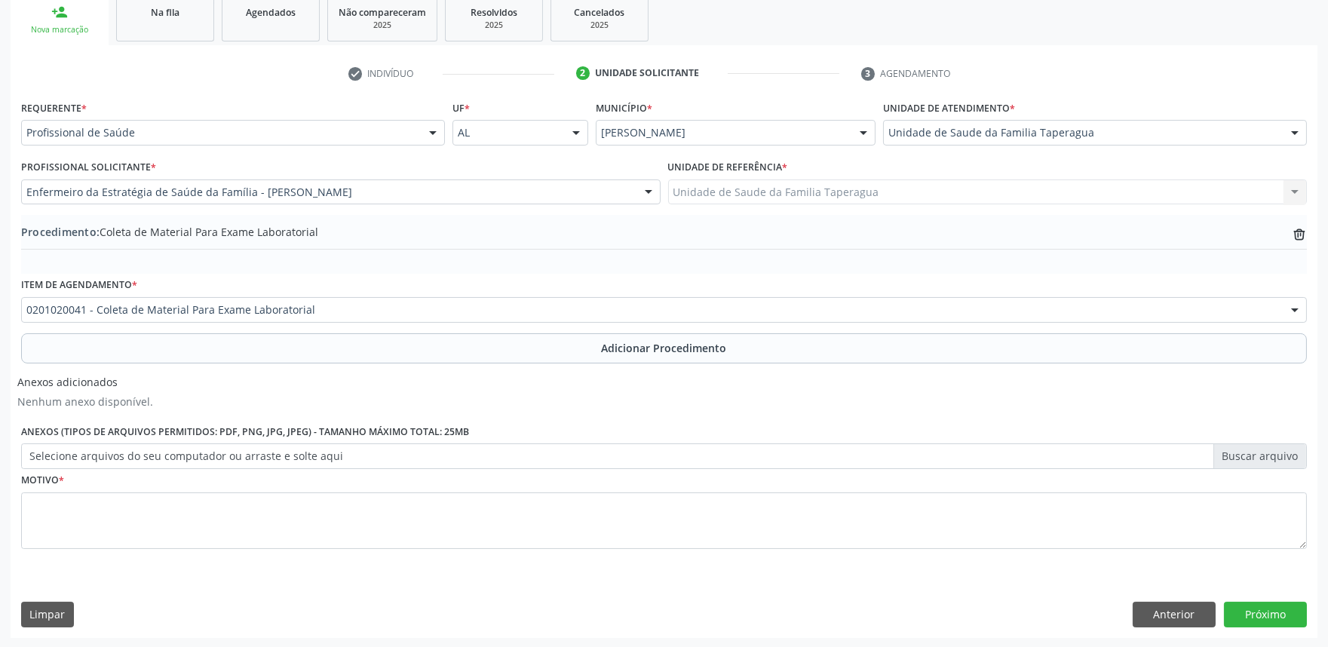
click at [901, 607] on div "Limpar Anterior Próximo" at bounding box center [664, 615] width 1286 height 26
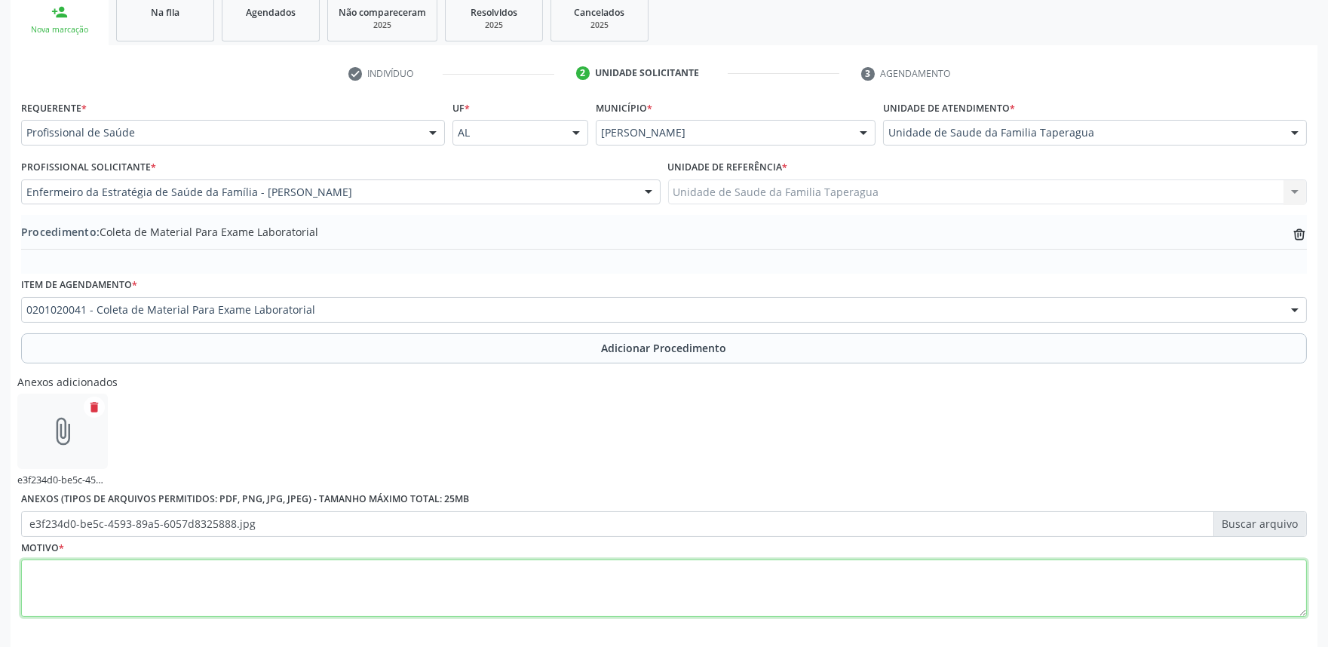
click at [600, 600] on textarea at bounding box center [664, 588] width 1286 height 57
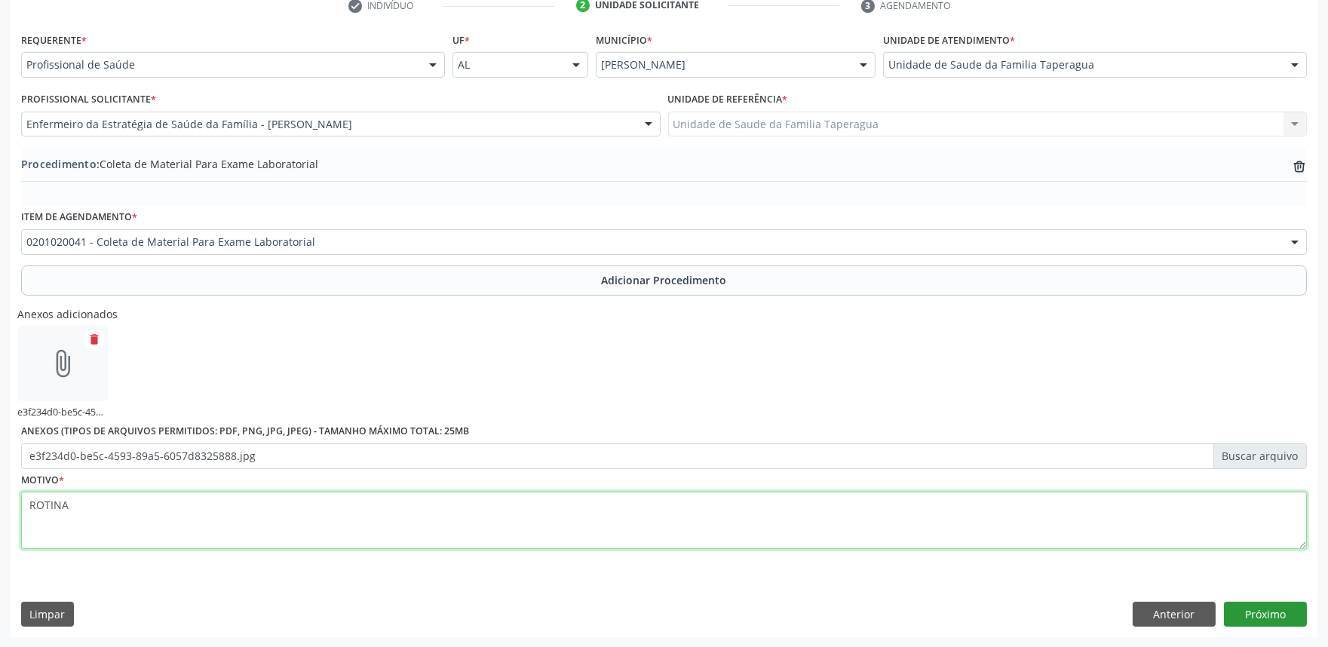
type textarea "ROTINA"
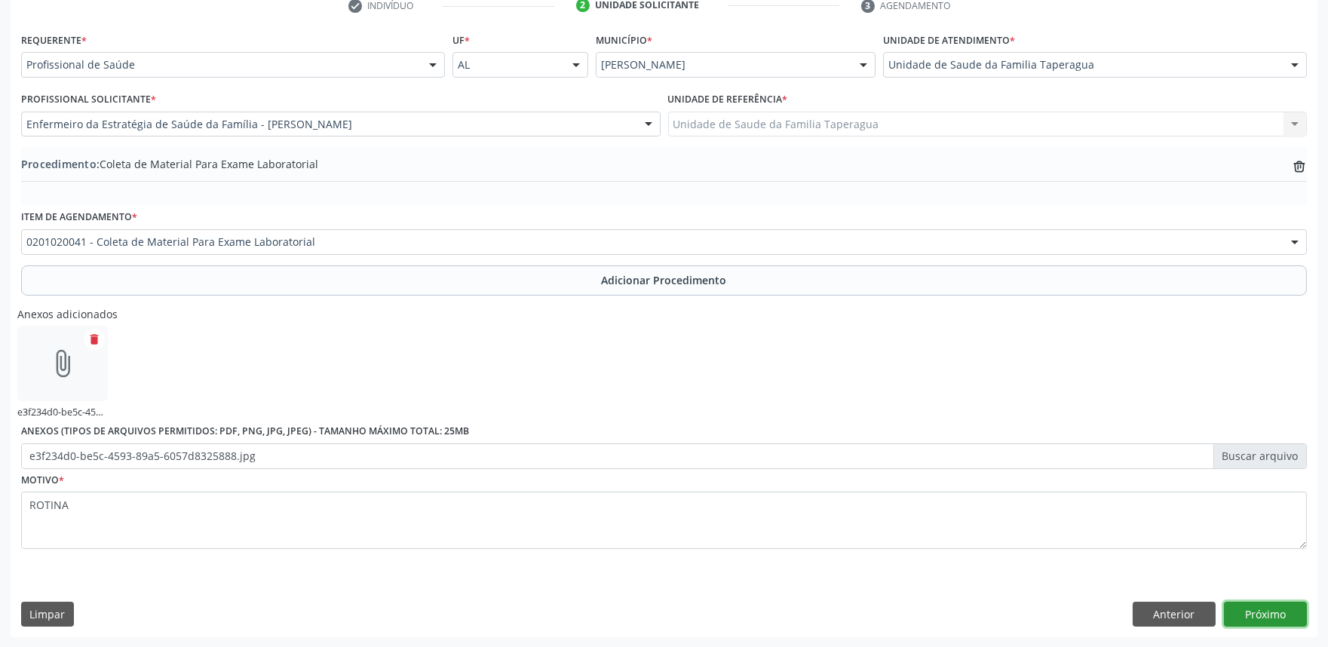
click at [1258, 614] on button "Próximo" at bounding box center [1265, 615] width 83 height 26
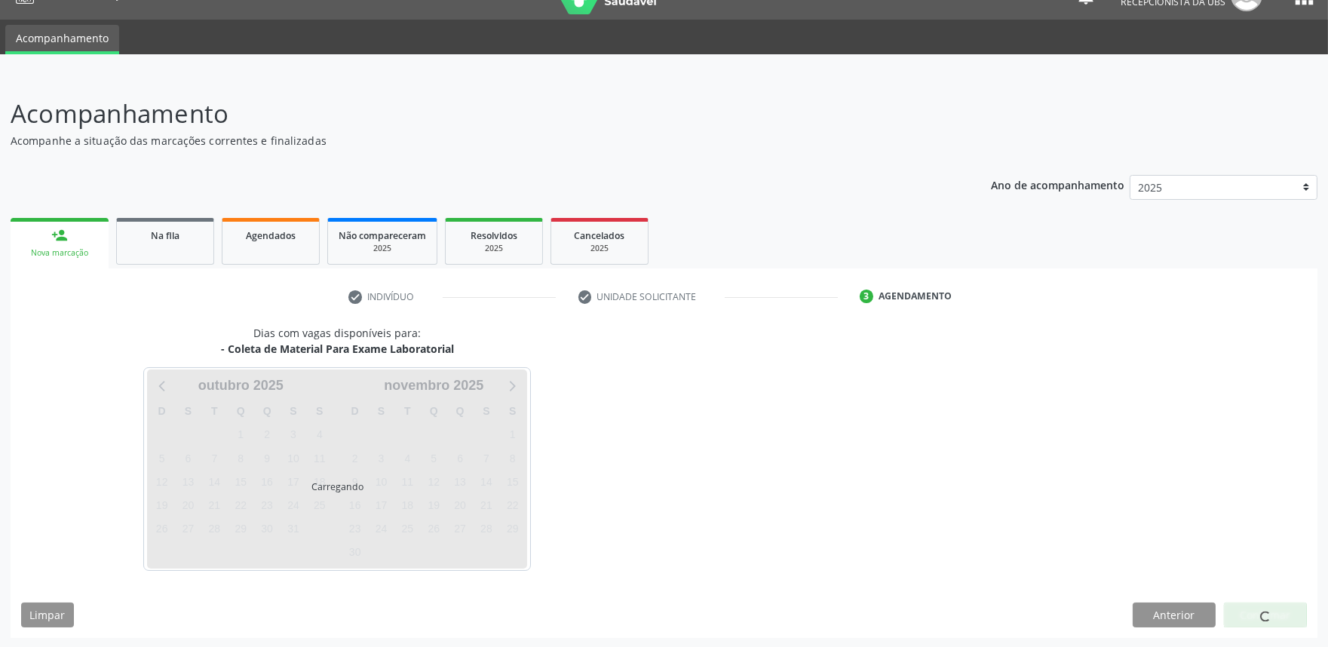
scroll to position [73, 0]
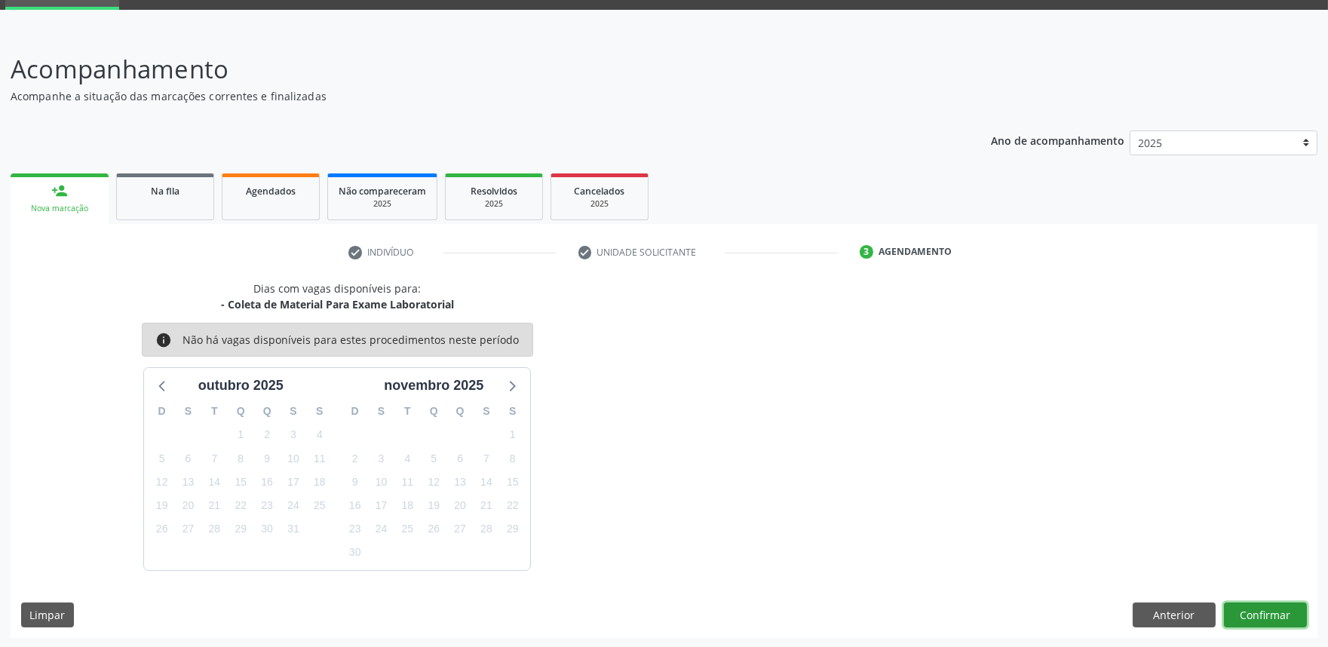
click at [1249, 608] on button "Confirmar" at bounding box center [1265, 616] width 83 height 26
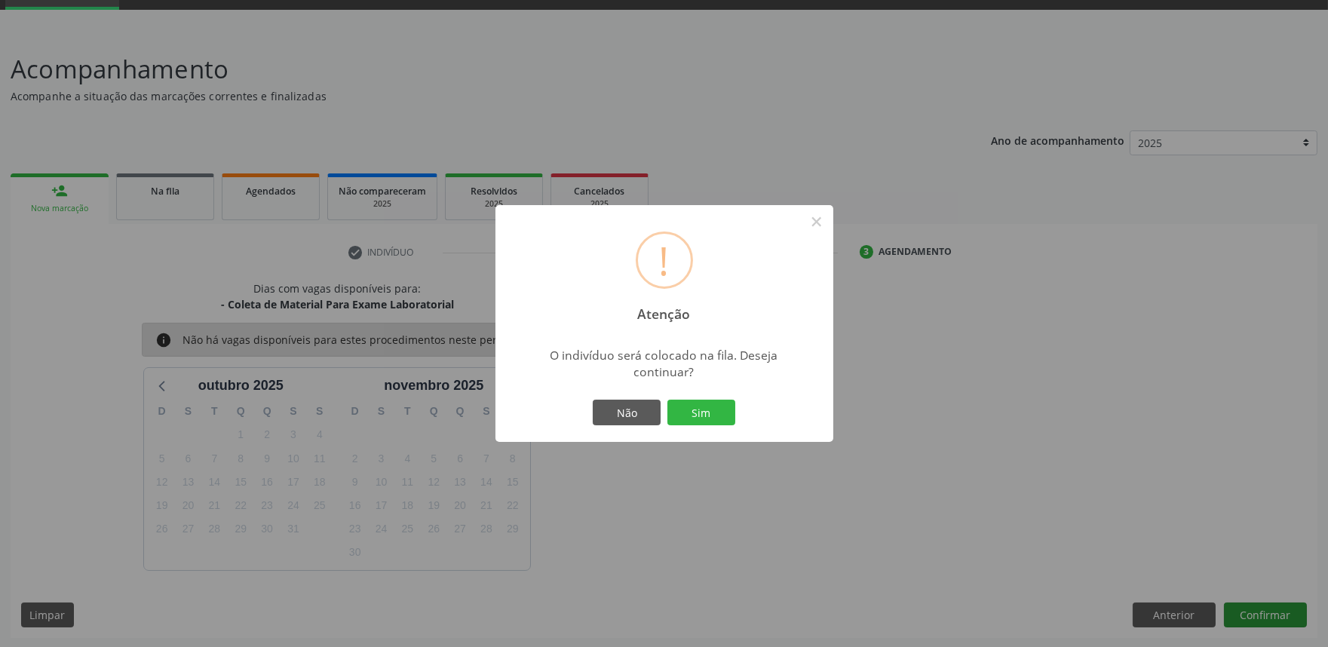
click at [668, 400] on button "Sim" at bounding box center [702, 413] width 68 height 26
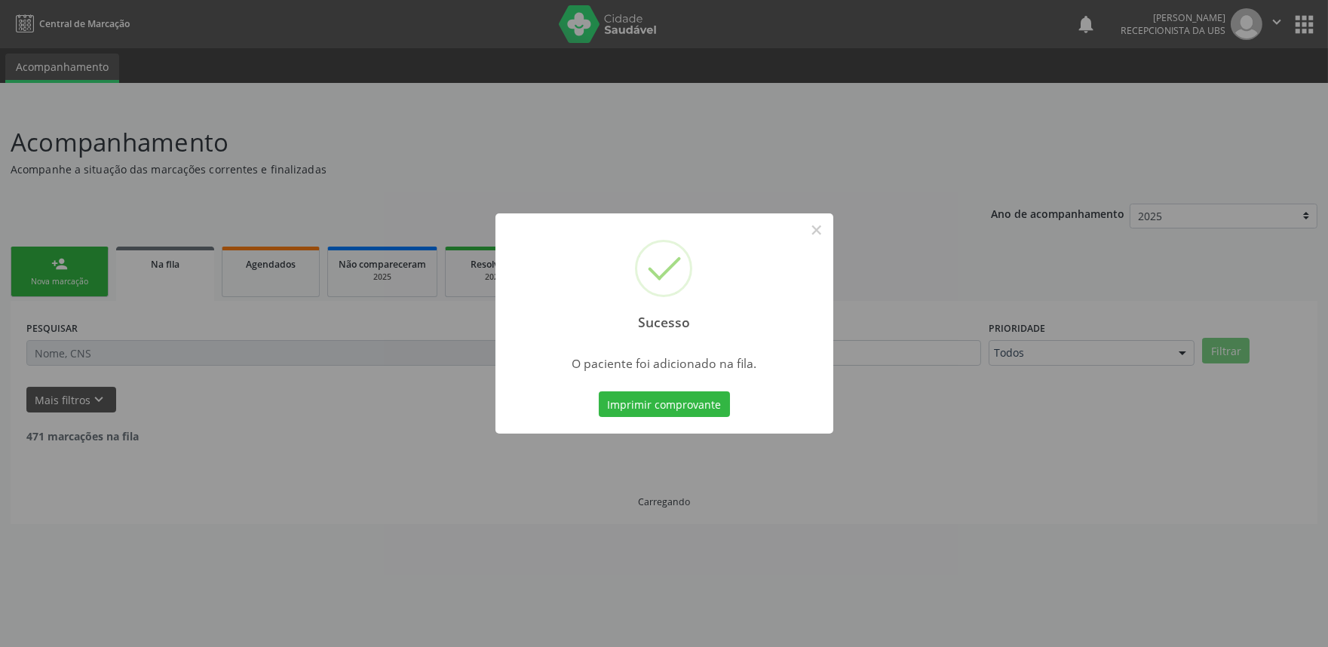
scroll to position [0, 0]
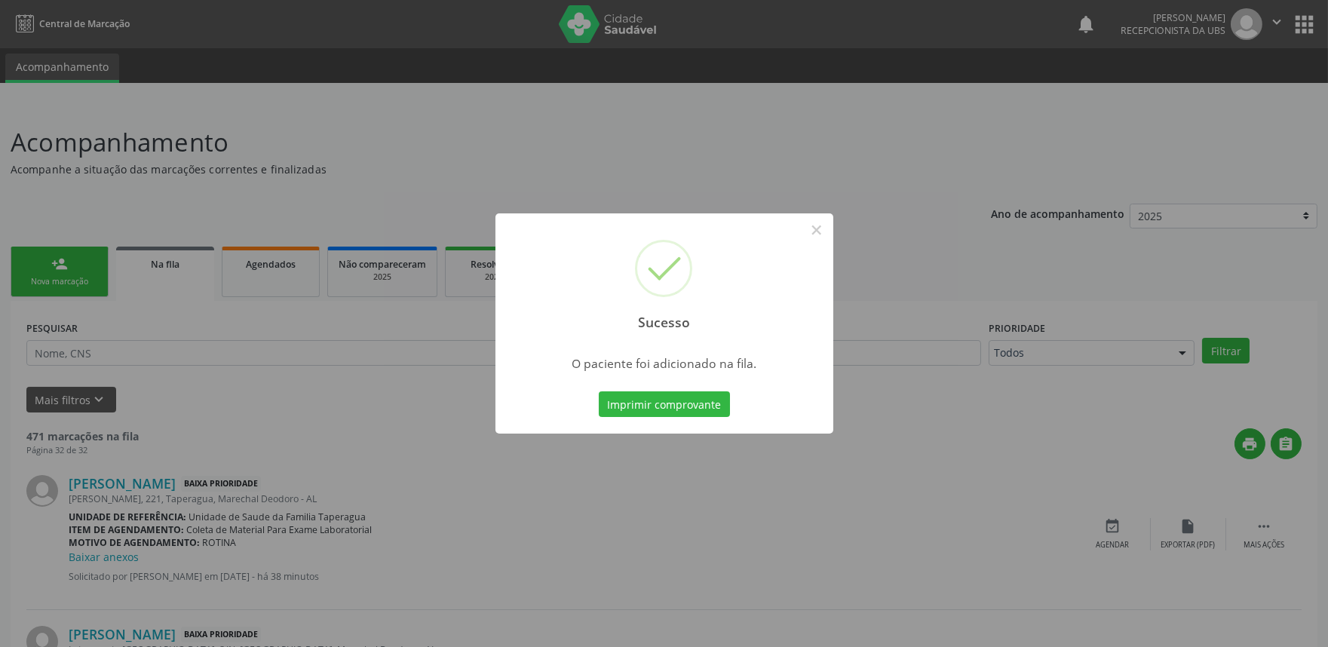
click at [1076, 370] on div "Sucesso × O paciente foi adicionado na fila. Imprimir comprovante Cancel" at bounding box center [664, 323] width 1328 height 647
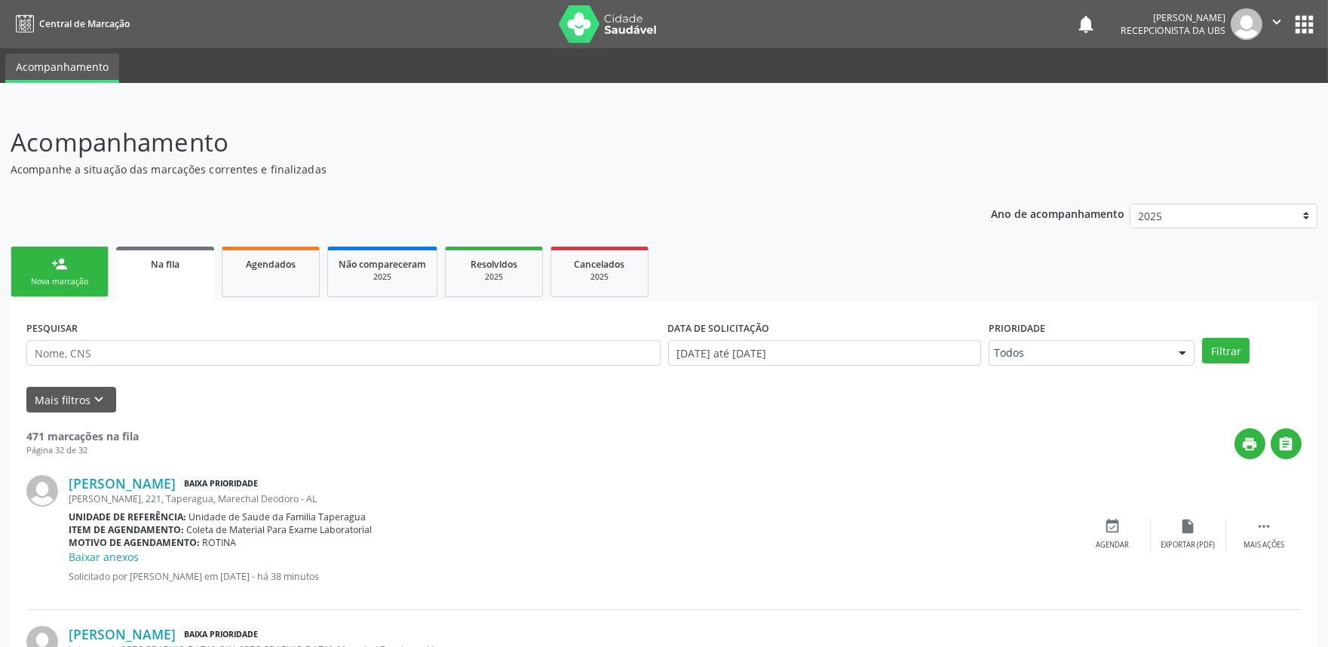
click at [84, 252] on link "person_add Nova marcação" at bounding box center [60, 272] width 98 height 51
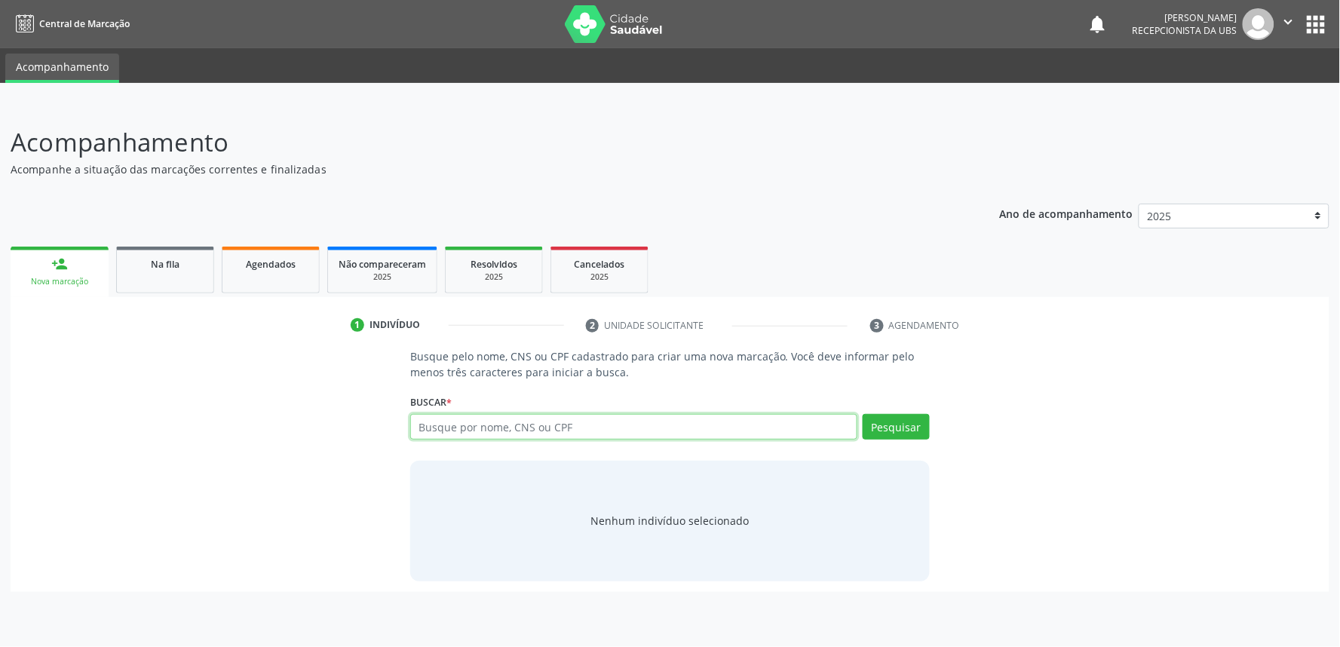
click at [450, 426] on input "text" at bounding box center [633, 427] width 447 height 26
paste input "705002895998650"
type input "705002895998650"
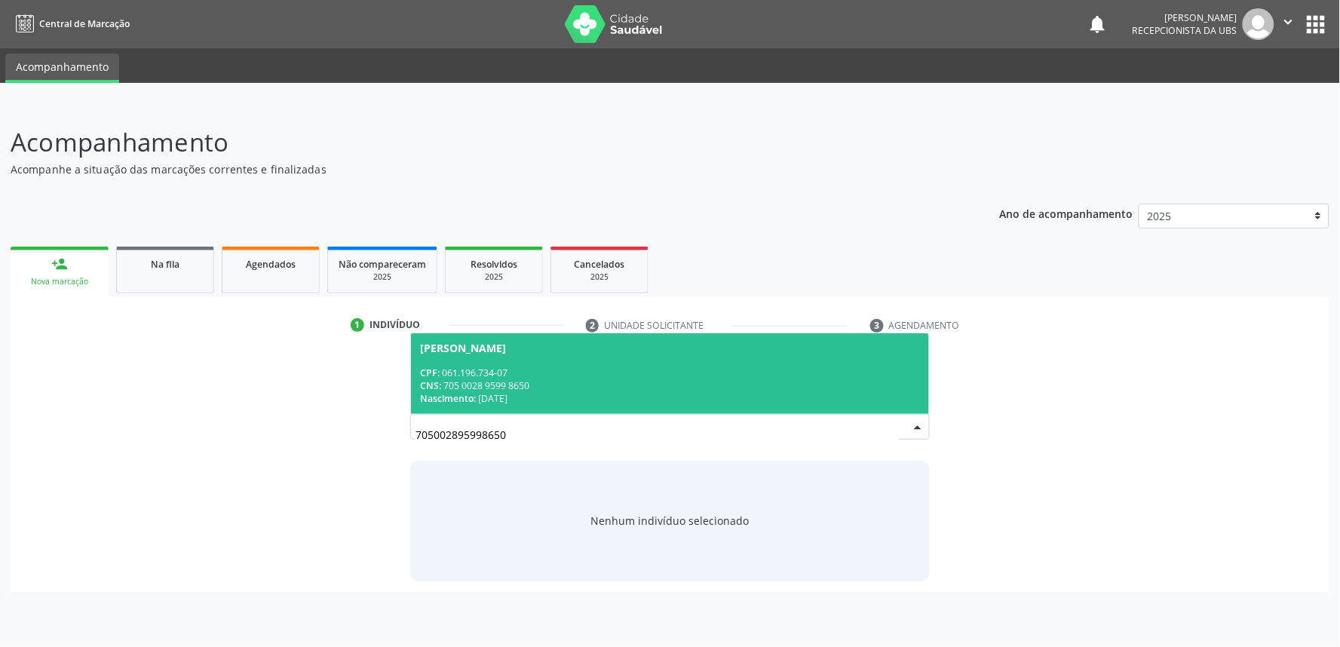
click at [511, 378] on div "CPF: 061.196.734-07 CNS: 705 0028 9599 8650 Nascimento: [DATE]" at bounding box center [670, 386] width 500 height 38
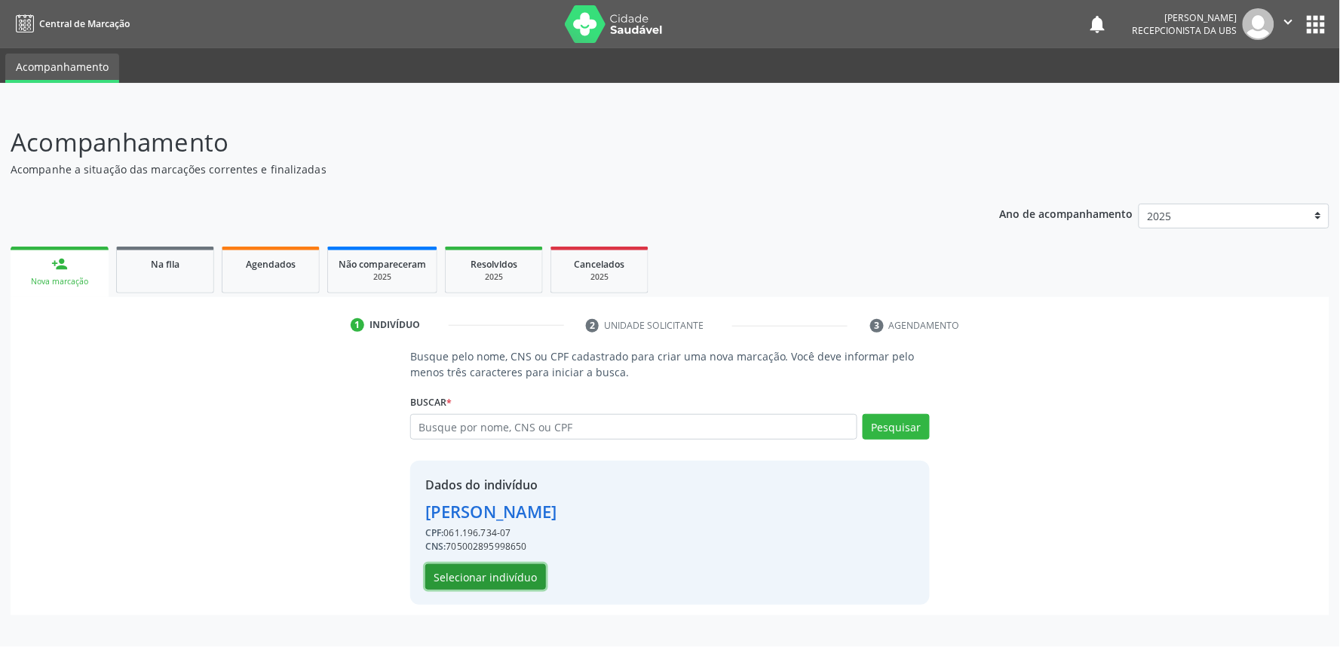
click at [508, 582] on button "Selecionar indivíduo" at bounding box center [485, 577] width 121 height 26
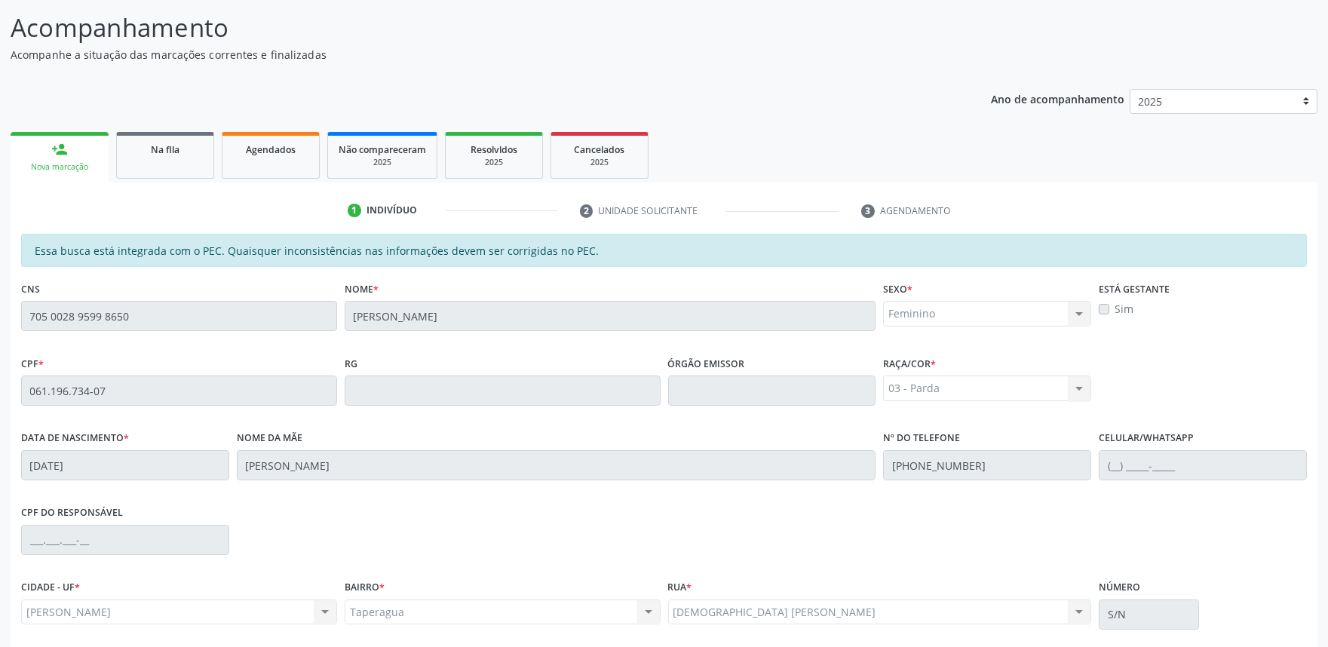
scroll to position [235, 0]
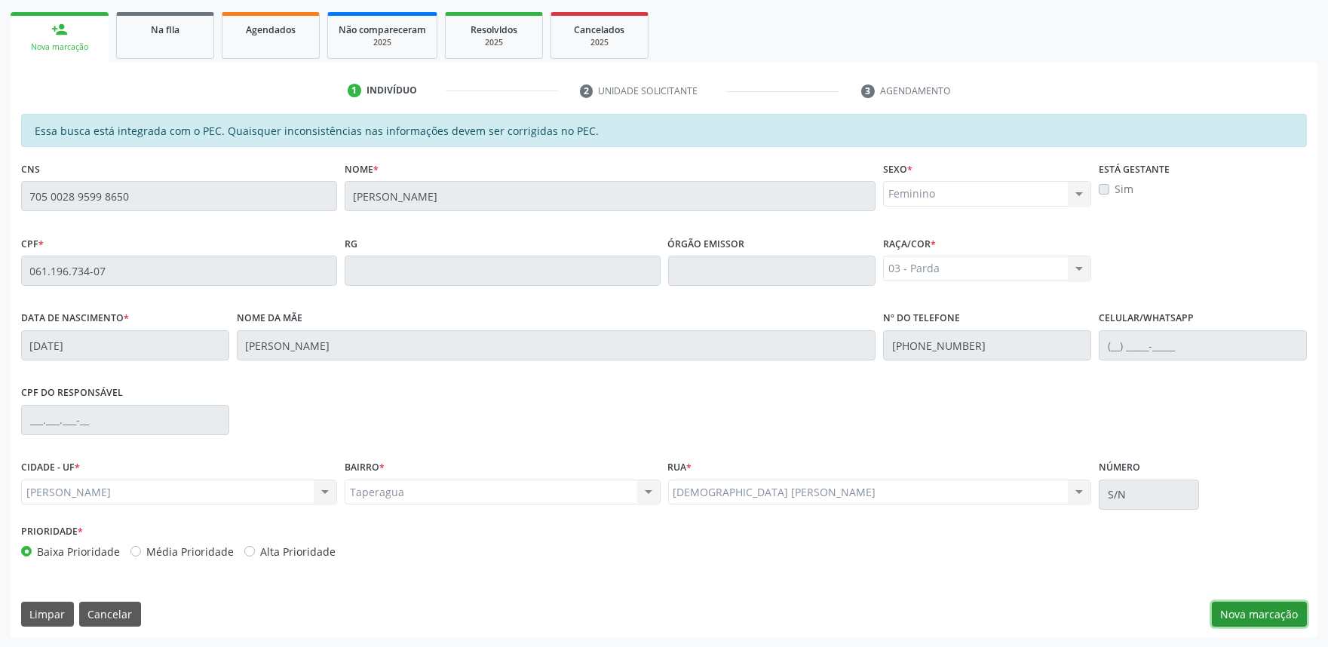
click at [1253, 613] on button "Nova marcação" at bounding box center [1259, 615] width 95 height 26
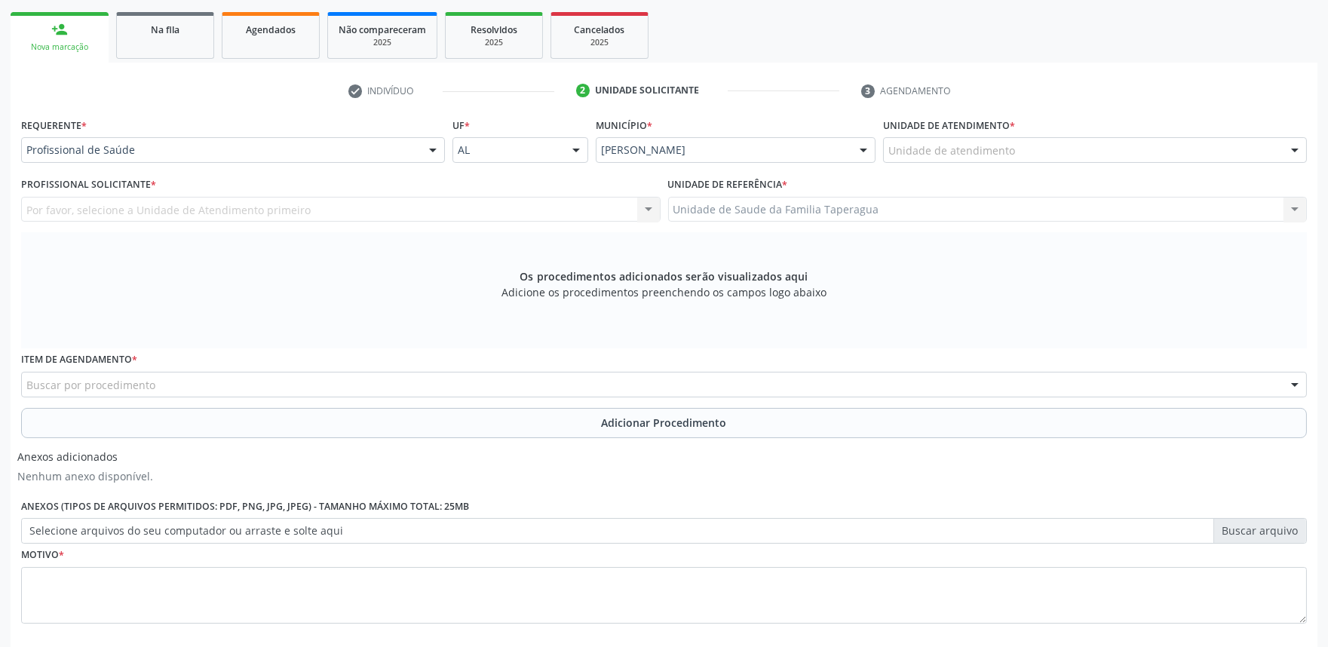
click at [1154, 154] on div "Unidade de atendimento" at bounding box center [1095, 150] width 424 height 26
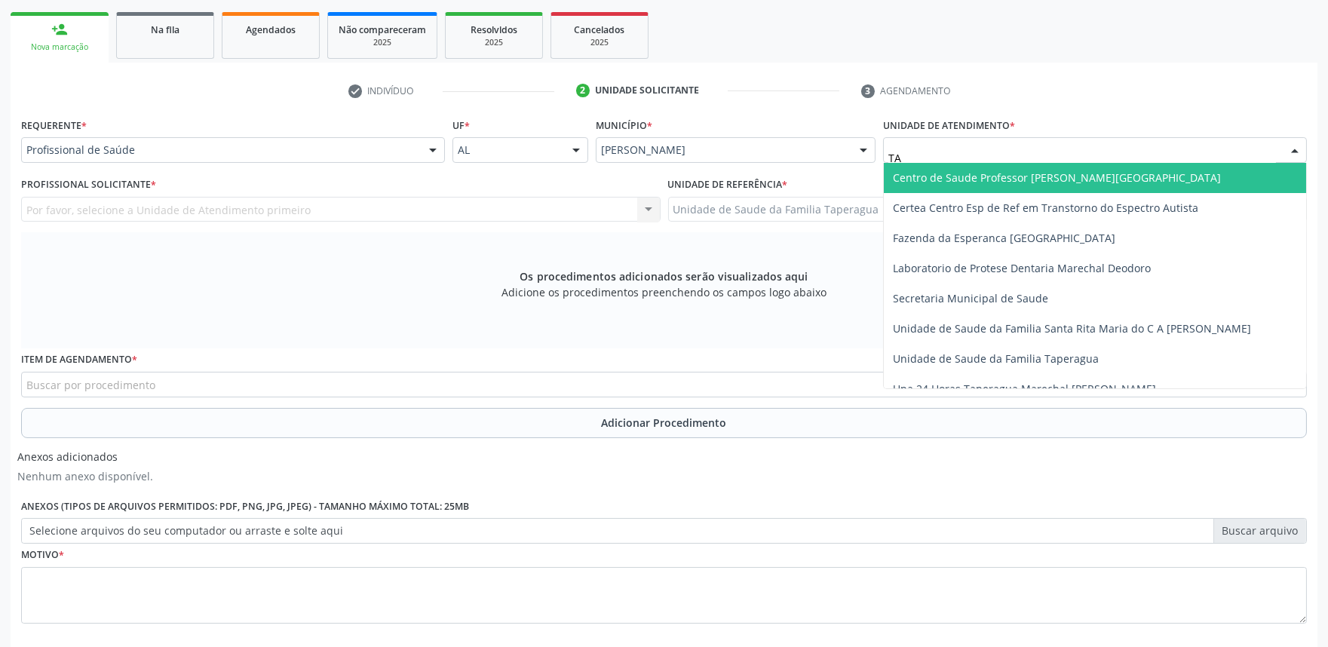
type input "TAP"
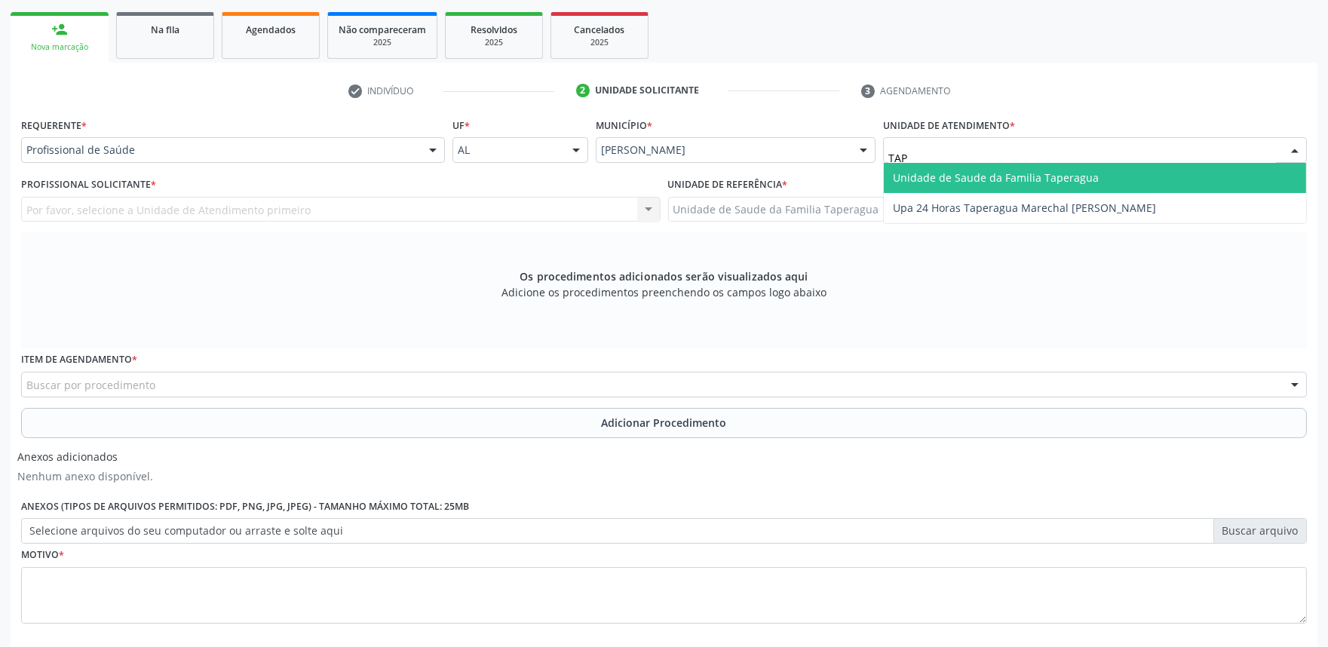
click at [1171, 174] on span "Unidade de Saude da Familia Taperagua" at bounding box center [1095, 178] width 422 height 30
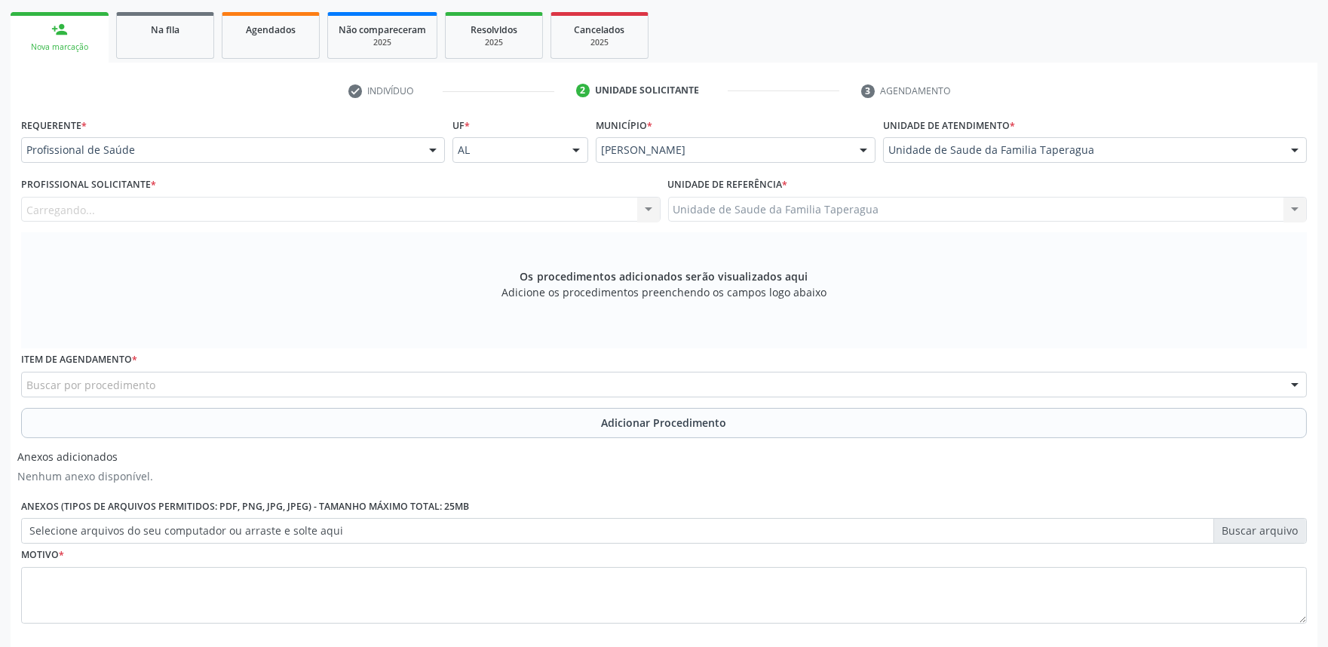
click at [439, 208] on div "Carregando..." at bounding box center [341, 210] width 640 height 26
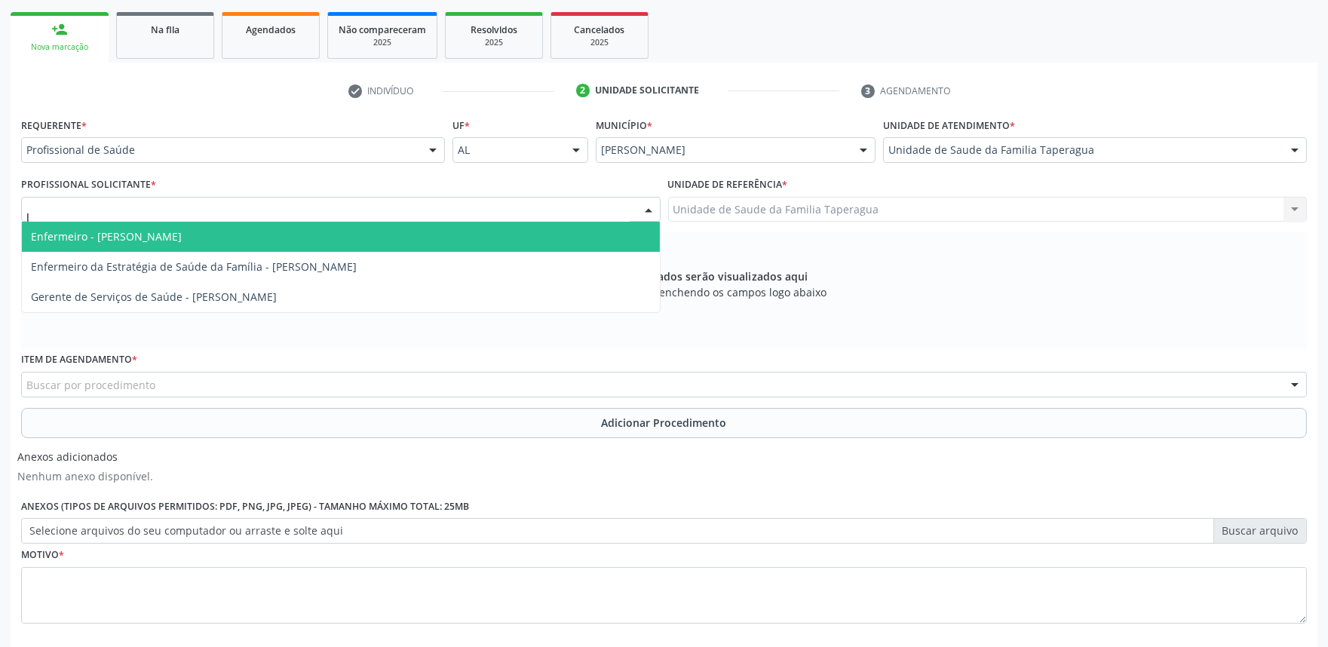
type input "JU"
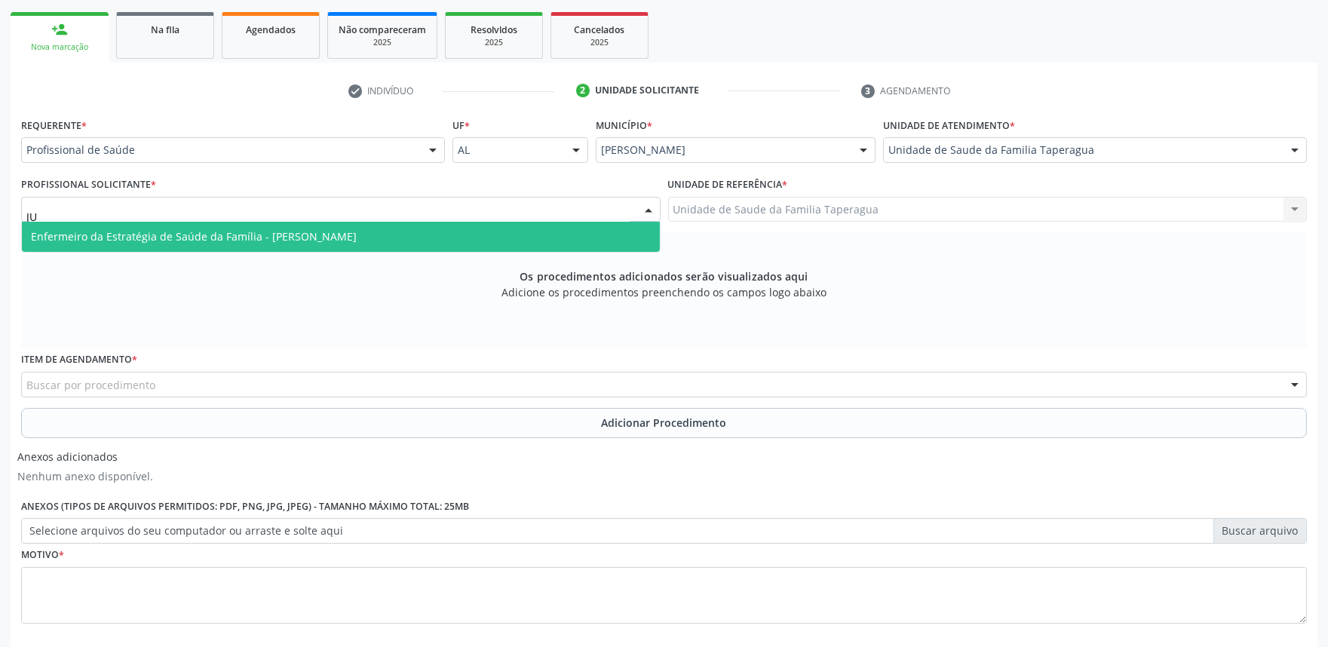
click at [439, 231] on span "Enfermeiro da Estratégia de Saúde da Família - [PERSON_NAME]" at bounding box center [341, 237] width 638 height 30
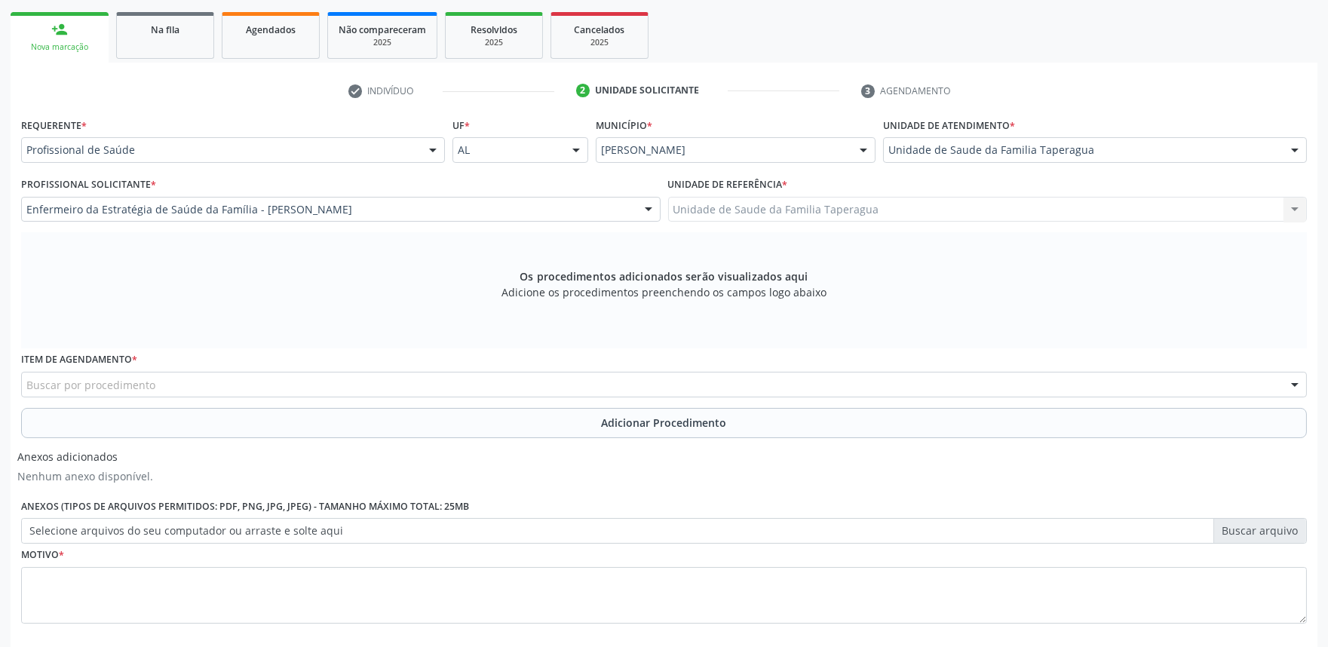
click at [401, 388] on div "Buscar por procedimento" at bounding box center [664, 385] width 1286 height 26
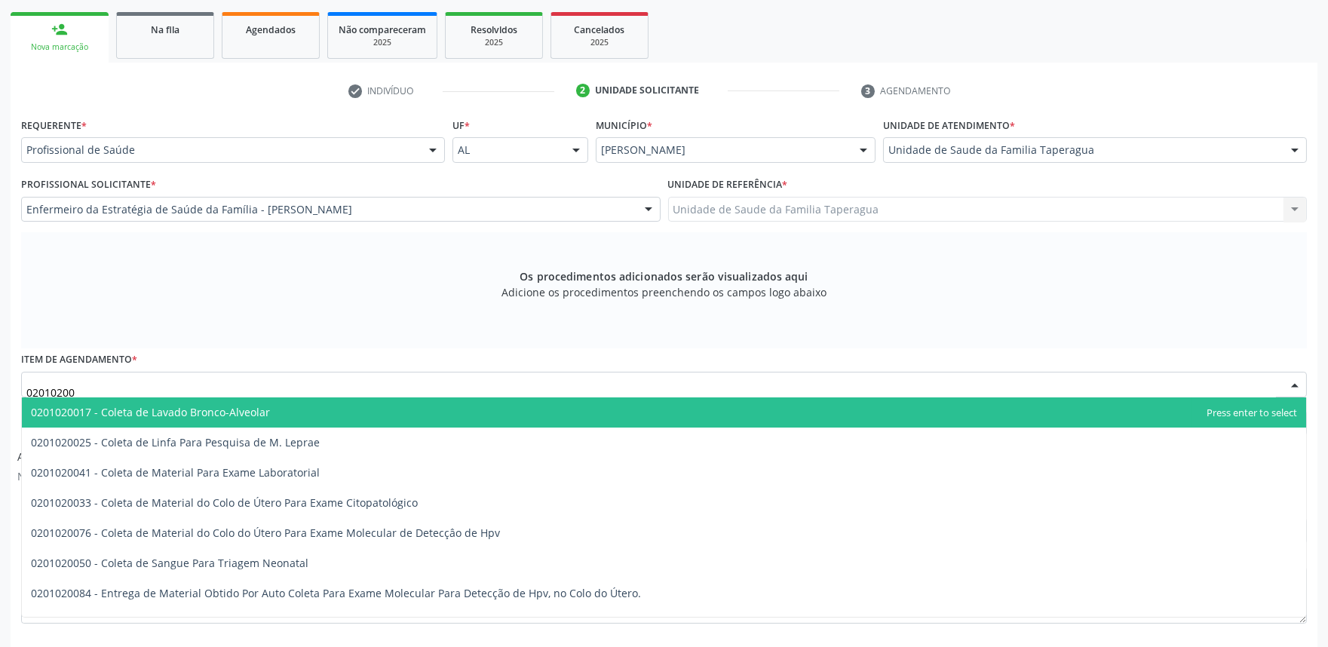
type input "020102004"
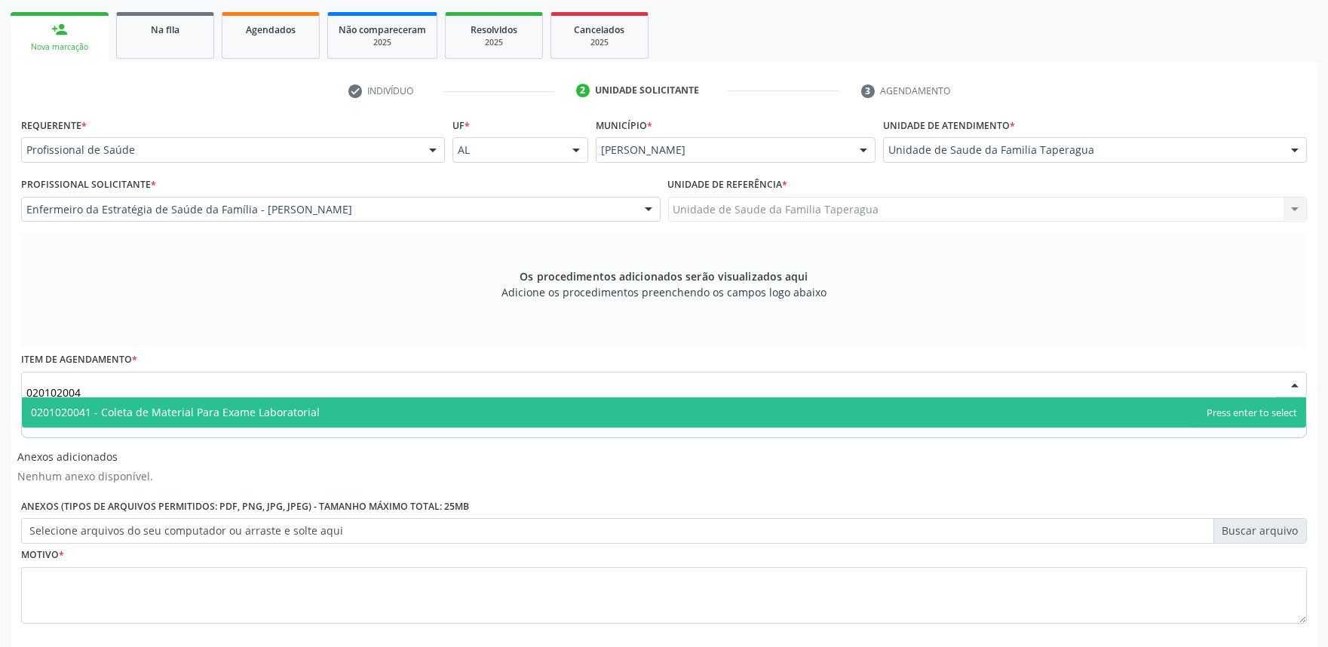
click at [401, 413] on span "0201020041 - Coleta de Material Para Exame Laboratorial" at bounding box center [664, 413] width 1285 height 30
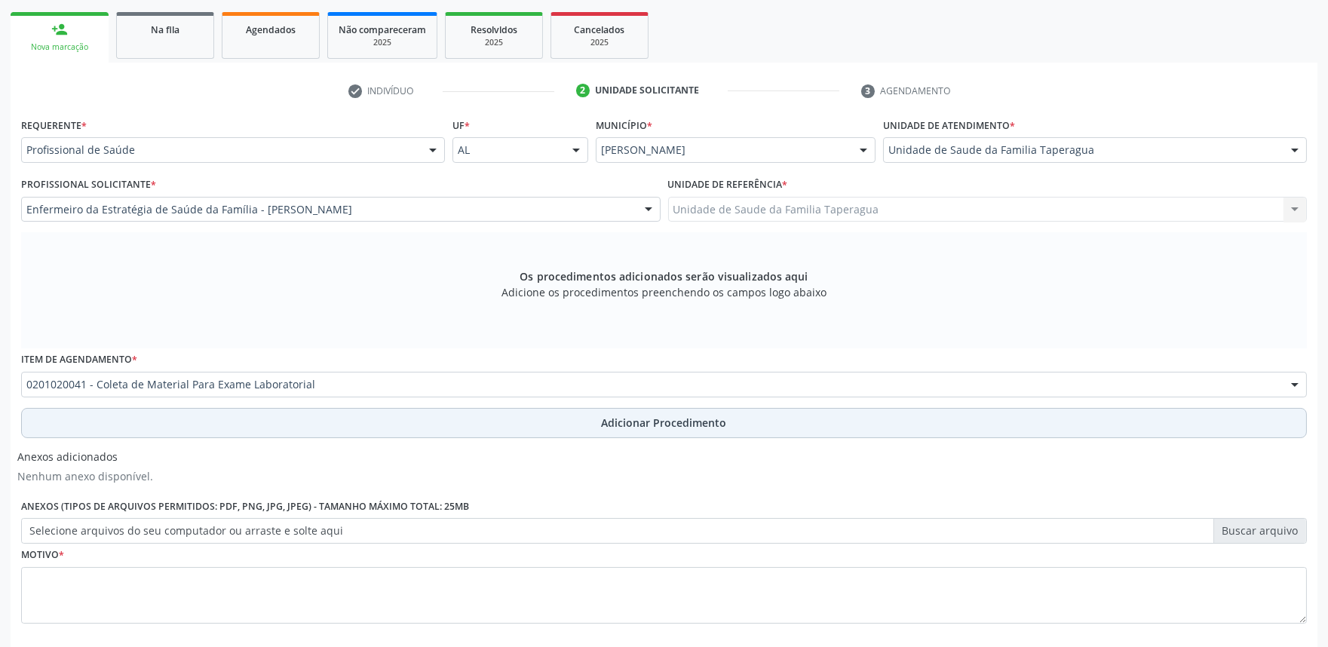
click at [401, 434] on button "Adicionar Procedimento" at bounding box center [664, 423] width 1286 height 30
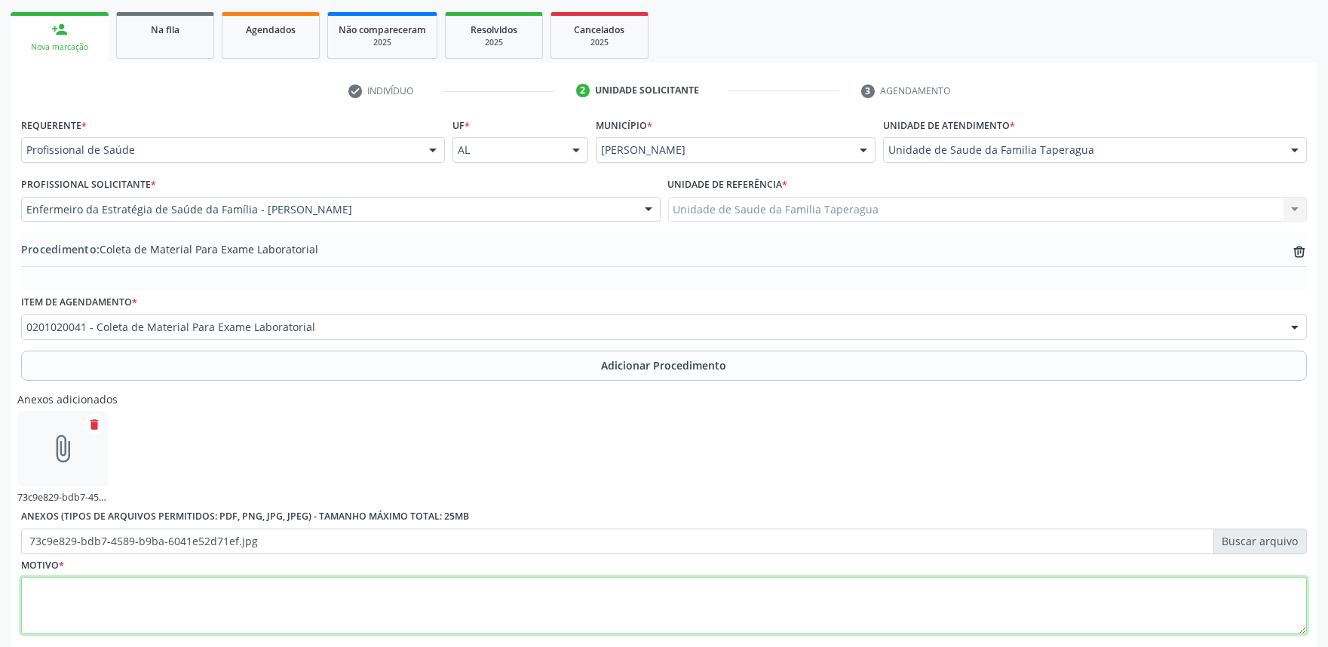
click at [493, 590] on textarea at bounding box center [664, 605] width 1286 height 57
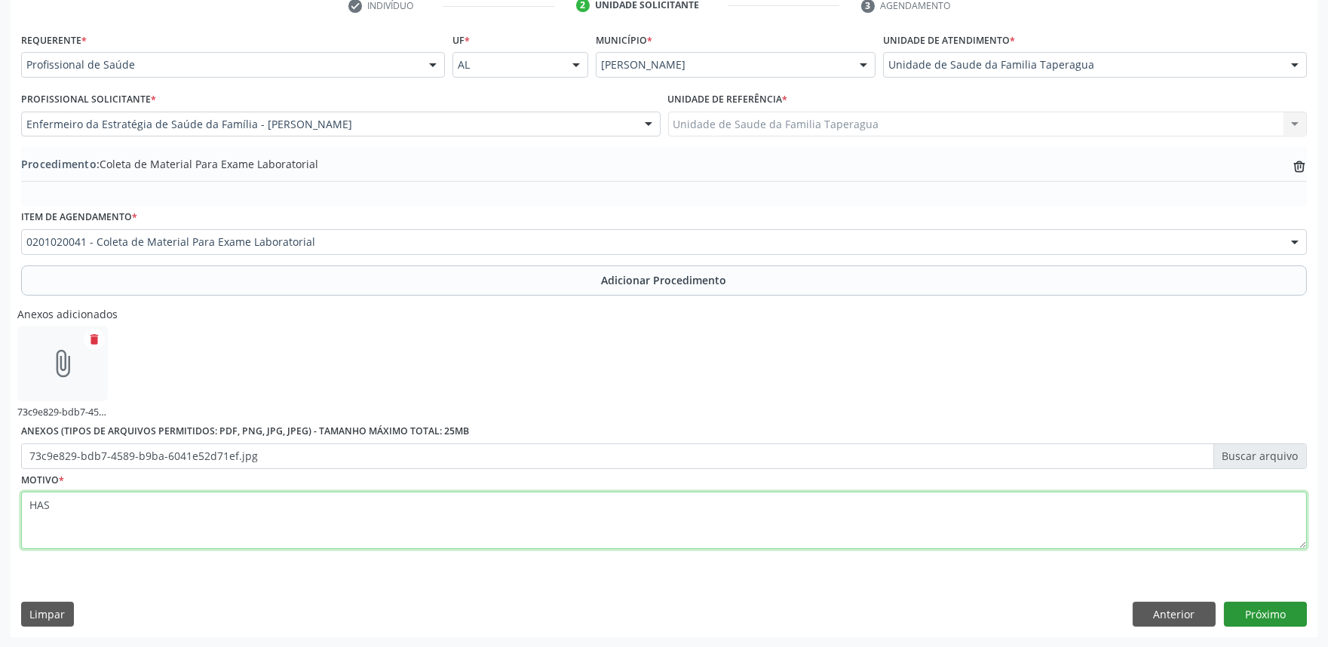
type textarea "HAS"
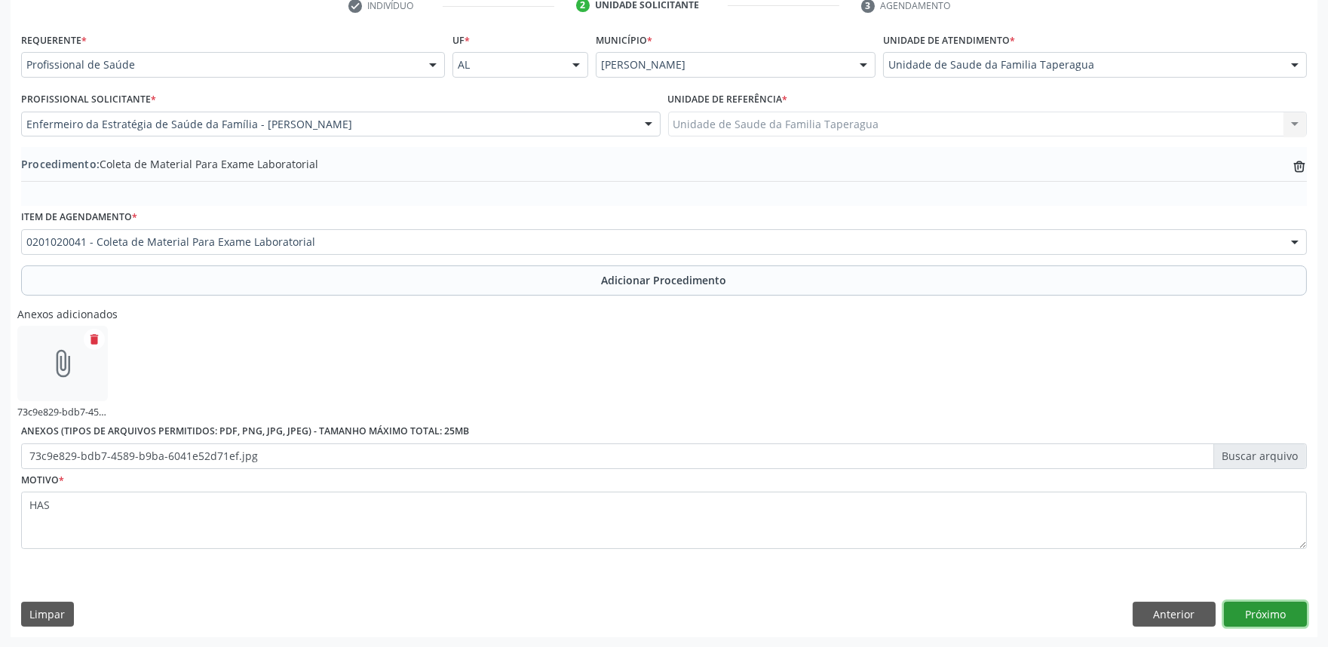
click at [1268, 612] on button "Próximo" at bounding box center [1265, 615] width 83 height 26
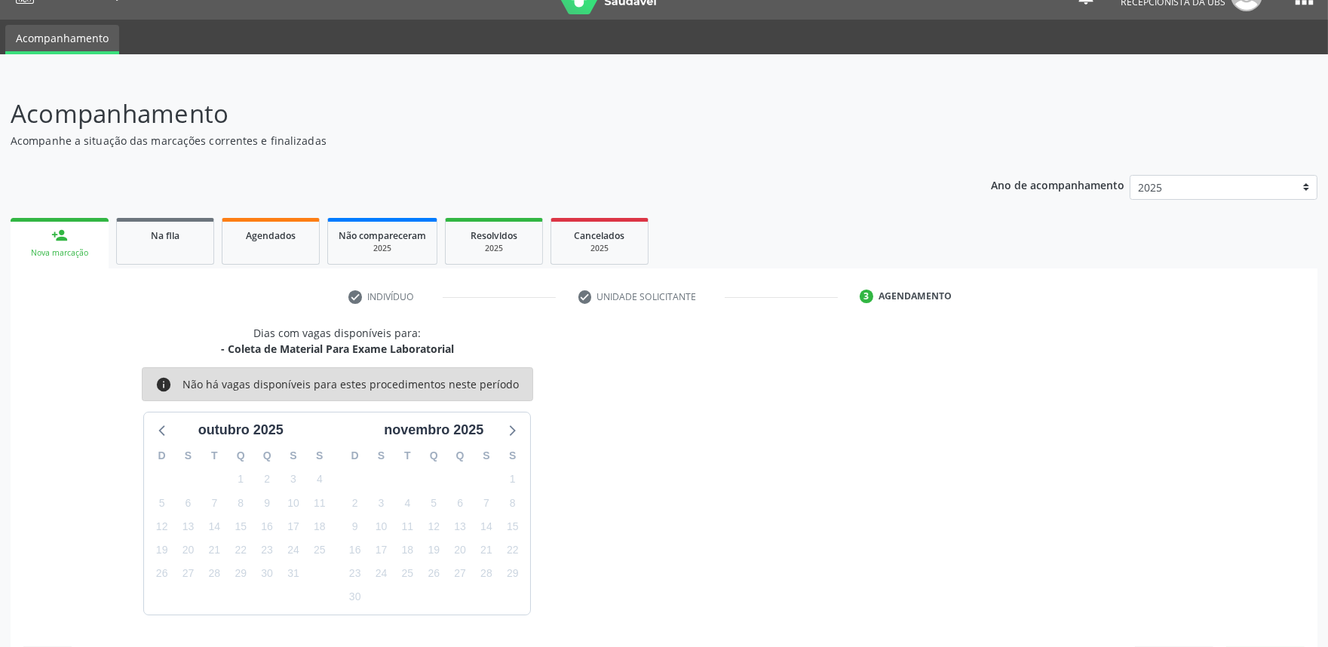
scroll to position [73, 0]
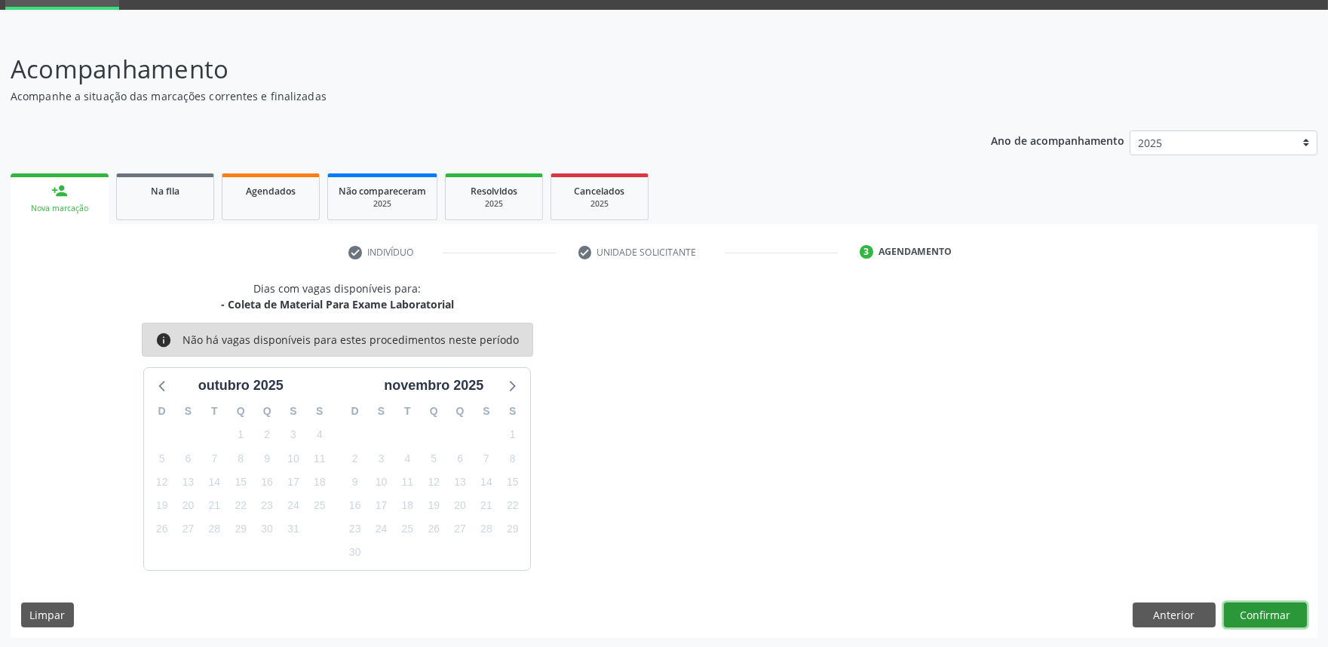
click at [1261, 616] on button "Confirmar" at bounding box center [1265, 616] width 83 height 26
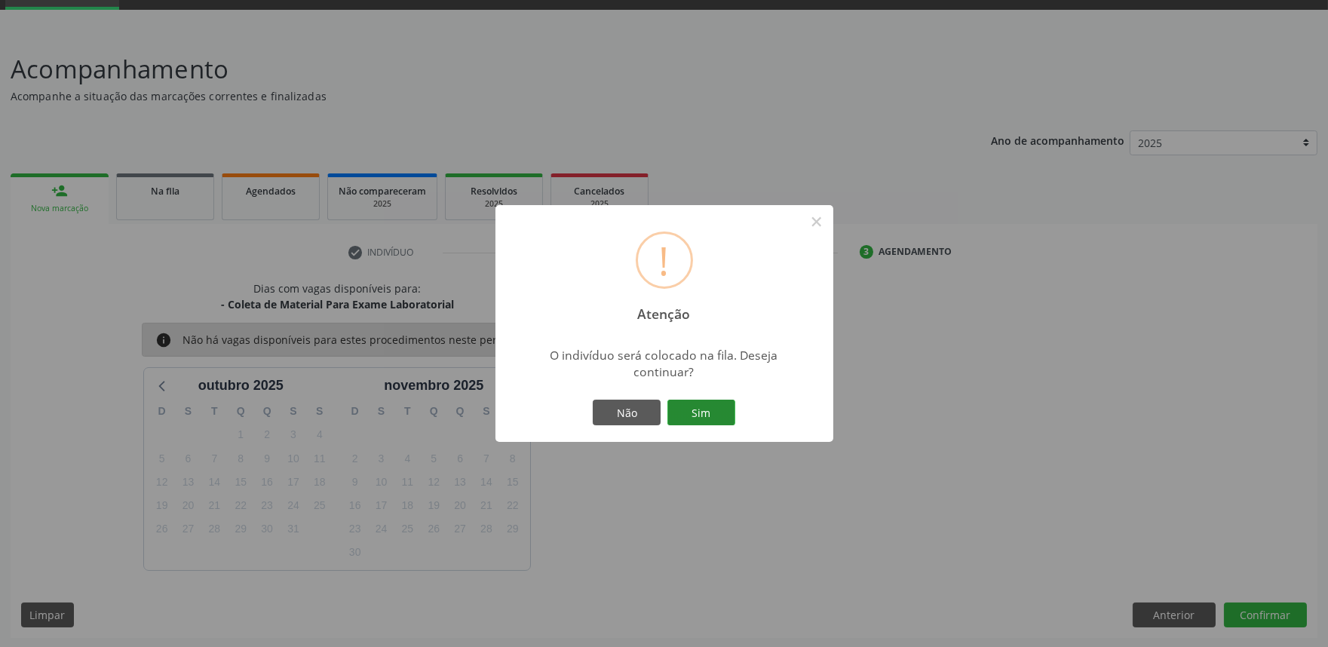
click at [691, 413] on button "Sim" at bounding box center [702, 413] width 68 height 26
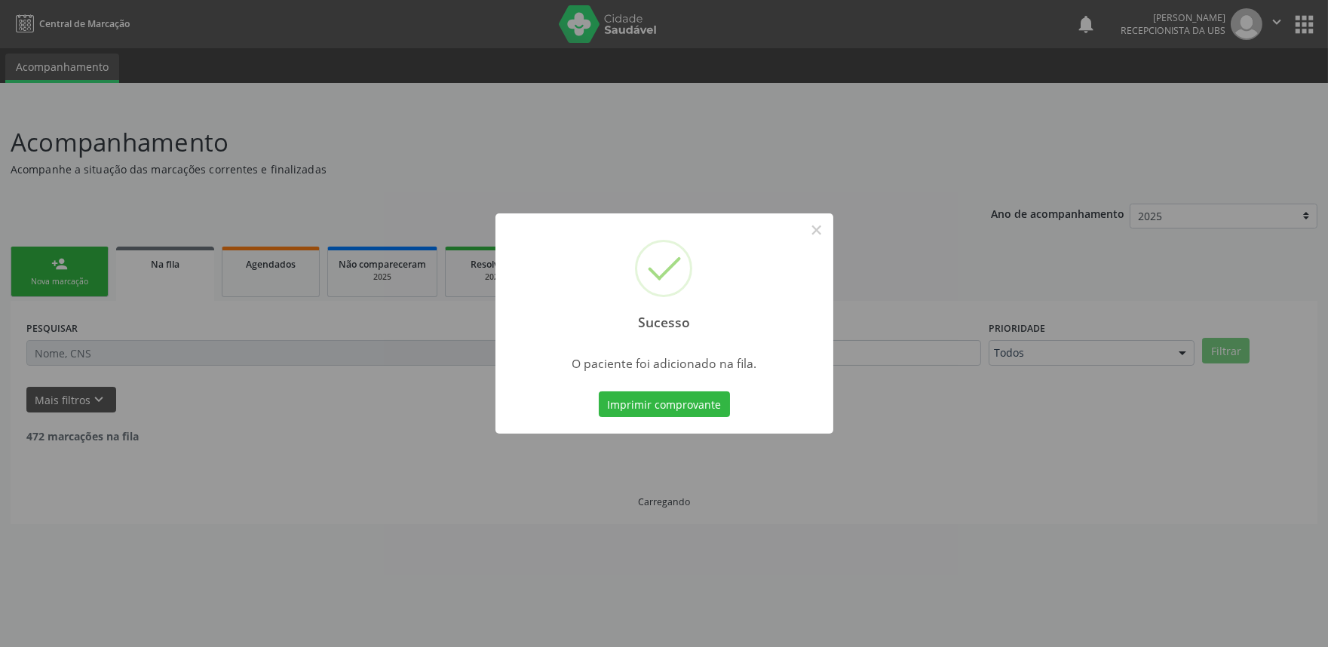
scroll to position [0, 0]
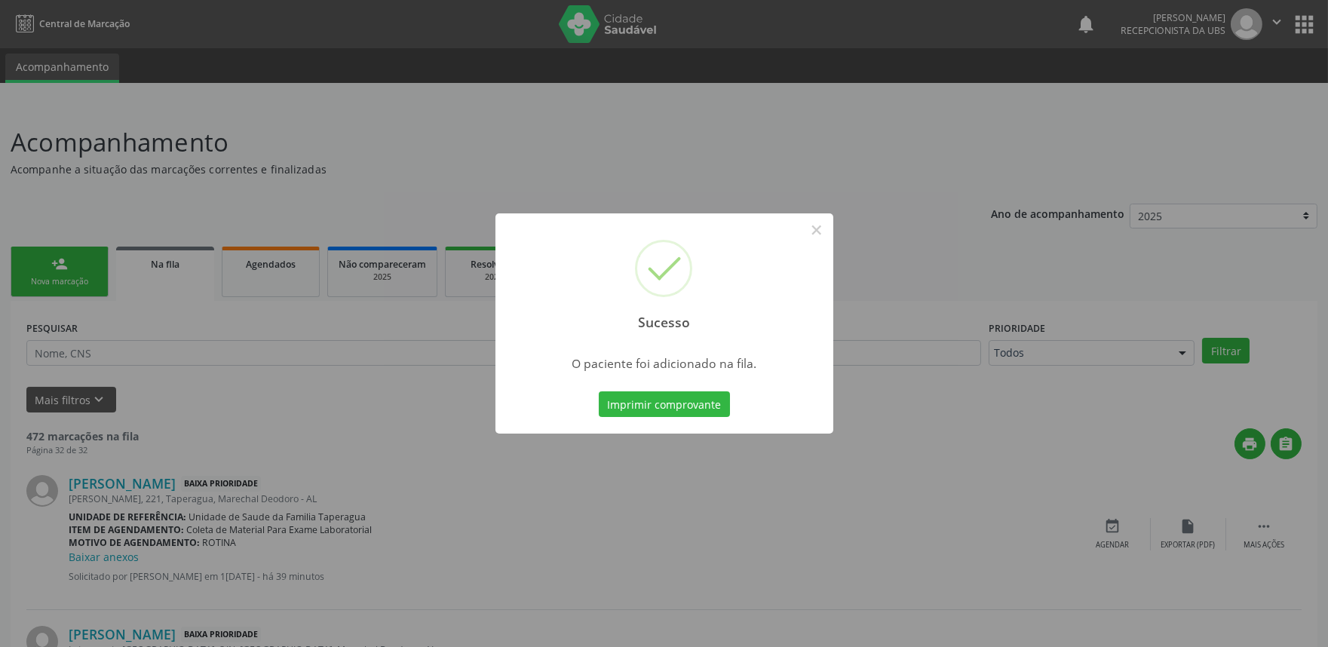
click at [406, 370] on div "Sucesso × O paciente foi adicionado na fila. Imprimir comprovante Cancel" at bounding box center [664, 323] width 1328 height 647
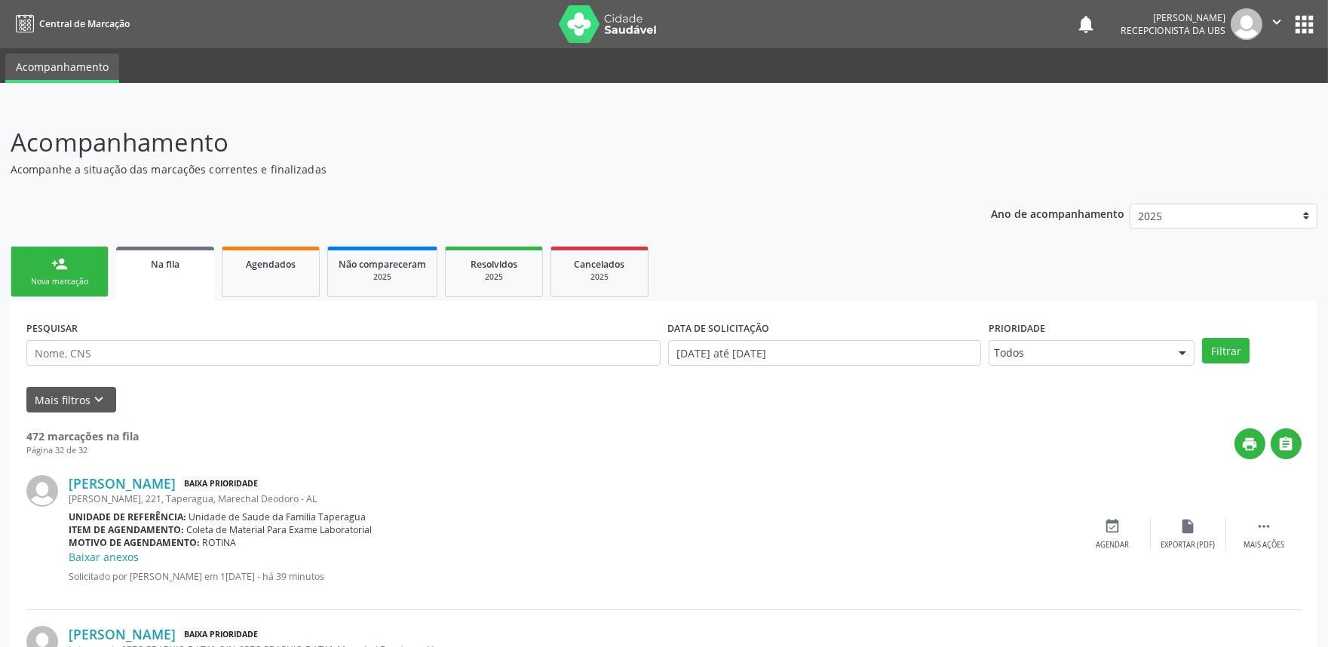
click at [75, 266] on link "person_add Nova marcação" at bounding box center [60, 272] width 98 height 51
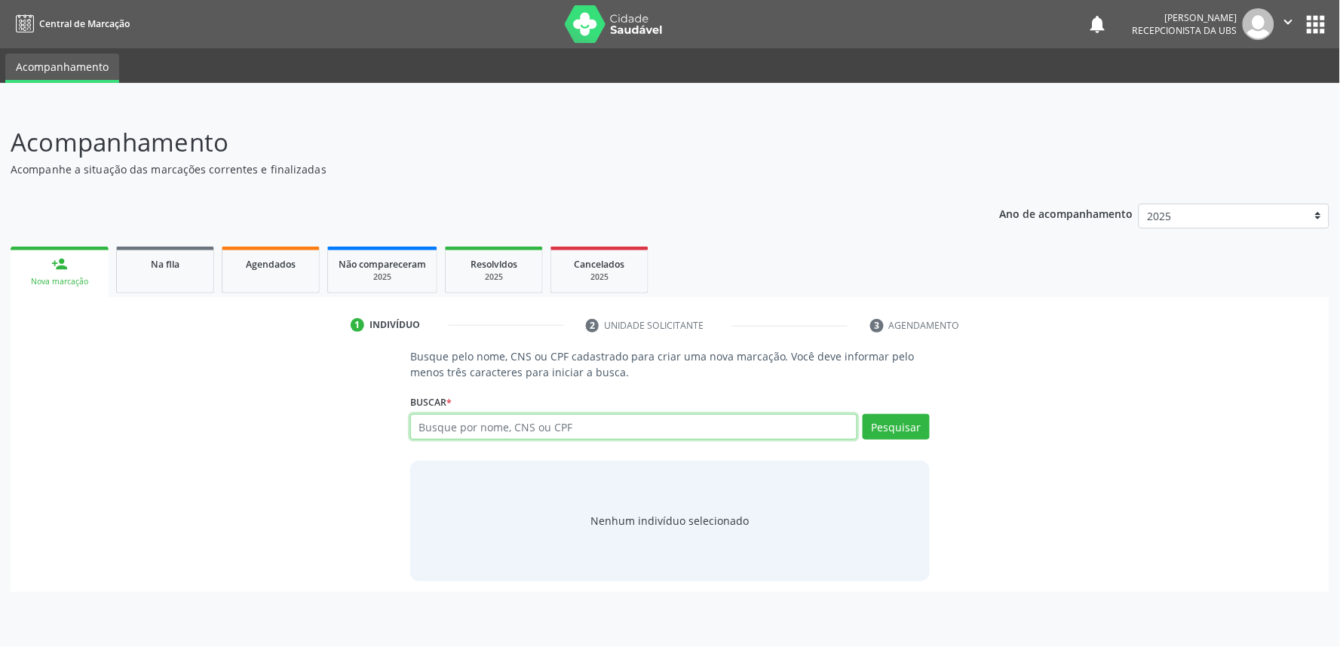
click at [499, 421] on input "text" at bounding box center [633, 427] width 447 height 26
paste input "709805081896293"
type input "709805081896293"
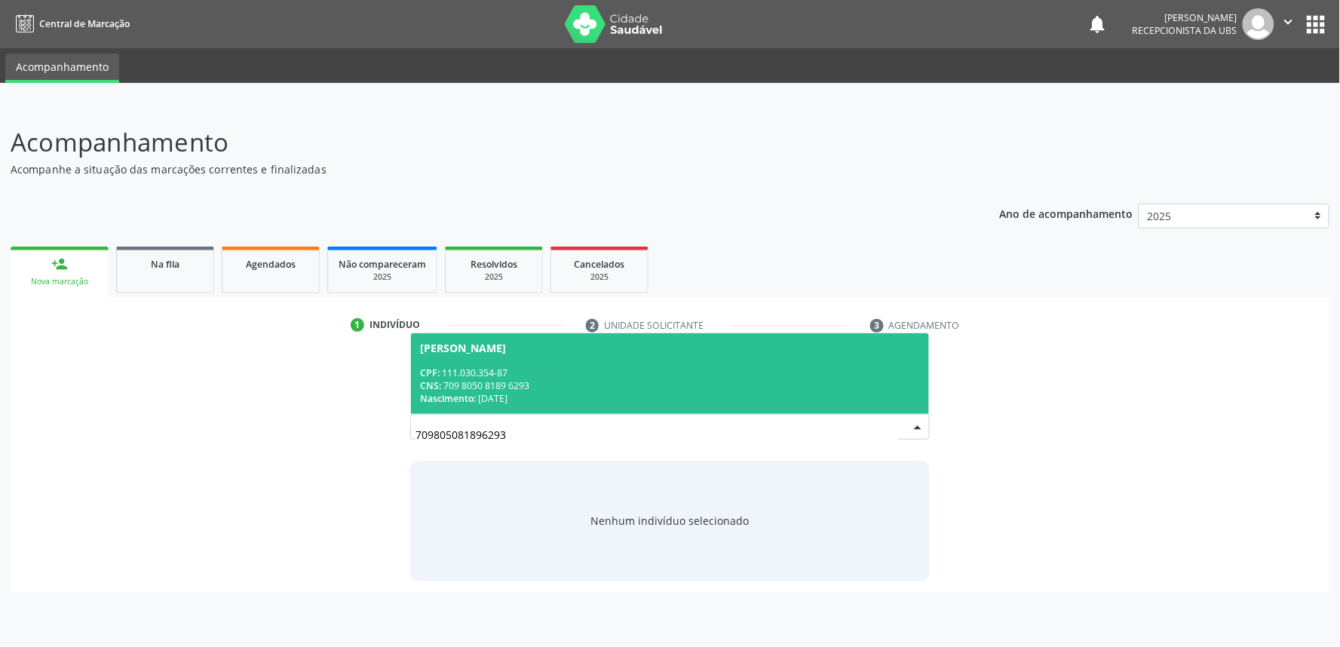
click at [646, 355] on span "[PERSON_NAME] CPF: 111.030.354-87 CNS: 709 8050 8189 6293 Nascimento: 0[DATE]" at bounding box center [670, 373] width 518 height 81
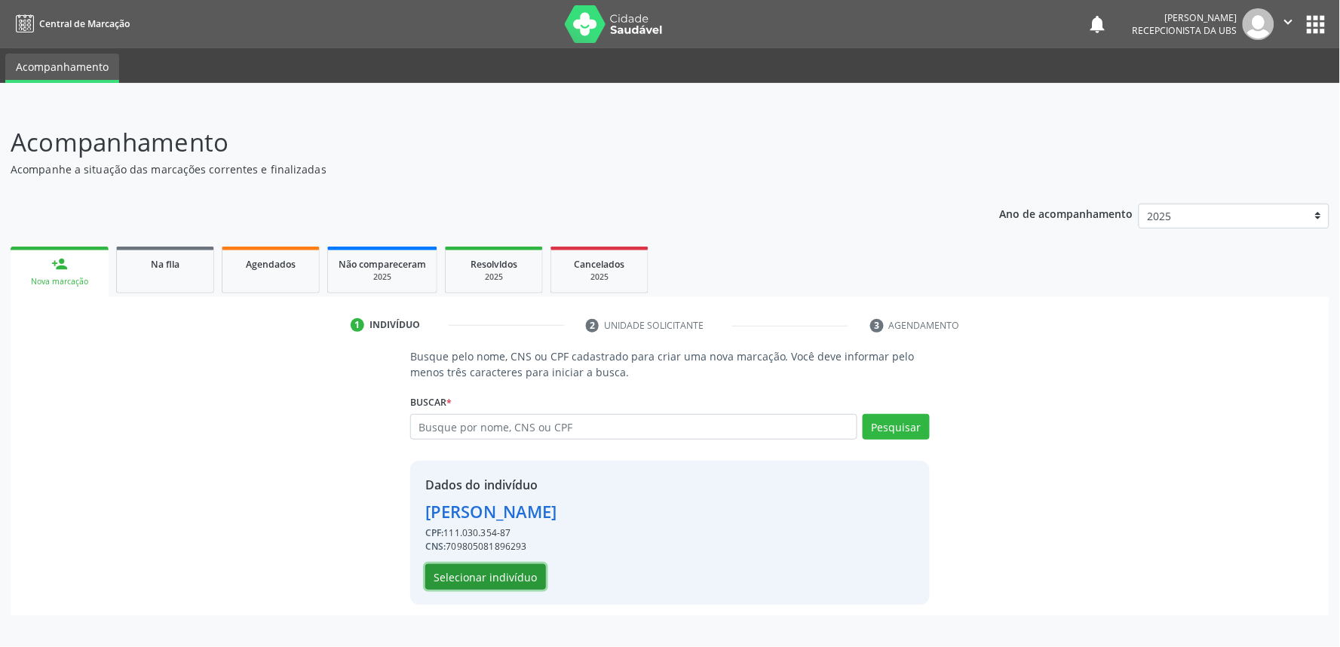
click at [526, 584] on button "Selecionar indivíduo" at bounding box center [485, 577] width 121 height 26
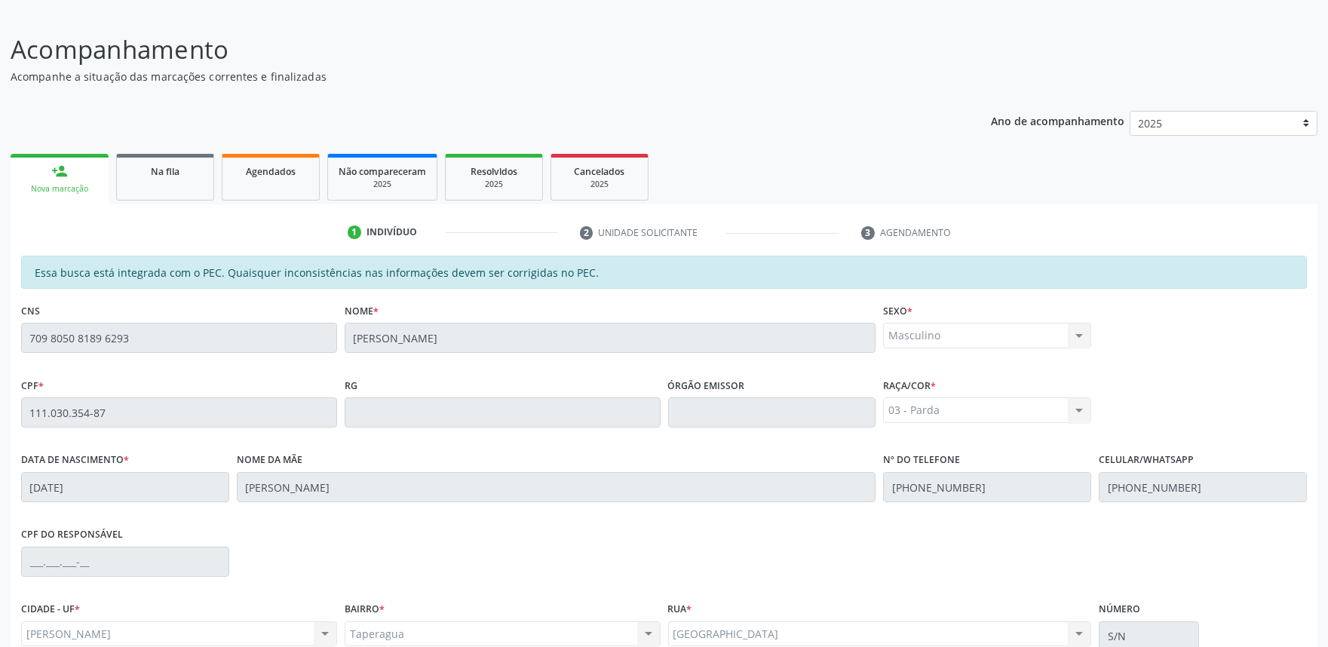
scroll to position [235, 0]
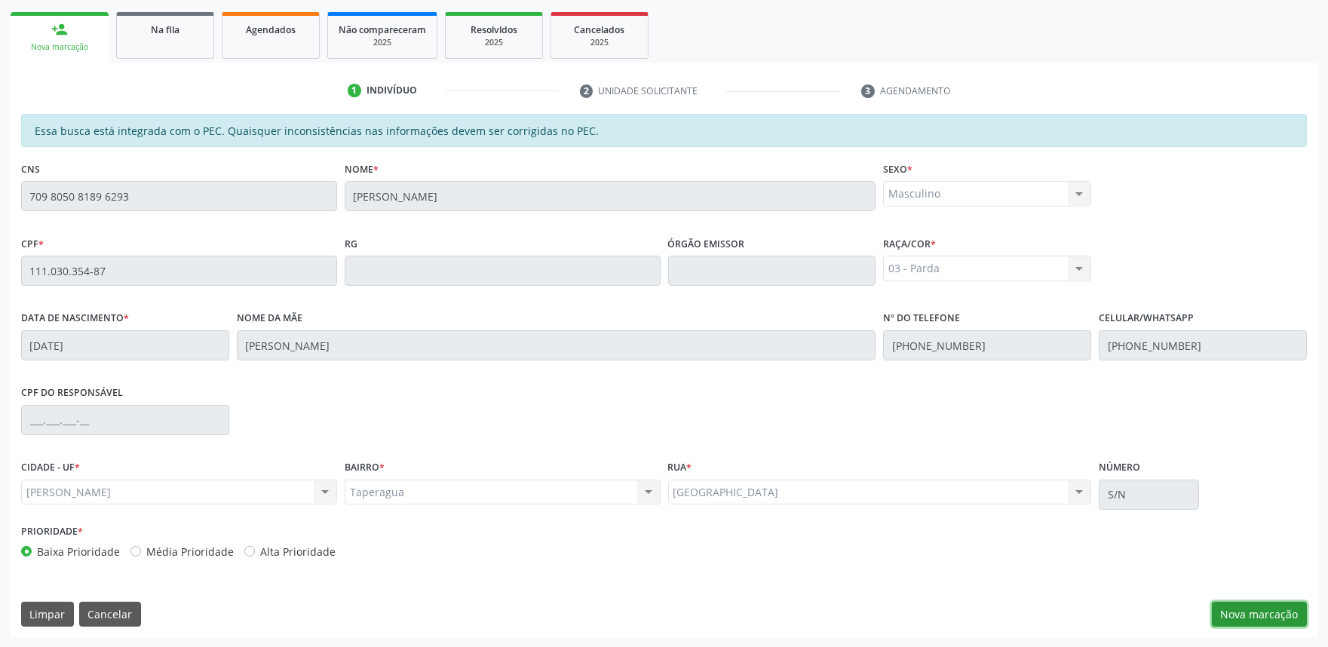
click at [1237, 603] on button "Nova marcação" at bounding box center [1259, 615] width 95 height 26
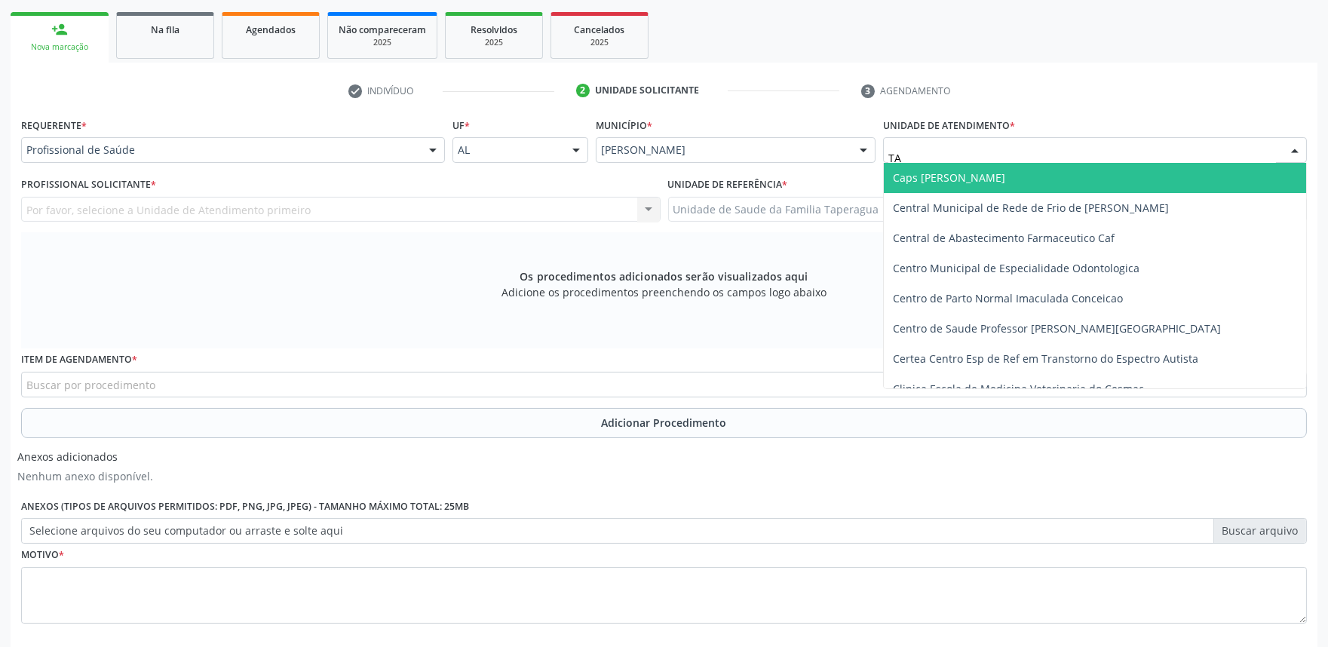
type input "TAP"
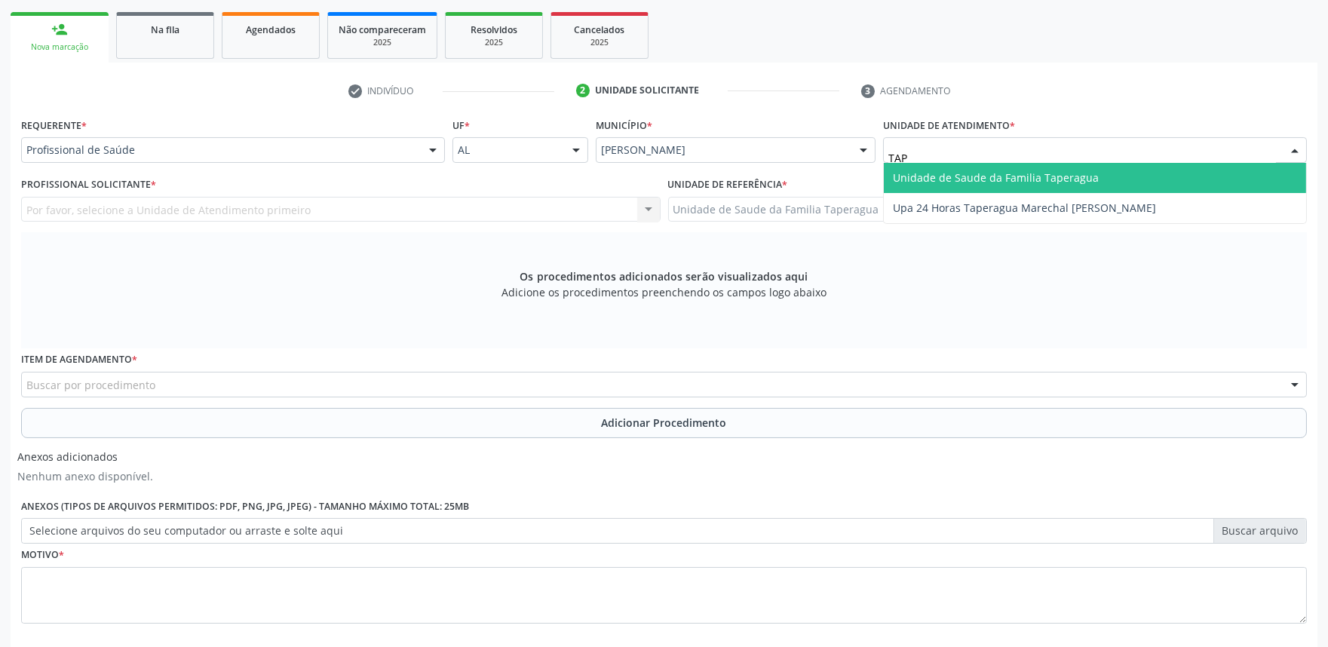
click at [966, 174] on span "Unidade de Saude da Familia Taperagua" at bounding box center [996, 177] width 206 height 14
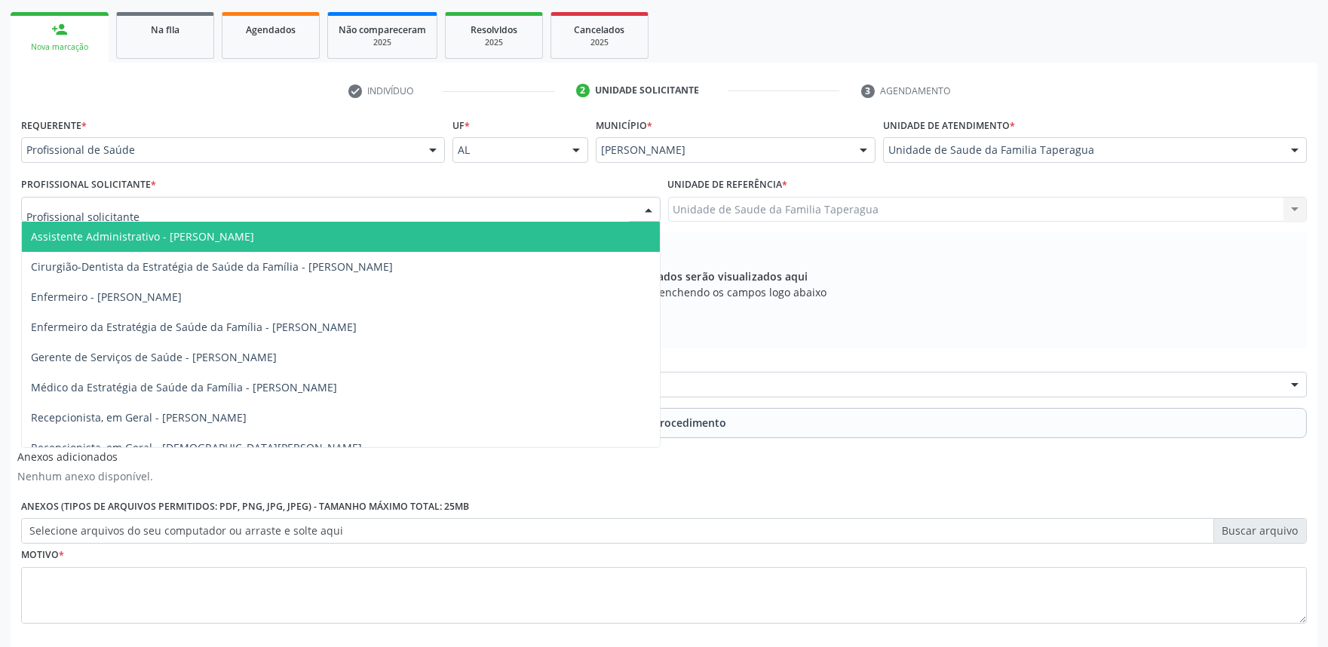
click at [412, 207] on div at bounding box center [341, 210] width 640 height 26
type input "JU"
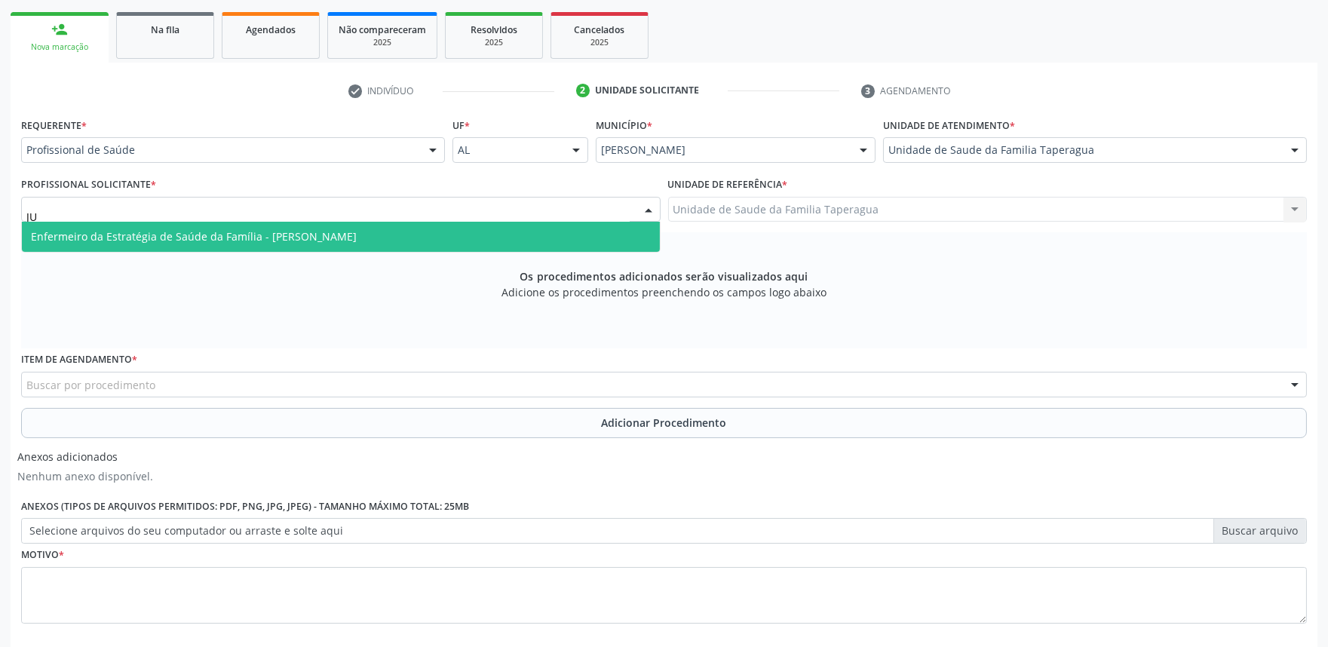
click at [416, 231] on span "Enfermeiro da Estratégia de Saúde da Família - [PERSON_NAME]" at bounding box center [341, 237] width 638 height 30
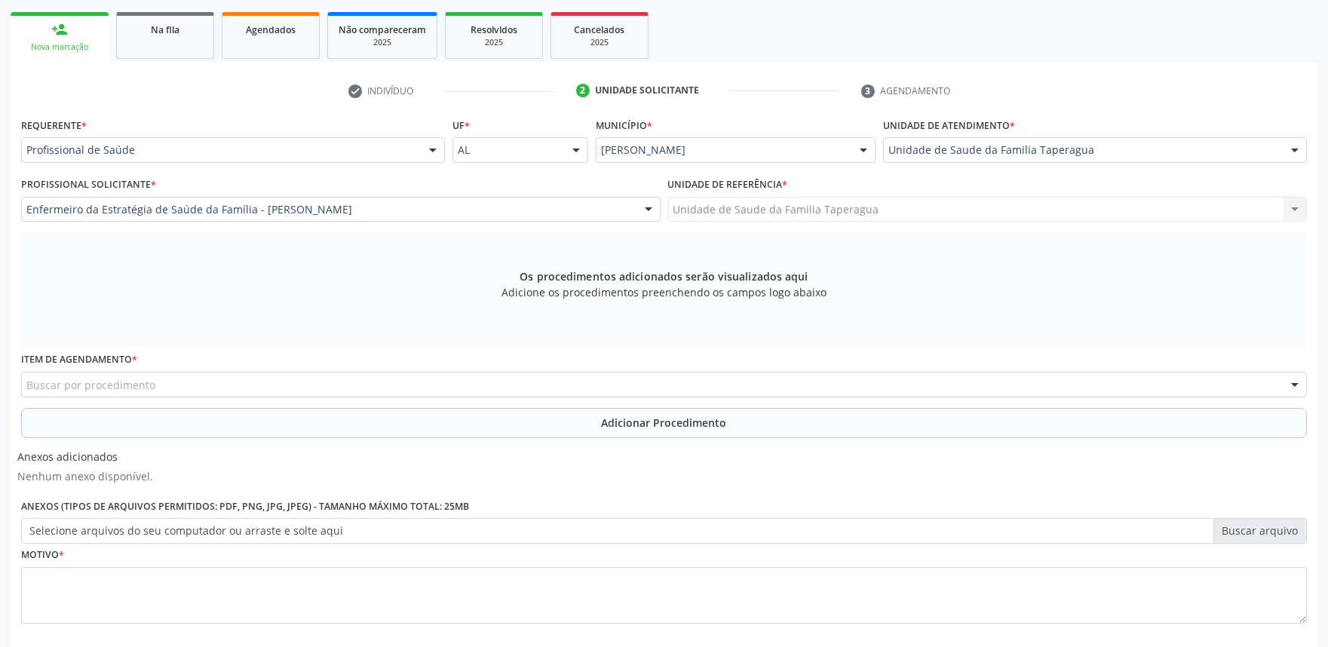
click at [401, 379] on div "Buscar por procedimento" at bounding box center [664, 385] width 1286 height 26
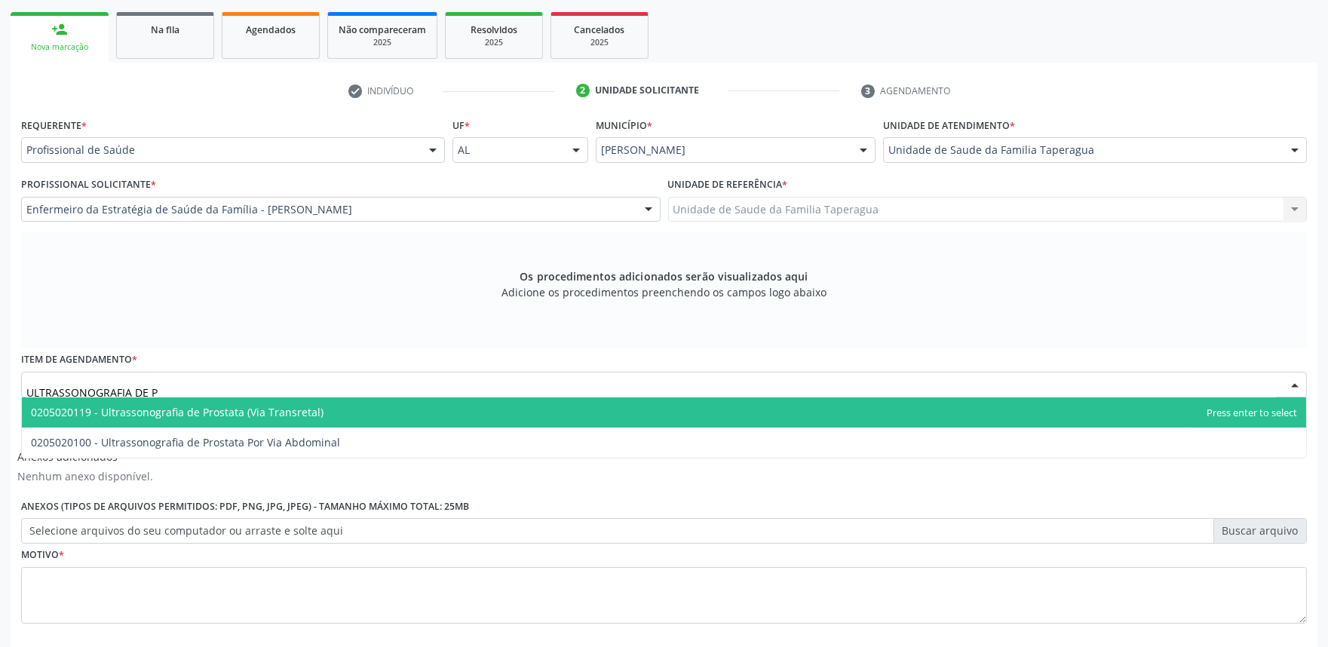
type input "ULTRASSONOGRAFIA DE PR"
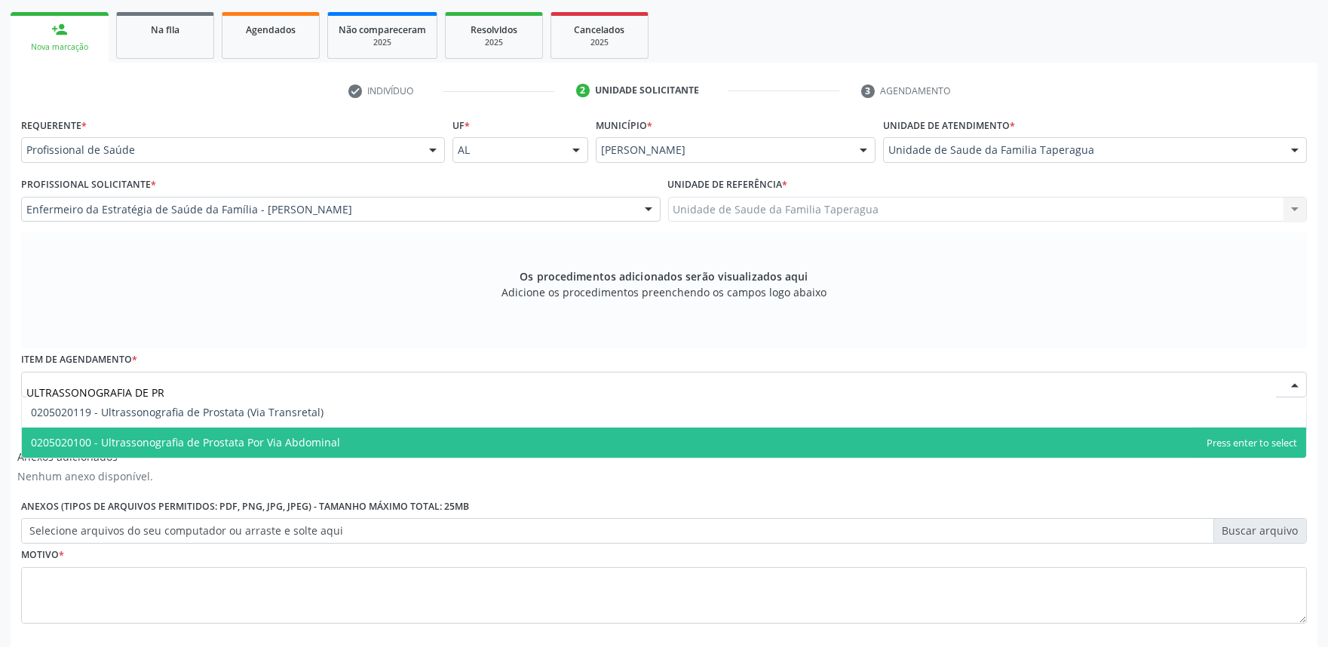
click at [392, 431] on span "0205020100 - Ultrassonografia de Prostata Por Via Abdominal" at bounding box center [664, 443] width 1285 height 30
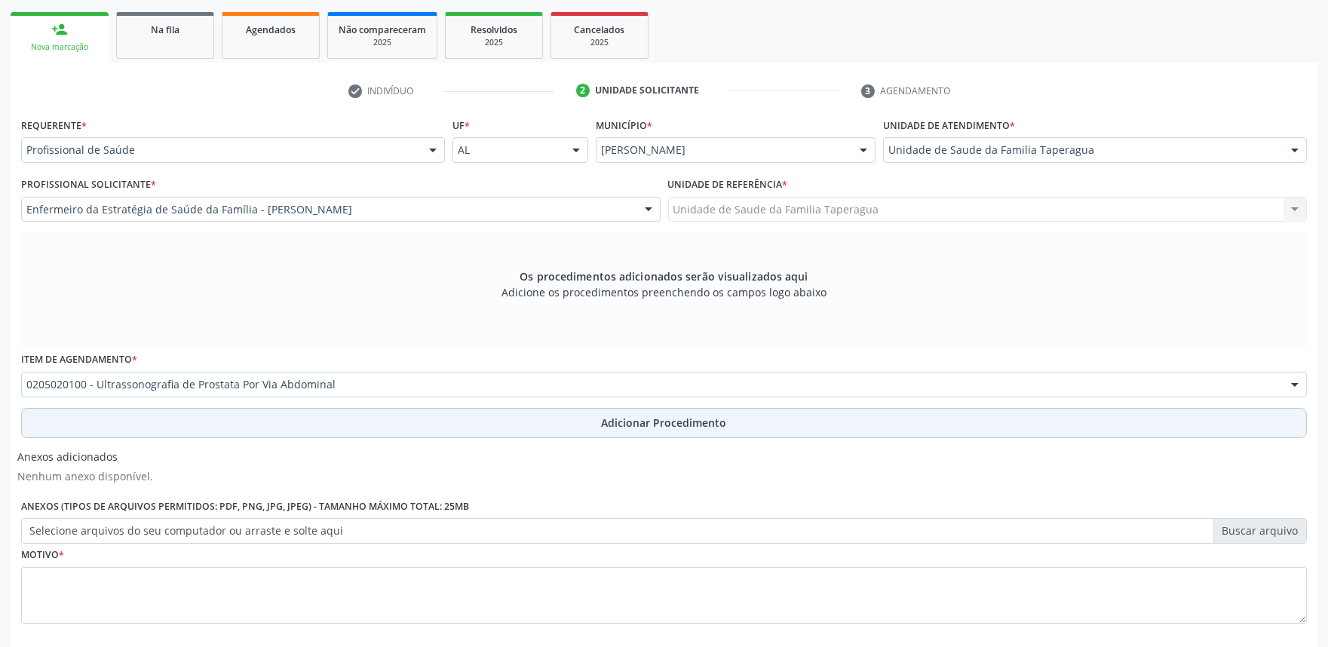
click at [394, 424] on button "Adicionar Procedimento" at bounding box center [664, 423] width 1286 height 30
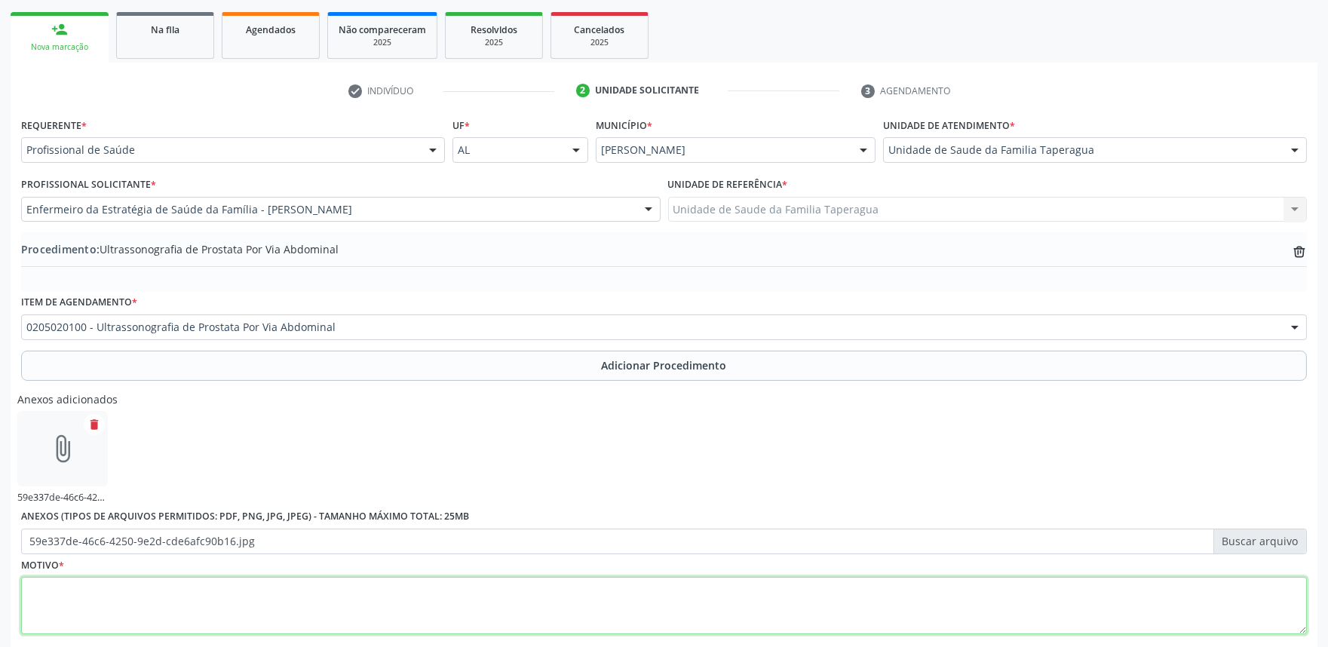
click at [533, 608] on textarea at bounding box center [664, 605] width 1286 height 57
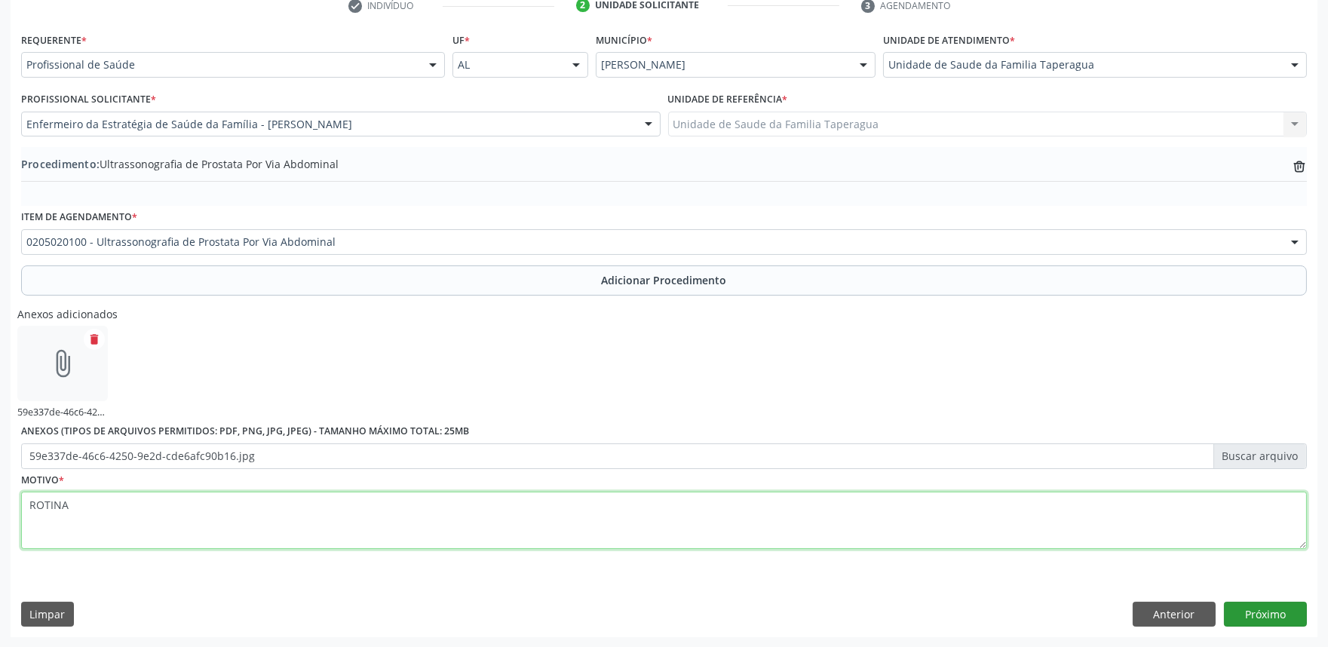
type textarea "ROTINA"
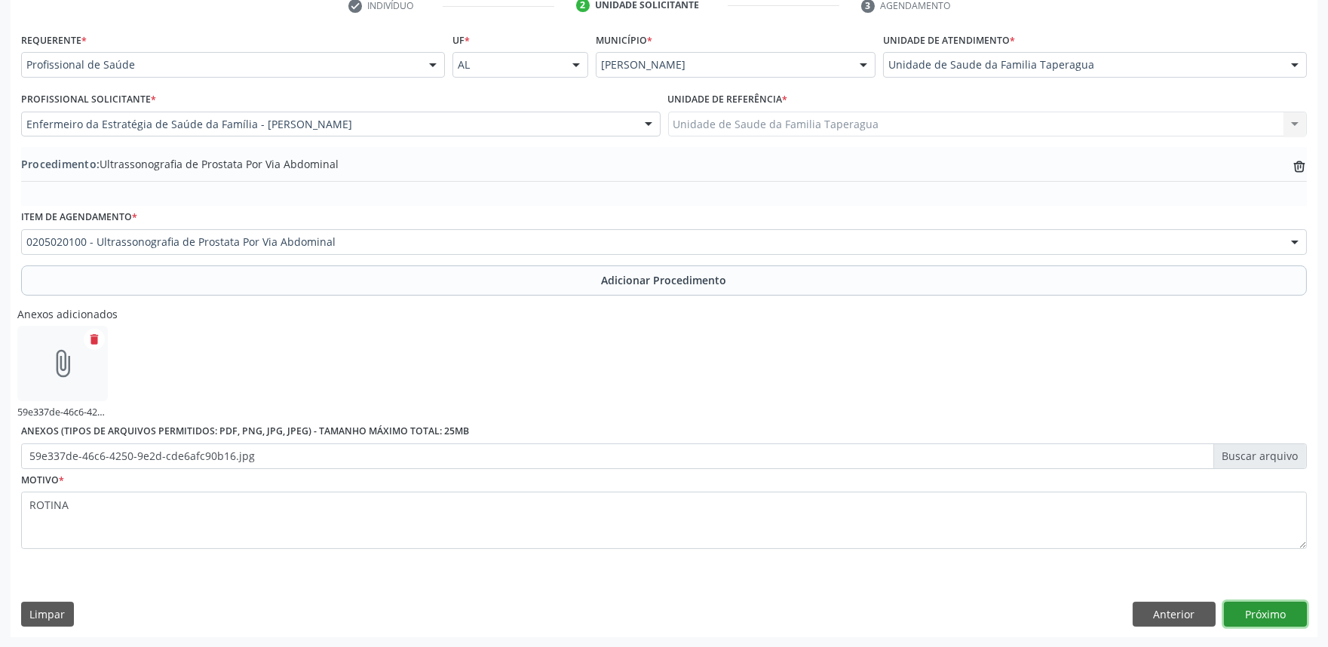
click at [1265, 610] on button "Próximo" at bounding box center [1265, 615] width 83 height 26
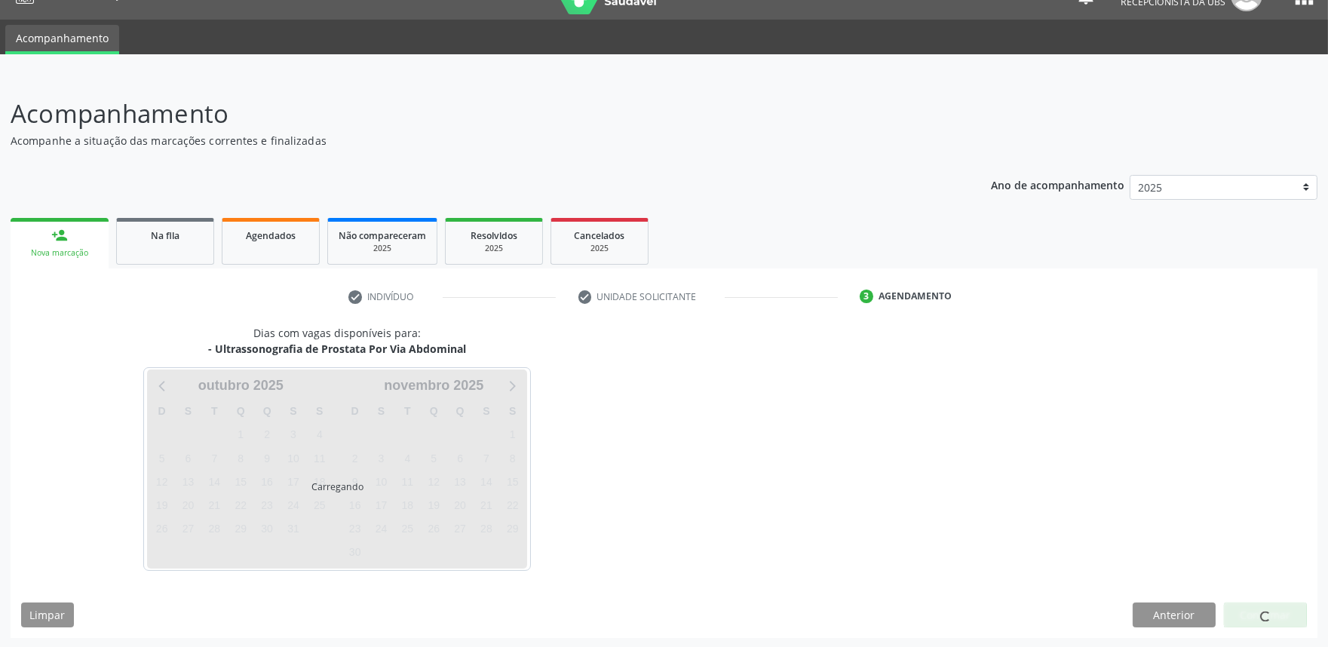
scroll to position [73, 0]
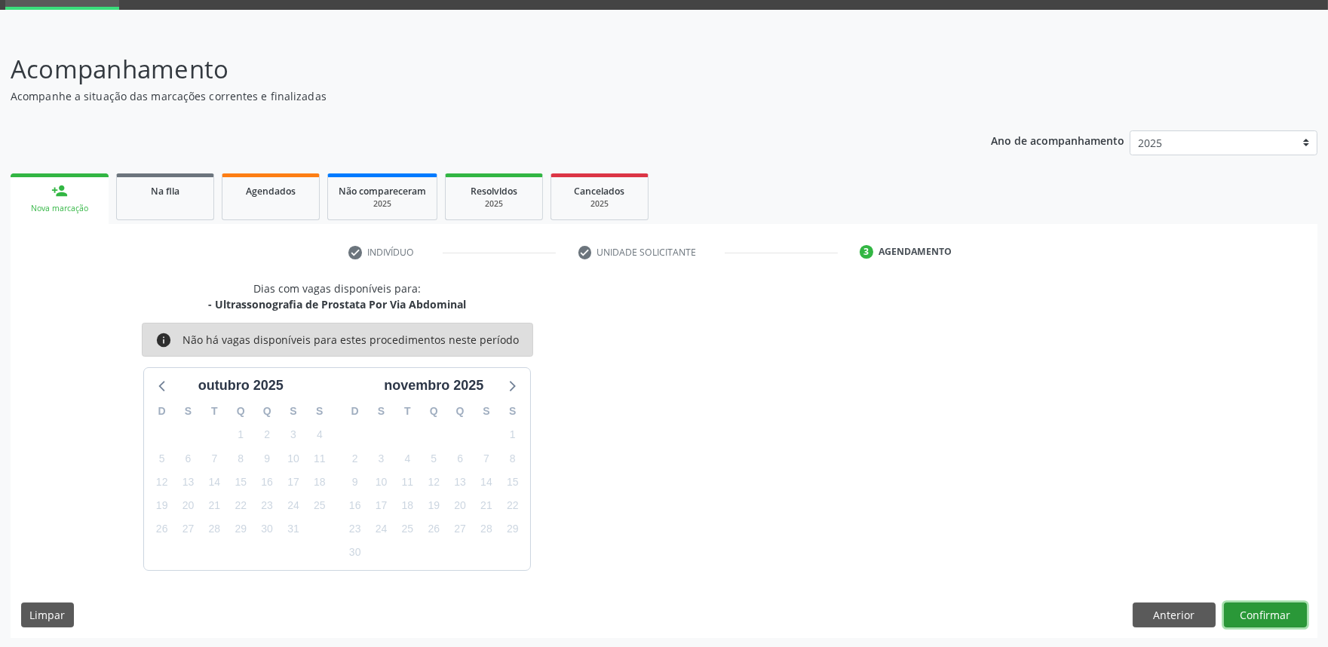
click at [1253, 603] on button "Confirmar" at bounding box center [1265, 616] width 83 height 26
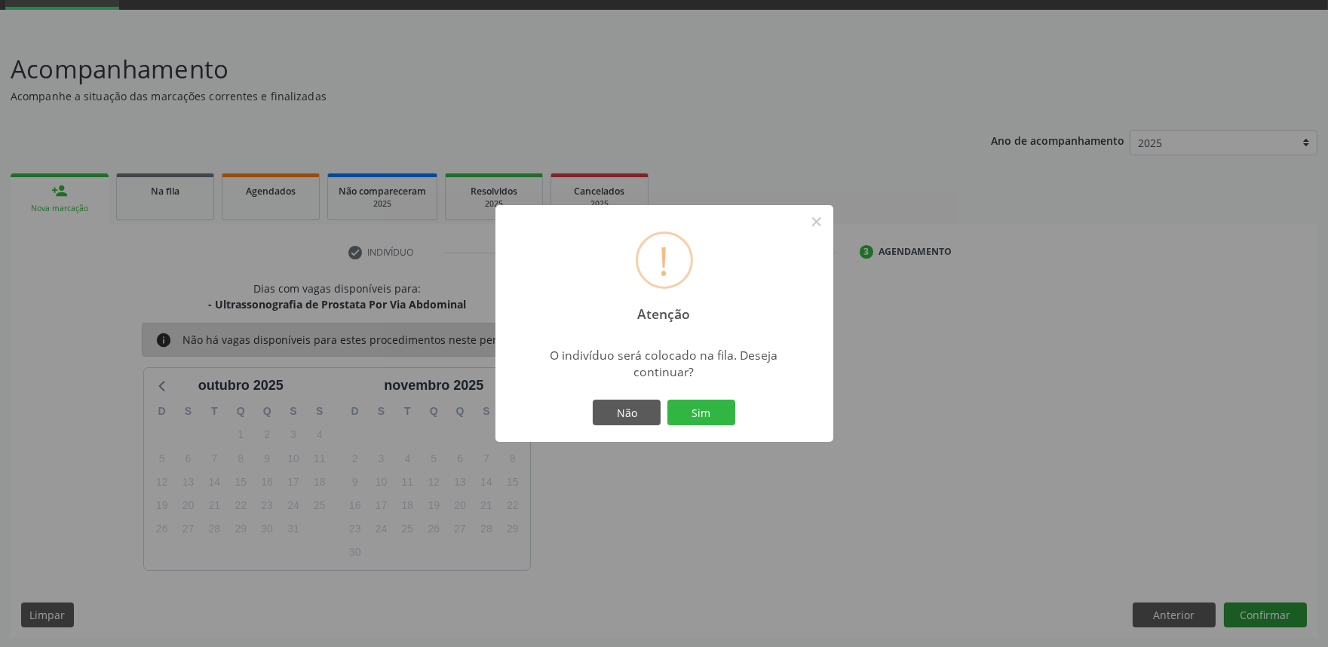
click at [668, 400] on button "Sim" at bounding box center [702, 413] width 68 height 26
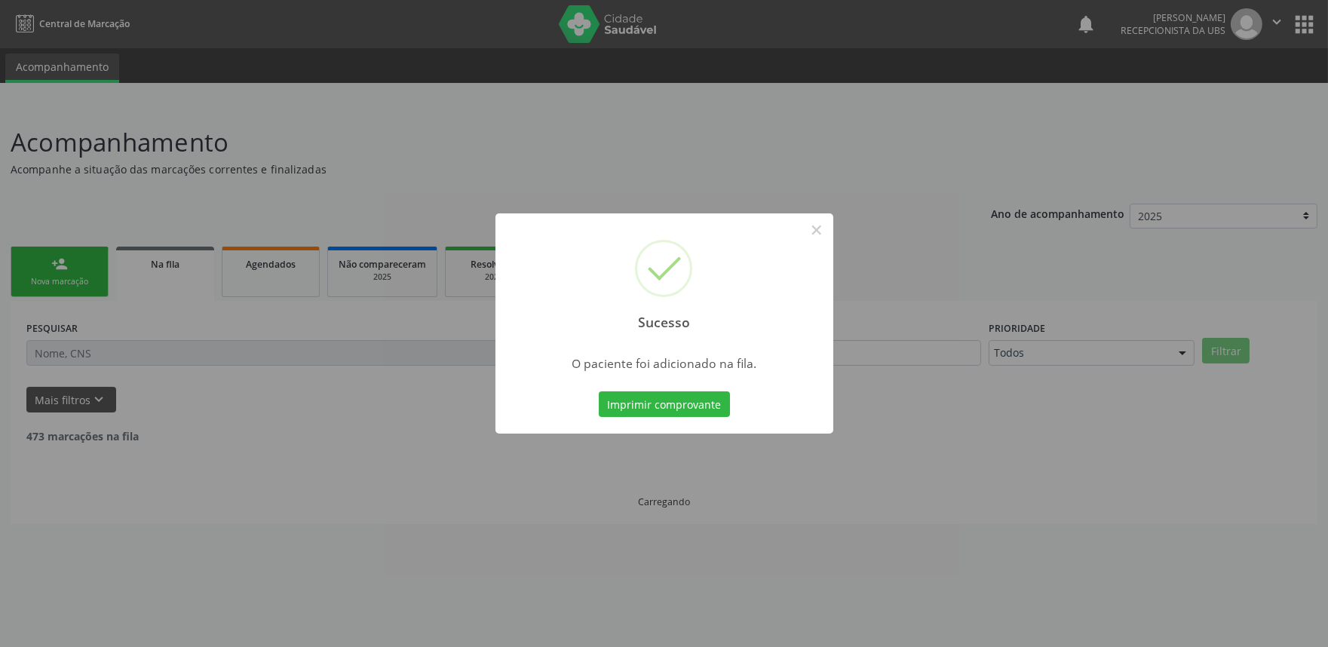
scroll to position [0, 0]
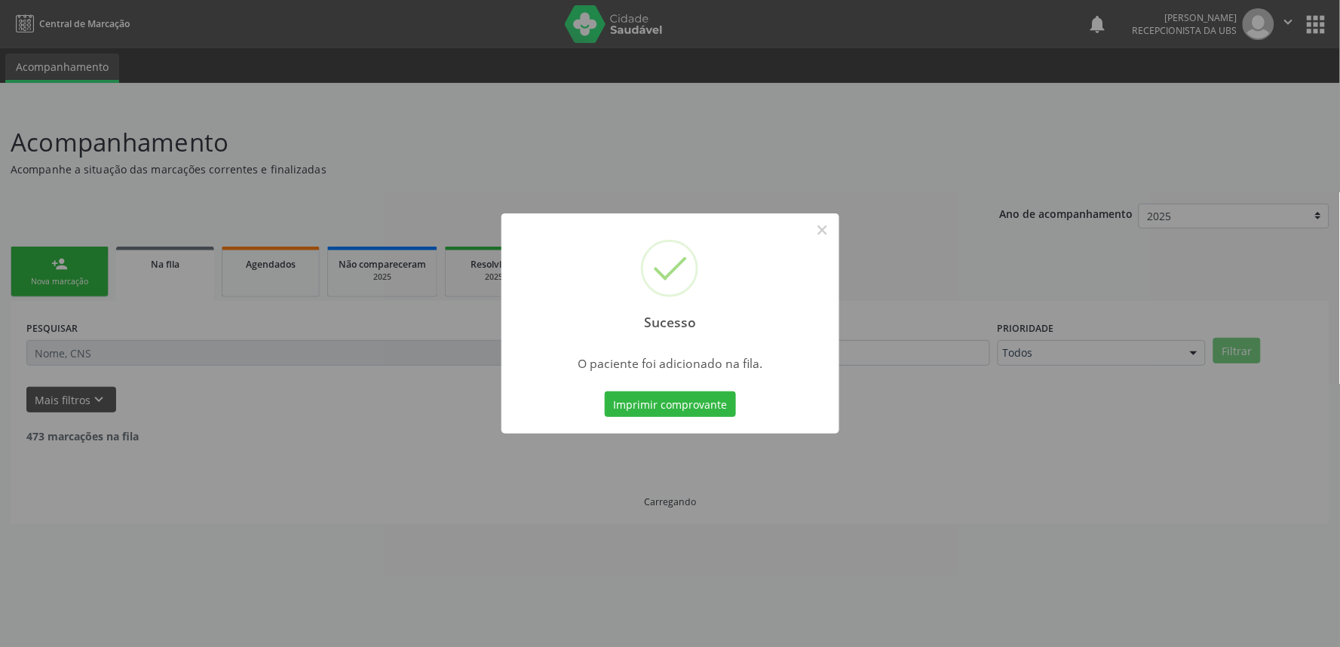
click at [94, 267] on div "Sucesso × O paciente foi adicionado na fila. Imprimir comprovante Cancel" at bounding box center [670, 323] width 1340 height 647
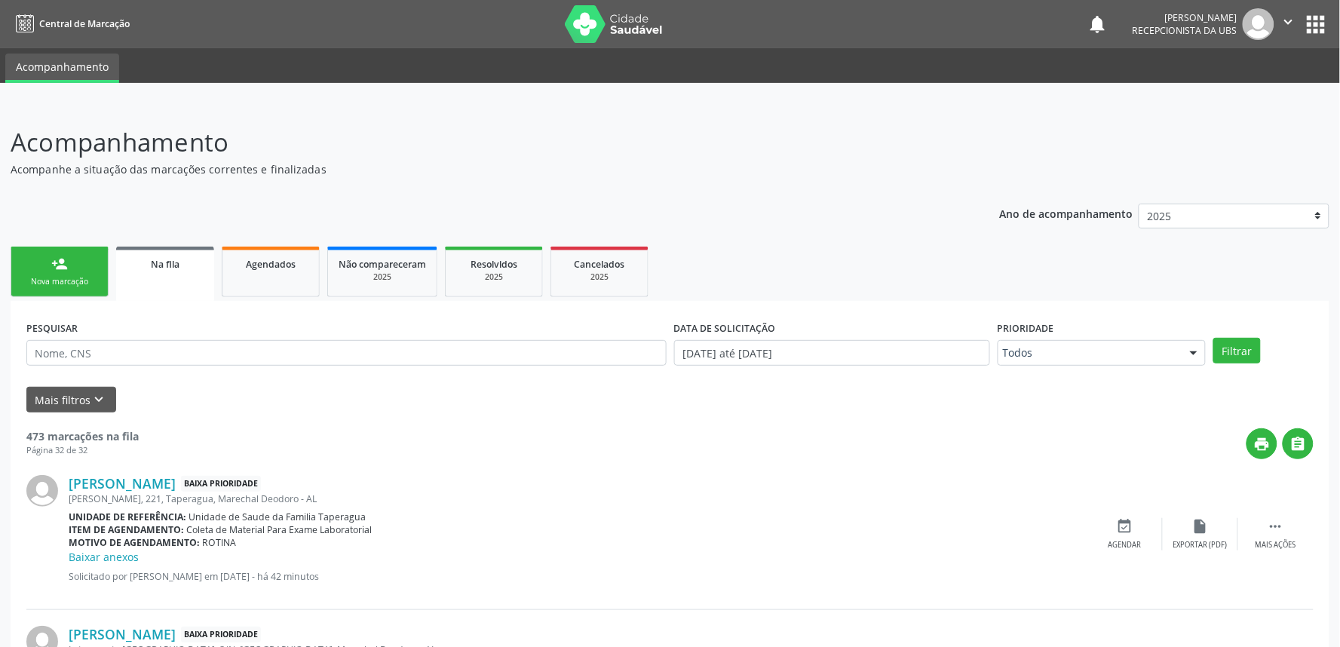
click at [94, 267] on div "Sucesso × O paciente foi adicionado na fila. Imprimir comprovante Cancel" at bounding box center [670, 323] width 1340 height 647
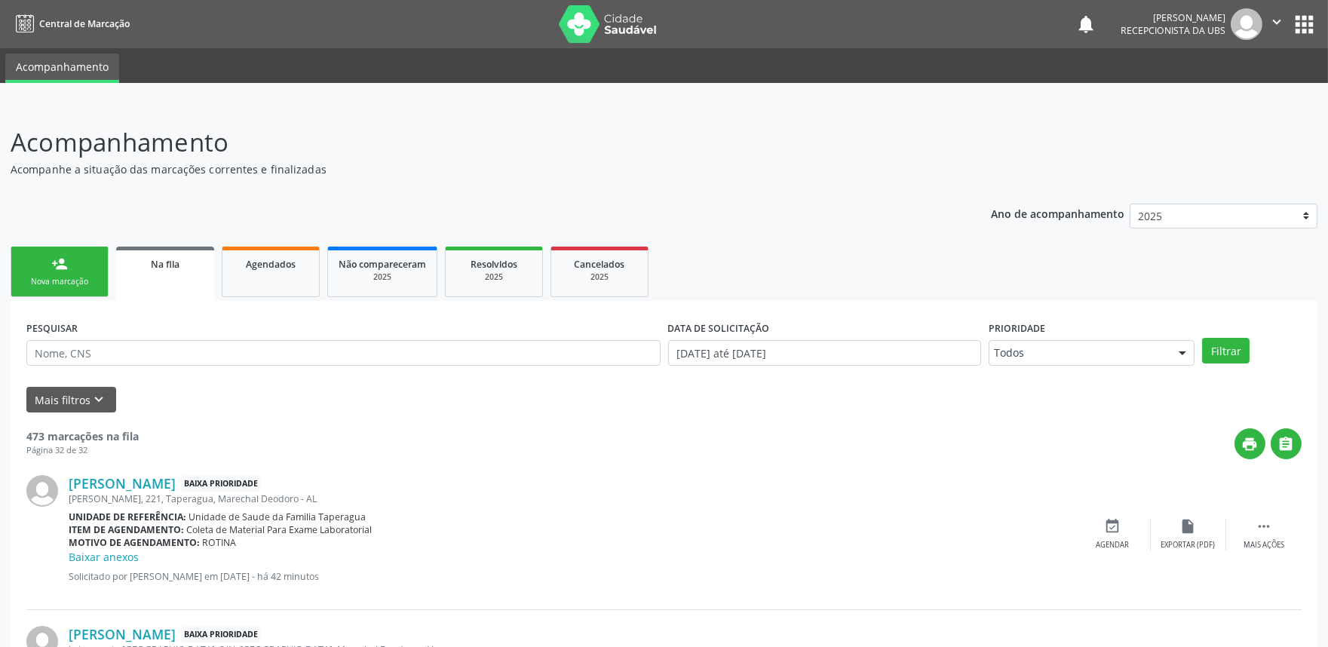
click at [94, 267] on link "person_add Nova marcação" at bounding box center [60, 272] width 98 height 51
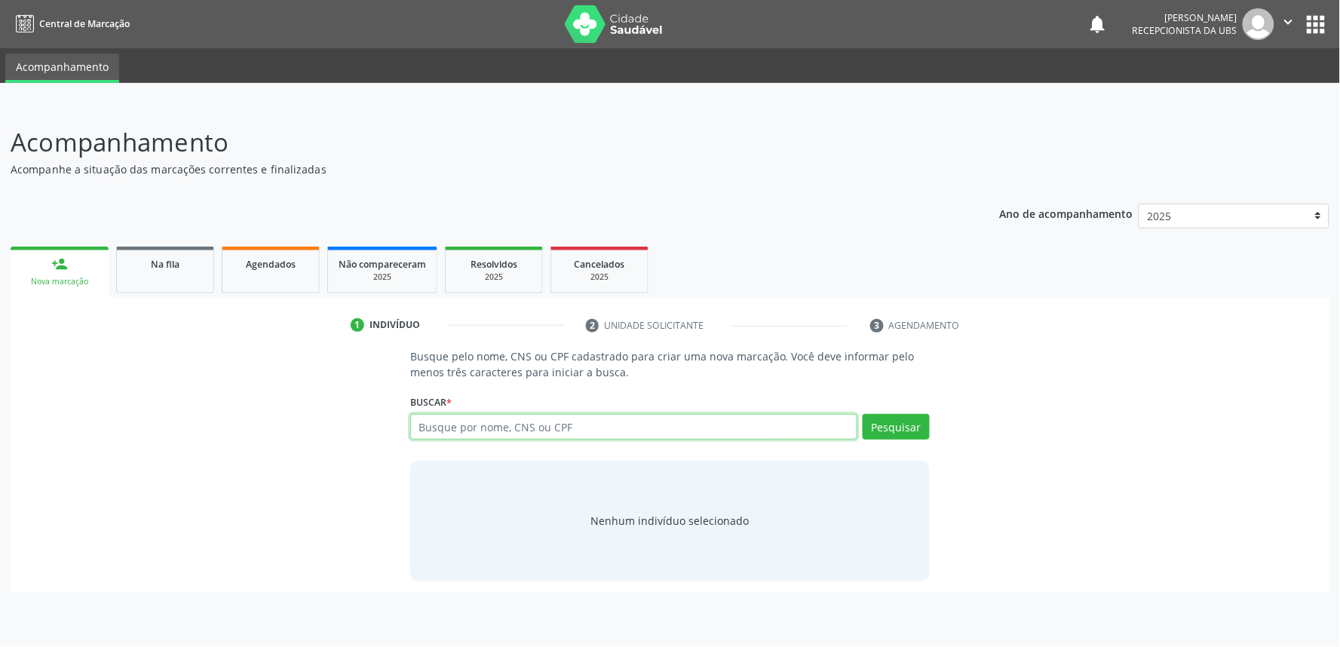
click at [475, 425] on input "text" at bounding box center [633, 427] width 447 height 26
paste input "709805081896293"
type input "709805081896293"
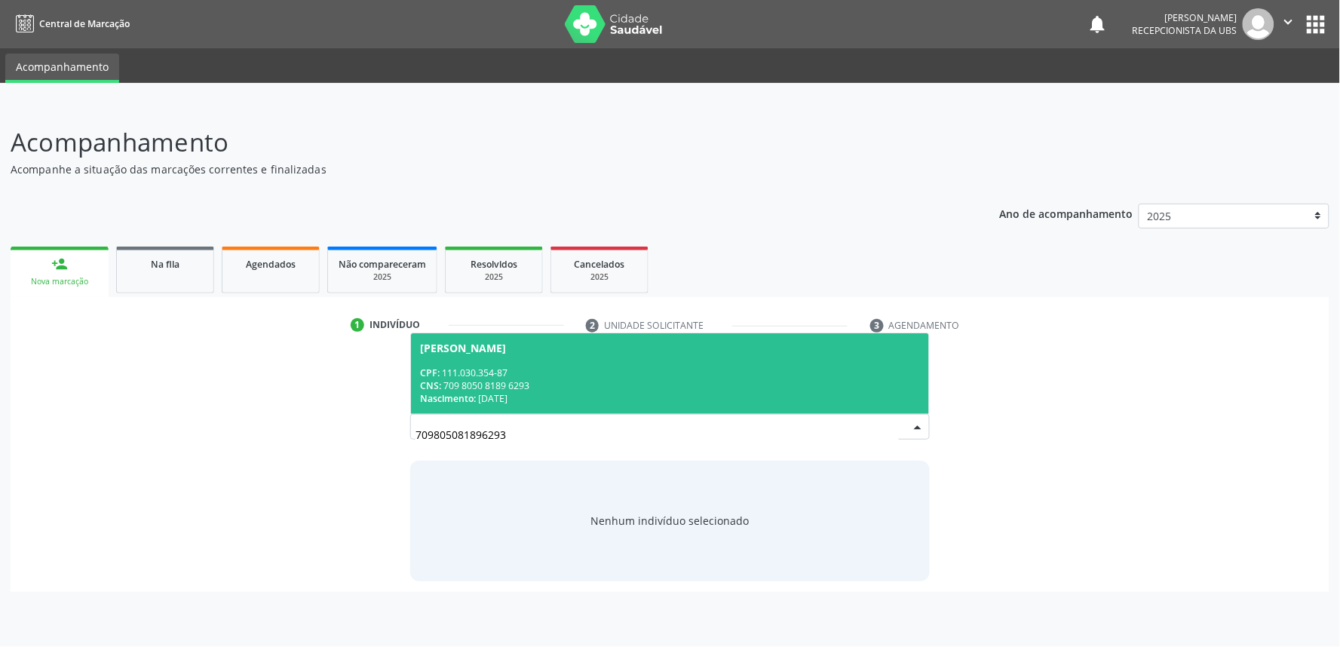
click at [501, 377] on div "CPF: 111.030.354-87 CNS: 709 8050 8189 6293 Nascimento: [DATE]" at bounding box center [670, 386] width 500 height 38
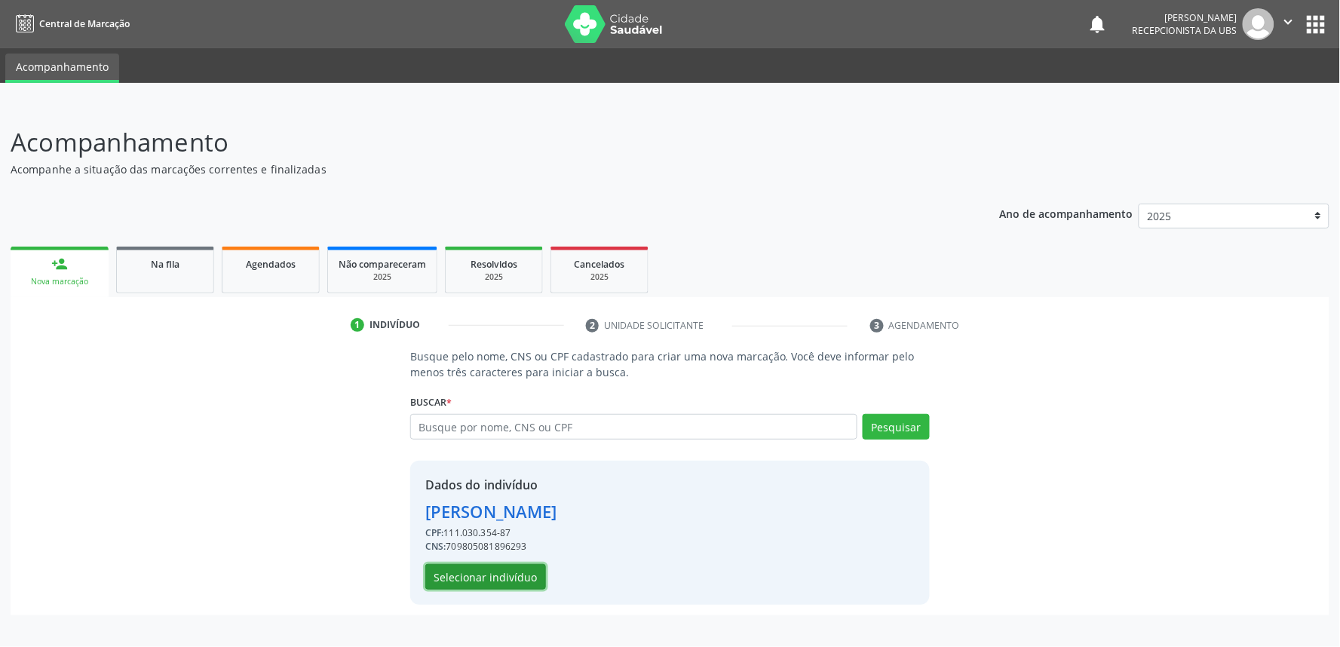
click at [495, 568] on button "Selecionar indivíduo" at bounding box center [485, 577] width 121 height 26
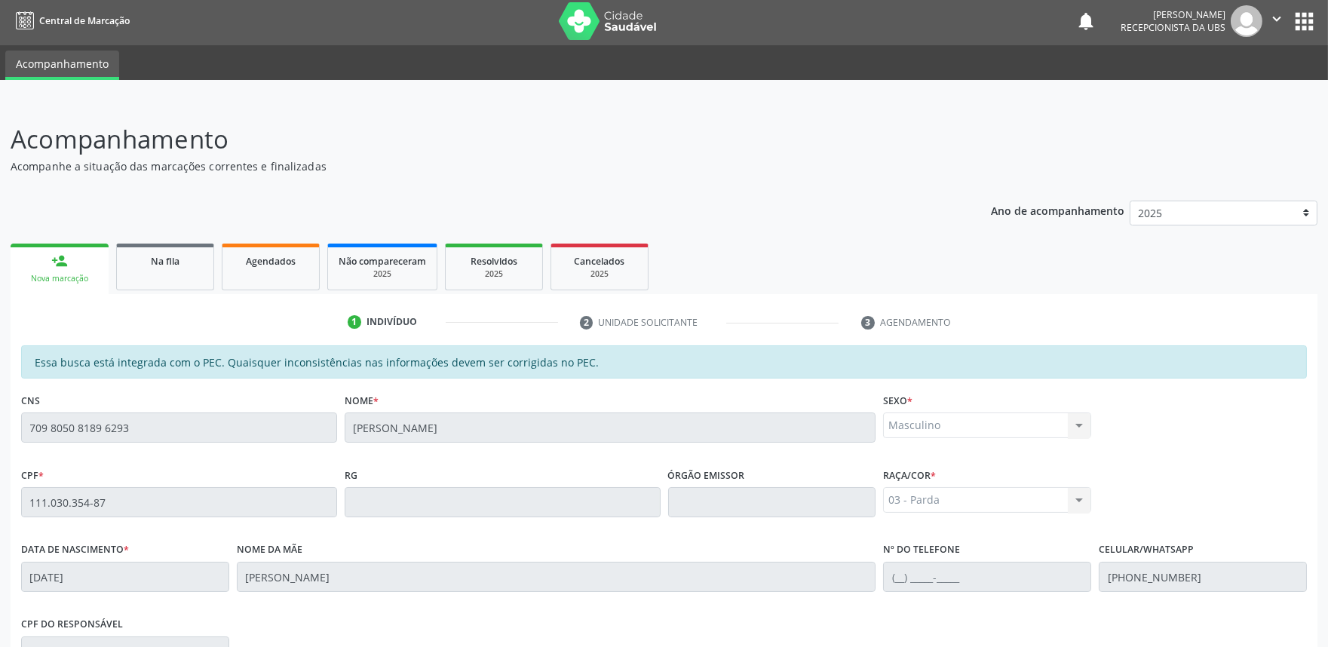
scroll to position [235, 0]
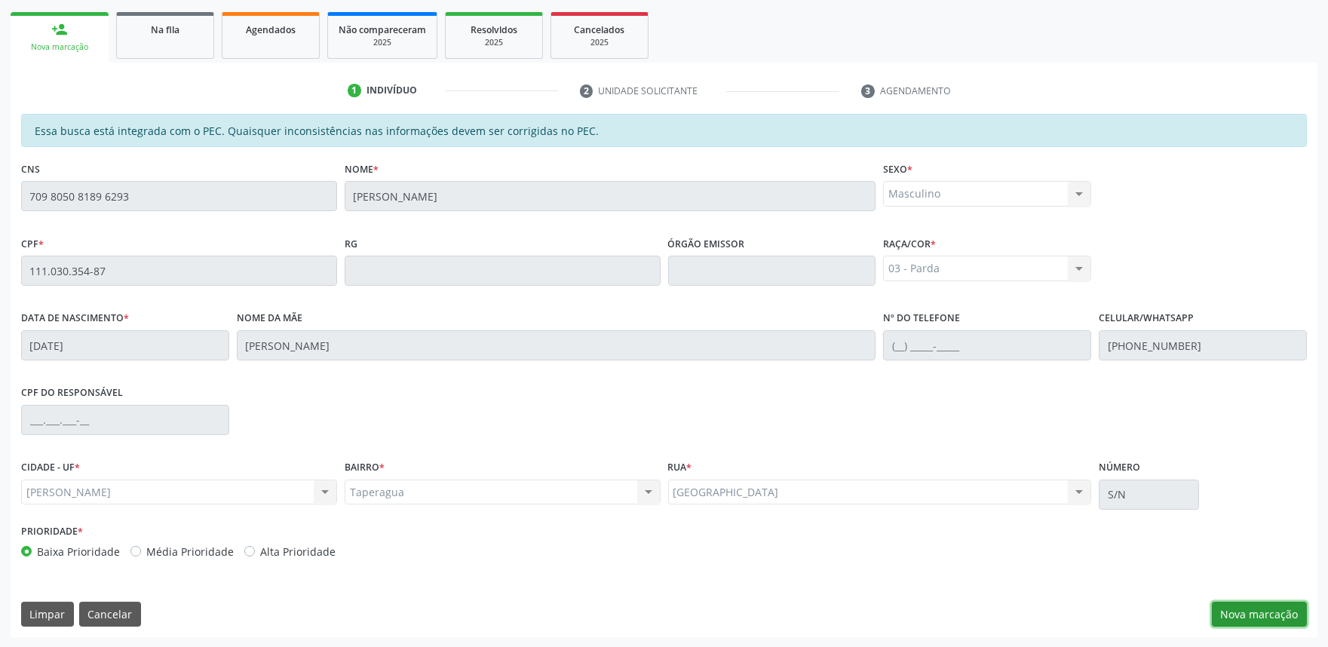
click at [1269, 617] on button "Nova marcação" at bounding box center [1259, 615] width 95 height 26
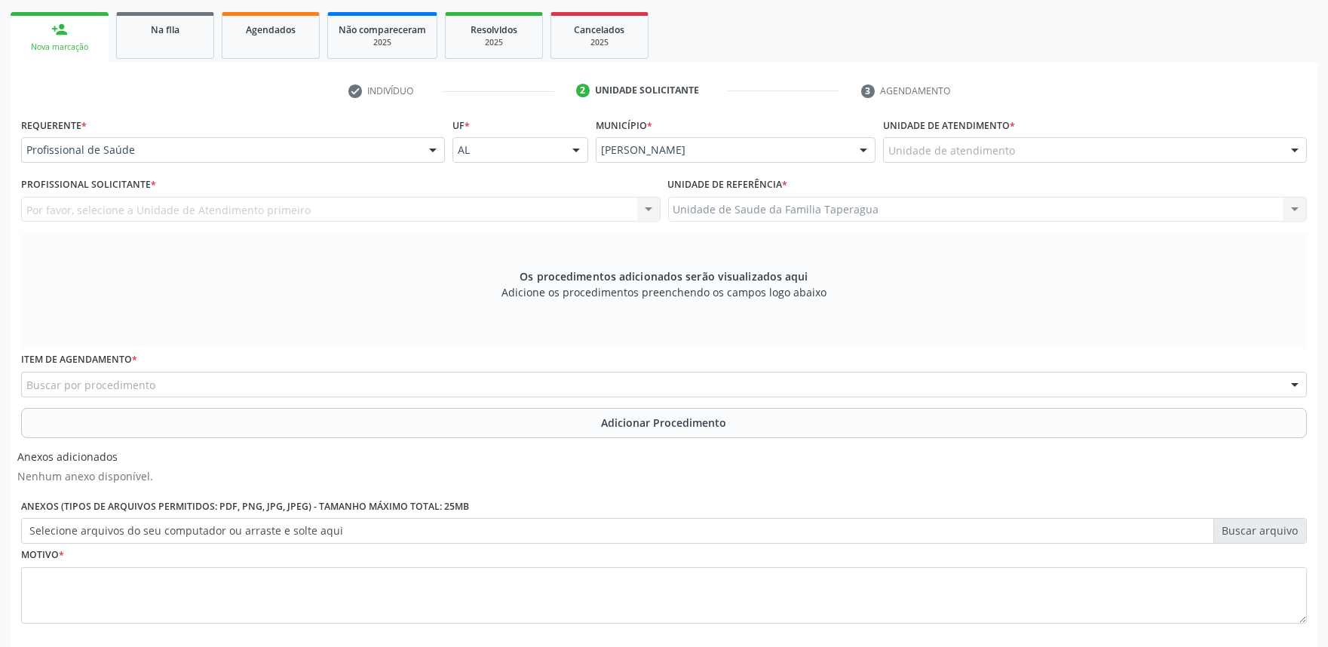
click at [1058, 154] on div "Unidade de atendimento" at bounding box center [1095, 150] width 424 height 26
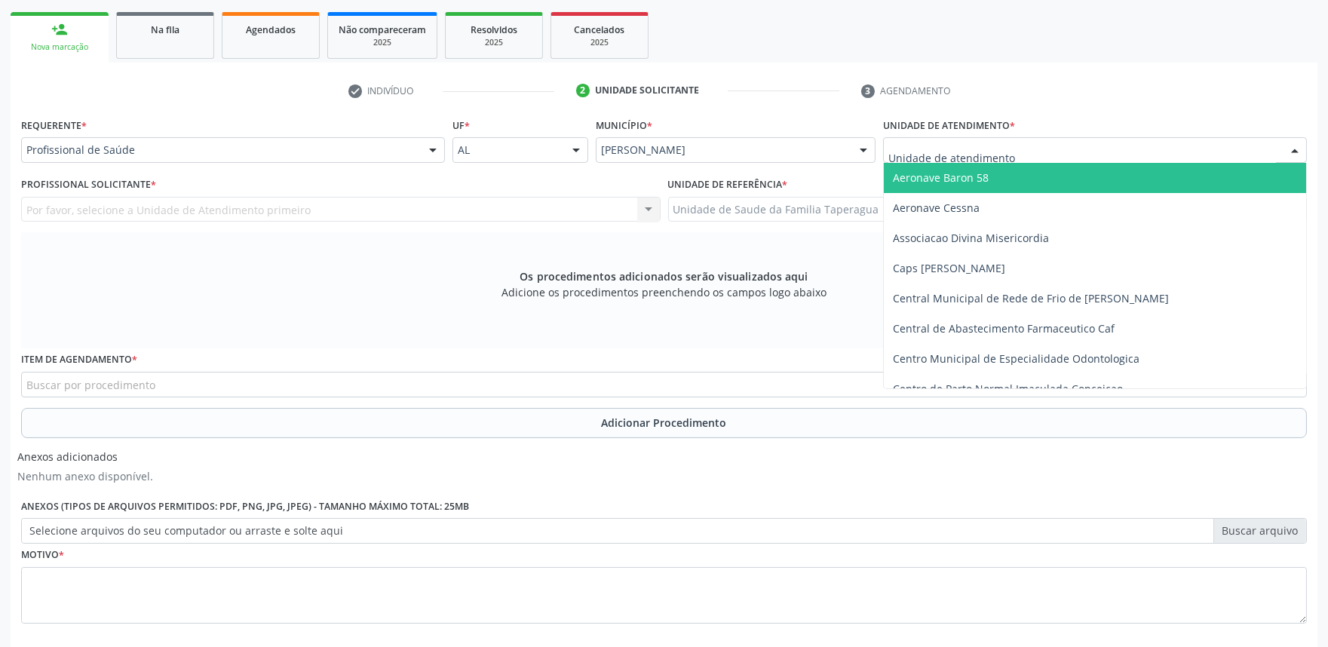
click at [1058, 154] on input "text" at bounding box center [1083, 158] width 388 height 30
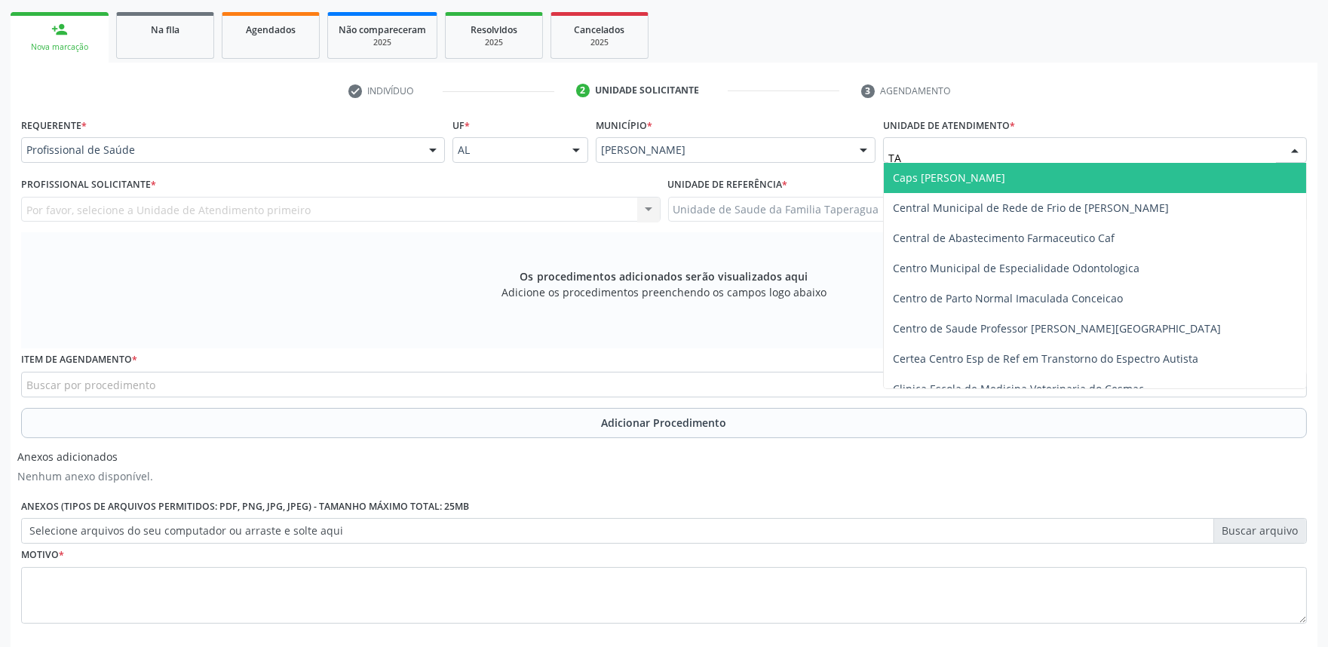
type input "TAP"
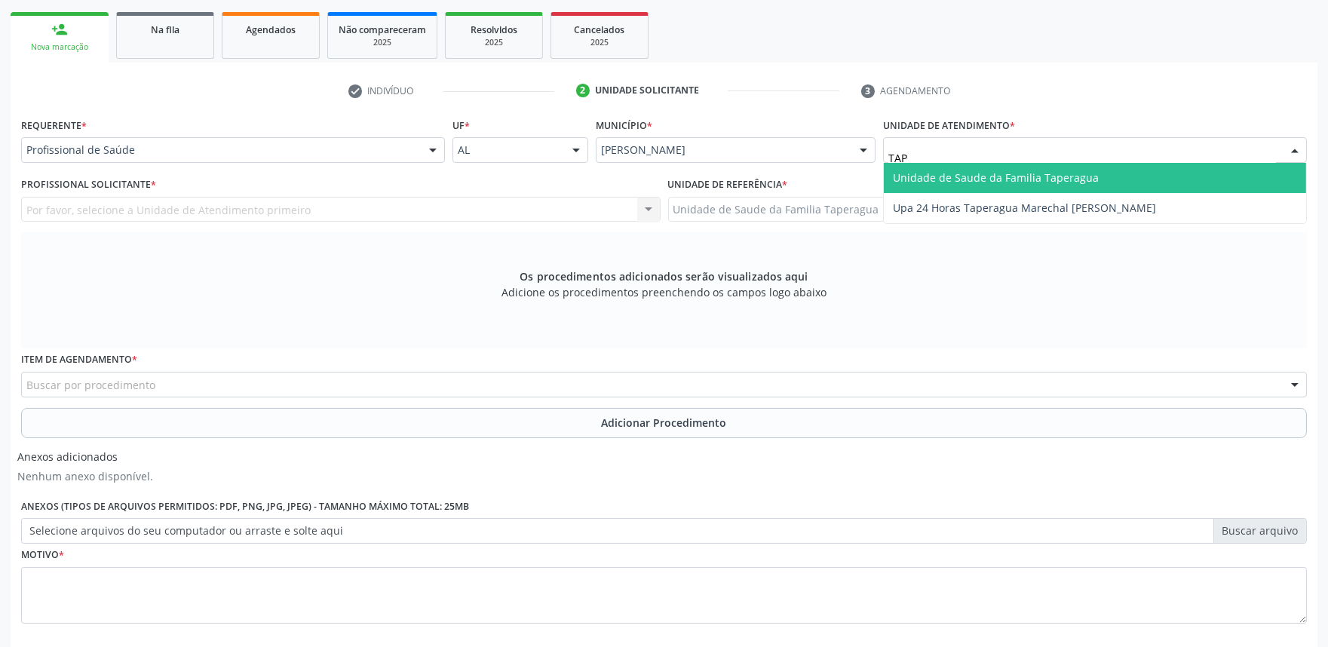
click at [1058, 171] on span "Unidade de Saude da Familia Taperagua" at bounding box center [996, 177] width 206 height 14
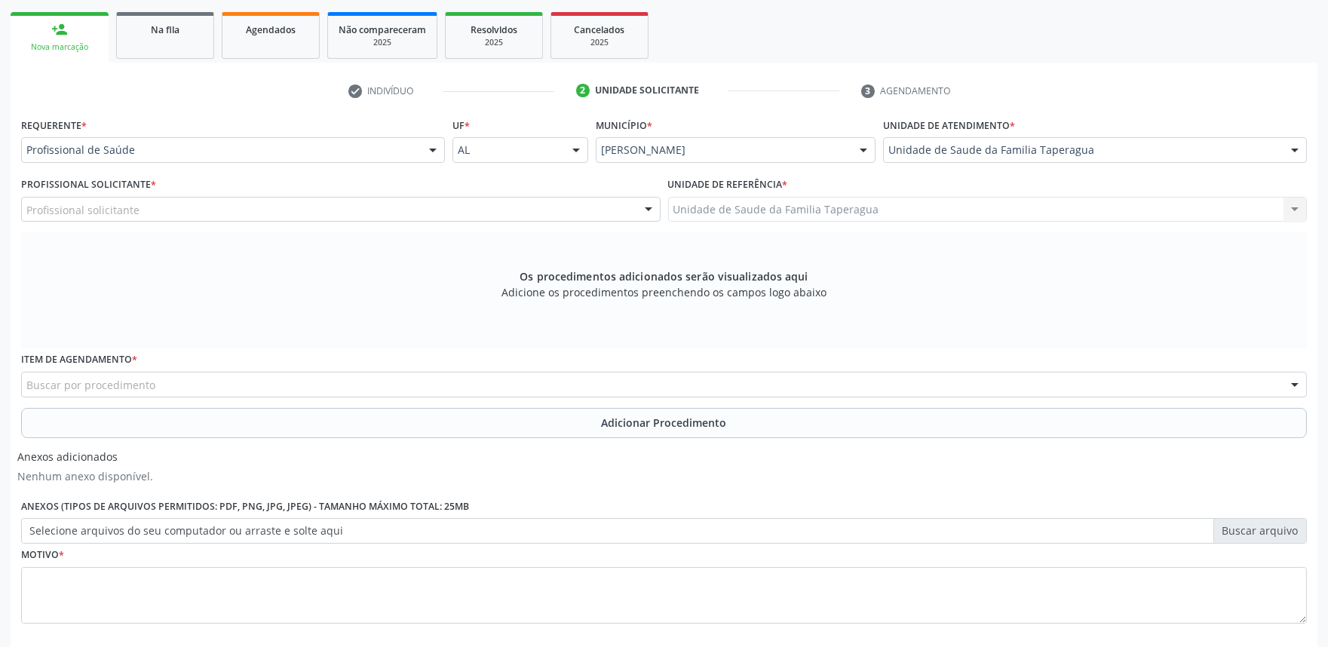
click at [420, 207] on div "Profissional solicitante" at bounding box center [341, 210] width 640 height 26
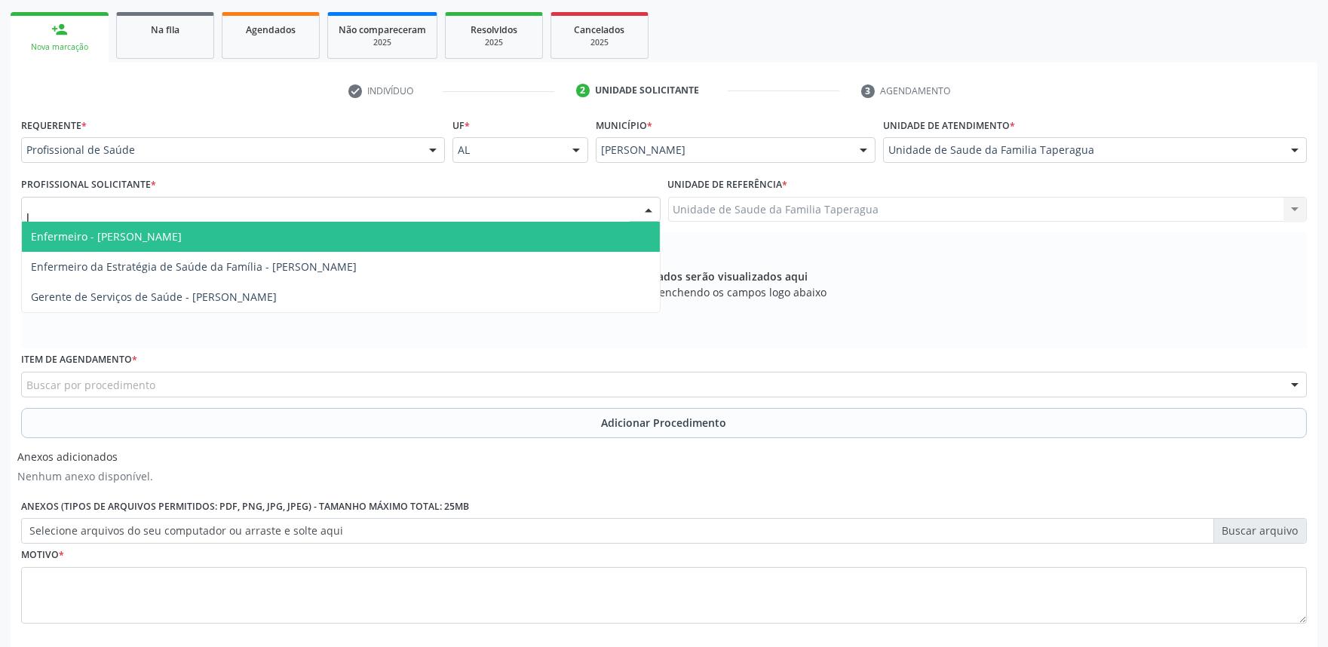
type input "JU"
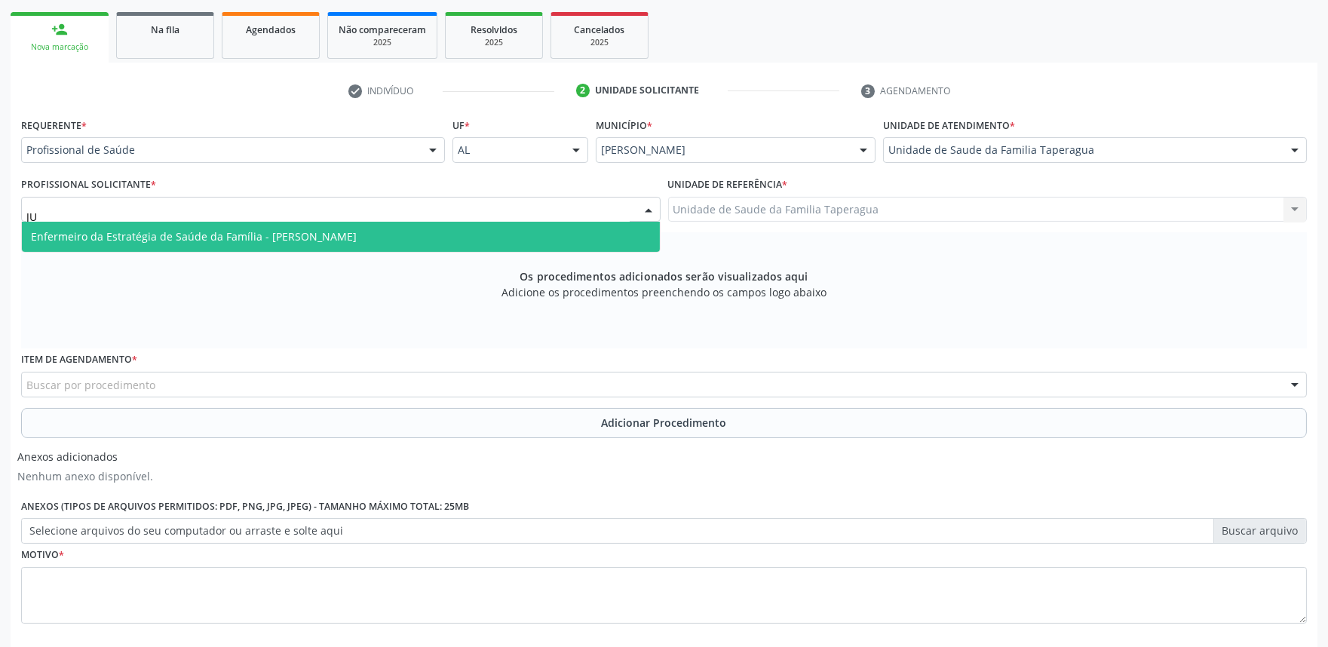
click at [419, 224] on span "Enfermeiro da Estratégia de Saúde da Família - [PERSON_NAME]" at bounding box center [341, 237] width 638 height 30
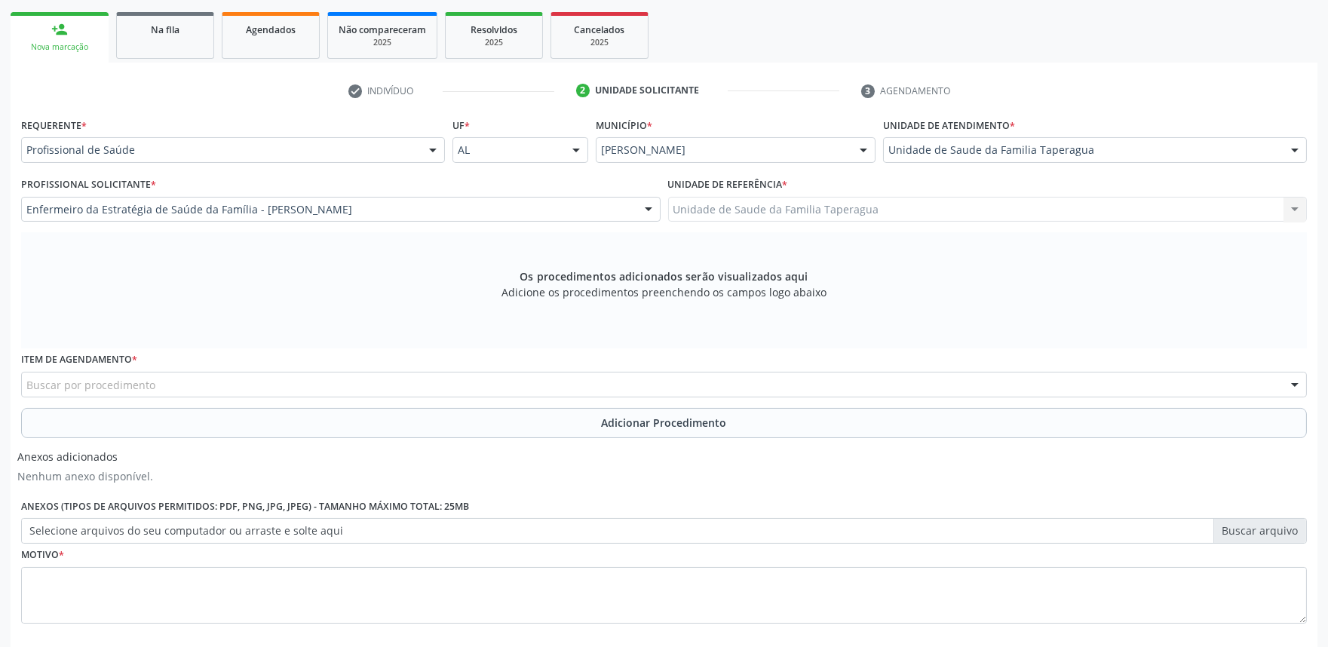
click at [373, 383] on div "Buscar por procedimento" at bounding box center [664, 385] width 1286 height 26
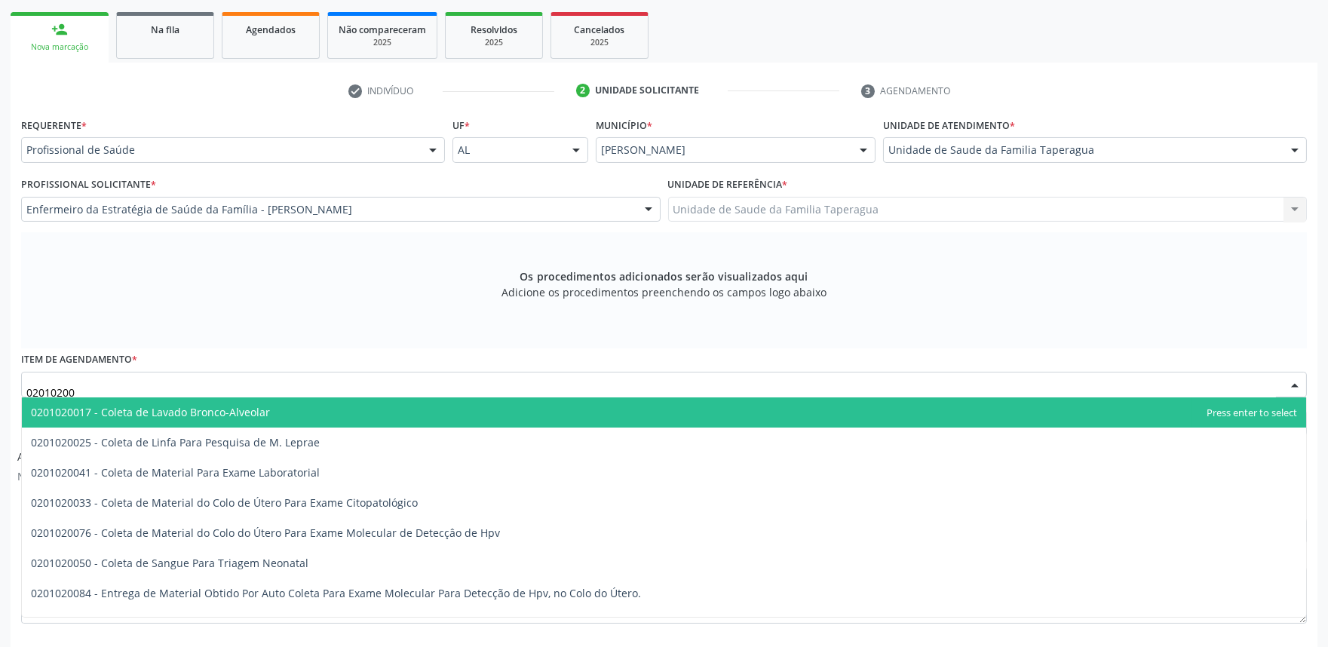
type input "020102004"
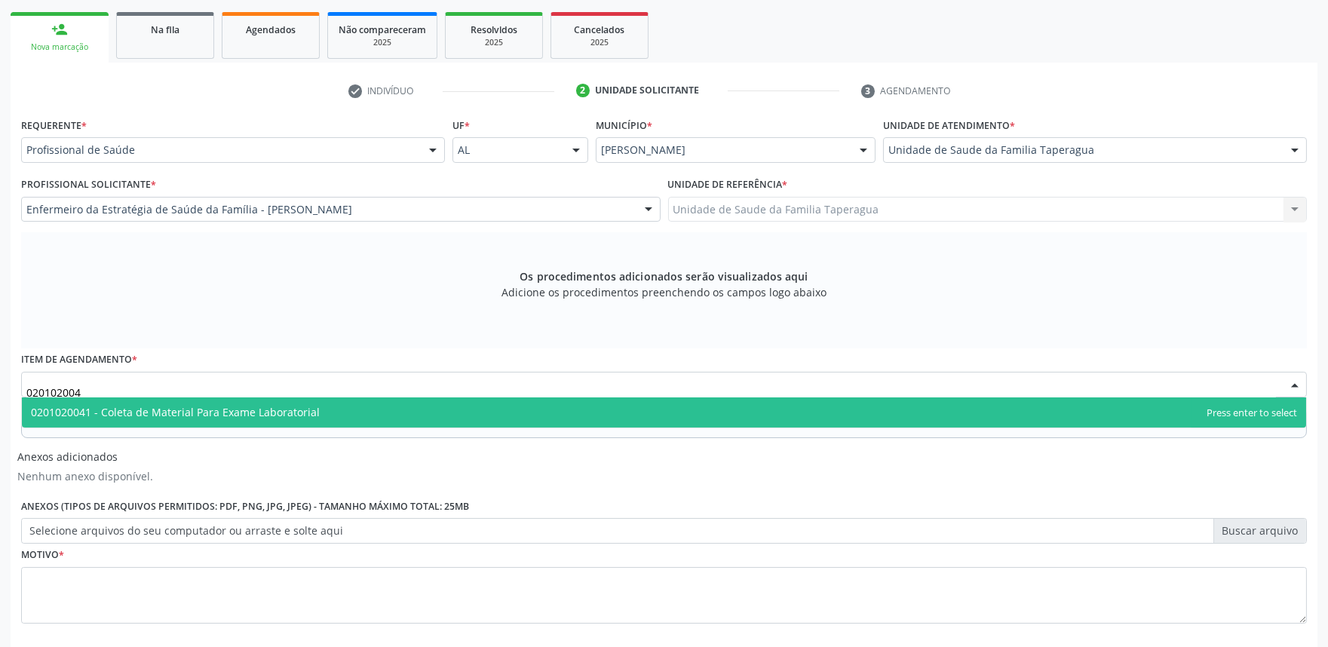
click at [364, 410] on span "0201020041 - Coleta de Material Para Exame Laboratorial" at bounding box center [664, 413] width 1285 height 30
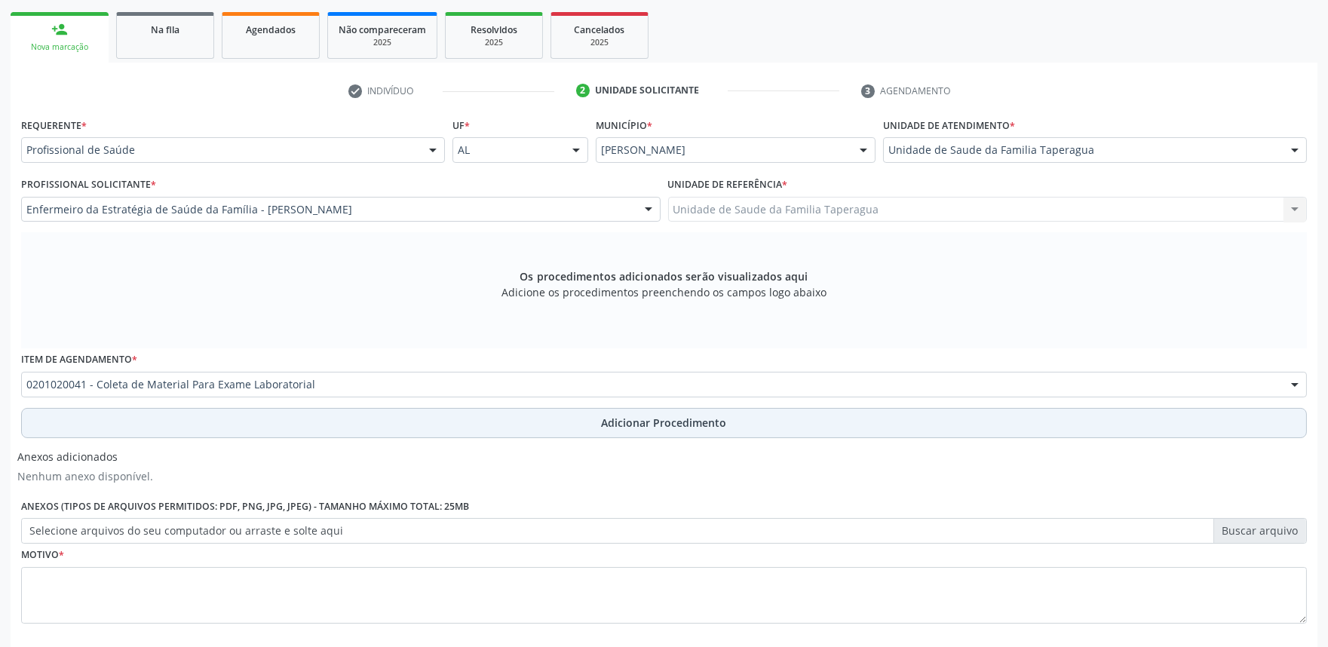
click at [366, 425] on button "Adicionar Procedimento" at bounding box center [664, 423] width 1286 height 30
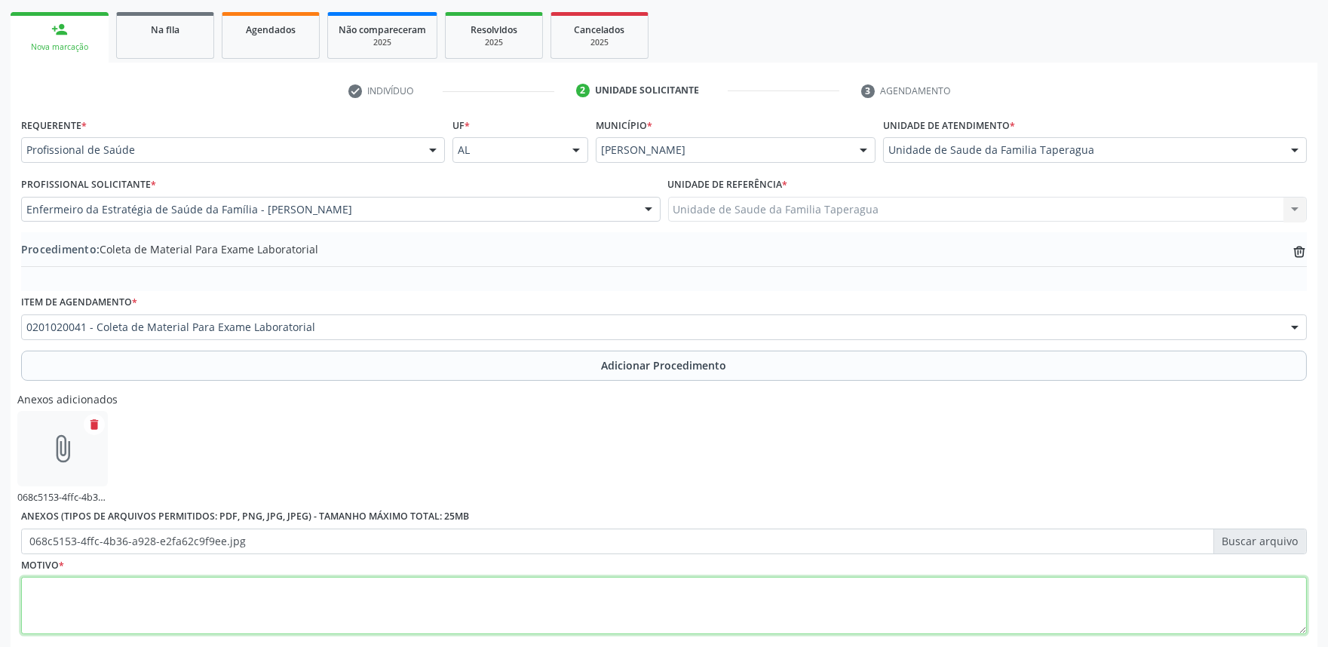
click at [508, 598] on textarea at bounding box center [664, 605] width 1286 height 57
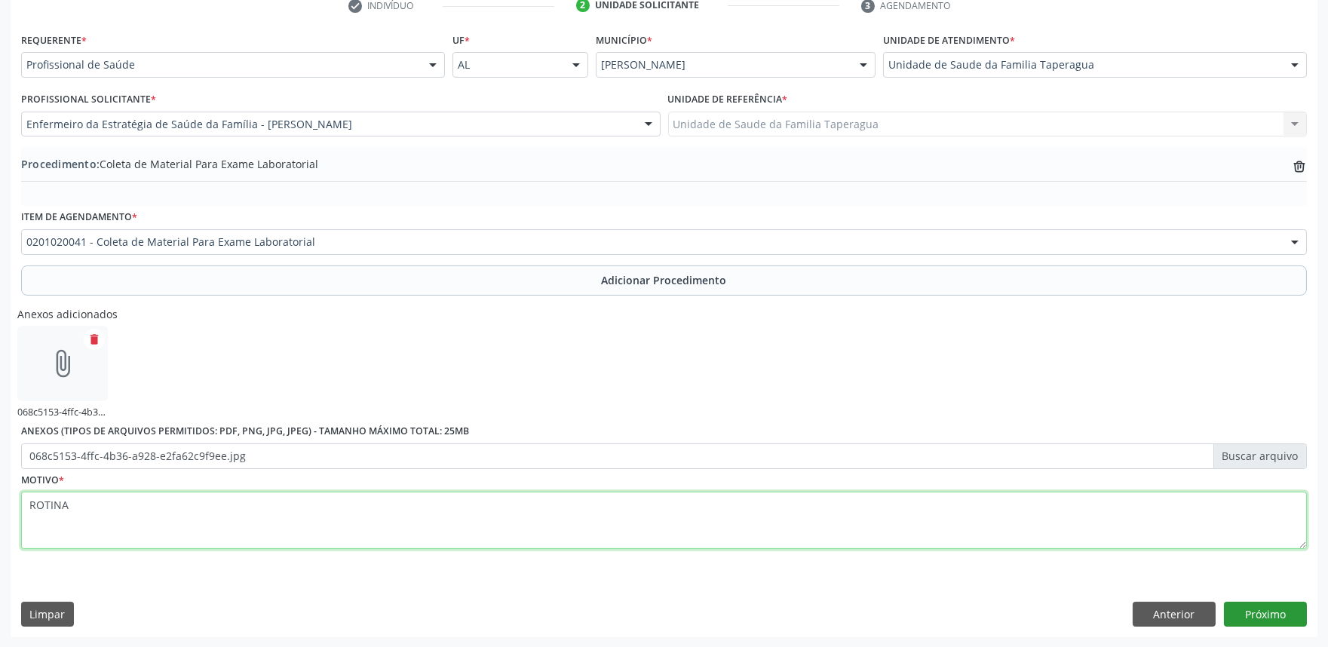
type textarea "ROTINA"
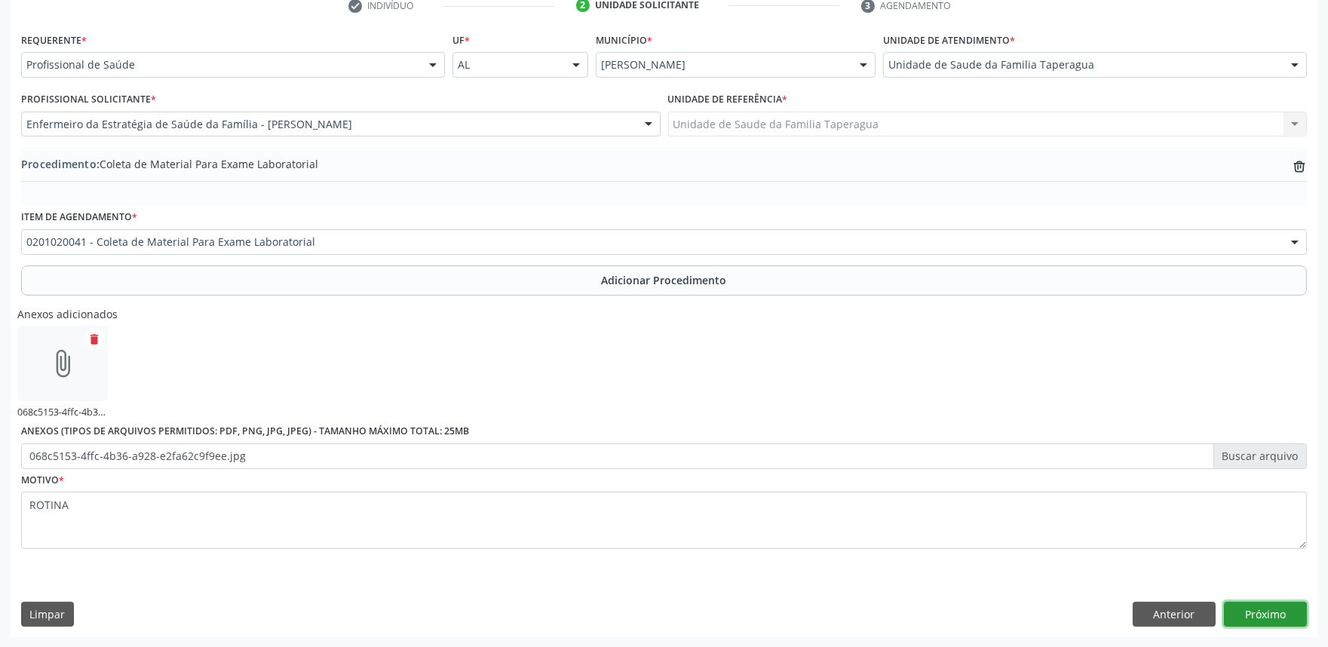
click at [1257, 612] on button "Próximo" at bounding box center [1265, 615] width 83 height 26
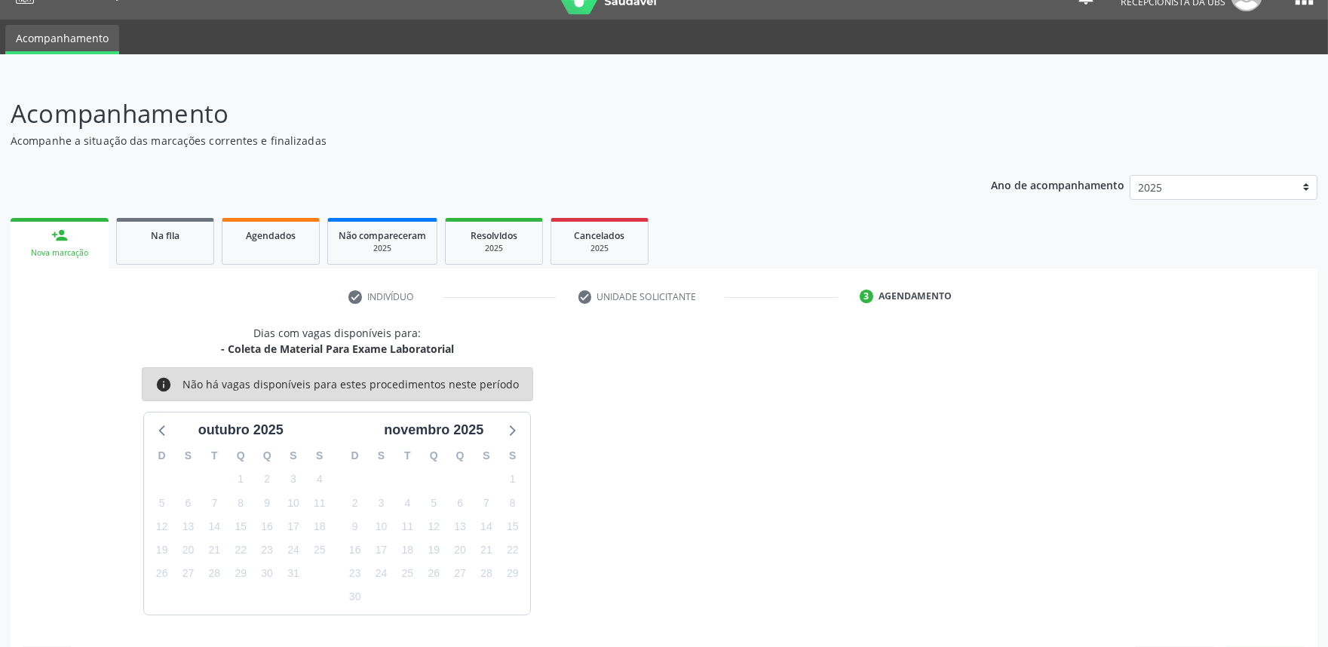
scroll to position [73, 0]
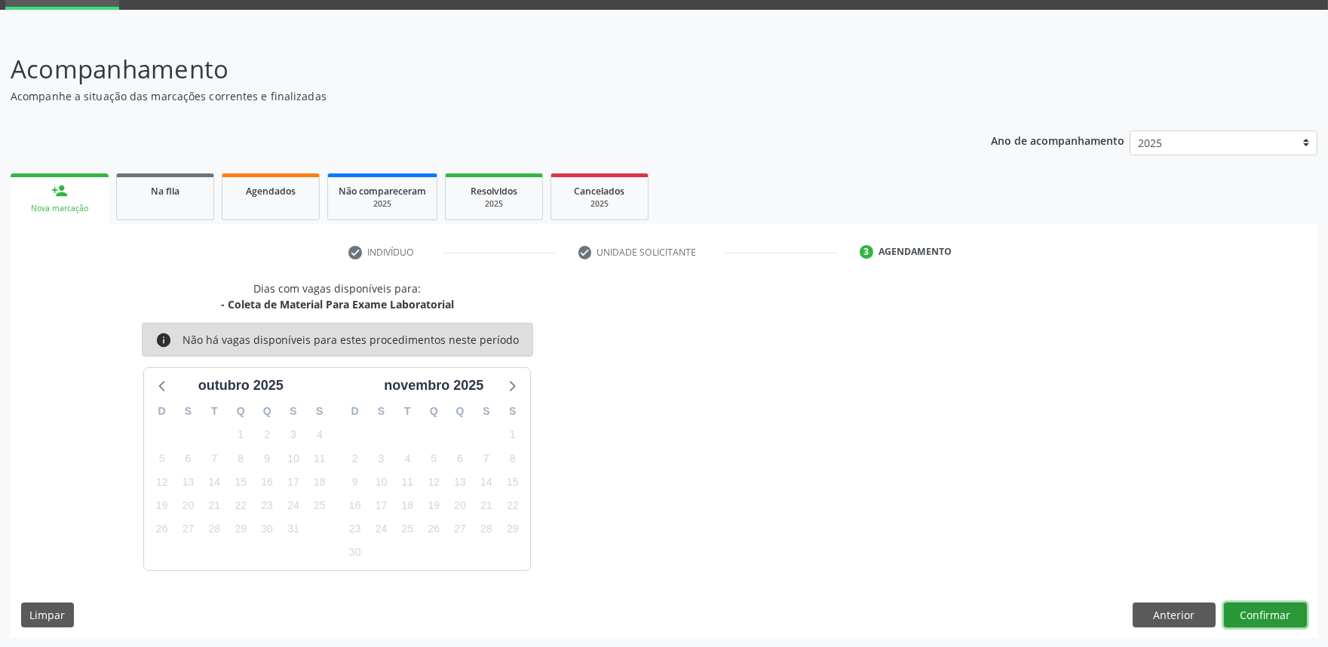
click at [1266, 616] on button "Confirmar" at bounding box center [1265, 616] width 83 height 26
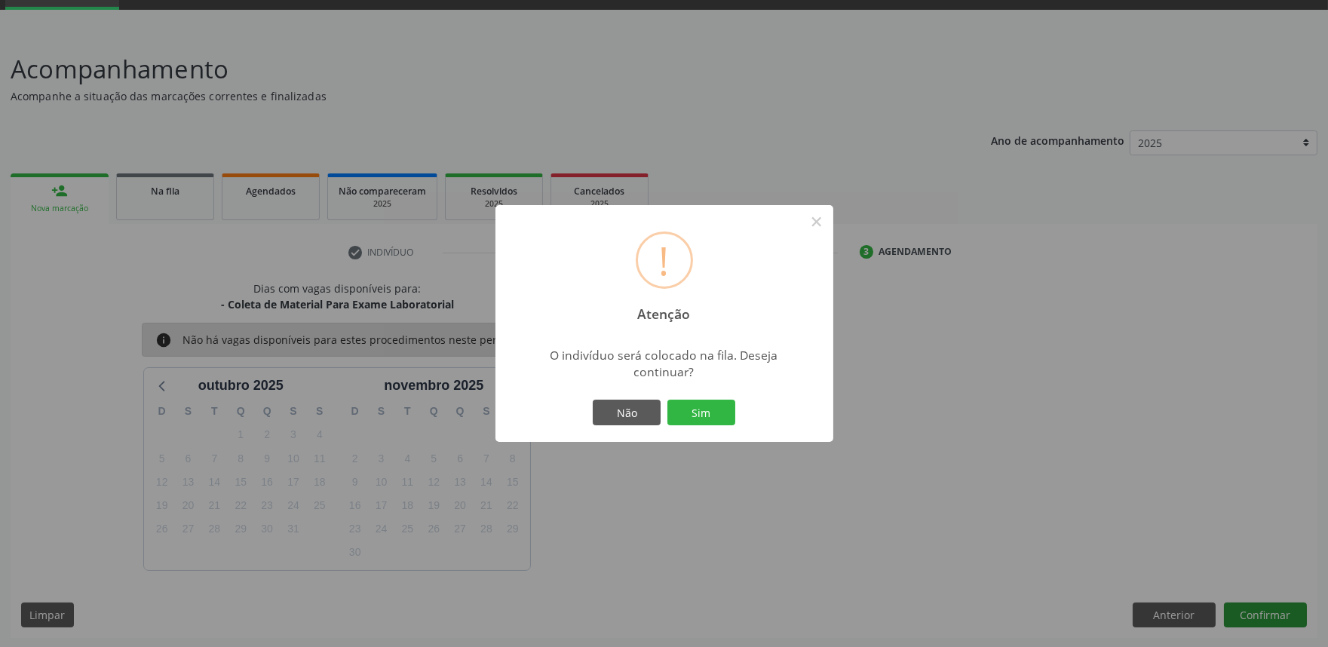
click at [668, 400] on button "Sim" at bounding box center [702, 413] width 68 height 26
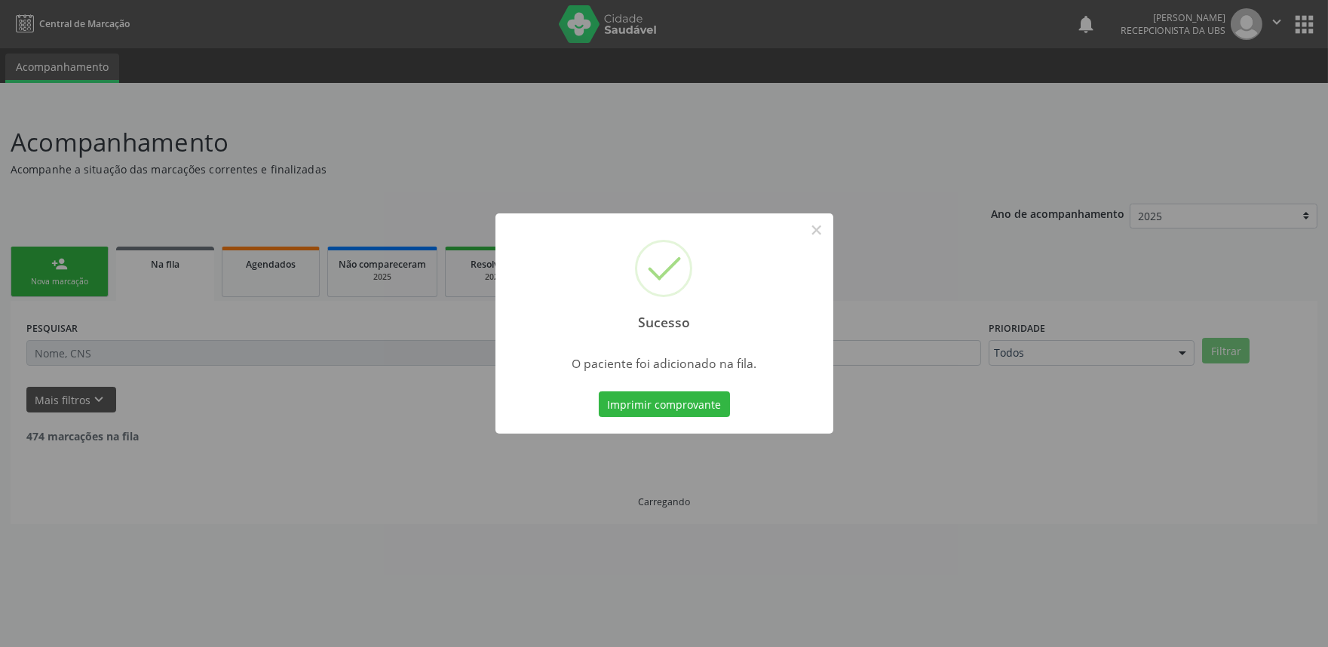
scroll to position [0, 0]
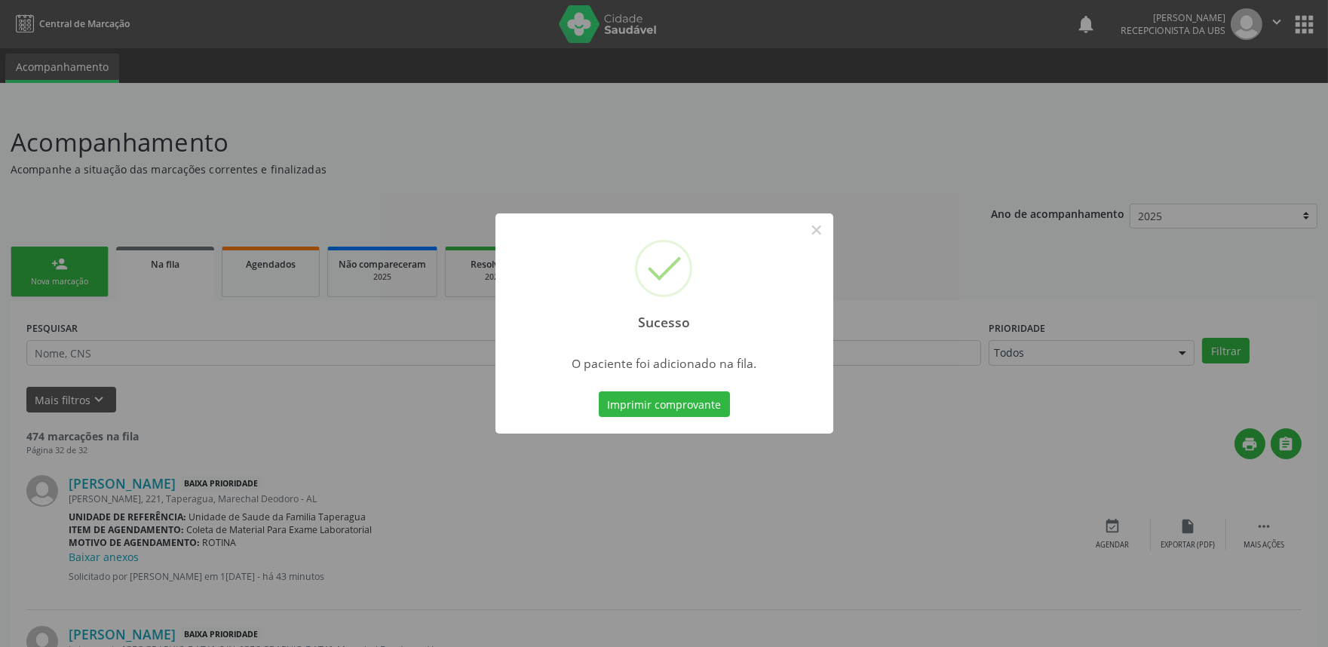
click at [1147, 345] on div "Sucesso × O paciente foi adicionado na fila. Imprimir comprovante Cancel" at bounding box center [664, 323] width 1328 height 647
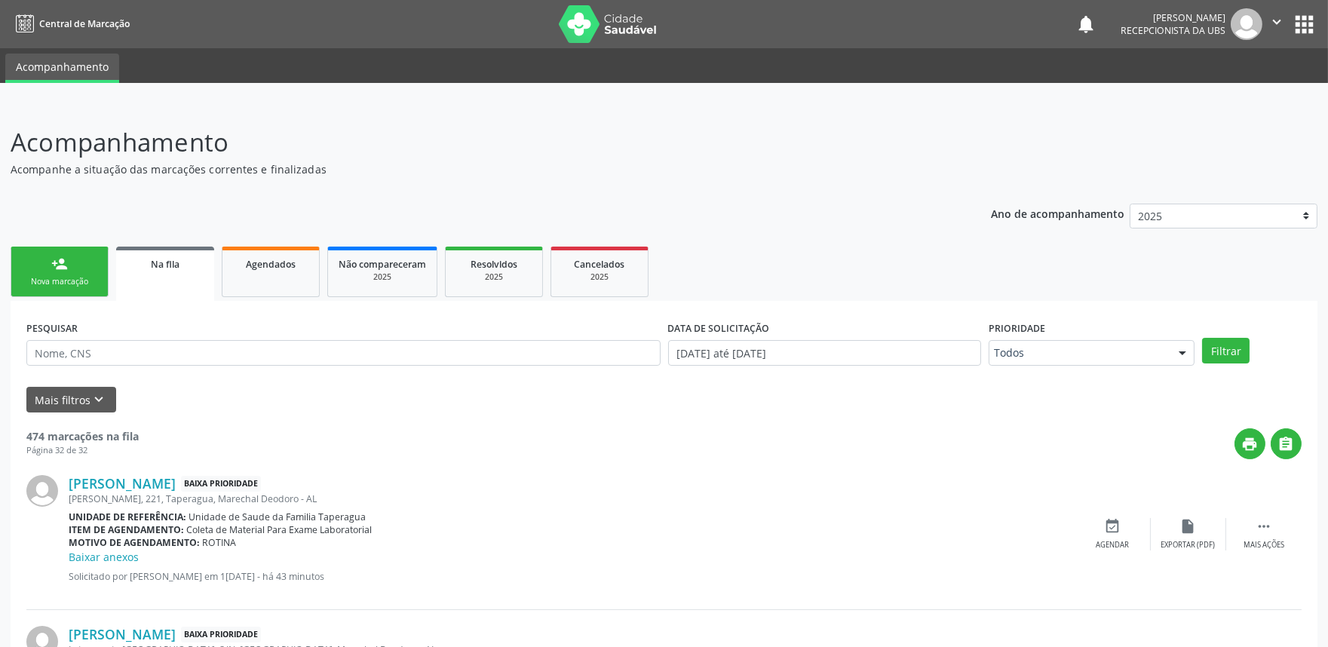
click at [78, 278] on div "Nova marcação" at bounding box center [59, 281] width 75 height 11
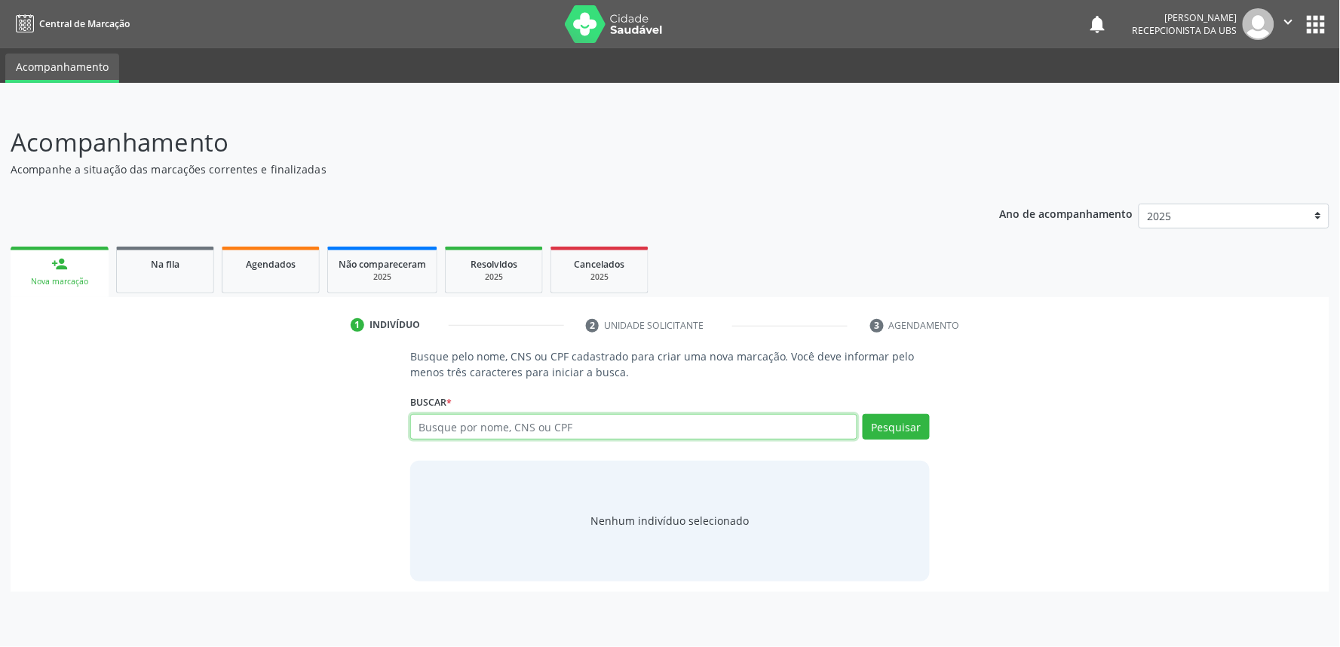
click at [477, 428] on input "text" at bounding box center [633, 427] width 447 height 26
paste input "707609265486194"
type input "707609265486194"
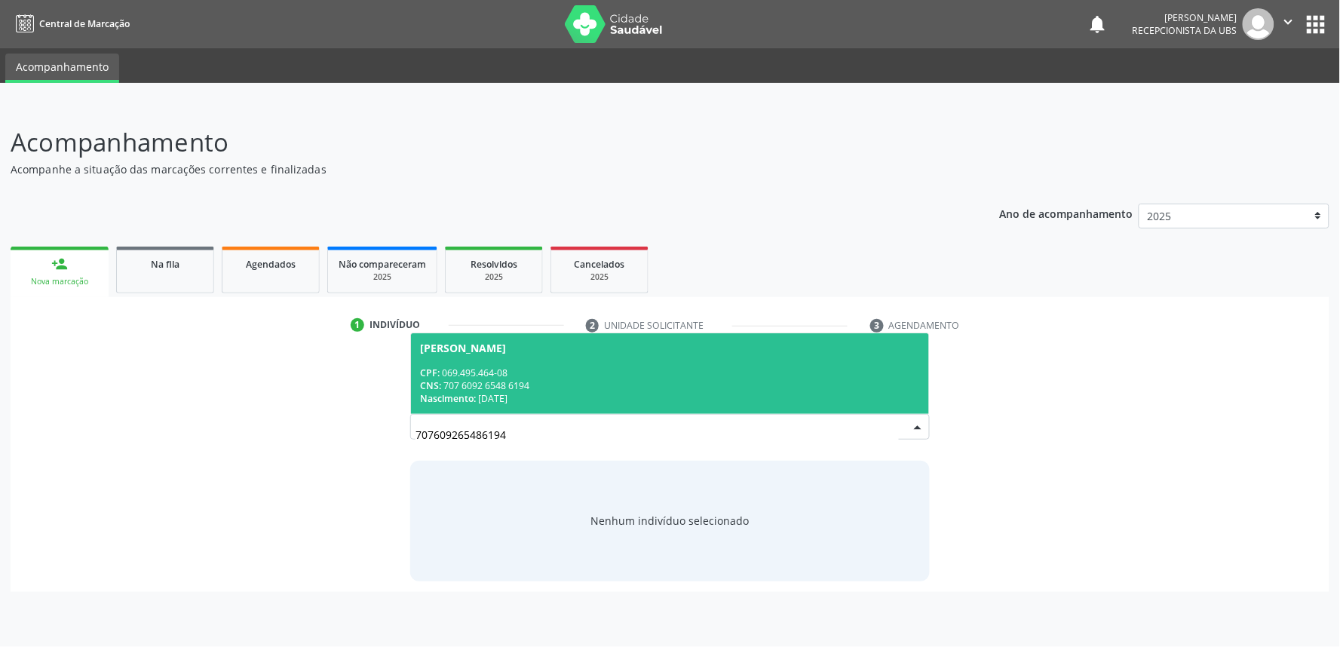
click at [480, 381] on div "CNS: 707 6092 6548 6194" at bounding box center [670, 385] width 500 height 13
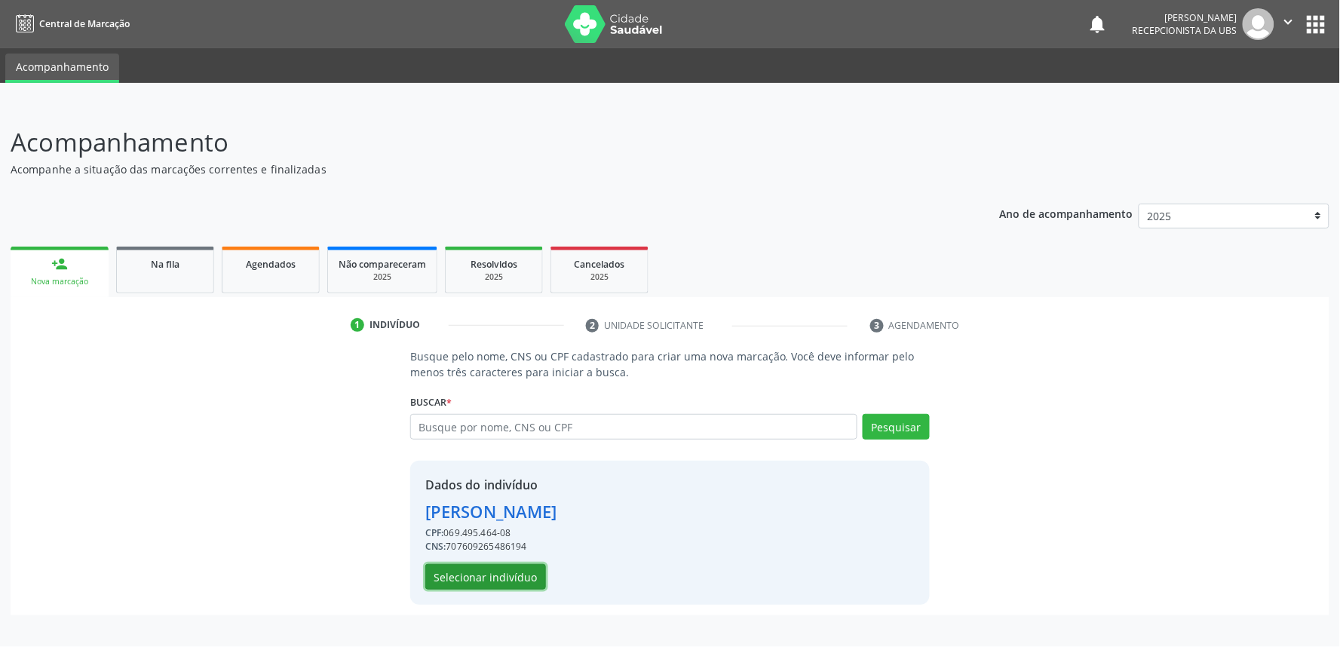
click at [499, 570] on button "Selecionar indivíduo" at bounding box center [485, 577] width 121 height 26
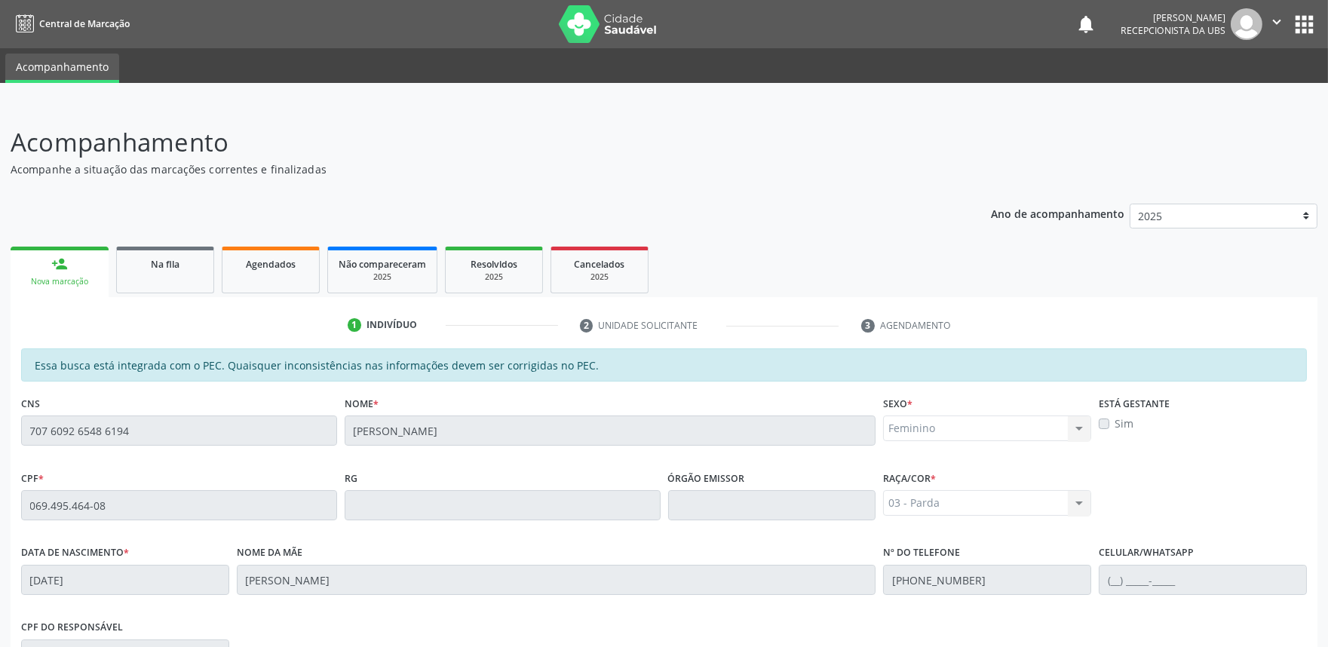
scroll to position [235, 0]
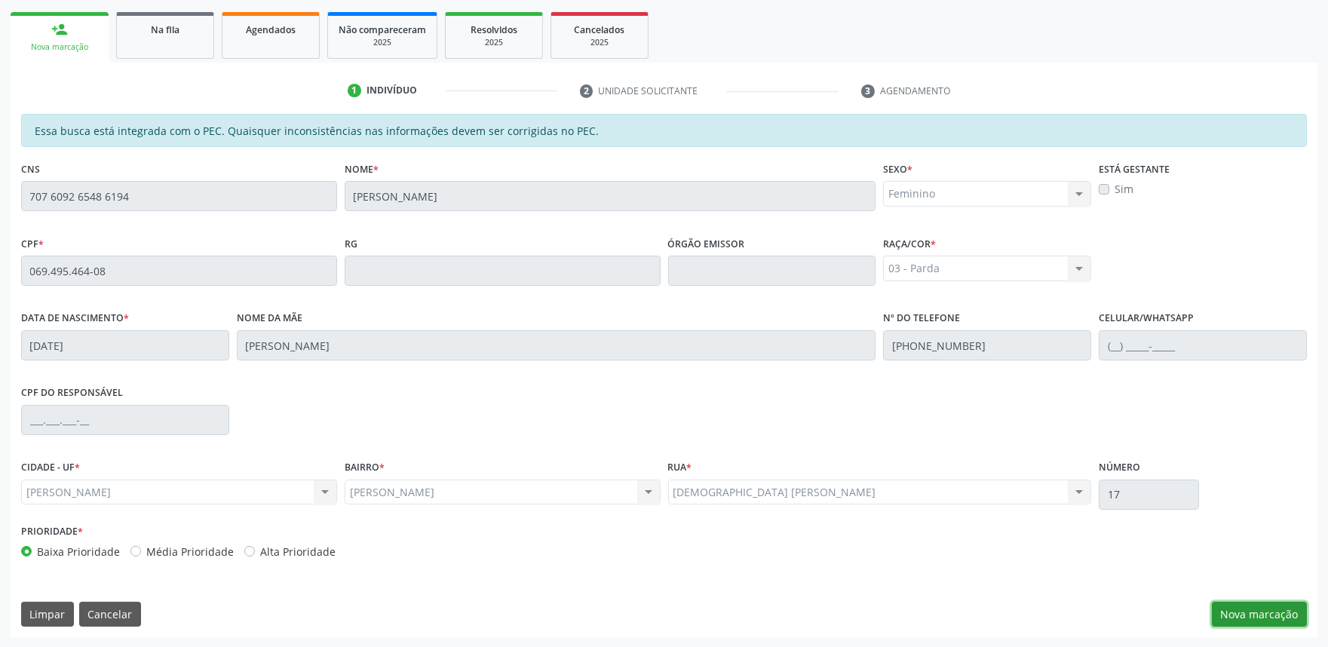
click at [1258, 619] on button "Nova marcação" at bounding box center [1259, 615] width 95 height 26
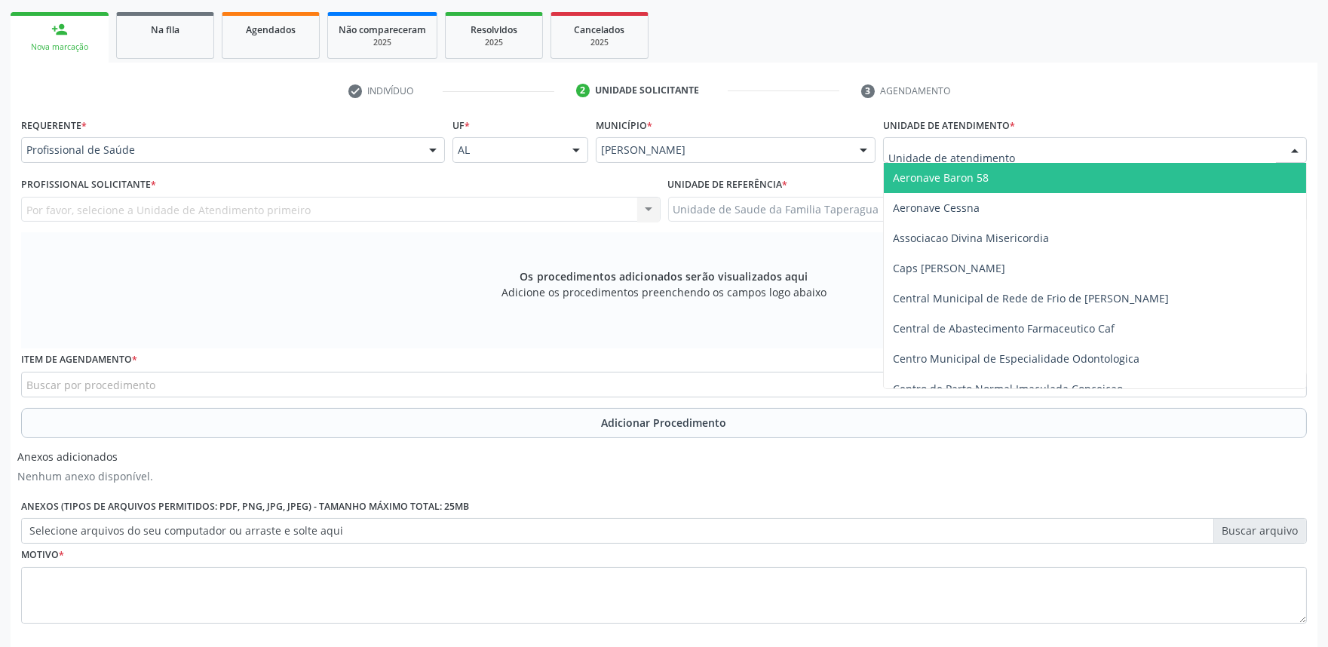
click at [1052, 145] on div at bounding box center [1095, 150] width 424 height 26
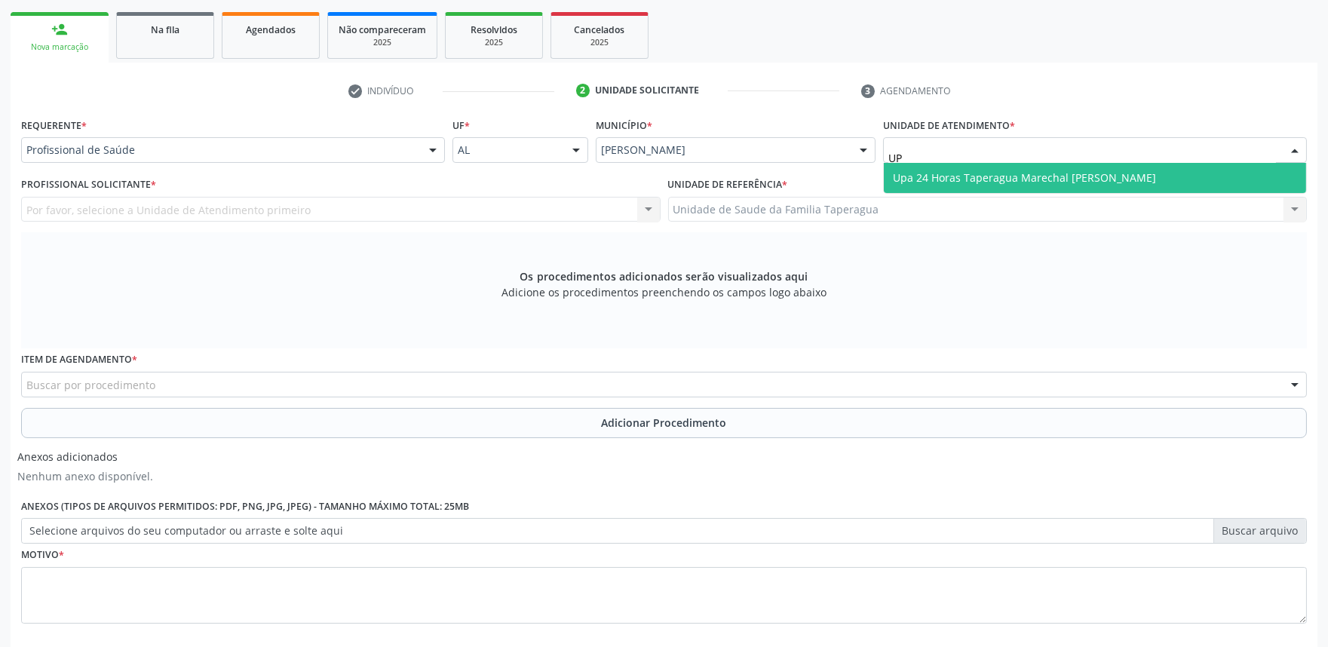
type input "UPA"
click at [1052, 177] on span "Upa 24 Horas Taperagua Marechal [PERSON_NAME]" at bounding box center [1024, 177] width 263 height 14
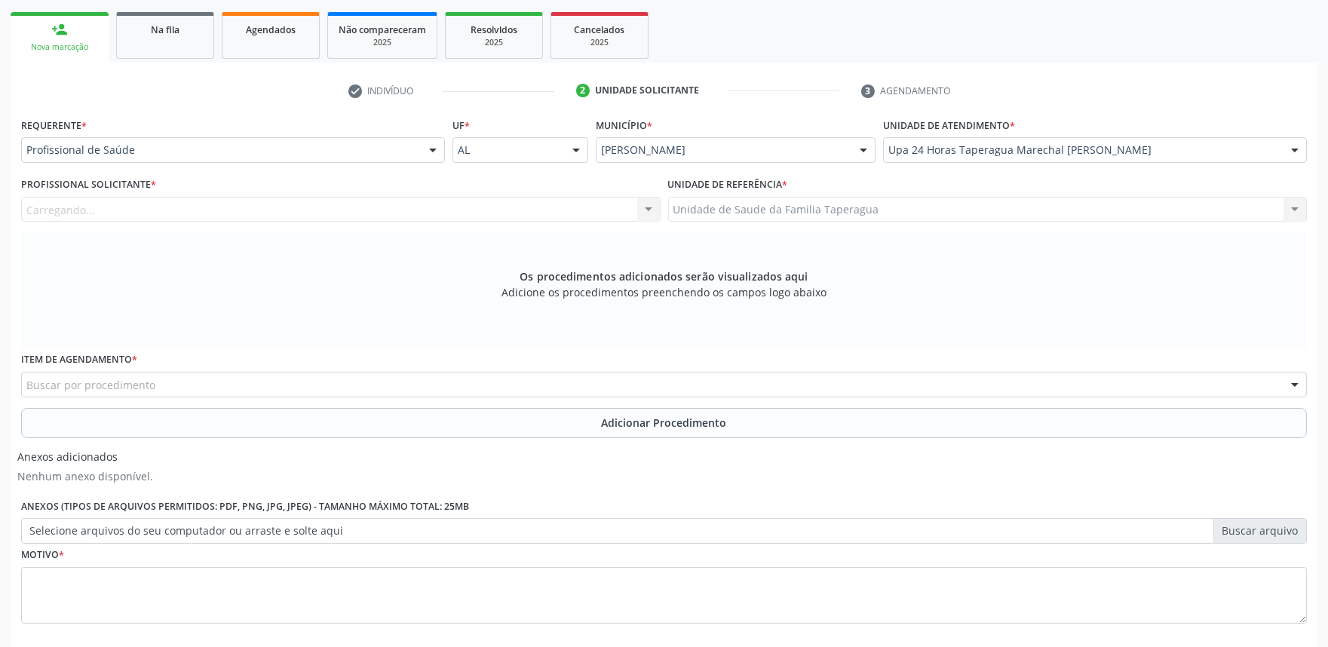
click at [532, 213] on div "Carregando... Nenhum resultado encontrado para: " " Não há nenhuma opção para s…" at bounding box center [341, 210] width 640 height 26
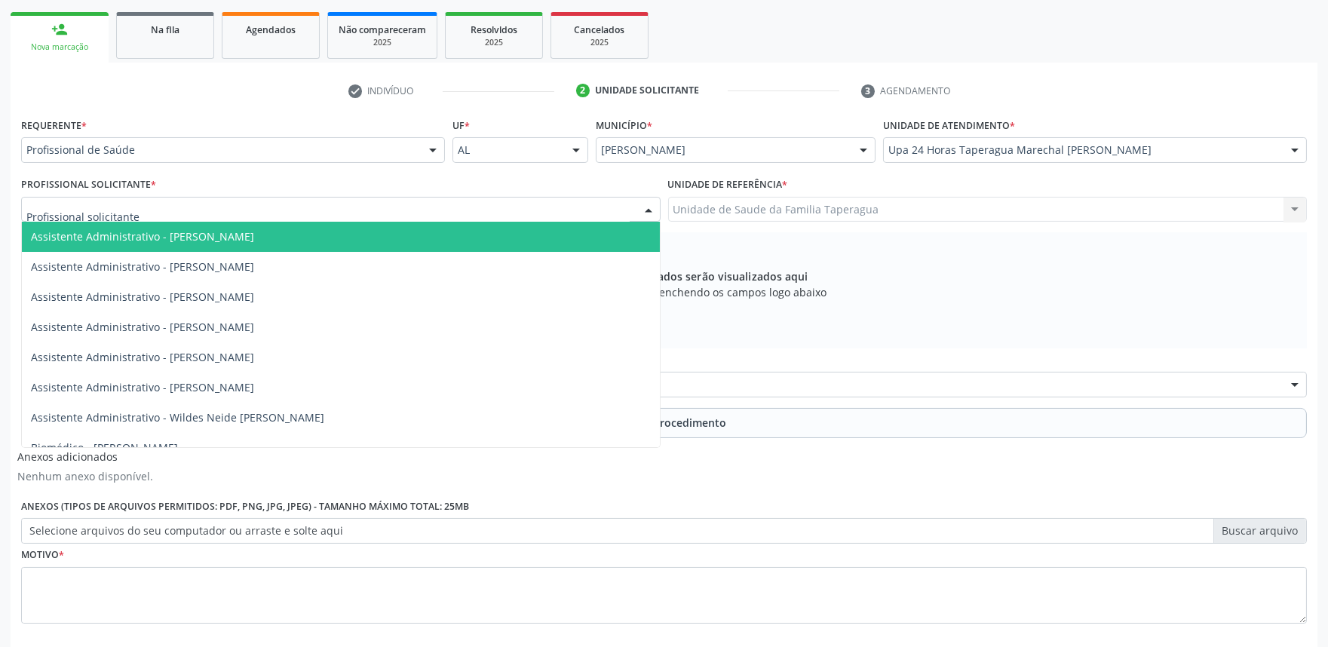
click at [525, 206] on div at bounding box center [341, 210] width 640 height 26
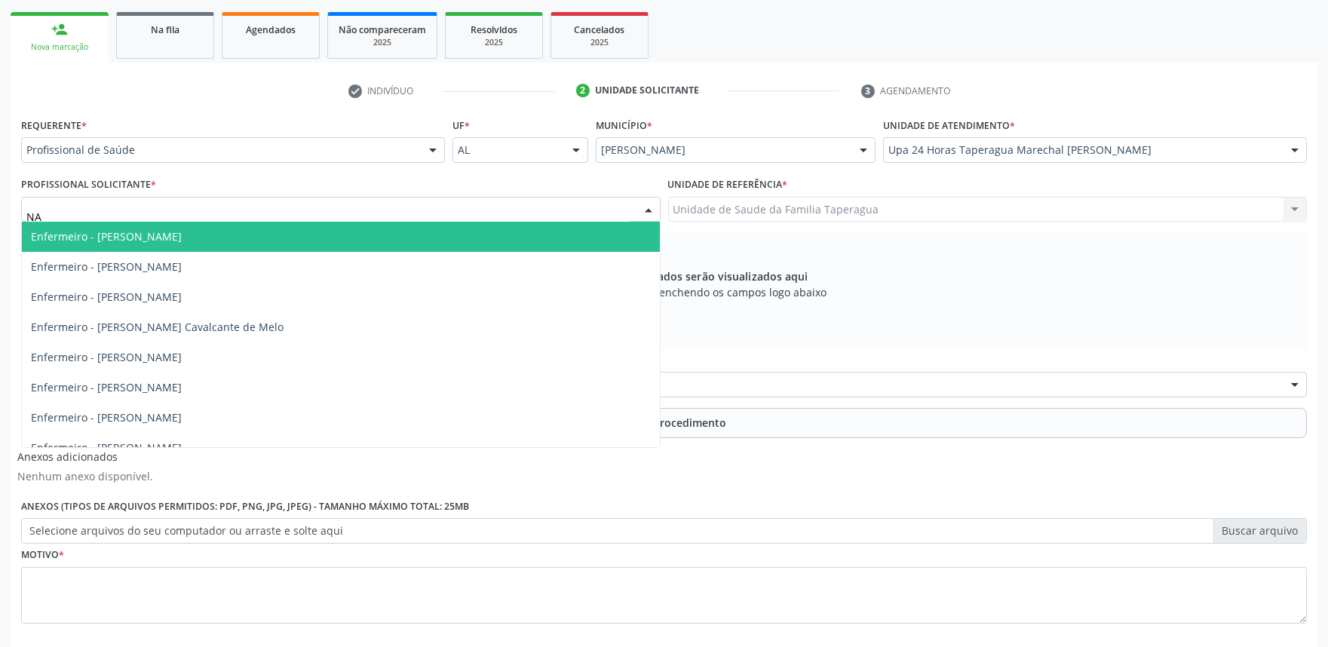
type input "NAT"
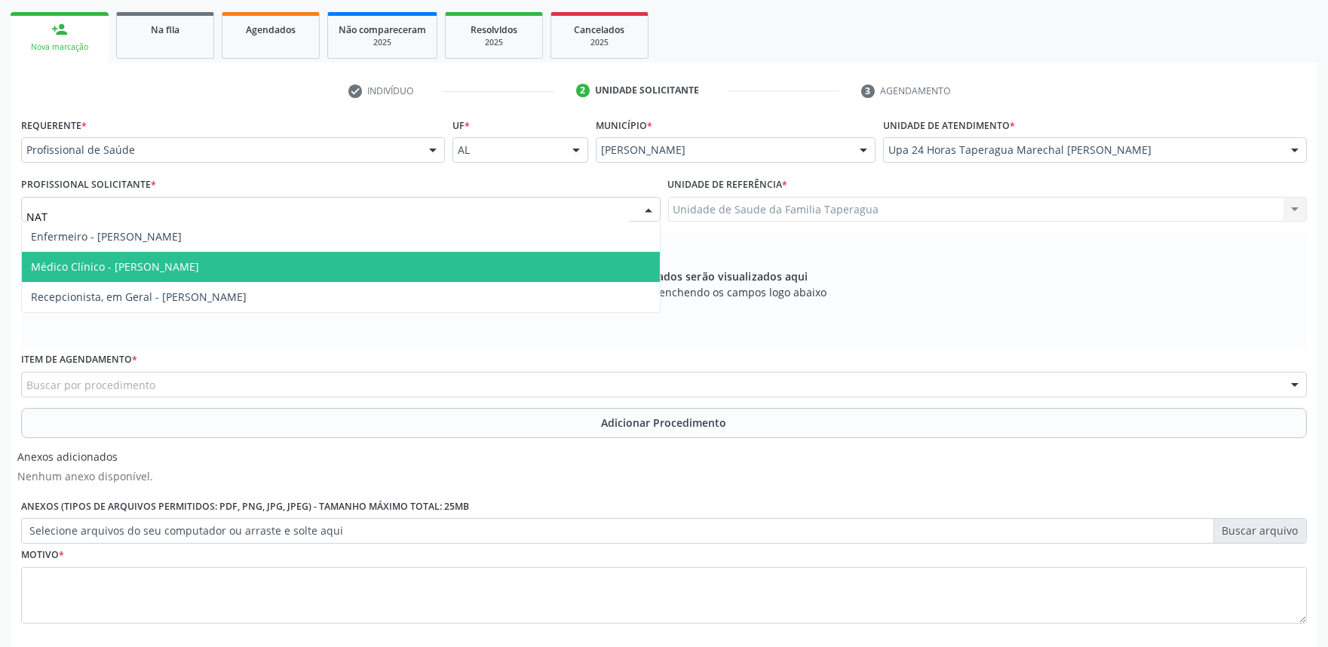
click at [402, 267] on span "Médico Clínico - [PERSON_NAME]" at bounding box center [341, 267] width 638 height 30
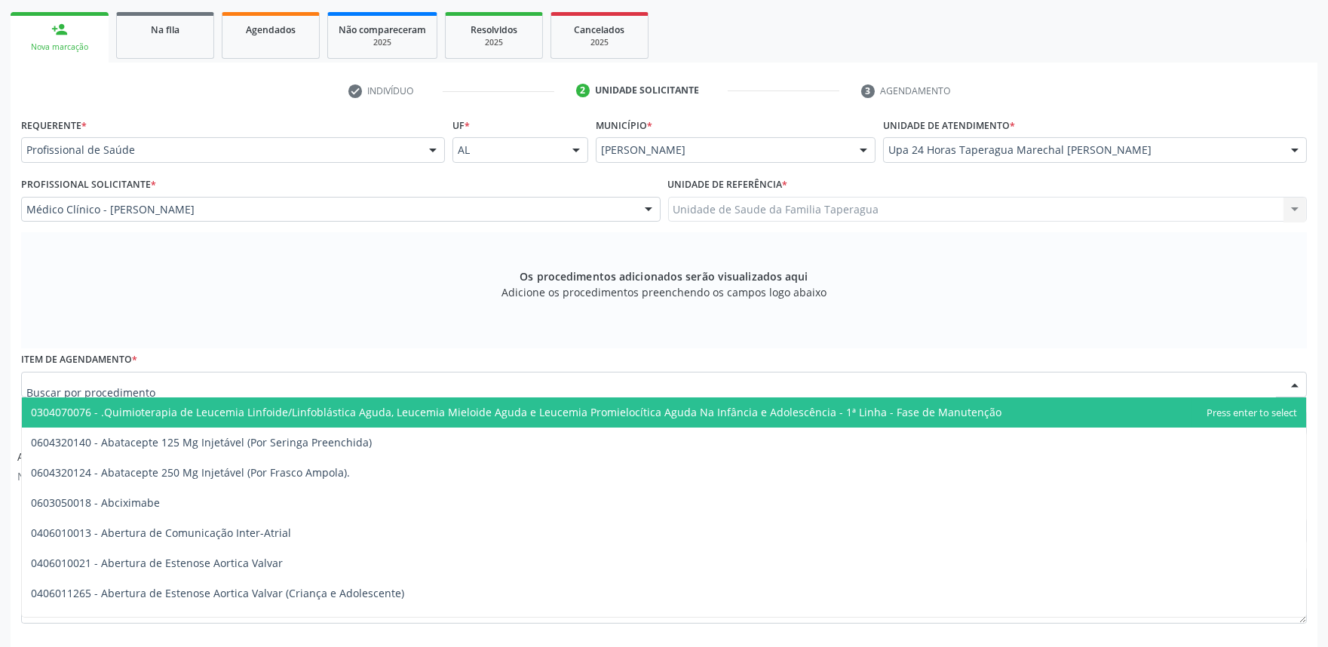
click at [438, 385] on div at bounding box center [664, 385] width 1286 height 26
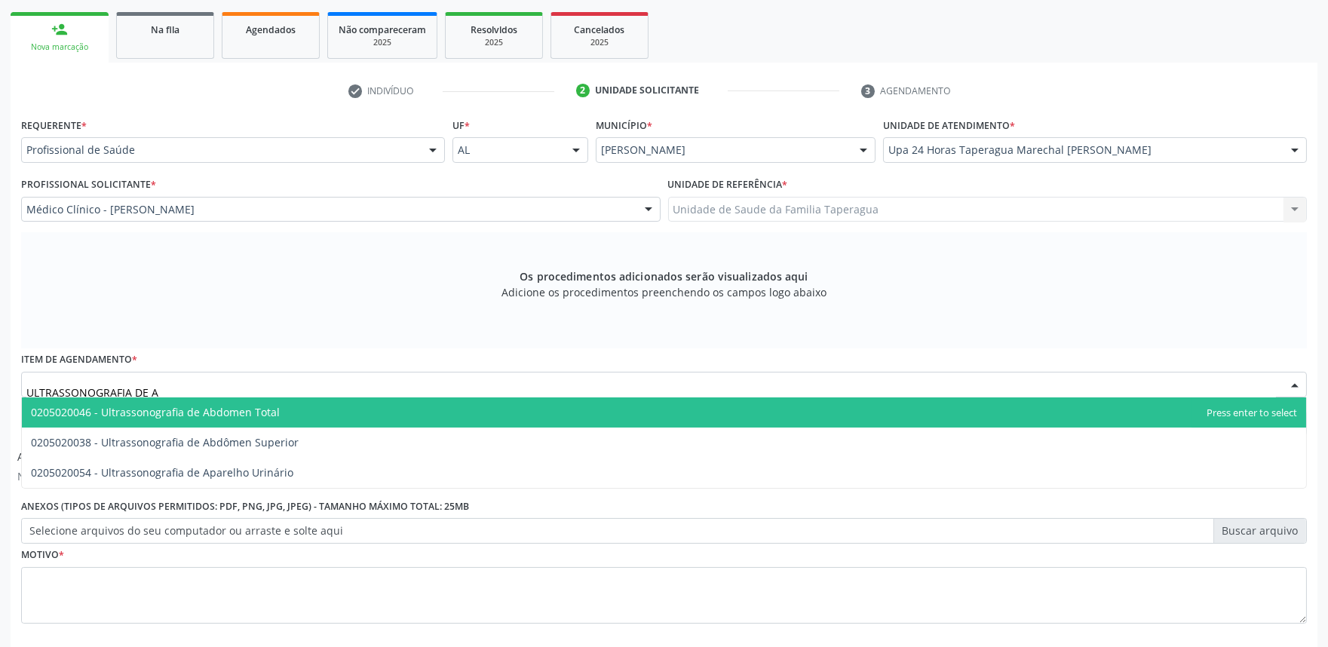
type input "ULTRASSONOGRAFIA DE AP"
click at [628, 410] on span "0205020054 - Ultrassonografia de Aparelho Urinário" at bounding box center [664, 413] width 1285 height 30
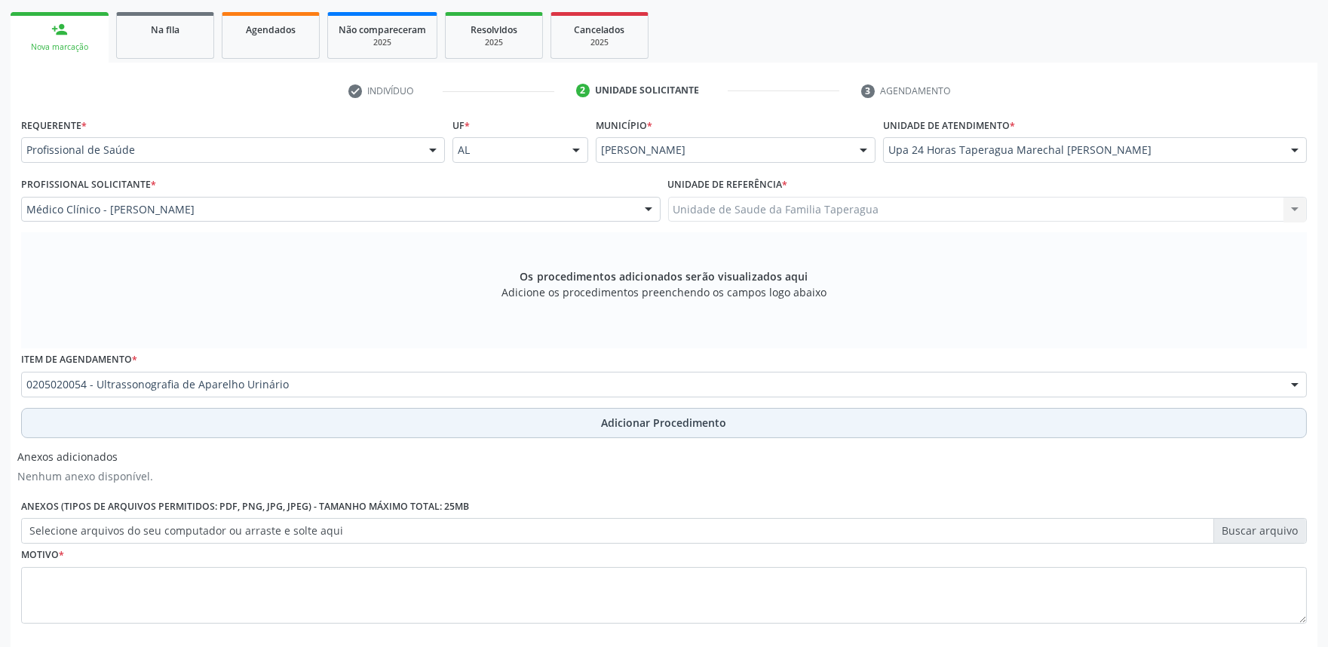
click at [622, 420] on span "Adicionar Procedimento" at bounding box center [664, 423] width 125 height 16
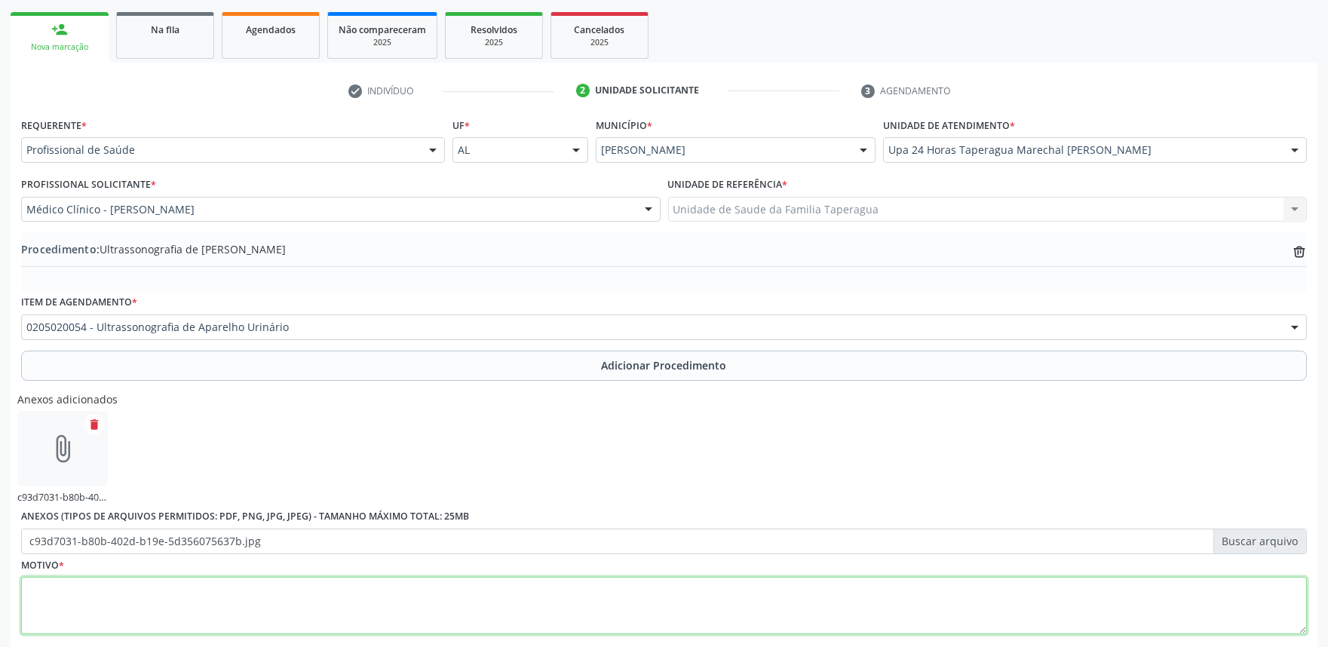
click at [603, 609] on textarea at bounding box center [664, 605] width 1286 height 57
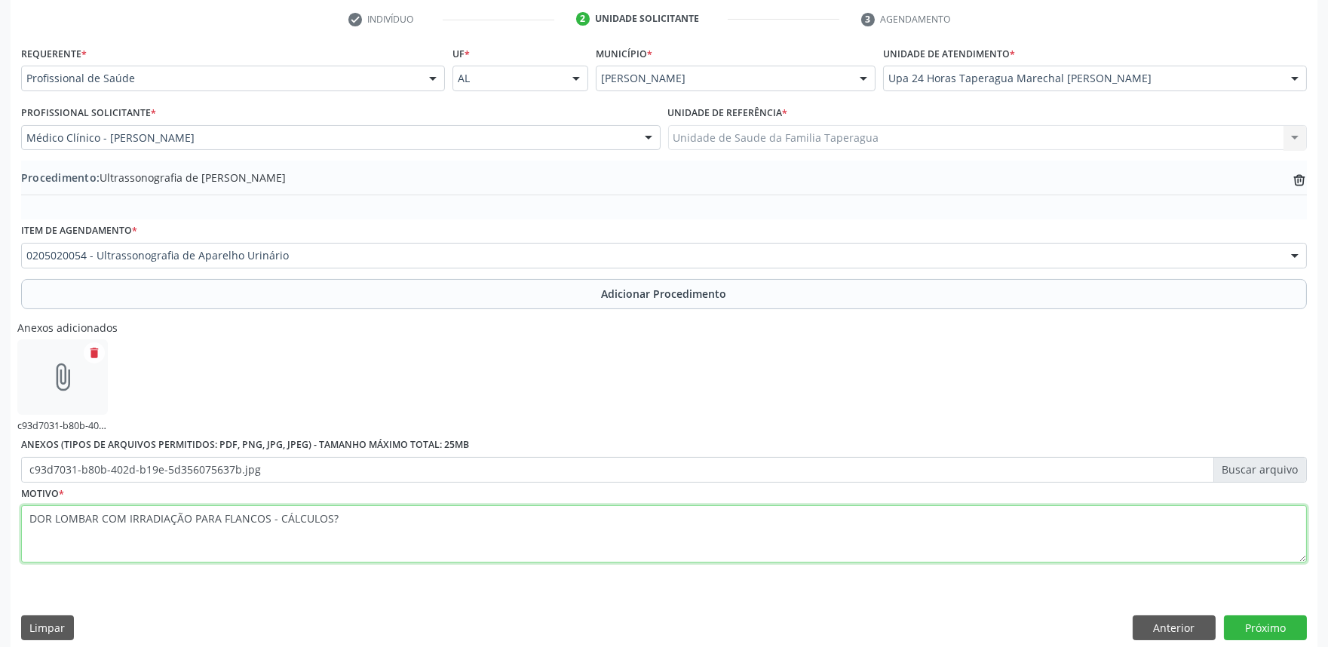
scroll to position [320, 0]
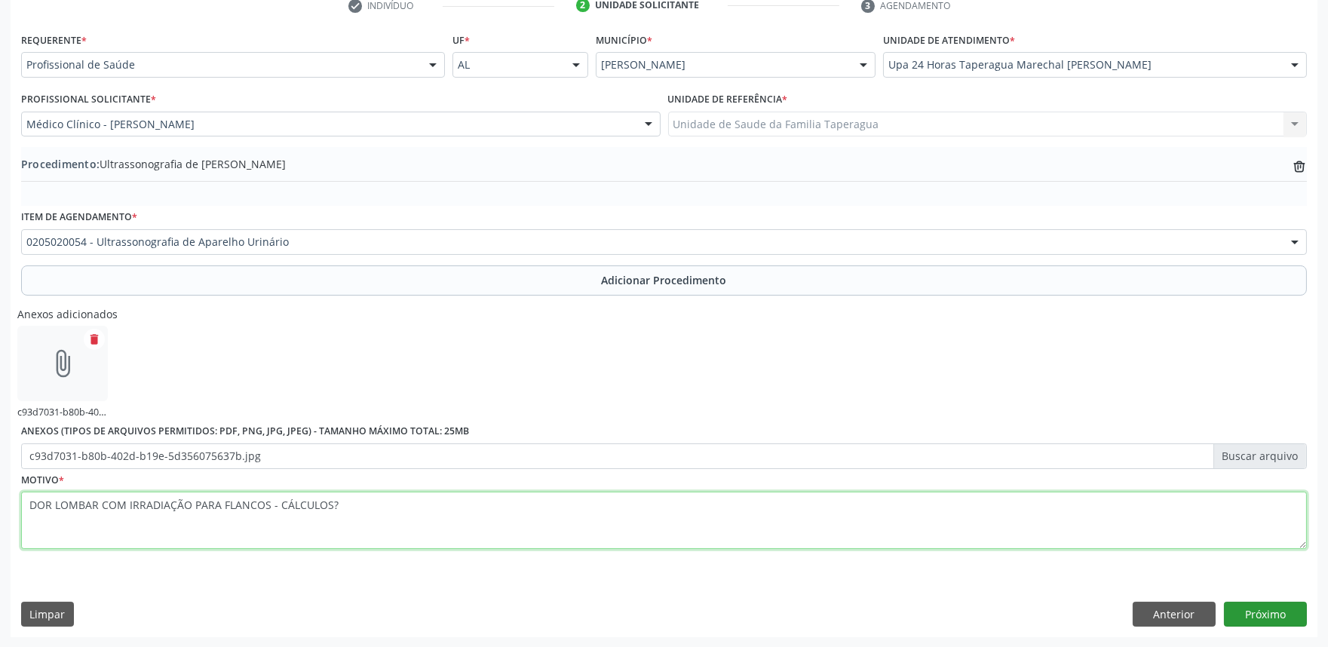
type textarea "DOR LOMBAR COM IRRADIAÇÃO PARA FLANCOS - CÁLCULOS?"
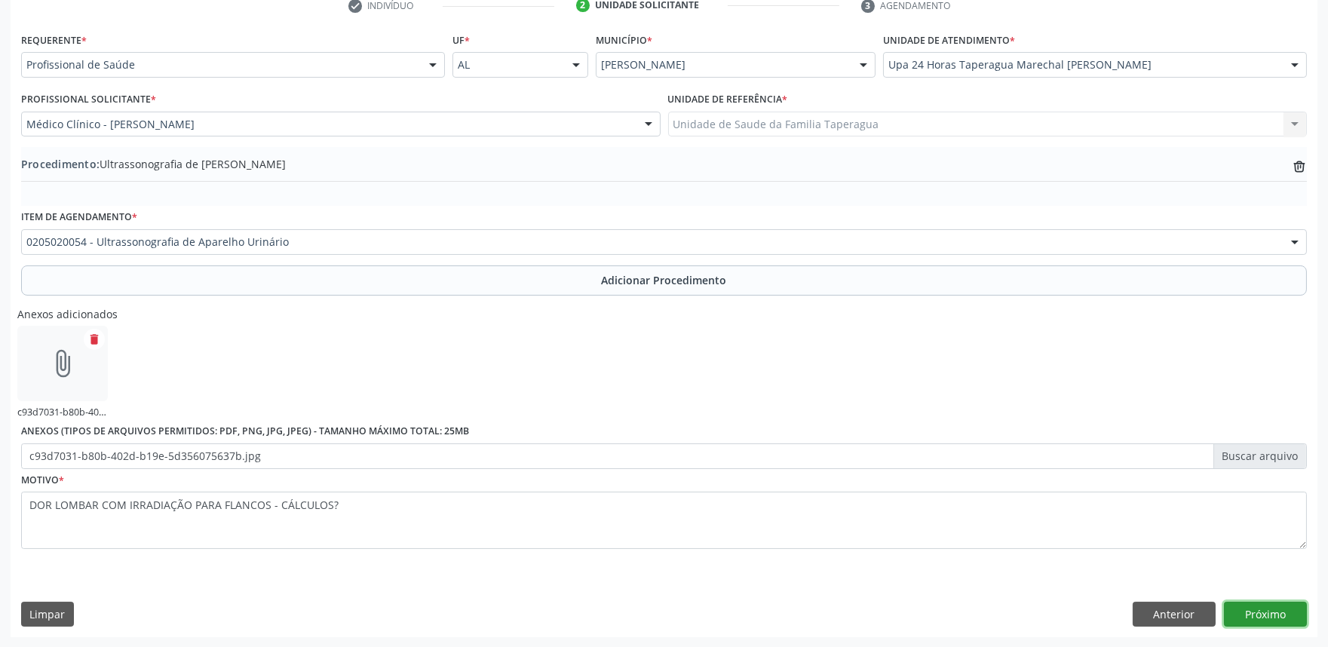
click at [1248, 609] on button "Próximo" at bounding box center [1265, 615] width 83 height 26
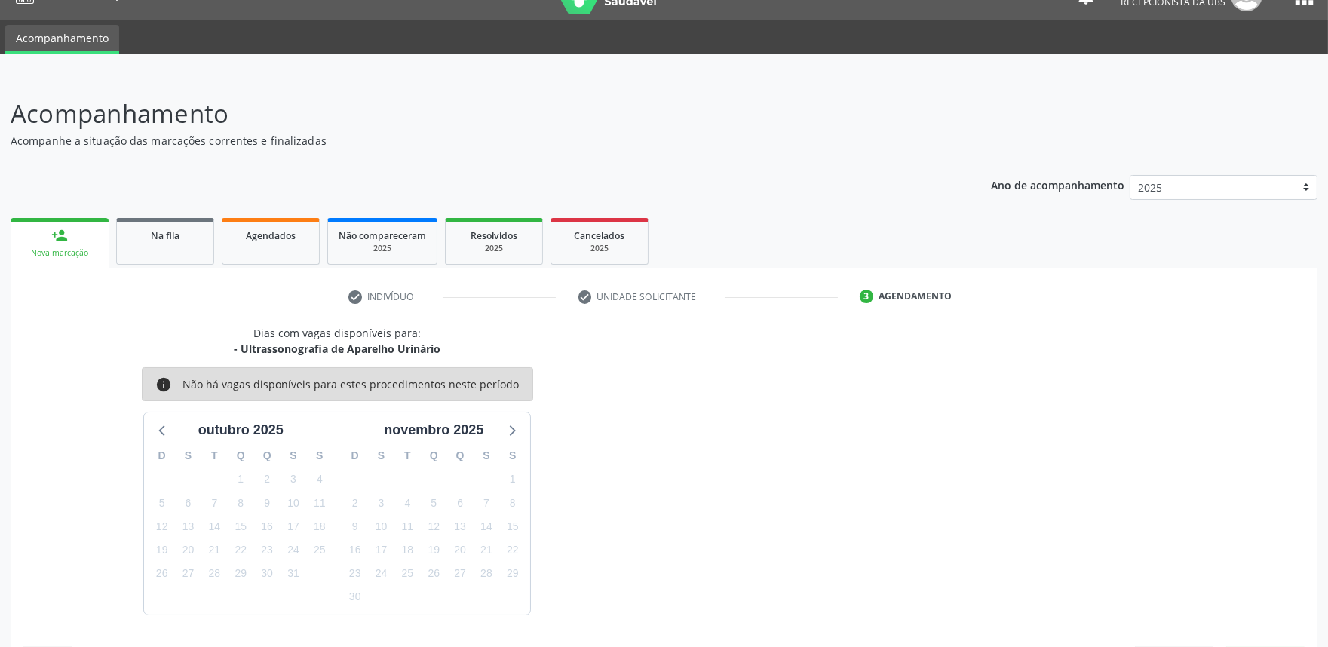
scroll to position [73, 0]
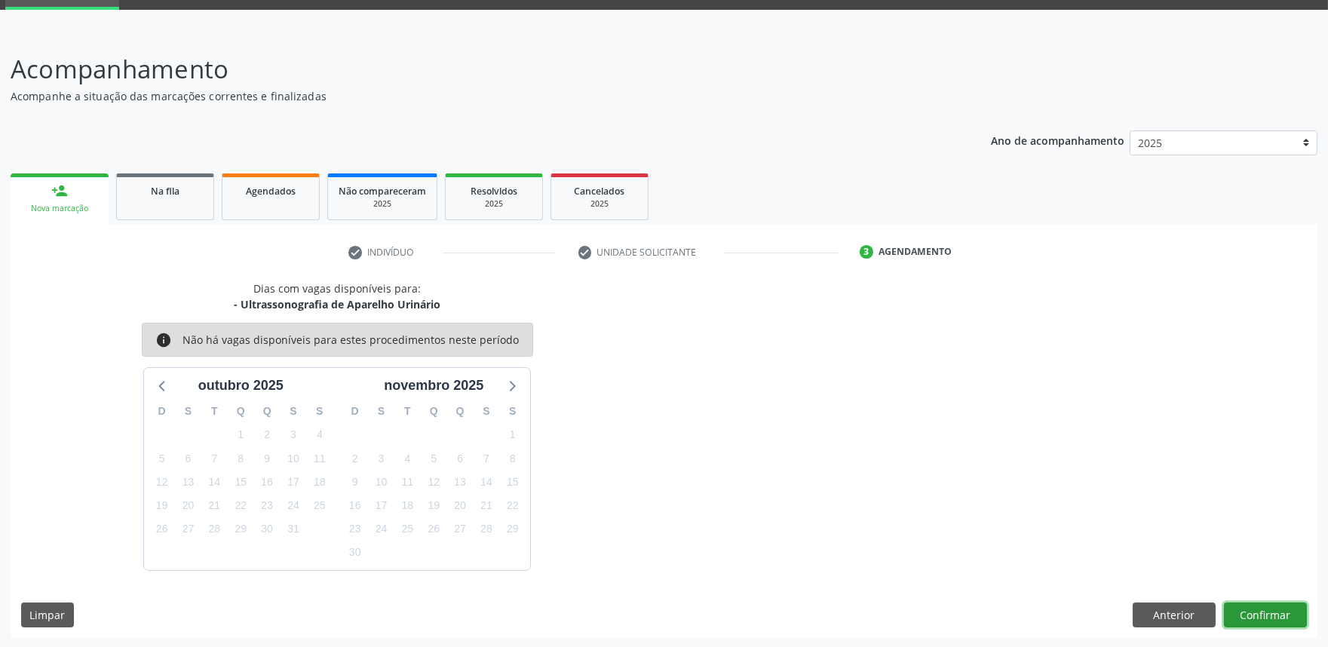
click at [1260, 605] on button "Confirmar" at bounding box center [1265, 616] width 83 height 26
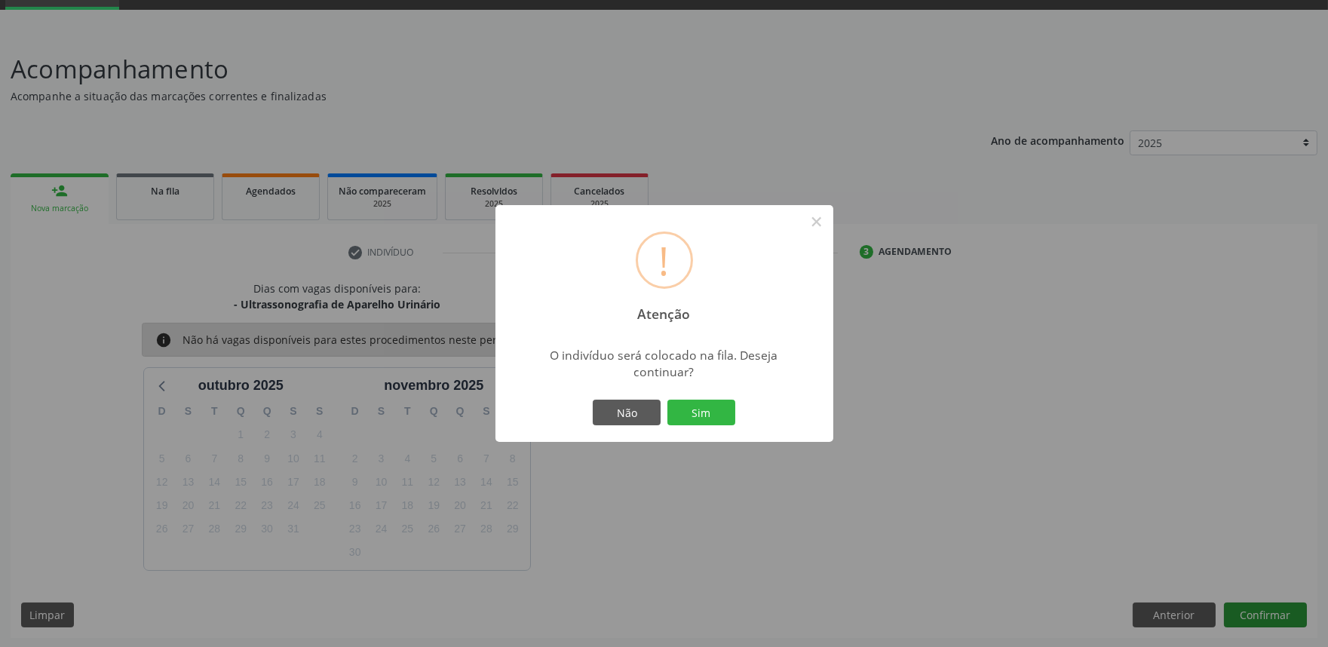
click at [668, 400] on button "Sim" at bounding box center [702, 413] width 68 height 26
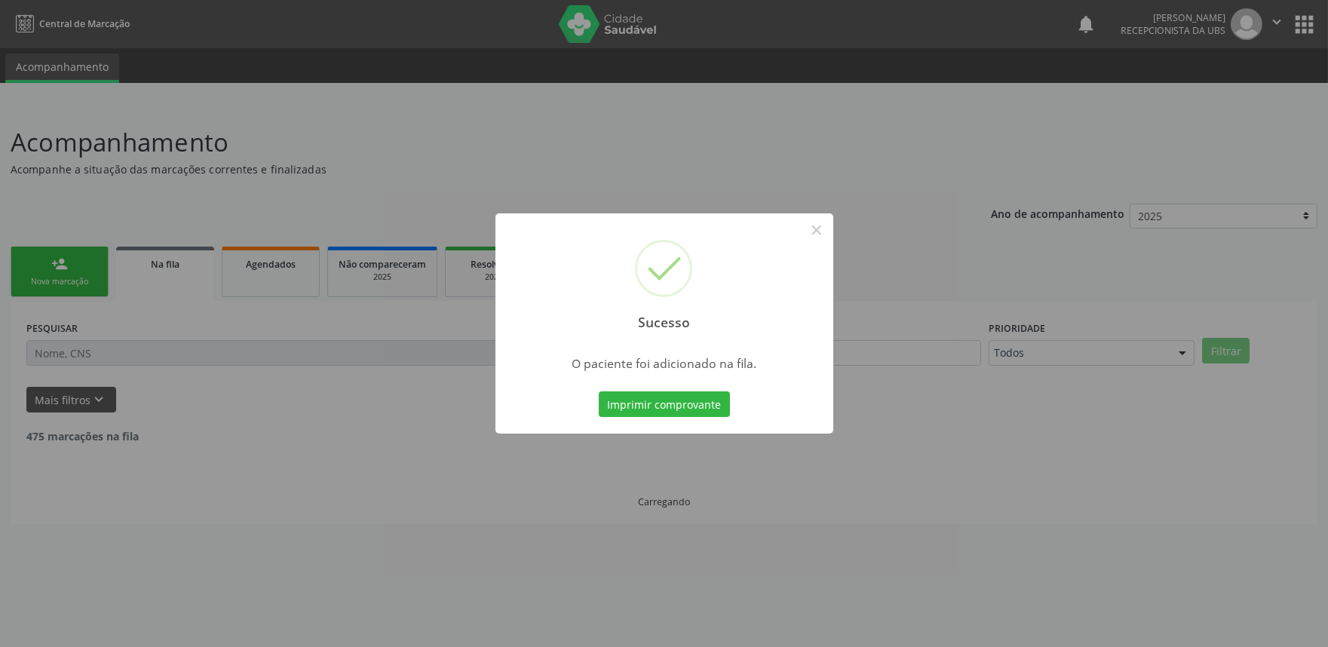
scroll to position [0, 0]
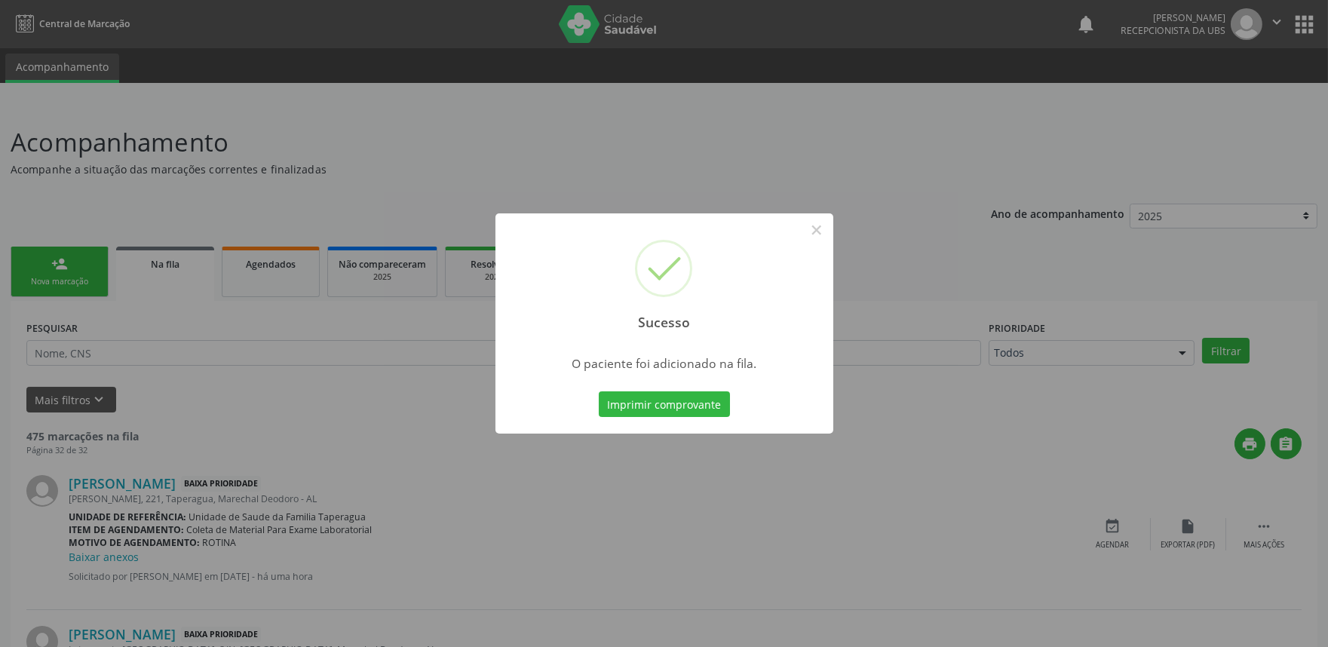
click at [297, 350] on div "Sucesso × O paciente foi adicionado na fila. Imprimir comprovante Cancel" at bounding box center [664, 323] width 1328 height 647
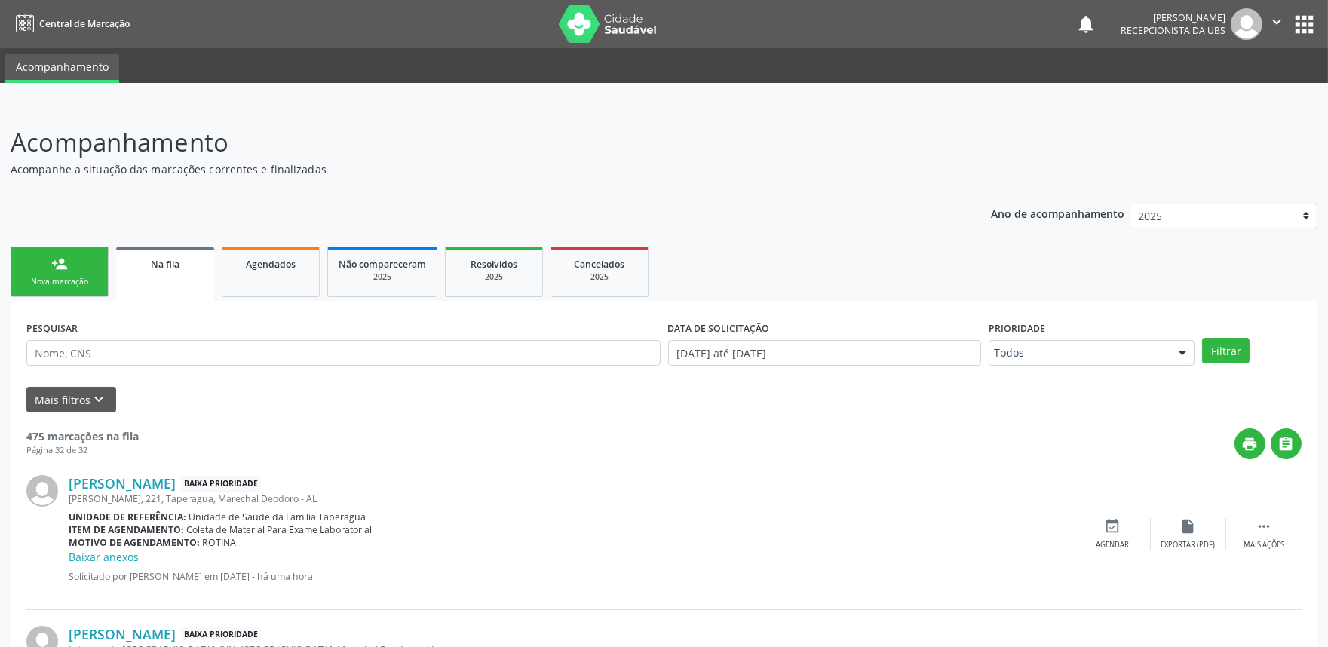
click at [76, 249] on link "person_add Nova marcação" at bounding box center [60, 272] width 98 height 51
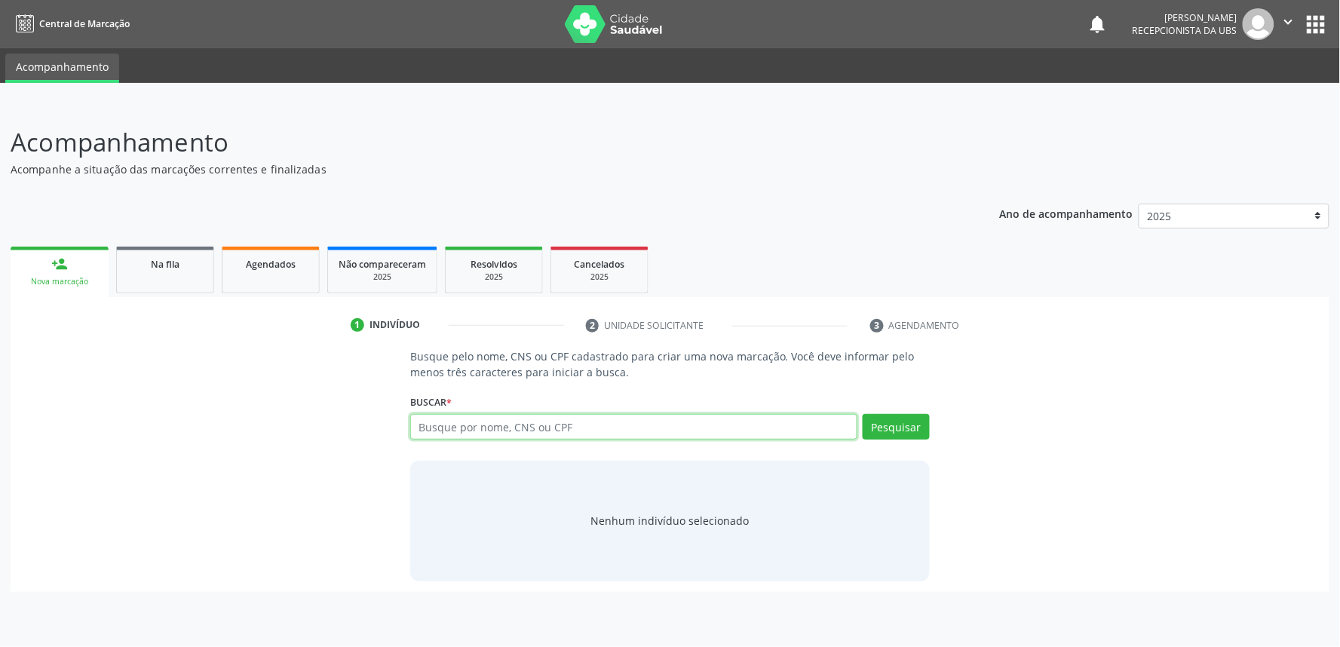
click at [504, 420] on input "text" at bounding box center [633, 427] width 447 height 26
paste input "707609265486194"
type input "707609265486194"
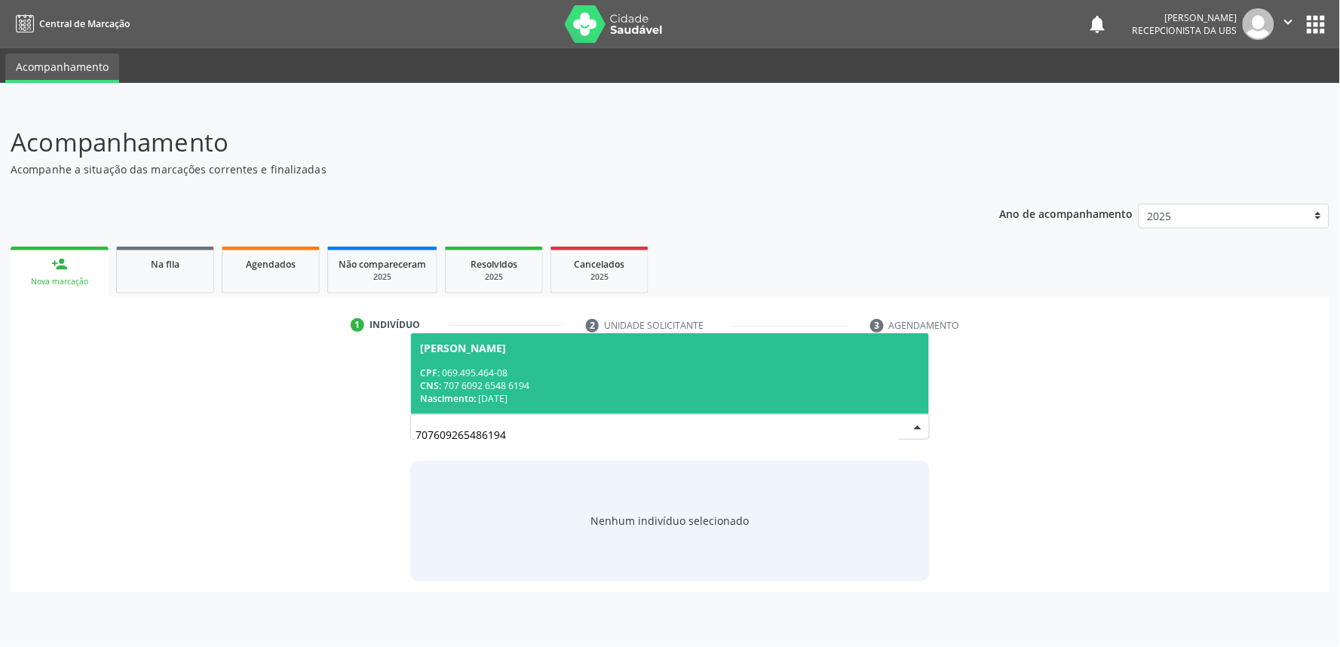
click at [547, 355] on span "[PERSON_NAME] CPF: 069.495.464-08 CNS: 707 6092 6548 6194 Nascimento: [DATE]" at bounding box center [670, 373] width 518 height 81
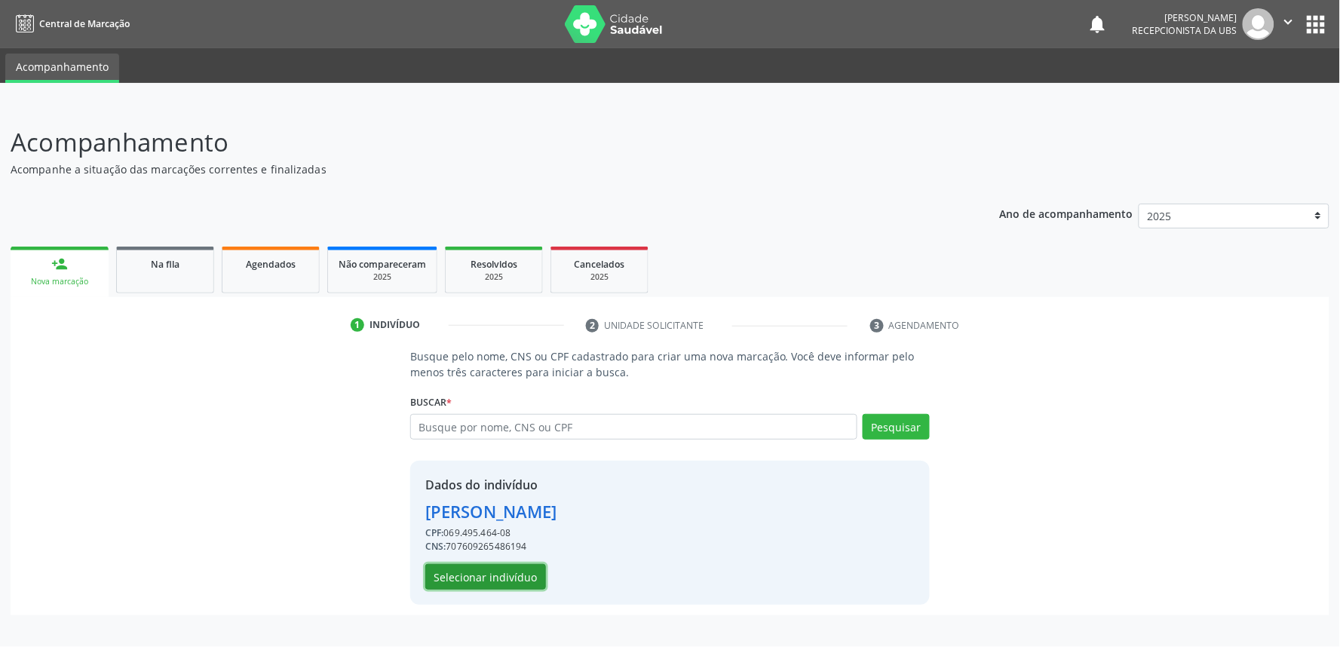
click at [508, 567] on button "Selecionar indivíduo" at bounding box center [485, 577] width 121 height 26
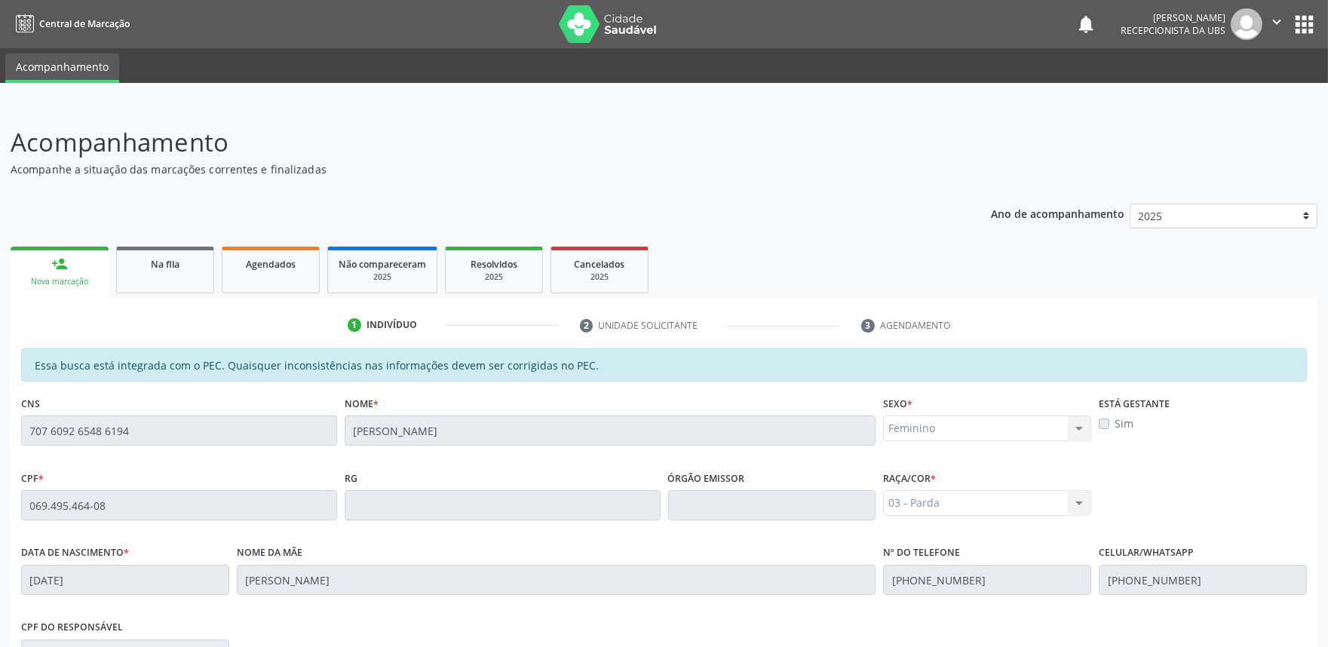
scroll to position [235, 0]
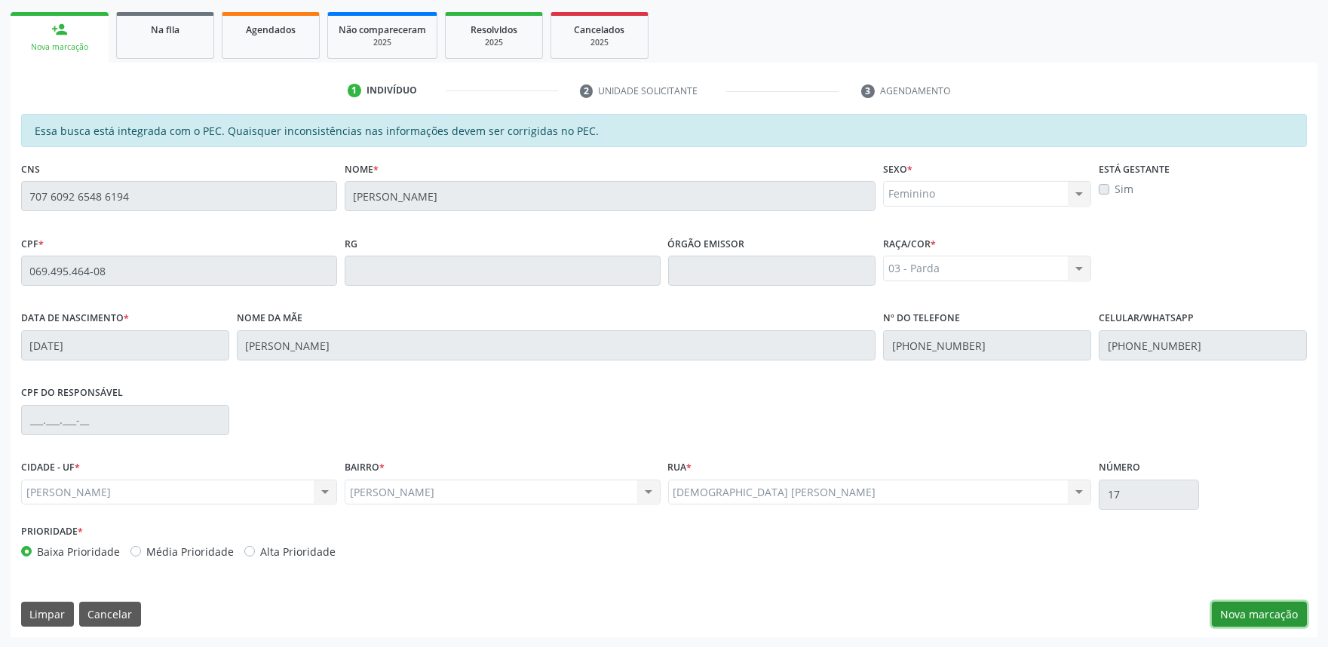
click at [1272, 614] on button "Nova marcação" at bounding box center [1259, 615] width 95 height 26
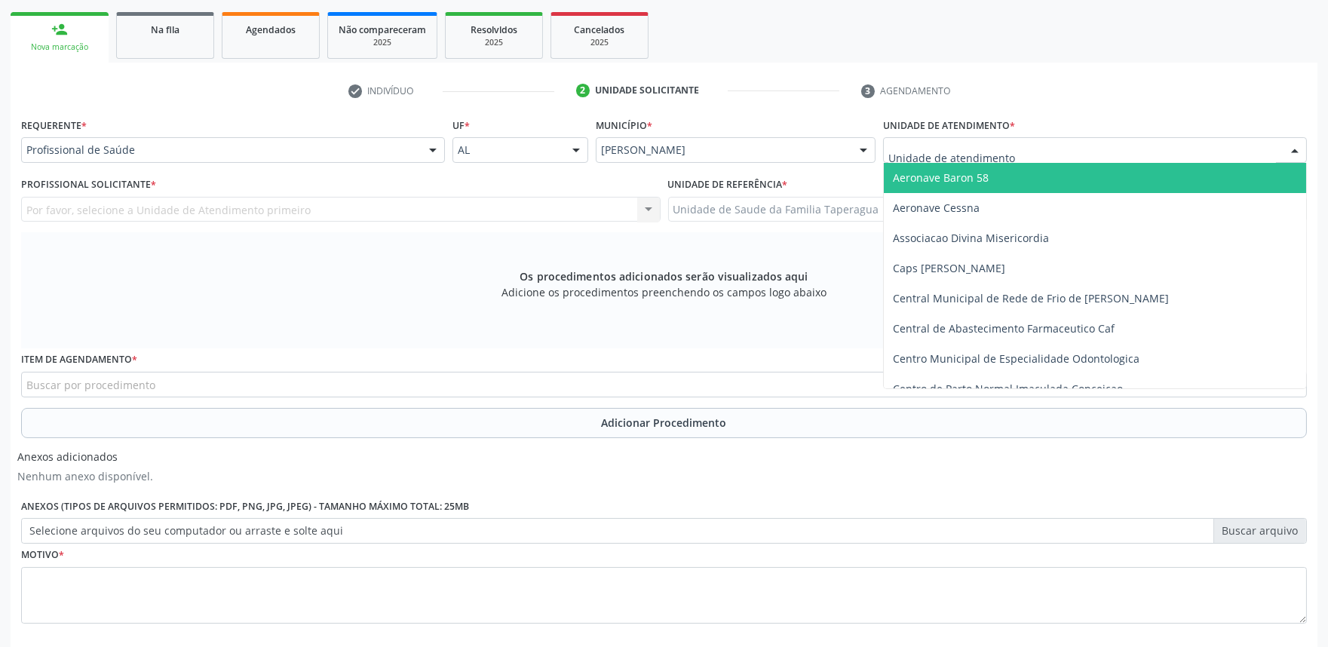
click at [1073, 151] on div at bounding box center [1095, 150] width 424 height 26
type input "T"
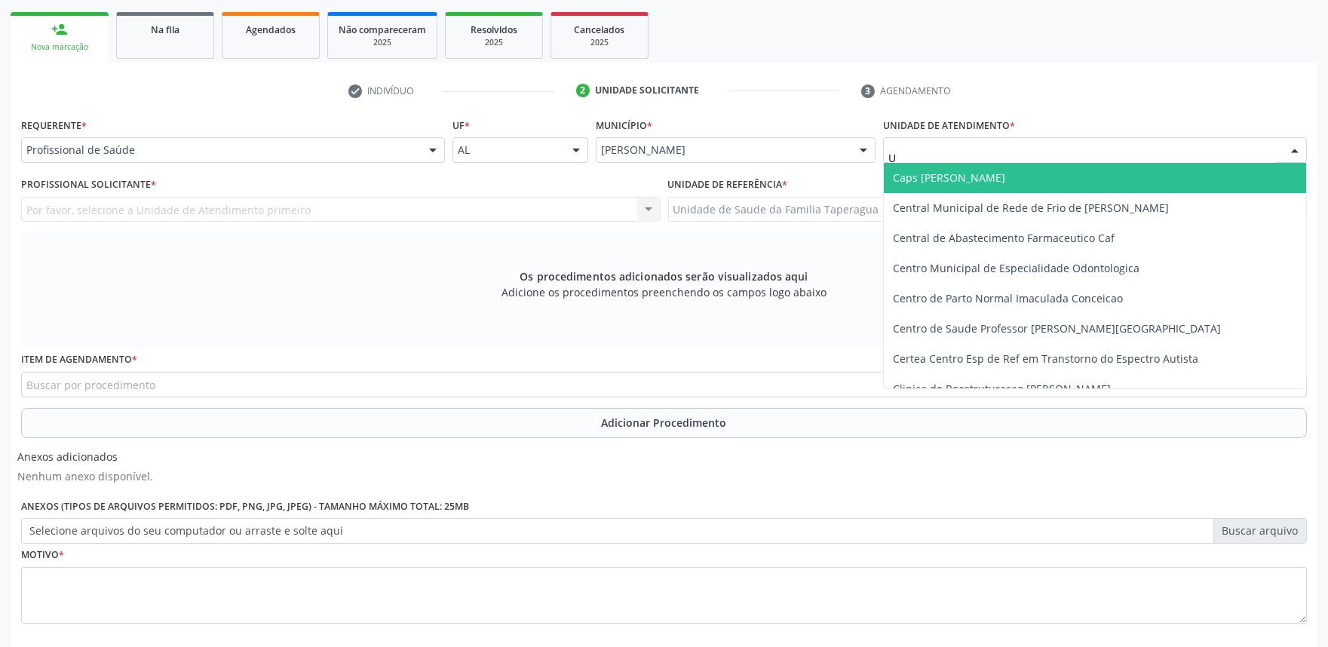
type input "UP"
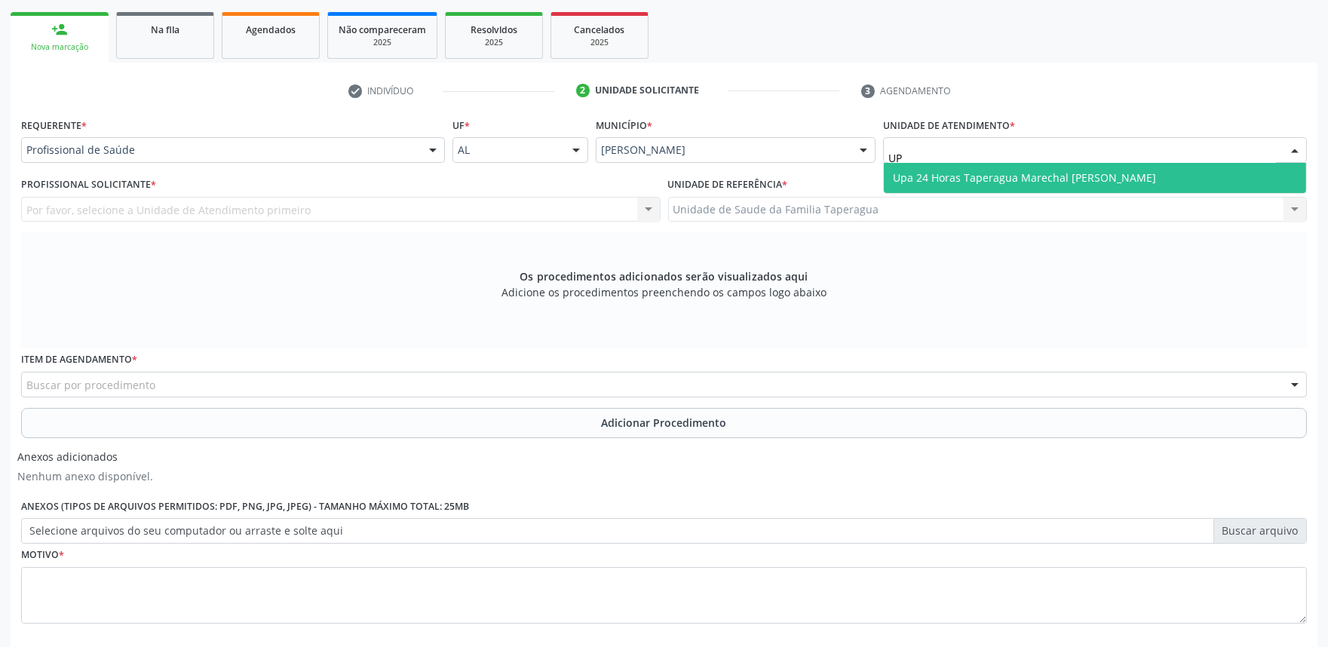
click at [1069, 174] on span "Upa 24 Horas Taperagua Marechal [PERSON_NAME]" at bounding box center [1024, 177] width 263 height 14
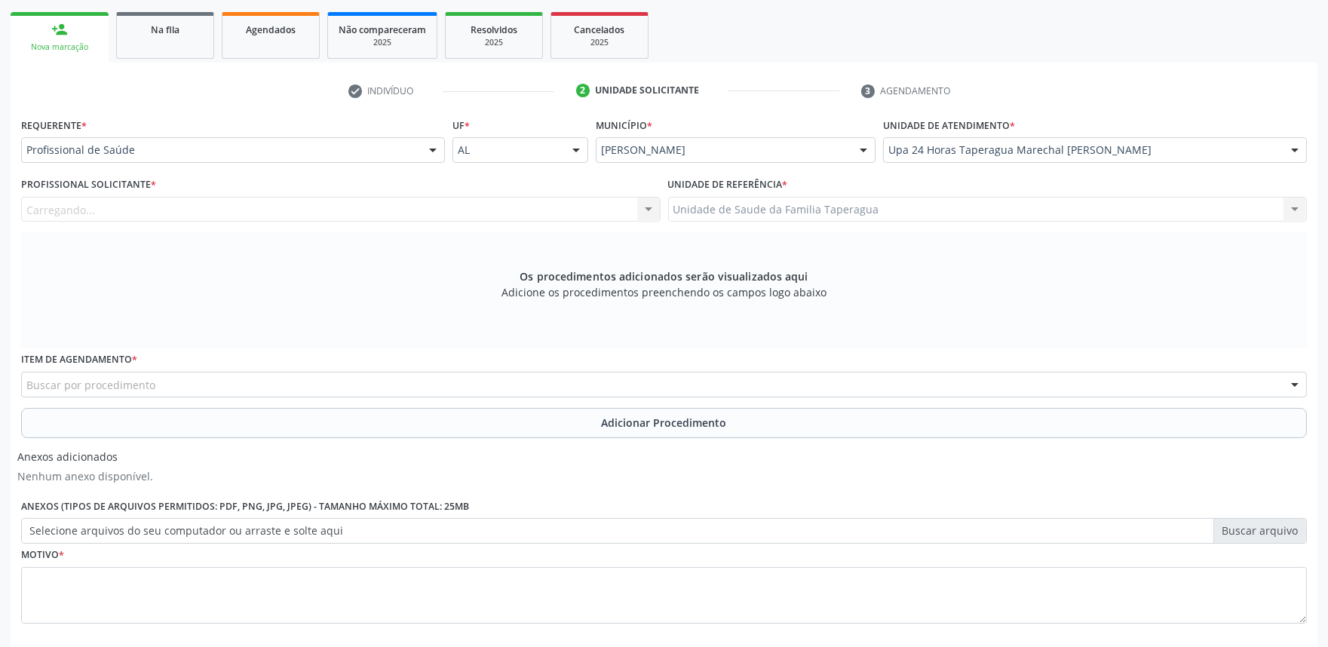
click at [438, 207] on div "Carregando... Nenhum resultado encontrado para: " " Não há nenhuma opção para s…" at bounding box center [341, 210] width 640 height 26
click at [438, 207] on div "Profissional solicitante" at bounding box center [341, 210] width 640 height 26
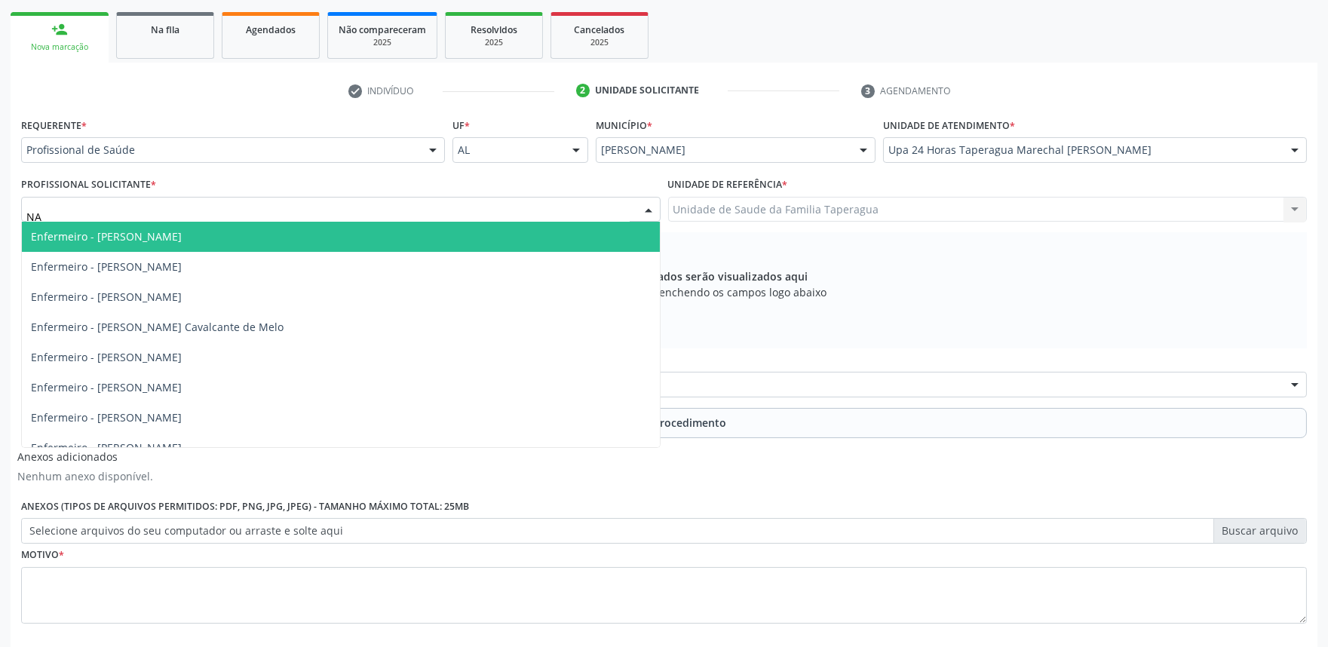
type input "NAT"
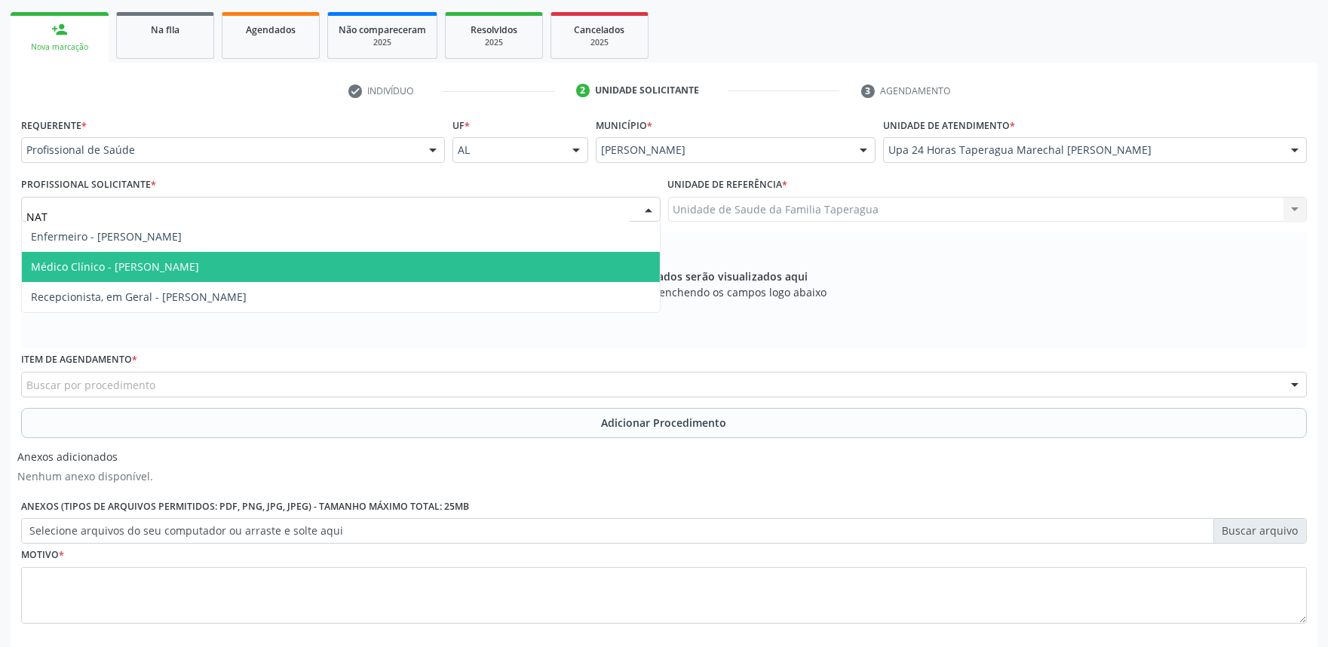
click at [385, 262] on span "Médico Clínico - [PERSON_NAME]" at bounding box center [341, 267] width 638 height 30
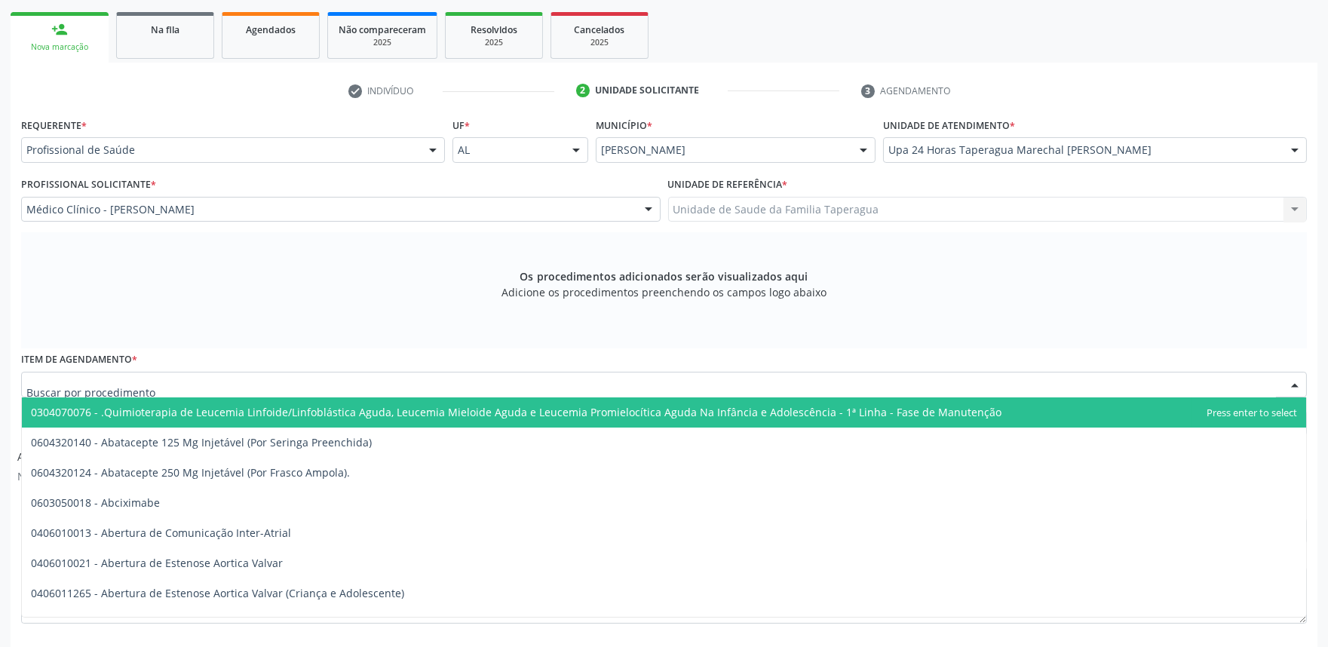
click at [392, 377] on div at bounding box center [664, 385] width 1286 height 26
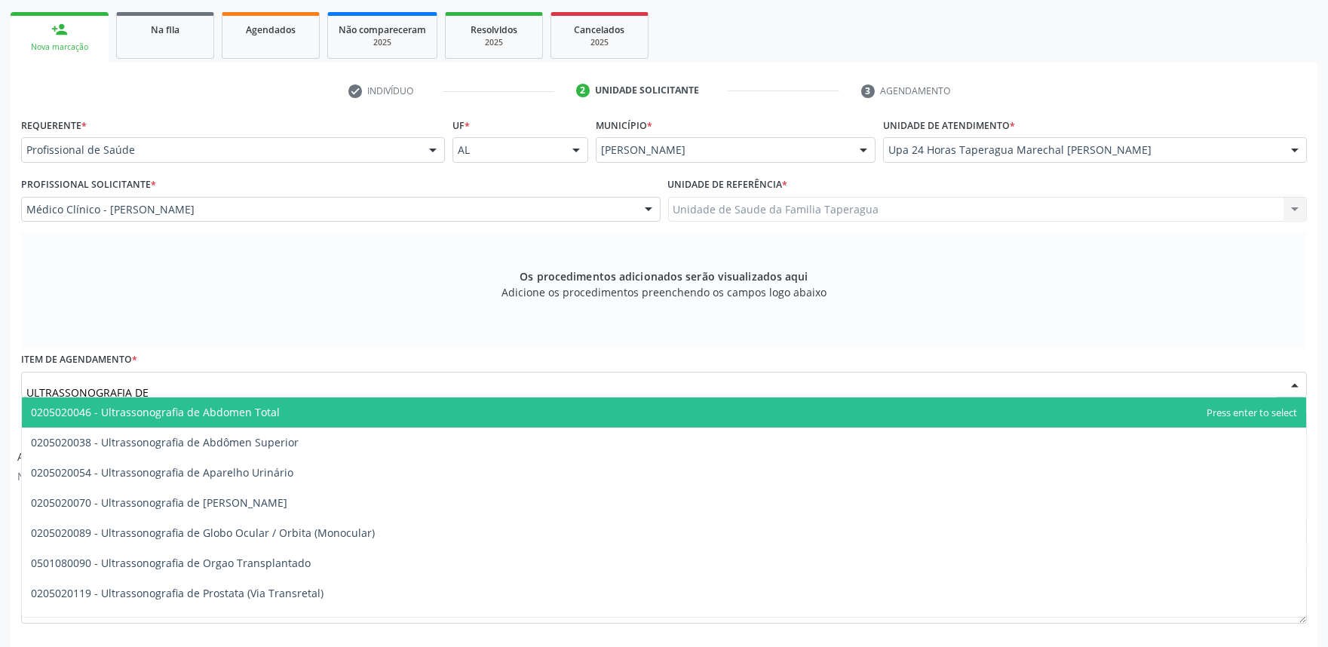
type input "ULTRASSONOGRAFIA DE A"
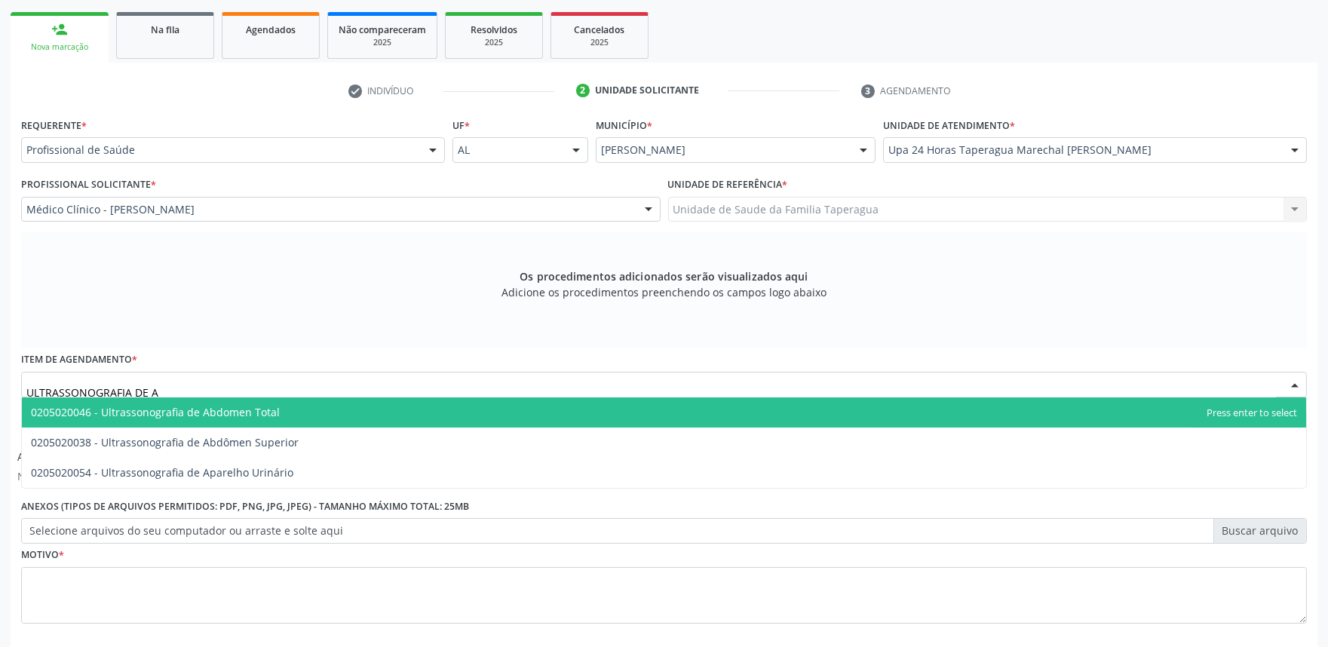
click at [387, 410] on span "0205020046 - Ultrassonografia de Abdomen Total" at bounding box center [664, 413] width 1285 height 30
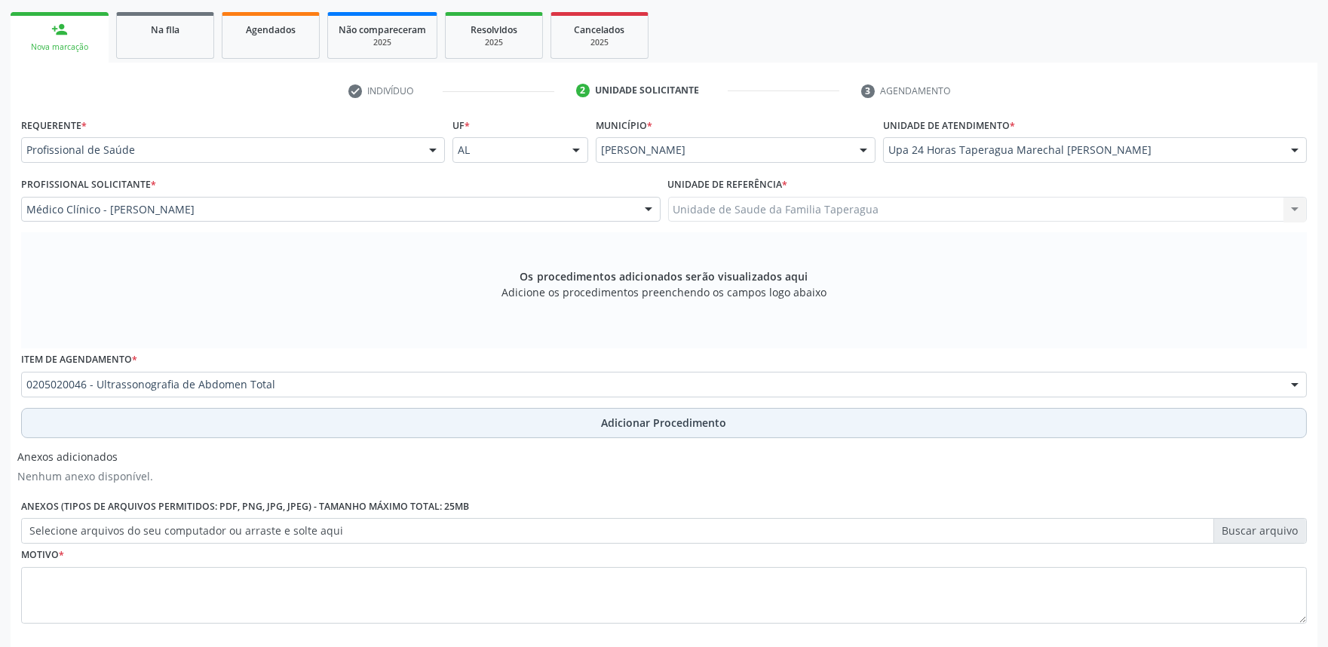
click at [383, 420] on button "Adicionar Procedimento" at bounding box center [664, 423] width 1286 height 30
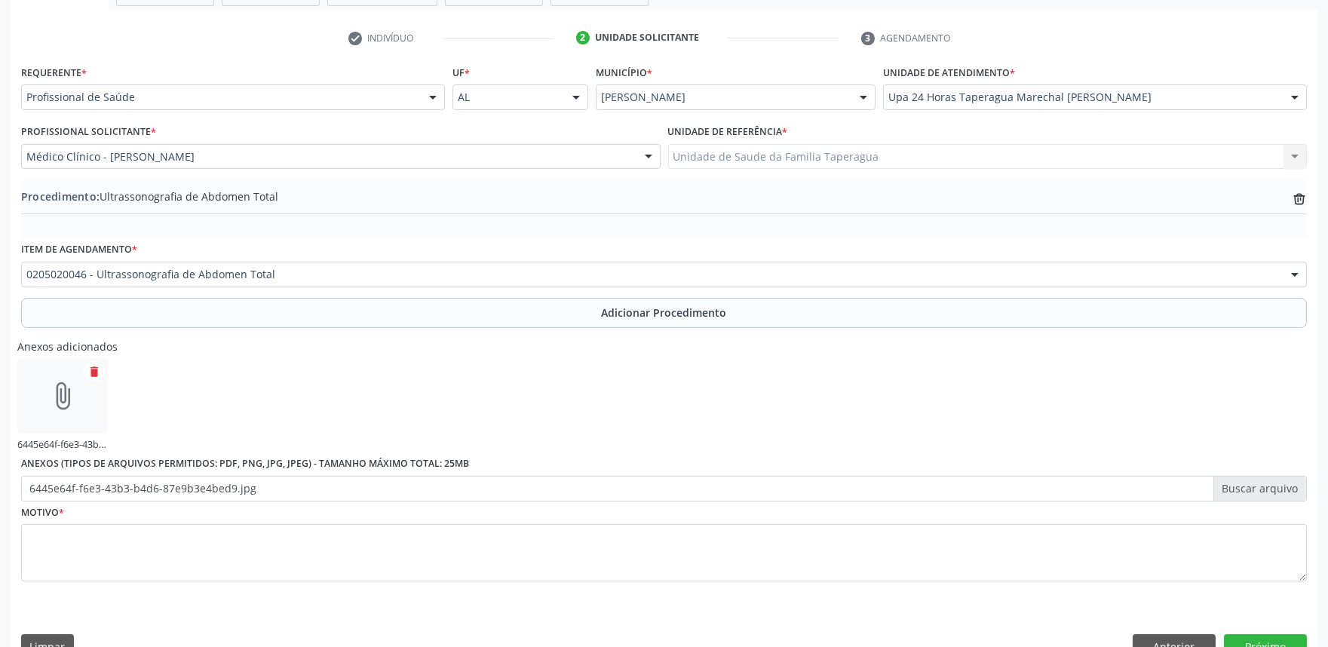
scroll to position [320, 0]
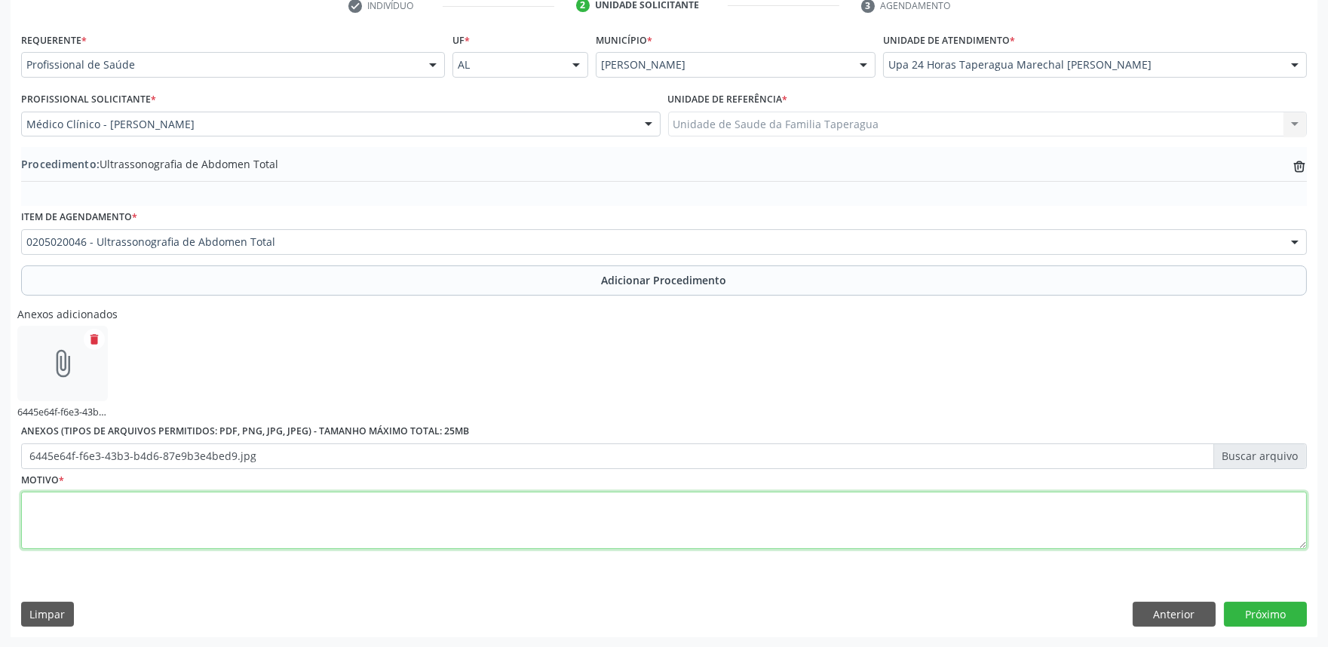
click at [1122, 504] on textarea at bounding box center [664, 520] width 1286 height 57
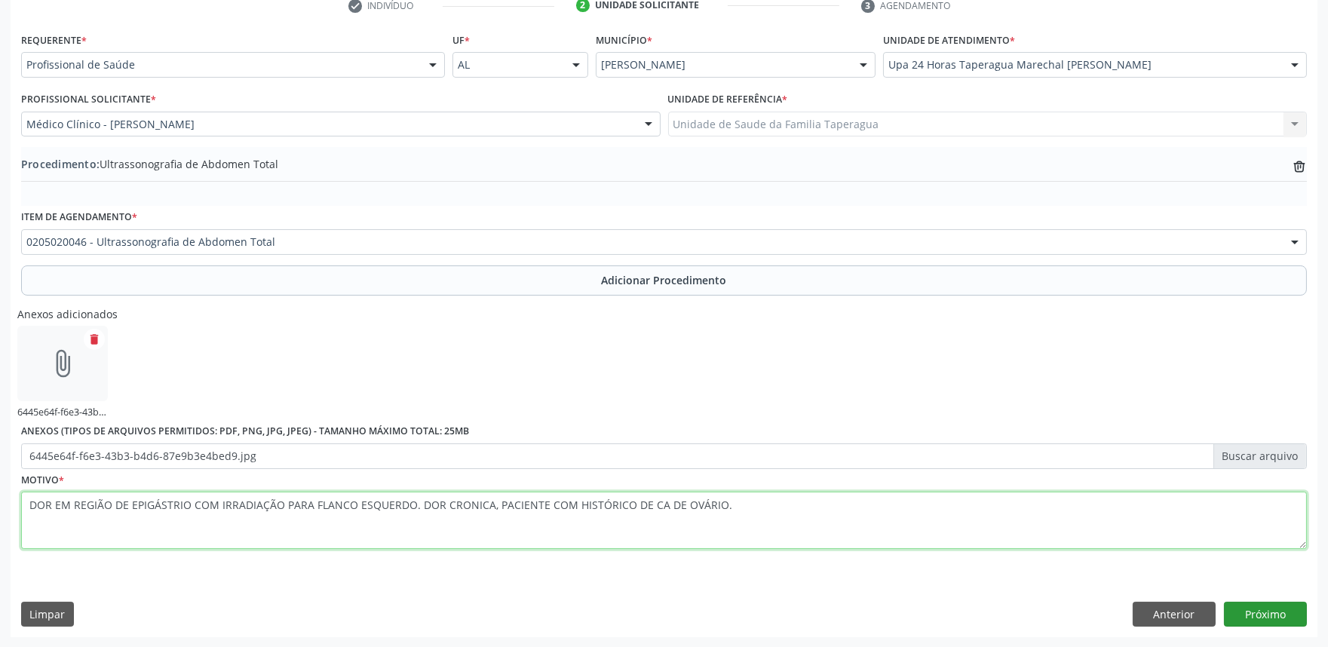
type textarea "DOR EM REGIÃO DE EPIGÁSTRIO COM IRRADIAÇÃO PARA FLANCO ESQUERDO. DOR CRONICA, P…"
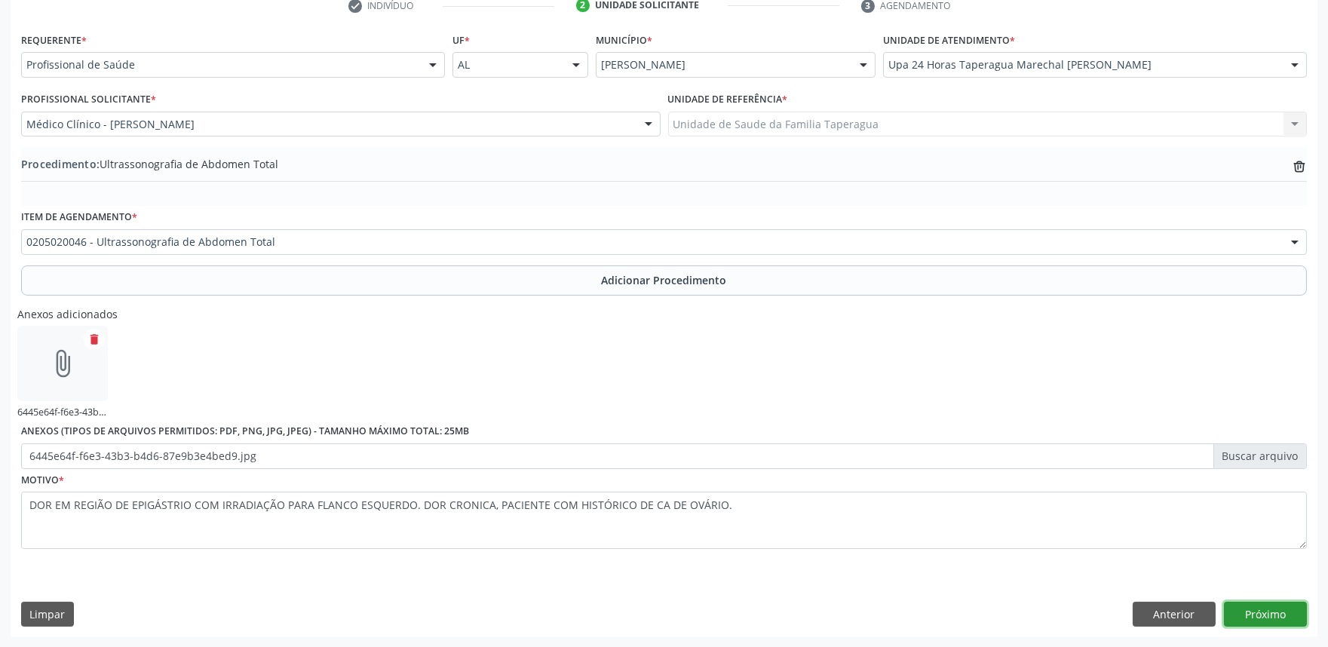
click at [1278, 607] on button "Próximo" at bounding box center [1265, 615] width 83 height 26
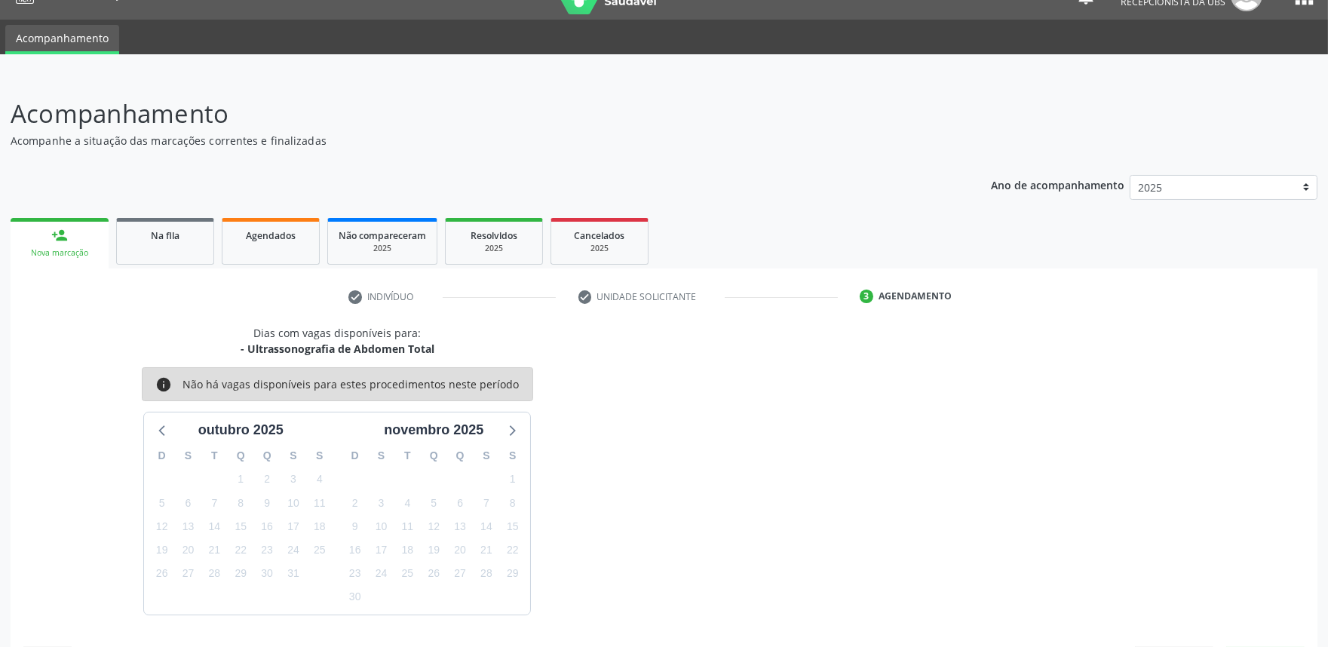
scroll to position [73, 0]
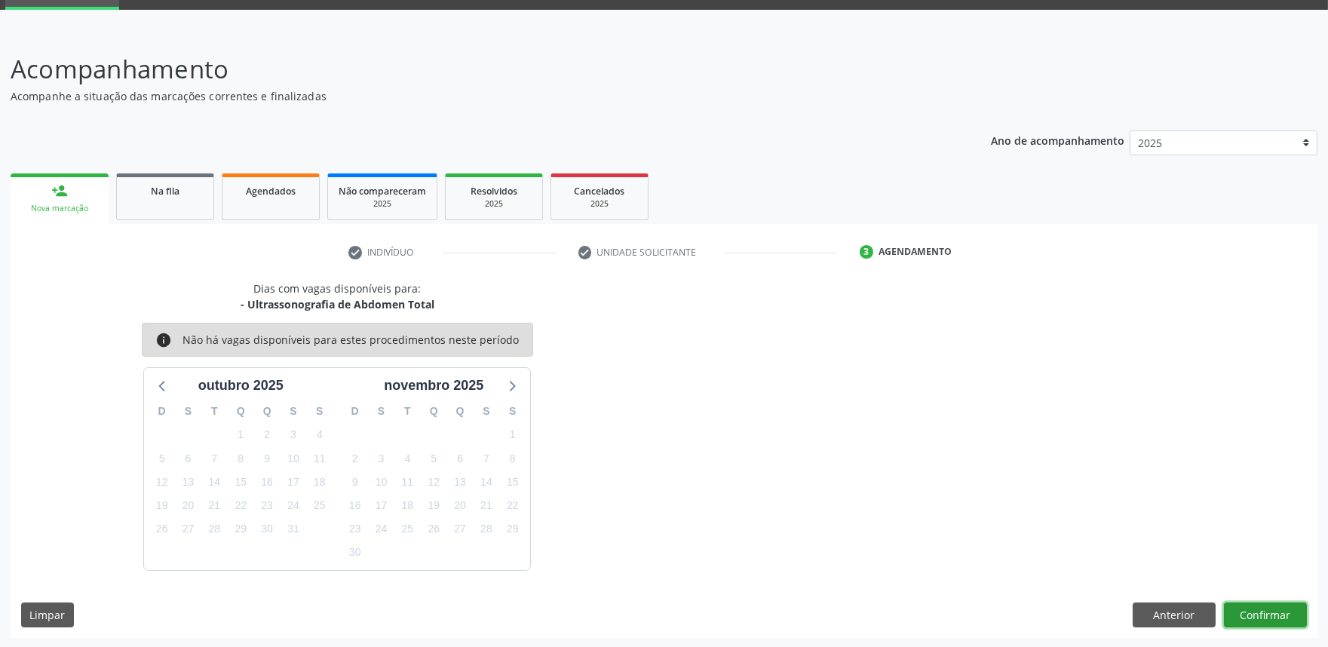
click at [1268, 616] on button "Confirmar" at bounding box center [1265, 616] width 83 height 26
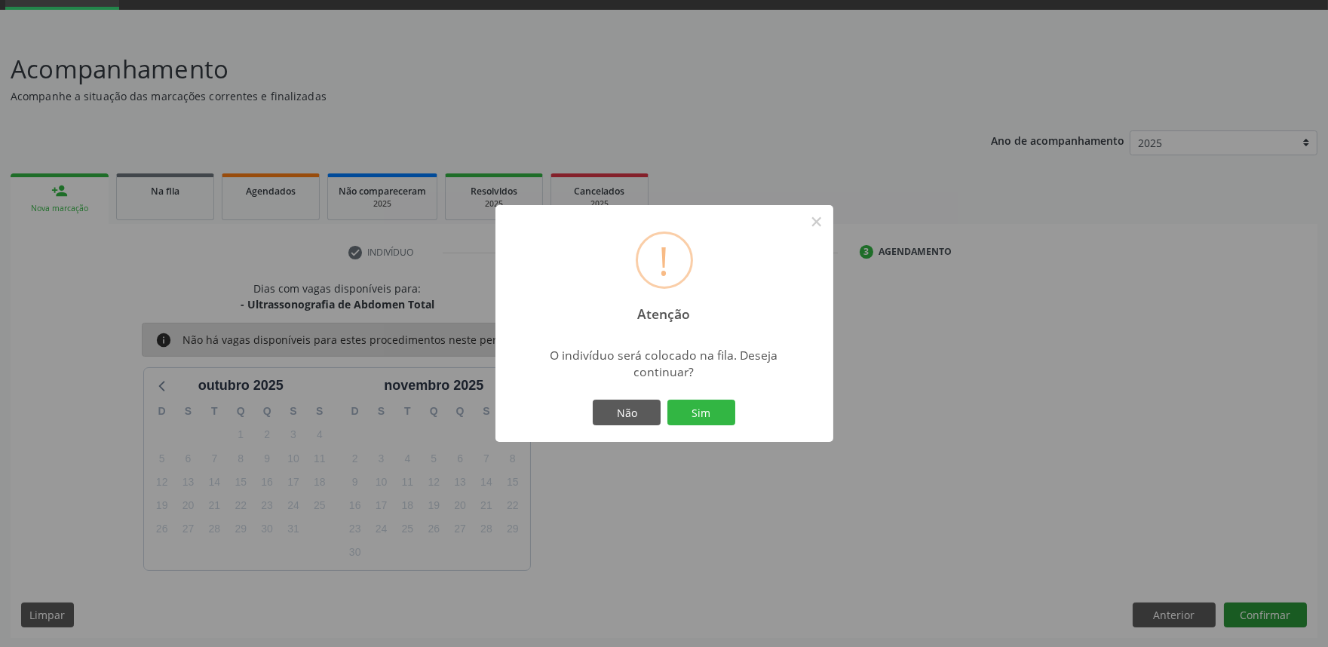
click at [668, 400] on button "Sim" at bounding box center [702, 413] width 68 height 26
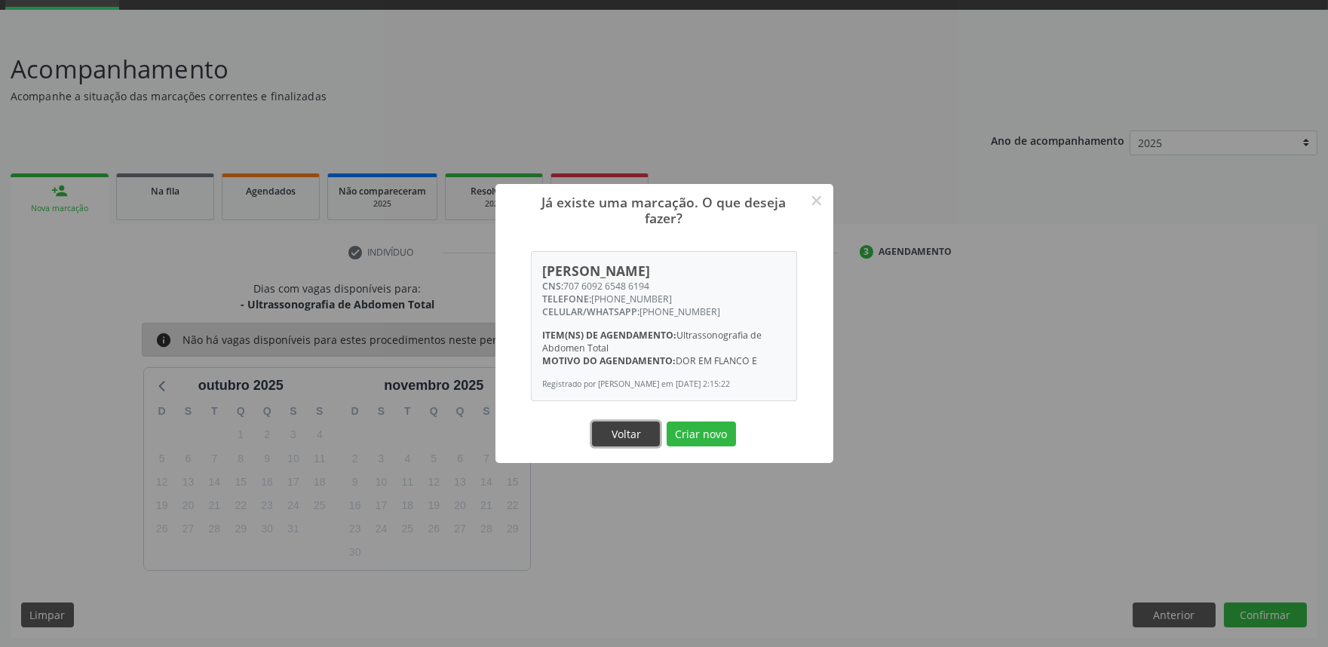
click at [637, 434] on button "Voltar" at bounding box center [626, 435] width 68 height 26
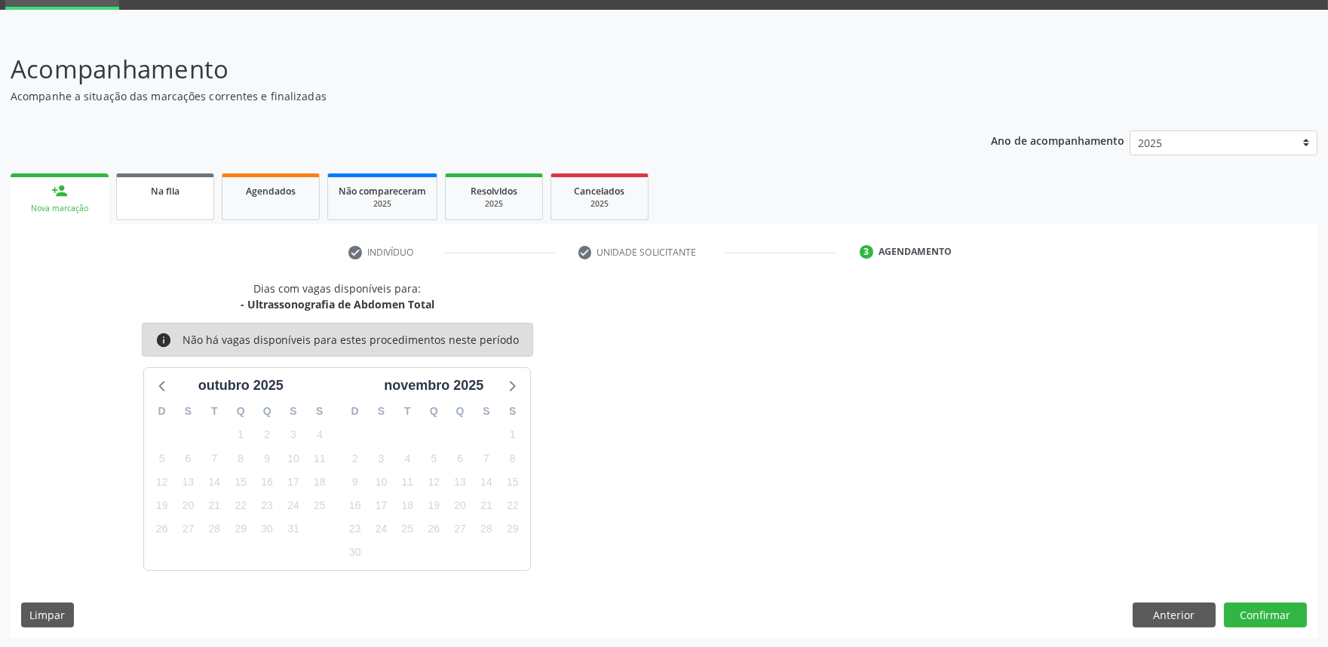
click at [145, 183] on div "Na fila" at bounding box center [164, 191] width 75 height 16
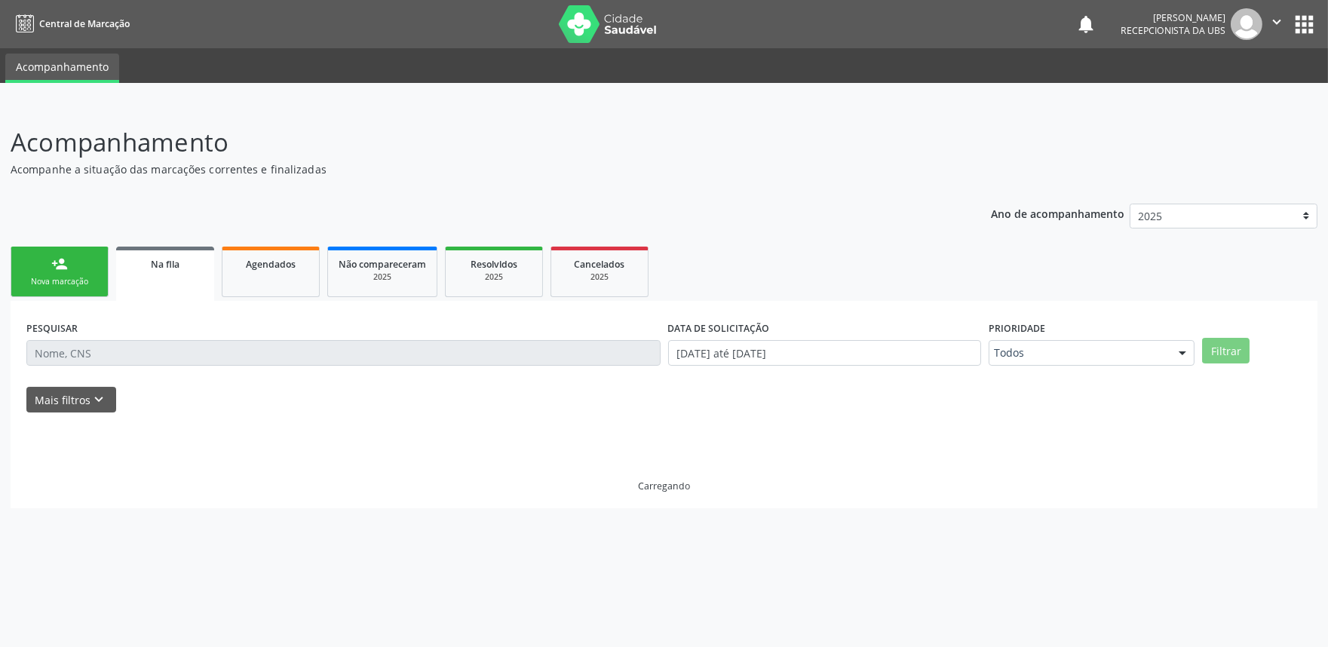
scroll to position [0, 0]
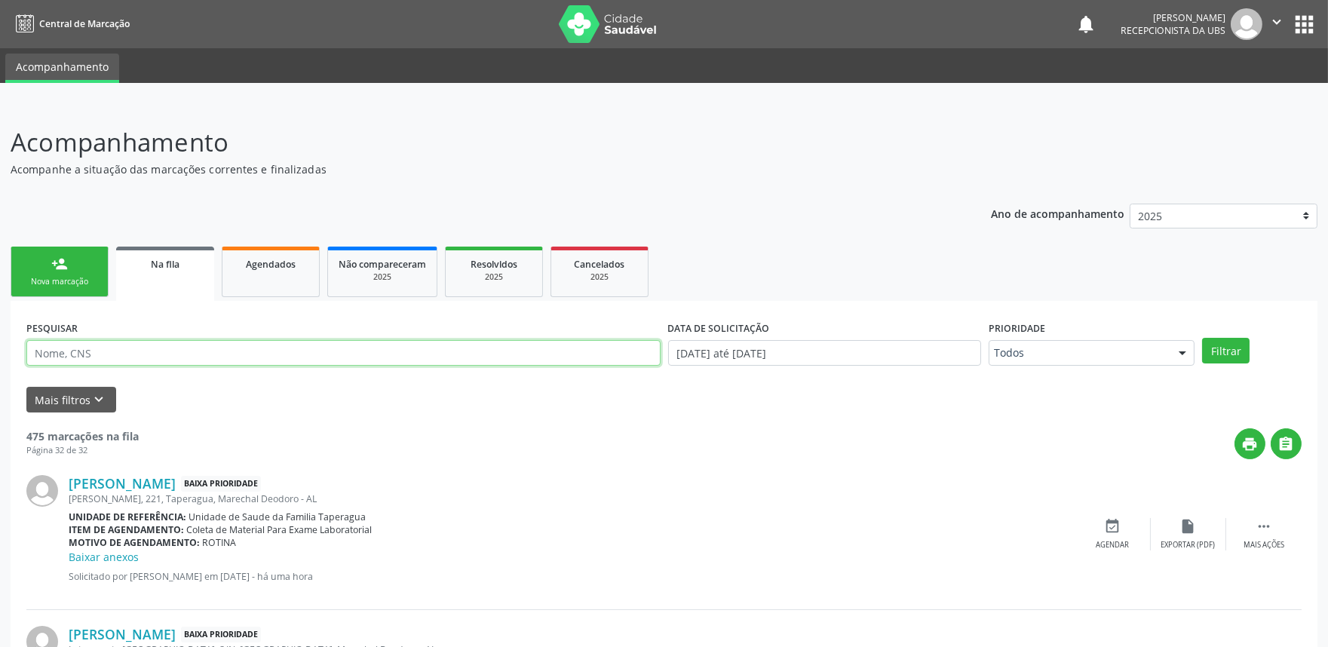
click at [340, 352] on input "text" at bounding box center [343, 353] width 634 height 26
paste input "707609265486194"
type input "707609265486194"
click at [1202, 338] on button "Filtrar" at bounding box center [1226, 351] width 48 height 26
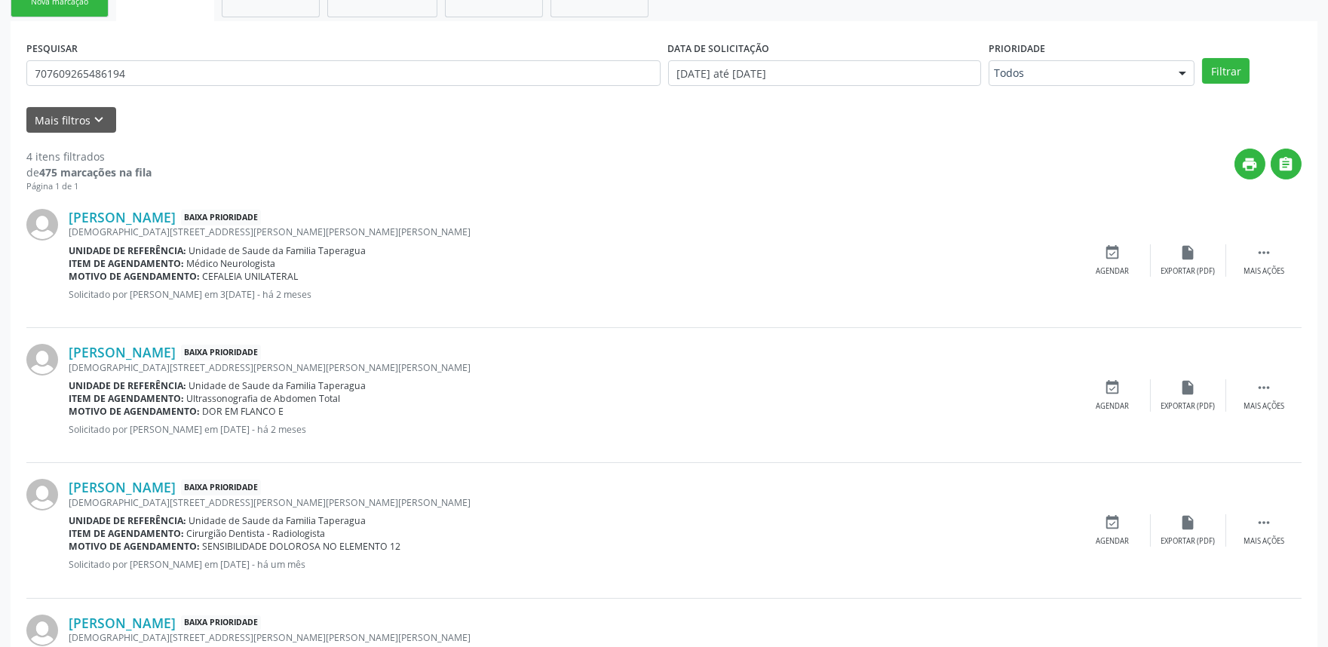
scroll to position [284, 0]
